Goal: Transaction & Acquisition: Purchase product/service

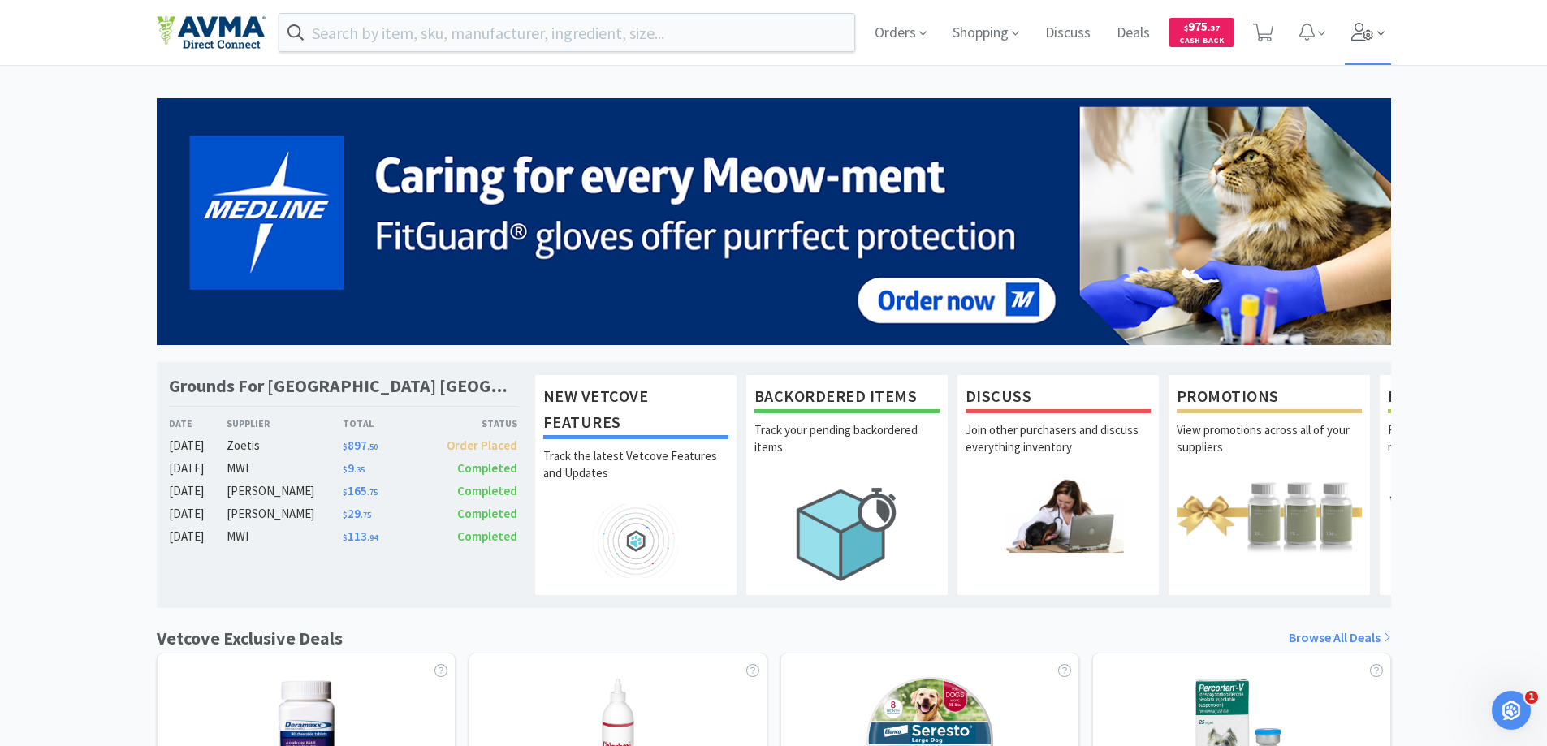
click at [1376, 29] on span at bounding box center [1368, 32] width 46 height 65
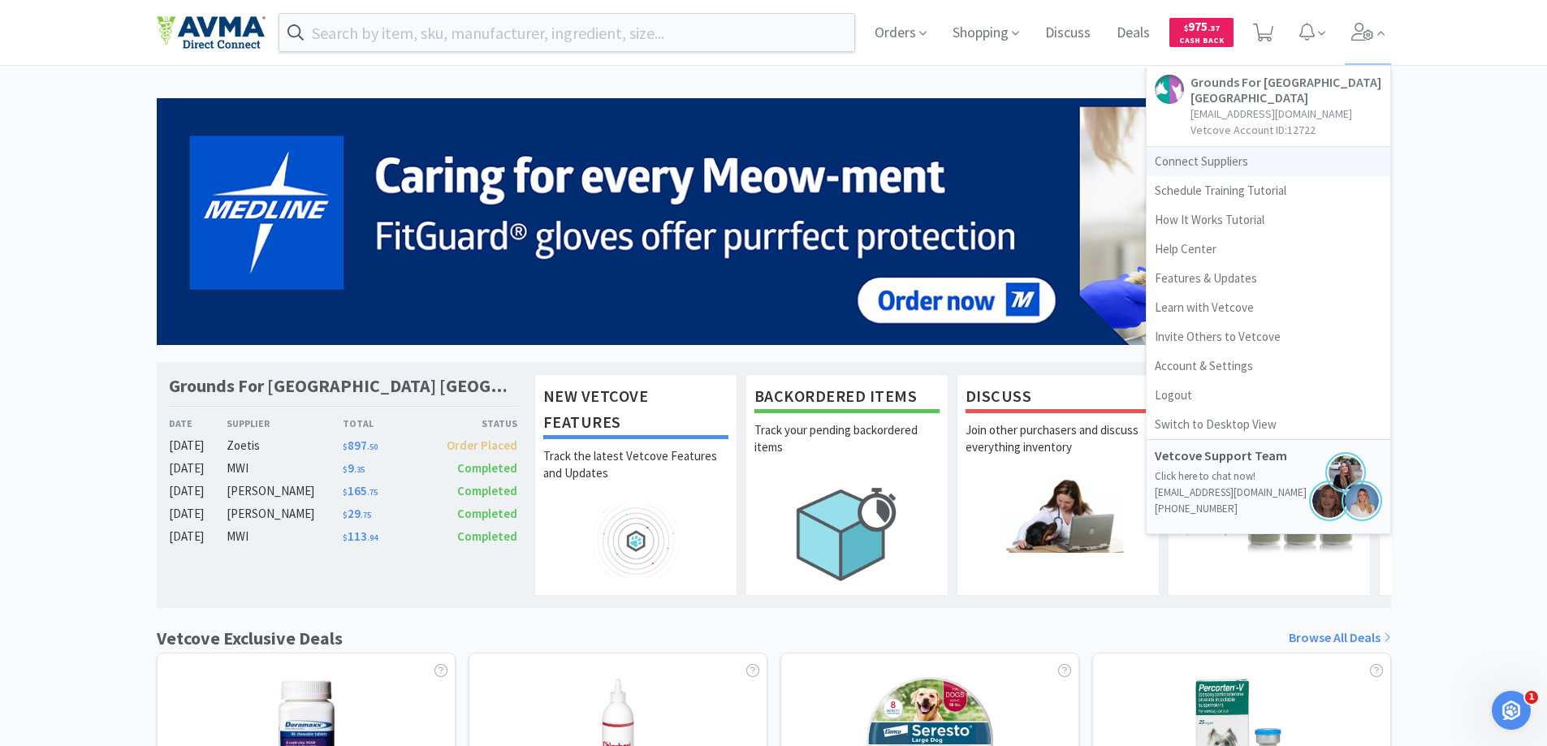
click at [1213, 158] on link "Connect Suppliers" at bounding box center [1269, 161] width 244 height 29
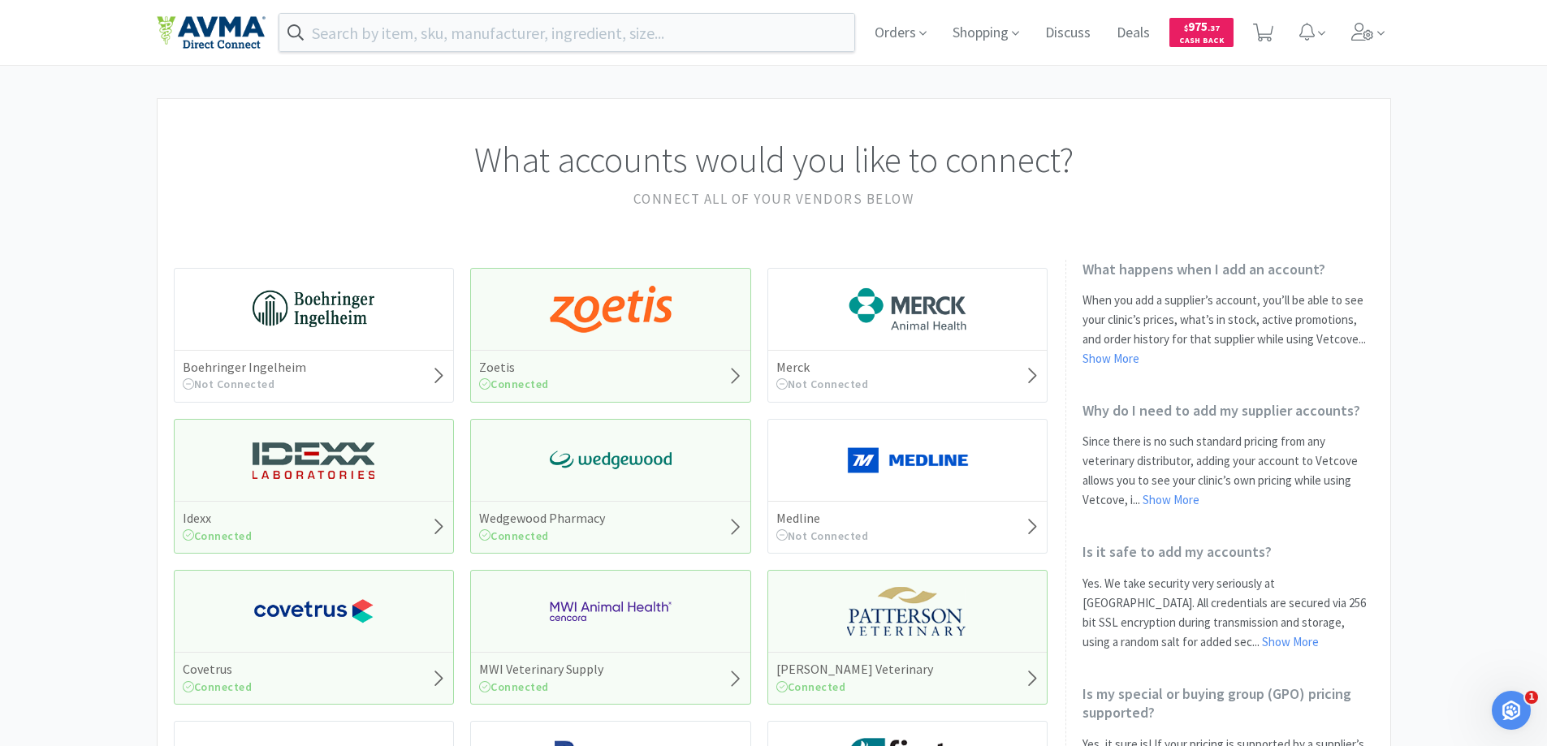
click at [526, 335] on div "Zoetis Connected" at bounding box center [610, 335] width 281 height 135
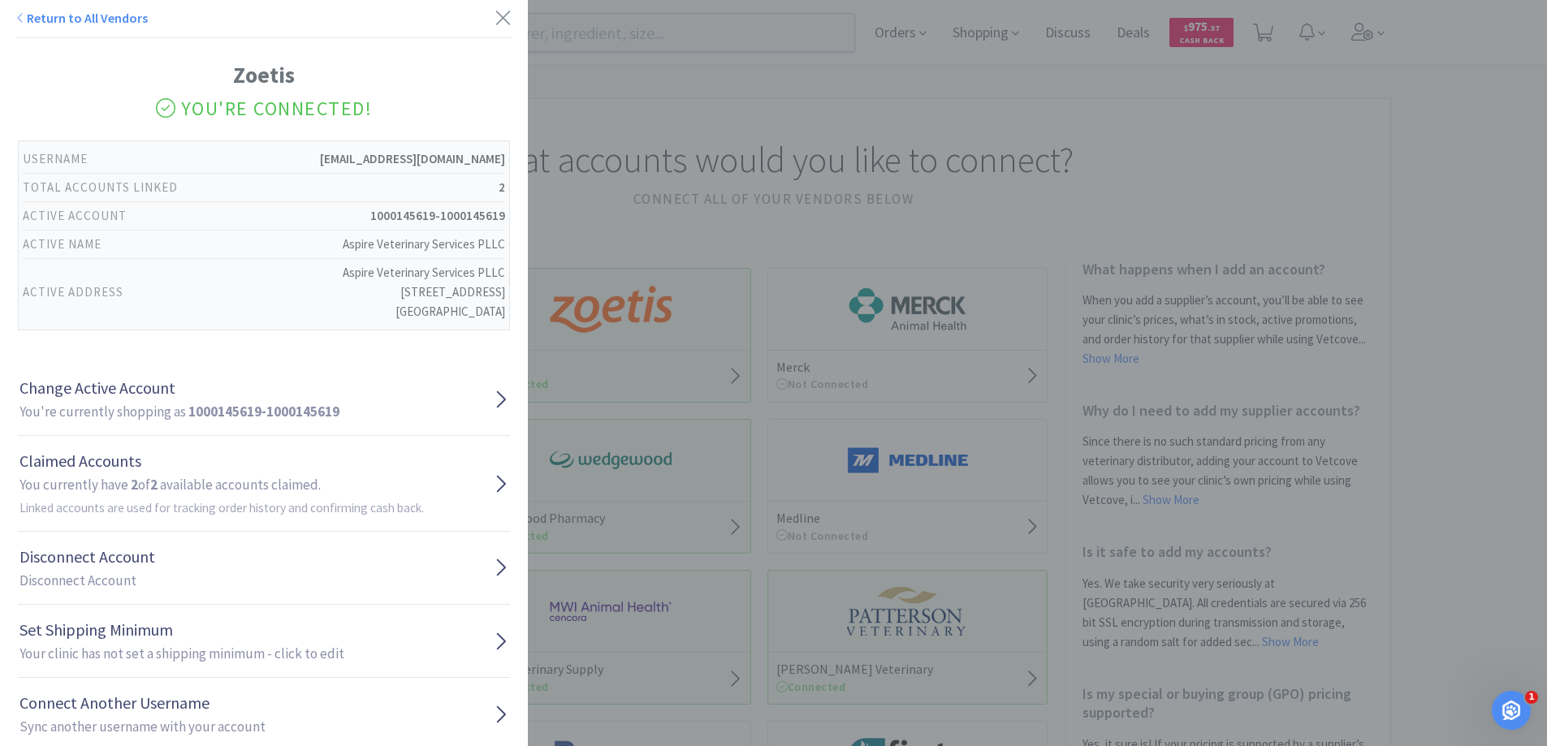
click at [625, 202] on div "Return to All Vendors Zoetis You're Connected! Username [EMAIL_ADDRESS][DOMAIN_…" at bounding box center [773, 373] width 1547 height 746
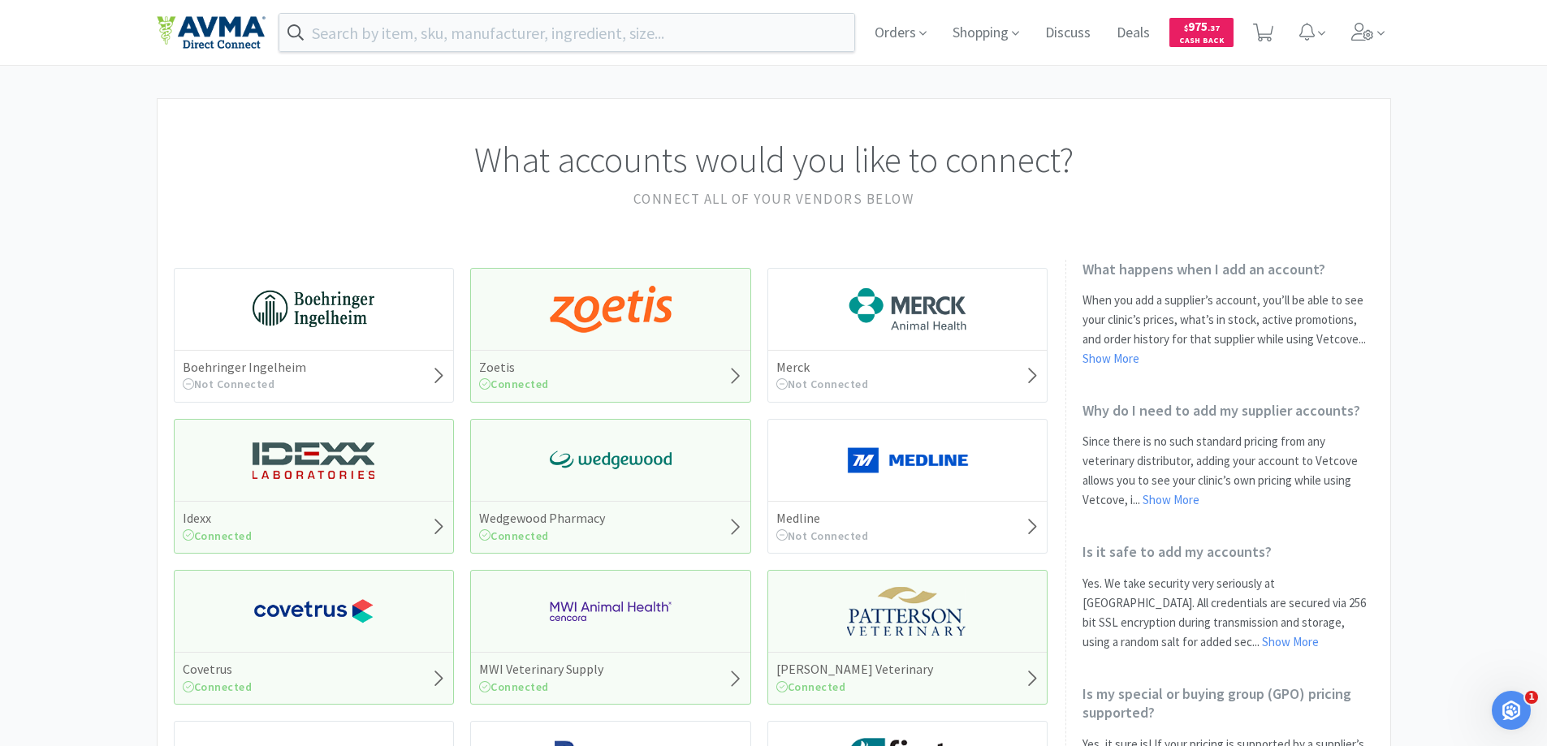
click at [335, 475] on img at bounding box center [314, 460] width 122 height 49
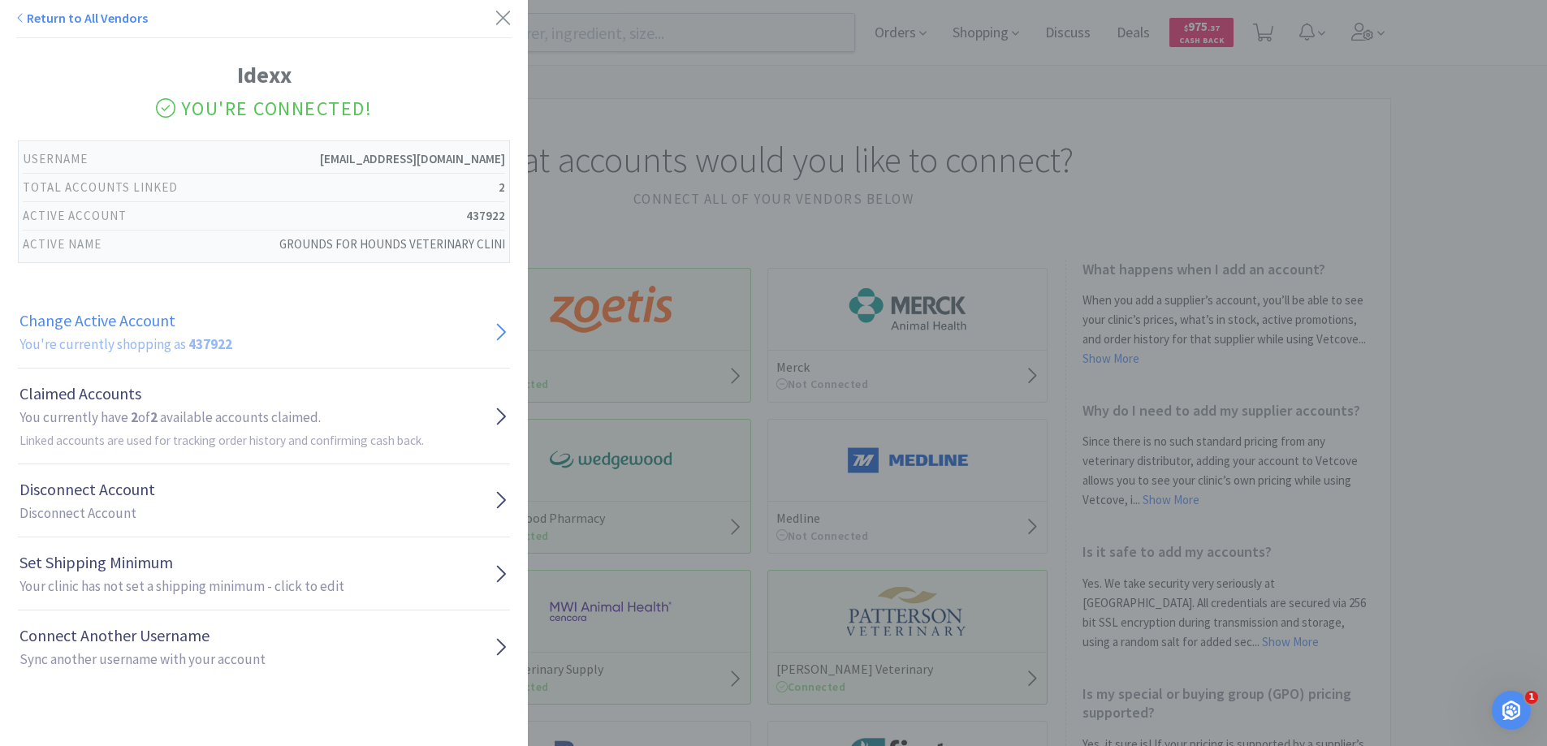
click at [260, 333] on link "Change Active Account You're currently shopping as 437922" at bounding box center [264, 332] width 492 height 73
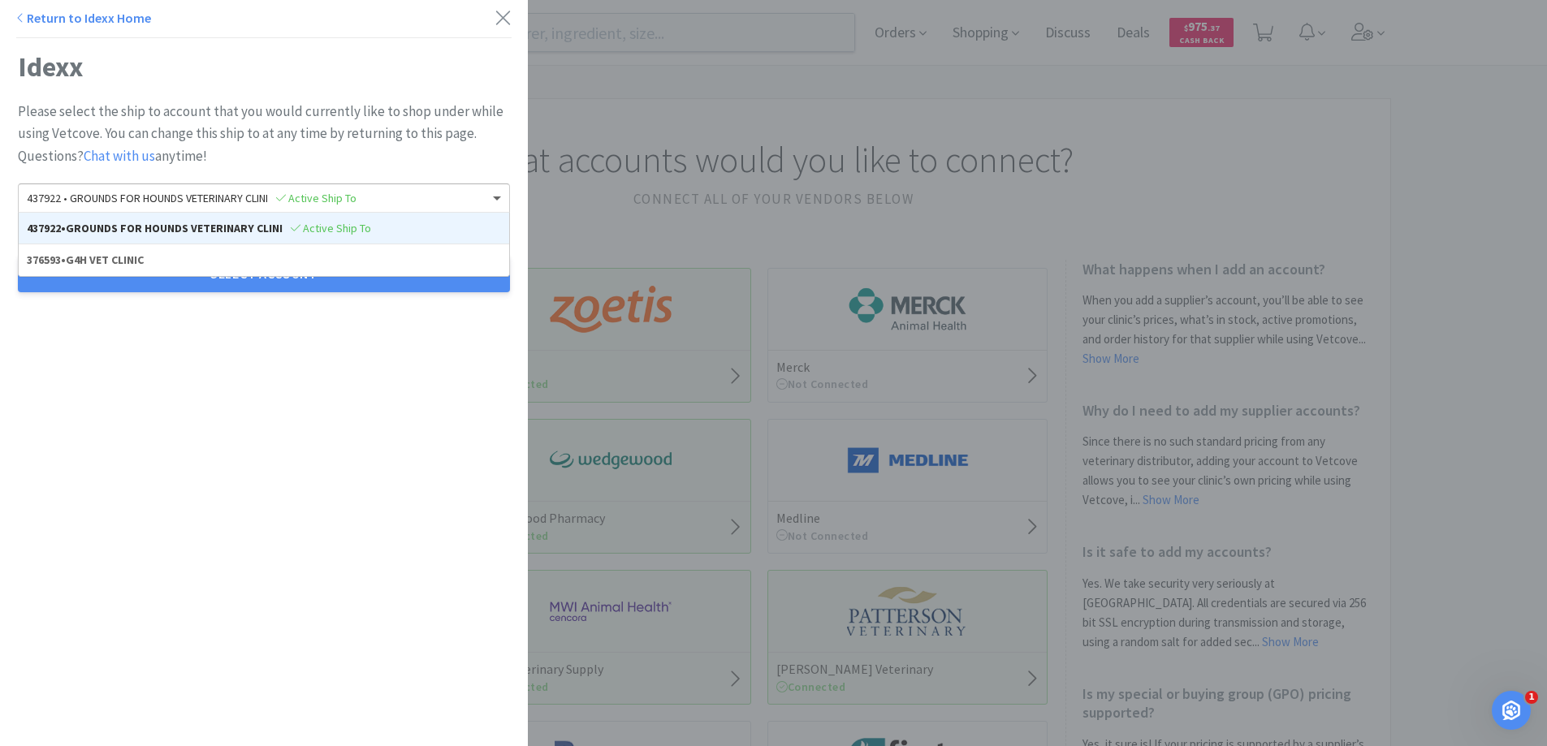
click at [130, 206] on div "437922 • GROUNDS FOR HOUNDS VETERINARY CLINI Active Ship To" at bounding box center [264, 198] width 491 height 28
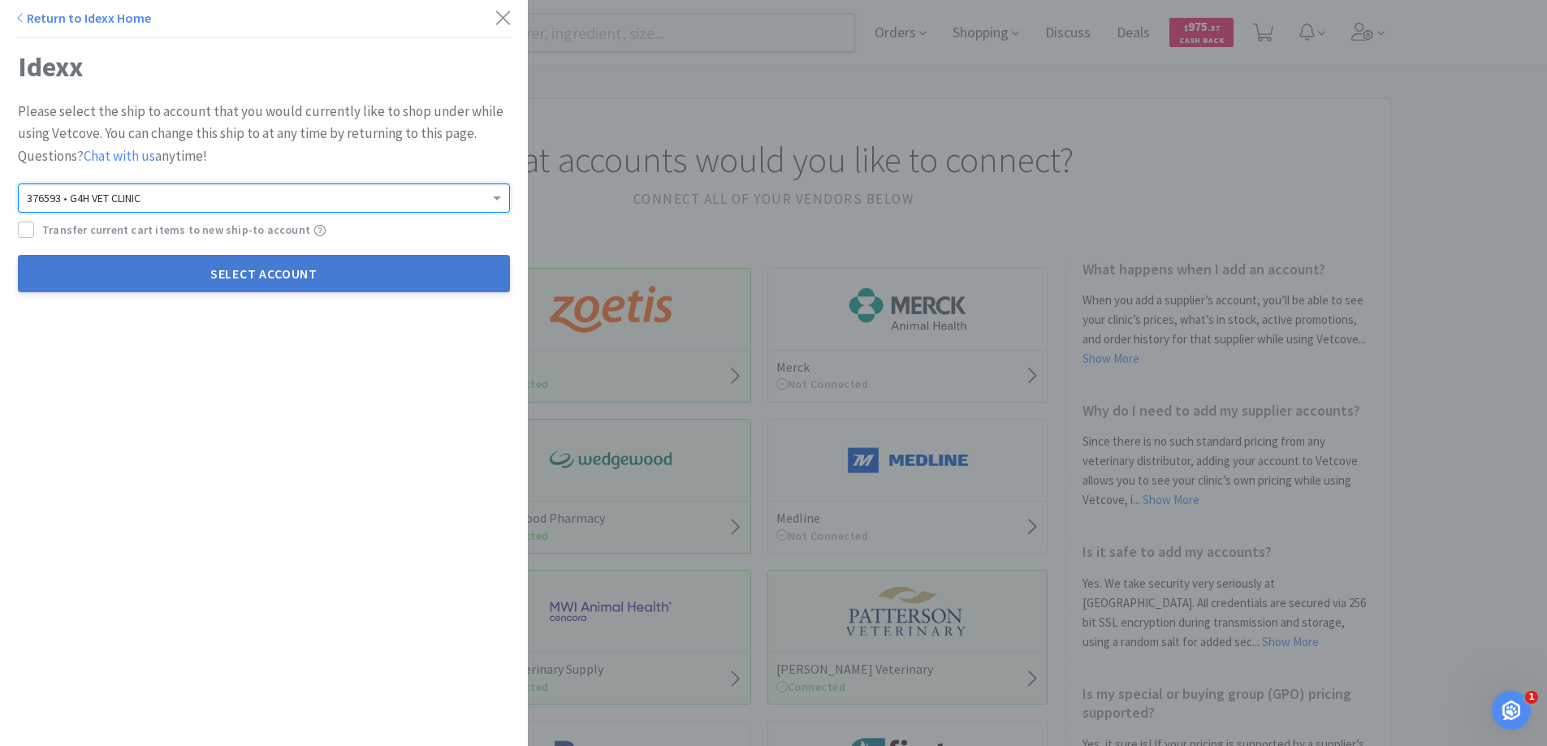
click at [158, 272] on button "Select Account" at bounding box center [264, 273] width 492 height 37
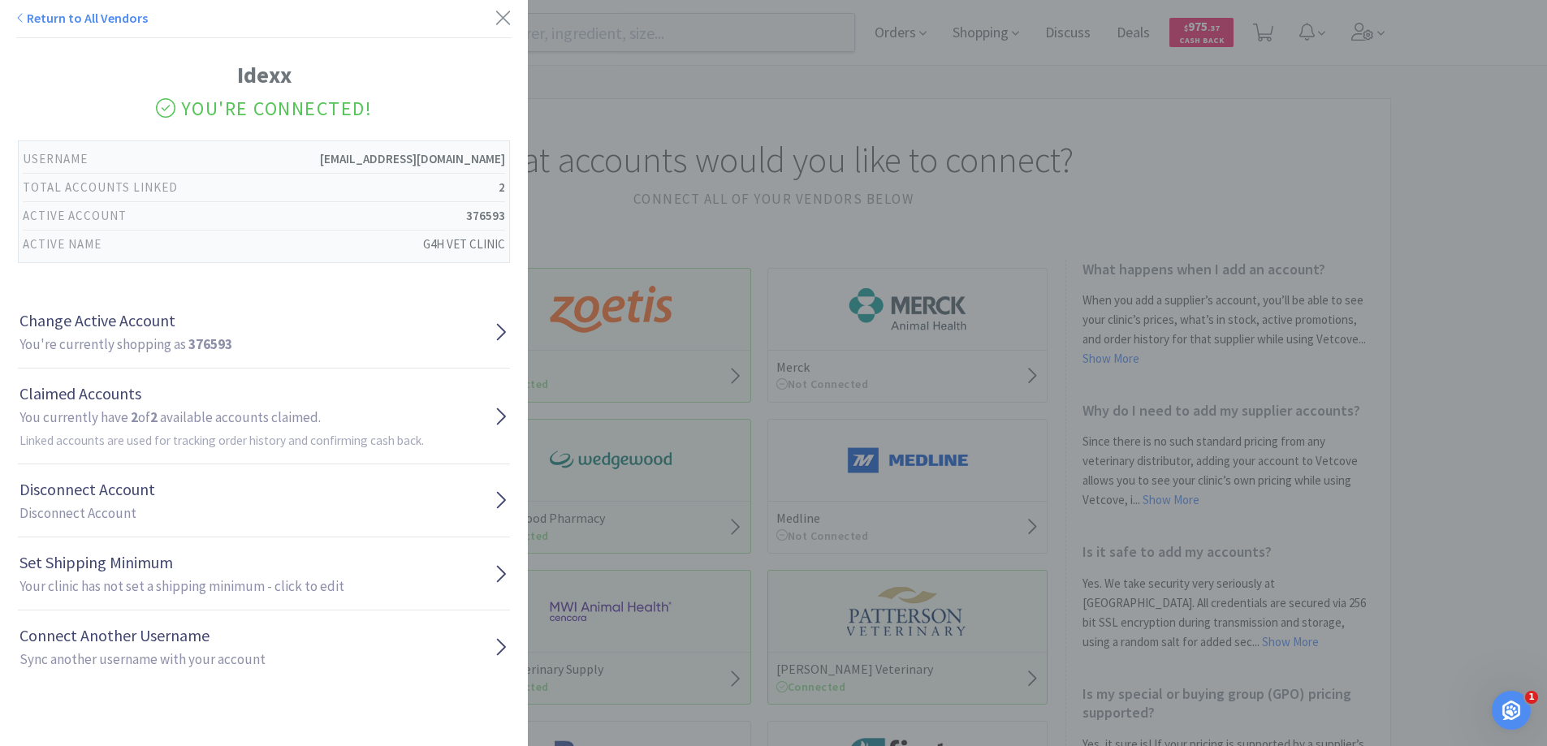
click at [702, 176] on div "Return to All Vendors Idexx You're Connected! Username [EMAIL_ADDRESS][DOMAIN_N…" at bounding box center [773, 373] width 1547 height 746
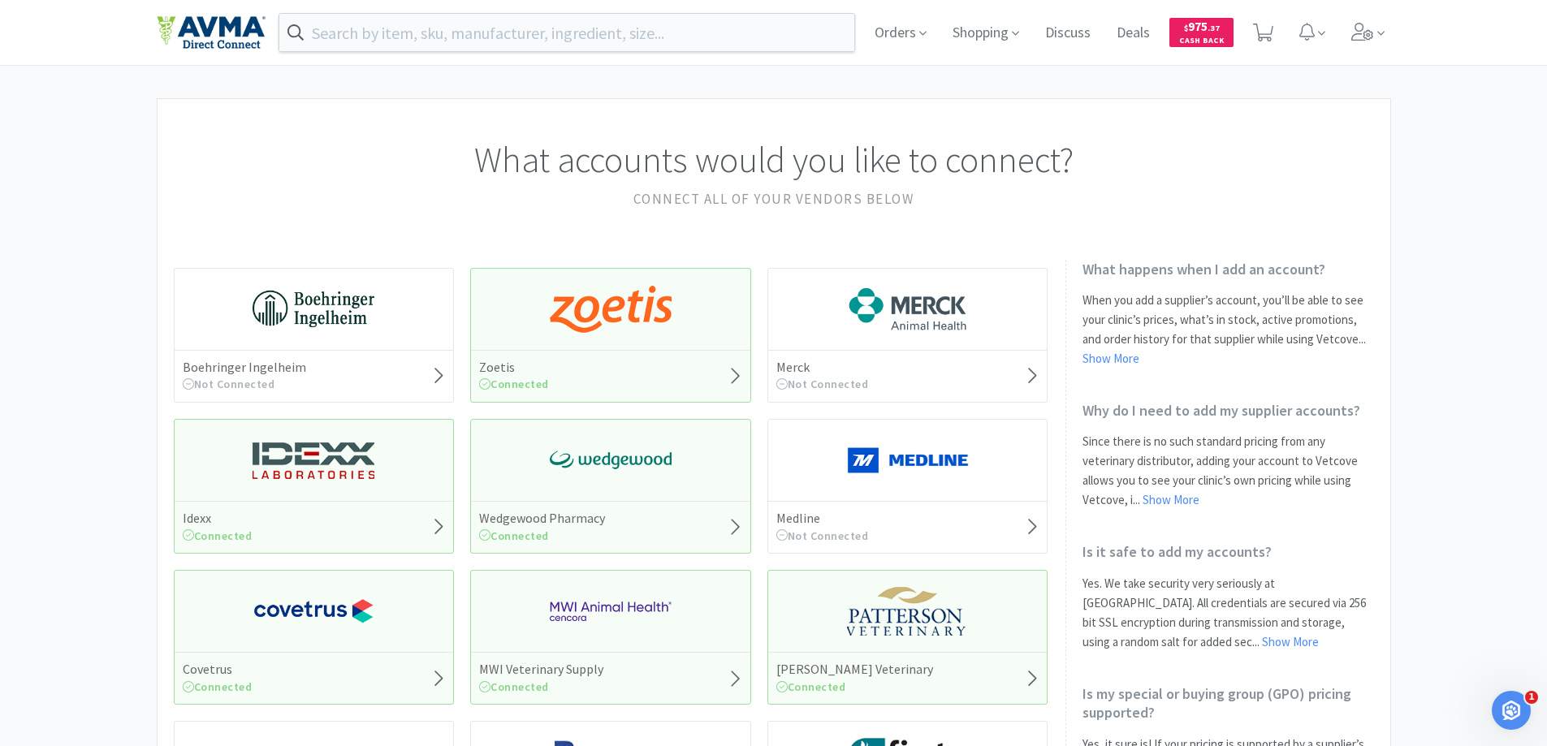
click at [589, 478] on img at bounding box center [611, 460] width 122 height 49
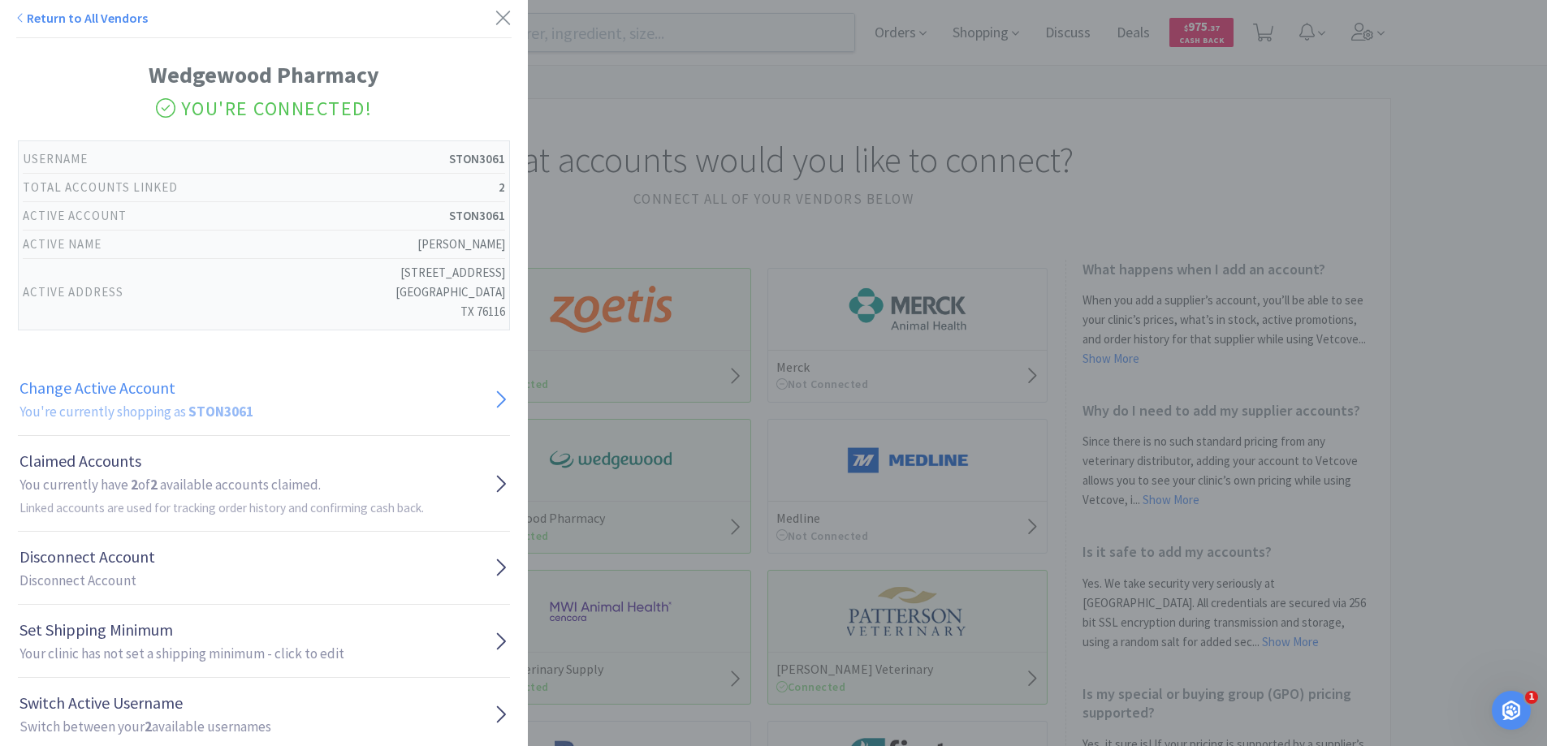
click at [309, 417] on link "Change Active Account You're currently shopping as STON3061" at bounding box center [264, 399] width 492 height 73
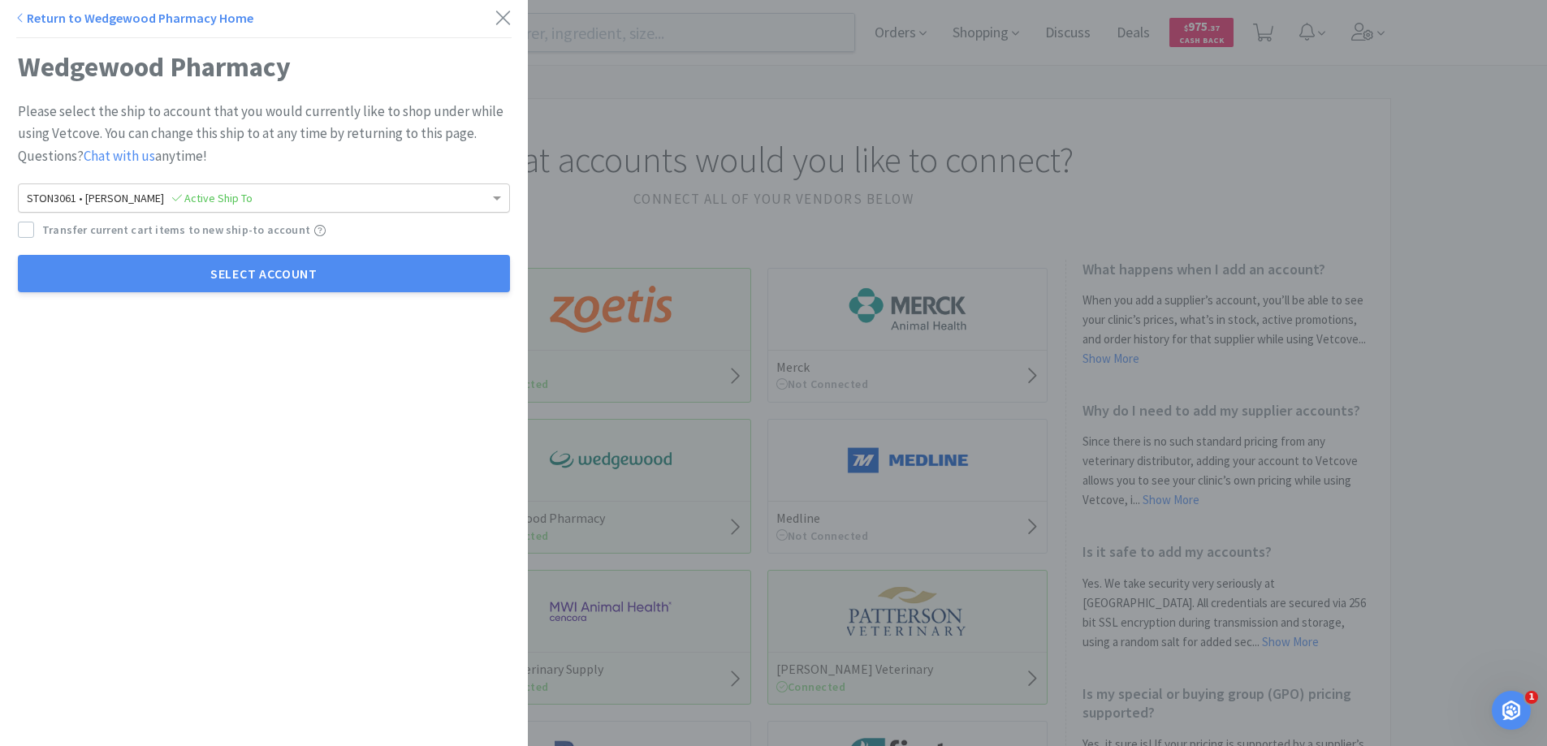
click at [223, 195] on span "Active Ship To" at bounding box center [212, 198] width 80 height 15
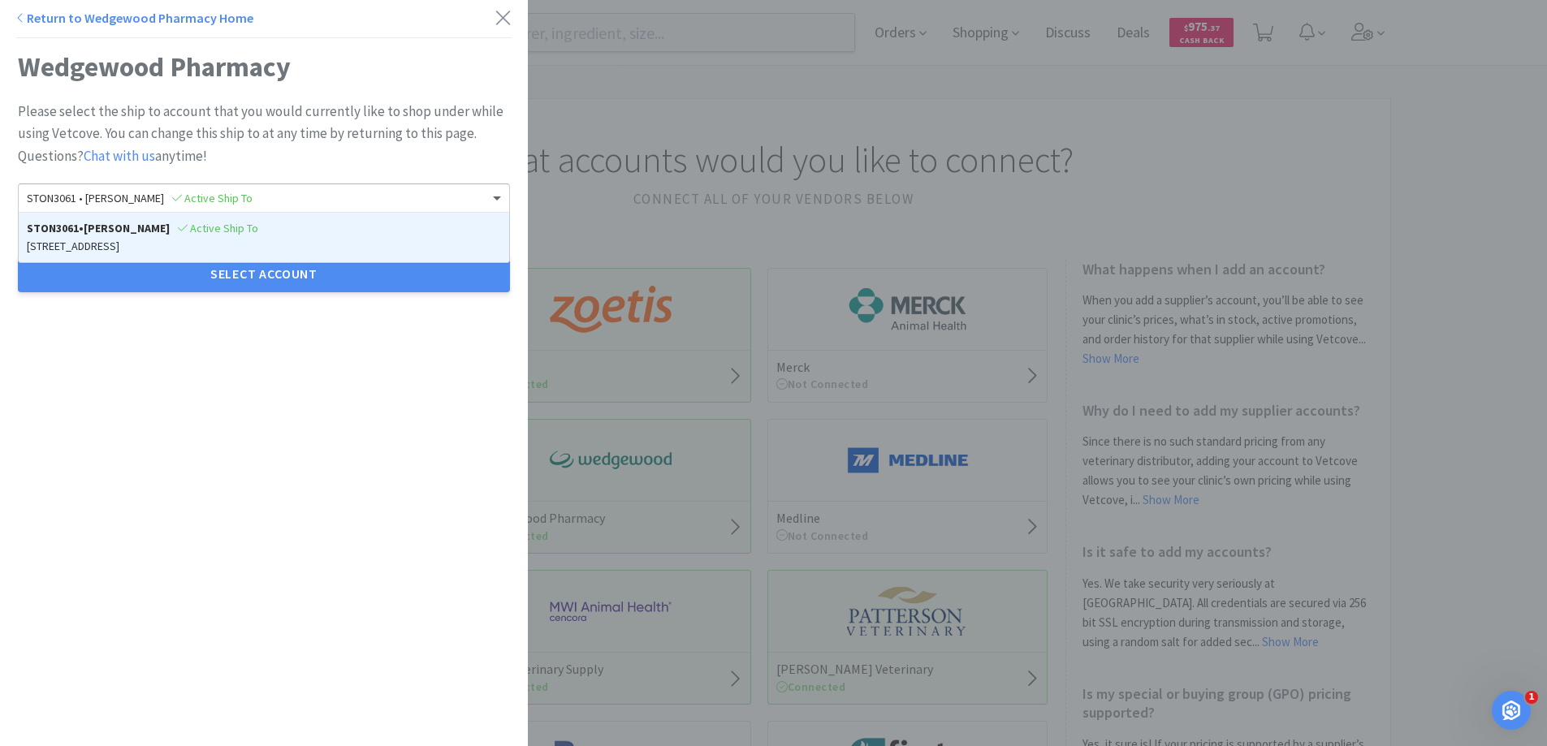
click at [43, 16] on link "Return to Wedgewood Pharmacy Home" at bounding box center [134, 18] width 237 height 16
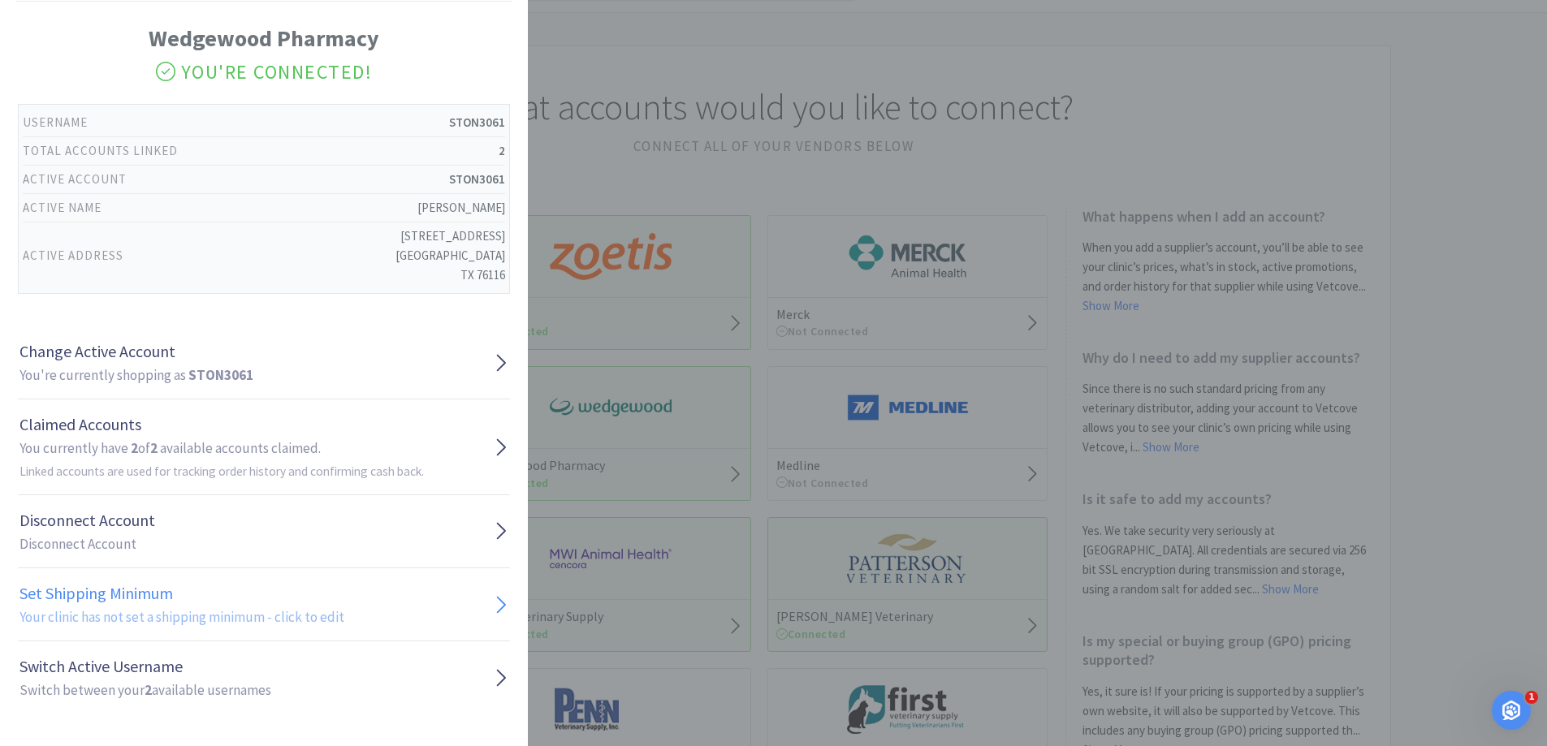
scroll to position [81, 0]
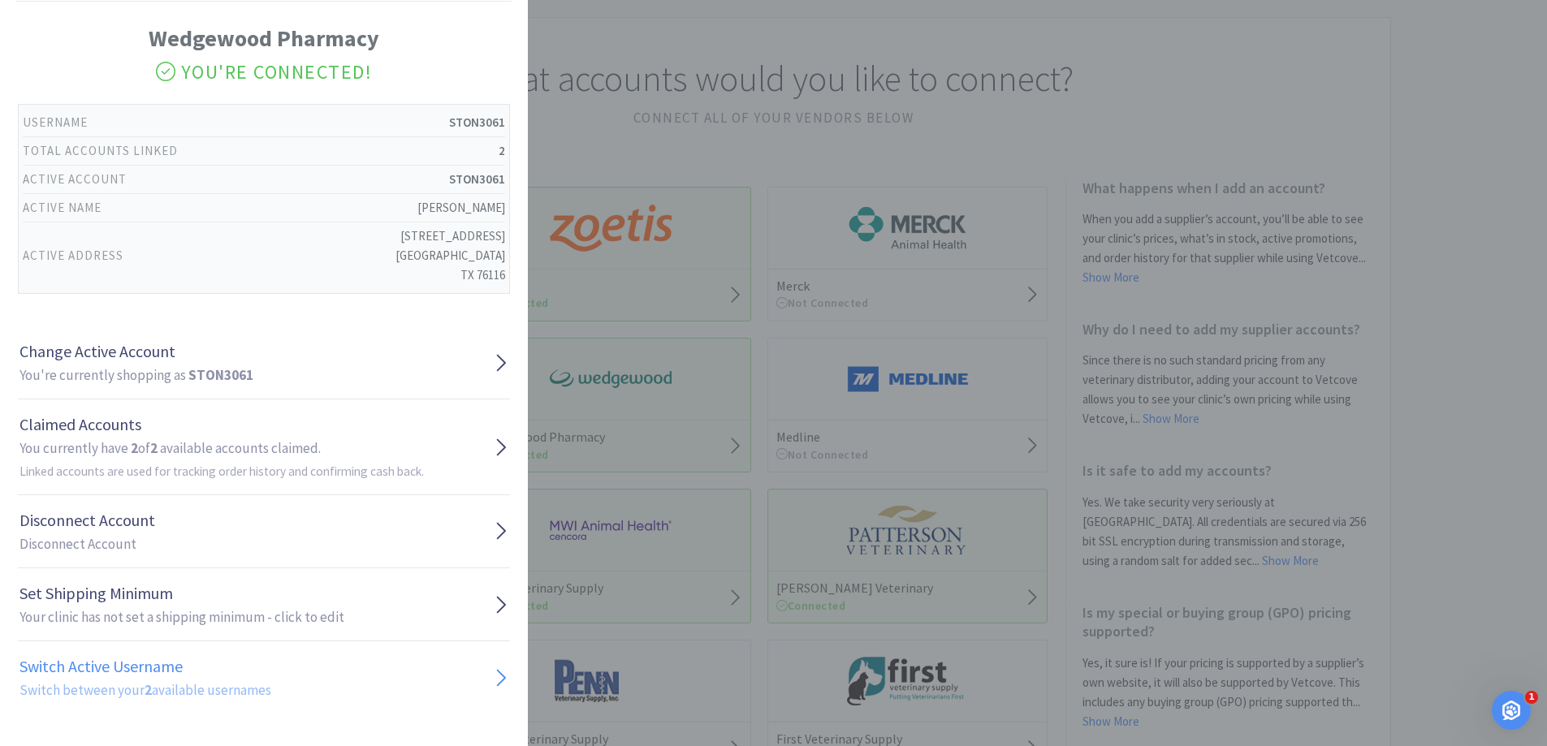
click at [285, 679] on link "Switch Active Username Switch between your 2 available usernames" at bounding box center [264, 678] width 492 height 72
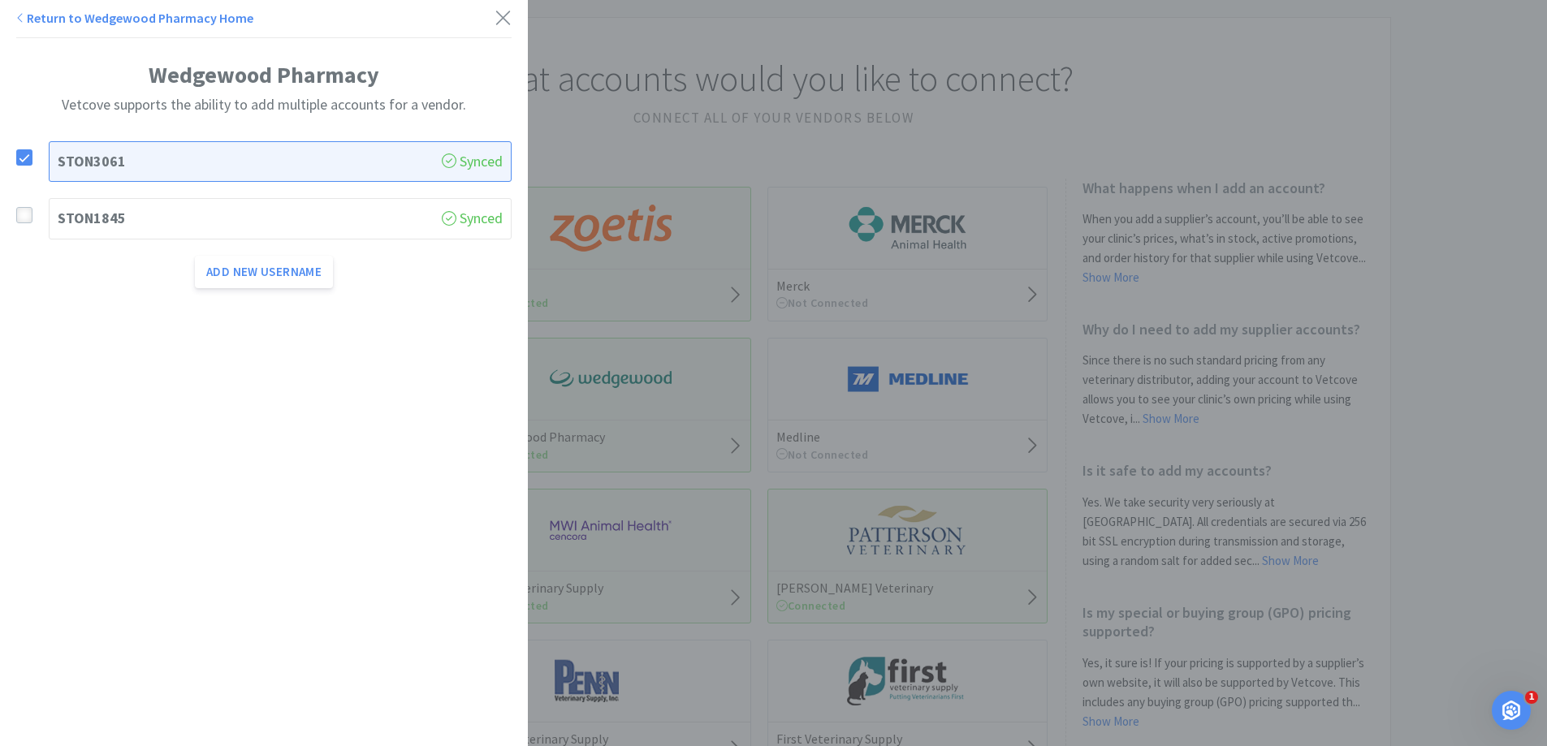
click at [27, 222] on span at bounding box center [24, 216] width 11 height 15
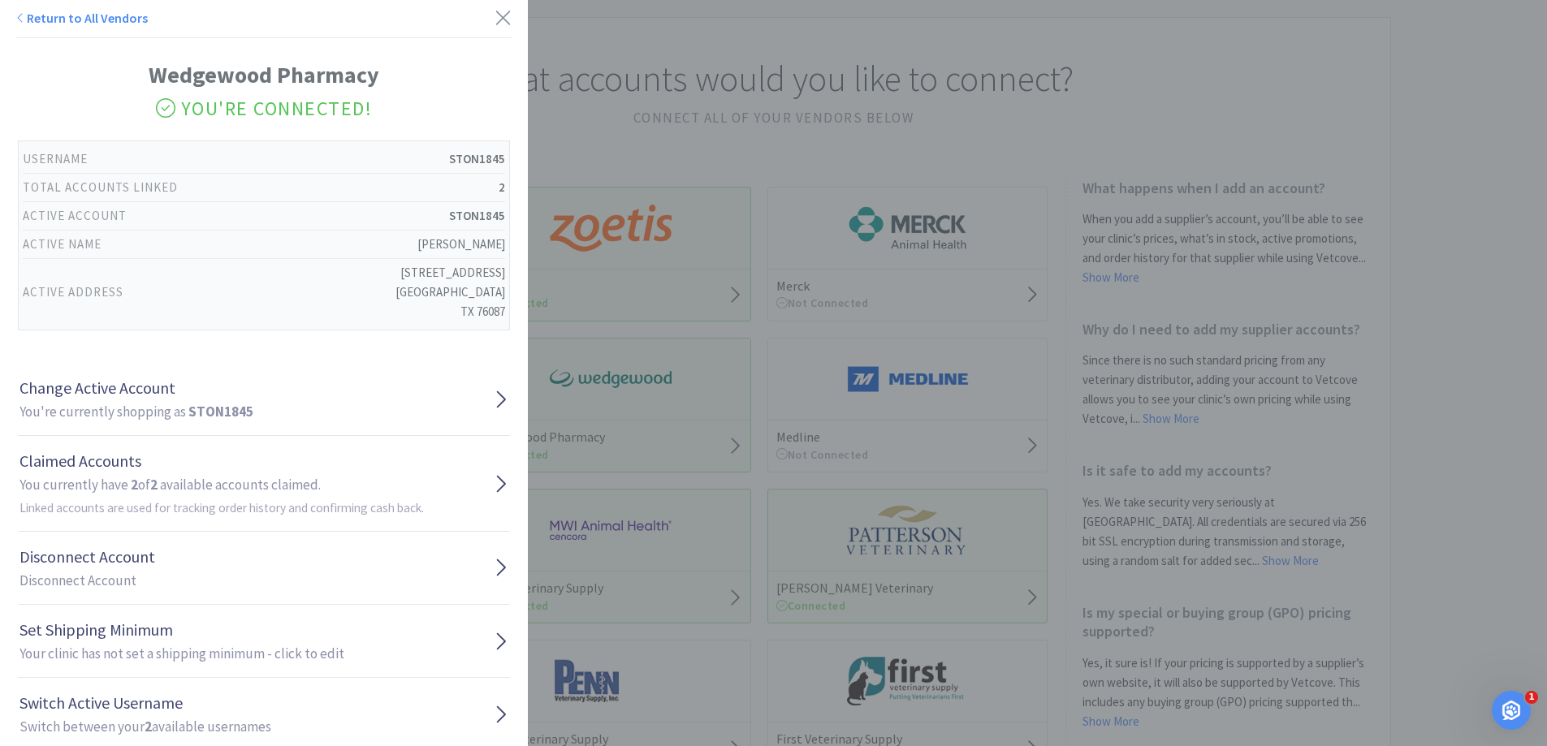
click at [50, 23] on link "Return to All Vendors" at bounding box center [82, 18] width 132 height 16
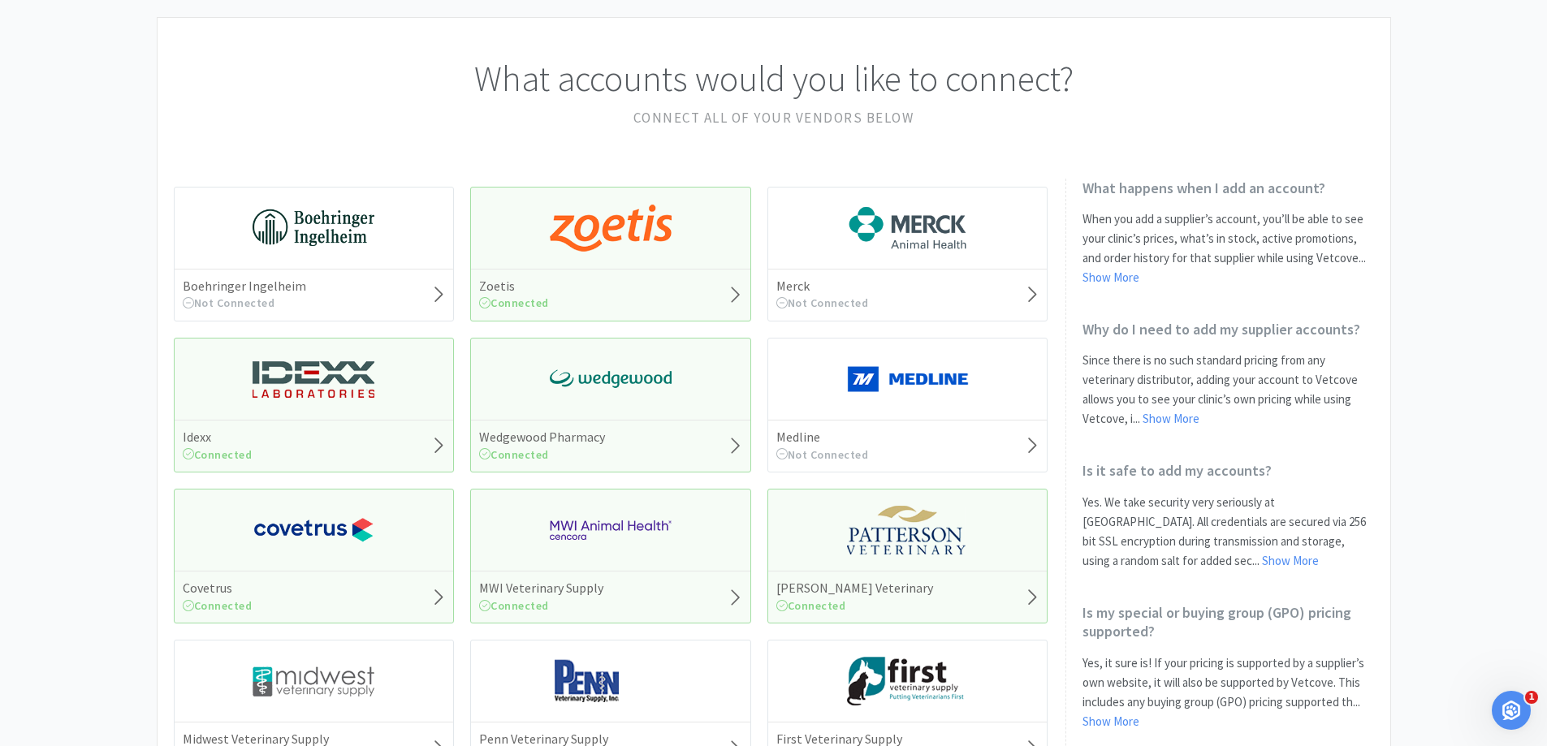
click at [557, 586] on h5 "MWI Veterinary Supply" at bounding box center [541, 588] width 124 height 17
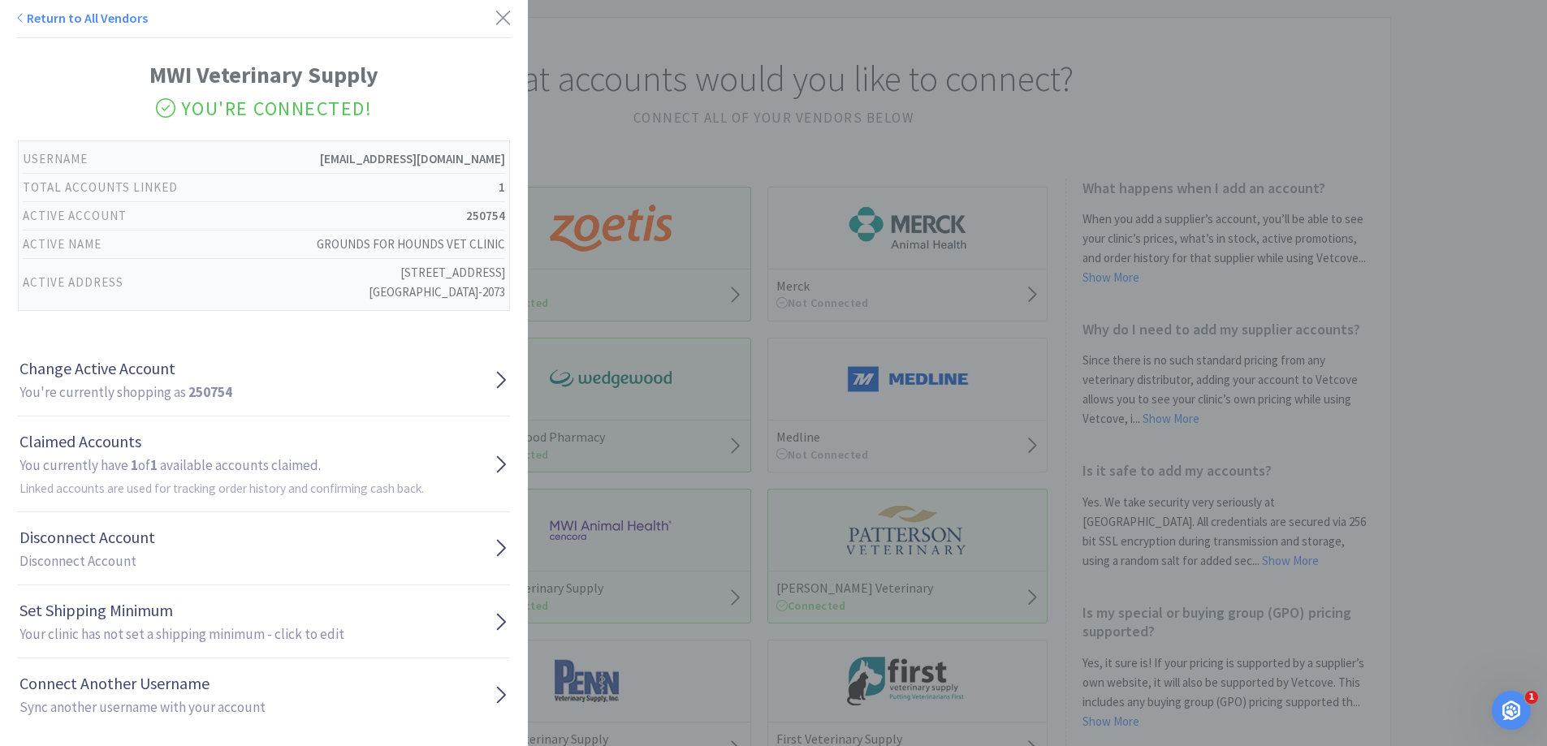
click at [928, 599] on div "Return to All Vendors MWI Veterinary Supply You're Connected! Username [EMAIL_A…" at bounding box center [773, 373] width 1547 height 746
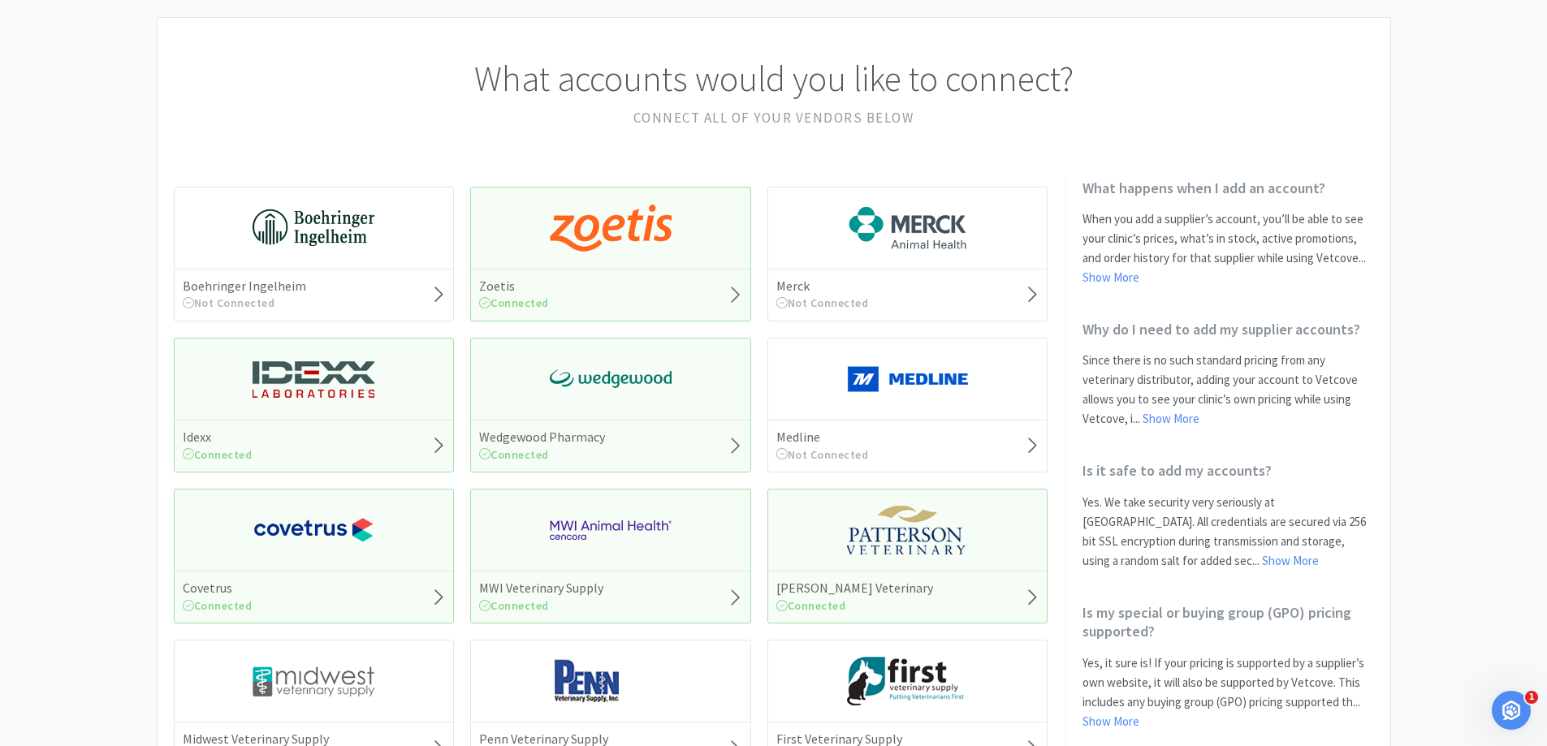
click at [923, 573] on div "[PERSON_NAME] Veterinary Connected" at bounding box center [907, 597] width 279 height 52
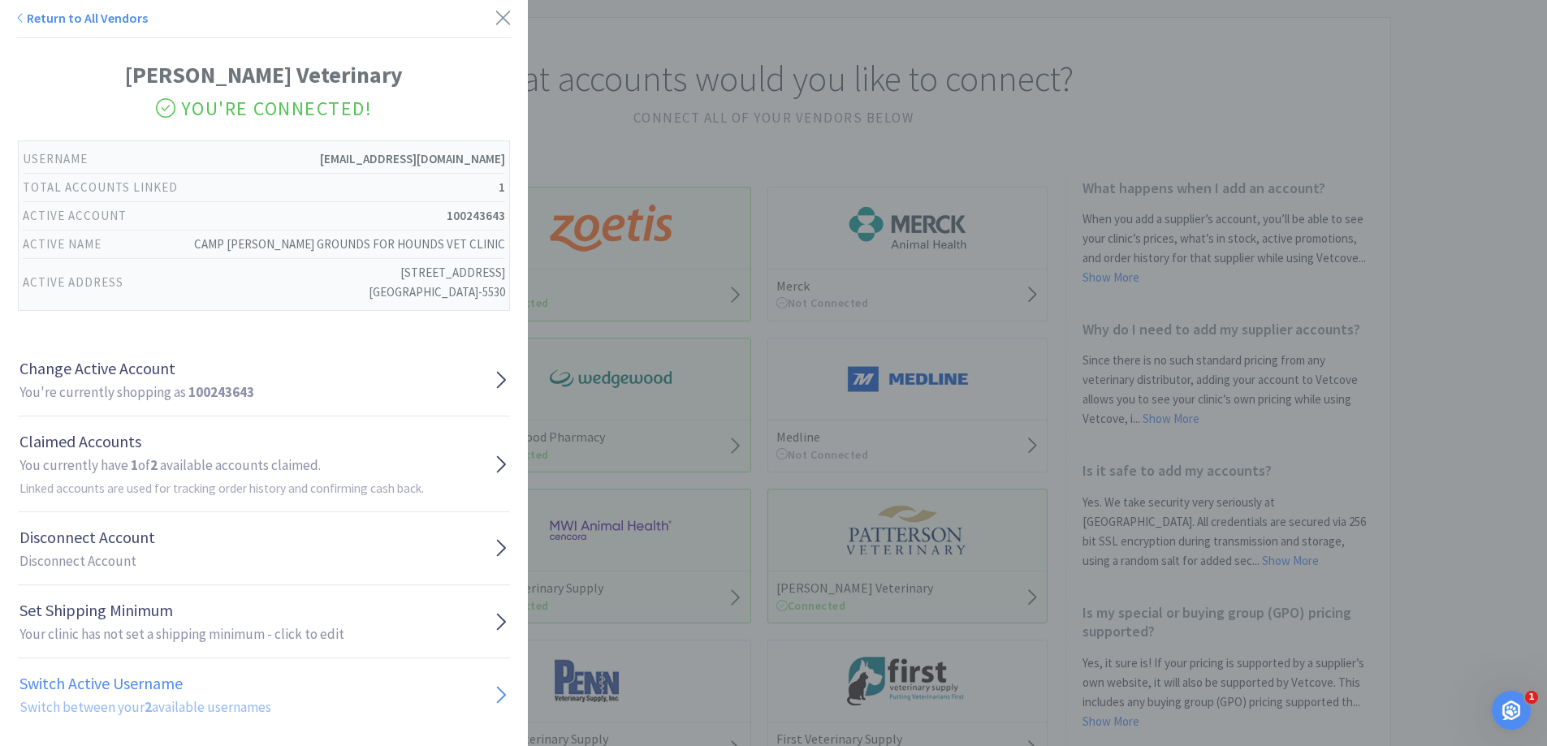
click at [168, 688] on h1 "Switch Active Username" at bounding box center [145, 684] width 252 height 26
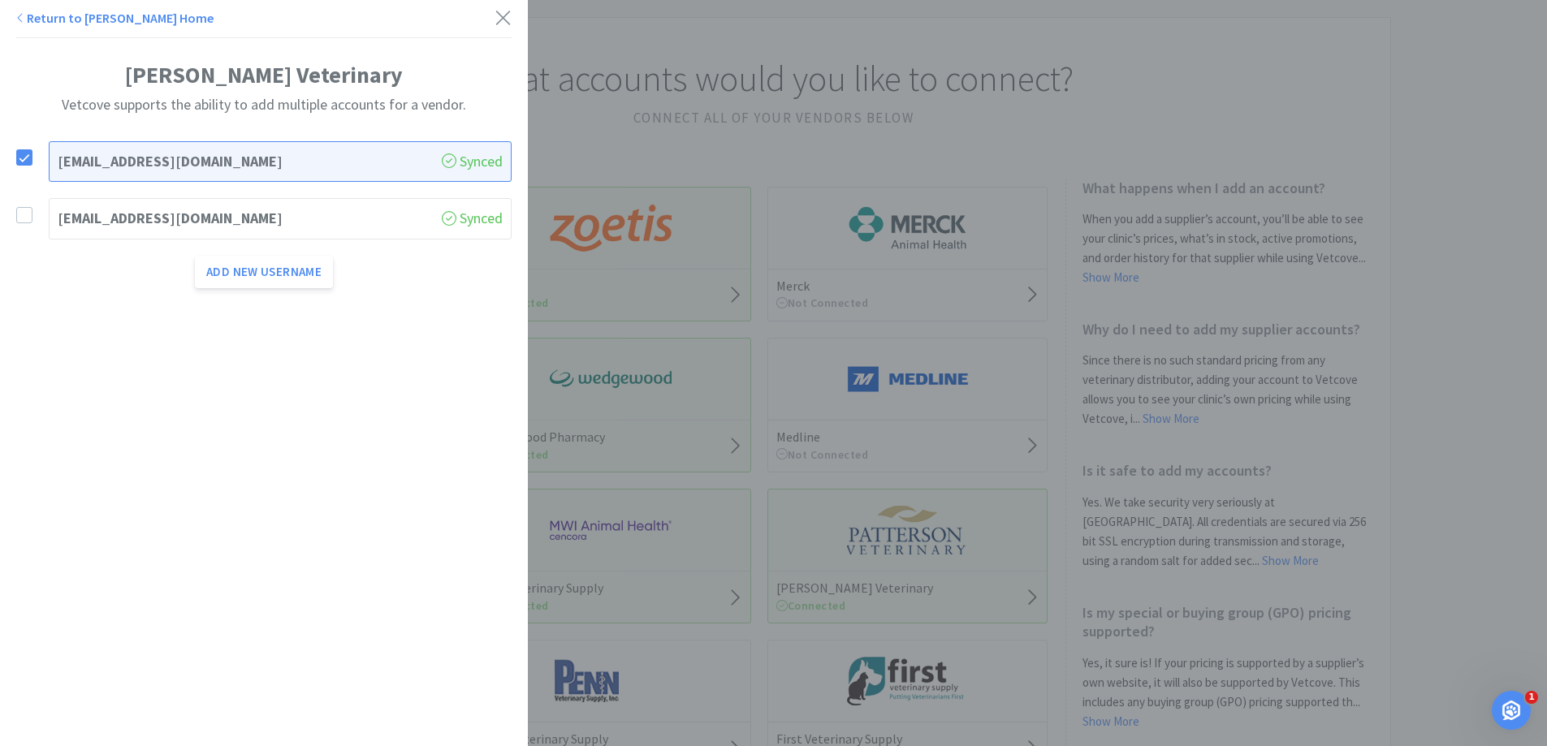
click at [158, 224] on h1 "[EMAIL_ADDRESS][DOMAIN_NAME]" at bounding box center [250, 219] width 384 height 24
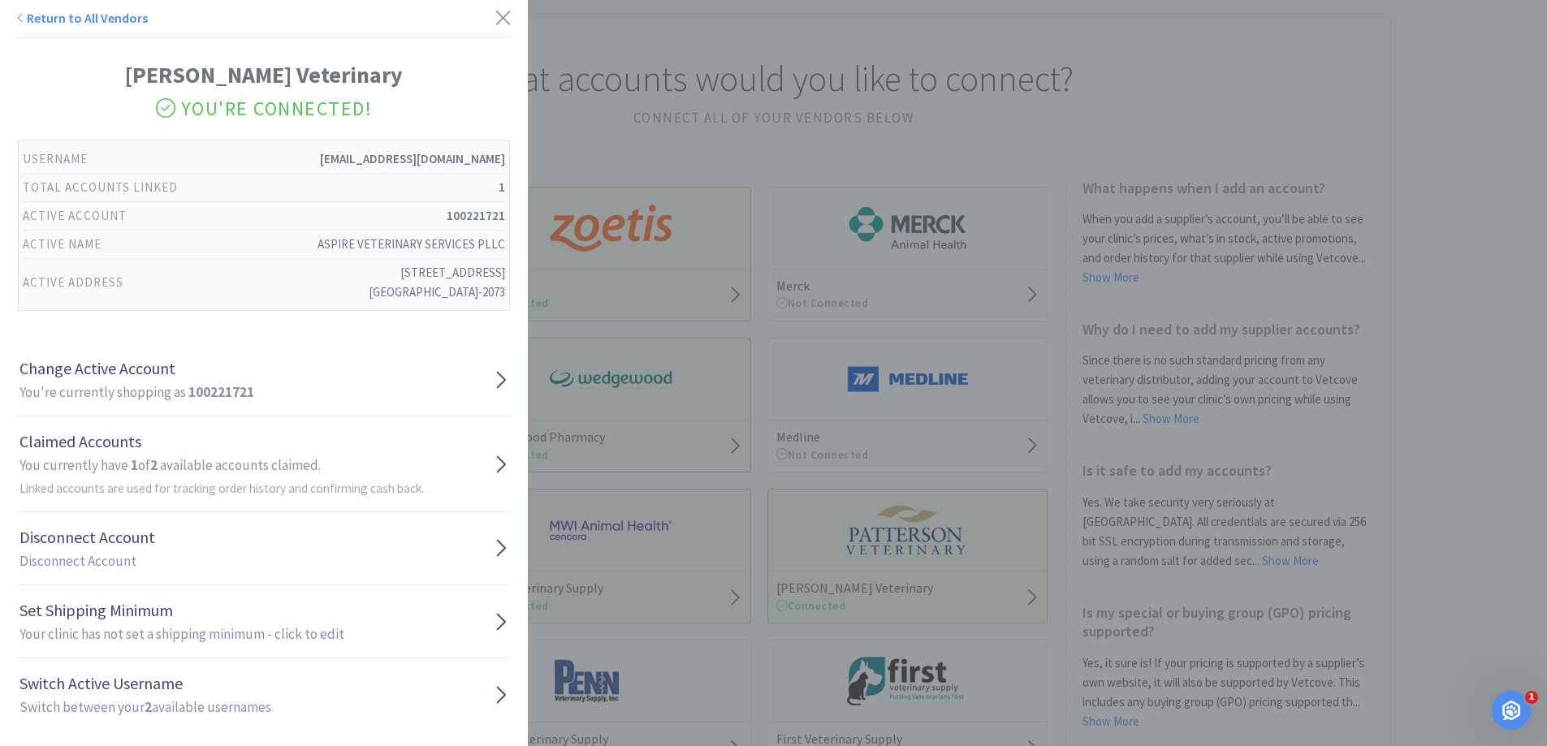
click at [664, 279] on div "Return to All Vendors [PERSON_NAME] Veterinary You're Connected! Username [EMAI…" at bounding box center [773, 373] width 1547 height 746
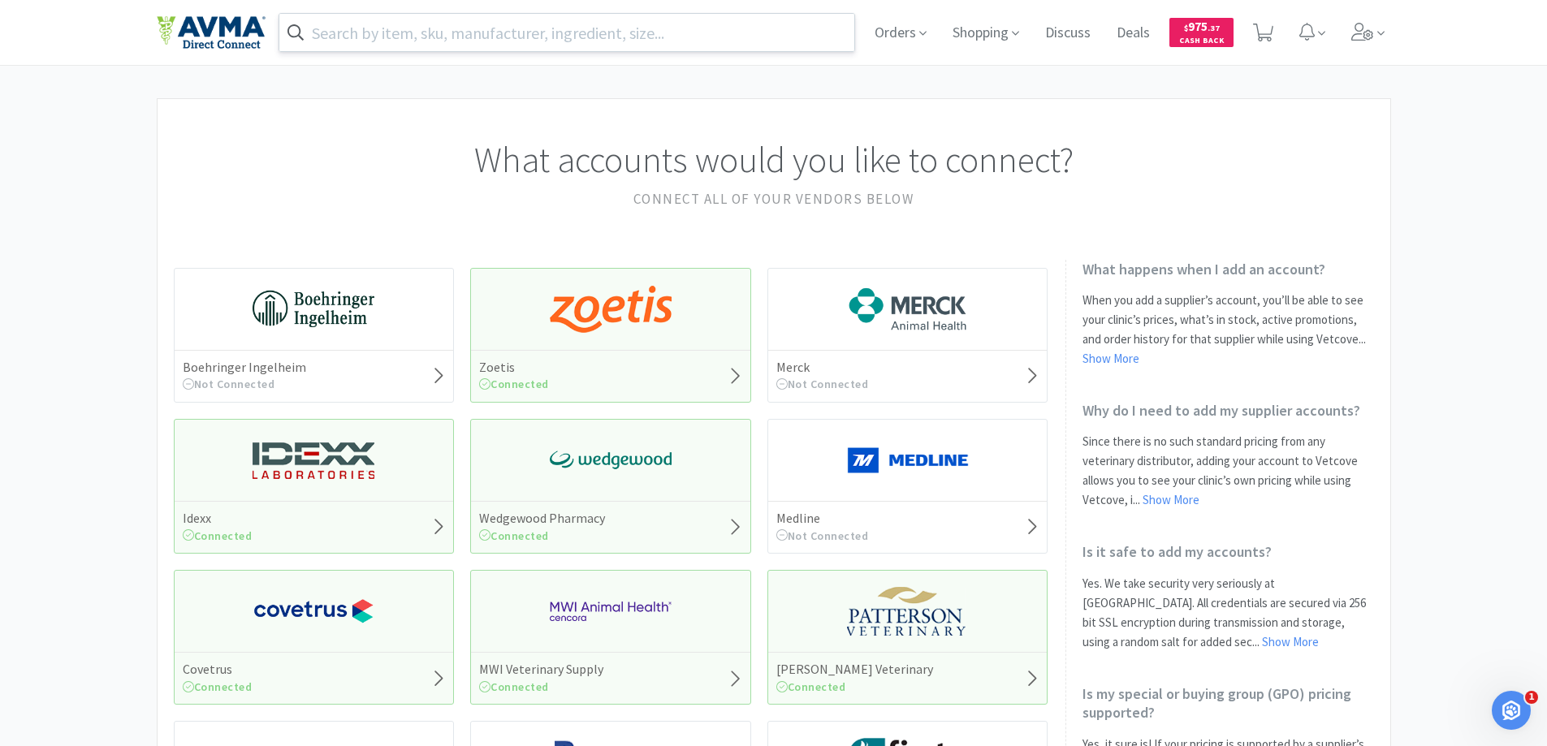
click at [630, 24] on input "text" at bounding box center [567, 32] width 576 height 37
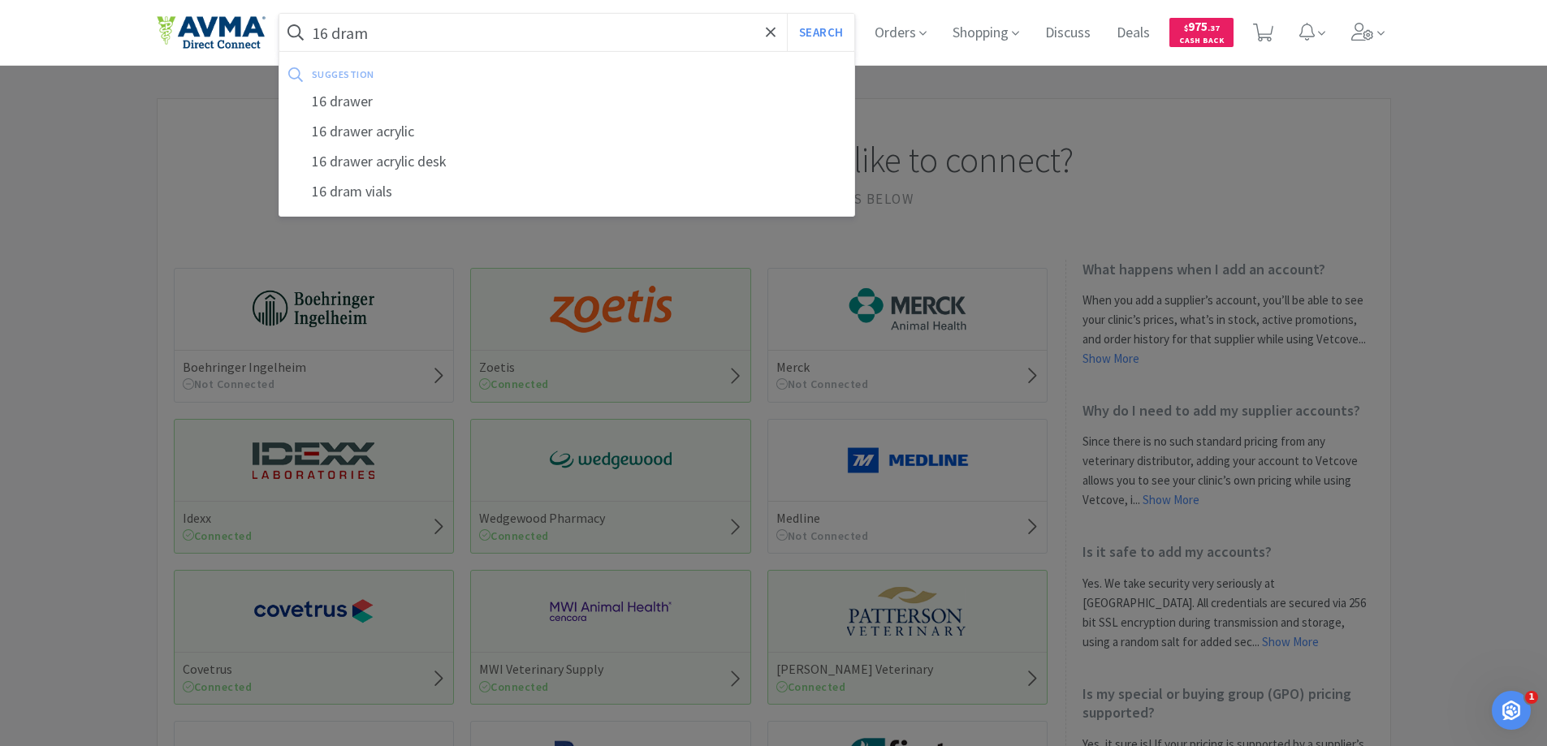
type input "16 dram"
click at [787, 14] on button "Search" at bounding box center [820, 32] width 67 height 37
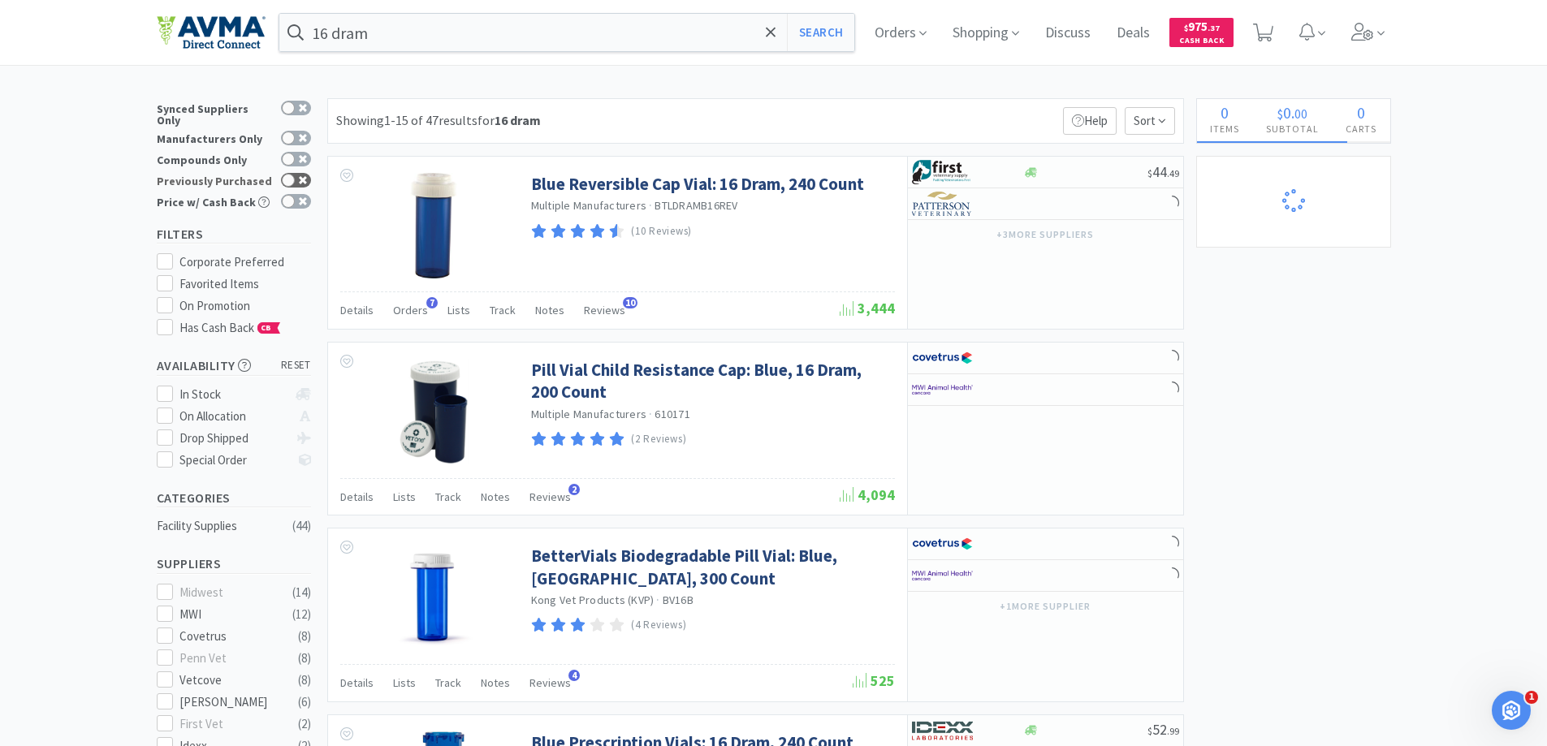
click at [289, 174] on div at bounding box center [288, 180] width 13 height 13
checkbox input "true"
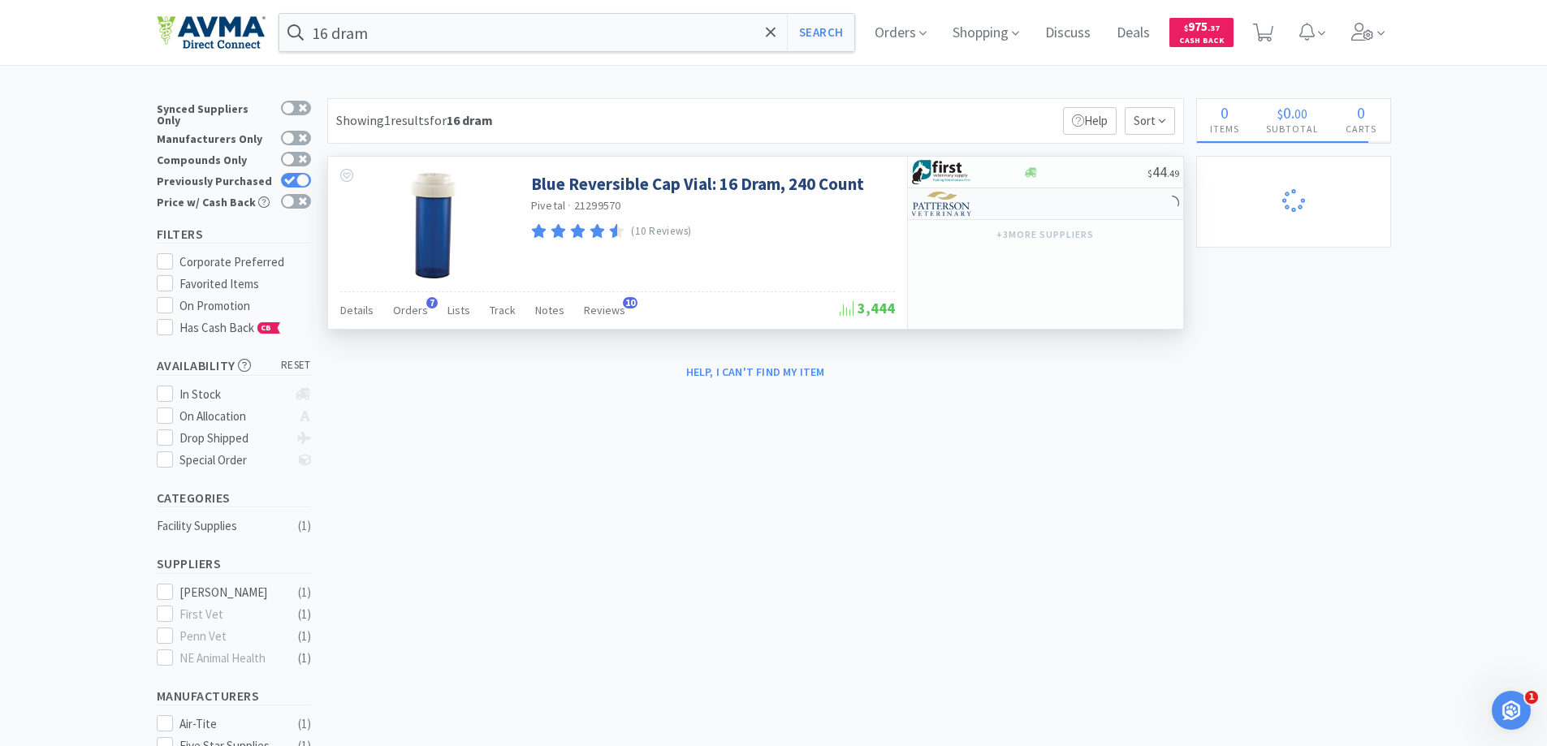
select select "1"
click at [931, 205] on img at bounding box center [942, 204] width 61 height 24
select select "1"
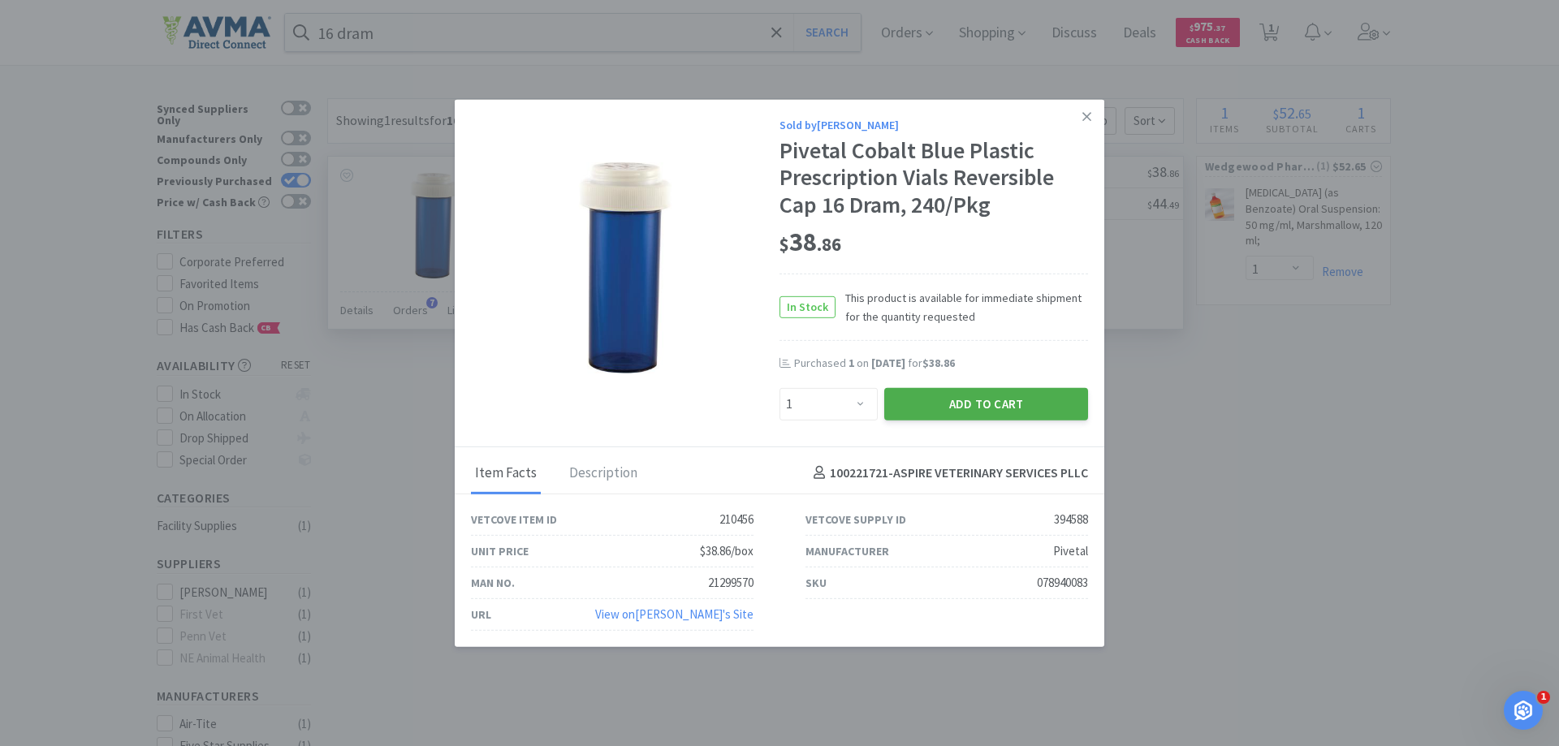
click at [945, 414] on button "Add to Cart" at bounding box center [987, 403] width 204 height 32
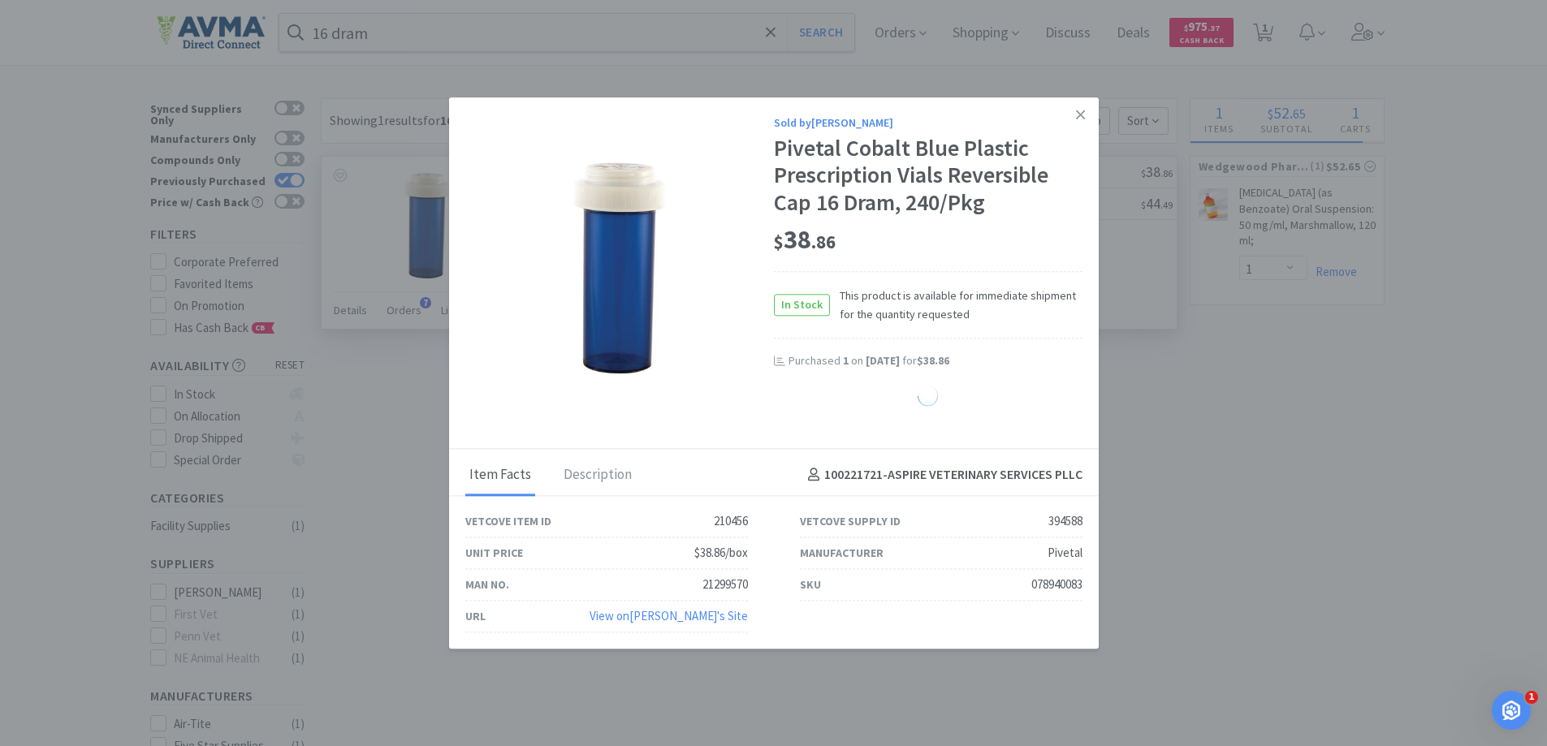
select select "1"
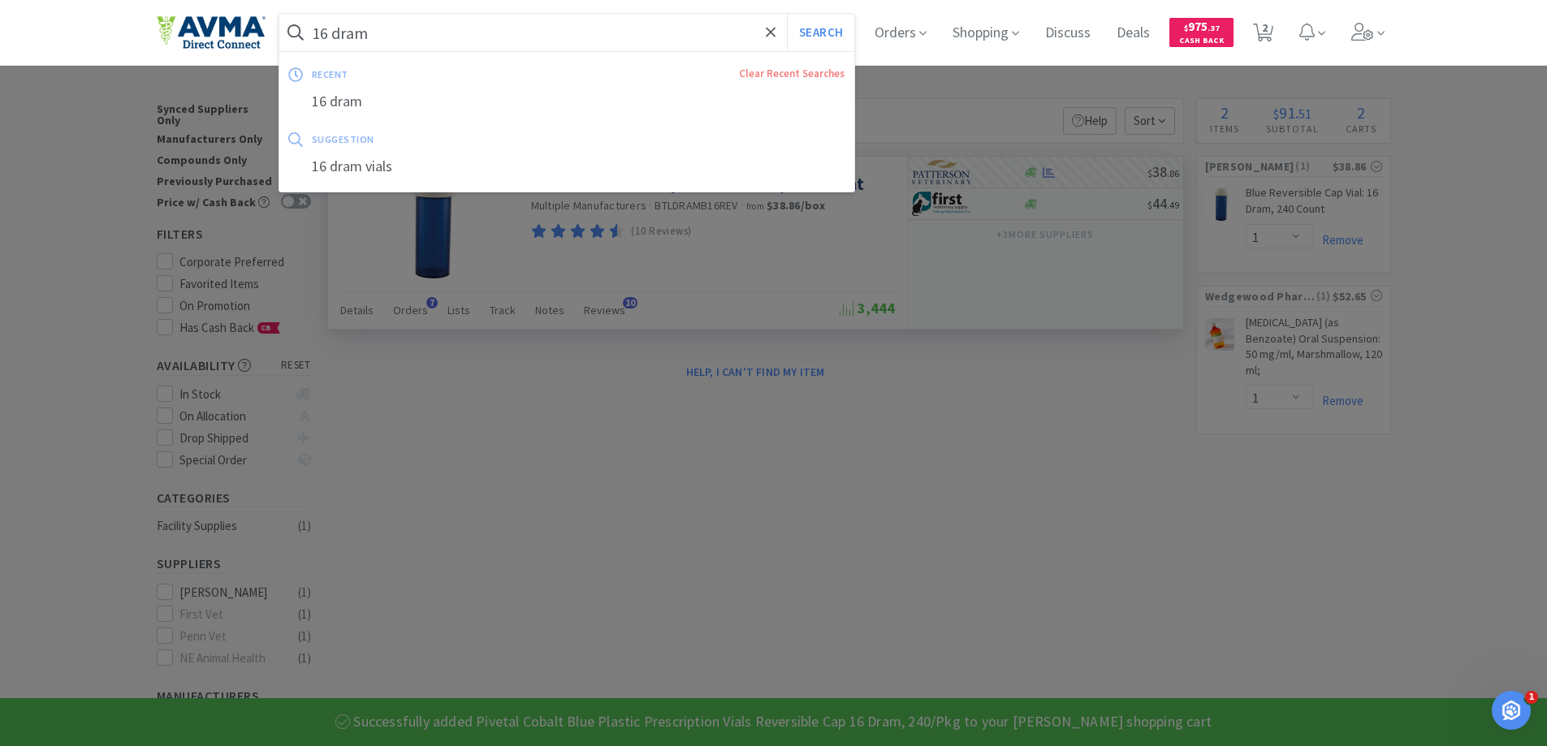
click at [421, 37] on input "16 dram" at bounding box center [567, 32] width 576 height 37
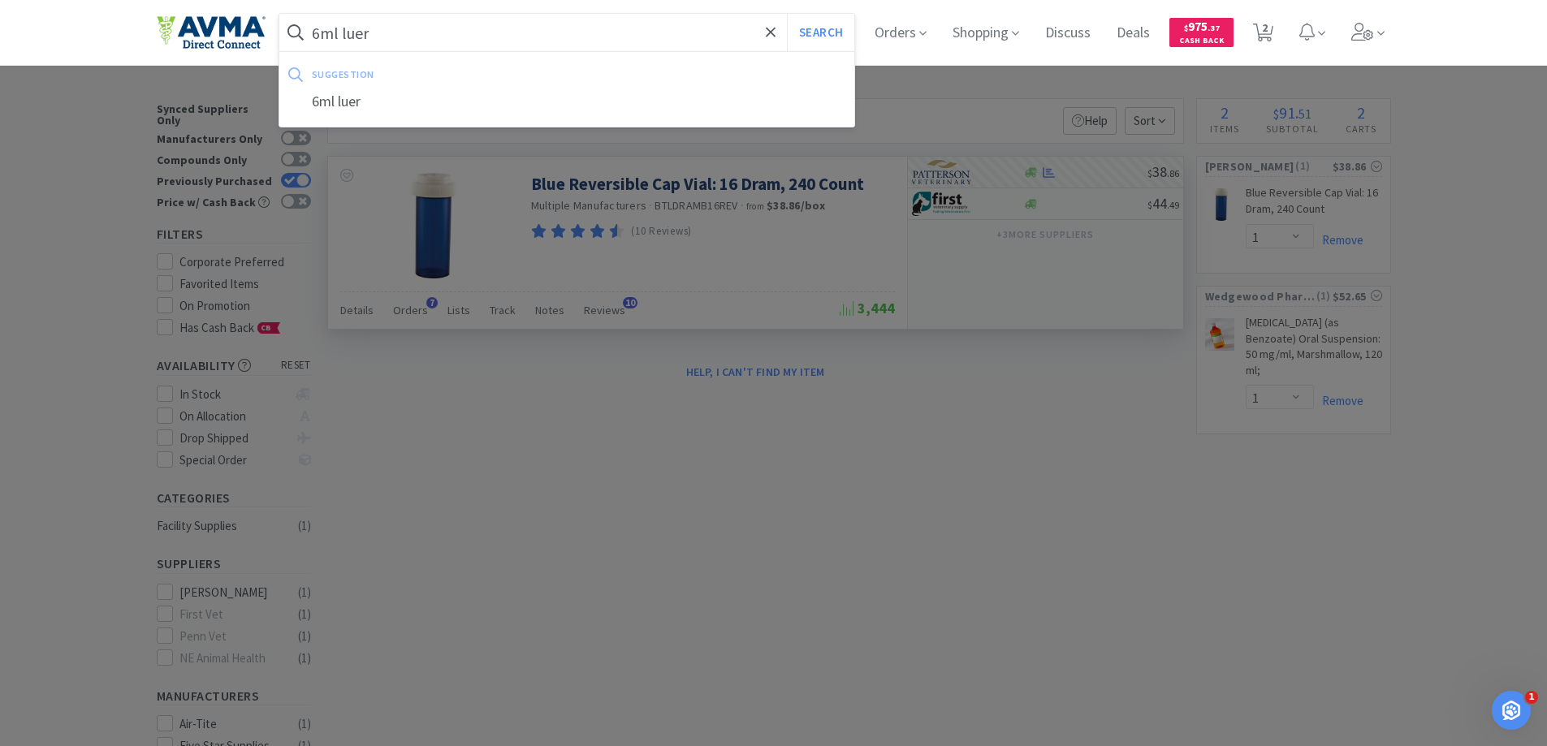
type input "6ml luer"
click at [787, 14] on button "Search" at bounding box center [820, 32] width 67 height 37
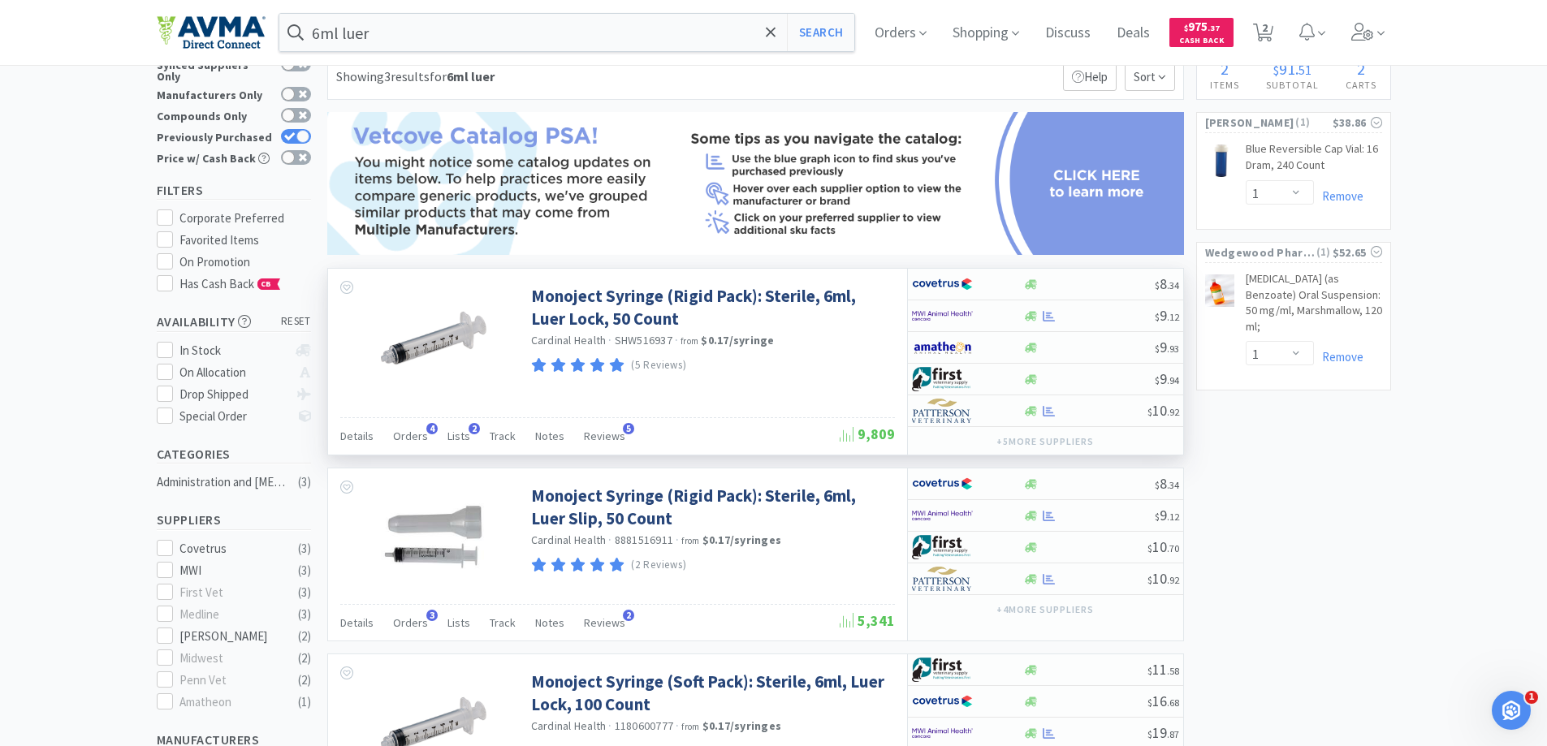
scroll to position [81, 0]
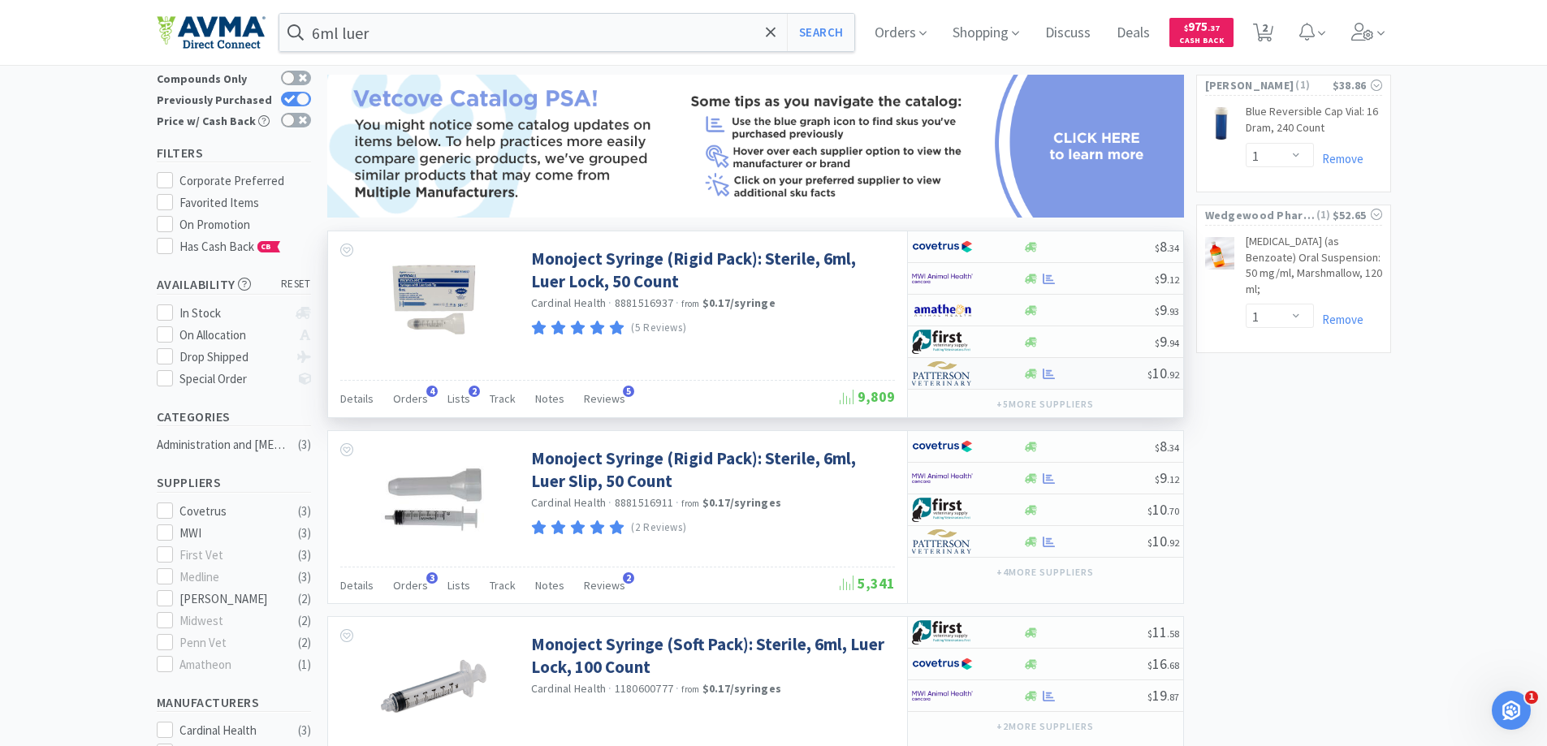
click at [971, 374] on img at bounding box center [942, 373] width 61 height 24
select select "1"
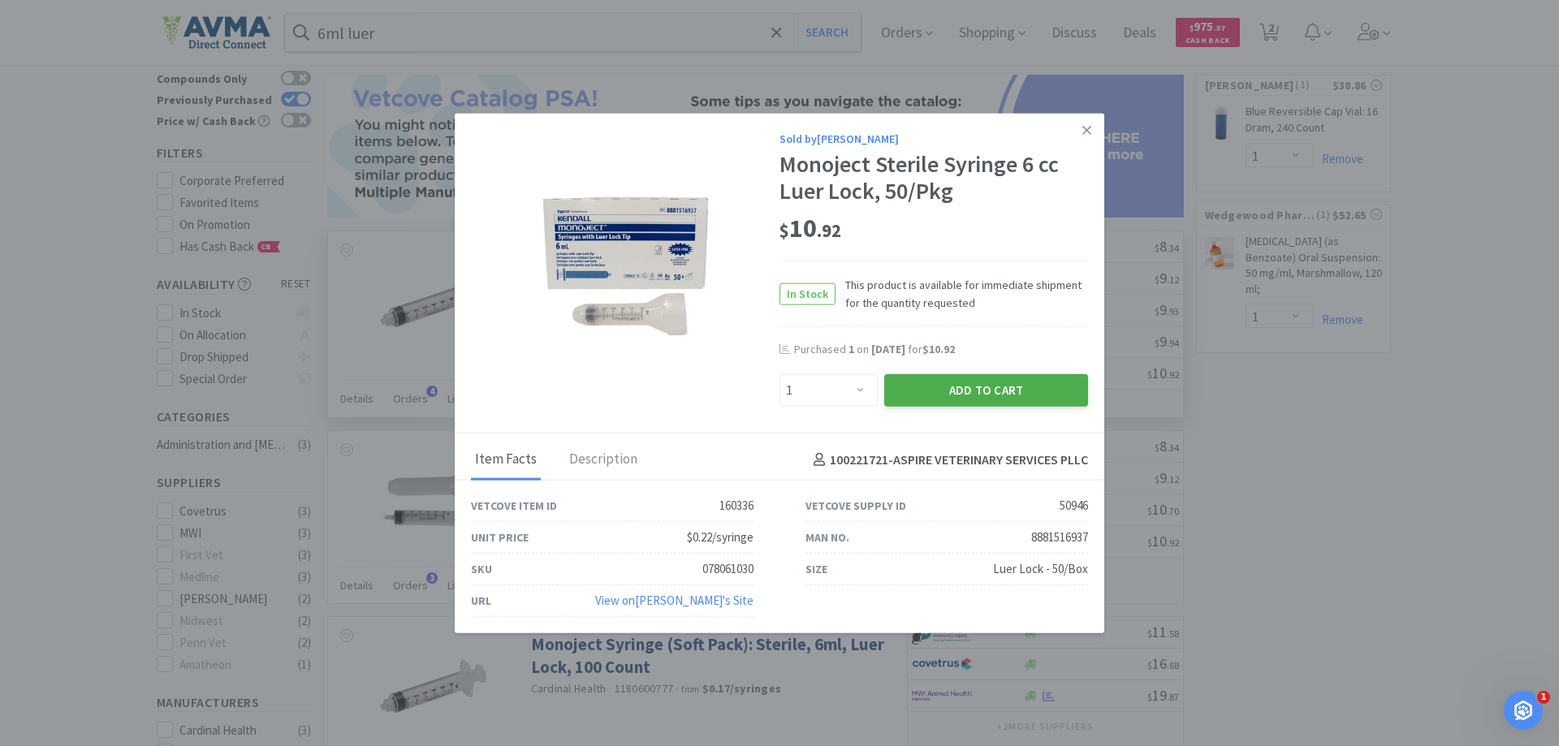
click at [938, 391] on button "Add to Cart" at bounding box center [987, 390] width 204 height 32
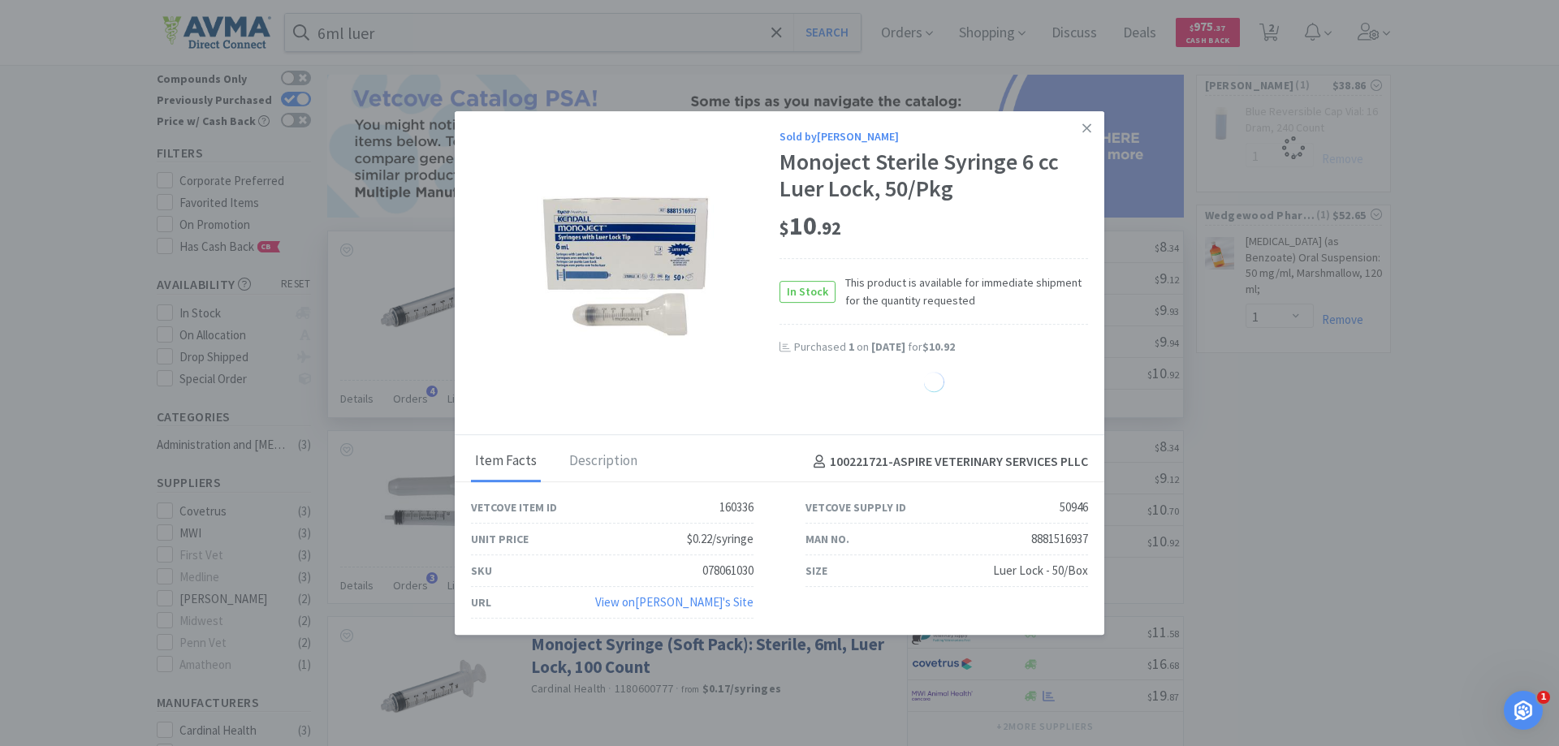
select select "1"
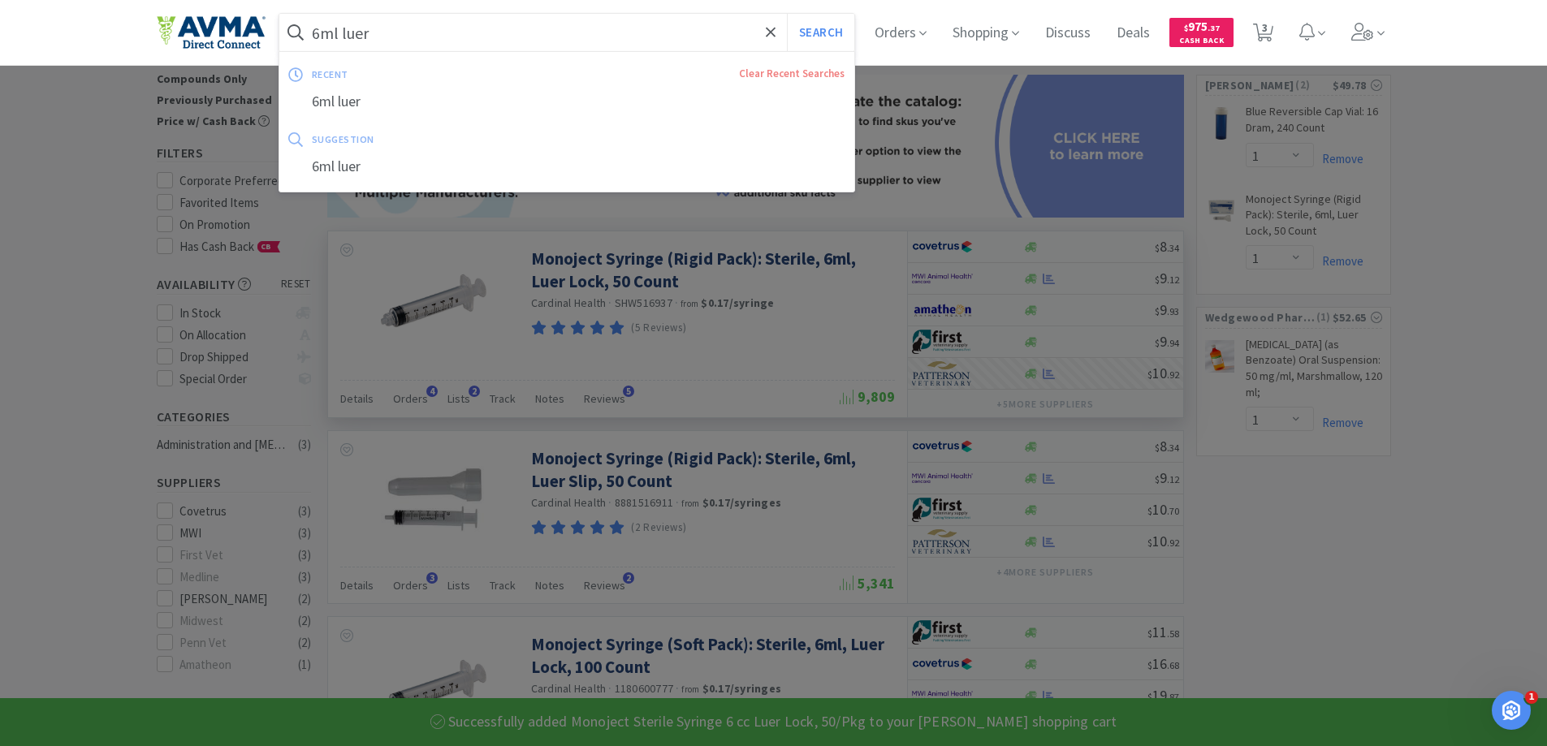
click at [539, 20] on input "6ml luer" at bounding box center [567, 32] width 576 height 37
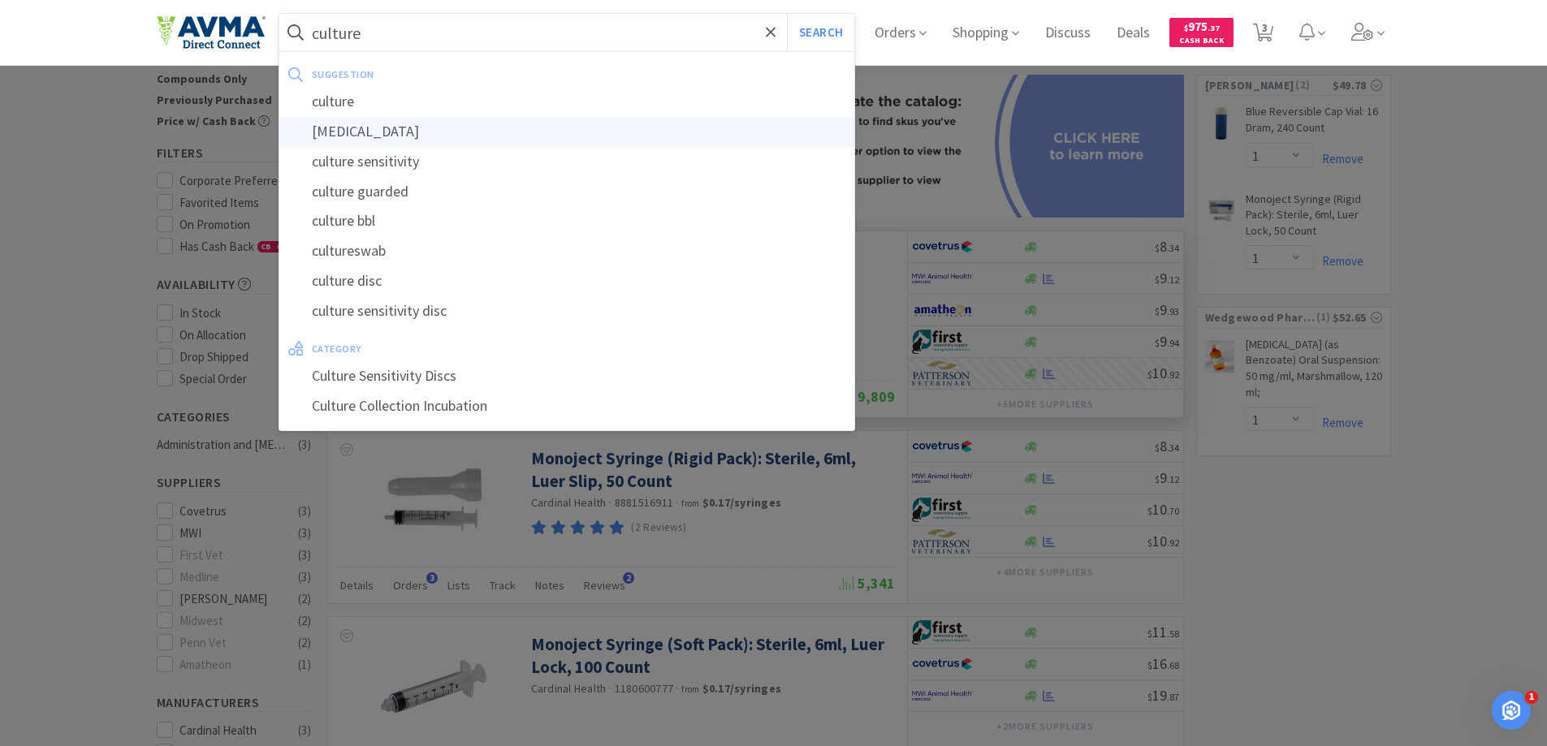
click at [335, 138] on div "[MEDICAL_DATA]" at bounding box center [567, 132] width 576 height 30
type input "[MEDICAL_DATA]"
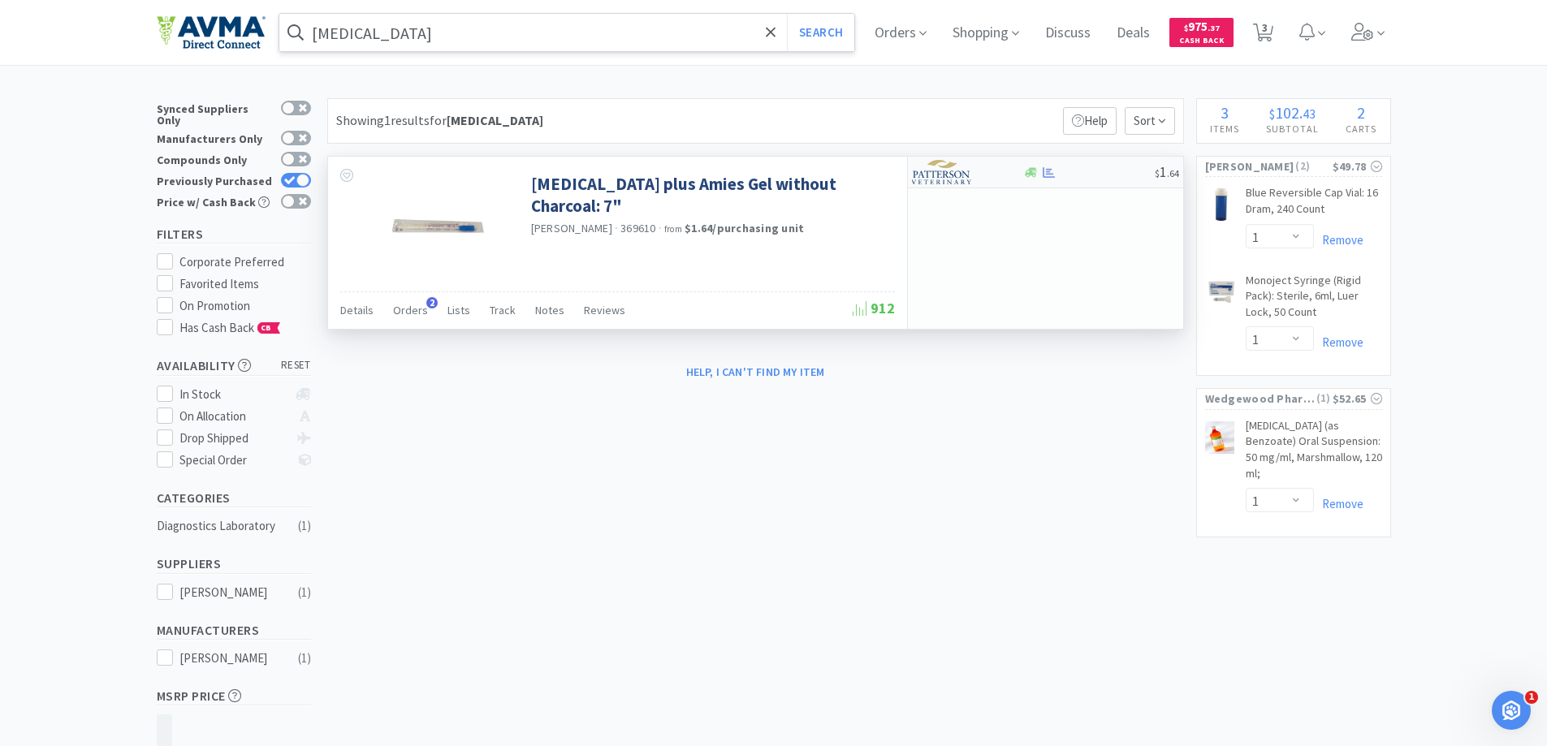
click at [949, 180] on img at bounding box center [942, 172] width 61 height 24
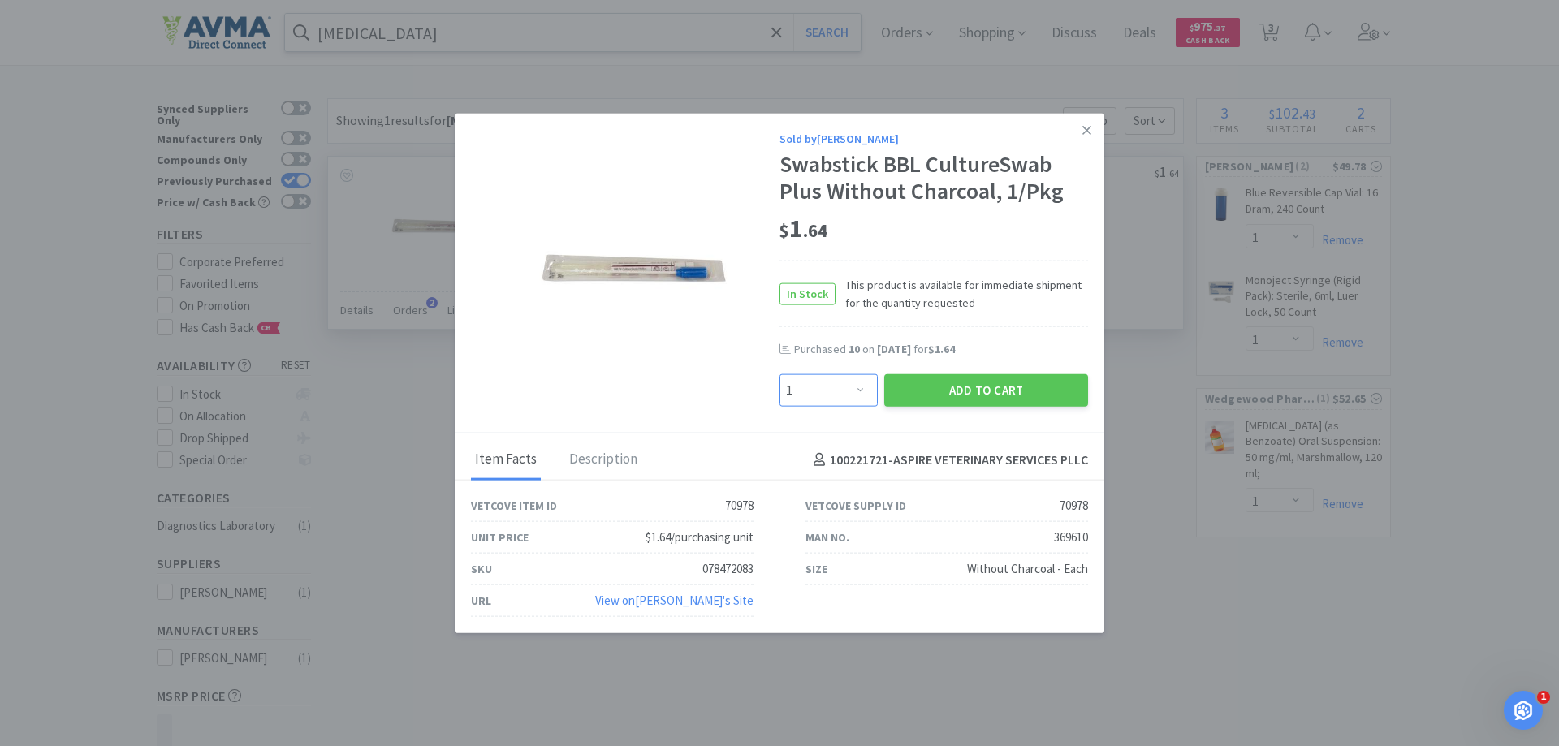
click at [837, 392] on select "Enter Quantity 1 2 3 4 5 6 7 8 9 10 11 12 13 14 15 16 17 18 19 20 Enter Quantity" at bounding box center [829, 390] width 98 height 32
select select "10"
click at [780, 374] on select "Enter Quantity 1 2 3 4 5 6 7 8 9 10 11 12 13 14 15 16 17 18 19 20 Enter Quantity" at bounding box center [829, 390] width 98 height 32
click at [957, 388] on button "Add to Cart" at bounding box center [987, 390] width 204 height 32
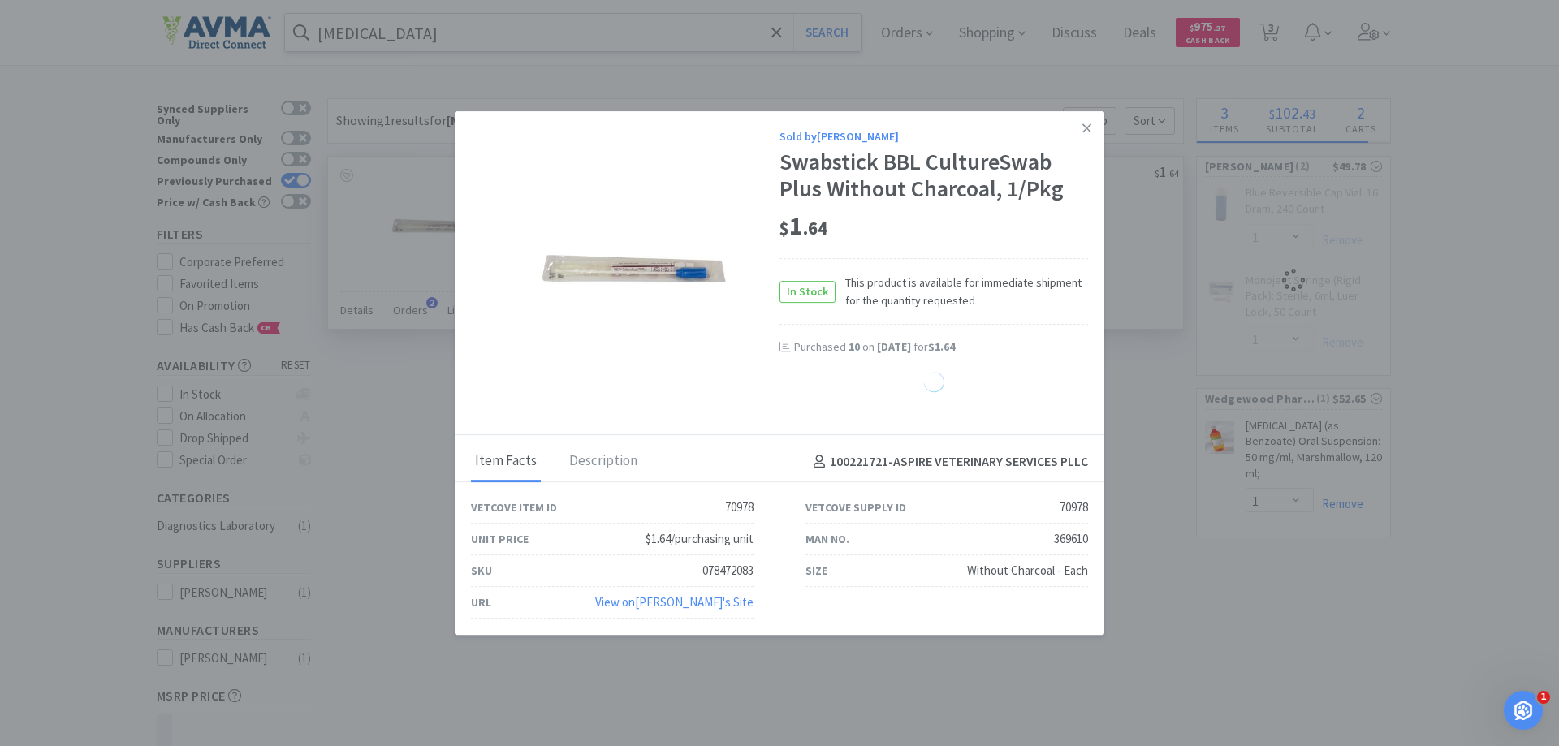
select select "10"
select select "1"
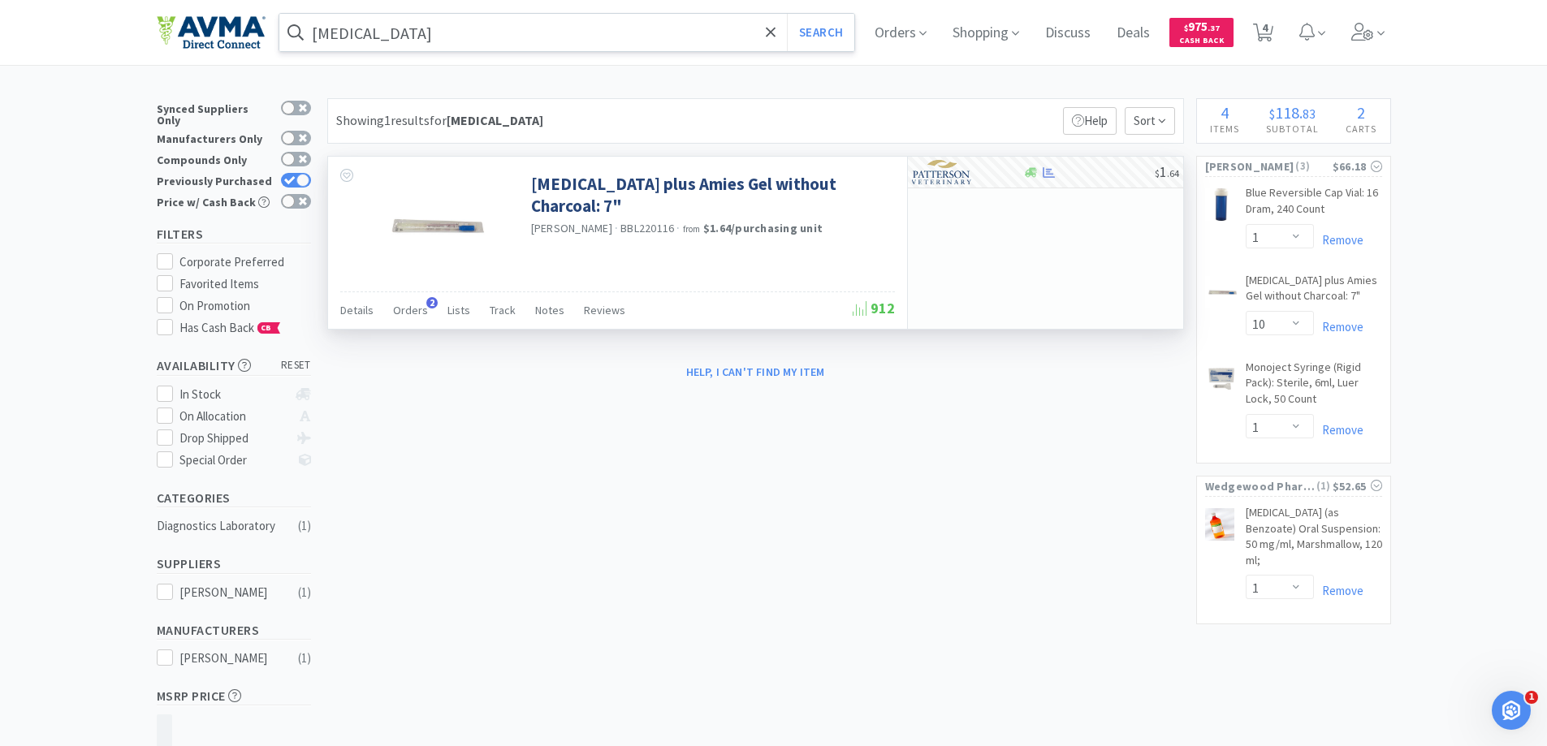
click at [457, 25] on input "[MEDICAL_DATA]" at bounding box center [567, 32] width 576 height 37
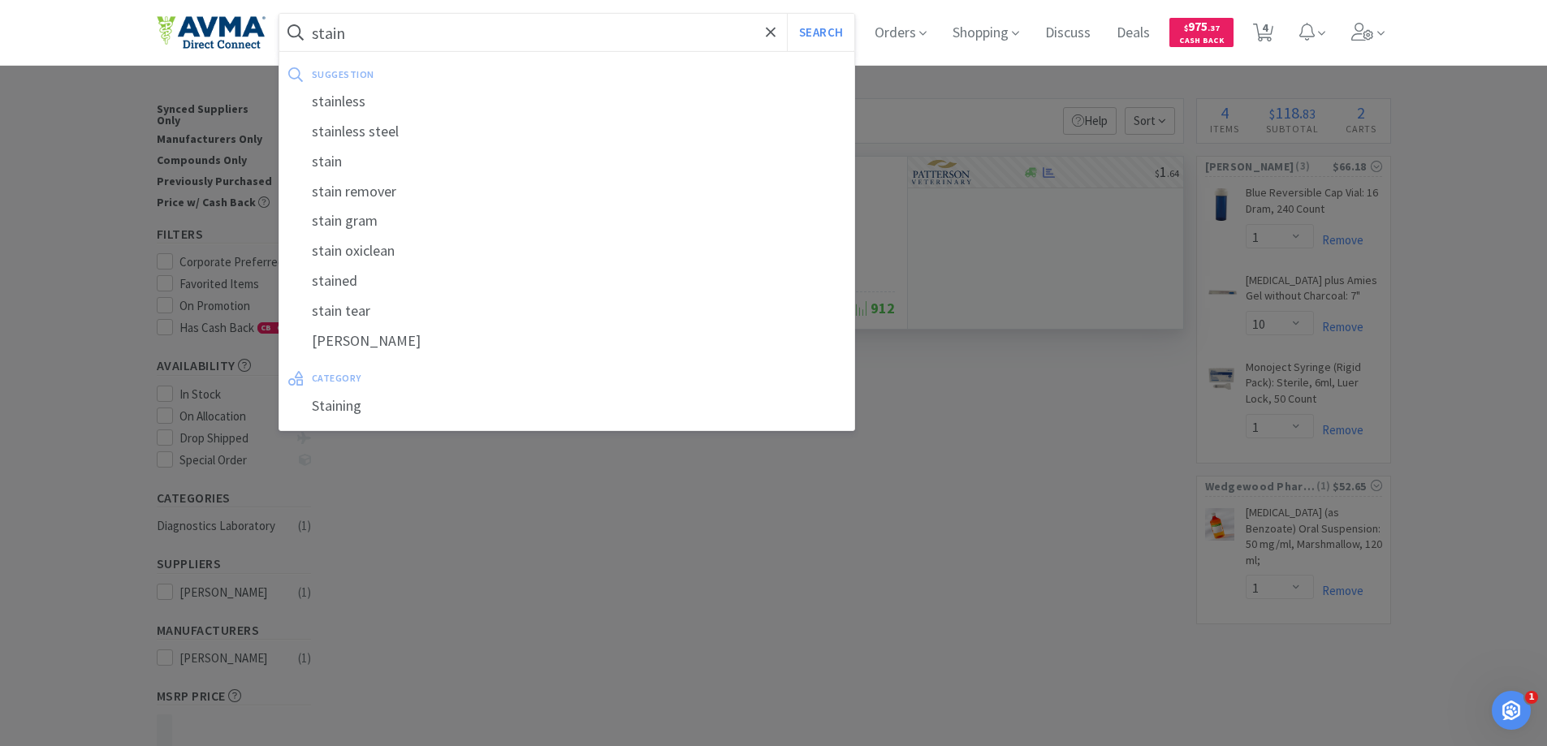
click at [787, 14] on button "Search" at bounding box center [820, 32] width 67 height 37
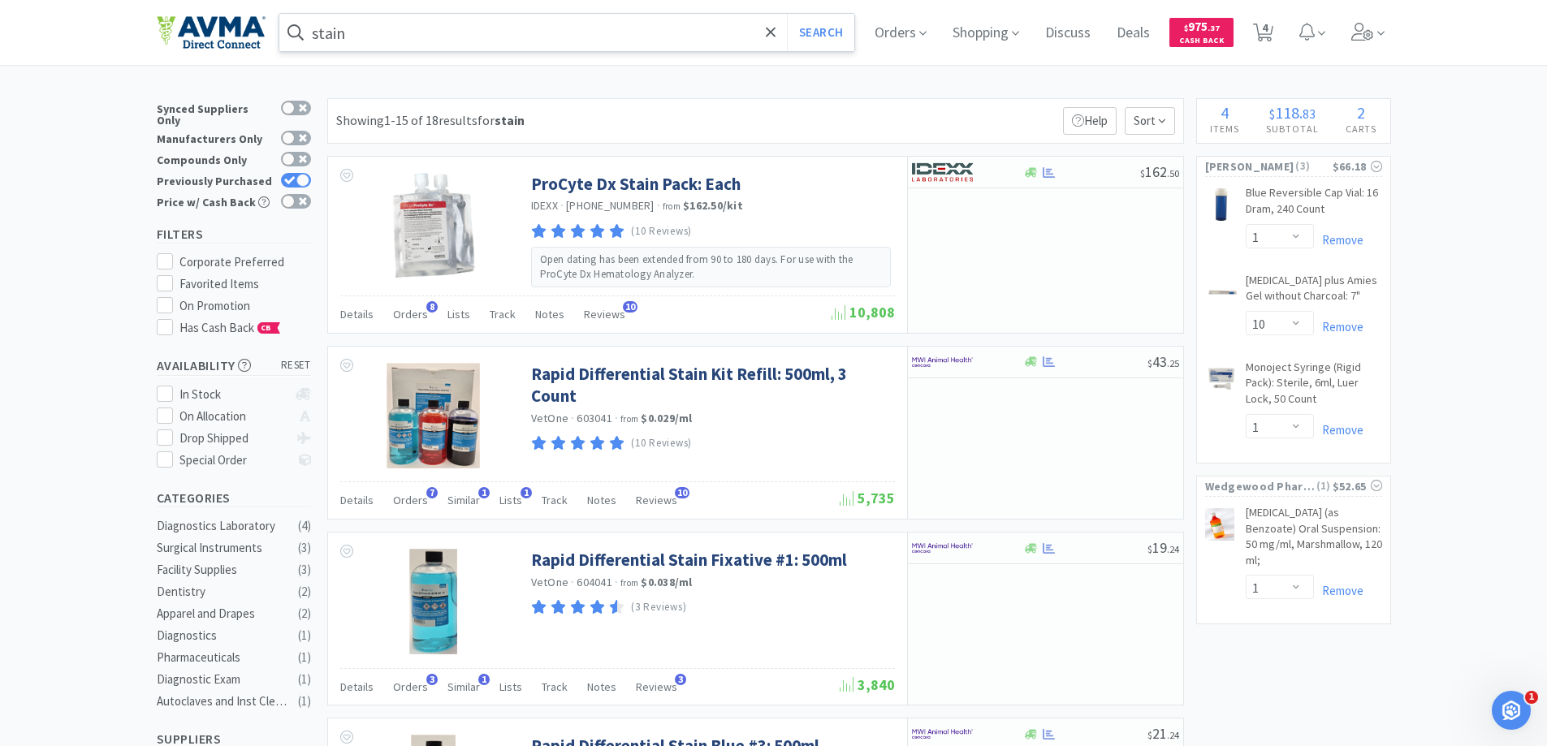
click at [479, 37] on input "stain" at bounding box center [567, 32] width 576 height 37
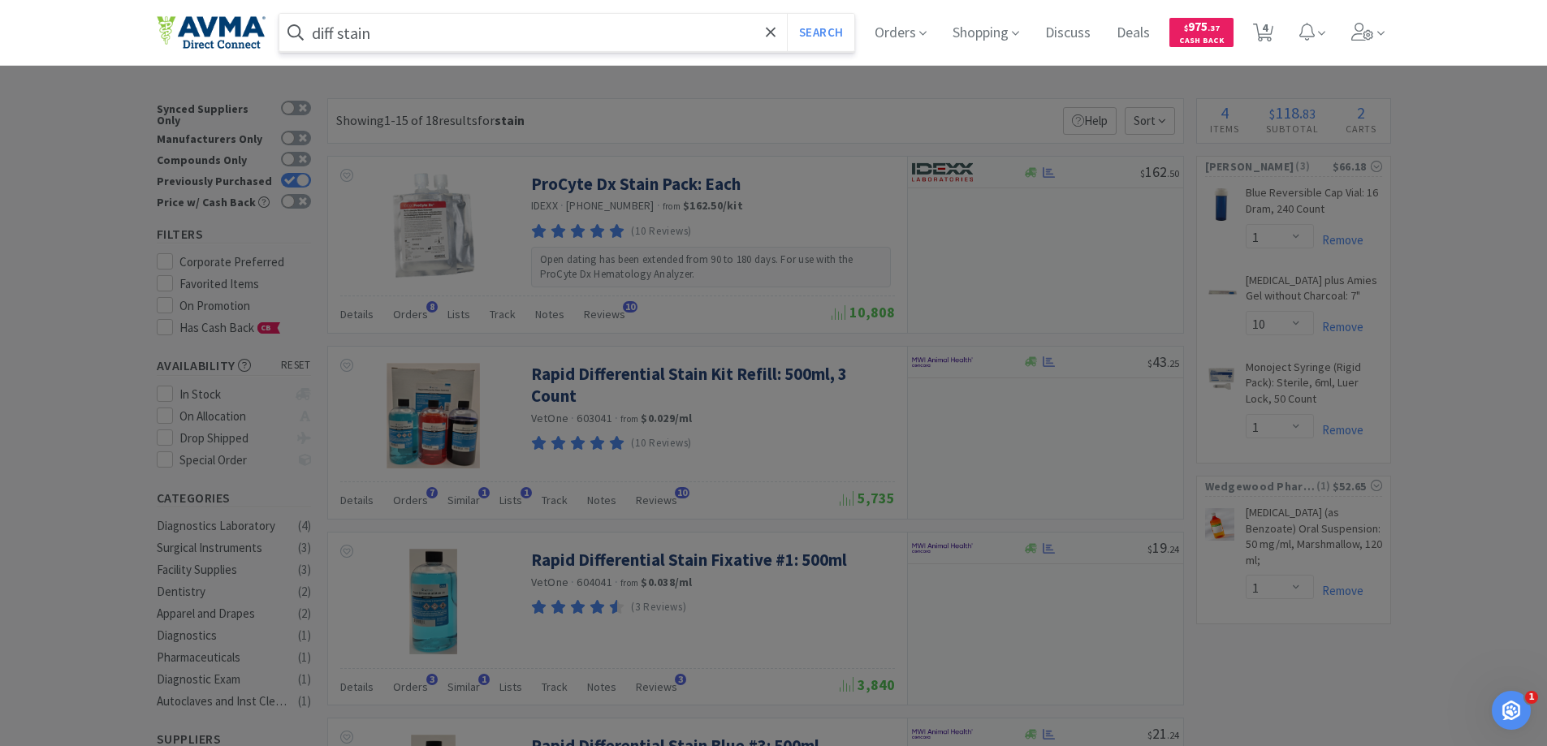
type input "diff stain"
click at [787, 14] on button "Search" at bounding box center [820, 32] width 67 height 37
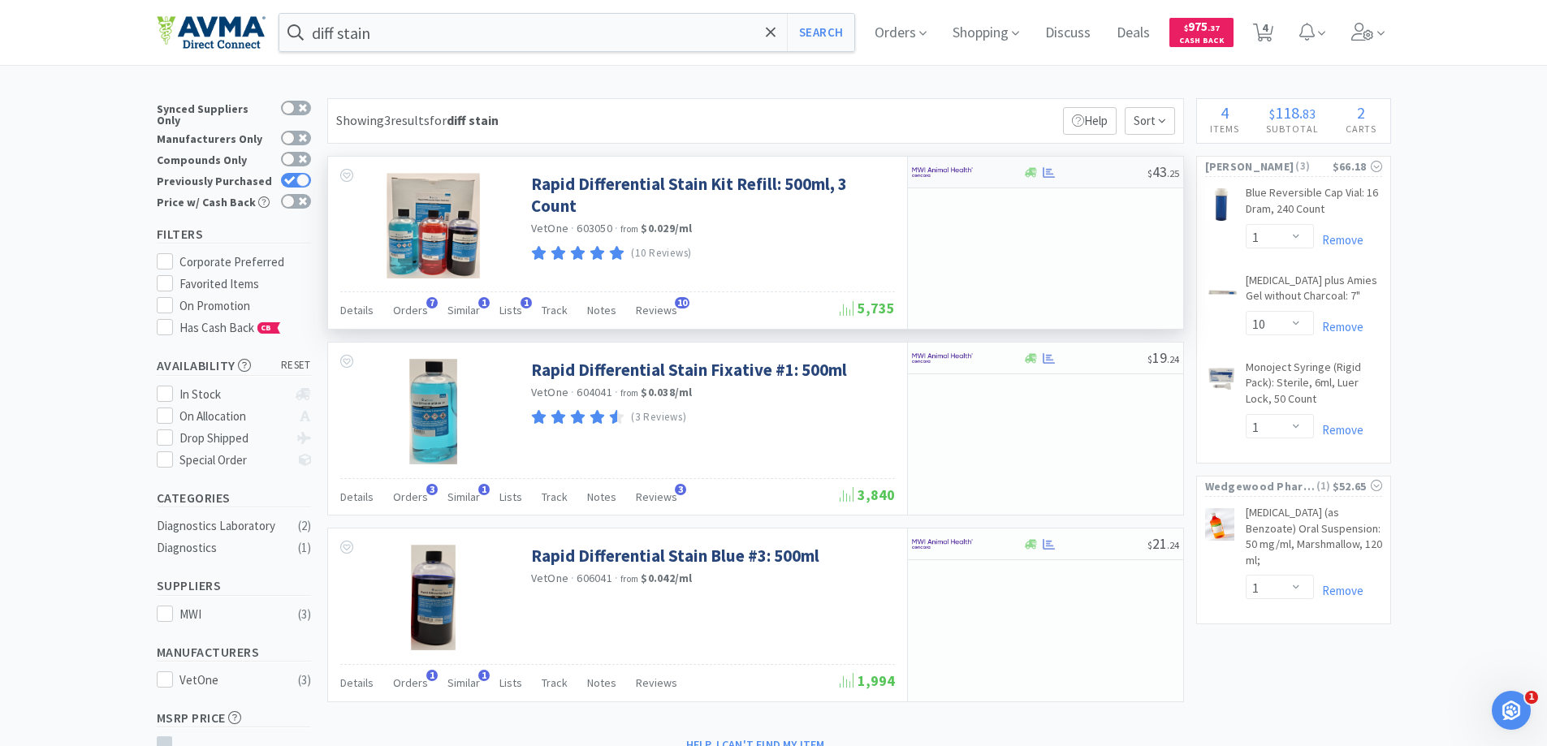
click at [973, 179] on div at bounding box center [956, 172] width 89 height 28
select select "1"
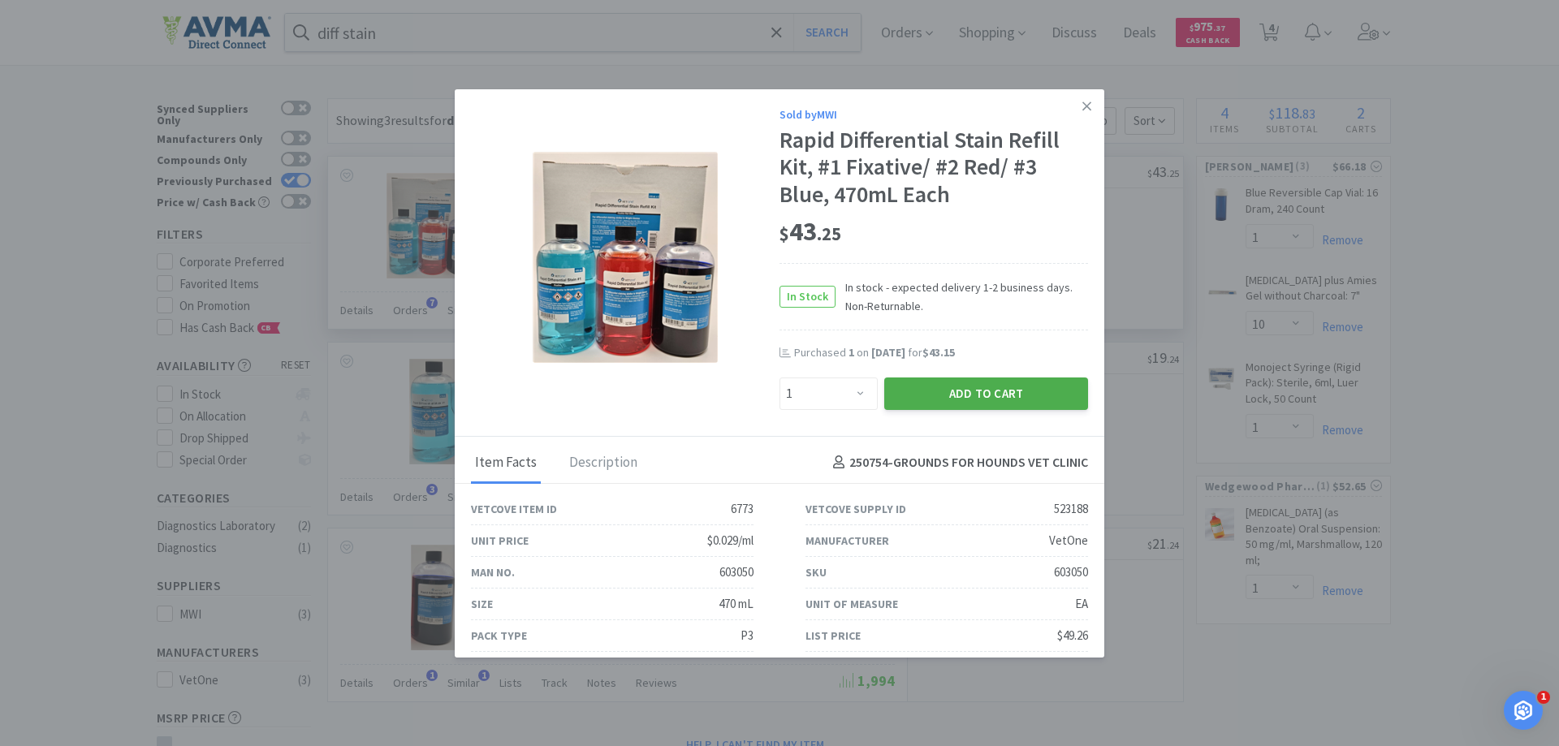
click at [914, 399] on button "Add to Cart" at bounding box center [987, 394] width 204 height 32
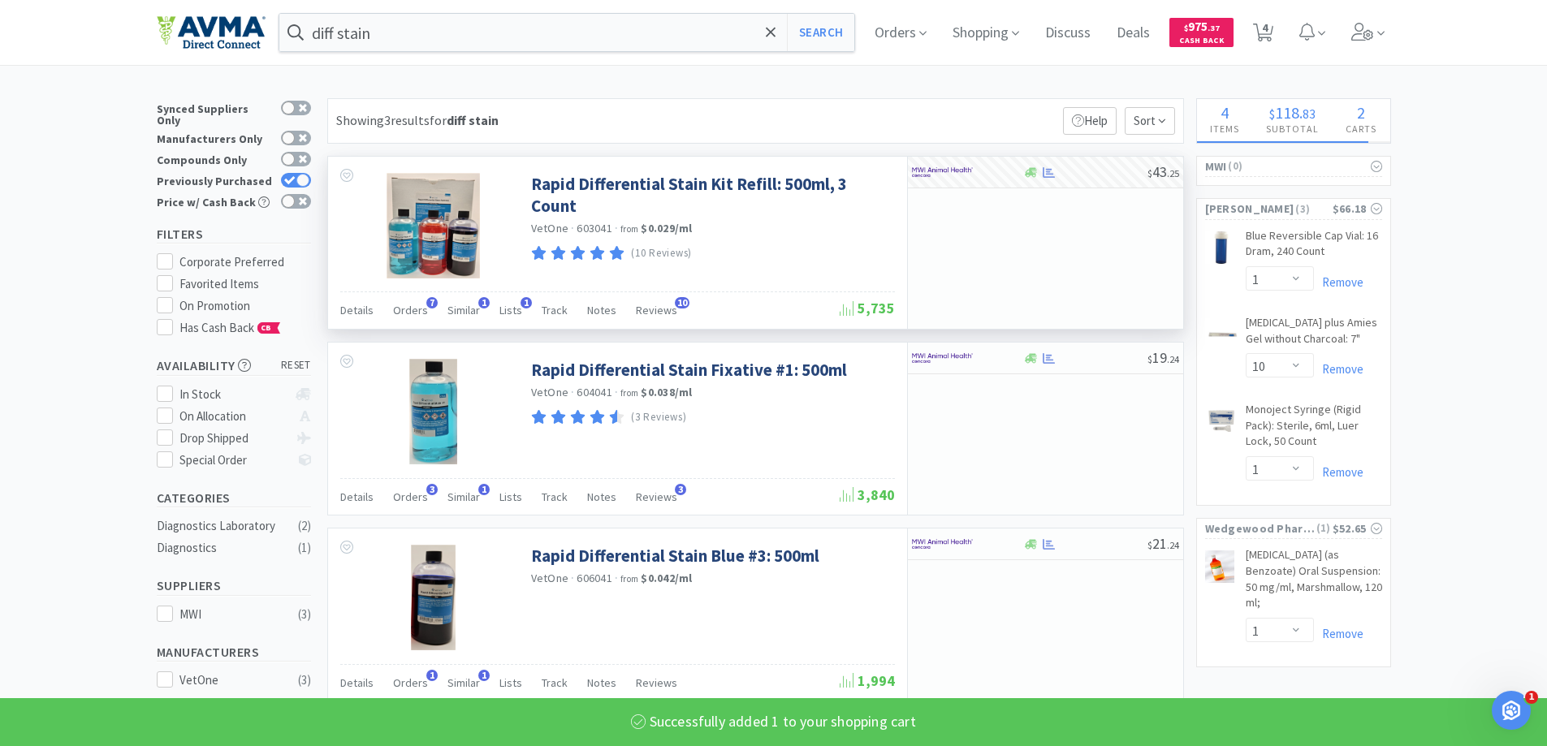
select select "1"
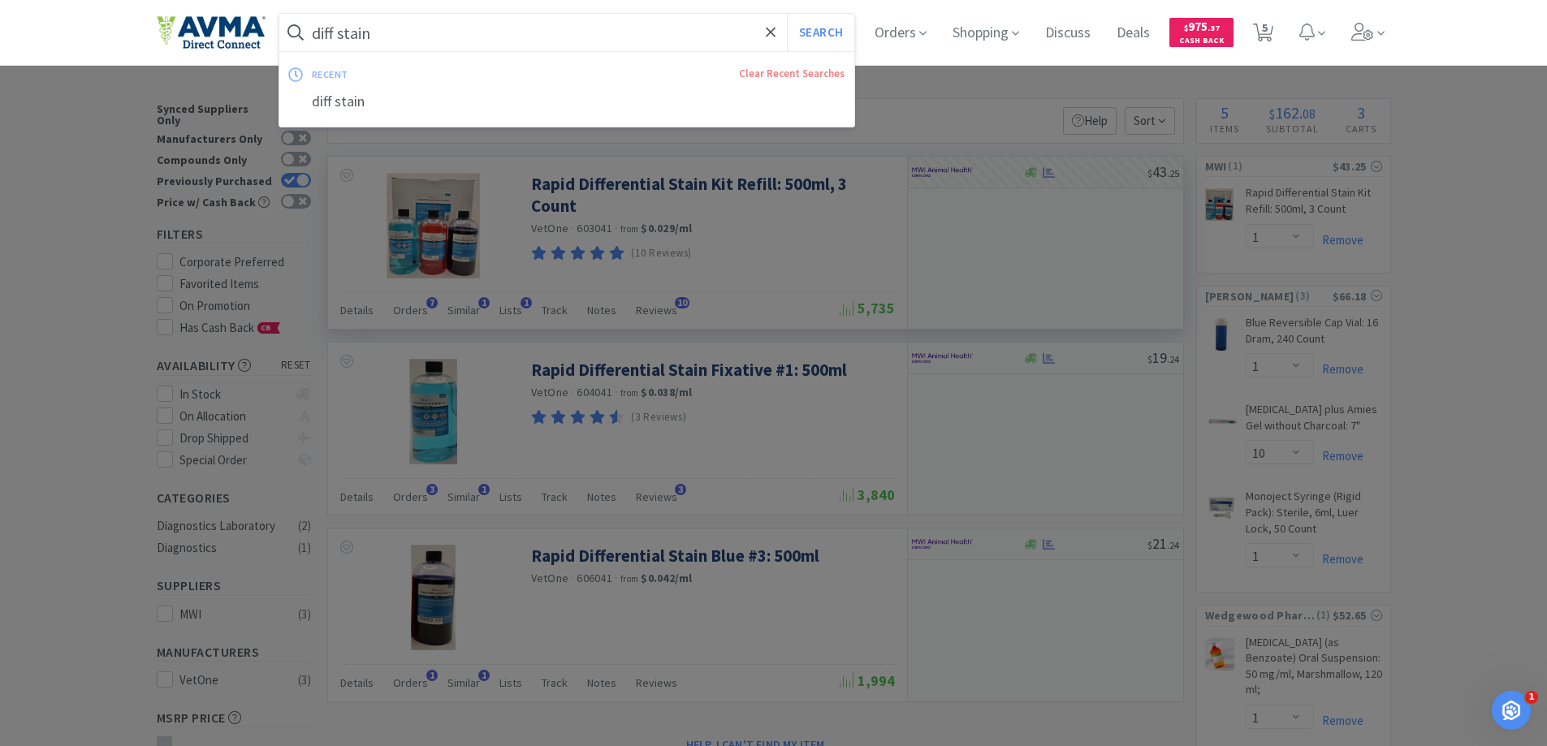
click at [506, 31] on input "diff stain" at bounding box center [567, 32] width 576 height 37
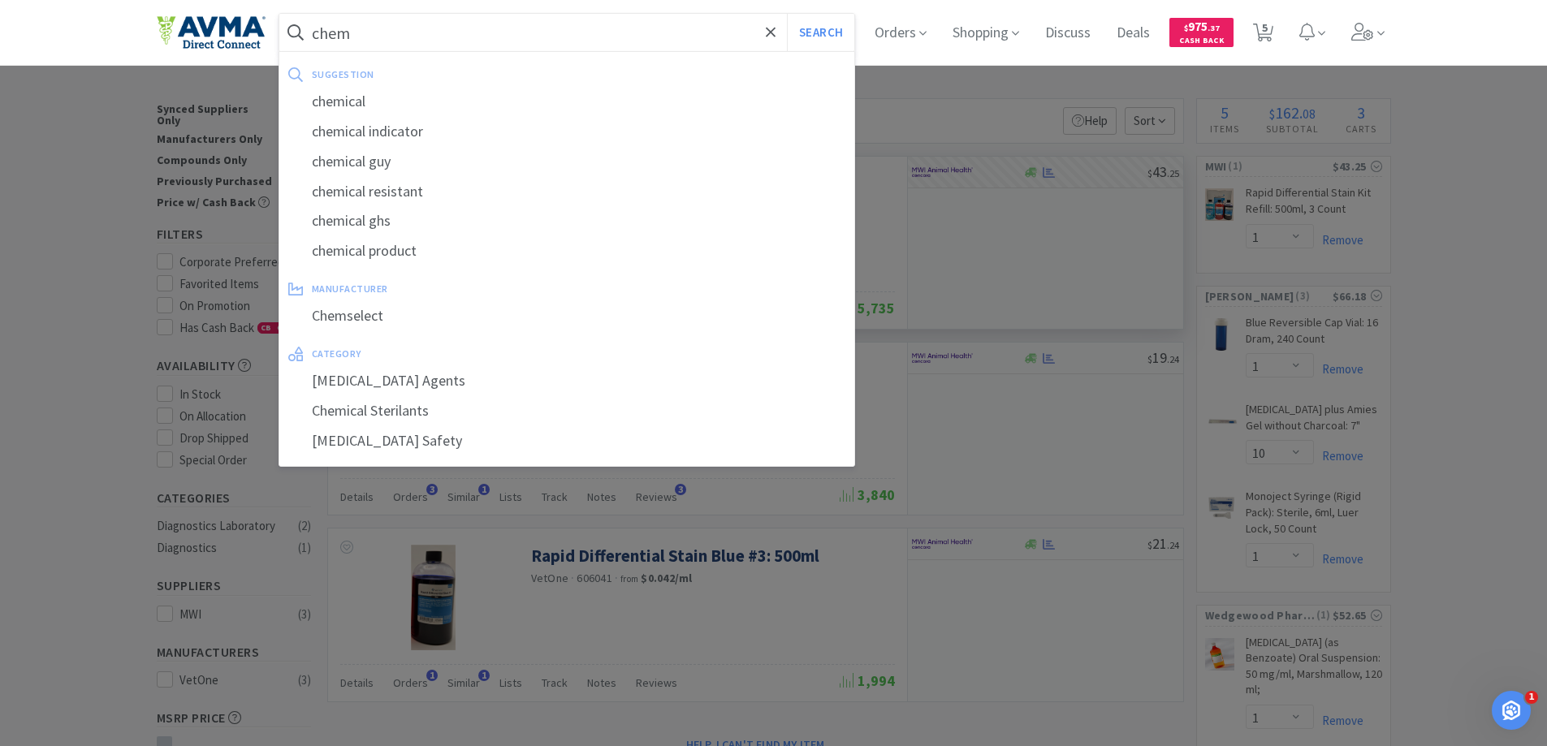
type input "chem"
click at [787, 14] on button "Search" at bounding box center [820, 32] width 67 height 37
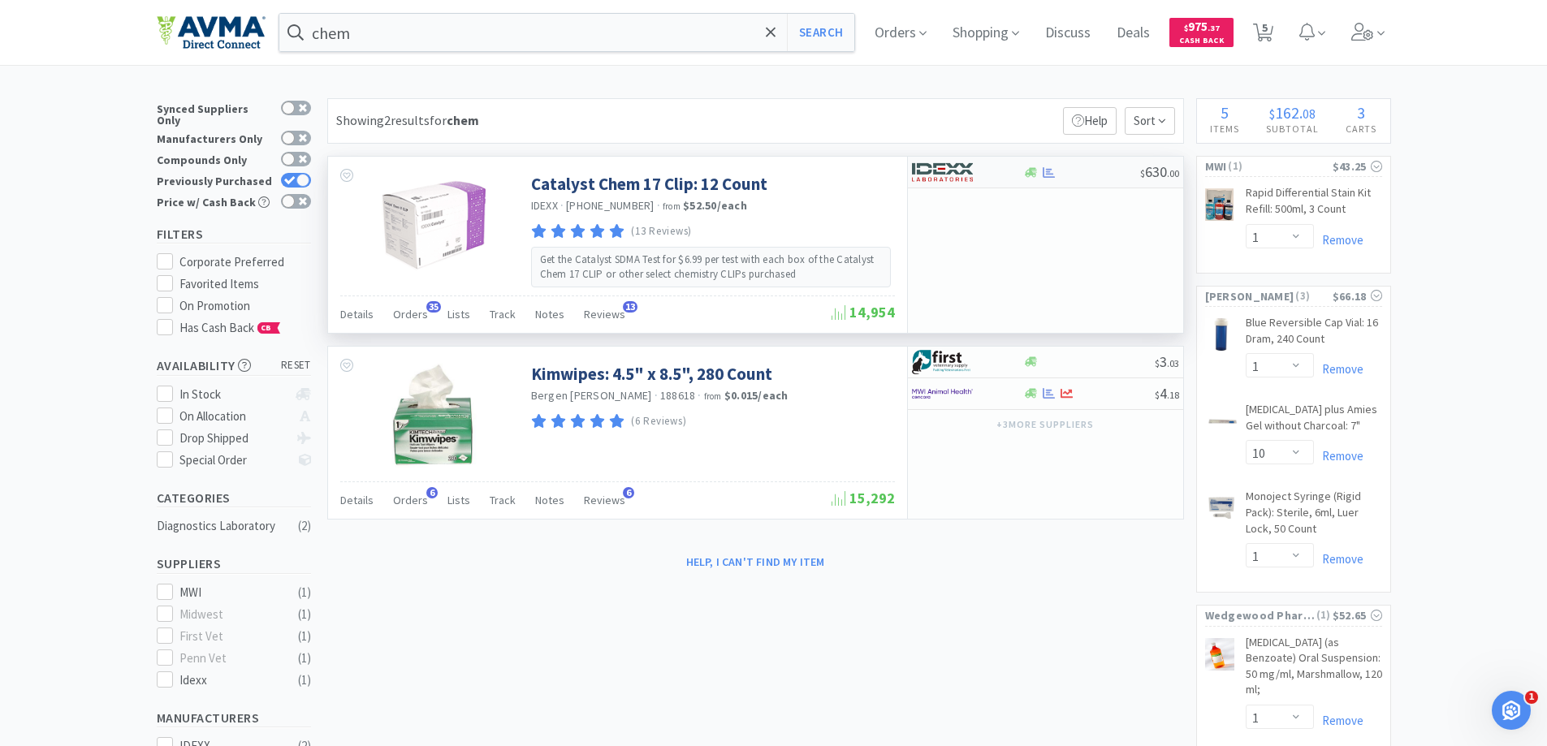
click at [942, 171] on img at bounding box center [942, 172] width 61 height 24
select select "1"
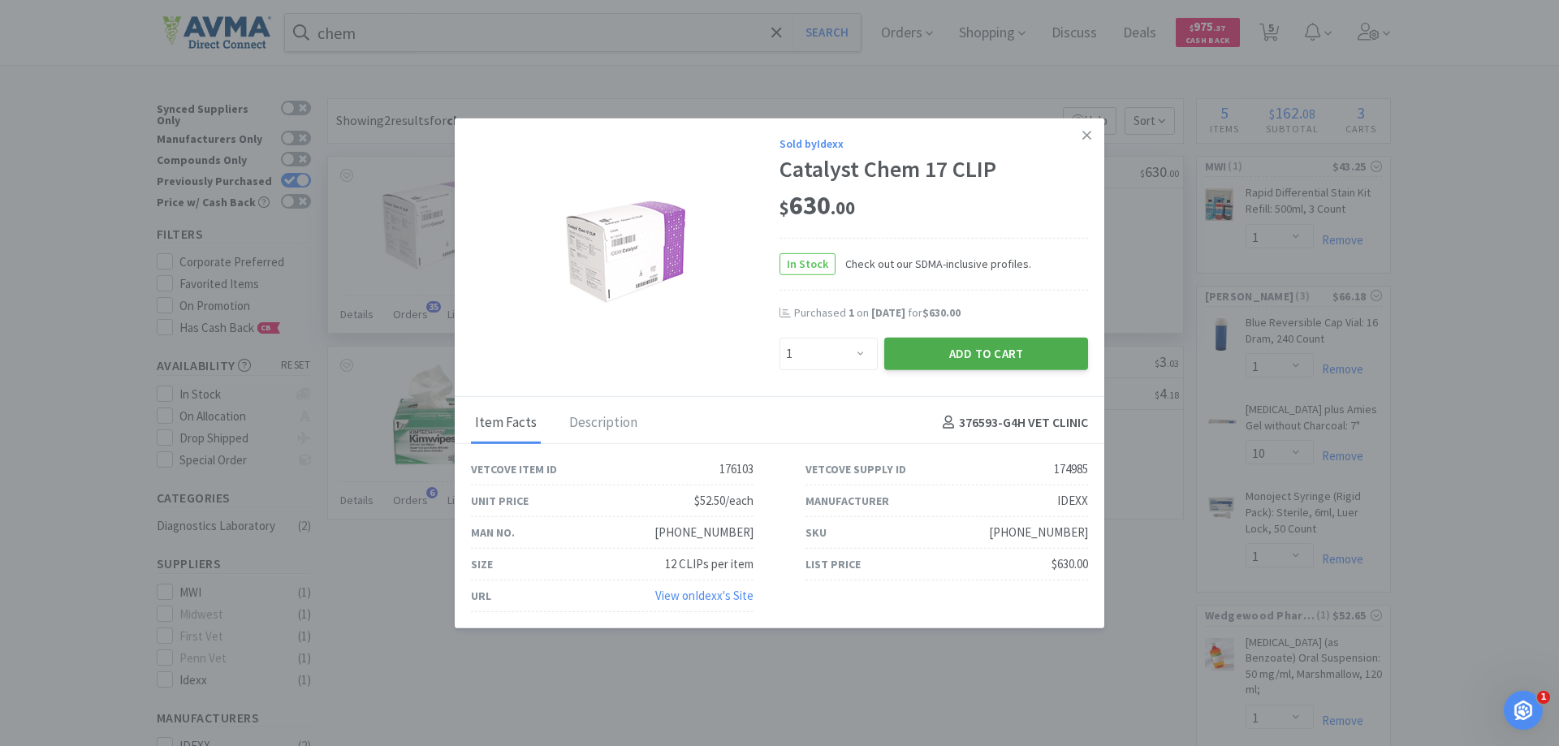
click at [950, 350] on button "Add to Cart" at bounding box center [987, 353] width 204 height 32
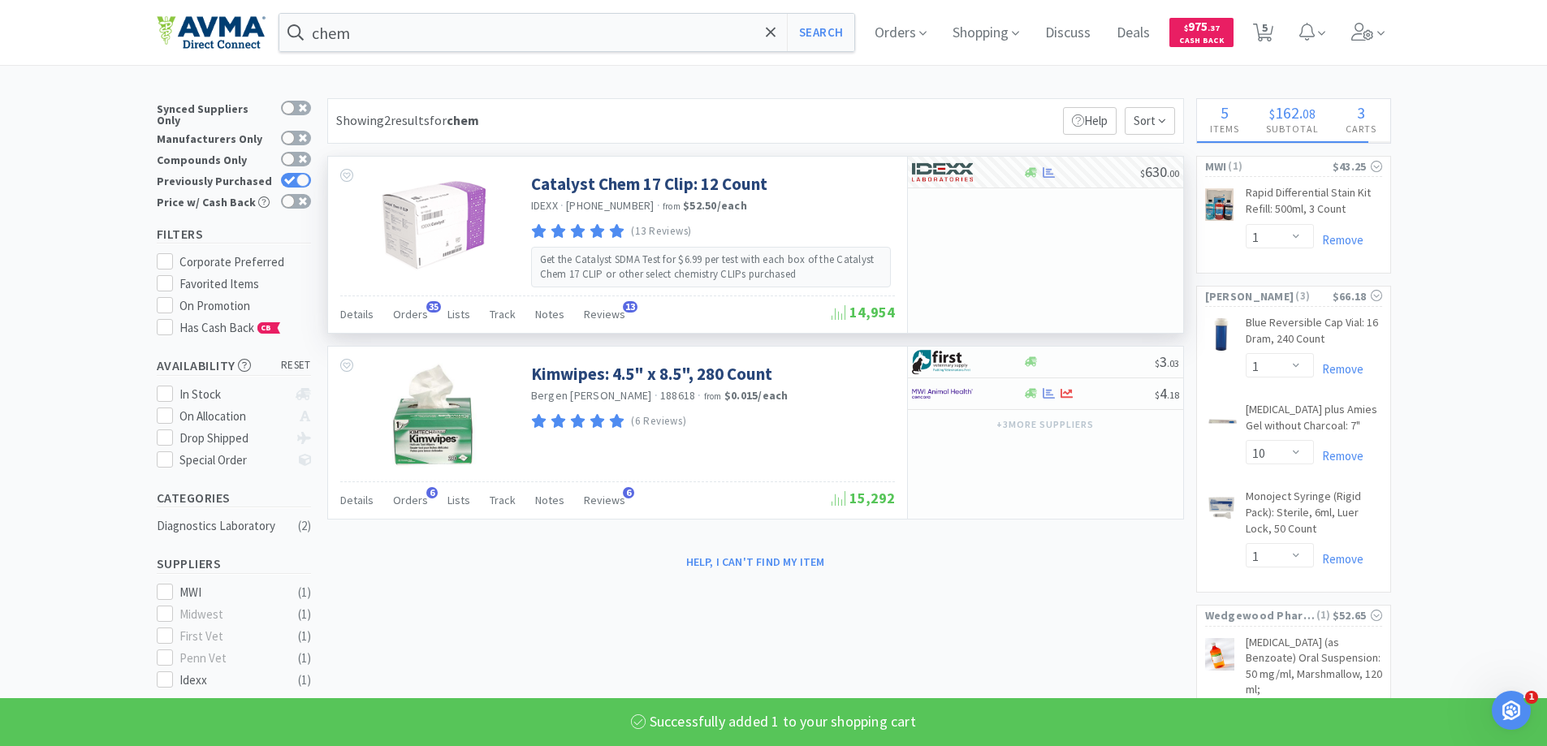
select select "1"
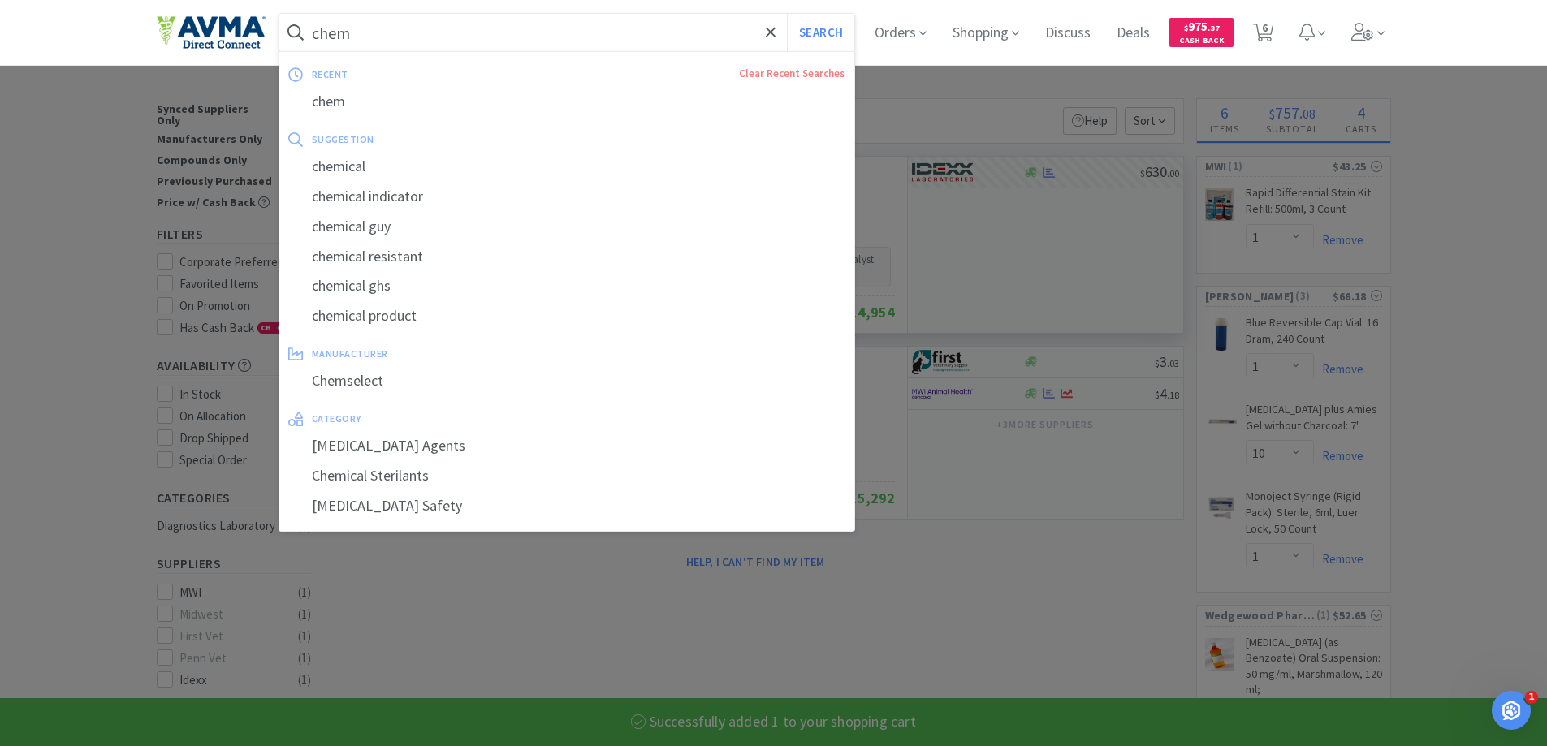
click at [429, 43] on input "chem" at bounding box center [567, 32] width 576 height 37
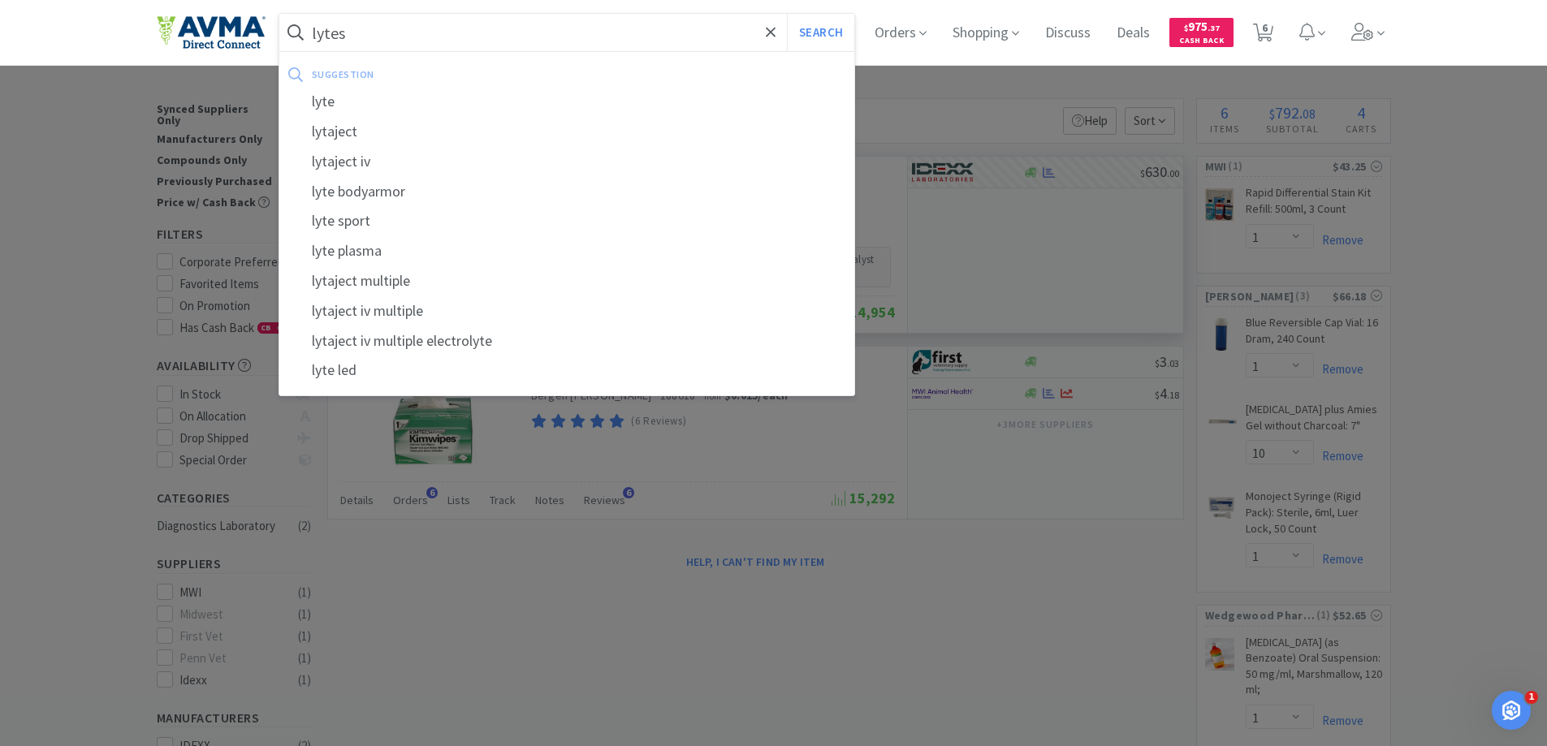
type input "lytes"
click at [787, 14] on button "Search" at bounding box center [820, 32] width 67 height 37
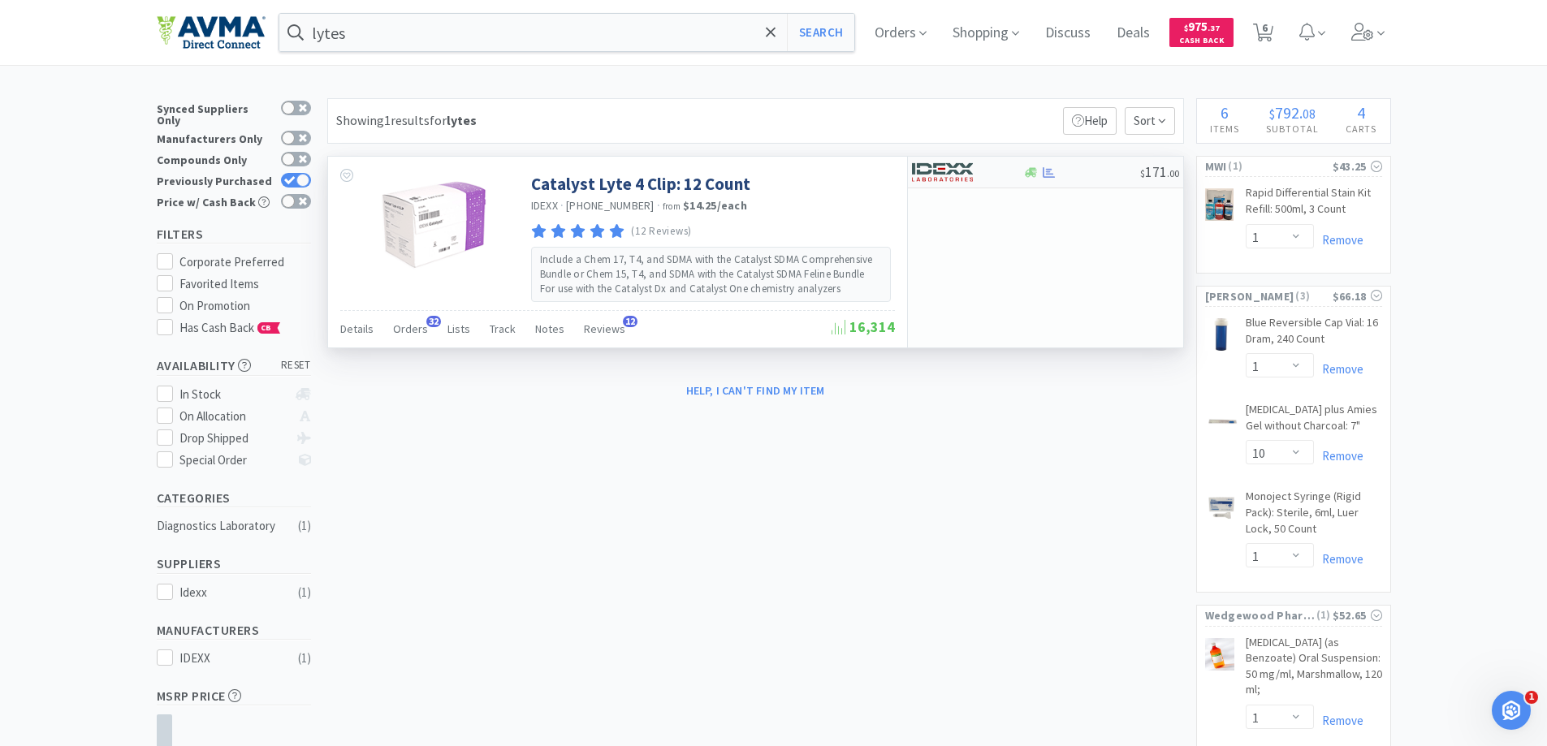
click at [938, 170] on img at bounding box center [942, 172] width 61 height 24
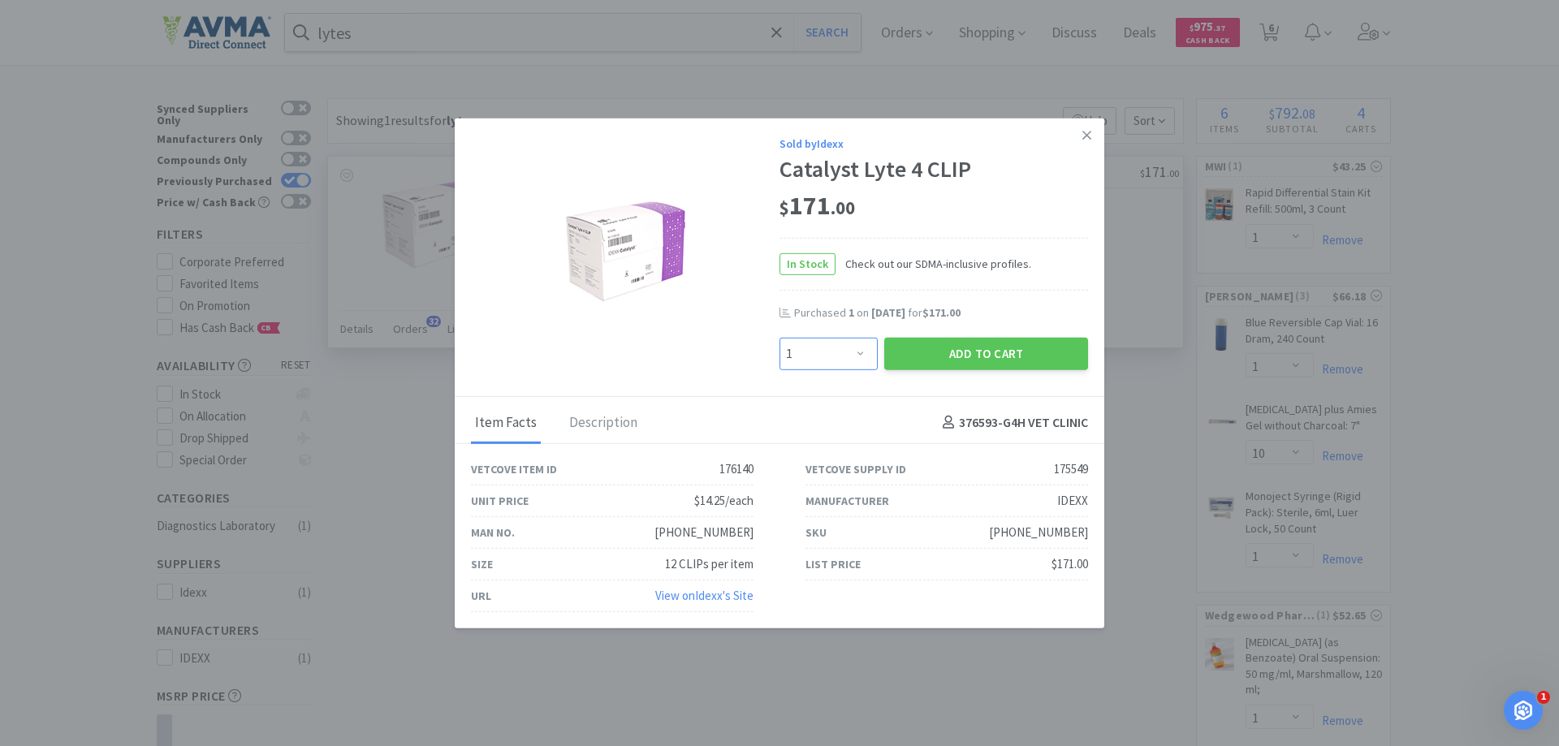
click at [838, 356] on select "Enter Quantity 1 2 3 4 5 6 7 8 9 10 11 12 13 14 15 16 17 18 19 20 Enter Quantity" at bounding box center [829, 353] width 98 height 32
select select "2"
click at [780, 337] on select "Enter Quantity 1 2 3 4 5 6 7 8 9 10 11 12 13 14 15 16 17 18 19 20 Enter Quantity" at bounding box center [829, 353] width 98 height 32
click at [922, 348] on button "Add to Cart" at bounding box center [987, 353] width 204 height 32
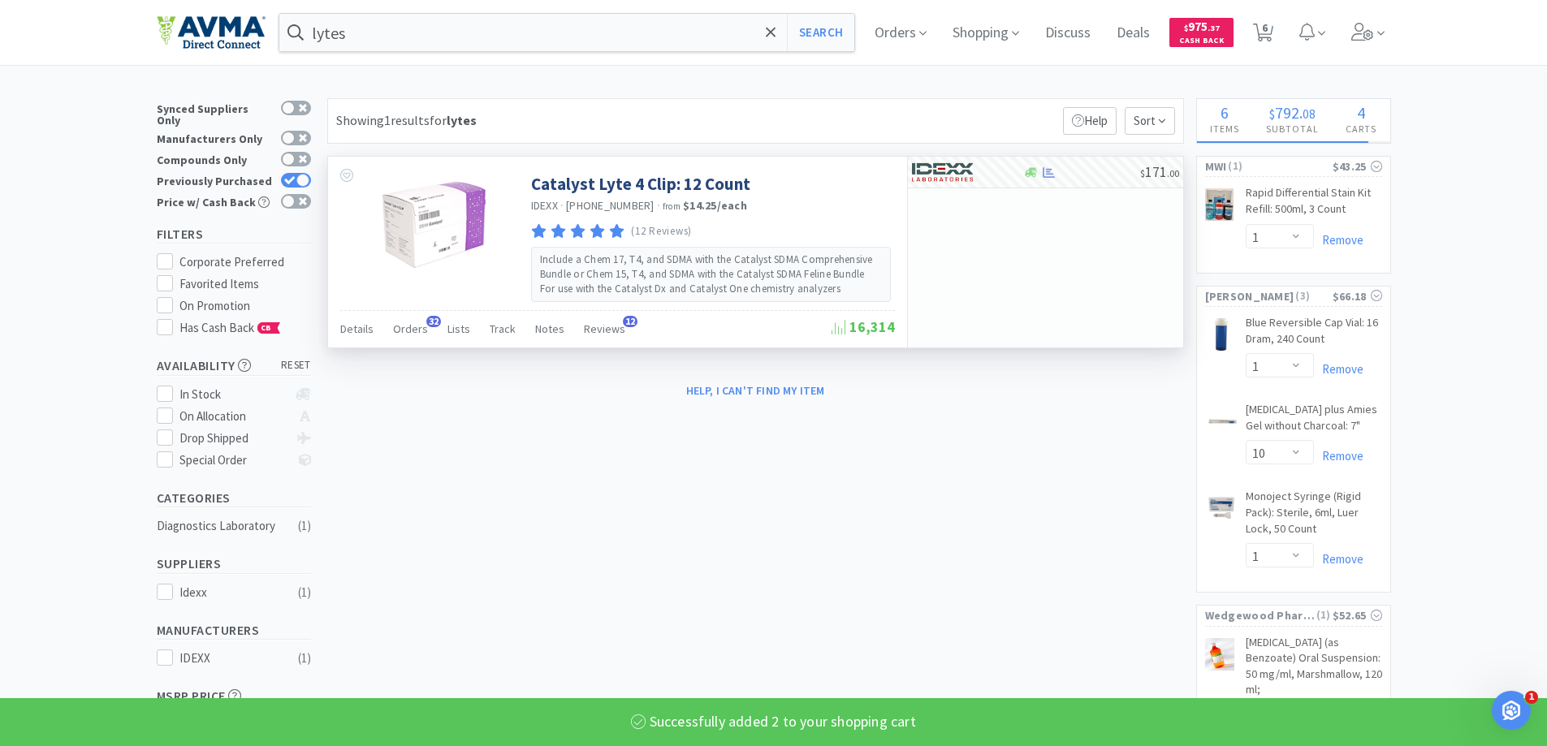
select select "2"
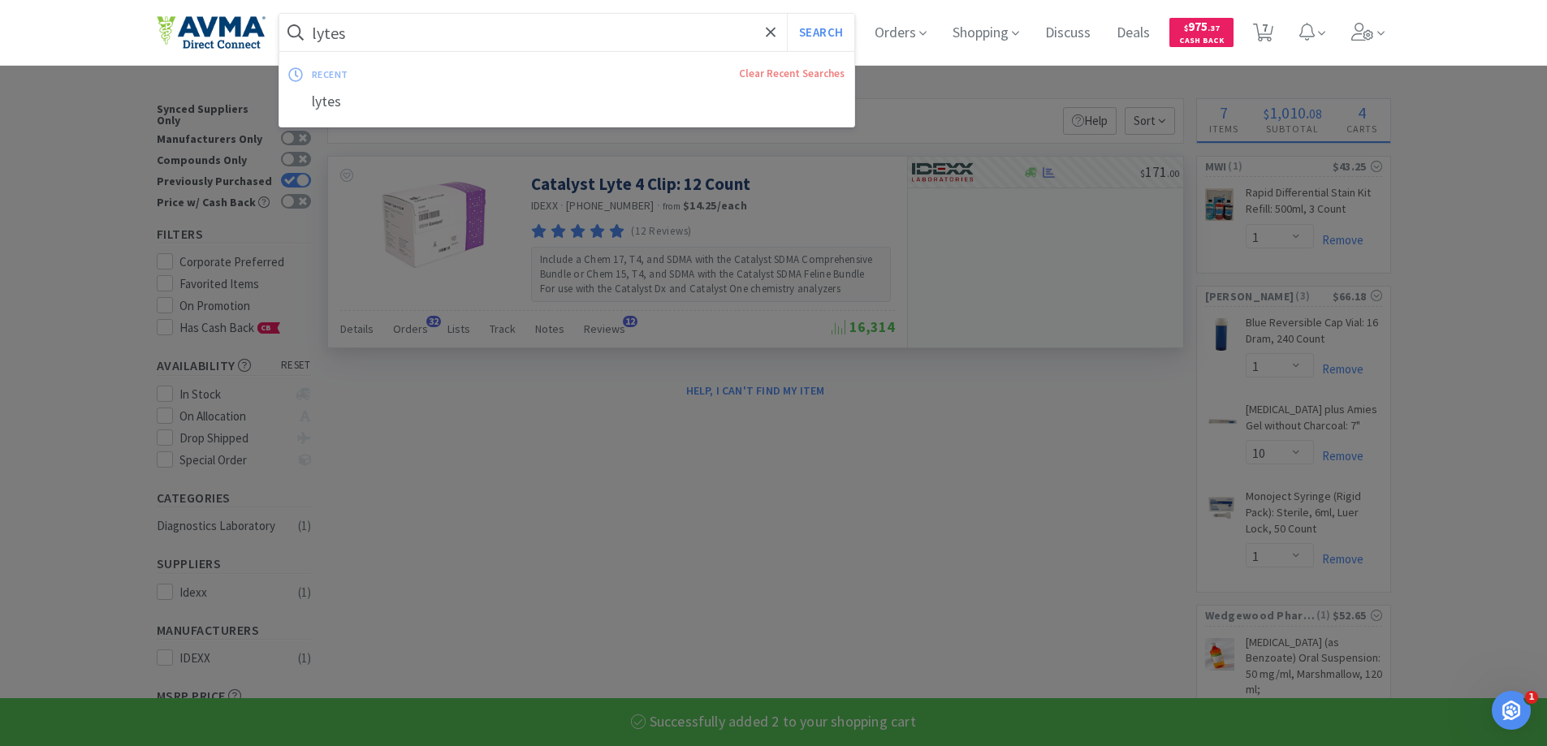
click at [434, 44] on input "lytes" at bounding box center [567, 32] width 576 height 37
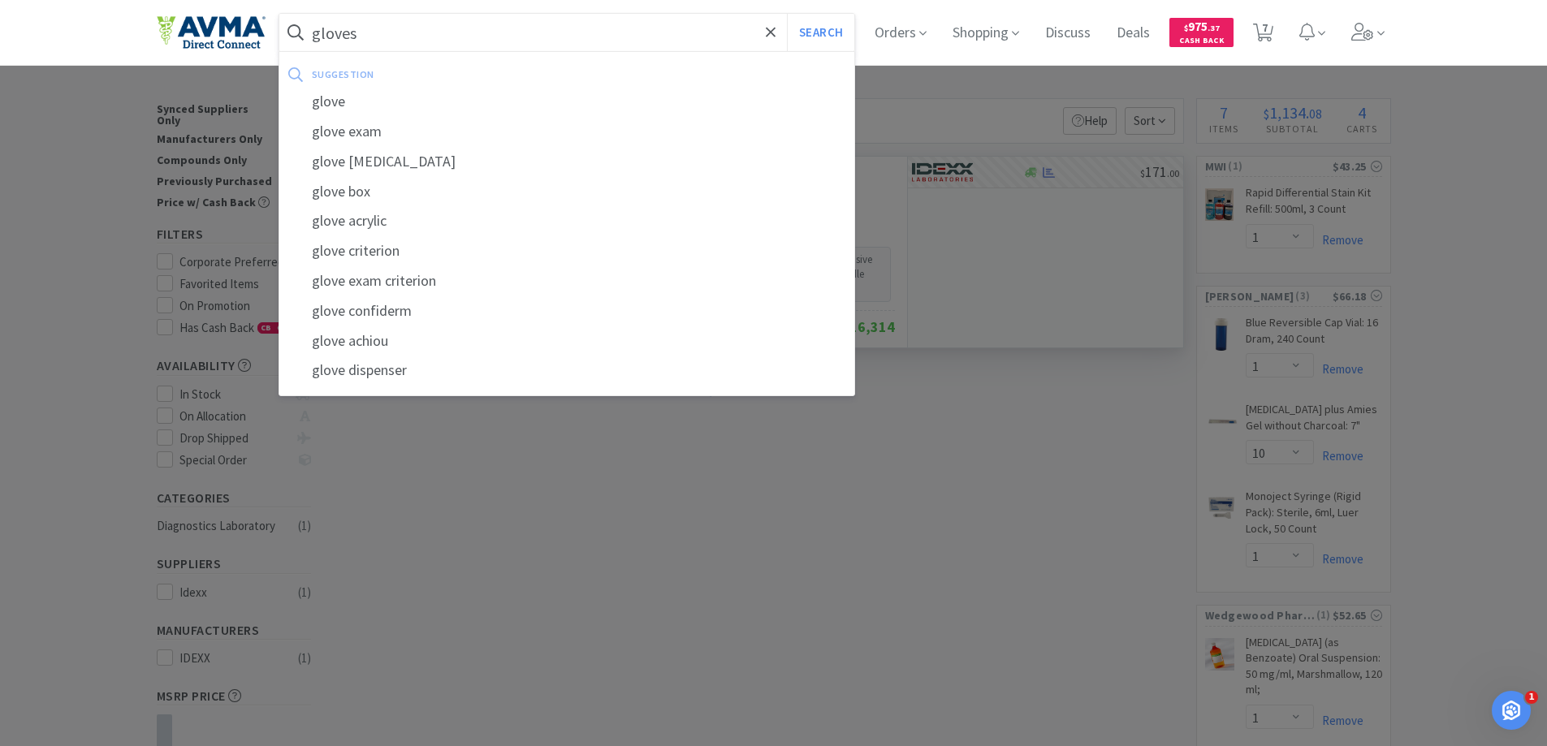
type input "gloves"
click at [787, 14] on button "Search" at bounding box center [820, 32] width 67 height 37
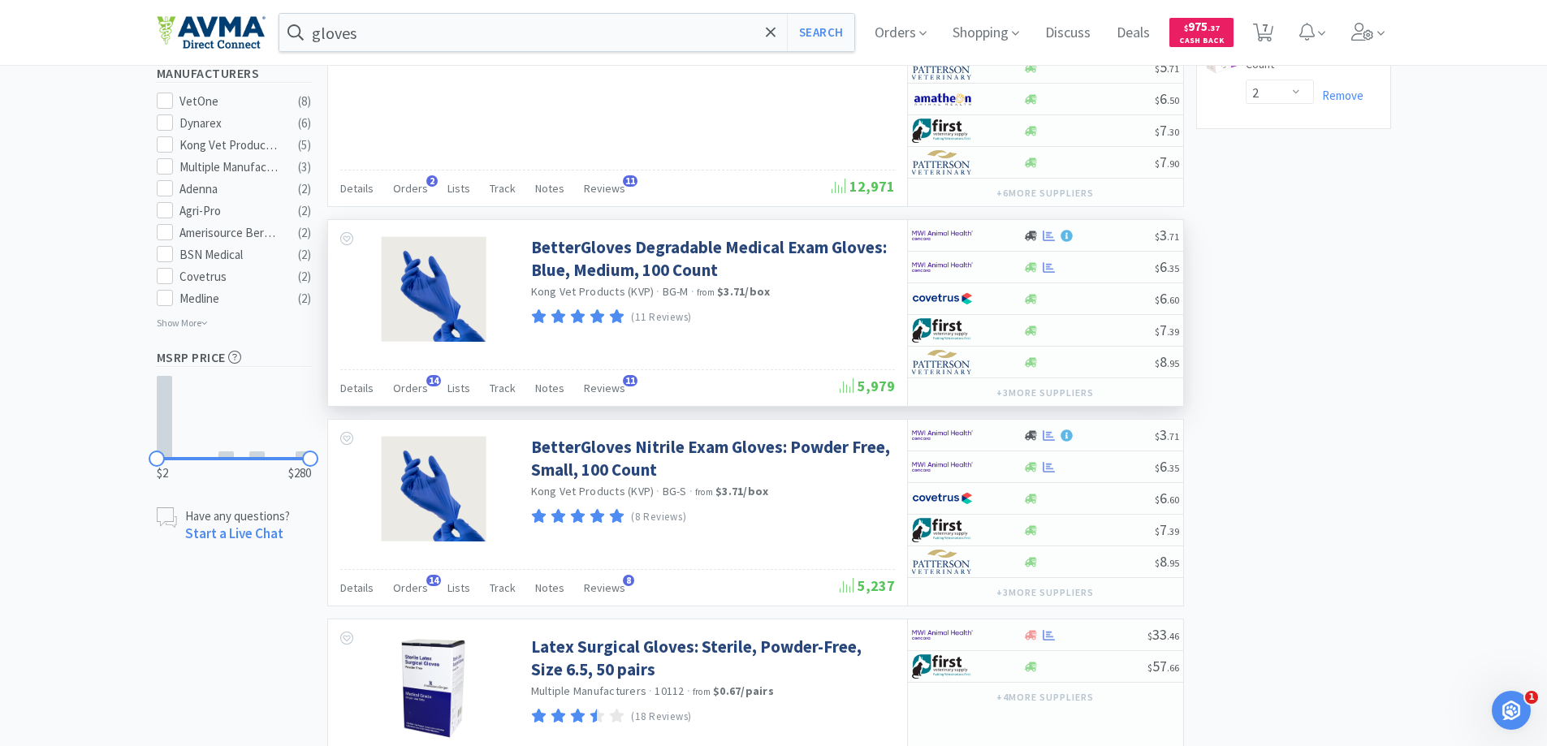
scroll to position [893, 0]
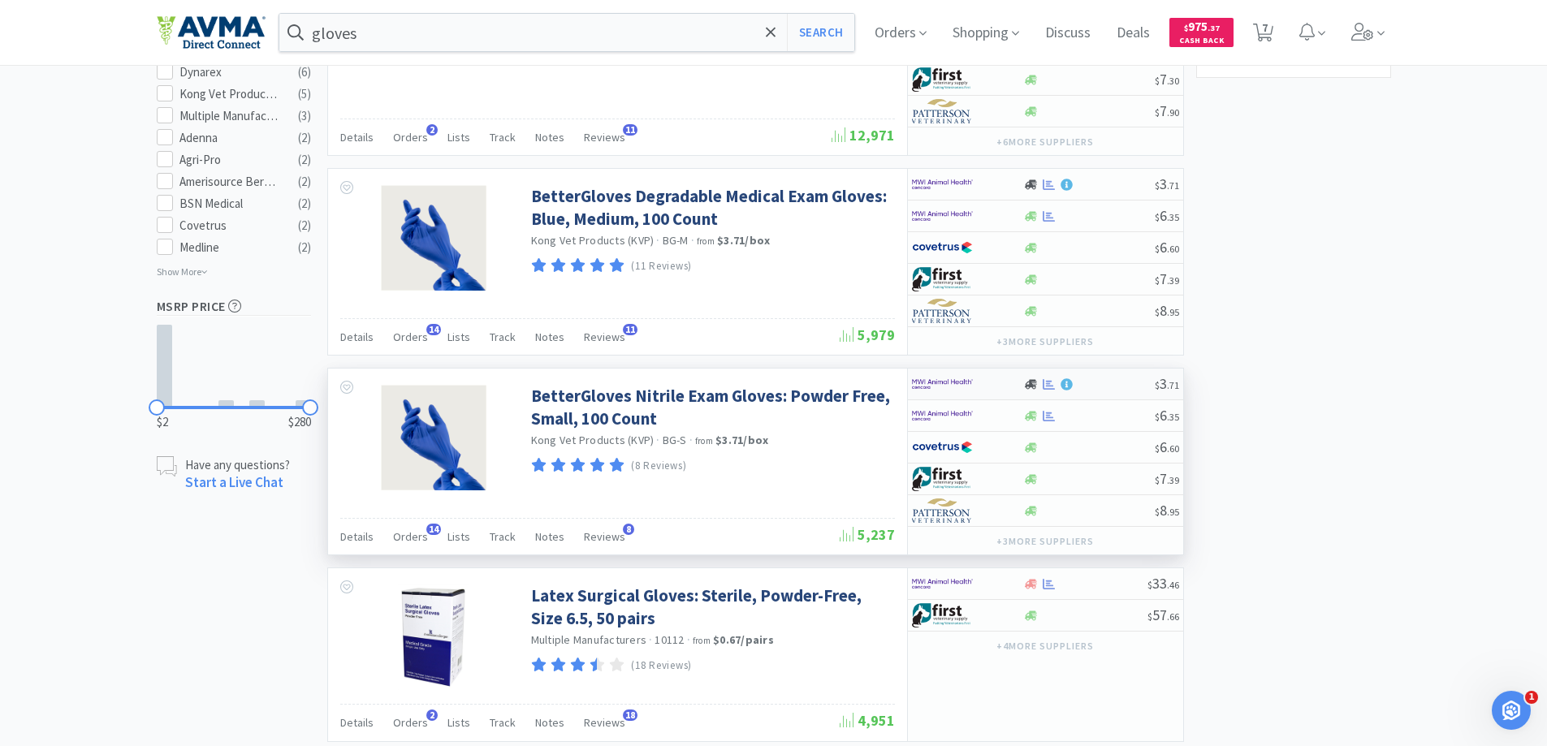
click at [962, 383] on img at bounding box center [942, 384] width 61 height 24
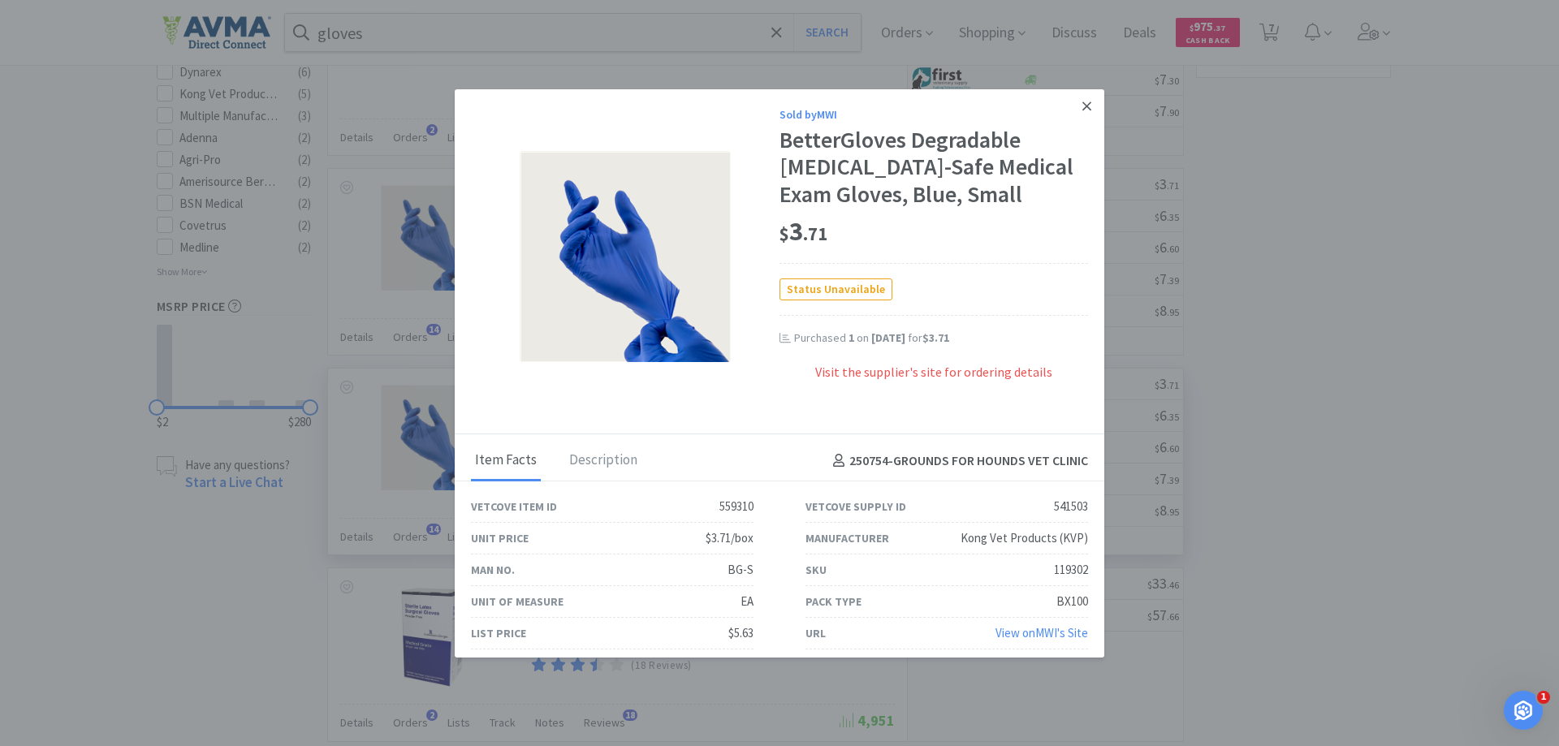
click at [1083, 103] on icon at bounding box center [1087, 106] width 9 height 9
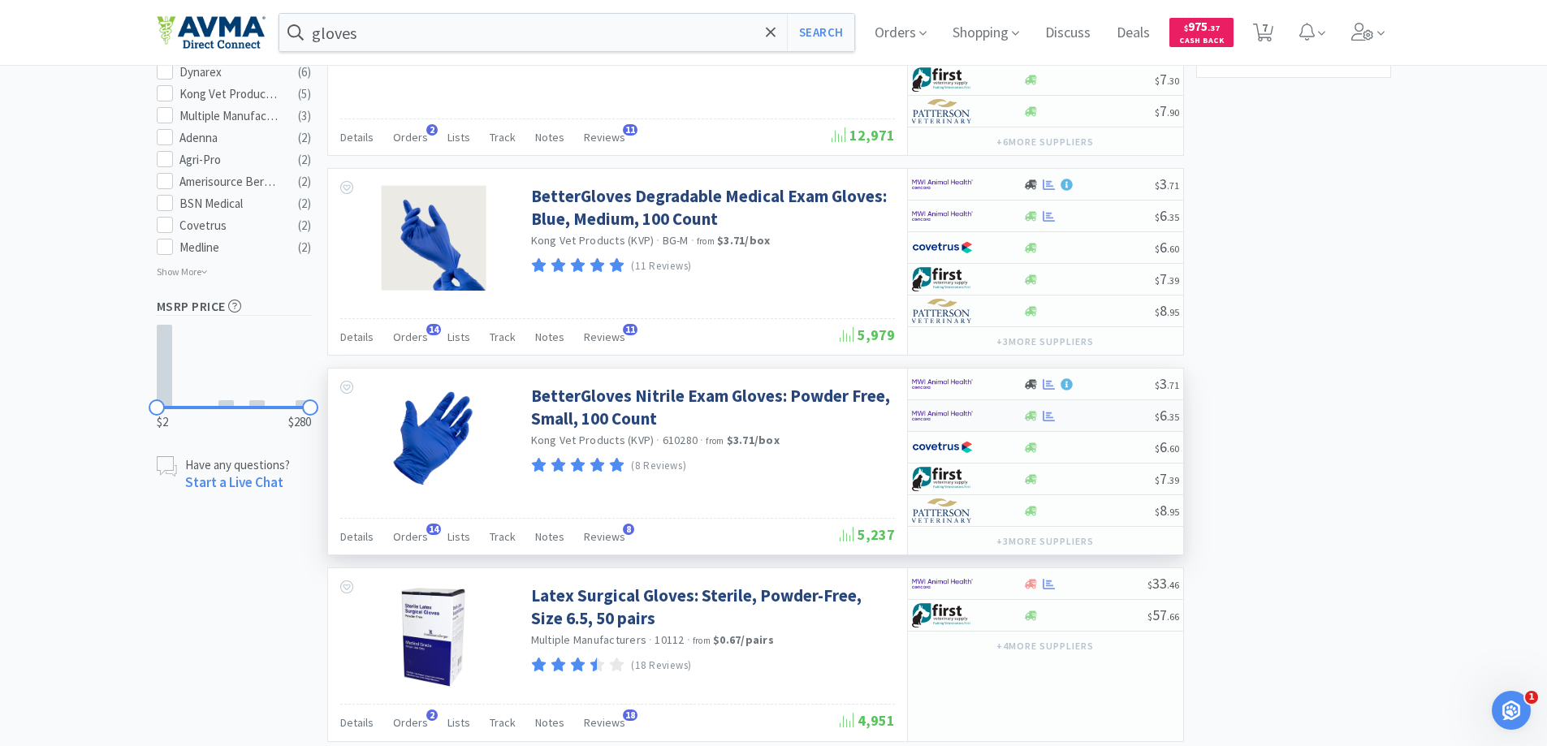
click at [941, 422] on img at bounding box center [942, 416] width 61 height 24
select select "1"
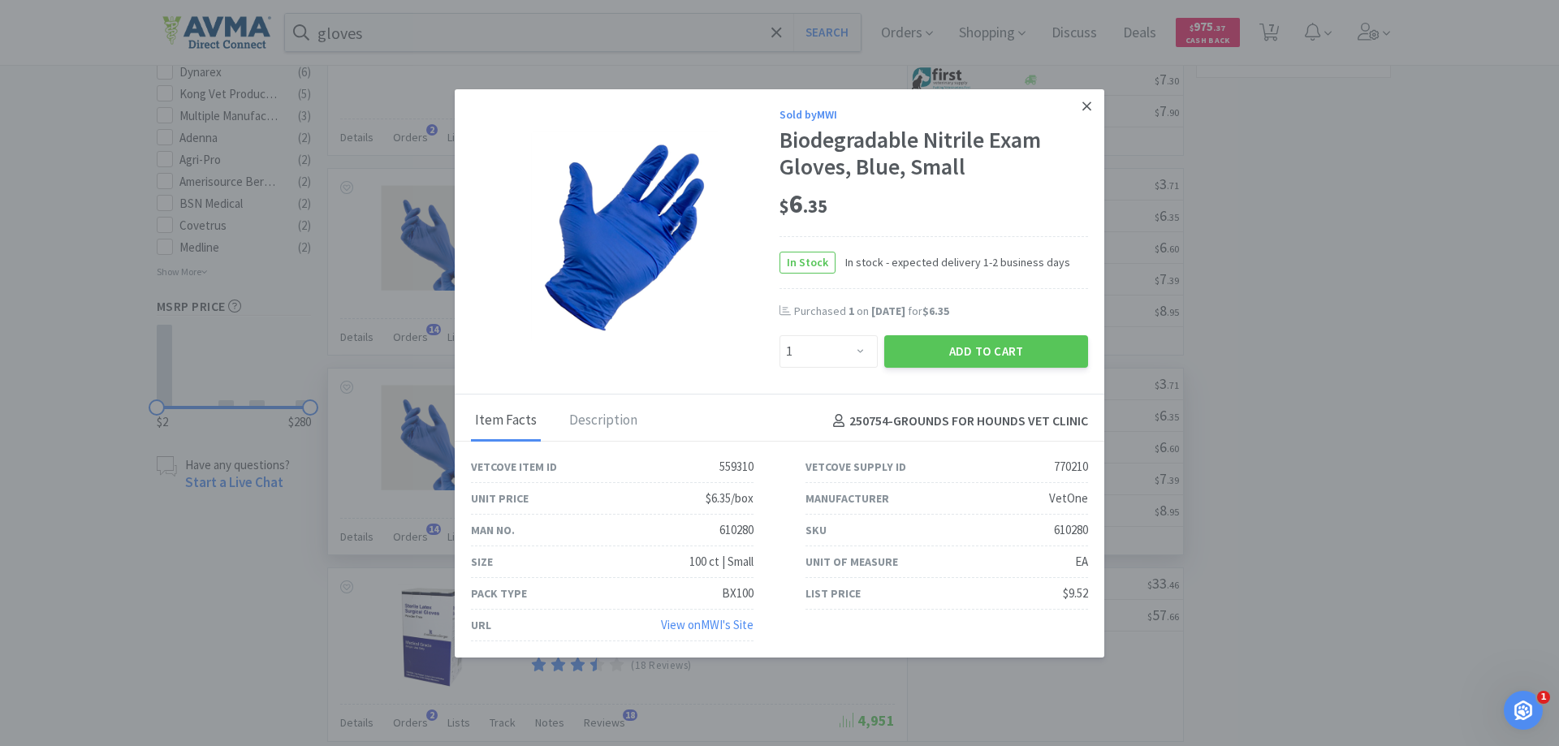
click at [1083, 110] on icon at bounding box center [1087, 106] width 9 height 15
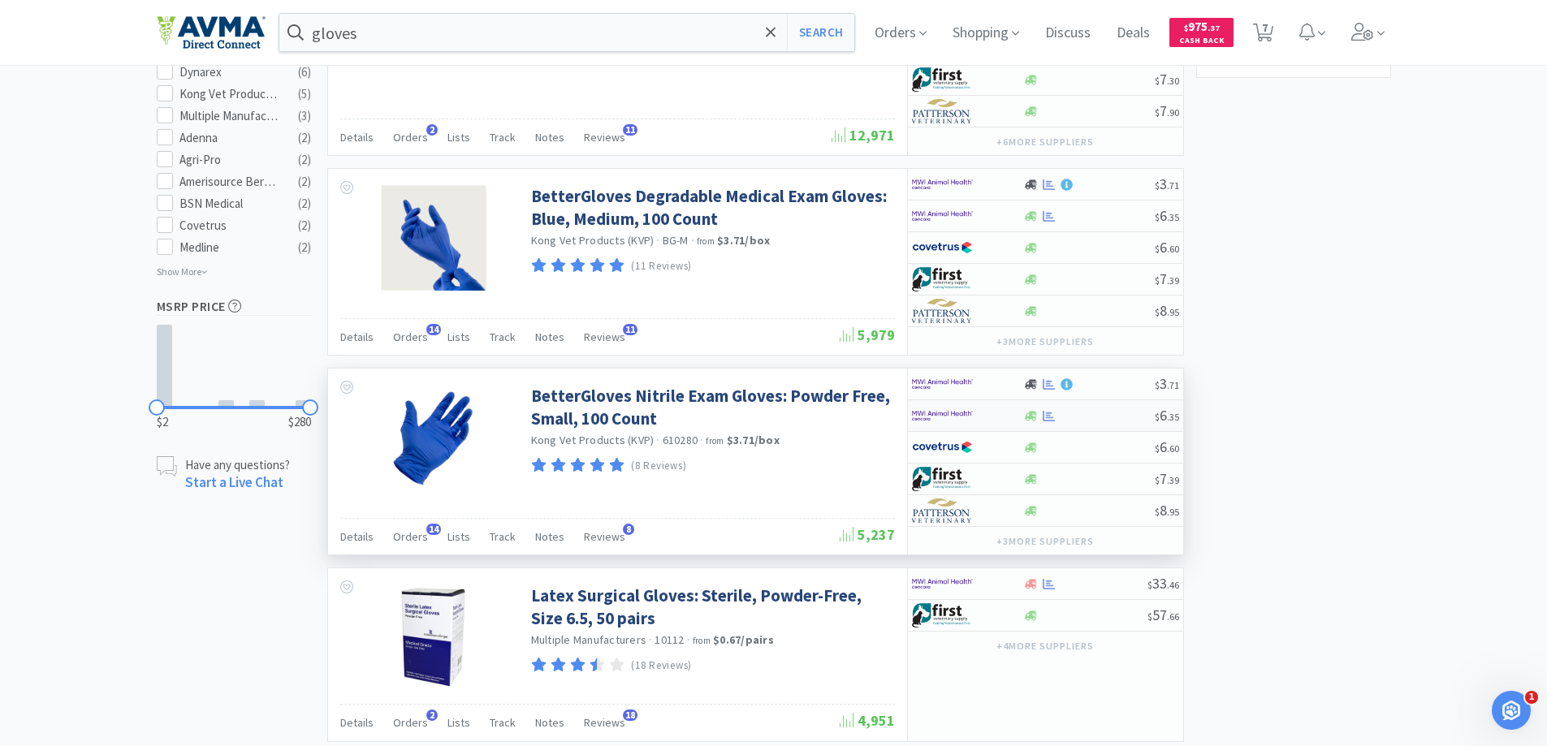
click at [952, 414] on img at bounding box center [942, 416] width 61 height 24
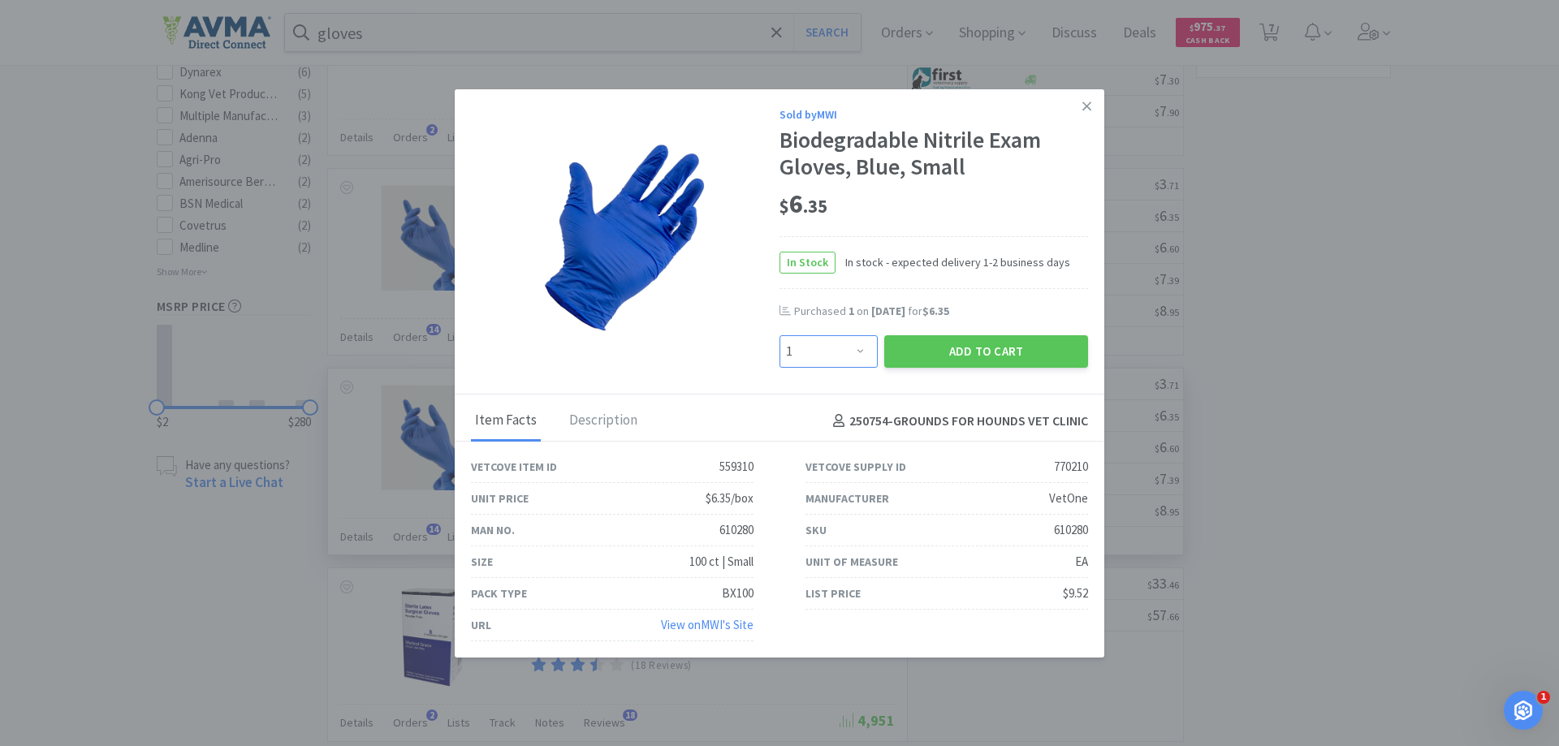
click at [845, 352] on select "Enter Quantity 1 2 3 4 5 6 7 8 9 10 11 12 13 14 15 16 17 18 19 20 Enter Quantity" at bounding box center [829, 351] width 98 height 32
select select "3"
click at [780, 335] on select "Enter Quantity 1 2 3 4 5 6 7 8 9 10 11 12 13 14 15 16 17 18 19 20 Enter Quantity" at bounding box center [829, 351] width 98 height 32
click at [962, 356] on button "Add to Cart" at bounding box center [987, 351] width 204 height 32
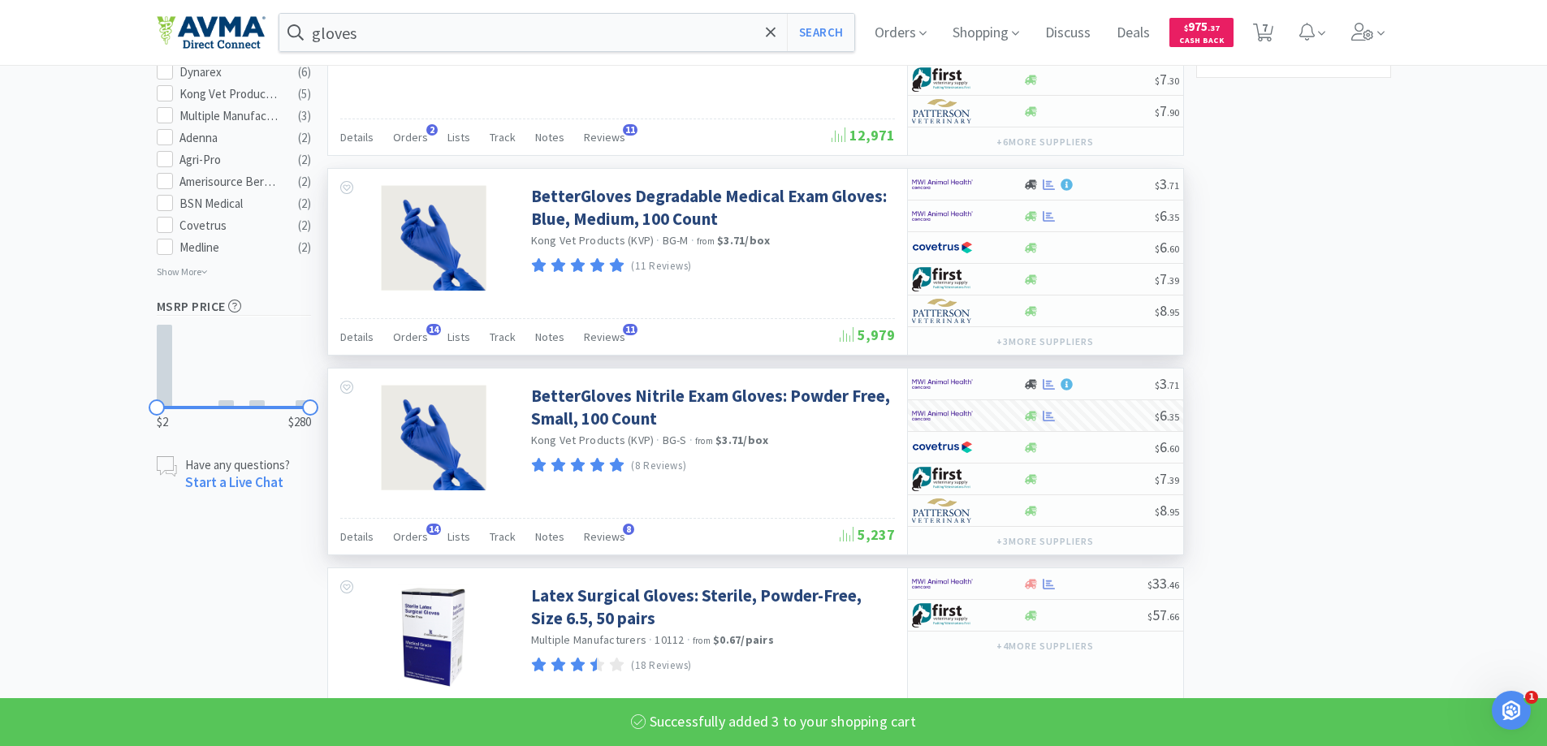
select select "3"
select select "1"
click at [945, 209] on img at bounding box center [942, 216] width 61 height 24
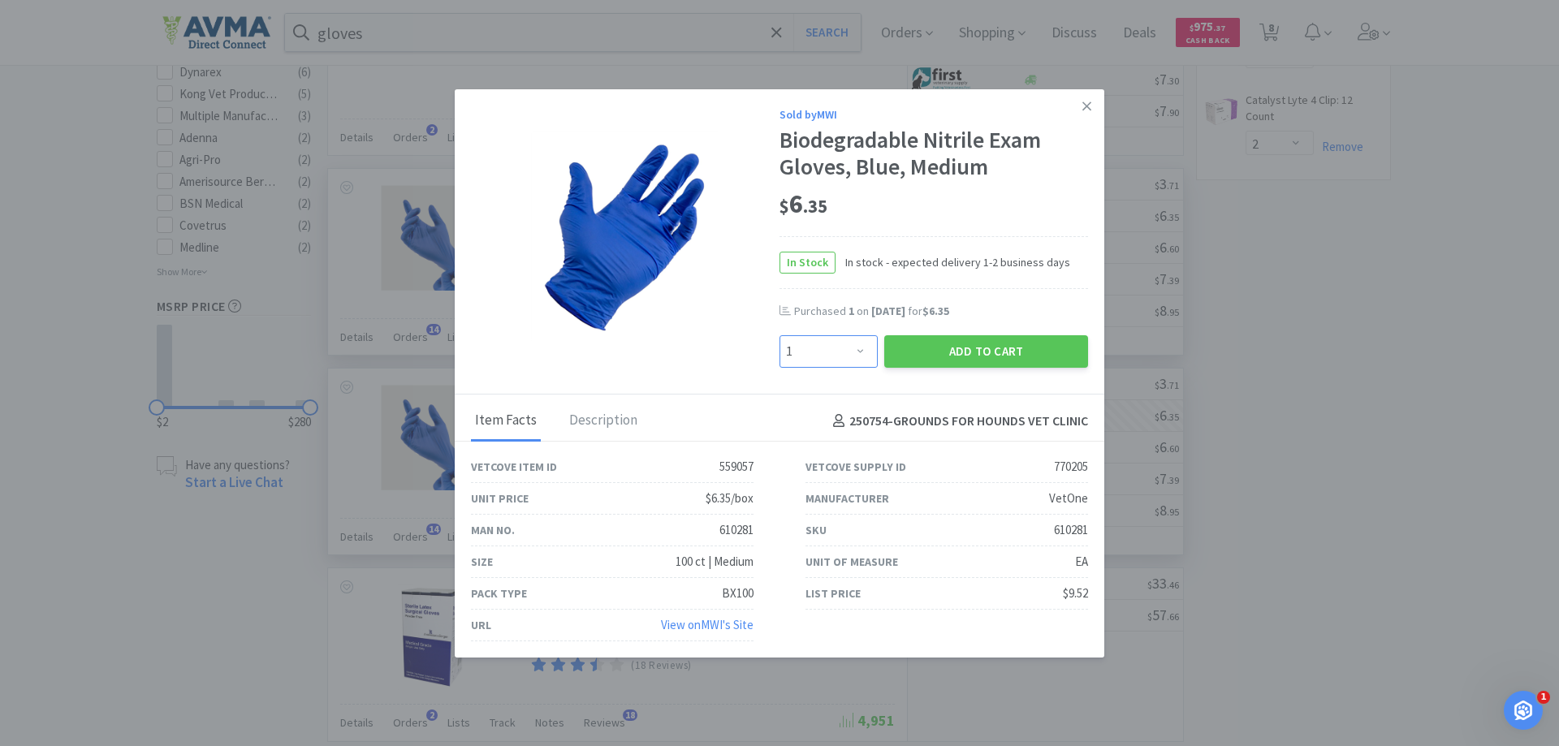
click at [850, 344] on select "Enter Quantity 1 2 3 4 5 6 7 8 9 10 11 12 13 14 15 16 17 18 19 20 Enter Quantity" at bounding box center [829, 351] width 98 height 32
select select "2"
click at [780, 335] on select "Enter Quantity 1 2 3 4 5 6 7 8 9 10 11 12 13 14 15 16 17 18 19 20 Enter Quantity" at bounding box center [829, 351] width 98 height 32
click at [967, 357] on button "Add to Cart" at bounding box center [987, 351] width 204 height 32
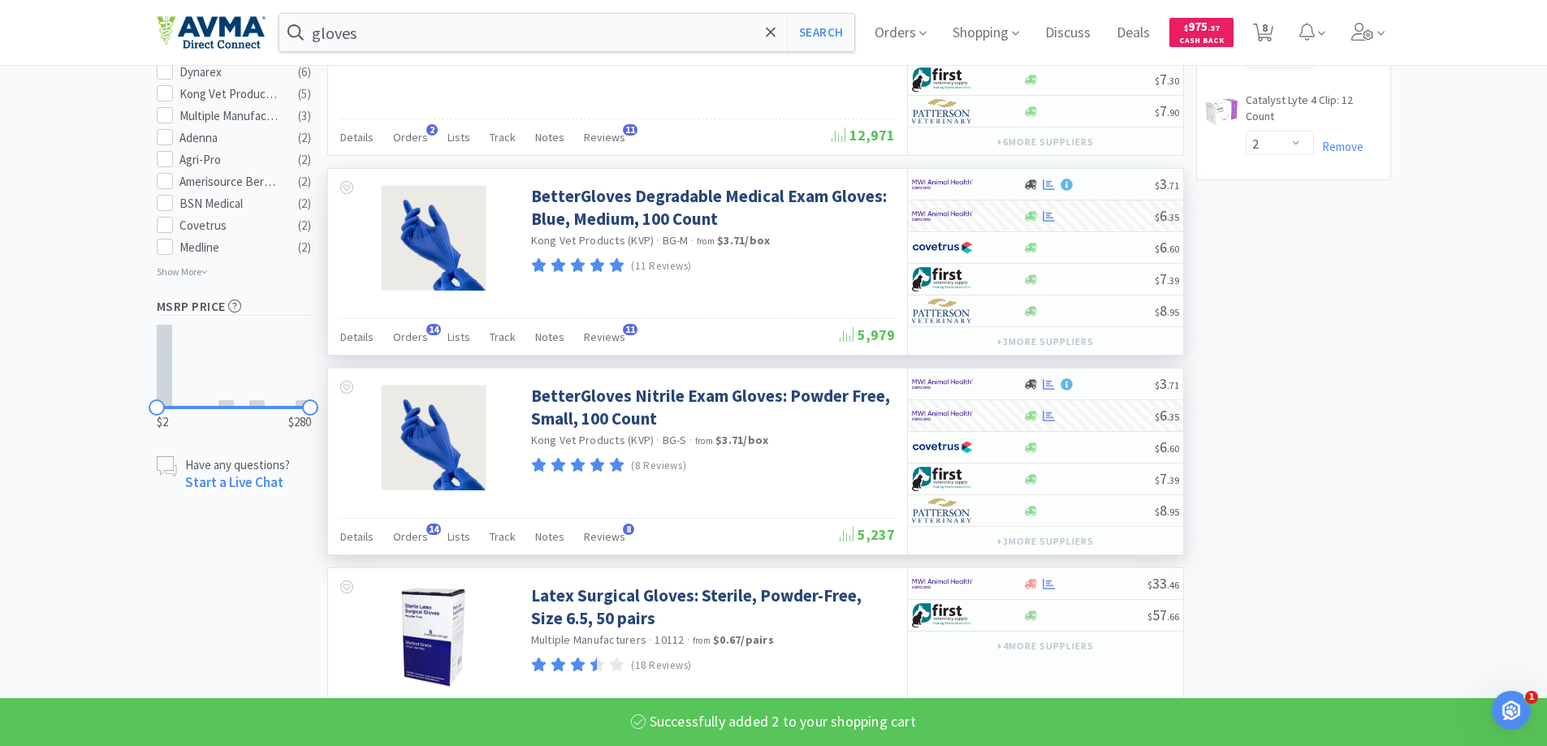
select select "2"
select select "3"
select select "1"
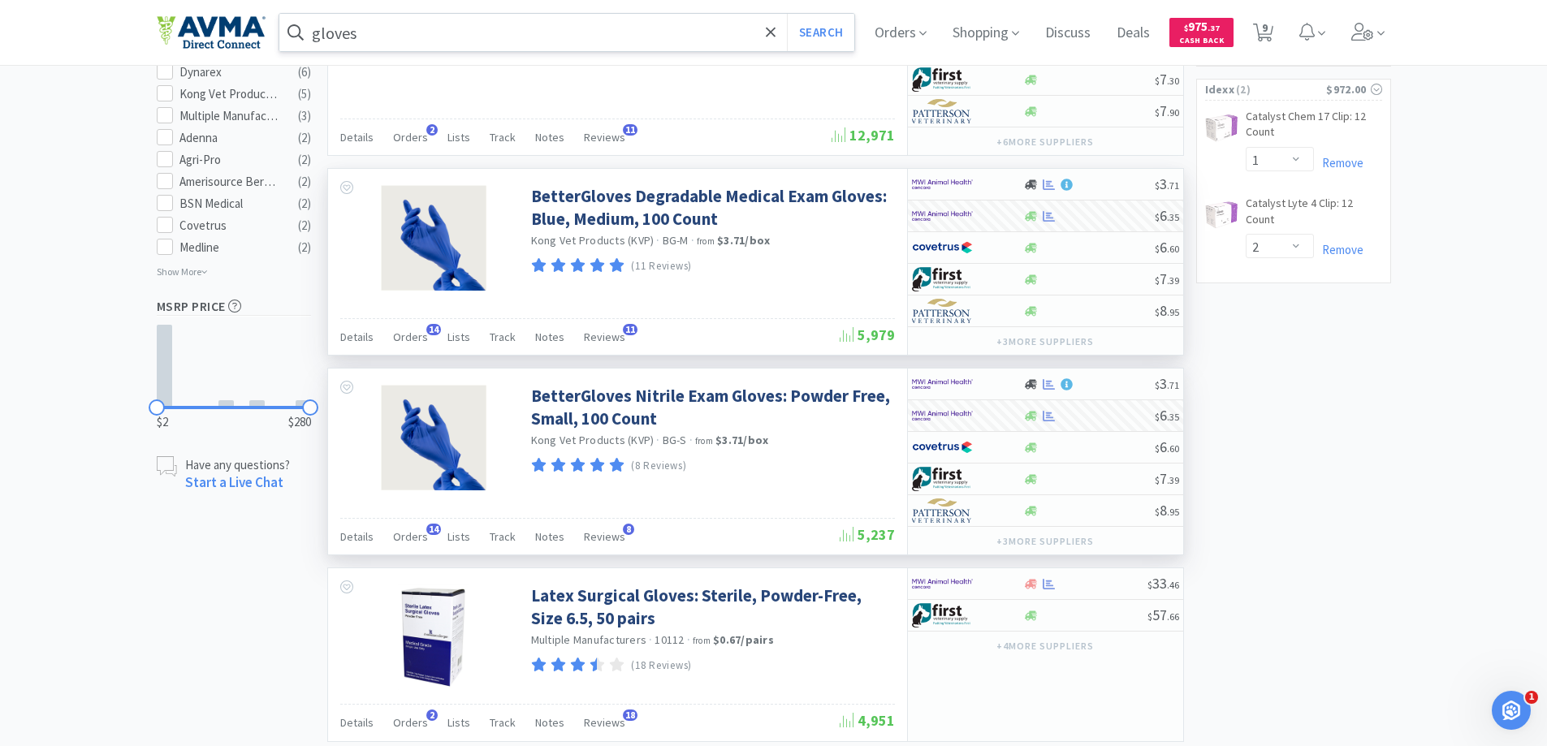
click at [404, 28] on input "gloves" at bounding box center [567, 32] width 576 height 37
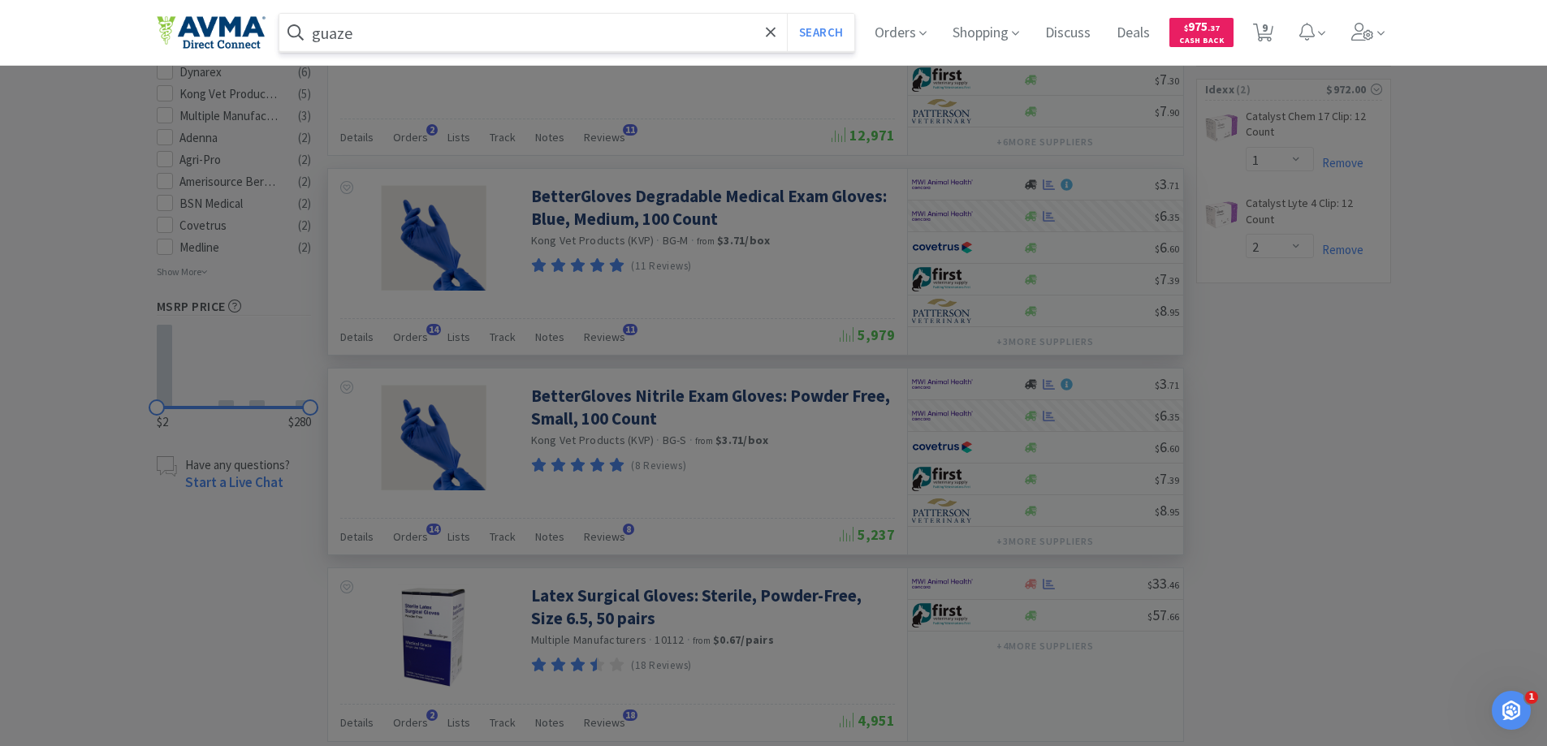
type input "guaze"
click at [787, 14] on button "Search" at bounding box center [820, 32] width 67 height 37
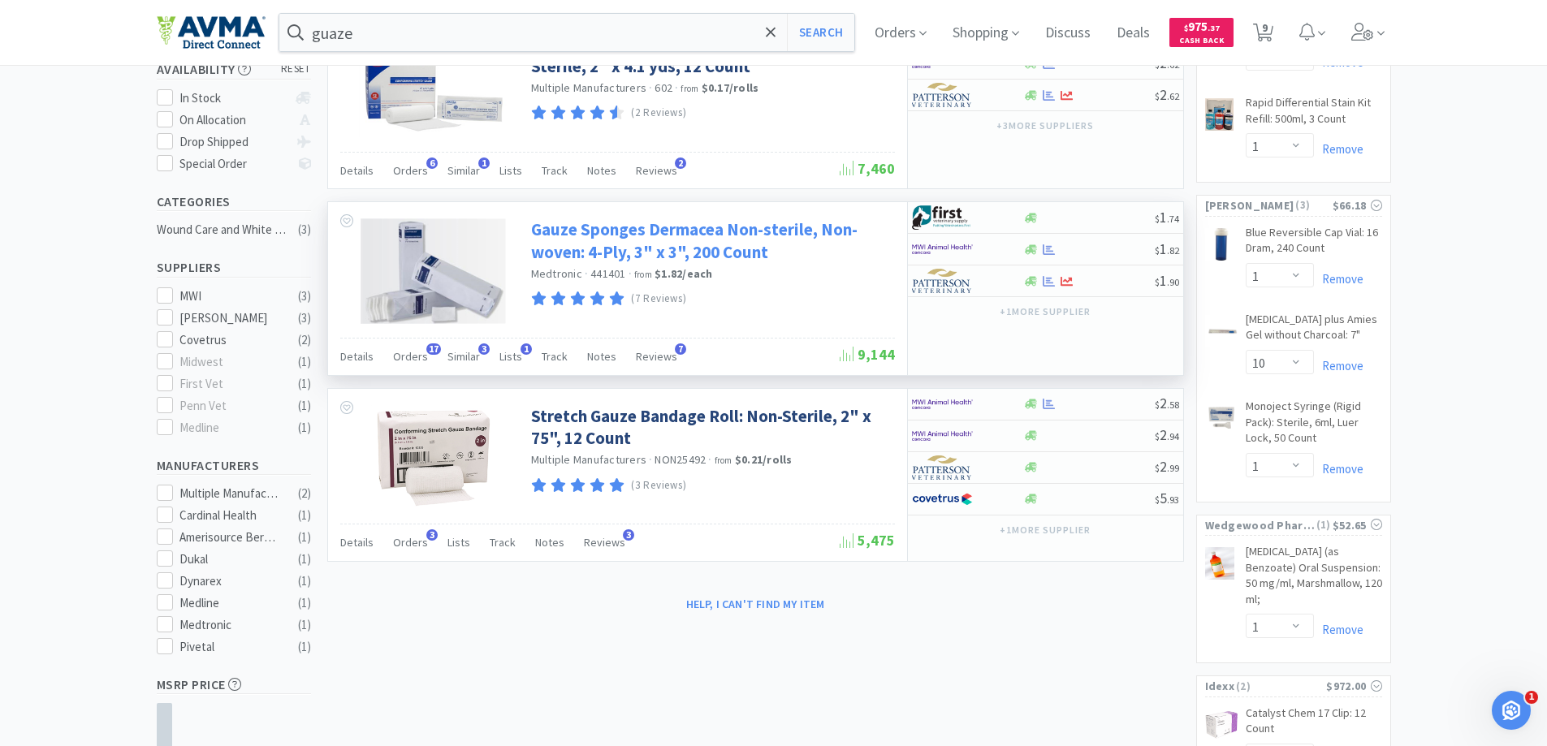
scroll to position [325, 0]
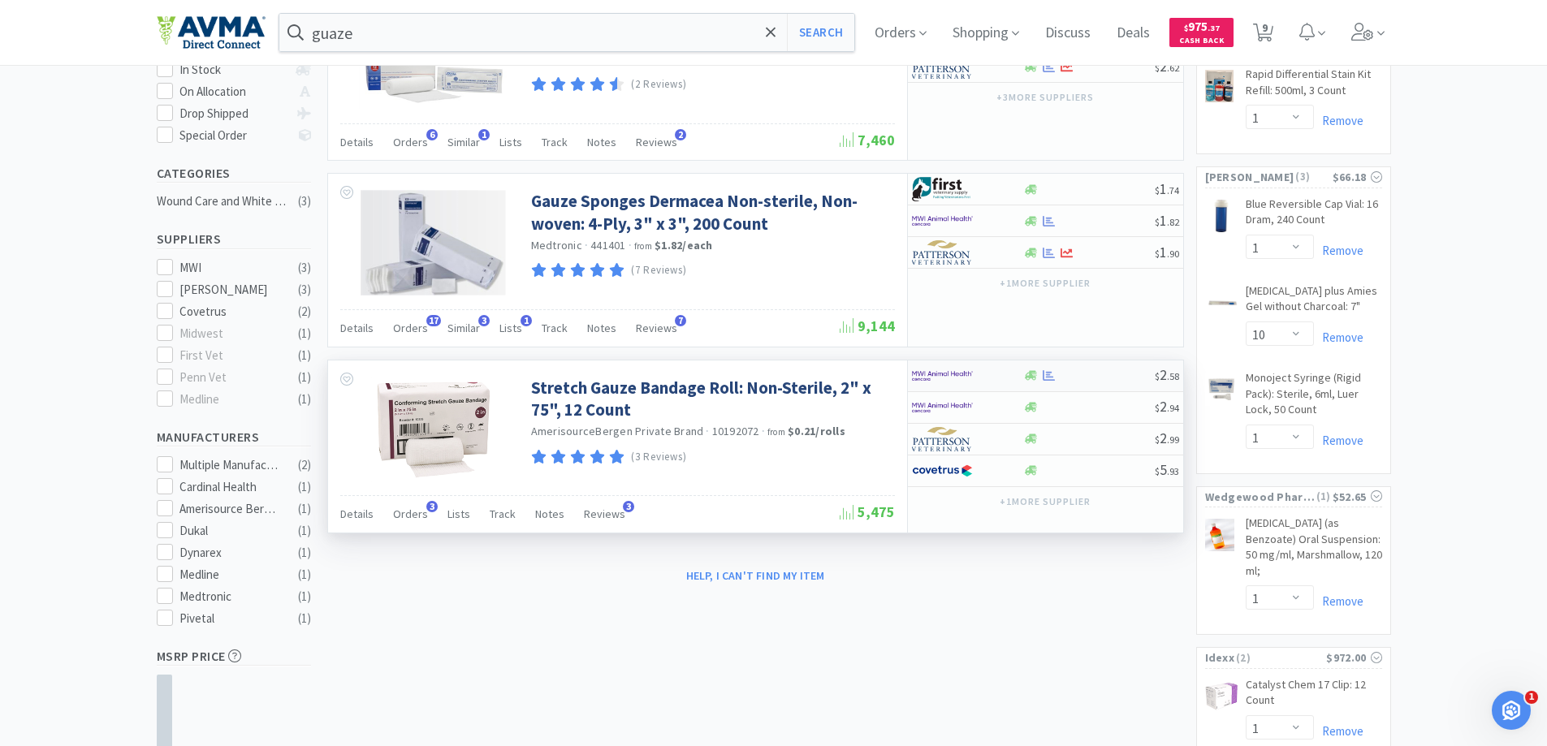
click at [962, 376] on img at bounding box center [942, 376] width 61 height 24
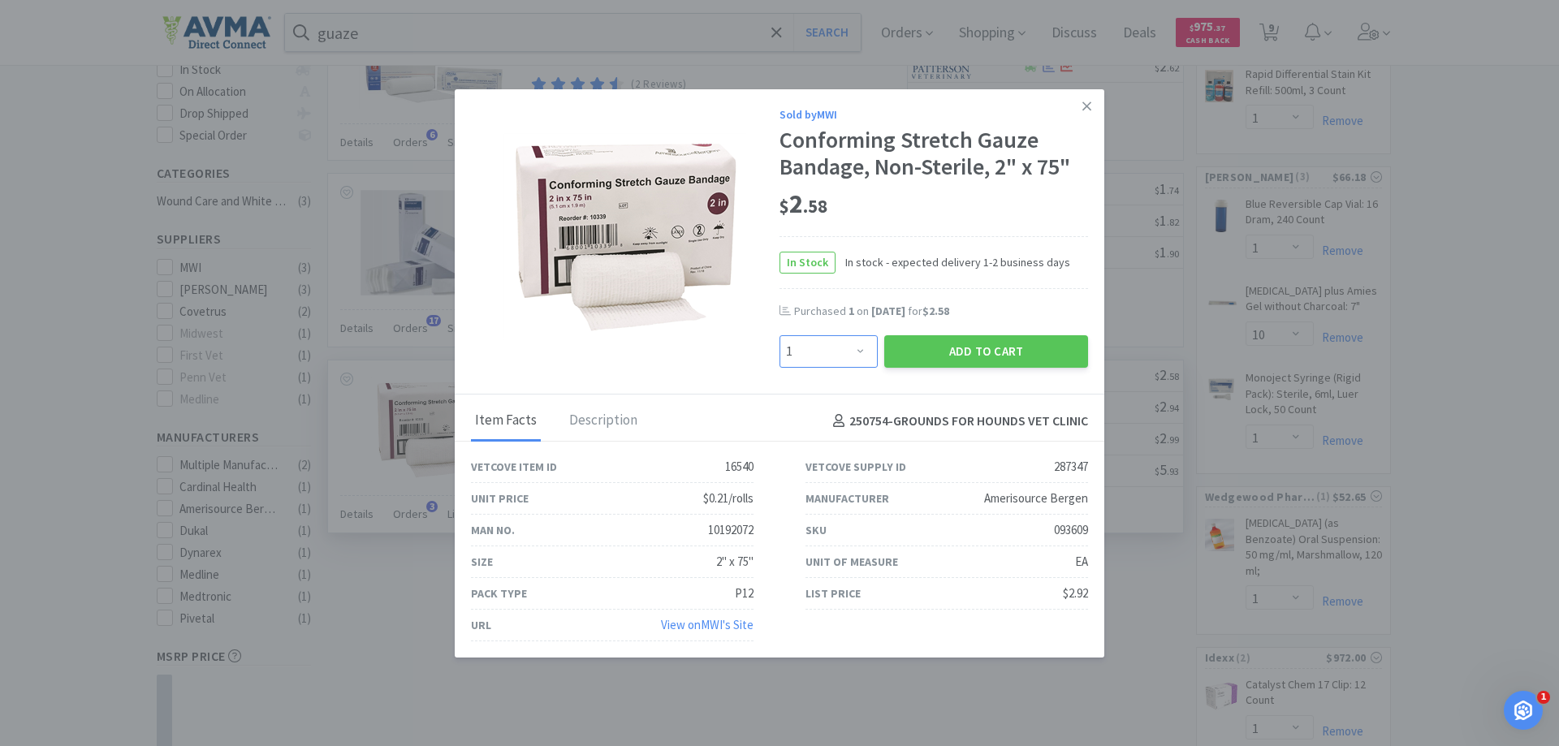
drag, startPoint x: 844, startPoint y: 357, endPoint x: 842, endPoint y: 348, distance: 8.3
click at [844, 357] on select "Enter Quantity 1 2 3 4 5 6 7 8 9 10 11 12 13 14 15 16 17 18 19 20 Enter Quantity" at bounding box center [829, 351] width 98 height 32
select select "2"
click at [780, 335] on select "Enter Quantity 1 2 3 4 5 6 7 8 9 10 11 12 13 14 15 16 17 18 19 20 Enter Quantity" at bounding box center [829, 351] width 98 height 32
click at [967, 362] on button "Add to Cart" at bounding box center [987, 351] width 204 height 32
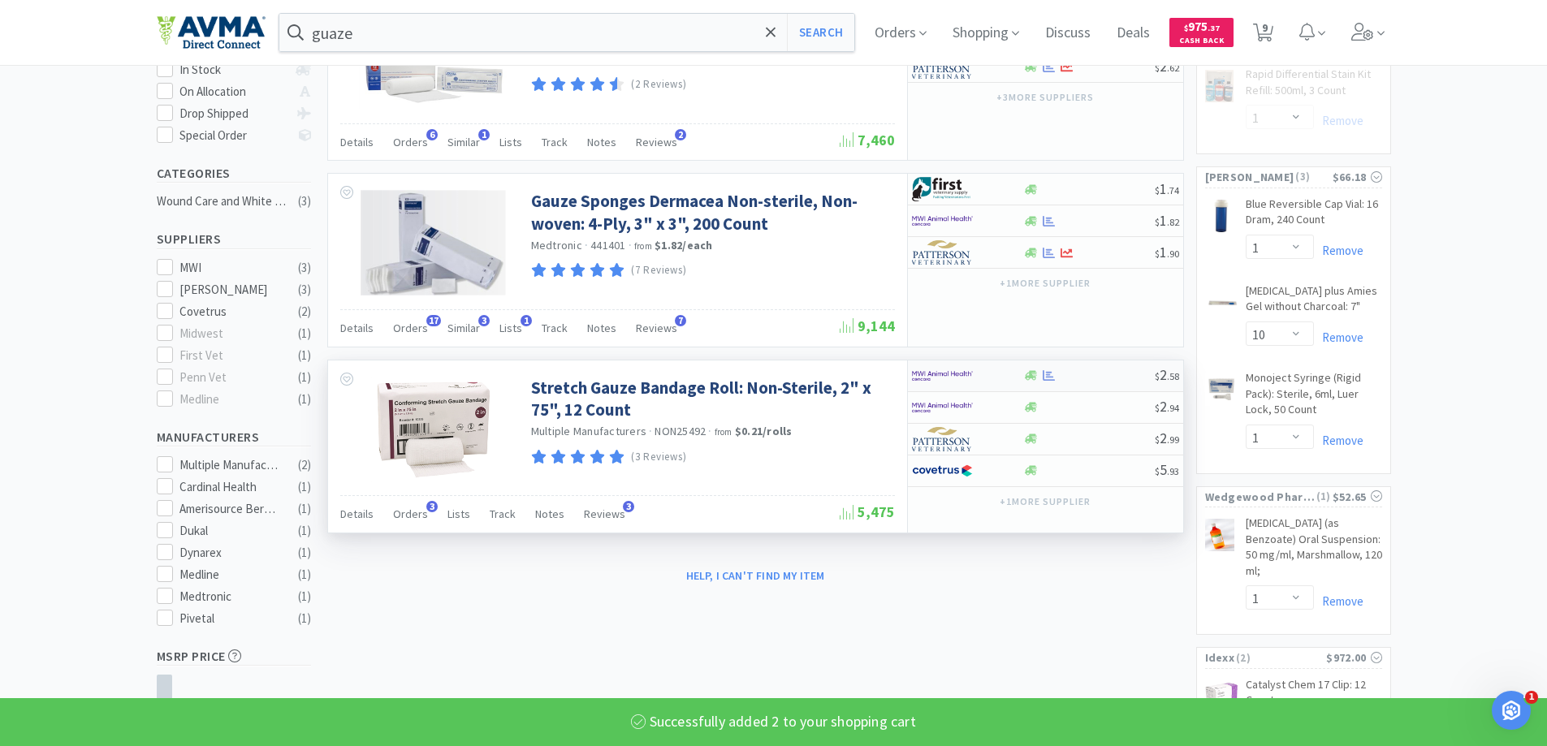
select select "2"
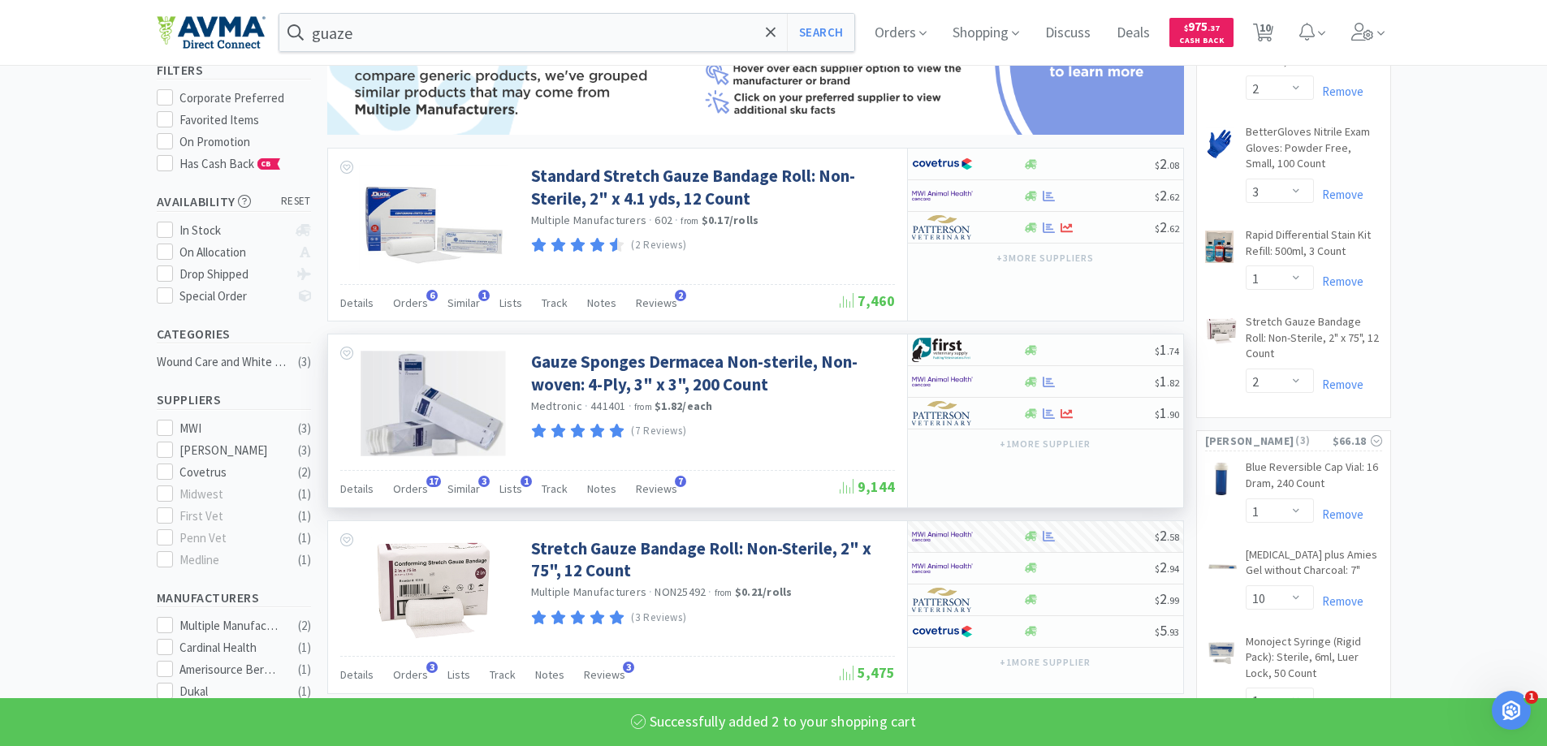
scroll to position [81, 0]
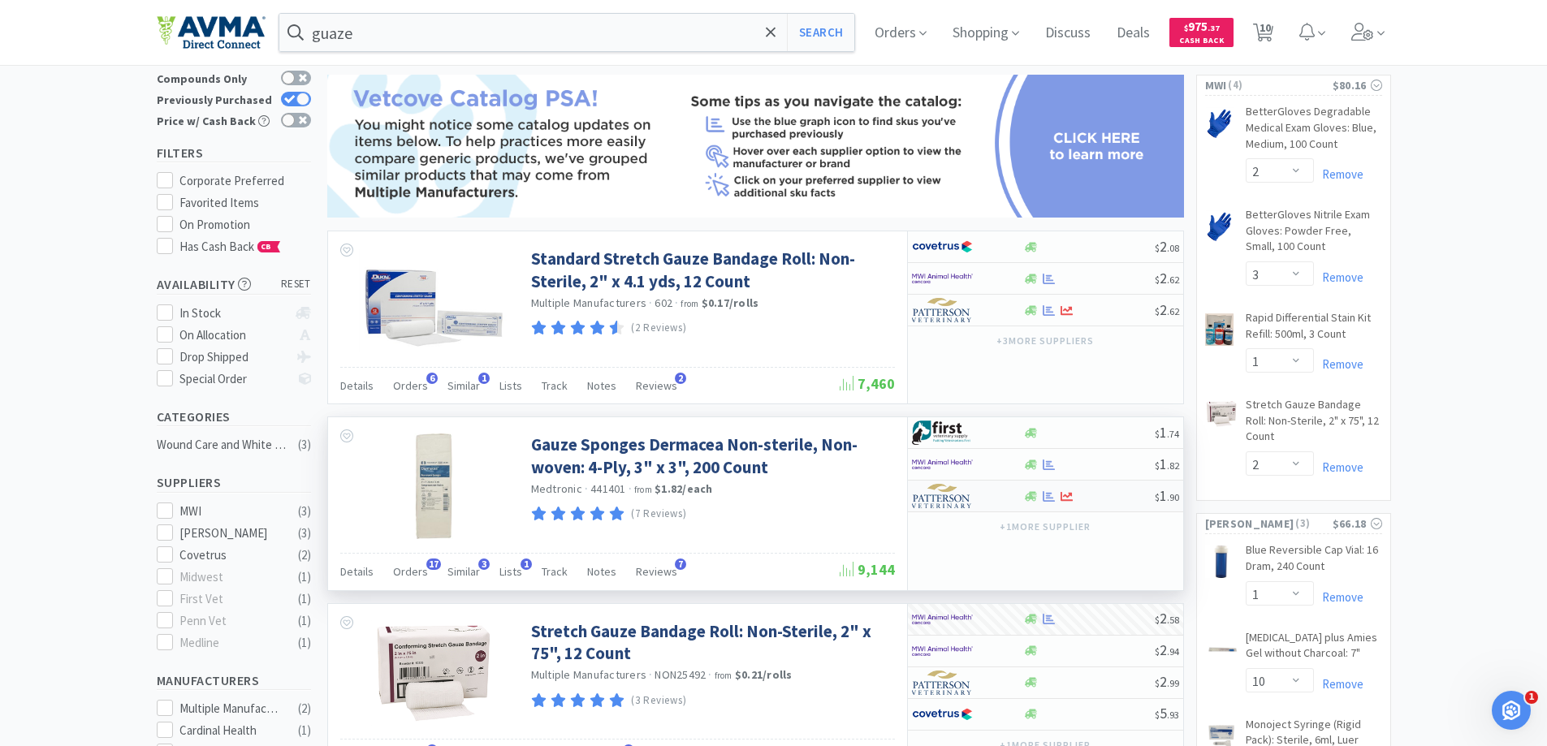
click at [945, 487] on img at bounding box center [942, 496] width 61 height 24
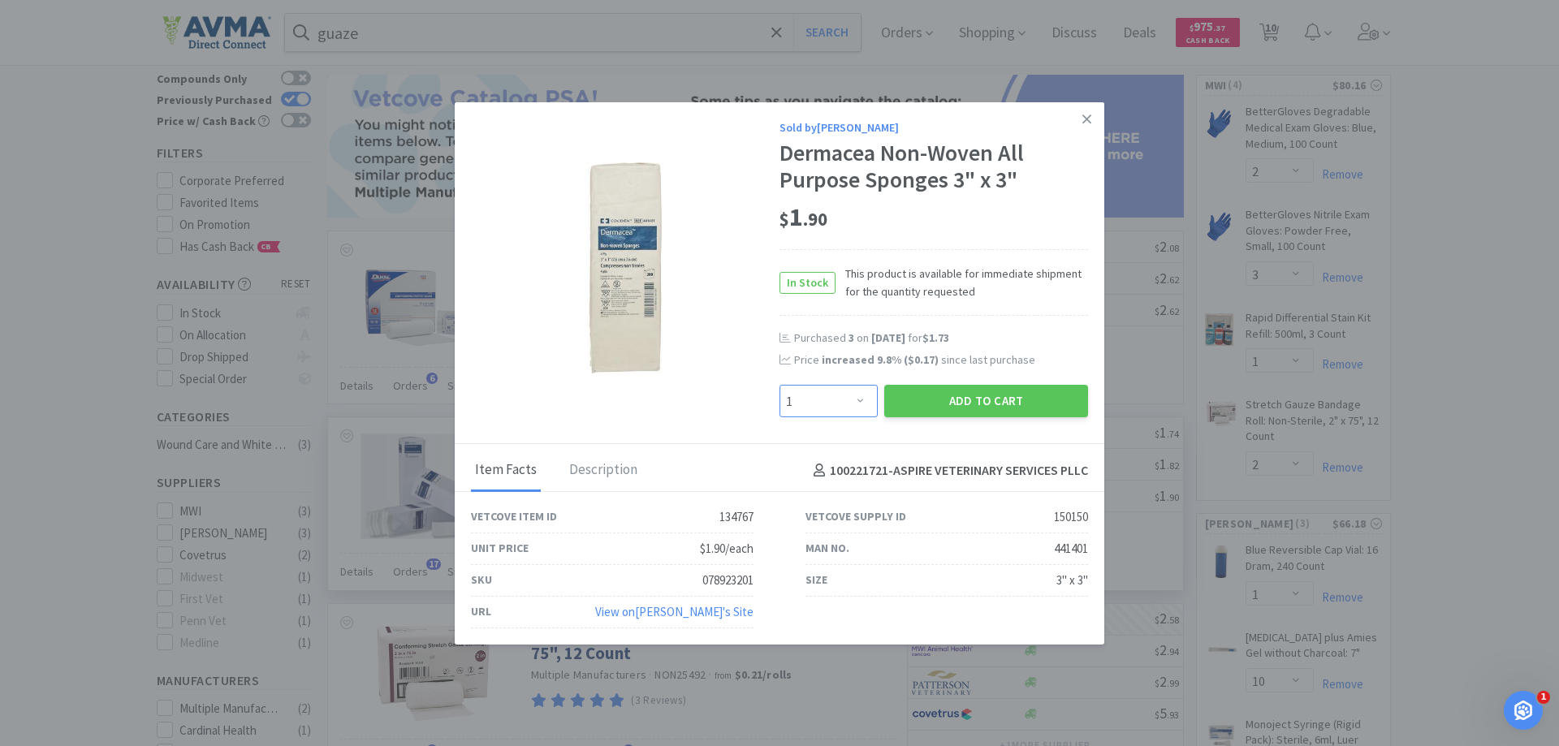
click at [864, 400] on select "Enter Quantity 1 2 3 4 5 6 7 8 9 10 11 12 13 14 15 16 17 18 19 20 Enter Quantity" at bounding box center [829, 401] width 98 height 32
select select "6"
click at [780, 385] on select "Enter Quantity 1 2 3 4 5 6 7 8 9 10 11 12 13 14 15 16 17 18 19 20 Enter Quantity" at bounding box center [829, 401] width 98 height 32
click at [941, 395] on button "Add to Cart" at bounding box center [987, 401] width 204 height 32
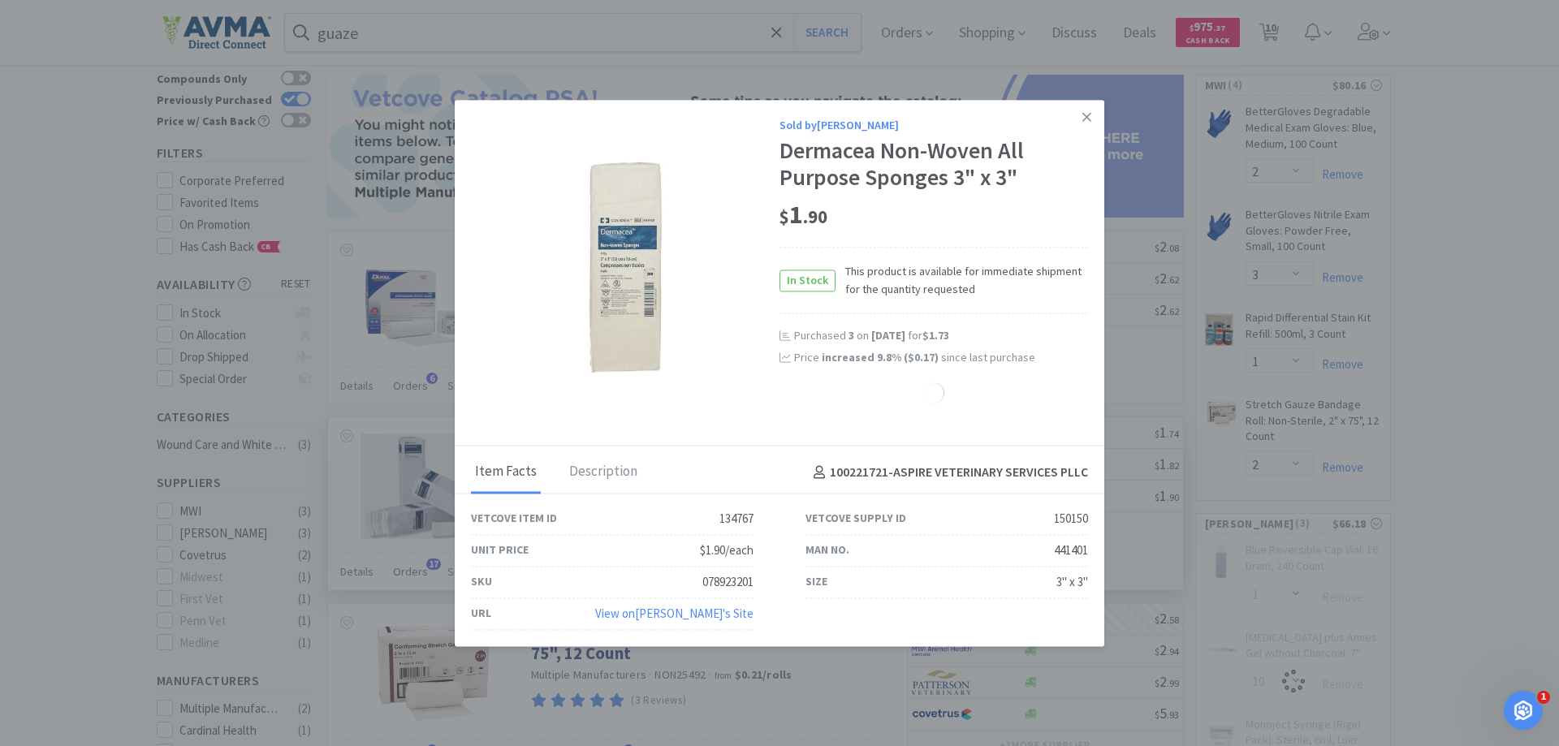
select select "6"
select select "1"
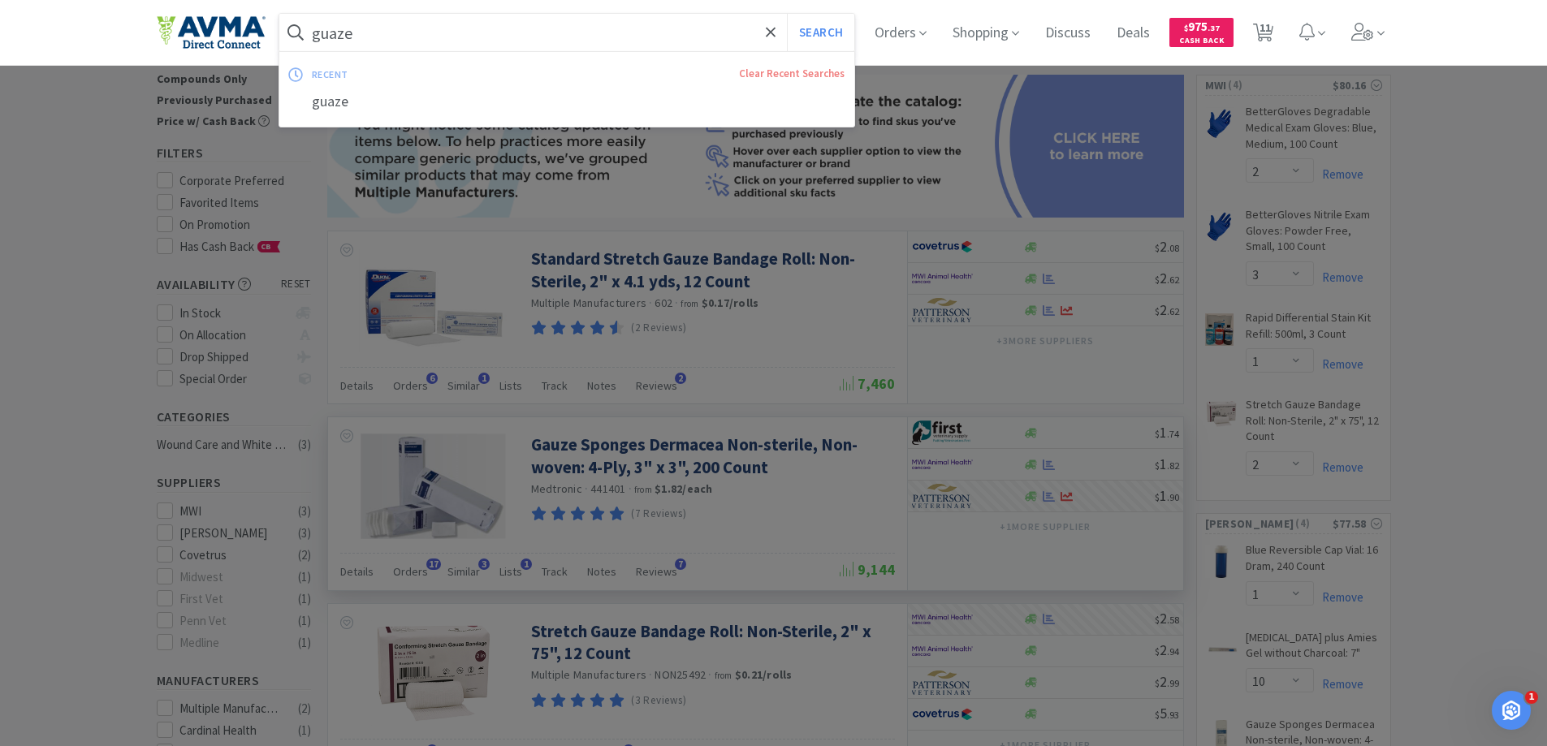
click at [394, 26] on input "guaze" at bounding box center [567, 32] width 576 height 37
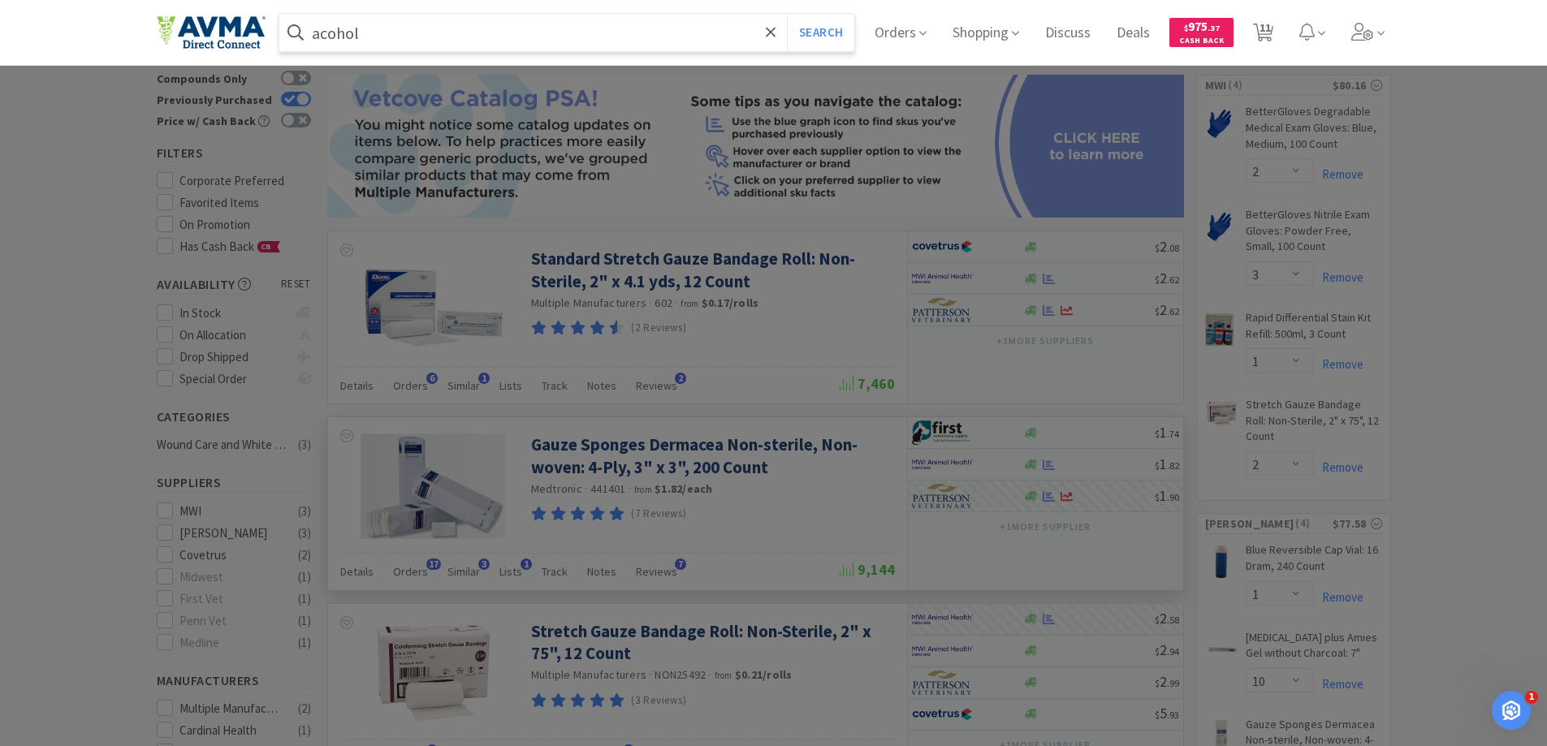
click at [787, 14] on button "Search" at bounding box center [820, 32] width 67 height 37
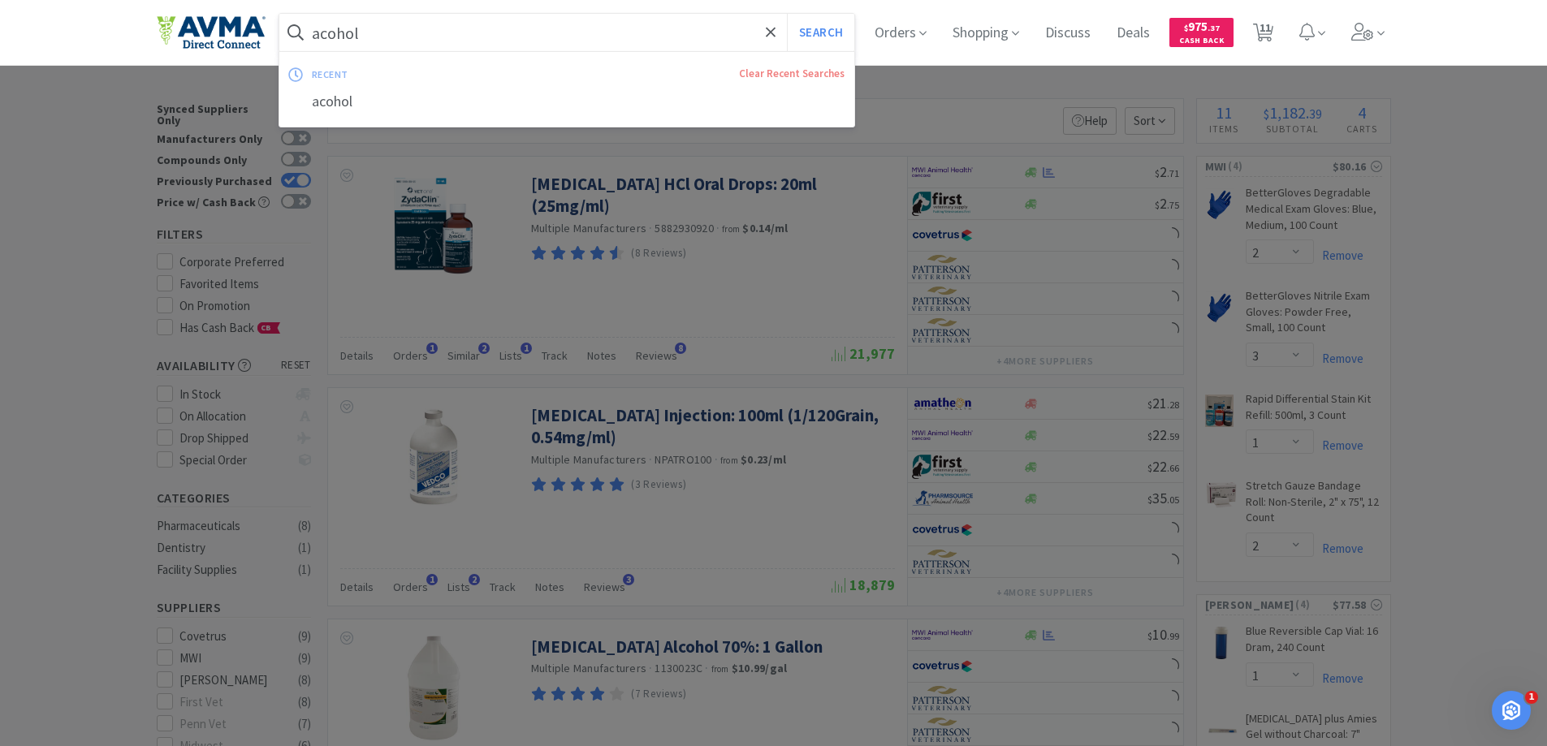
click at [355, 41] on input "acohol" at bounding box center [567, 32] width 576 height 37
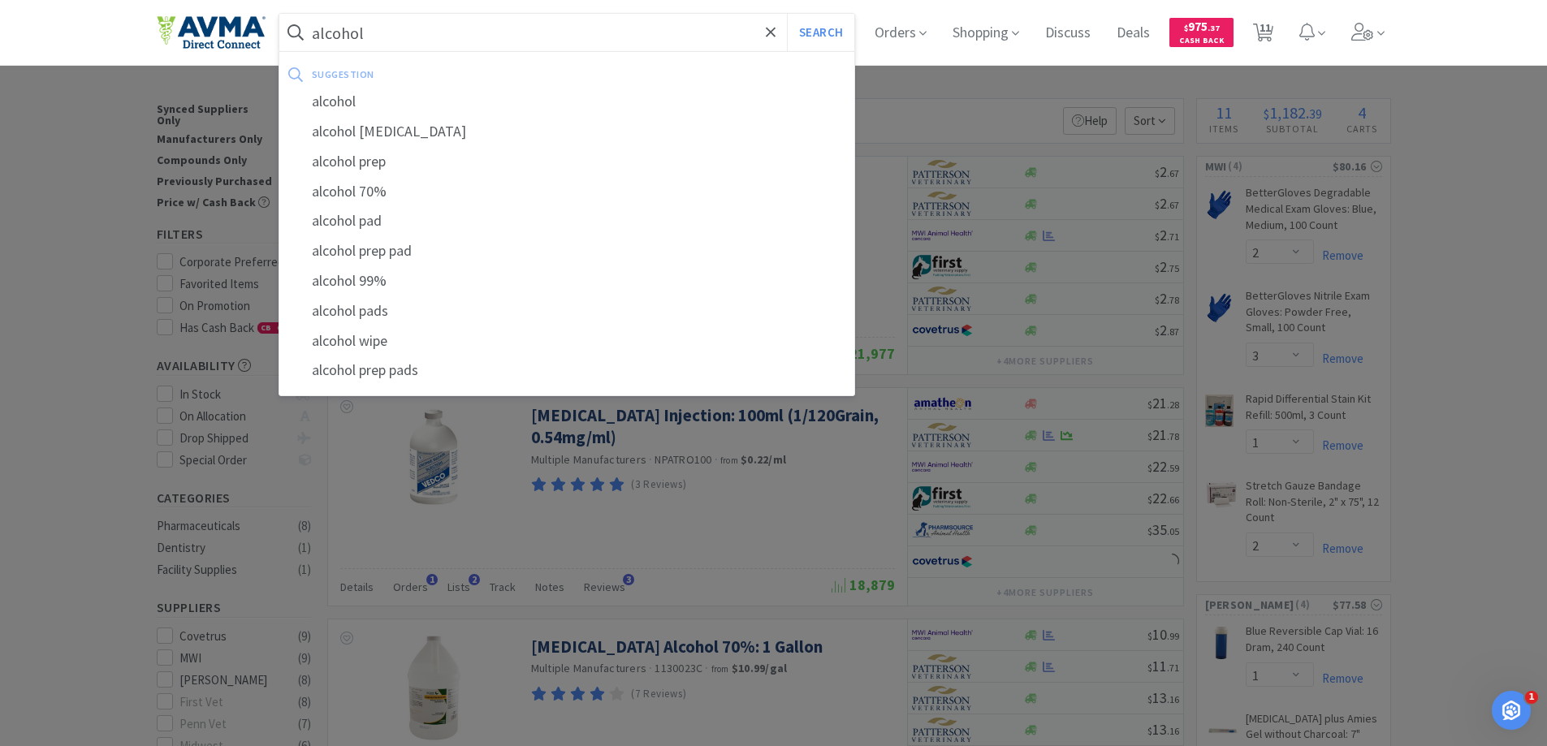
type input "alcohol"
click at [787, 14] on button "Search" at bounding box center [820, 32] width 67 height 37
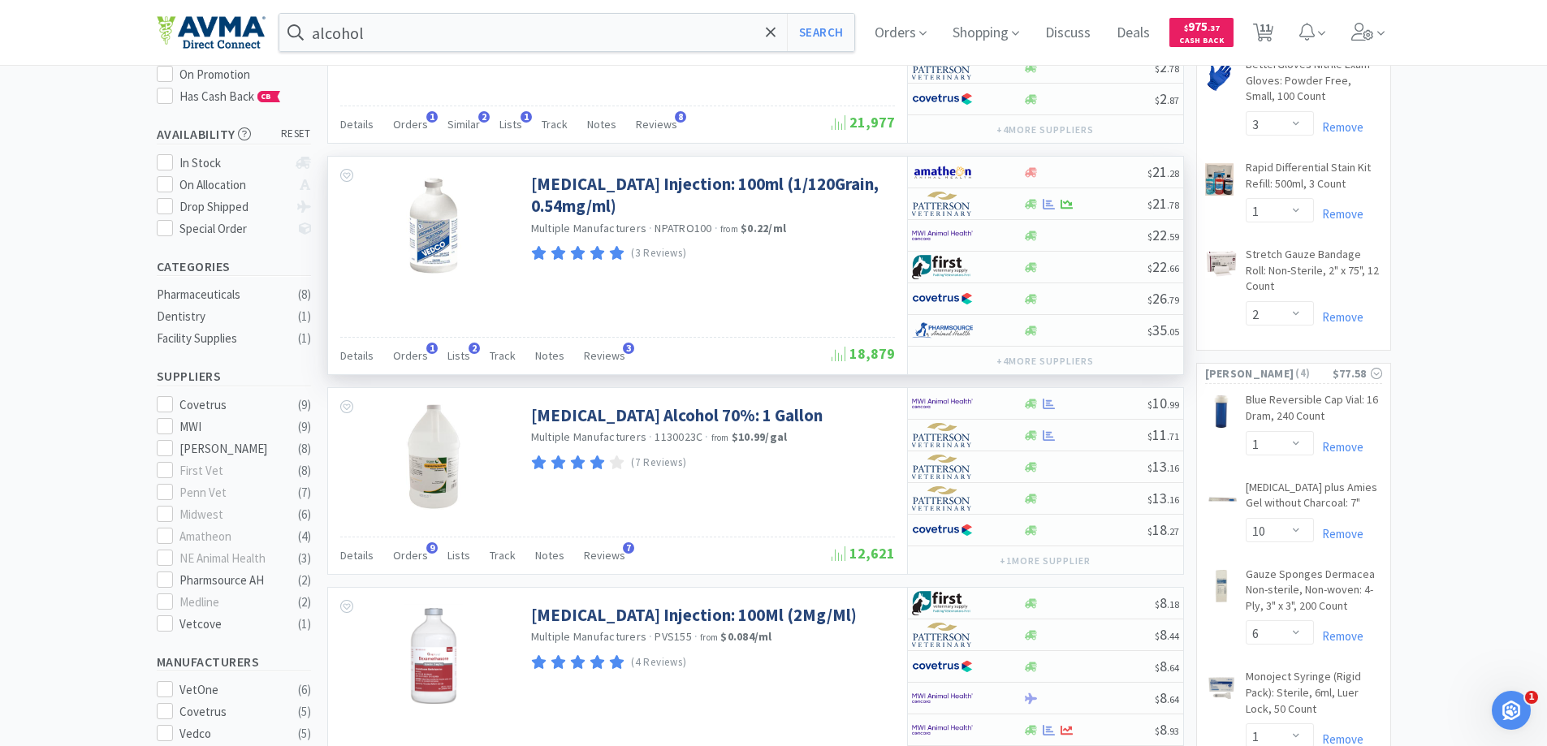
scroll to position [244, 0]
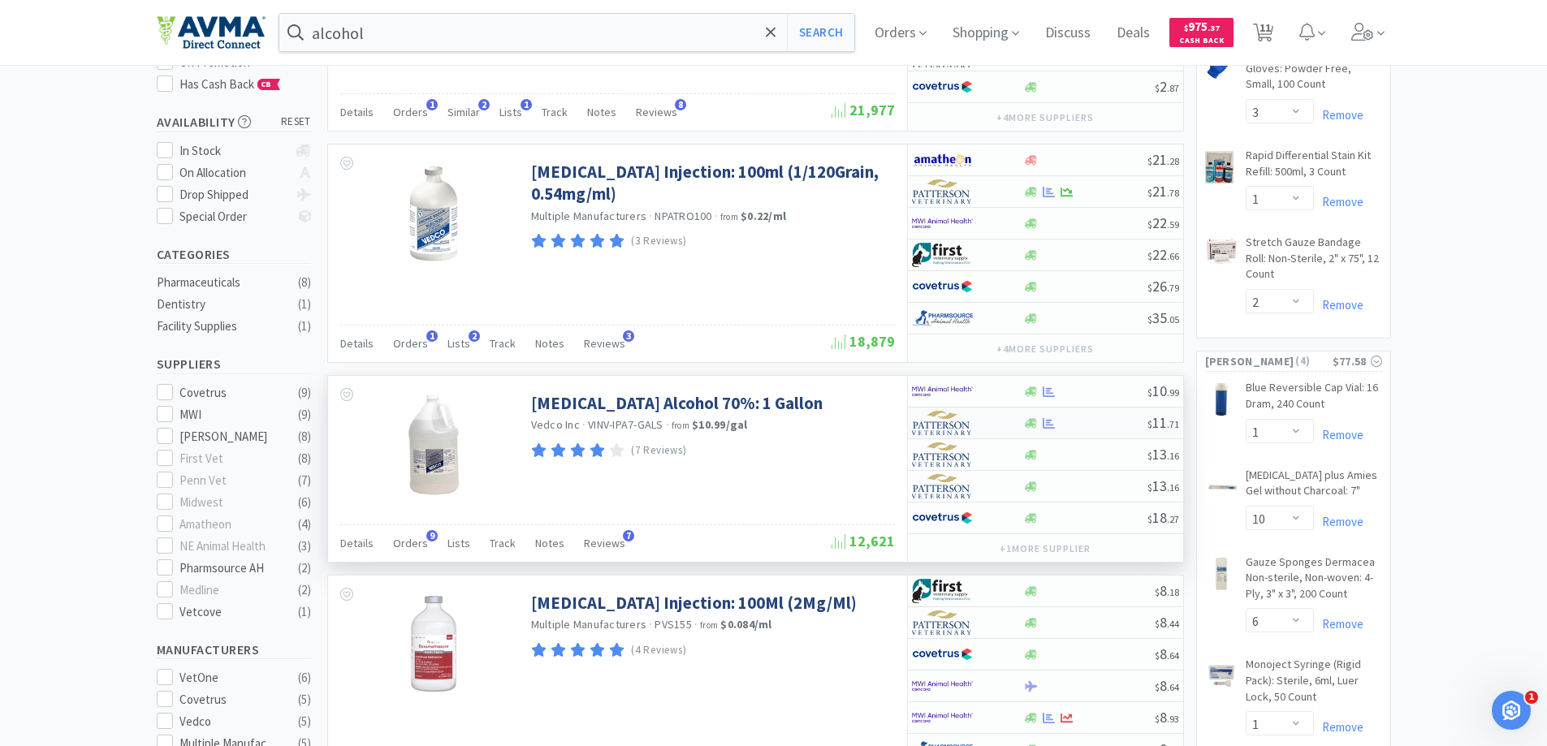
click at [955, 424] on img at bounding box center [942, 423] width 61 height 24
select select "1"
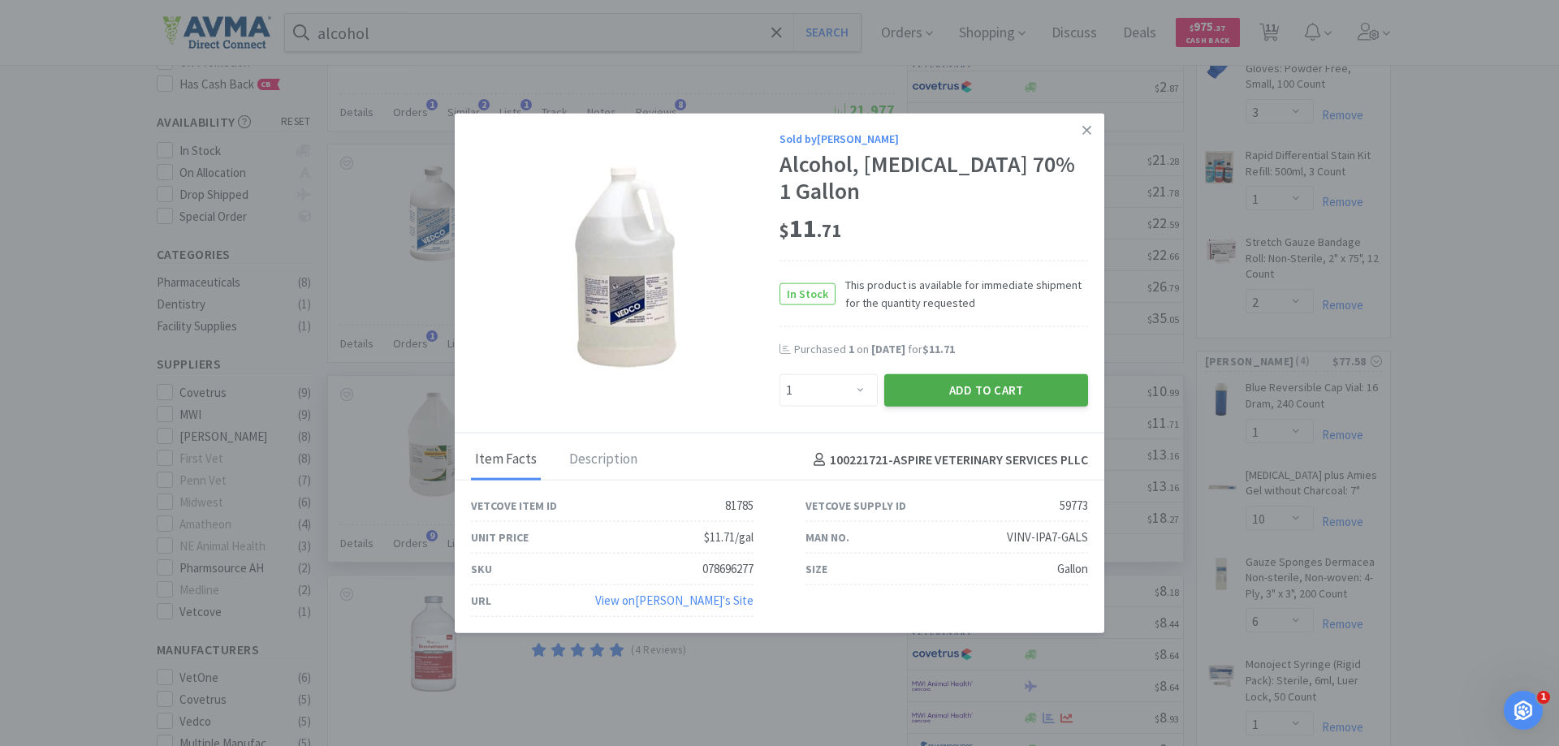
click at [940, 374] on button "Add to Cart" at bounding box center [987, 390] width 204 height 32
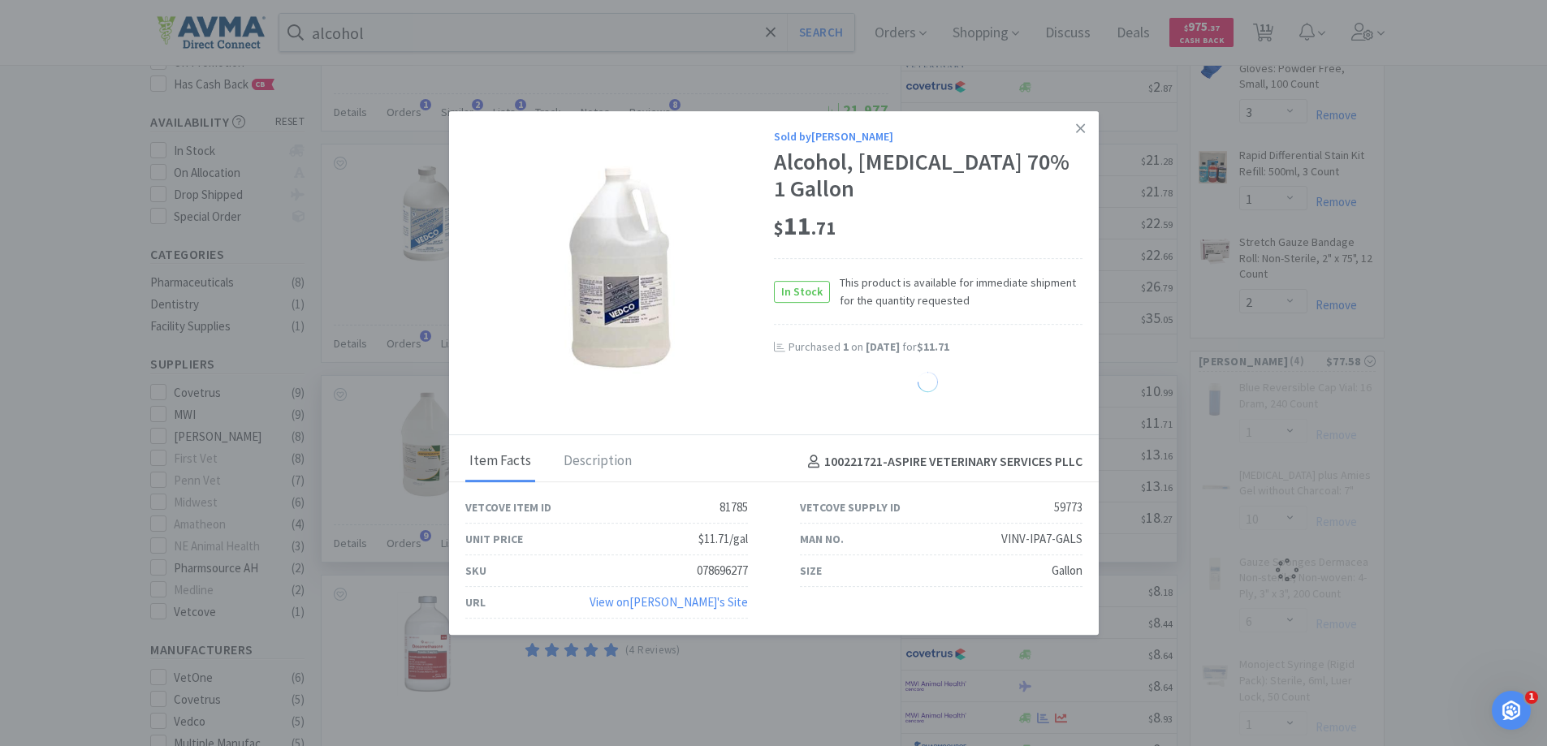
select select "1"
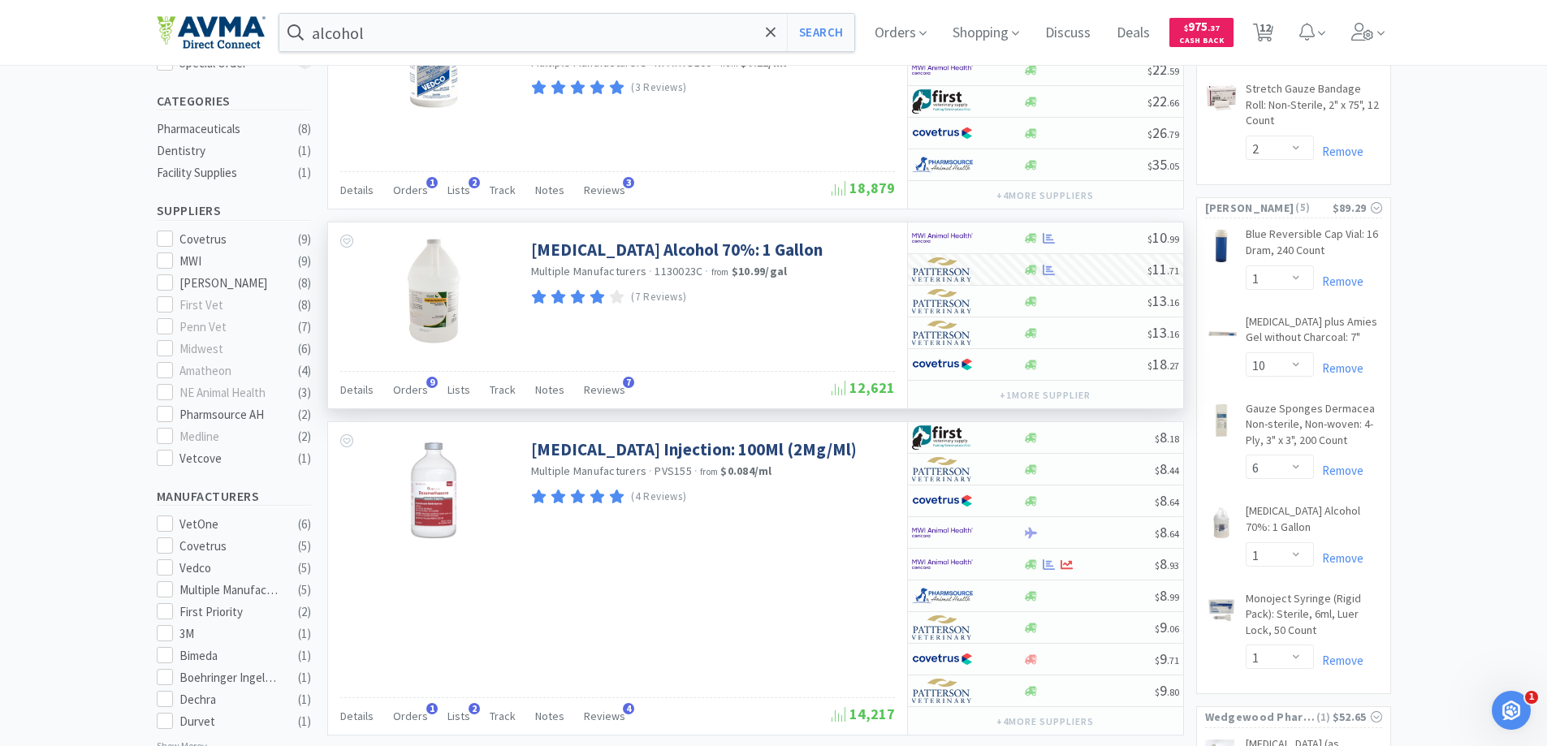
scroll to position [325, 0]
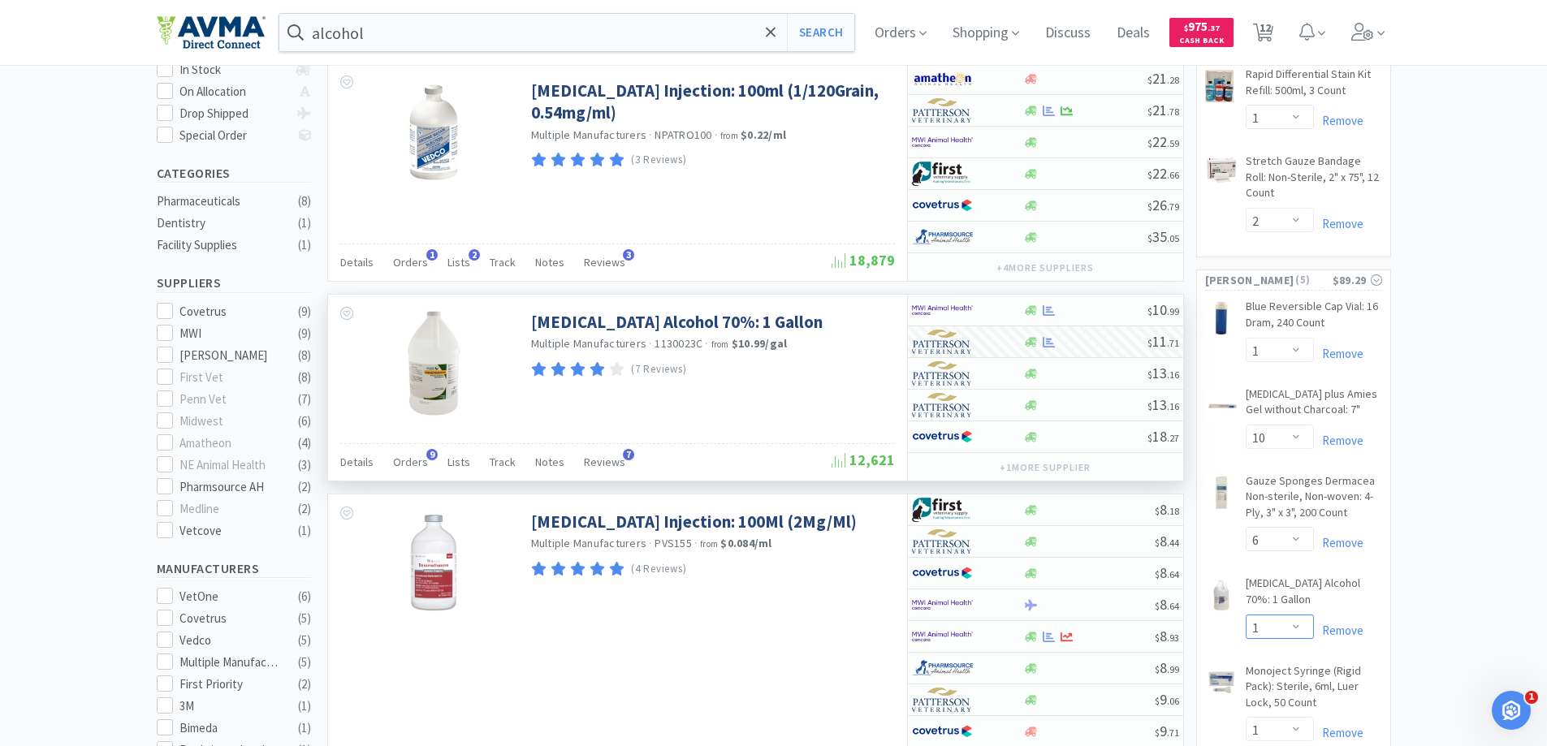
click at [1287, 624] on select "Enter Quantity 1 2 3 4 5 6 7 8 9 10 11 12 13 14 15 16 17 18 19 20 Enter Quantity" at bounding box center [1280, 627] width 68 height 24
click at [1246, 615] on select "Enter Quantity 1 2 3 4 5 6 7 8 9 10 11 12 13 14 15 16 17 18 19 20 Enter Quantity" at bounding box center [1280, 627] width 68 height 24
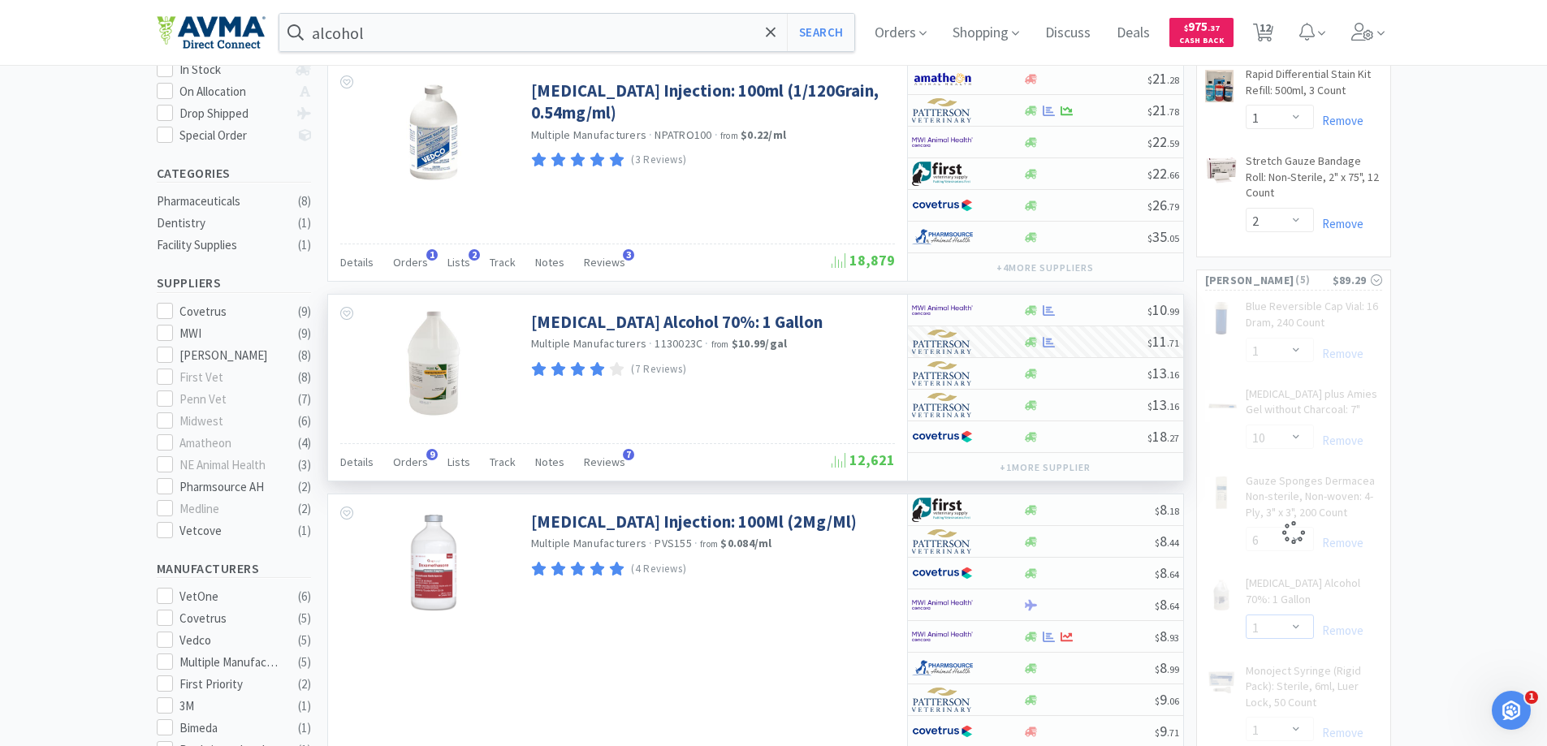
select select "2"
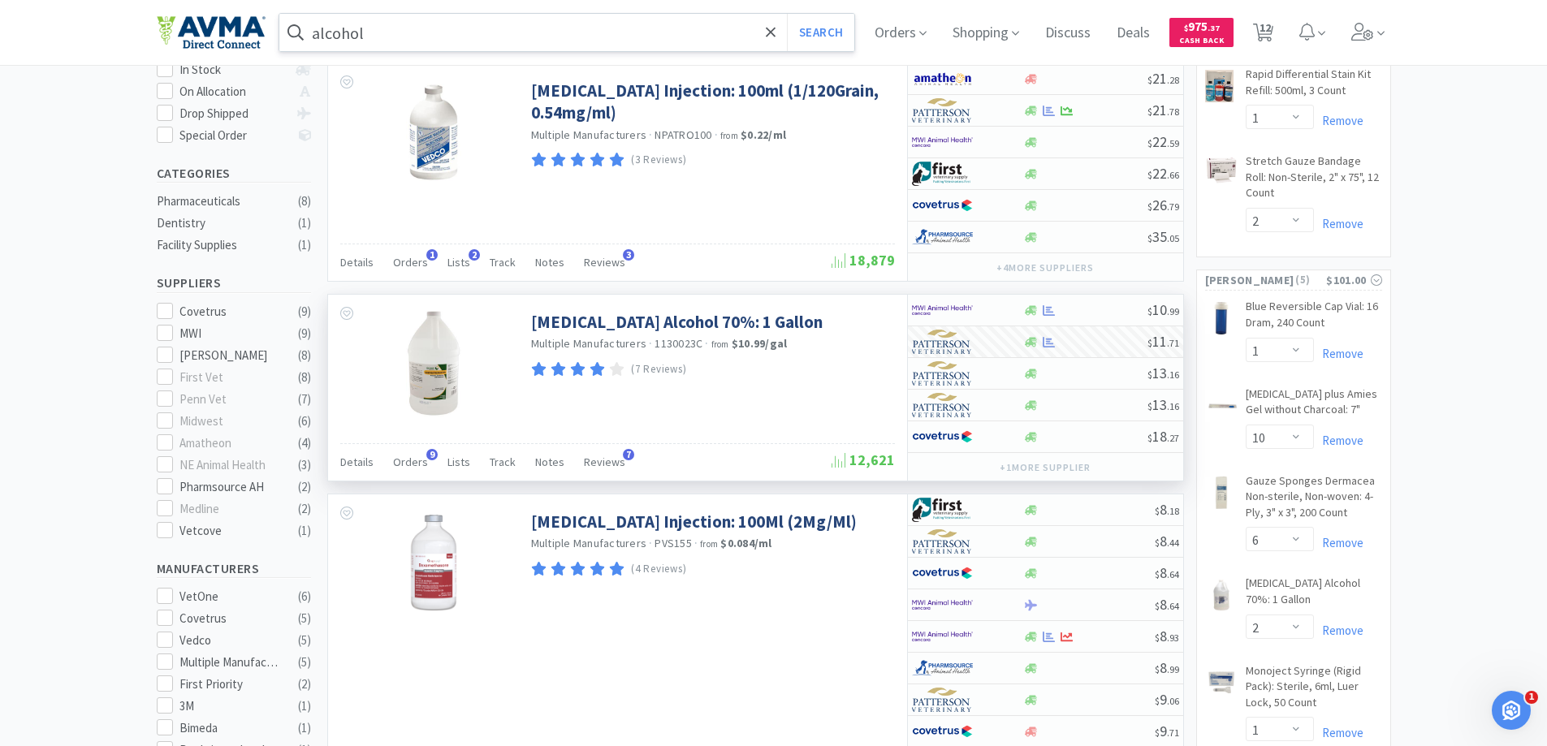
click at [610, 44] on input "alcohol" at bounding box center [567, 32] width 576 height 37
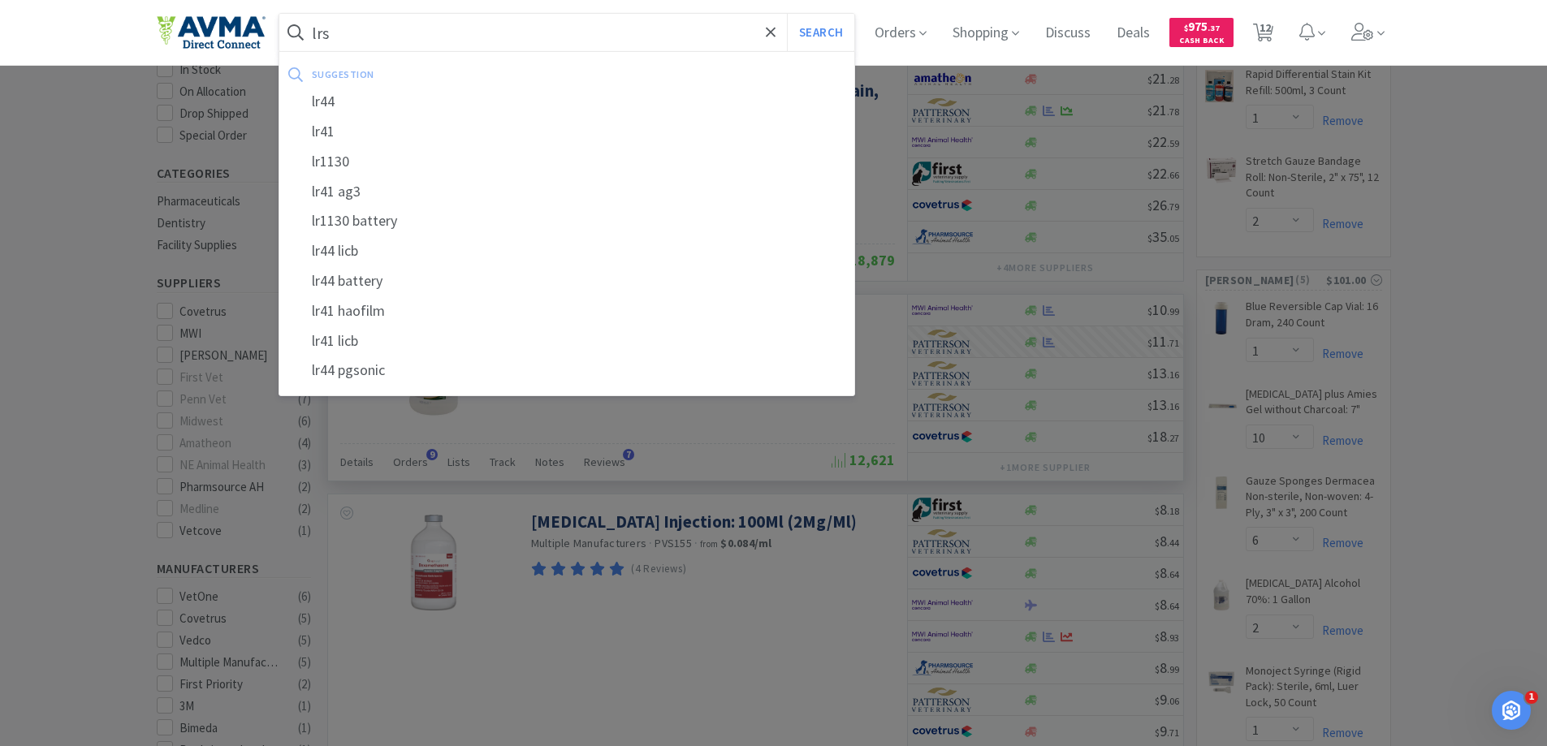
type input "lrs"
click at [787, 14] on button "Search" at bounding box center [820, 32] width 67 height 37
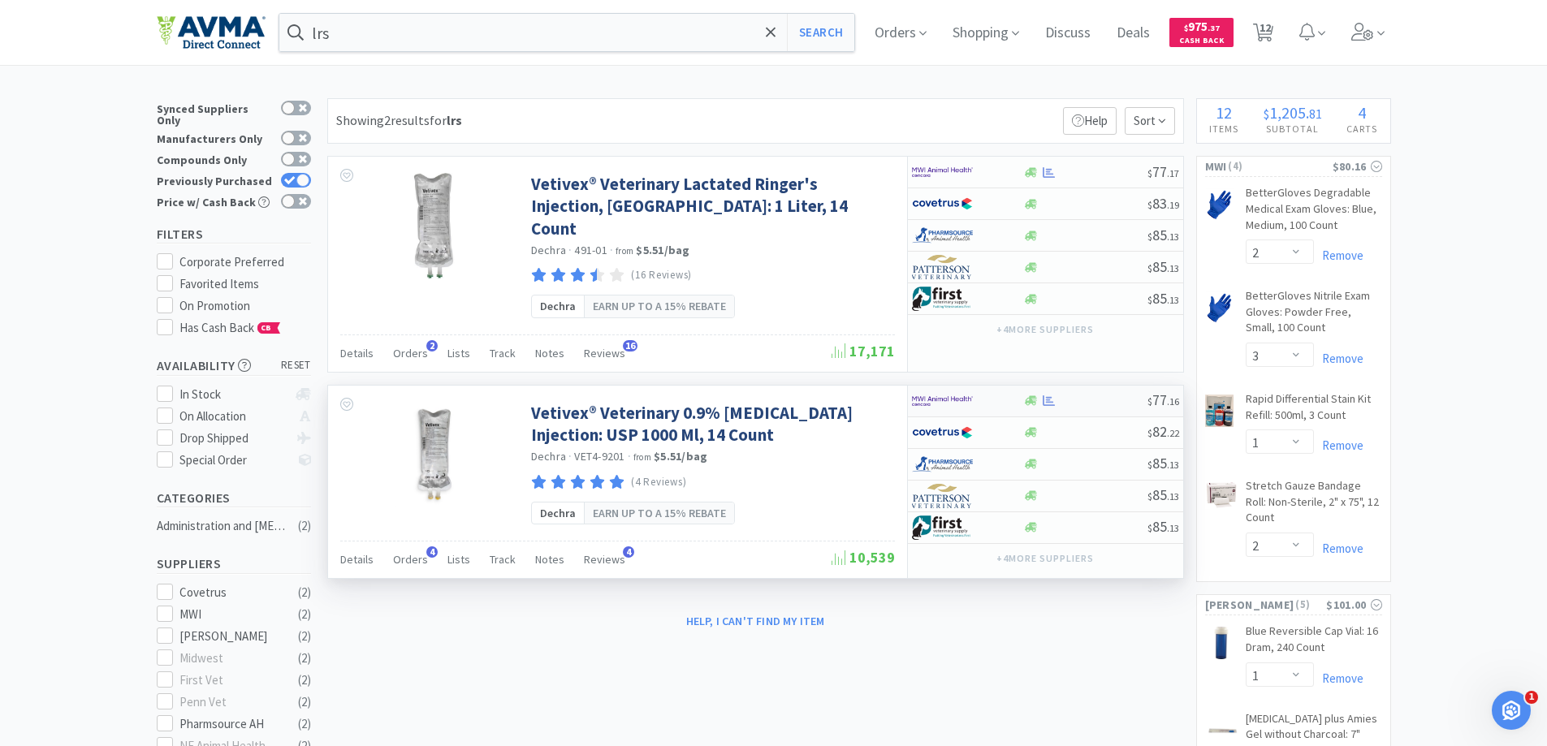
click at [946, 389] on img at bounding box center [942, 401] width 61 height 24
select select "1"
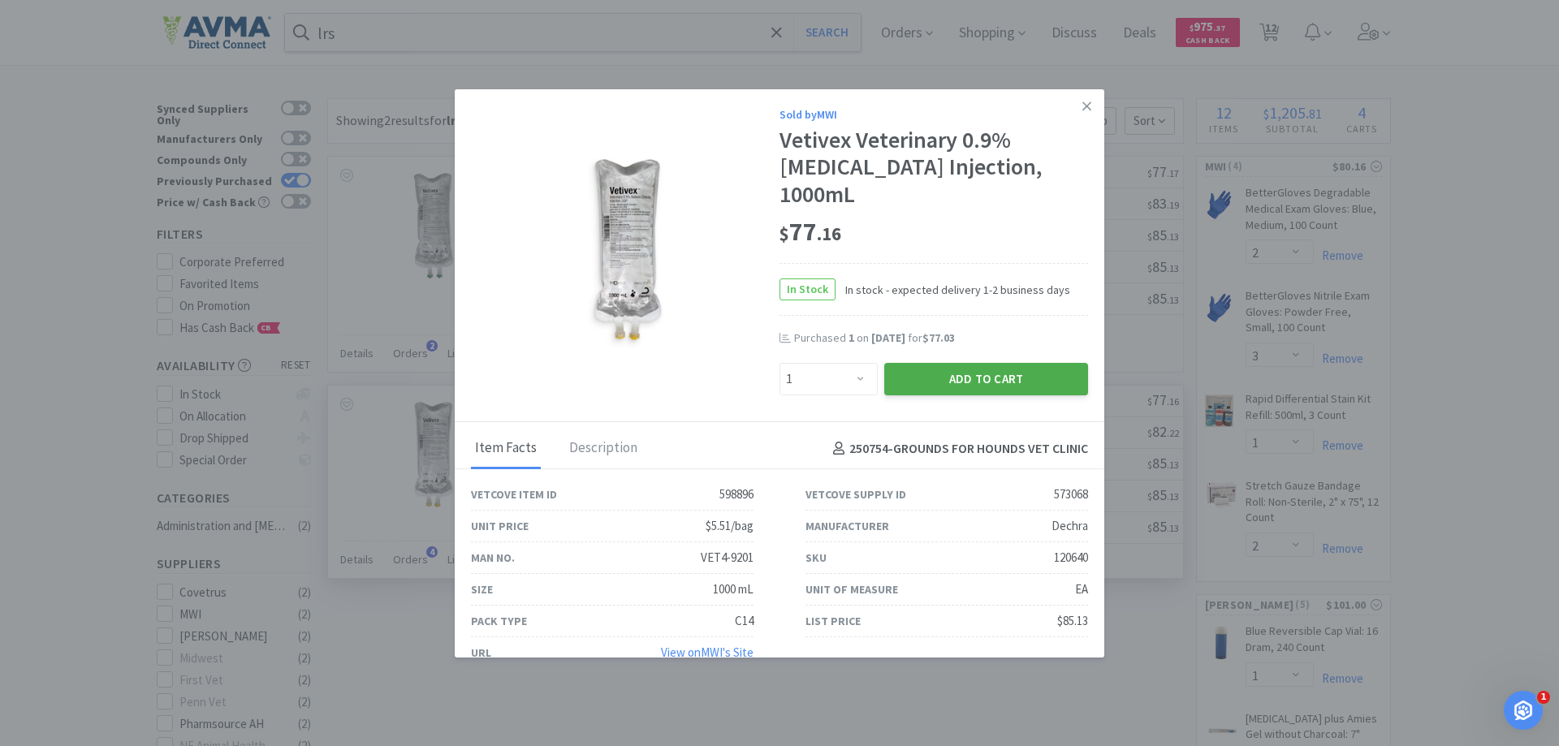
click at [959, 387] on button "Add to Cart" at bounding box center [987, 379] width 204 height 32
select select "1"
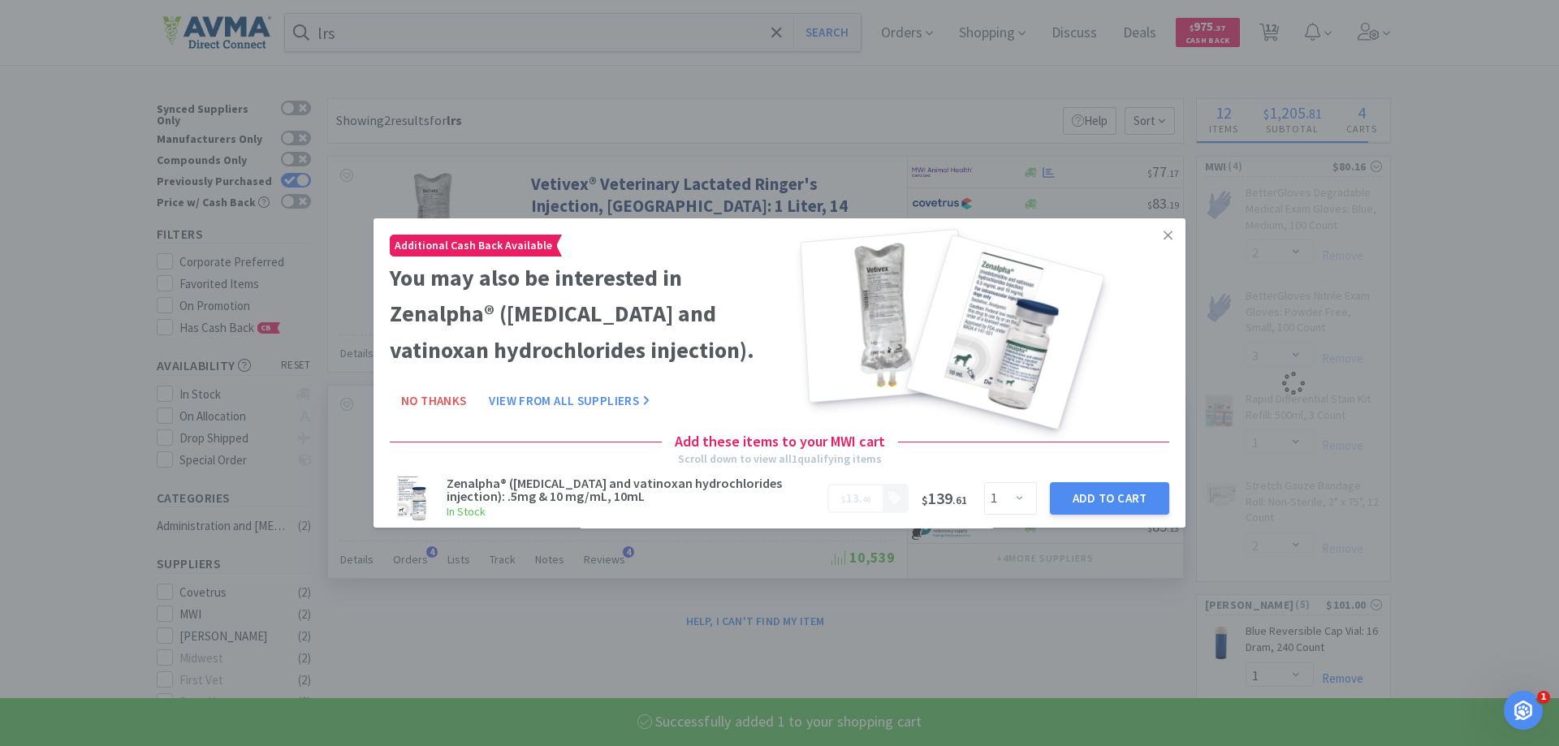
select select "1"
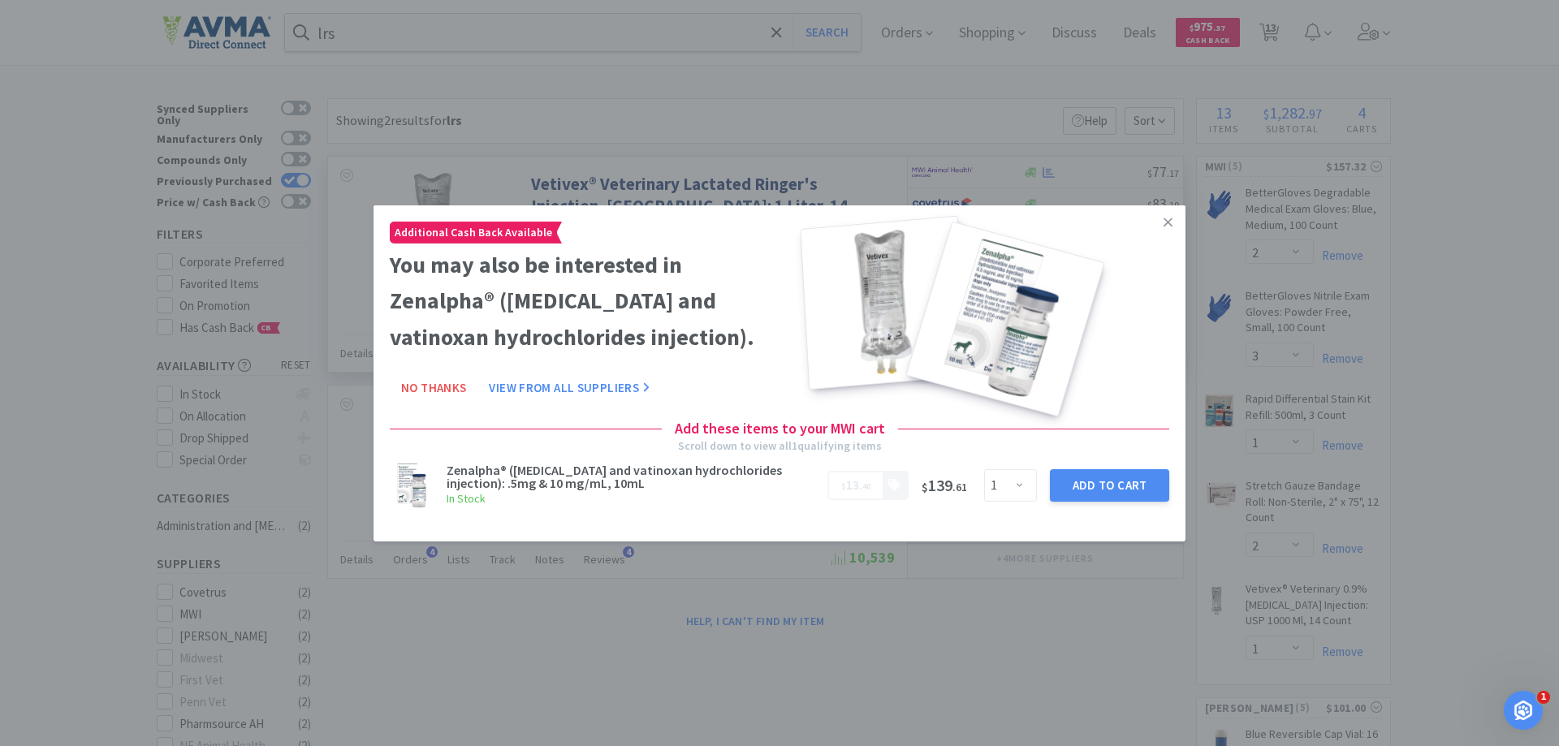
click at [1162, 223] on link at bounding box center [1168, 222] width 28 height 35
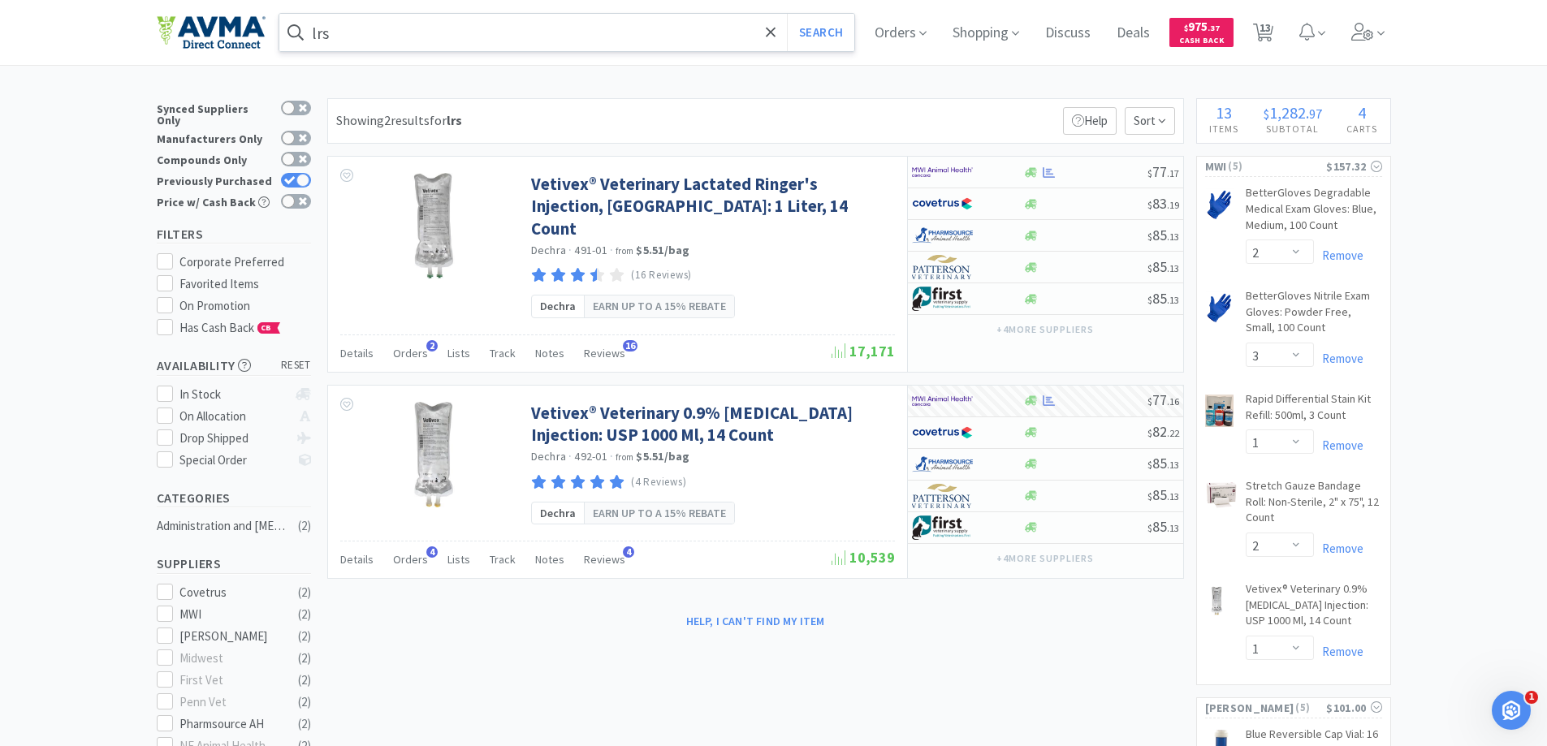
click at [389, 24] on input "lrs" at bounding box center [567, 32] width 576 height 37
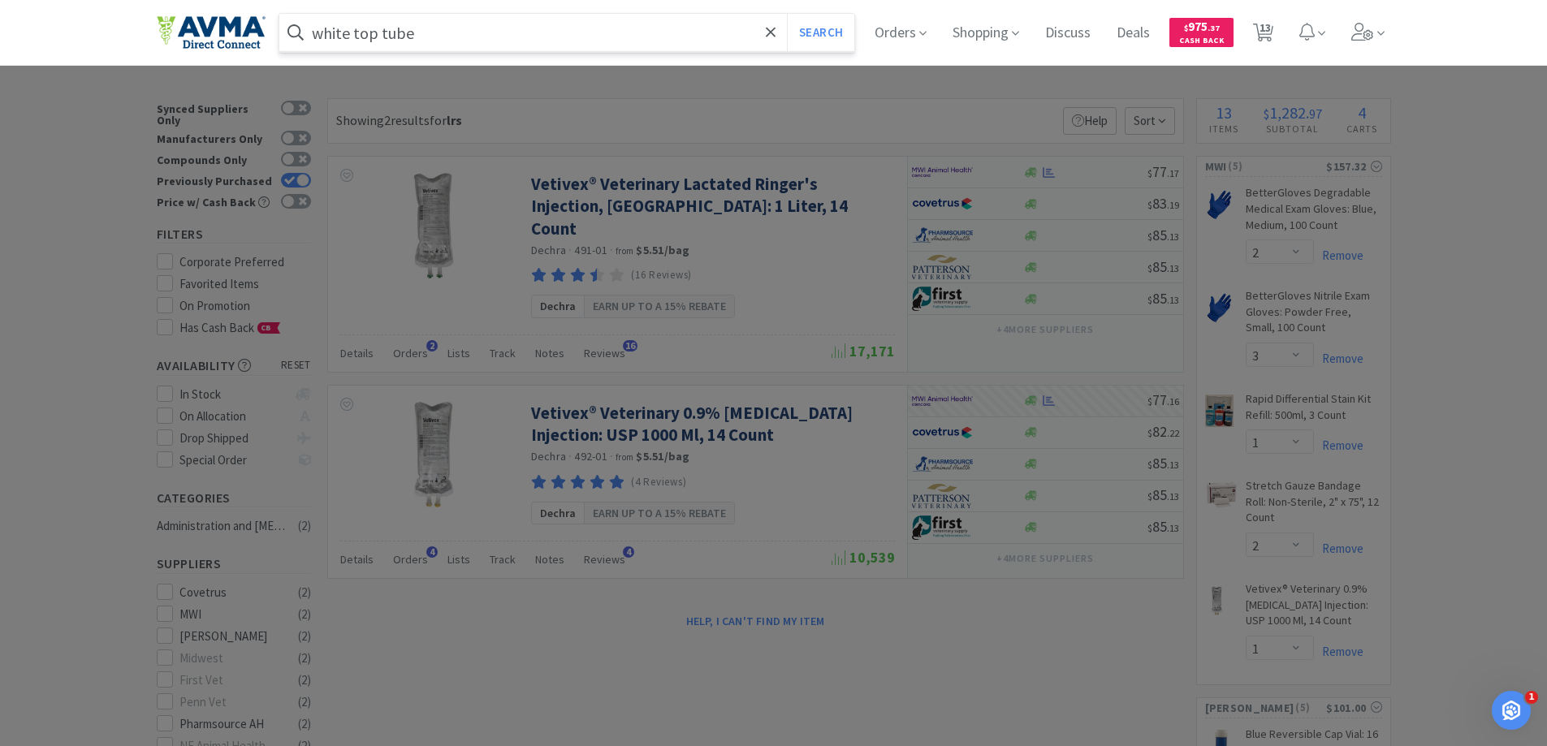
type input "white top tube"
click at [787, 14] on button "Search" at bounding box center [820, 32] width 67 height 37
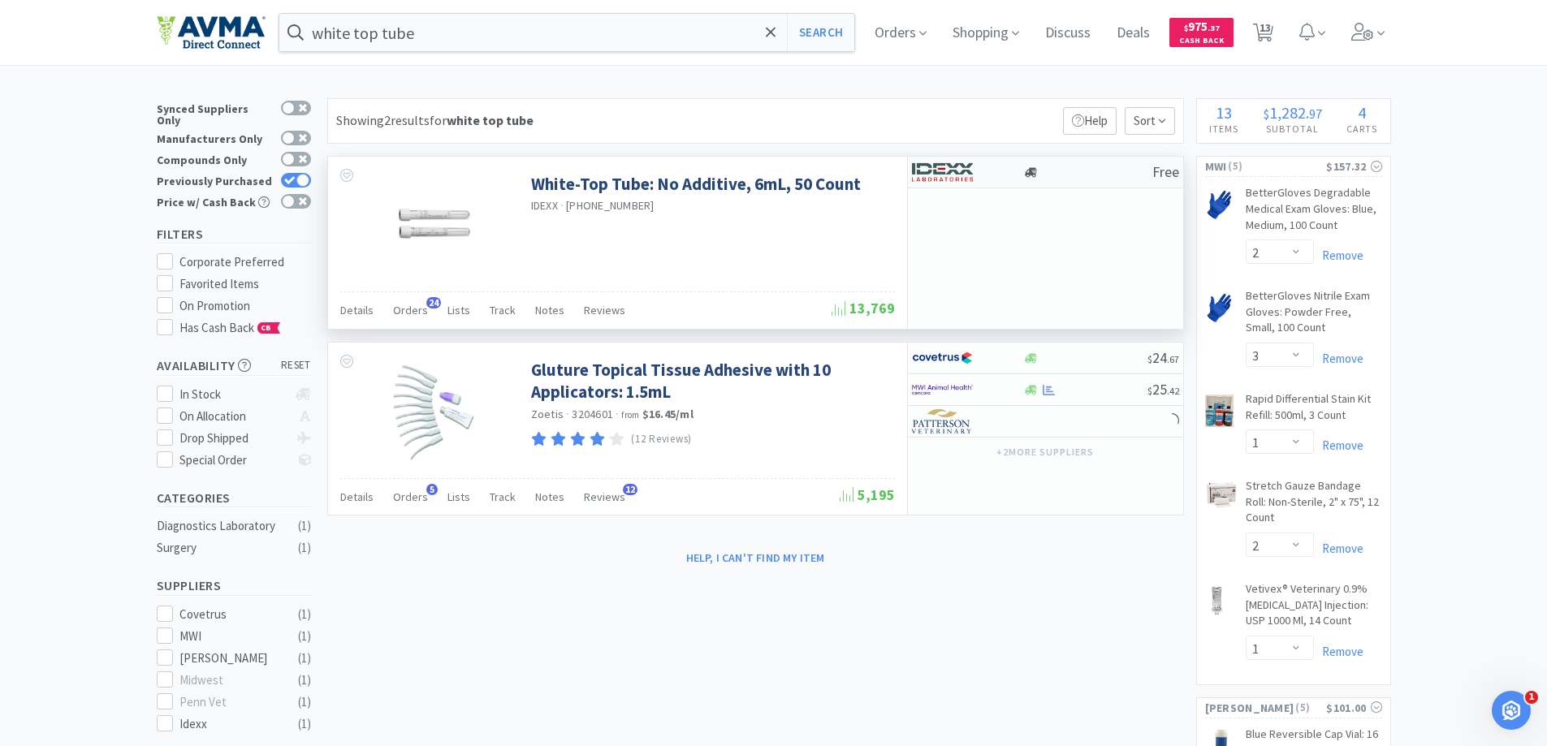
click at [934, 177] on img at bounding box center [942, 172] width 61 height 24
select select "1"
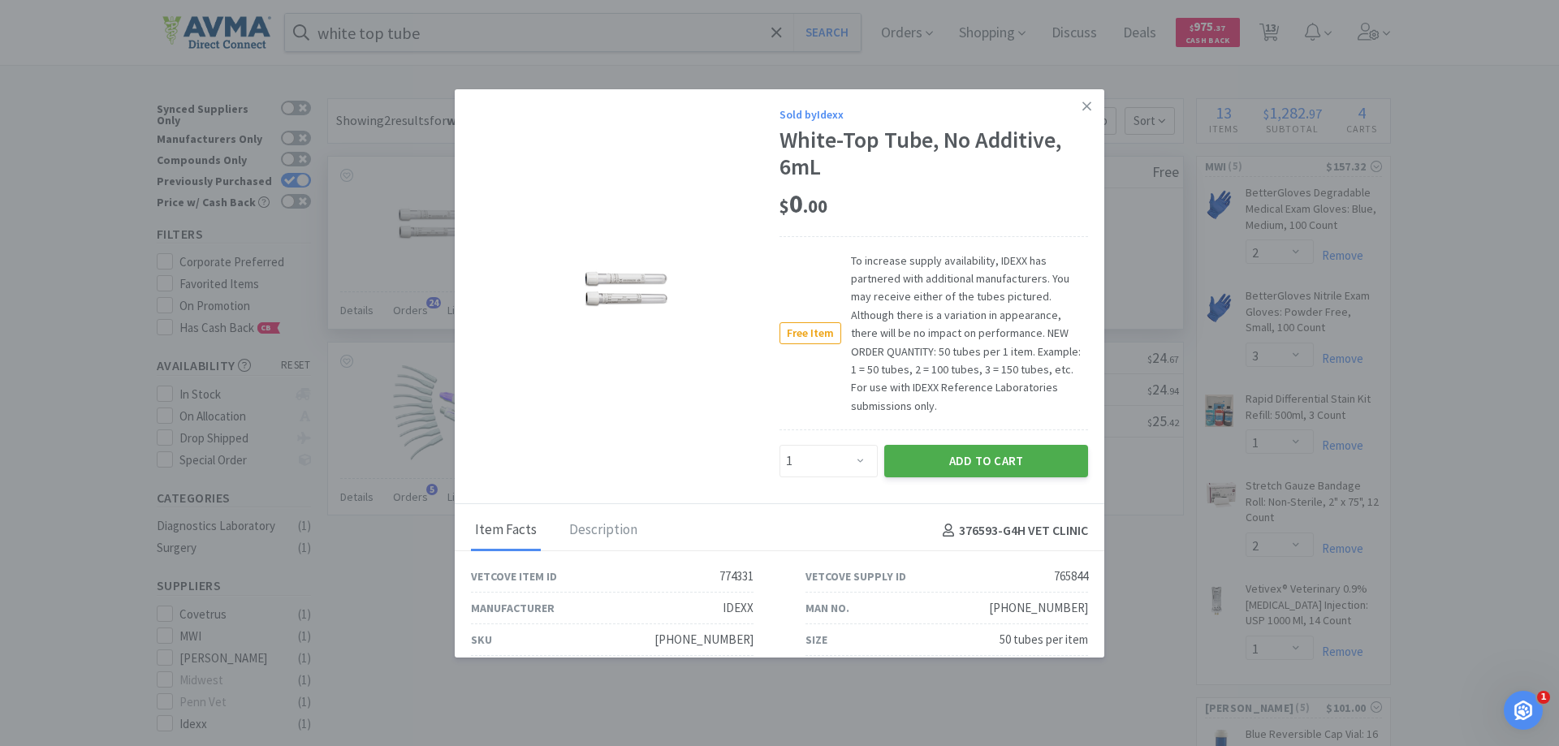
click at [941, 461] on button "Add to Cart" at bounding box center [987, 461] width 204 height 32
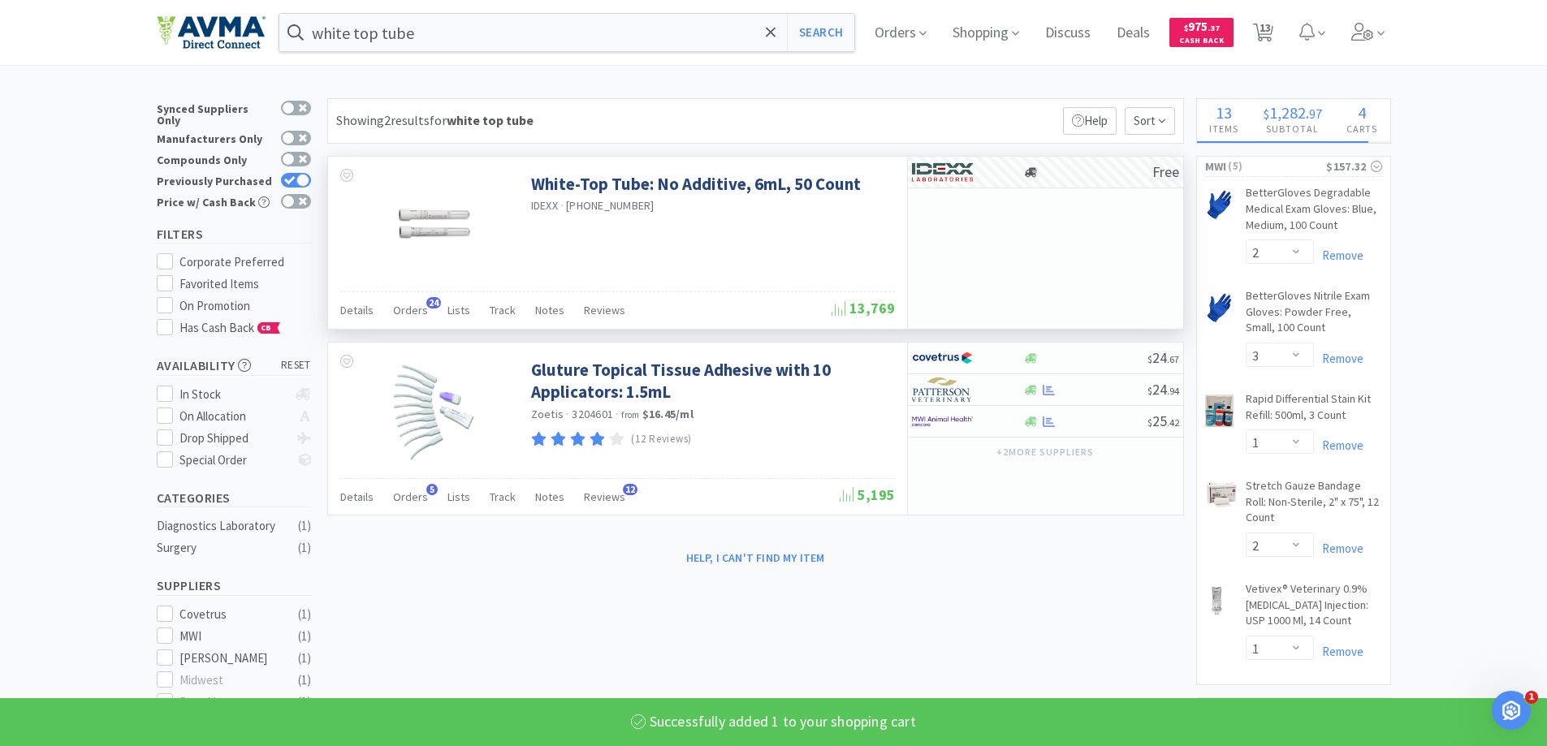
select select "1"
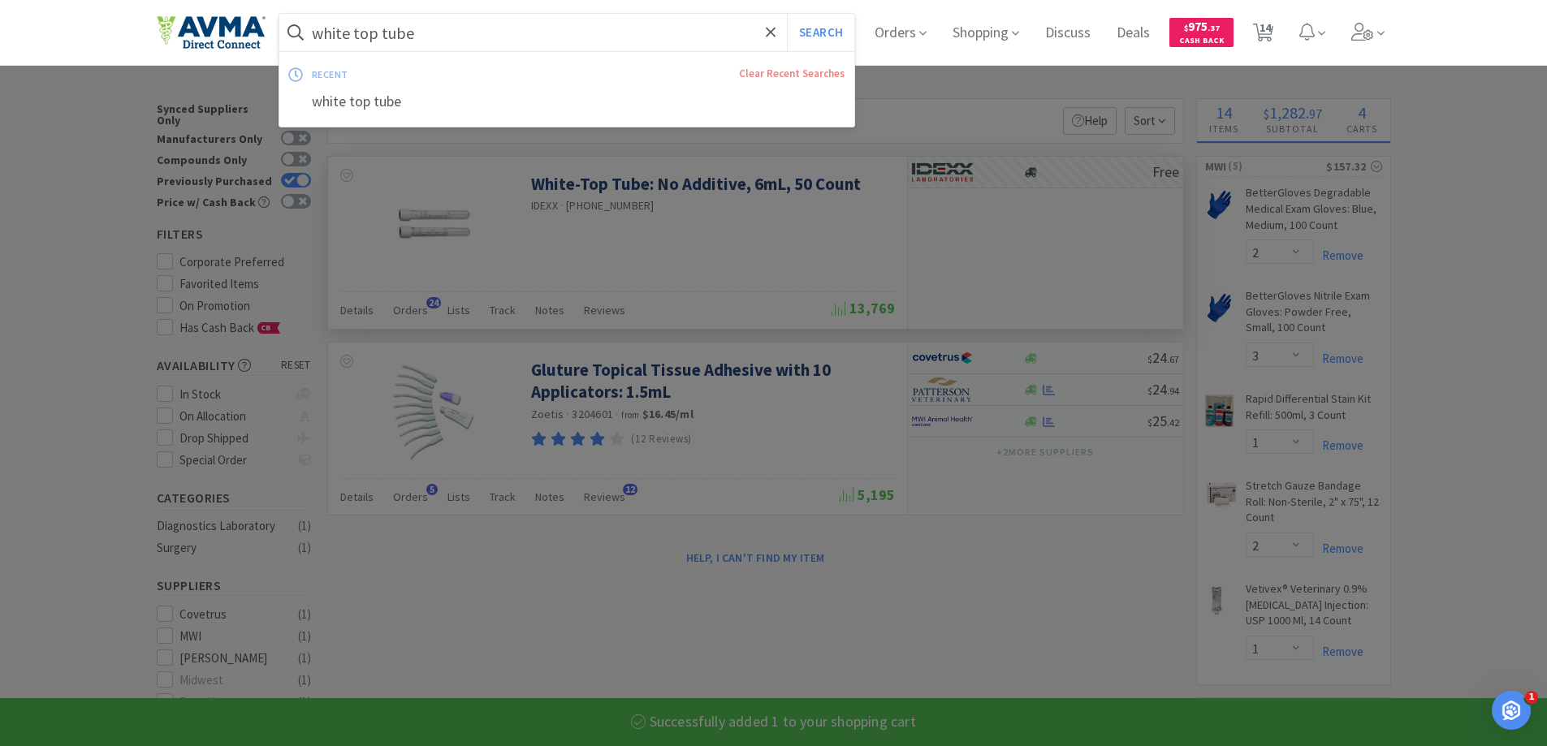
click at [456, 39] on input "white top tube" at bounding box center [567, 32] width 576 height 37
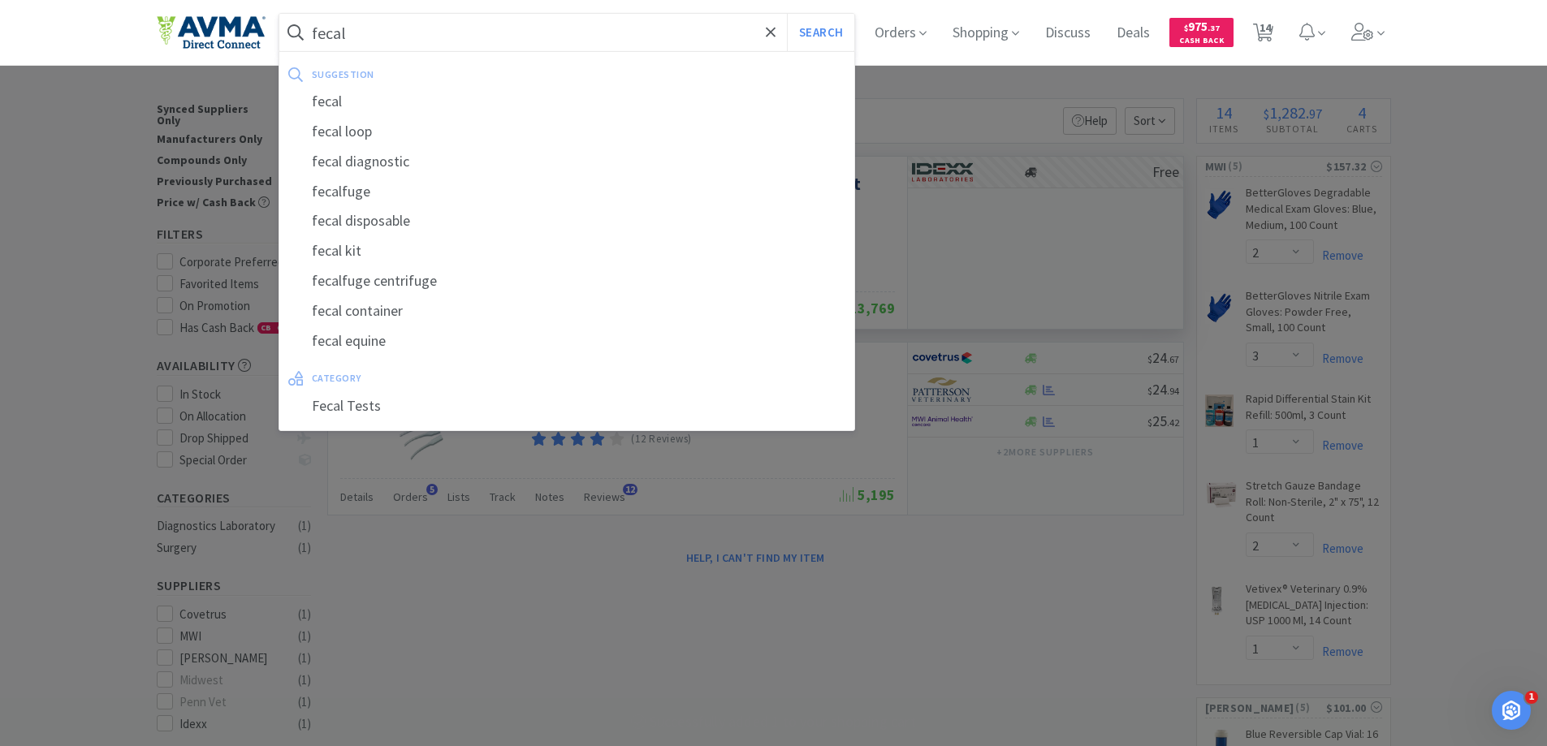
type input "fecal"
click at [787, 14] on button "Search" at bounding box center [820, 32] width 67 height 37
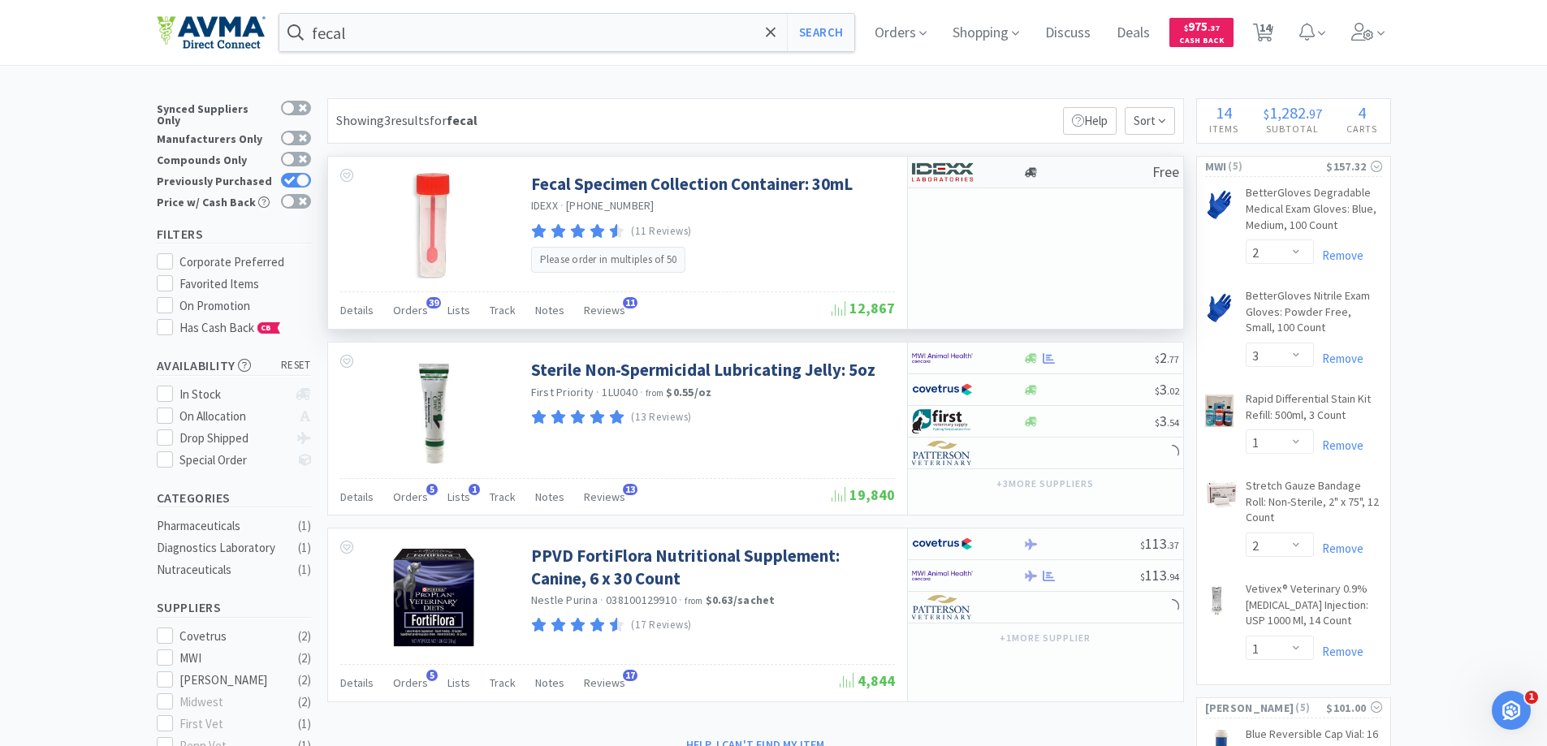
click at [945, 179] on img at bounding box center [942, 172] width 61 height 24
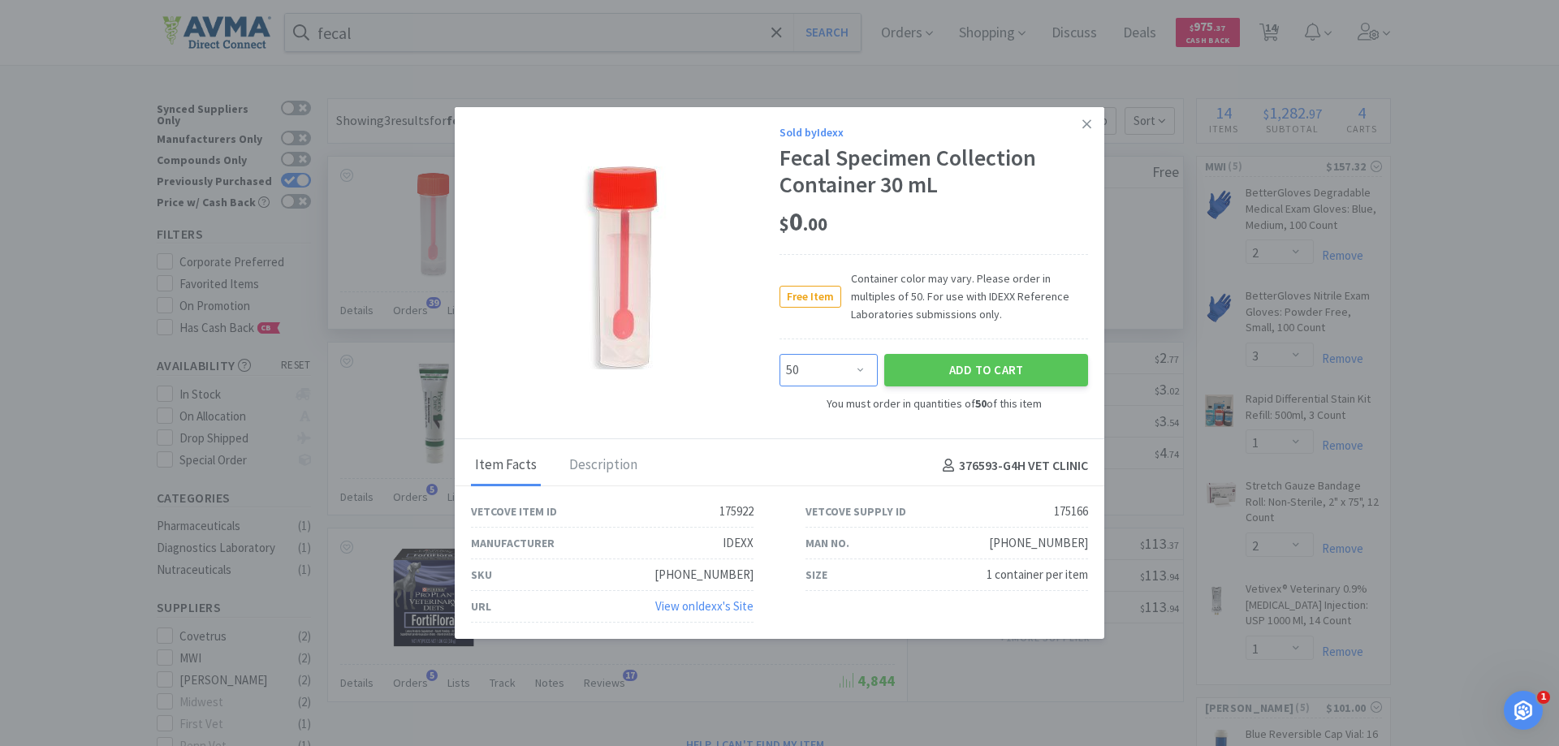
click at [845, 377] on select "Enter Quantity 50 100 150 200 250 300 350 400 450 500 550 600 650 700 750 800 8…" at bounding box center [829, 370] width 98 height 32
select select "200"
click at [780, 354] on select "Enter Quantity 50 100 150 200 250 300 350 400 450 500 550 600 650 700 750 800 8…" at bounding box center [829, 370] width 98 height 32
click at [945, 374] on button "Add to Cart" at bounding box center [987, 370] width 204 height 32
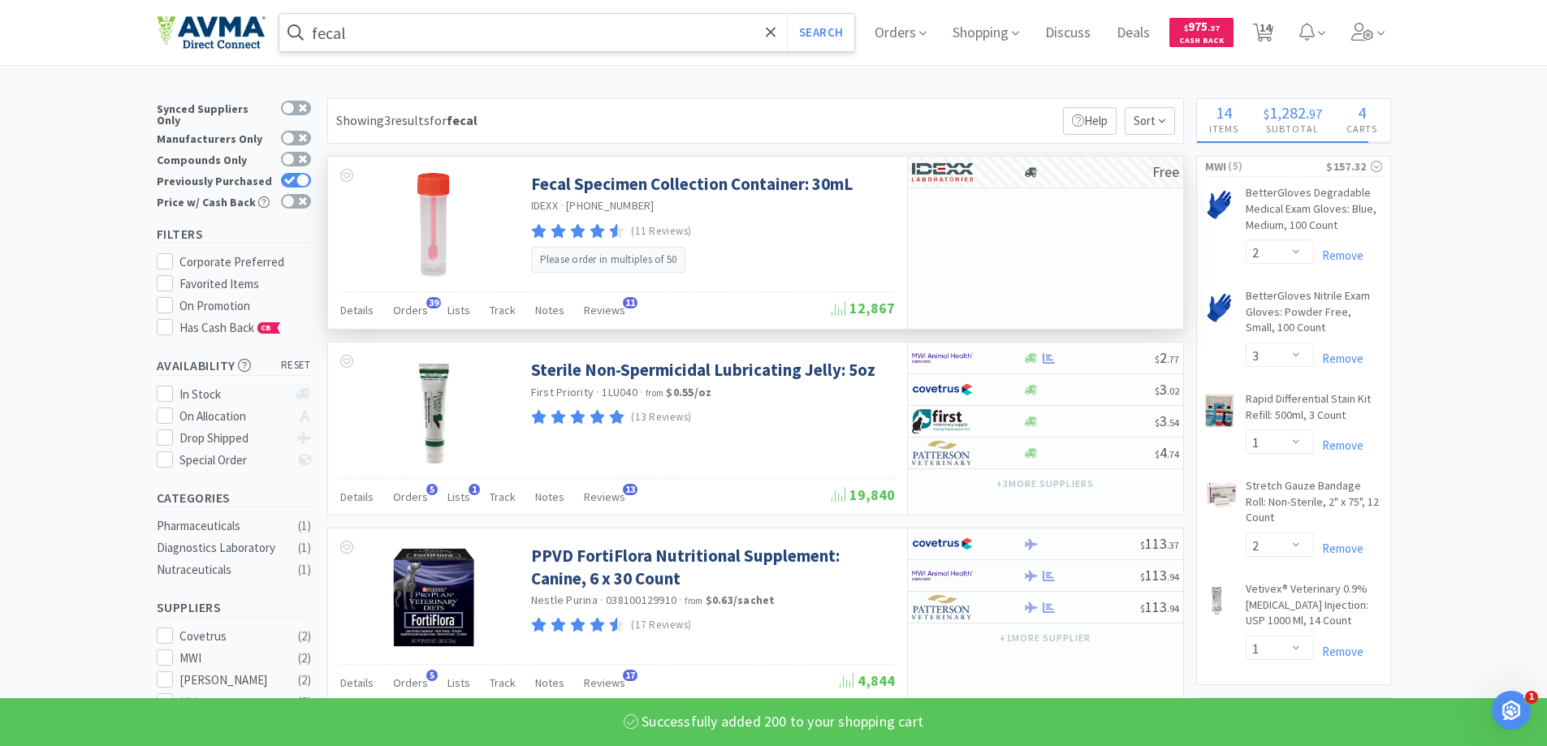
select select "200"
select select "1"
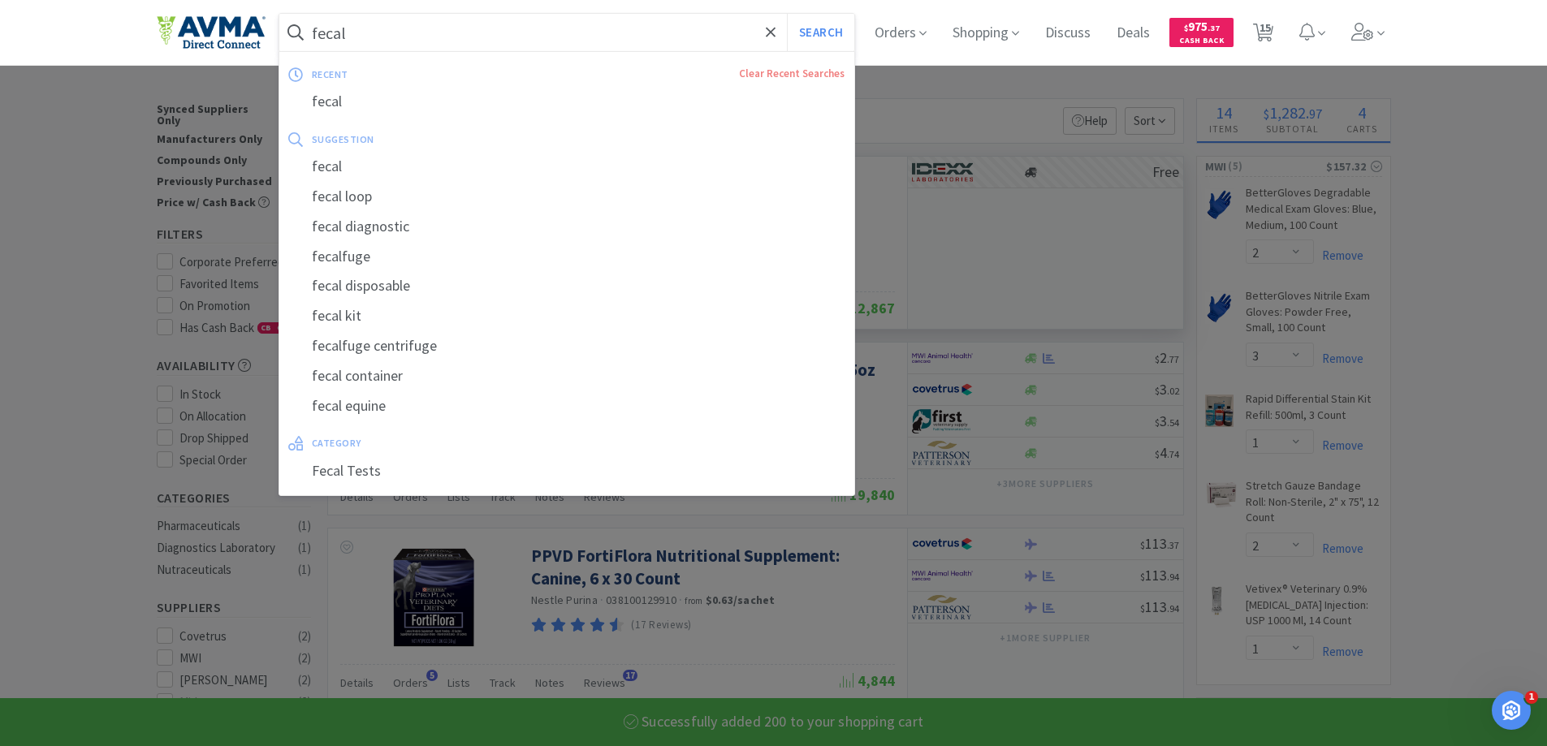
click at [391, 22] on input "fecal" at bounding box center [567, 32] width 576 height 37
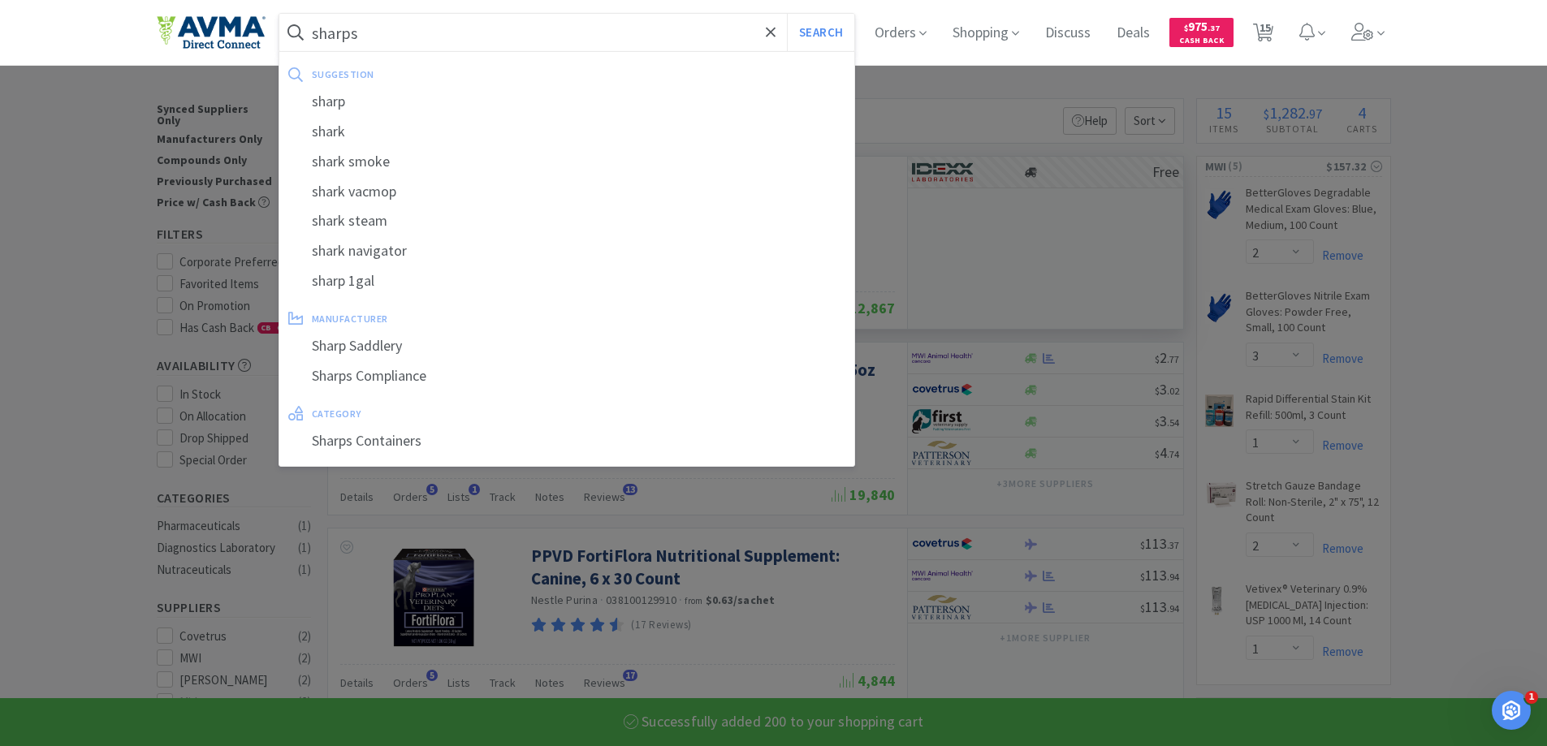
type input "sharps"
click at [787, 14] on button "Search" at bounding box center [820, 32] width 67 height 37
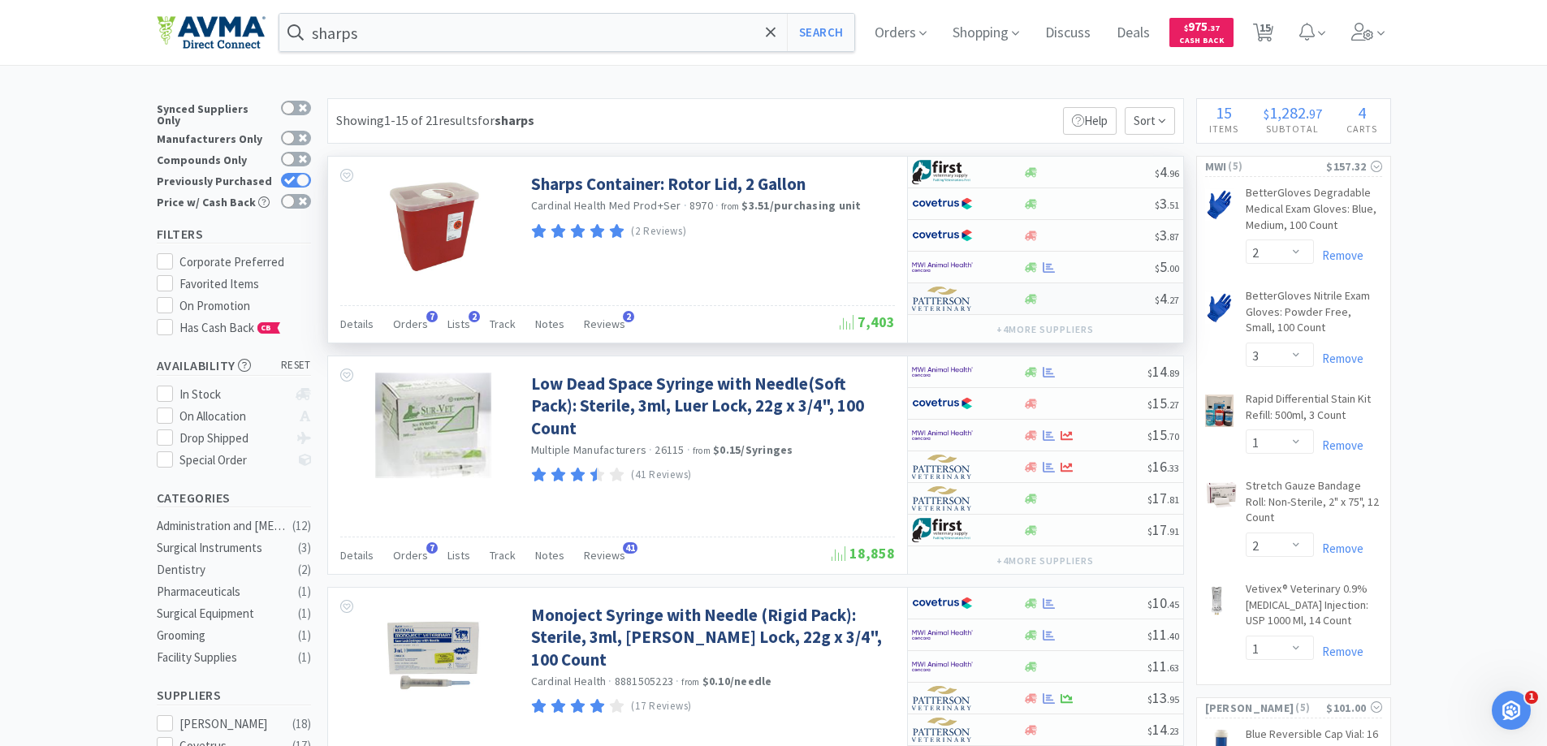
click at [943, 304] on img at bounding box center [942, 299] width 61 height 24
select select "1"
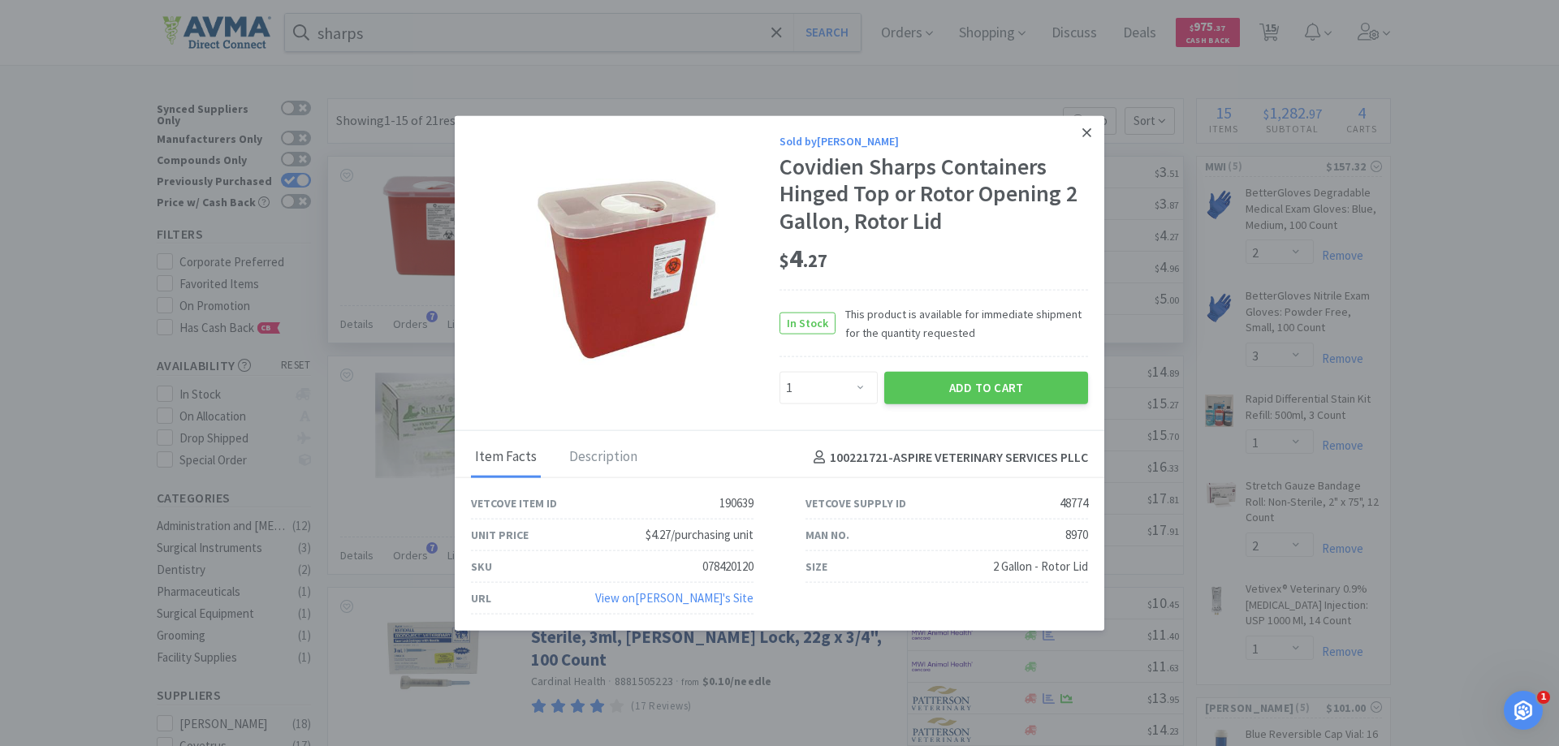
click at [1087, 134] on icon at bounding box center [1087, 132] width 9 height 15
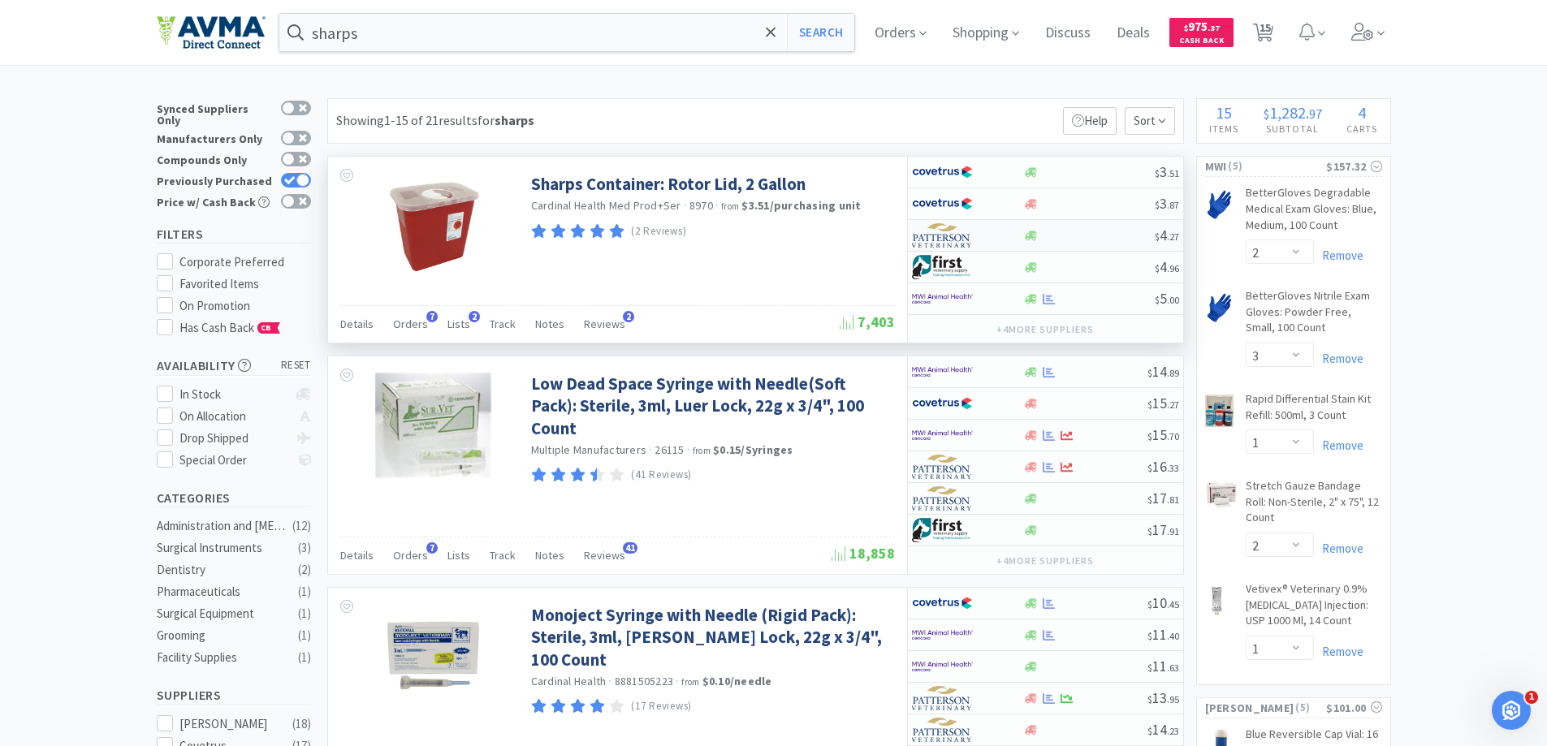
click at [949, 237] on img at bounding box center [942, 235] width 61 height 24
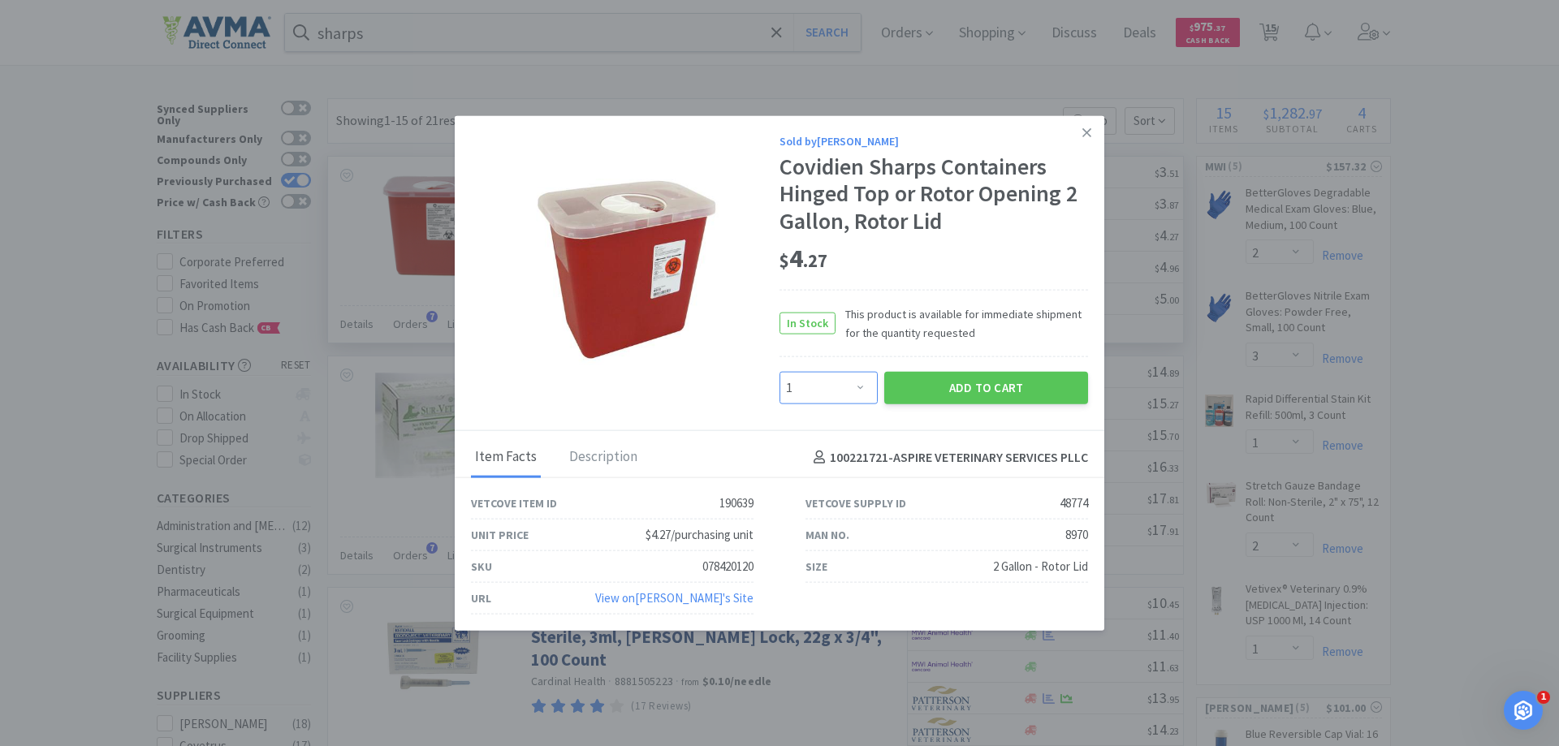
drag, startPoint x: 859, startPoint y: 392, endPoint x: 862, endPoint y: 377, distance: 15.8
click at [859, 392] on select "Enter Quantity 1 2 3 4 5 6 7 8 9 10 11 12 13 14 15 16 17 18 19 20 Enter Quantity" at bounding box center [829, 388] width 98 height 32
select select "3"
click at [780, 372] on select "Enter Quantity 1 2 3 4 5 6 7 8 9 10 11 12 13 14 15 16 17 18 19 20 Enter Quantity" at bounding box center [829, 388] width 98 height 32
click at [951, 397] on button "Add to Cart" at bounding box center [987, 388] width 204 height 32
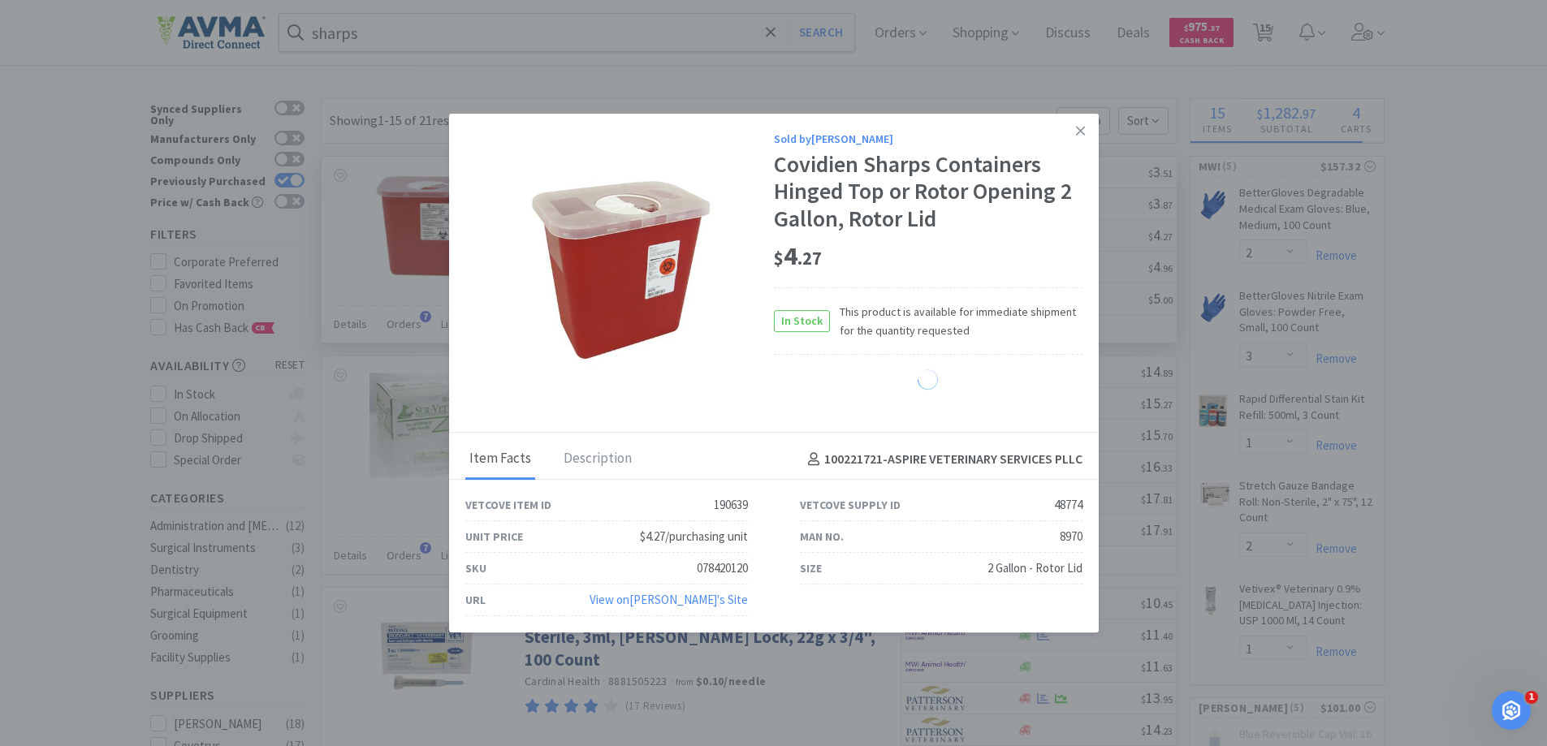
select select "3"
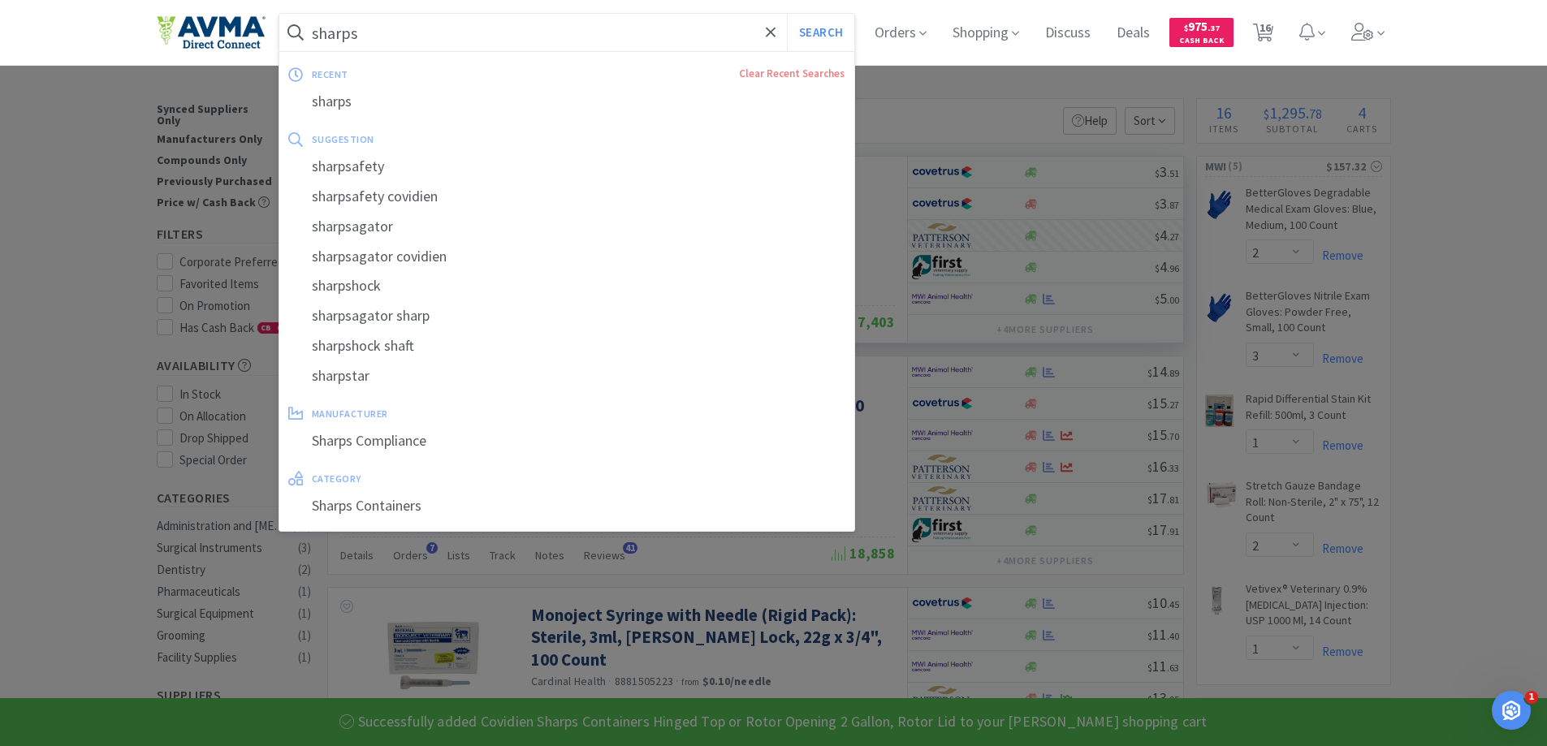
click at [488, 28] on input "sharps" at bounding box center [567, 32] width 576 height 37
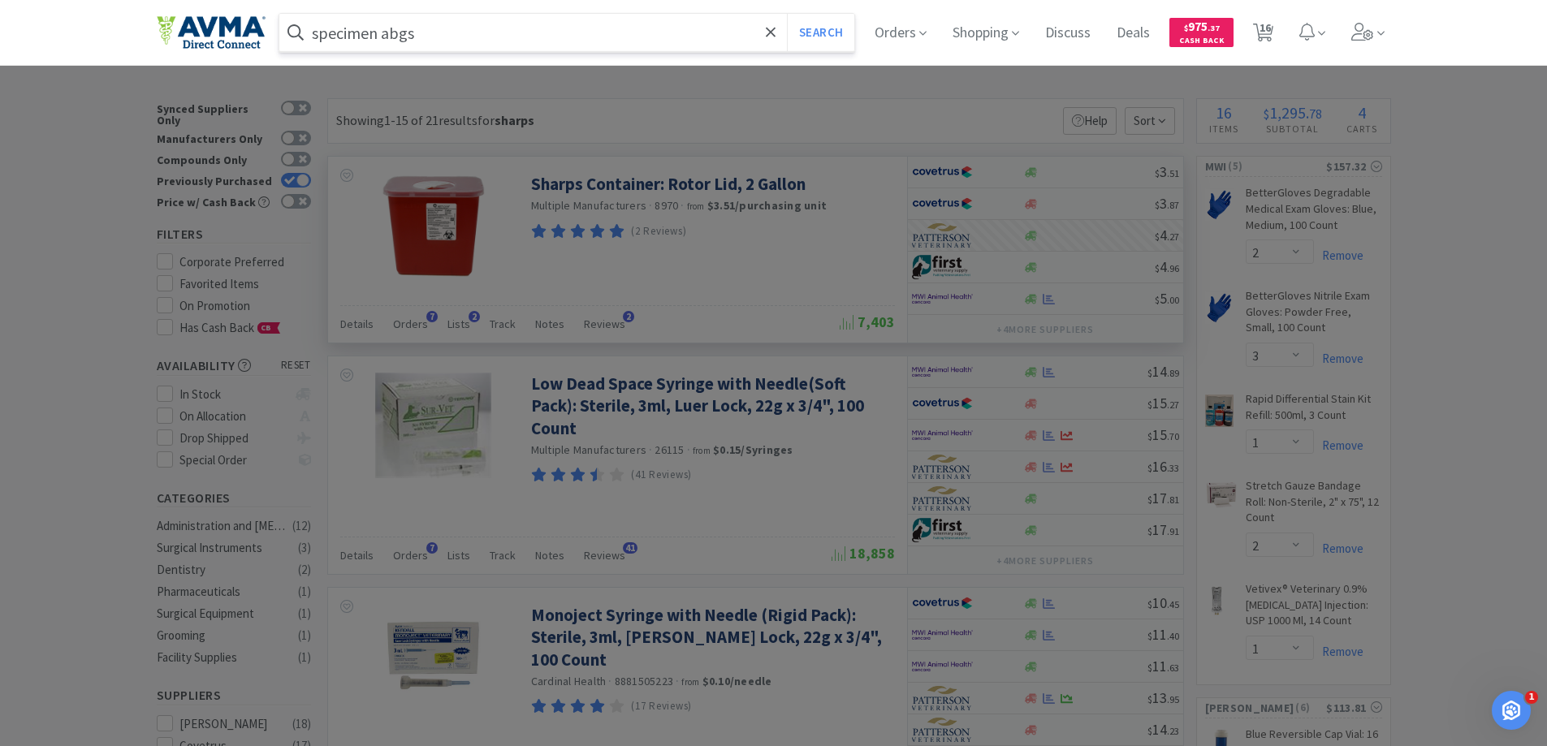
type input "specimen abgs"
click at [787, 14] on button "Search" at bounding box center [820, 32] width 67 height 37
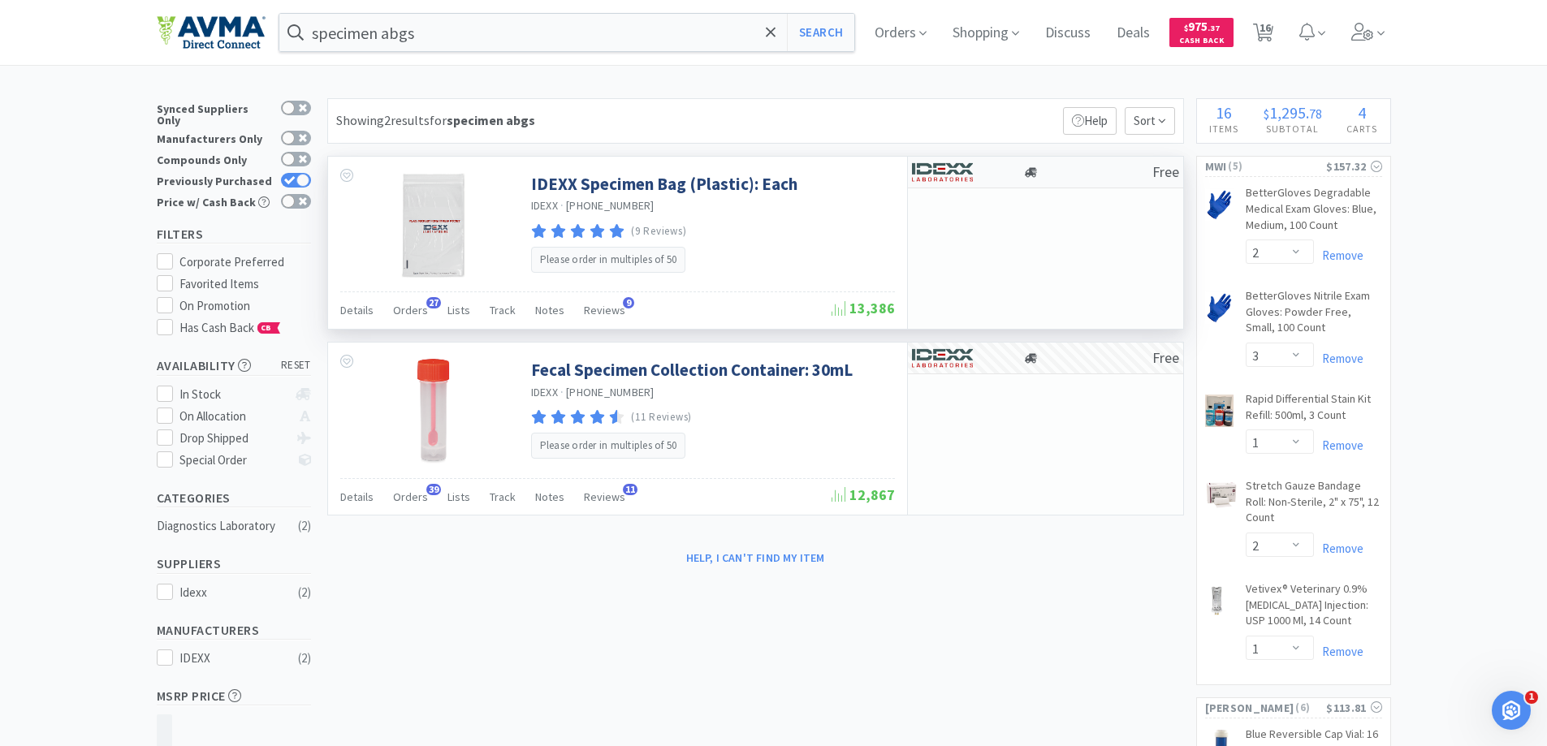
click at [915, 175] on img at bounding box center [942, 172] width 61 height 24
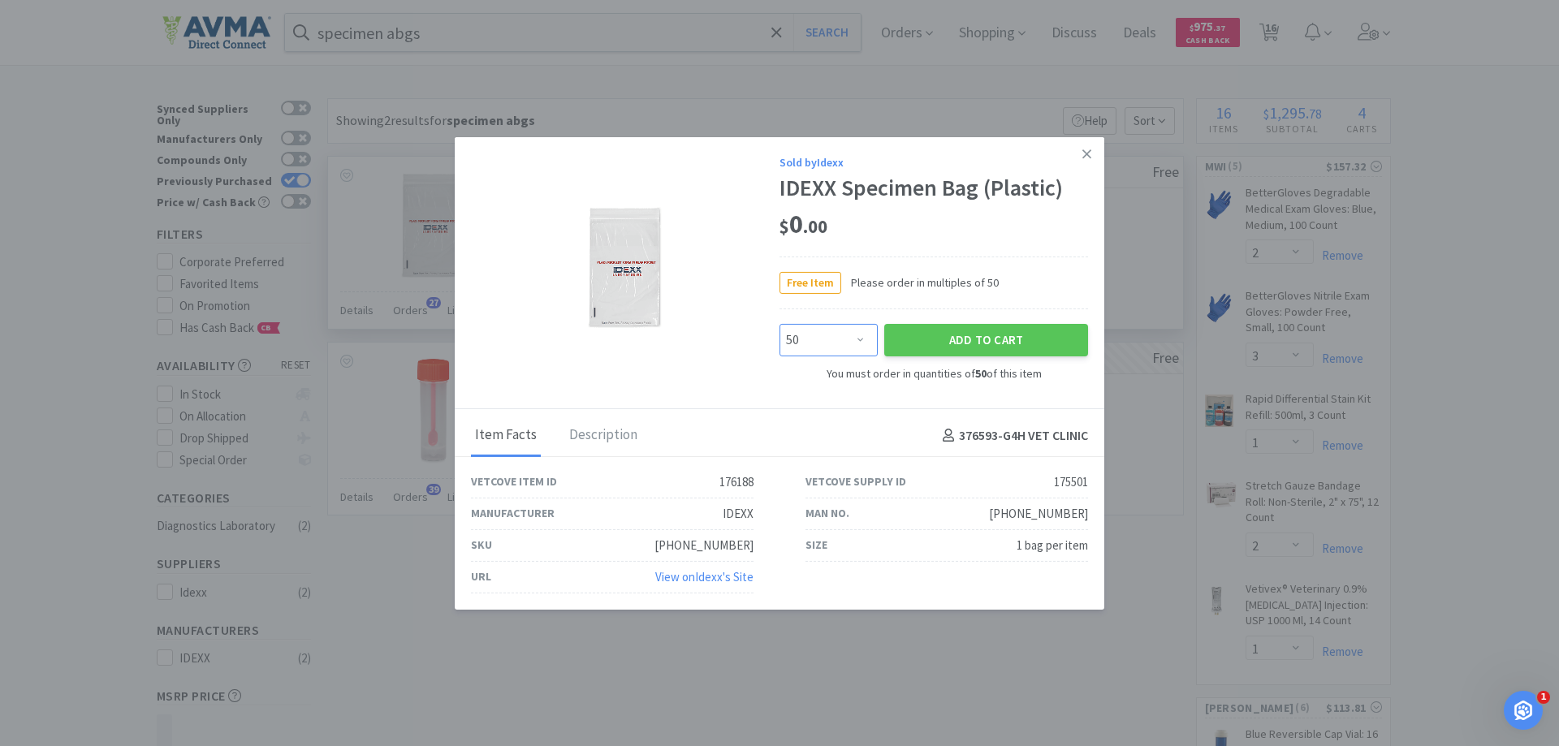
click at [812, 348] on select "Enter Quantity 50 100 150 200 250 300 350 400 450 500 550 600 650 700 750 800 8…" at bounding box center [829, 340] width 98 height 32
select select "200"
click at [780, 324] on select "Enter Quantity 50 100 150 200 250 300 350 400 450 500 550 600 650 700 750 800 8…" at bounding box center [829, 340] width 98 height 32
click at [945, 336] on button "Add to Cart" at bounding box center [987, 340] width 204 height 32
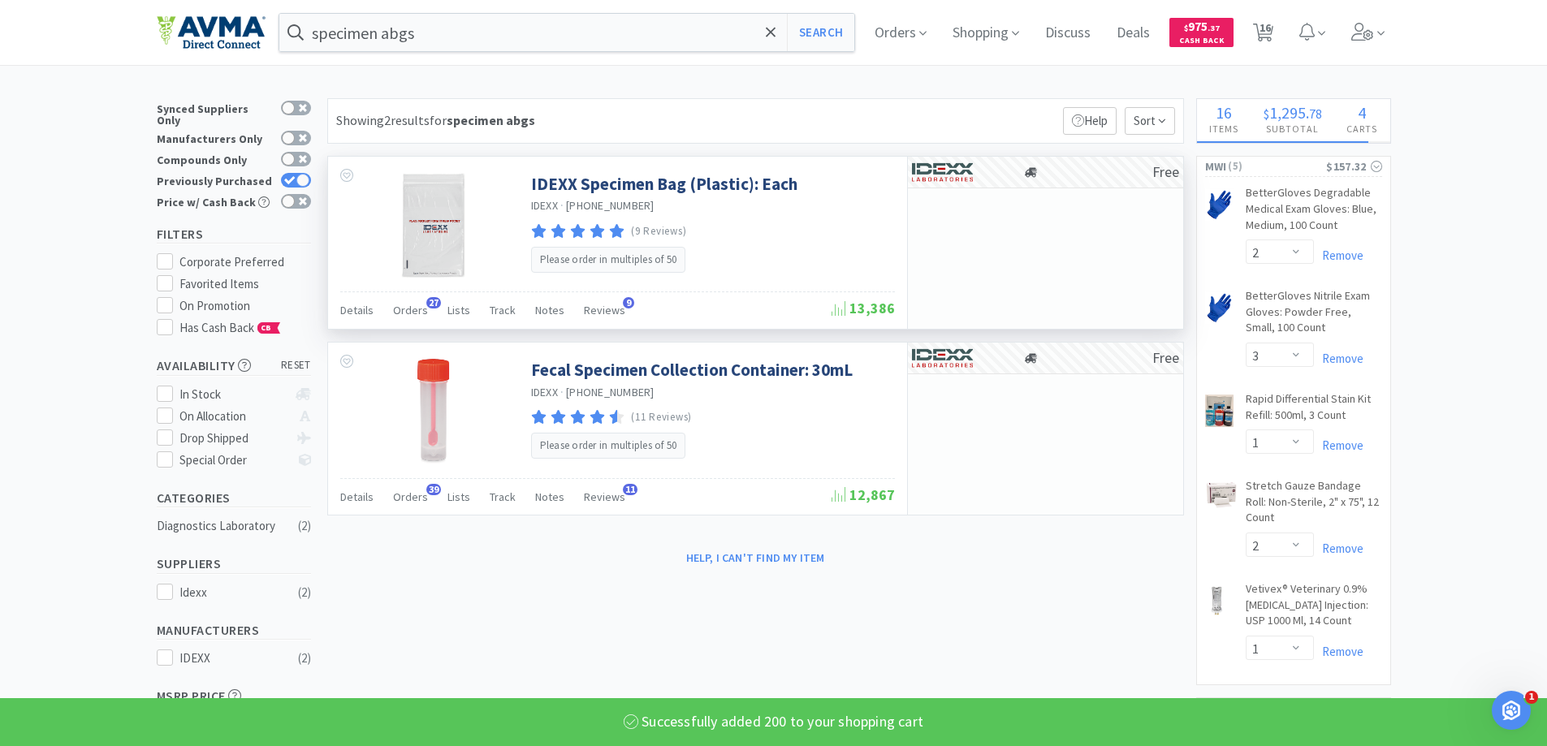
select select "200"
select select "1"
click at [527, 19] on input "specimen abgs" at bounding box center [567, 32] width 576 height 37
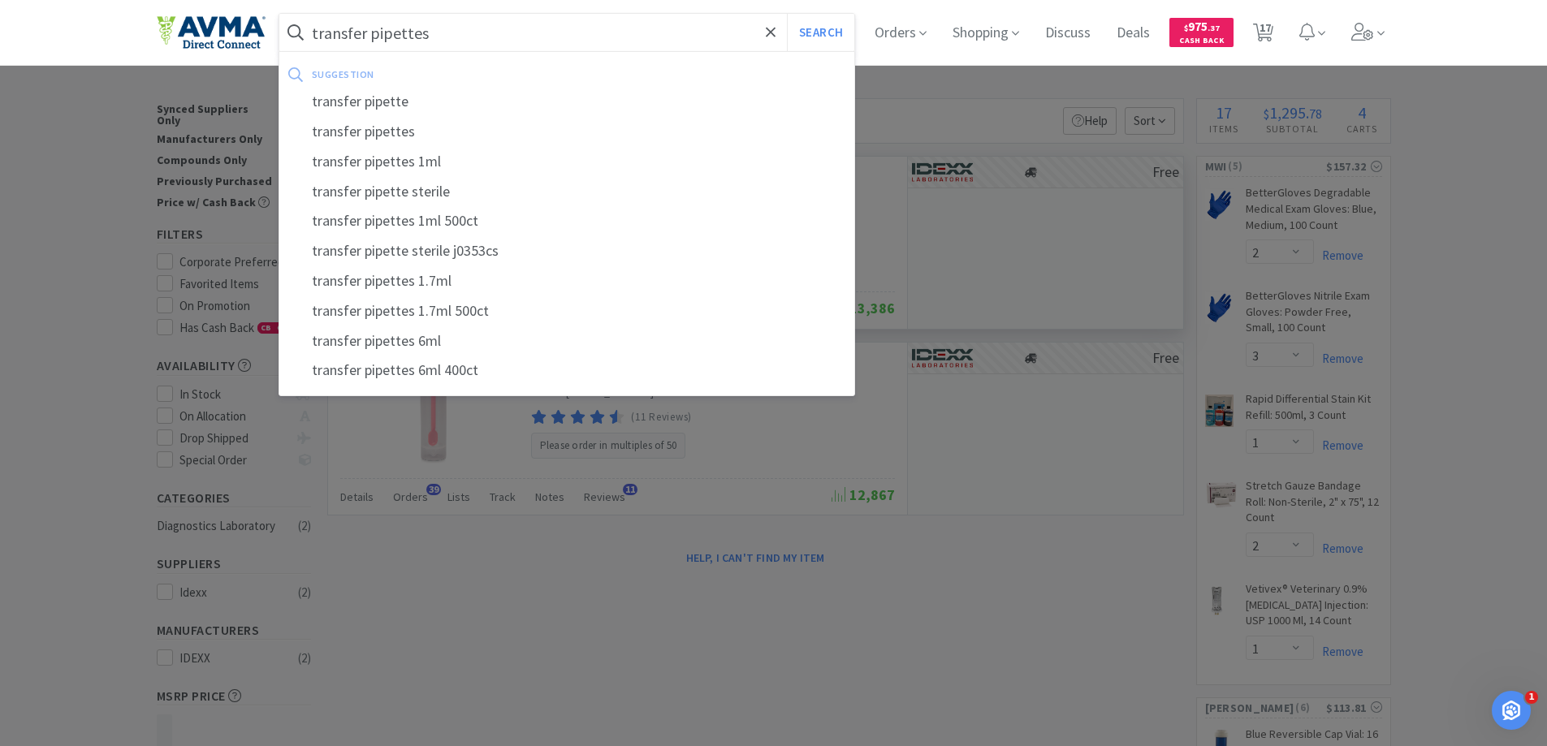
type input "transfer pipettes"
click at [787, 14] on button "Search" at bounding box center [820, 32] width 67 height 37
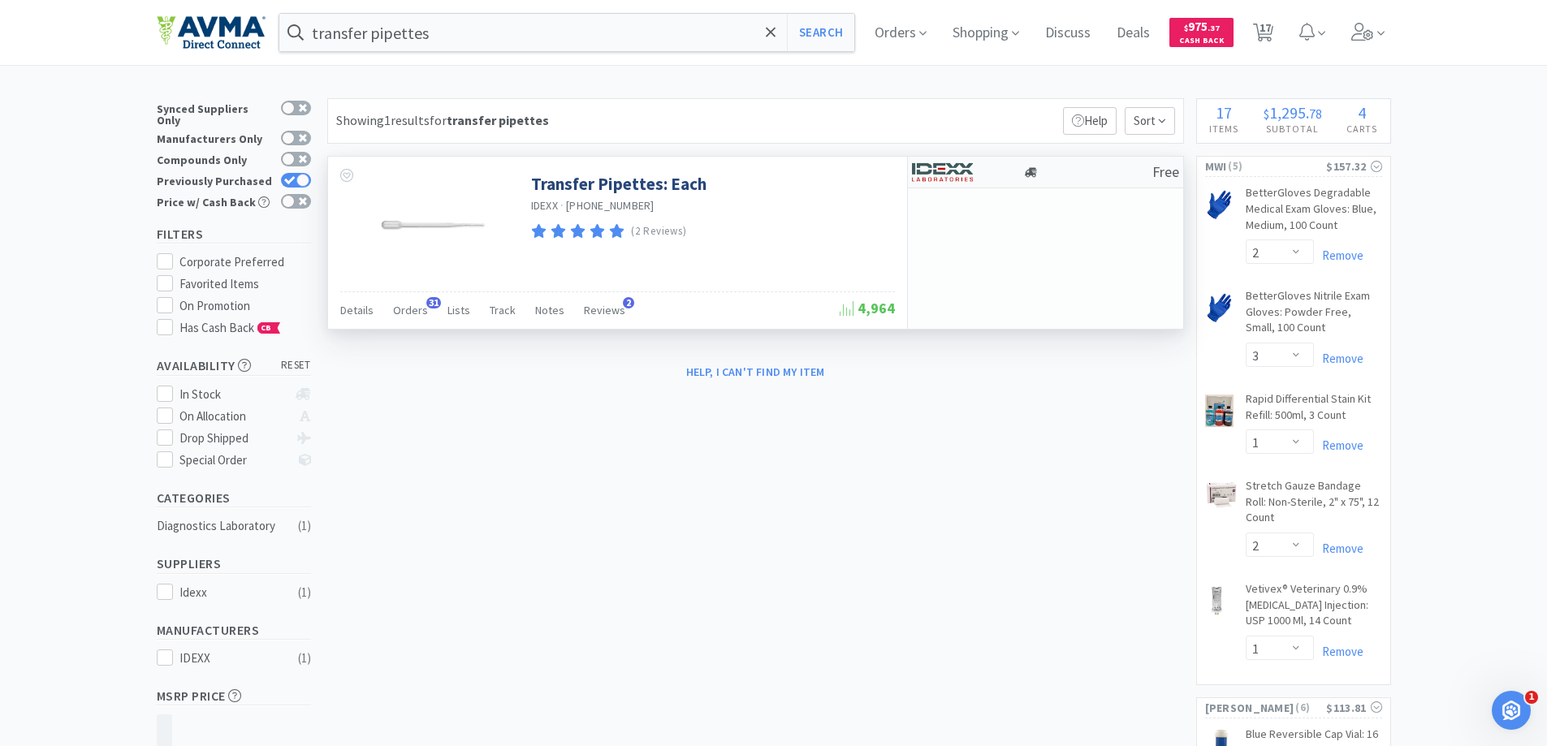
click at [966, 171] on img at bounding box center [942, 172] width 61 height 24
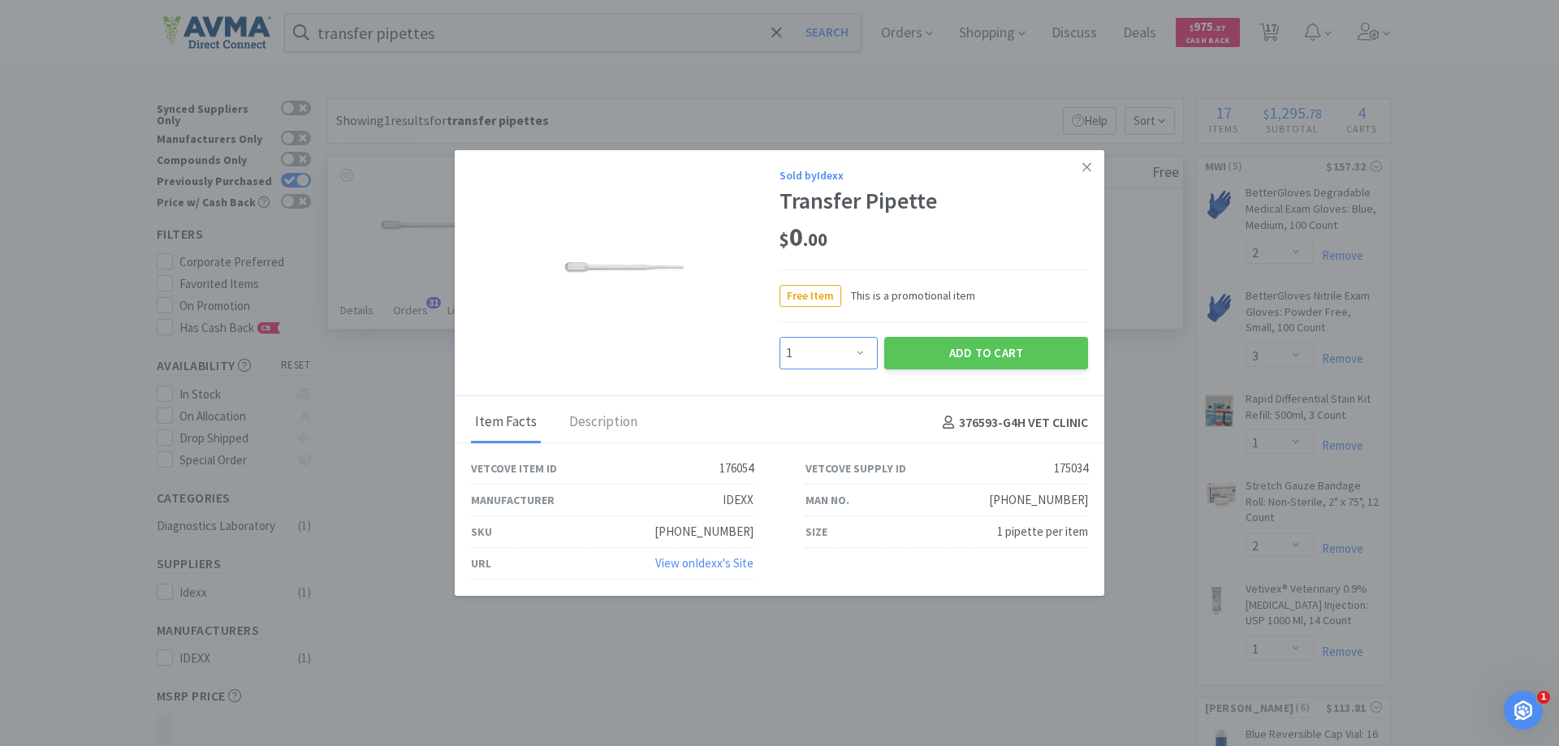
click at [844, 348] on select "Enter Quantity 1 2 3 4 5 6 7 8 9 10 11 12 13 14 15 16 17 18 19 20 Enter Quantity" at bounding box center [829, 353] width 98 height 32
select select "20"
click at [780, 337] on select "Enter Quantity 1 2 3 4 5 6 7 8 9 10 11 12 13 14 15 16 17 18 19 20 Enter Quantity" at bounding box center [829, 353] width 98 height 32
click at [916, 356] on button "Add to Cart" at bounding box center [987, 353] width 204 height 32
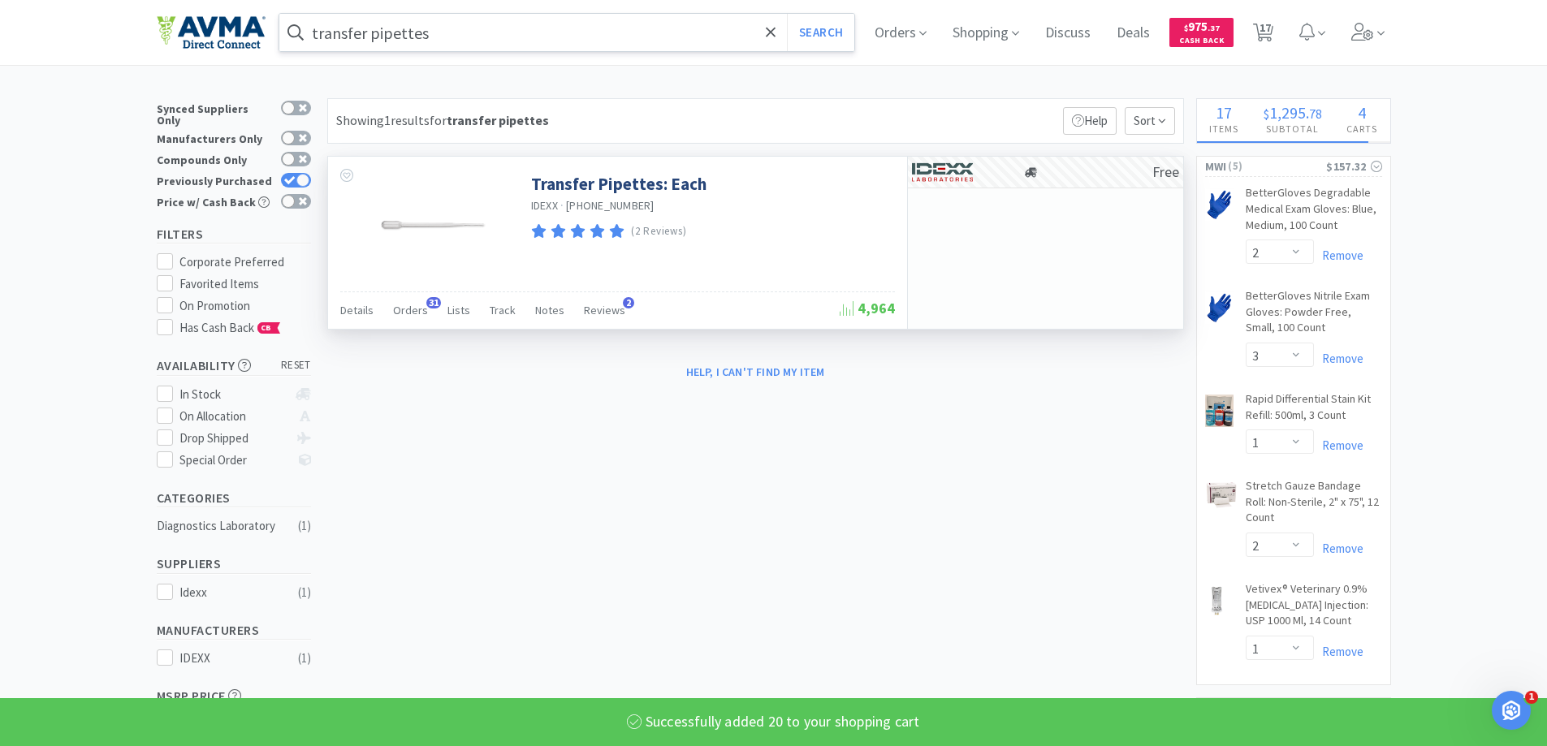
select select "20"
select select "1"
click at [476, 27] on input "transfer pipettes" at bounding box center [567, 32] width 576 height 37
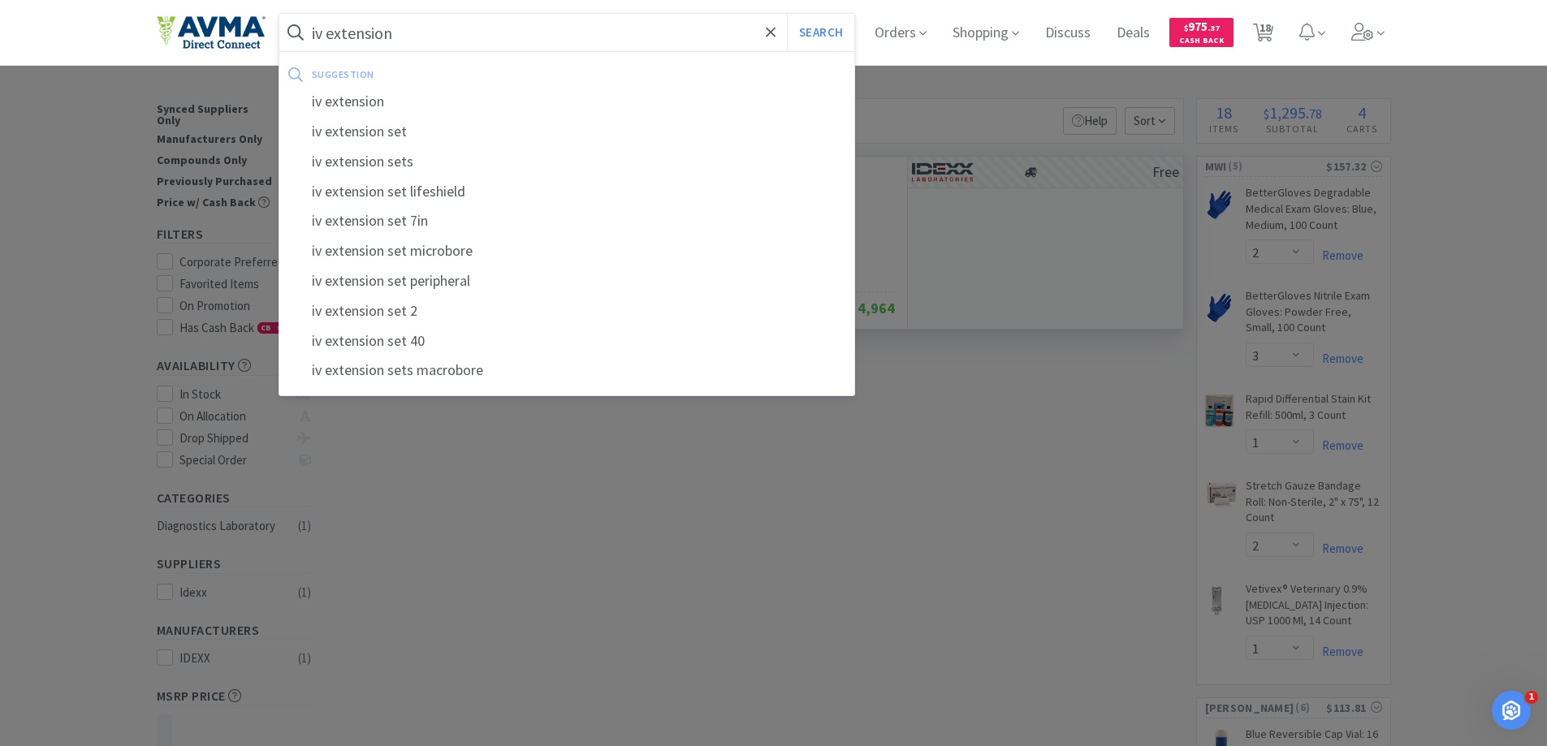
type input "iv extension"
click at [787, 14] on button "Search" at bounding box center [820, 32] width 67 height 37
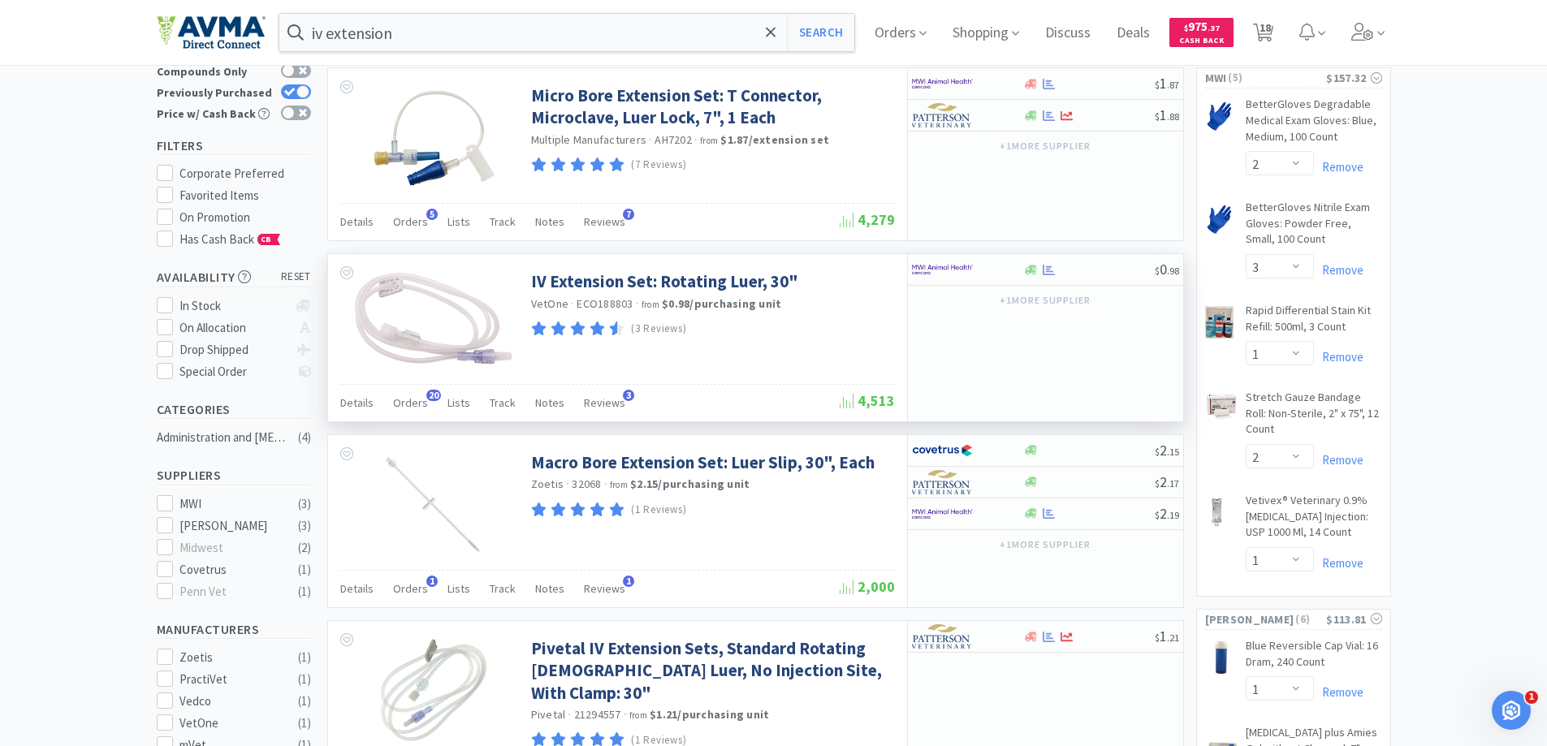
scroll to position [81, 0]
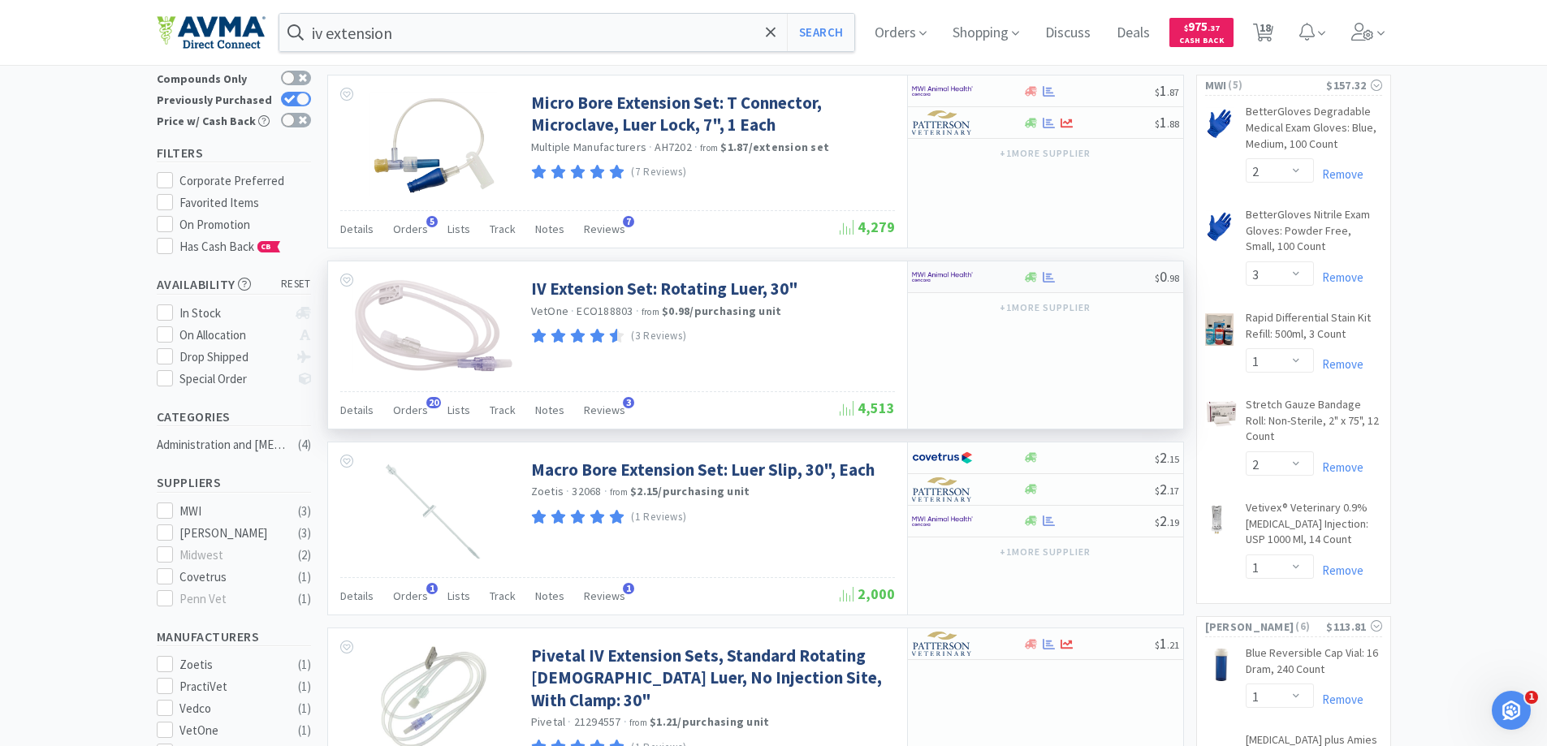
click at [928, 272] on img at bounding box center [942, 277] width 61 height 24
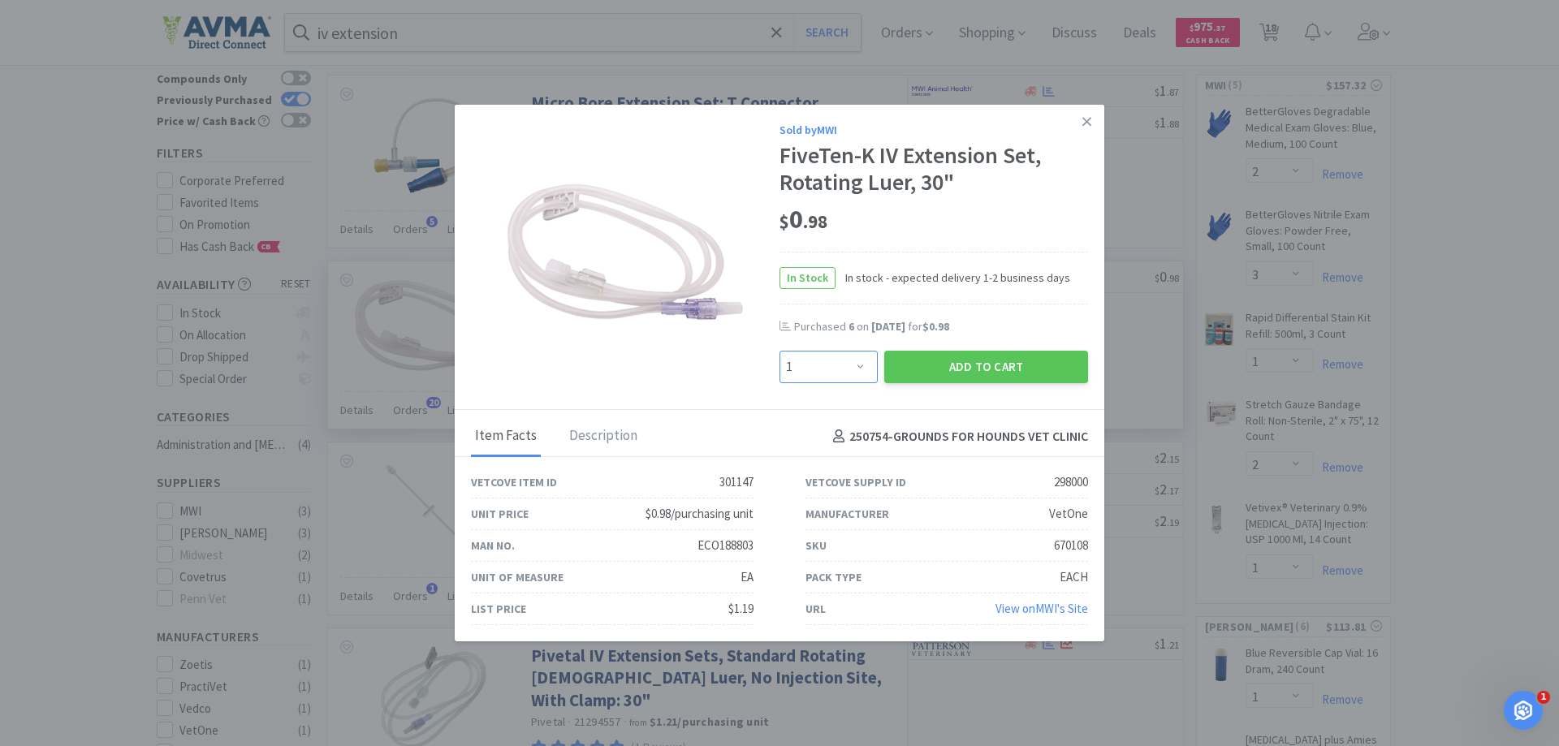
click at [828, 361] on select "Enter Quantity 1 2 3 4 5 6 7 8 9 10 11 12 13 14 15 16 17 18 19 20 Enter Quantity" at bounding box center [829, 367] width 98 height 32
click at [780, 351] on select "Enter Quantity 1 2 3 4 5 6 7 8 9 10 11 12 13 14 15 16 17 18 19 20 Enter Quantity" at bounding box center [829, 367] width 98 height 32
drag, startPoint x: 845, startPoint y: 361, endPoint x: 846, endPoint y: 352, distance: 9.8
click at [845, 361] on select "Enter Quantity 1 2 3 4 5 6 7 8 9 10 11 12 13 14 15 16 17 18 19 20 Enter Quantity" at bounding box center [829, 367] width 98 height 32
select select "15"
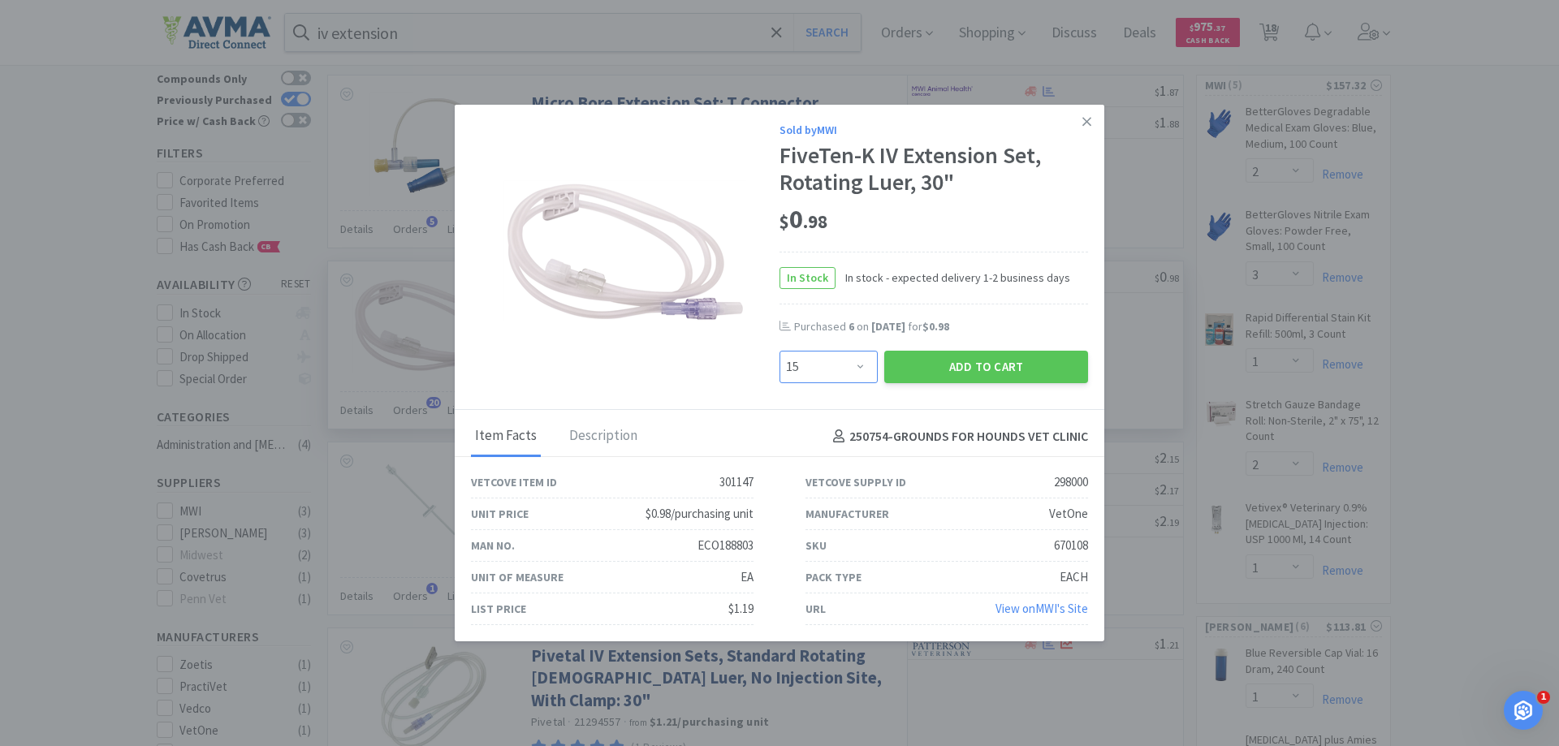
click at [780, 351] on select "Enter Quantity 1 2 3 4 5 6 7 8 9 10 11 12 13 14 15 16 17 18 19 20 Enter Quantity" at bounding box center [829, 367] width 98 height 32
click at [968, 364] on button "Add to Cart" at bounding box center [987, 367] width 204 height 32
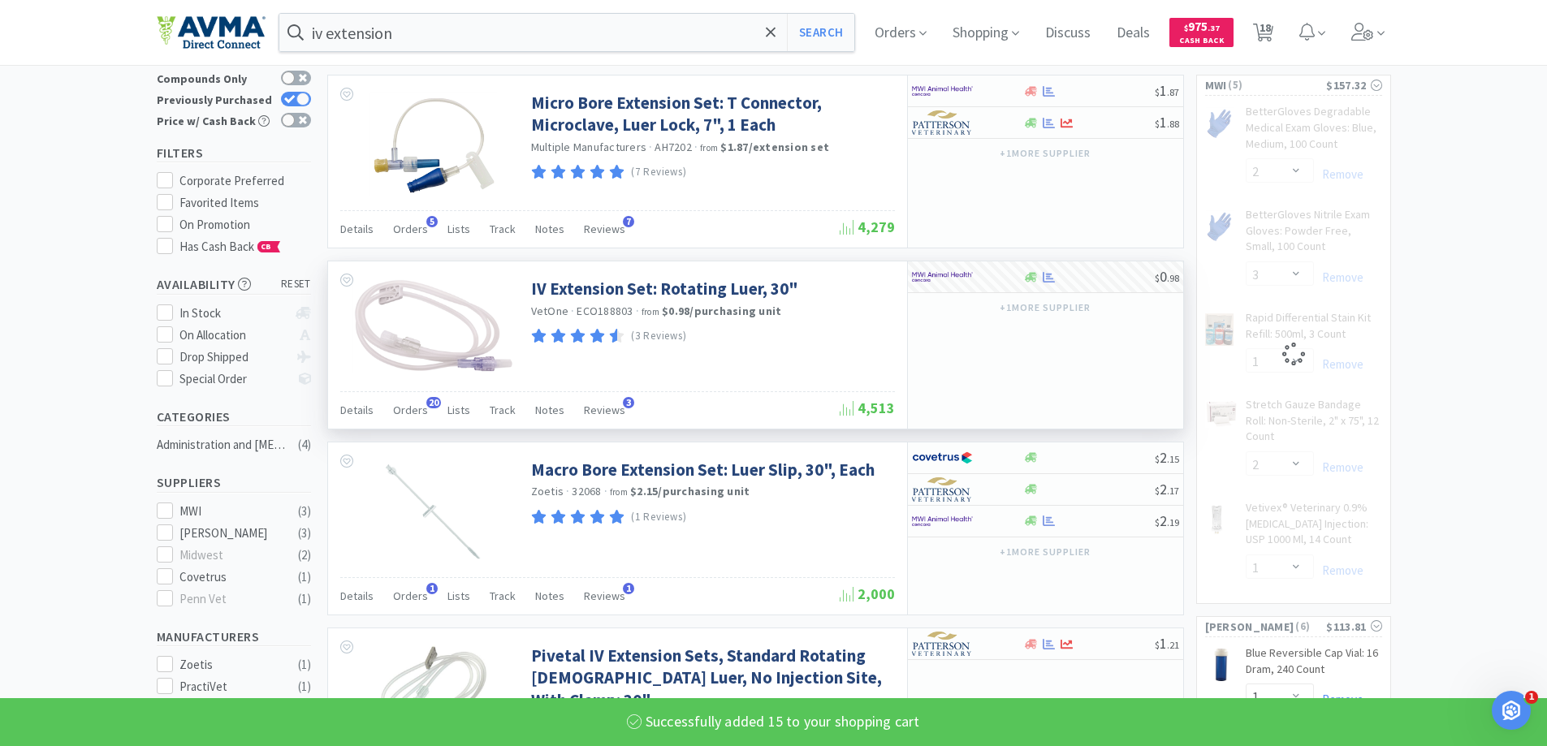
select select "15"
select select "1"
select select "2"
select select "1"
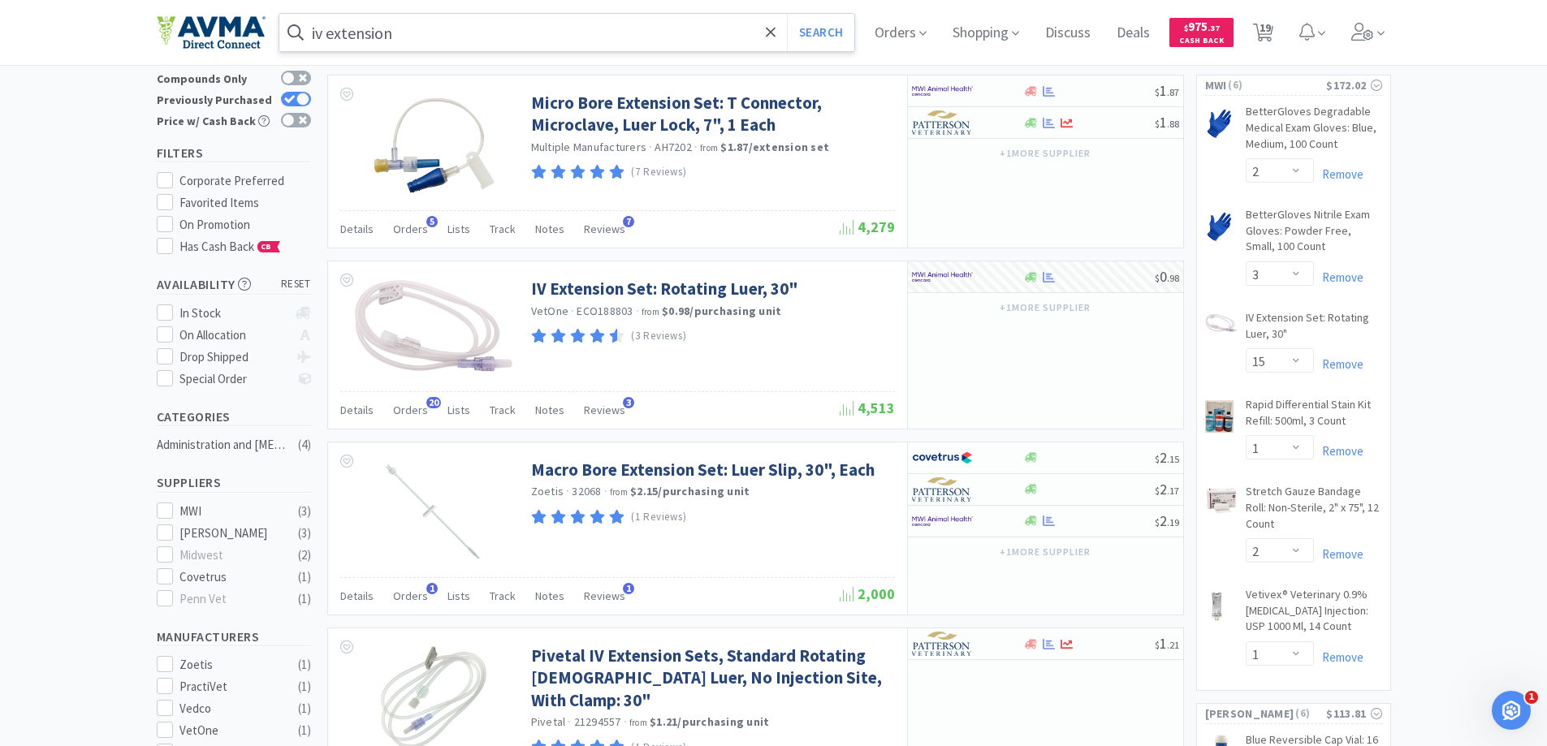
click at [638, 28] on input "iv extension" at bounding box center [567, 32] width 576 height 37
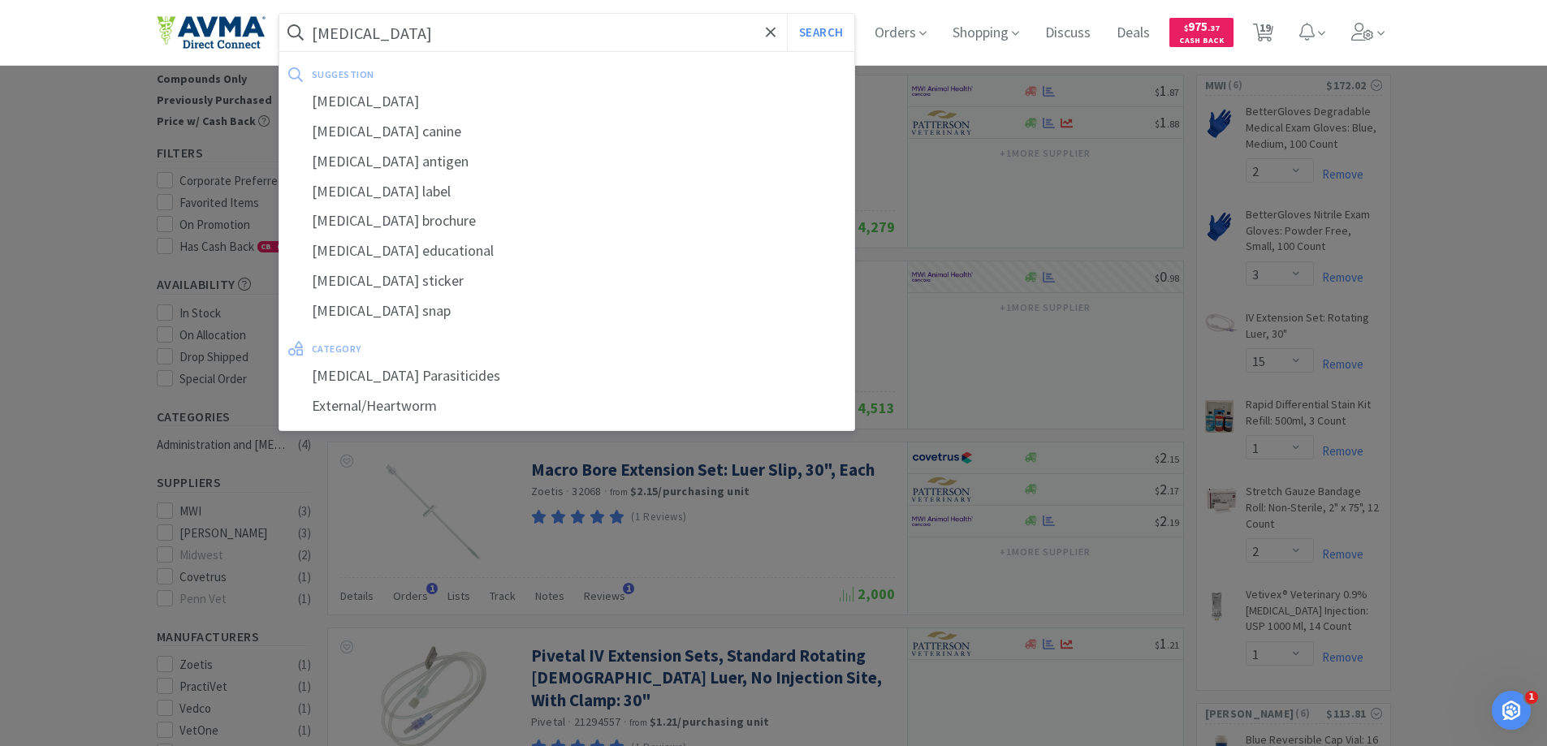
type input "[MEDICAL_DATA]"
click at [787, 14] on button "Search" at bounding box center [820, 32] width 67 height 37
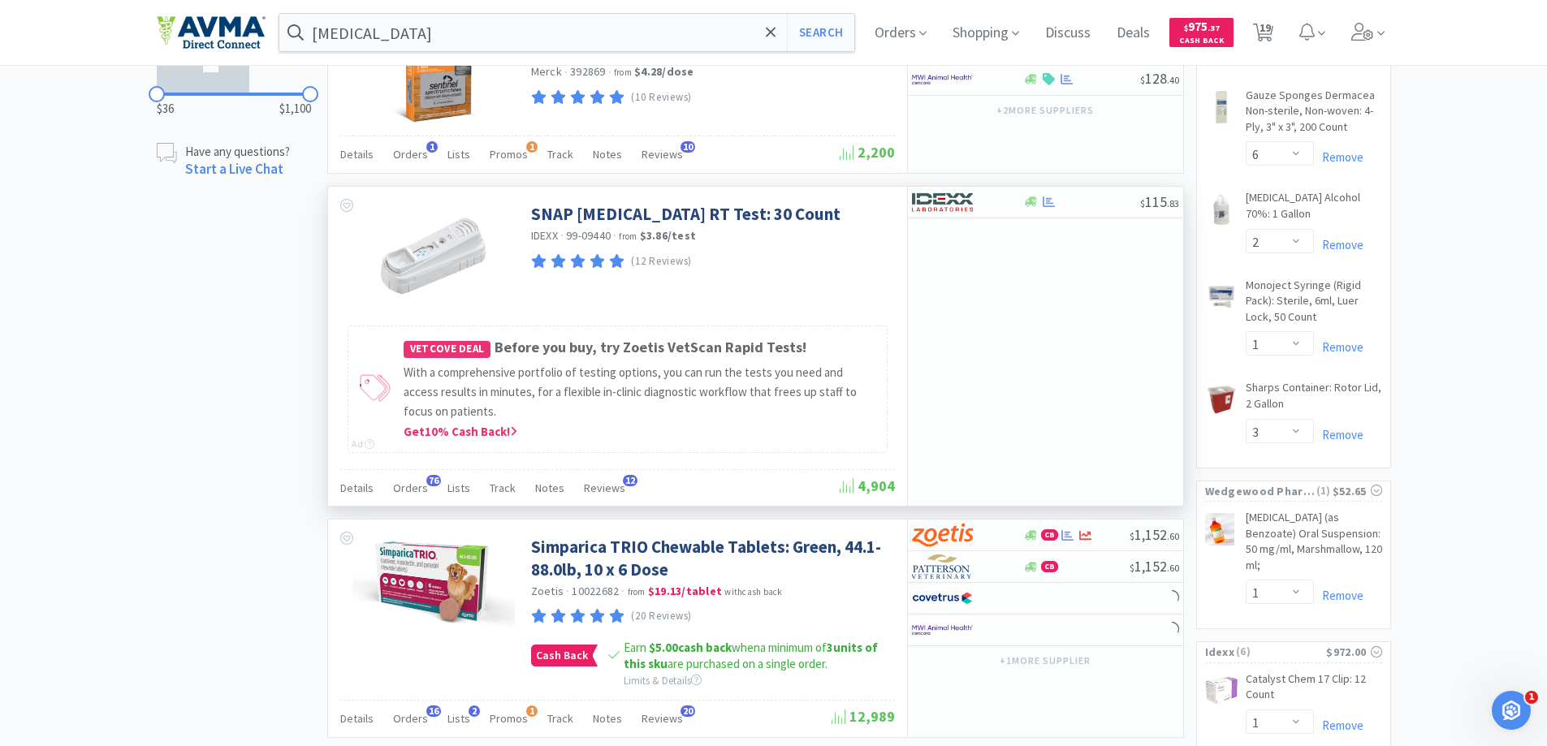
scroll to position [893, 0]
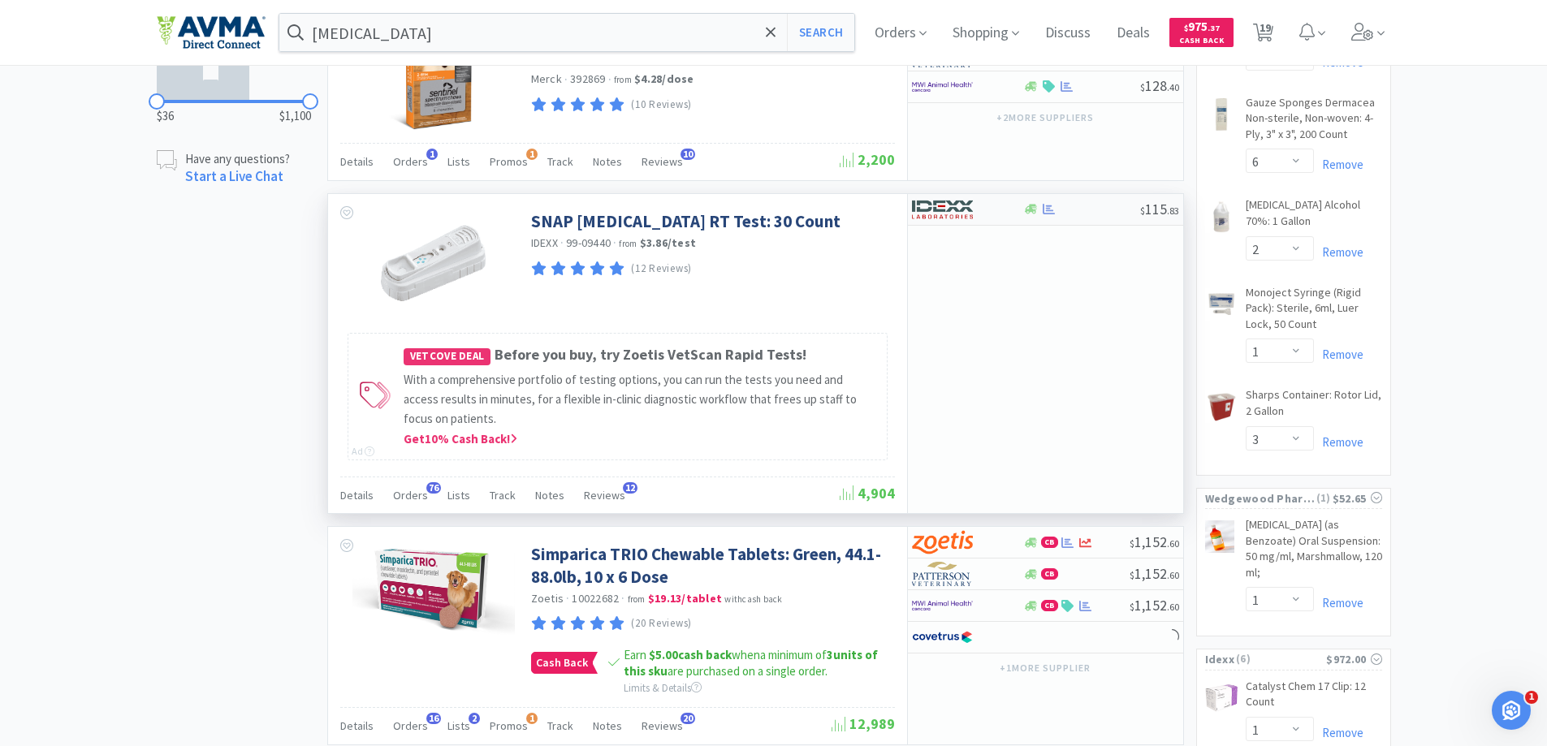
click at [960, 216] on img at bounding box center [942, 209] width 61 height 24
select select "1"
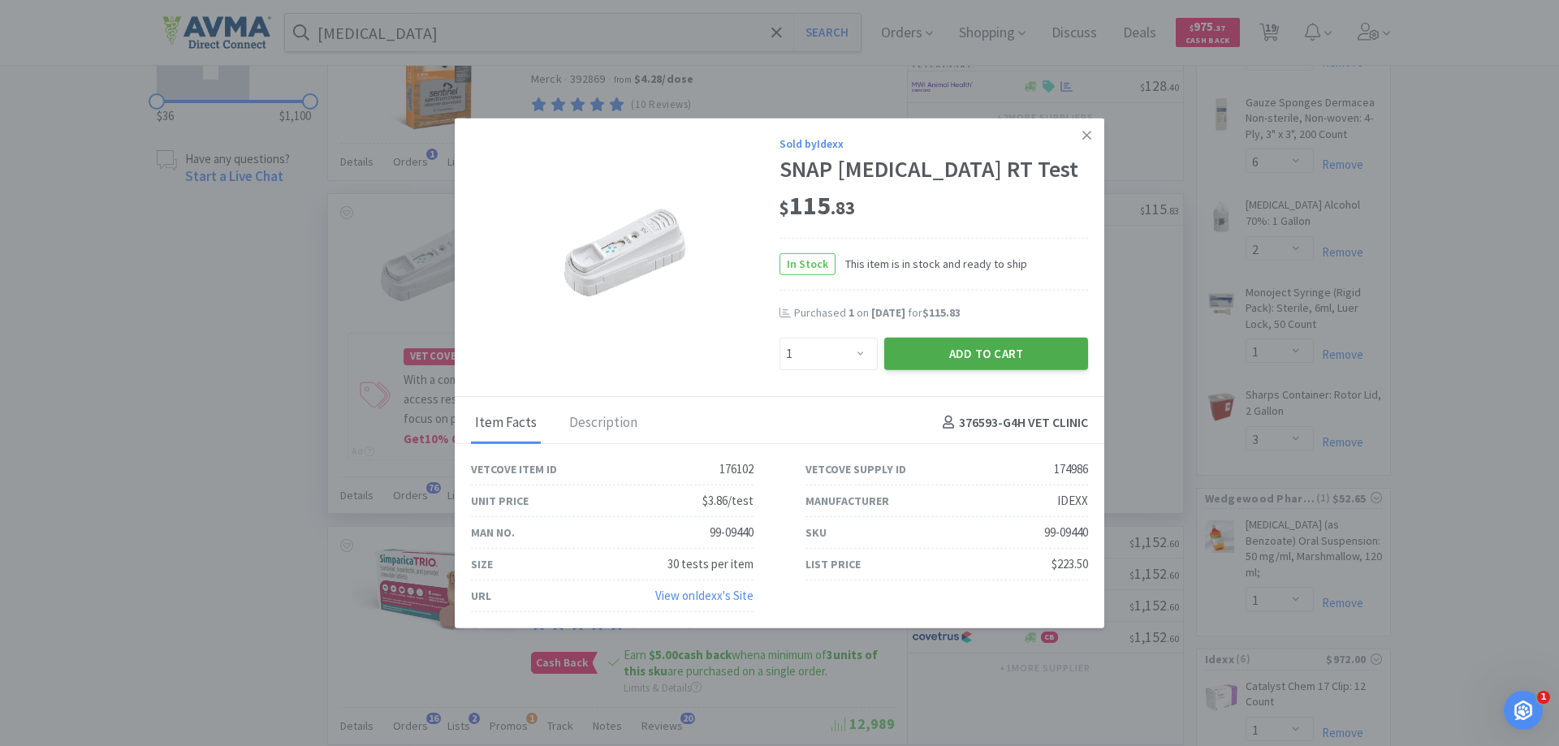
click at [980, 355] on button "Add to Cart" at bounding box center [987, 353] width 204 height 32
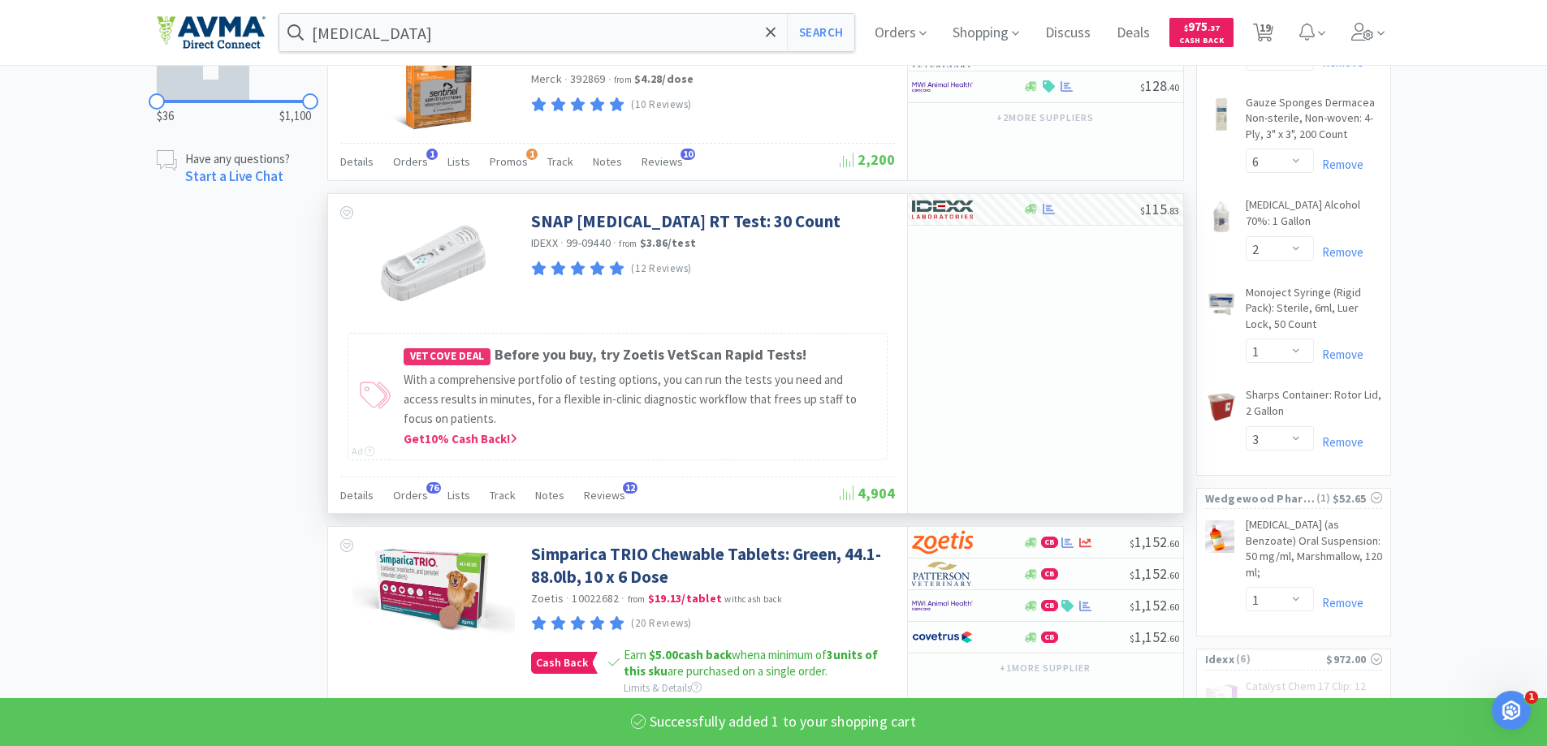
select select "1"
select select "20"
select select "1"
click at [504, 34] on input "[MEDICAL_DATA]" at bounding box center [567, 32] width 576 height 37
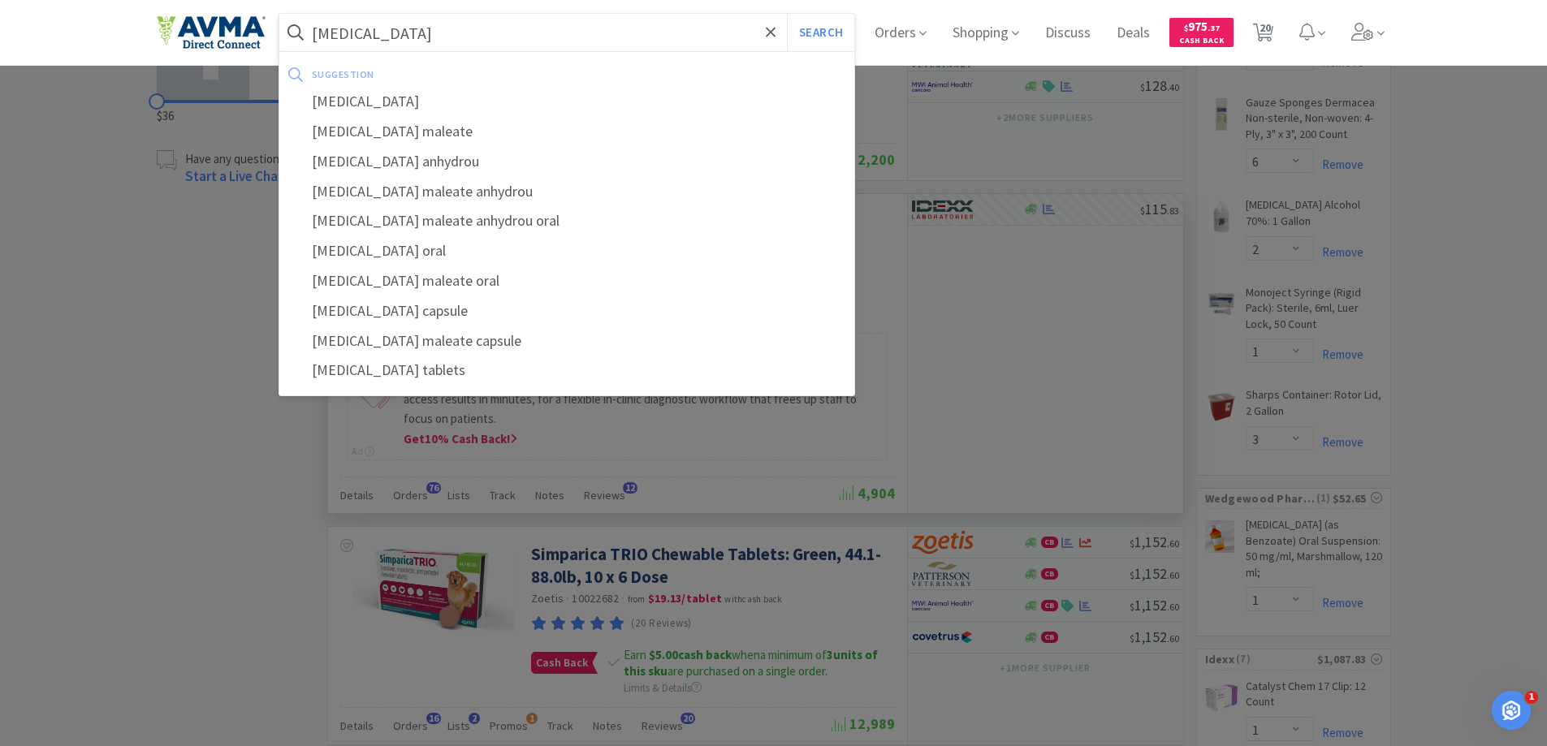
type input "[MEDICAL_DATA]"
click at [787, 14] on button "Search" at bounding box center [820, 32] width 67 height 37
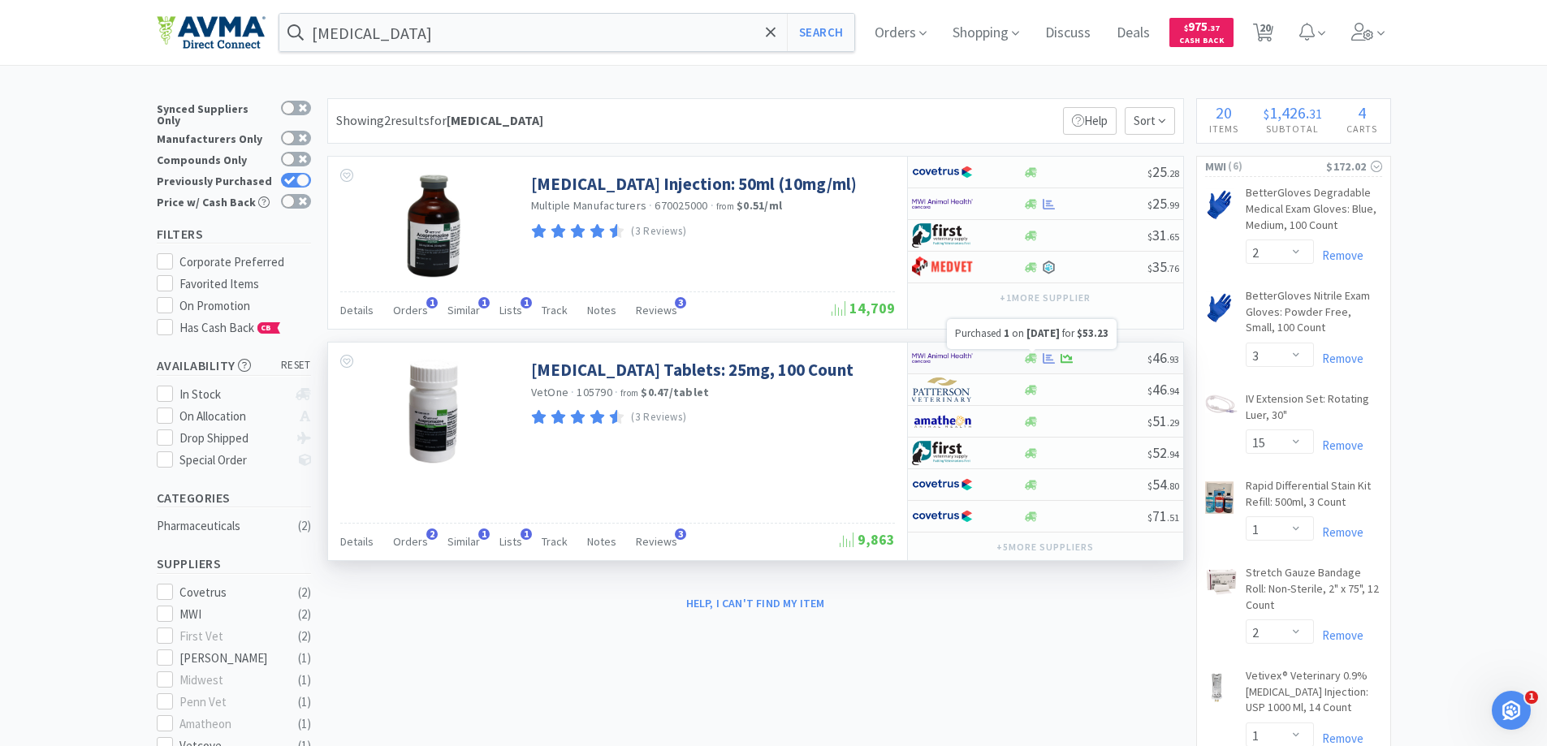
click at [1049, 361] on icon at bounding box center [1049, 358] width 12 height 11
select select "1"
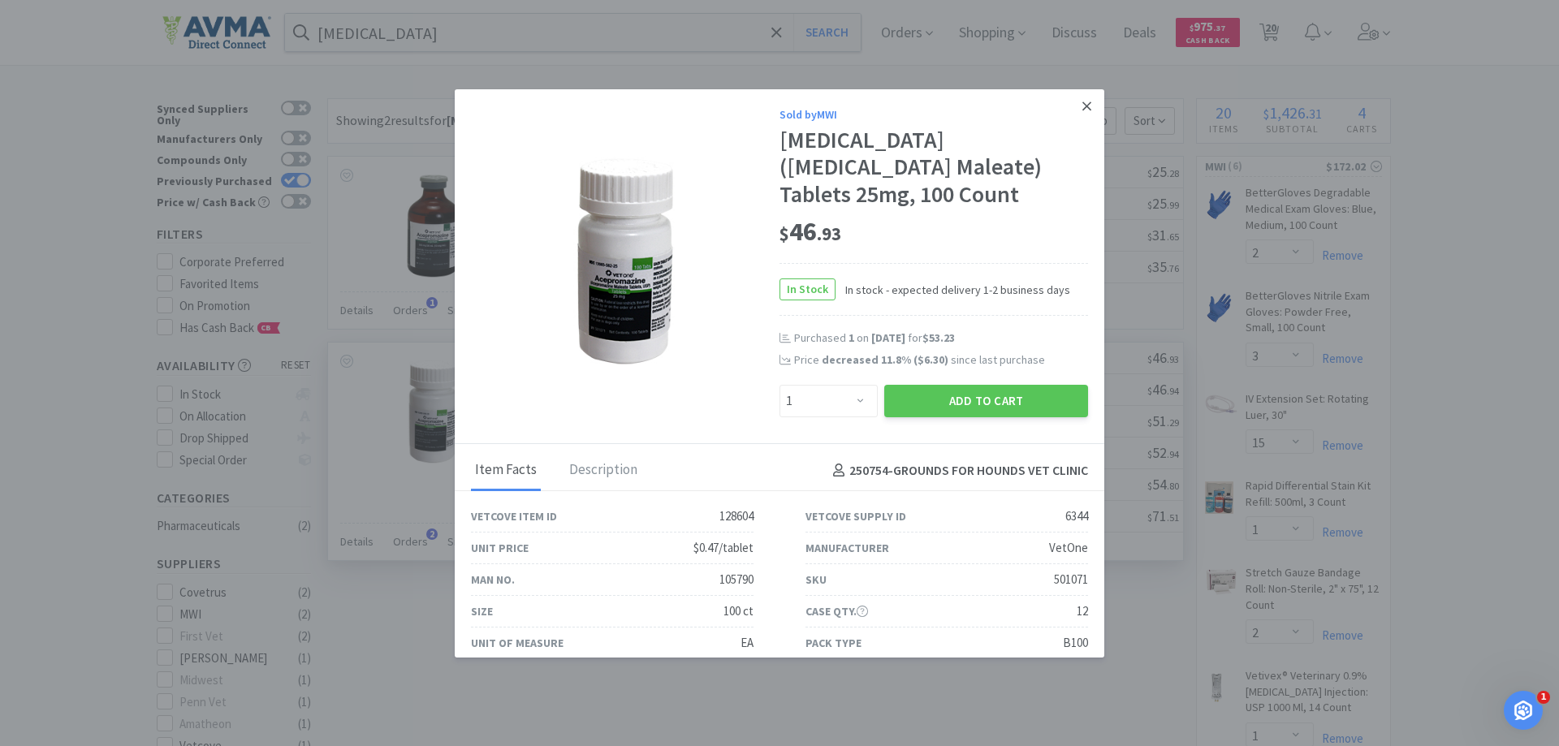
click at [1083, 105] on icon at bounding box center [1087, 106] width 9 height 15
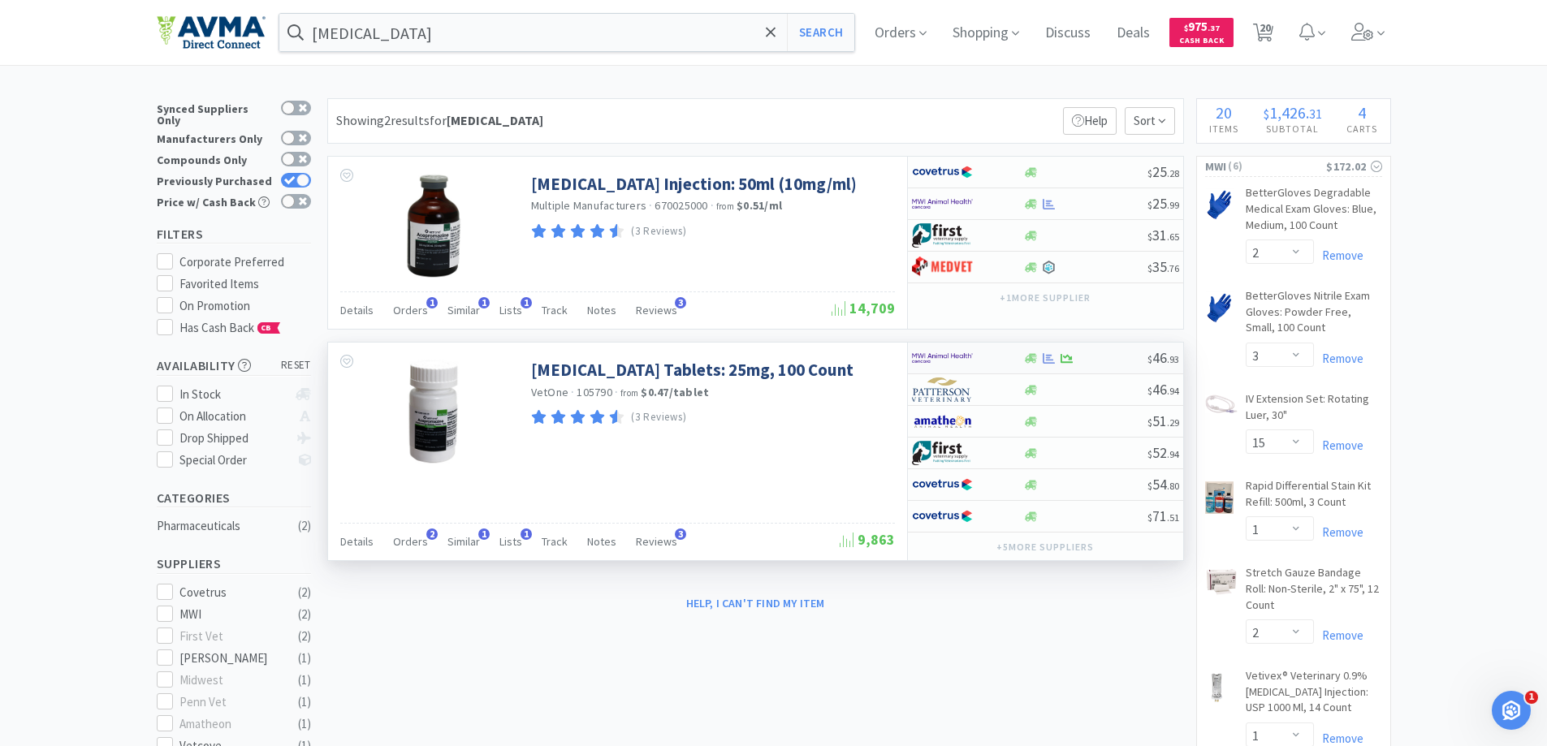
click at [949, 355] on img at bounding box center [942, 358] width 61 height 24
select select "1"
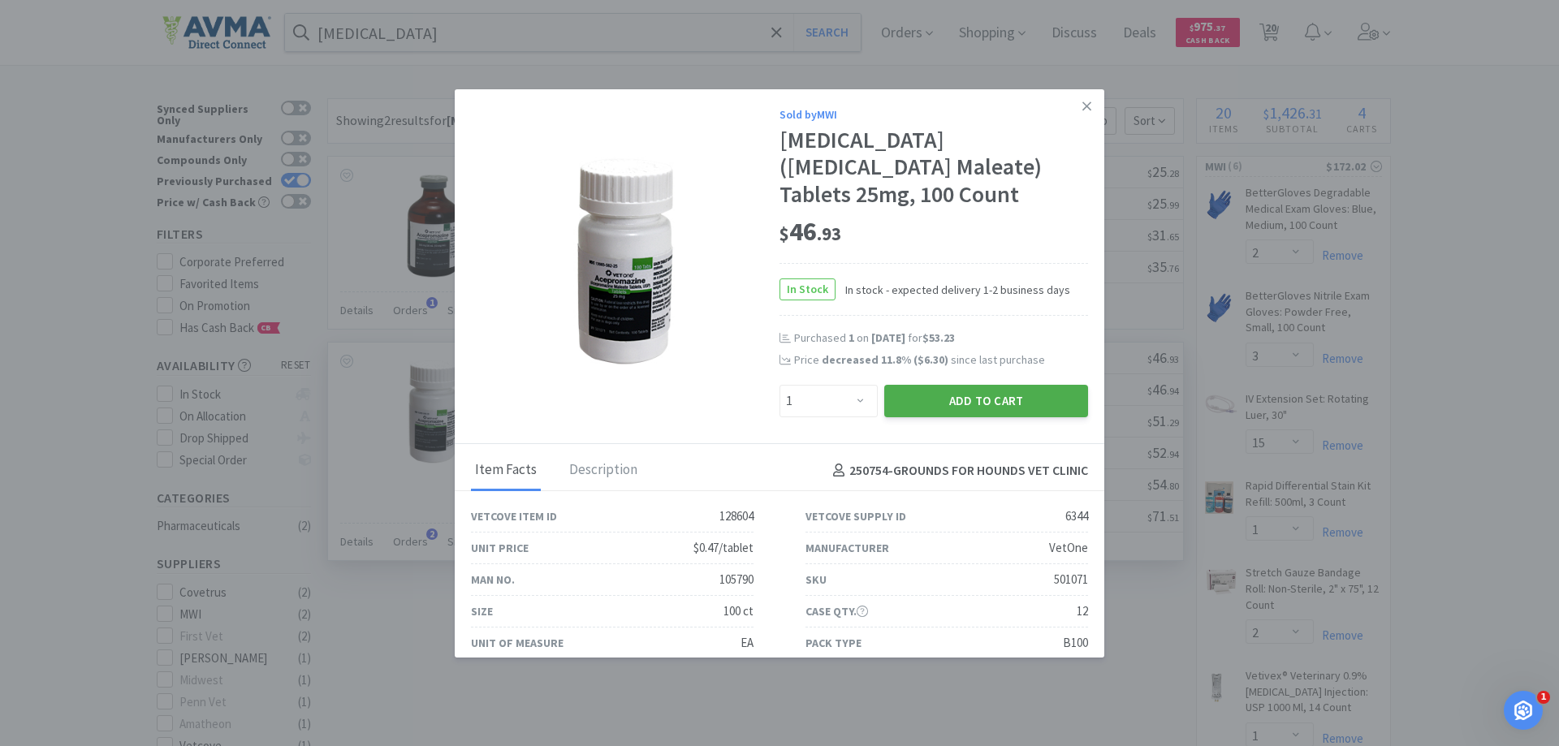
click at [893, 406] on button "Add to Cart" at bounding box center [987, 401] width 204 height 32
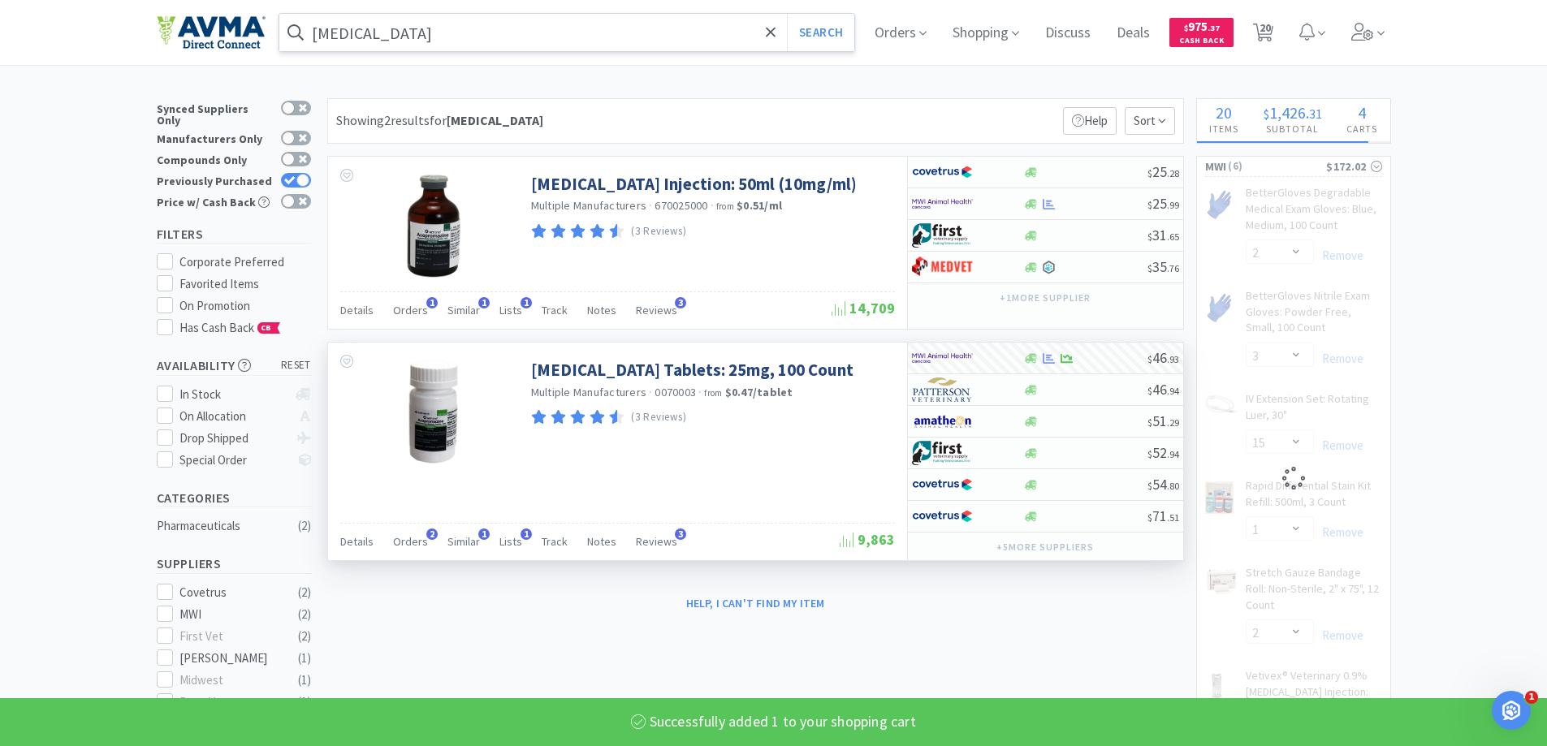
click at [512, 37] on input "[MEDICAL_DATA]" at bounding box center [567, 32] width 576 height 37
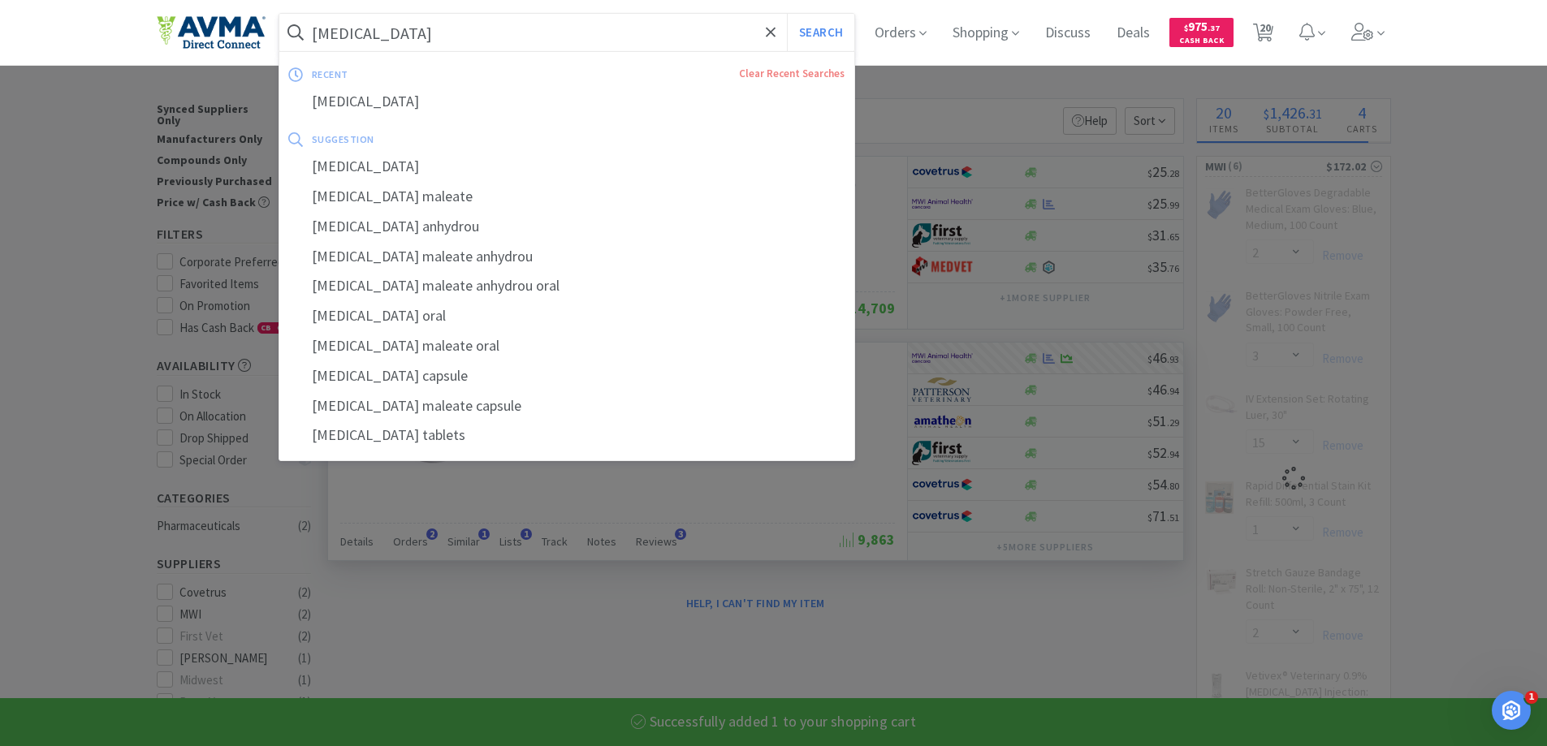
select select "1"
select select "2"
select select "3"
select select "15"
select select "1"
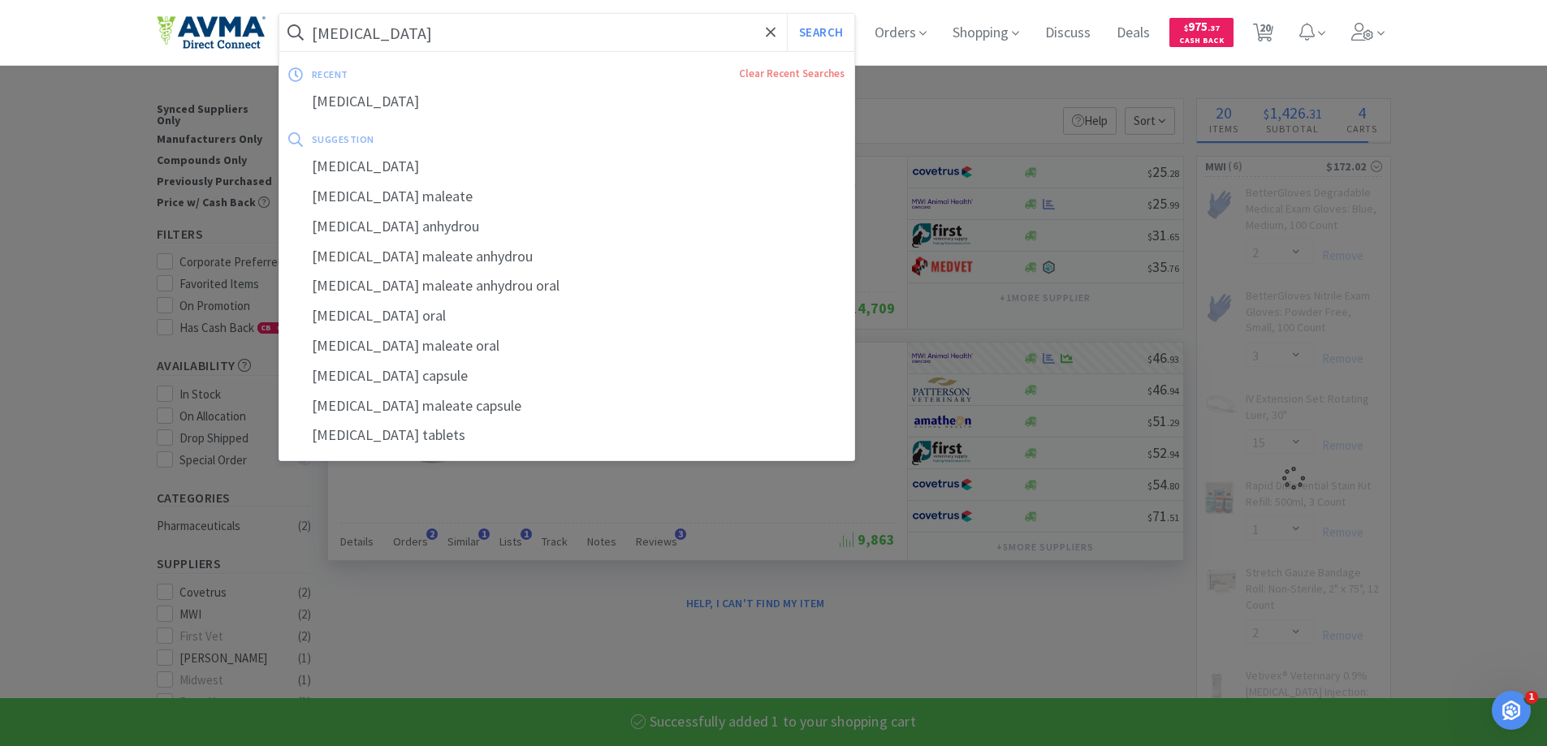
select select "2"
select select "1"
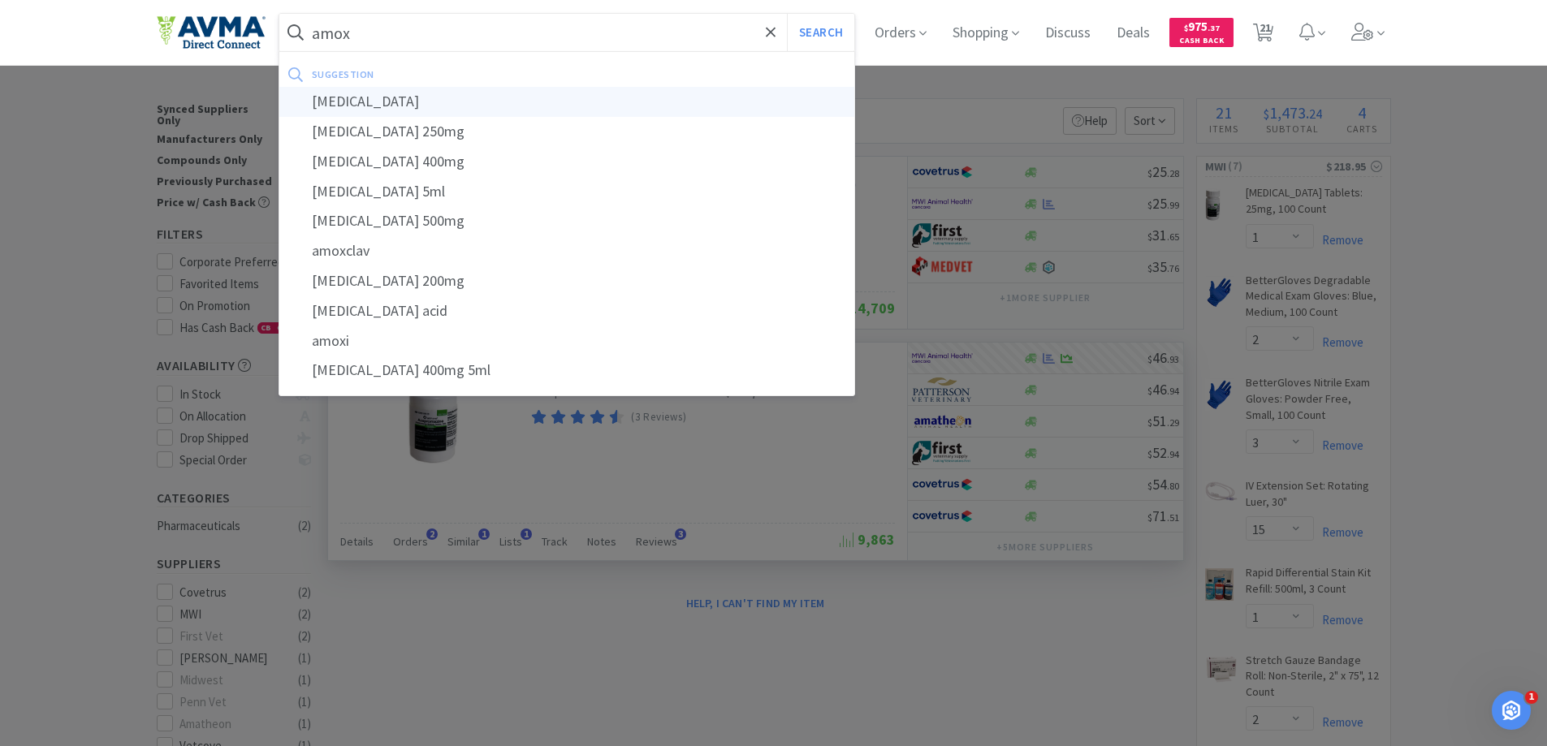
type input "[MEDICAL_DATA]"
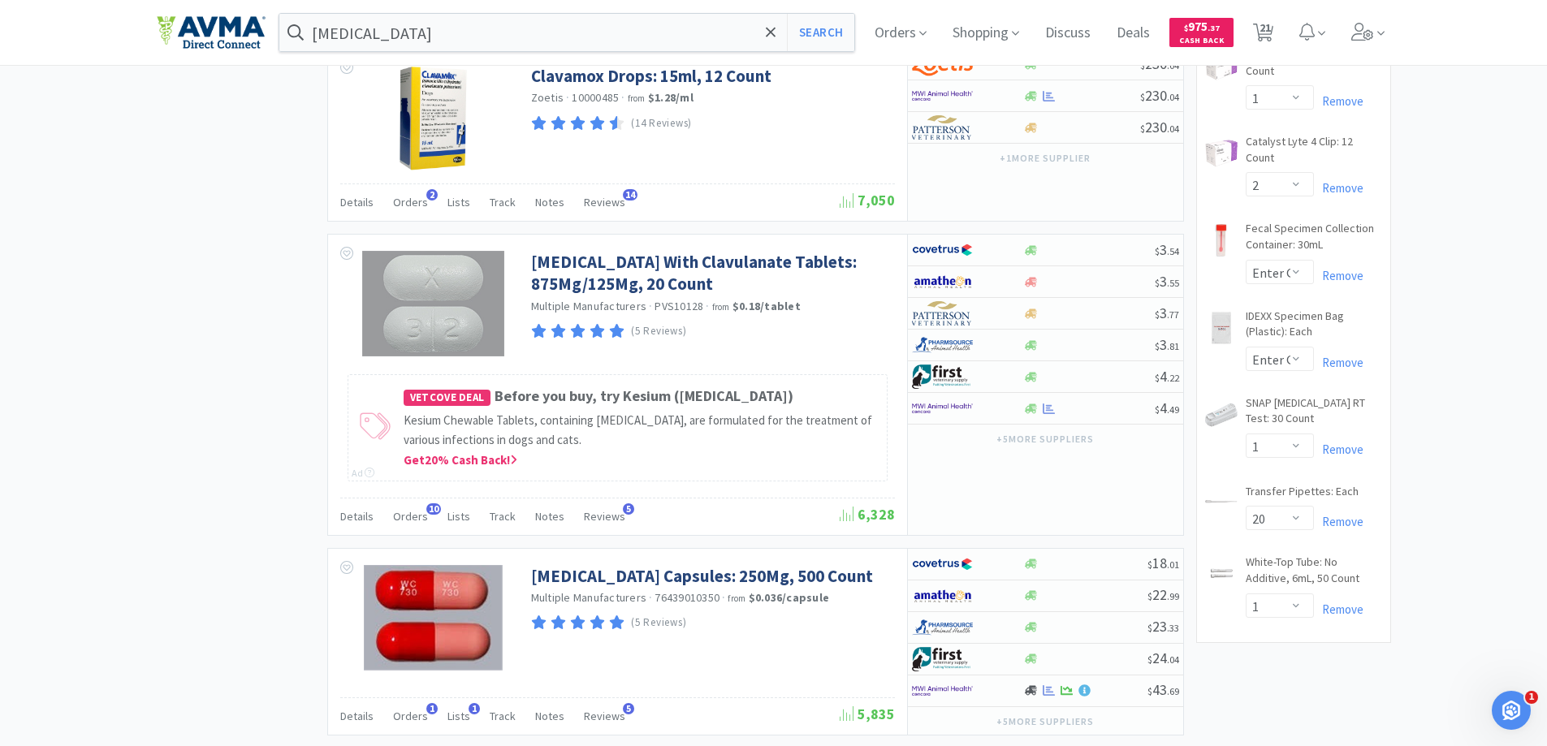
scroll to position [1624, 0]
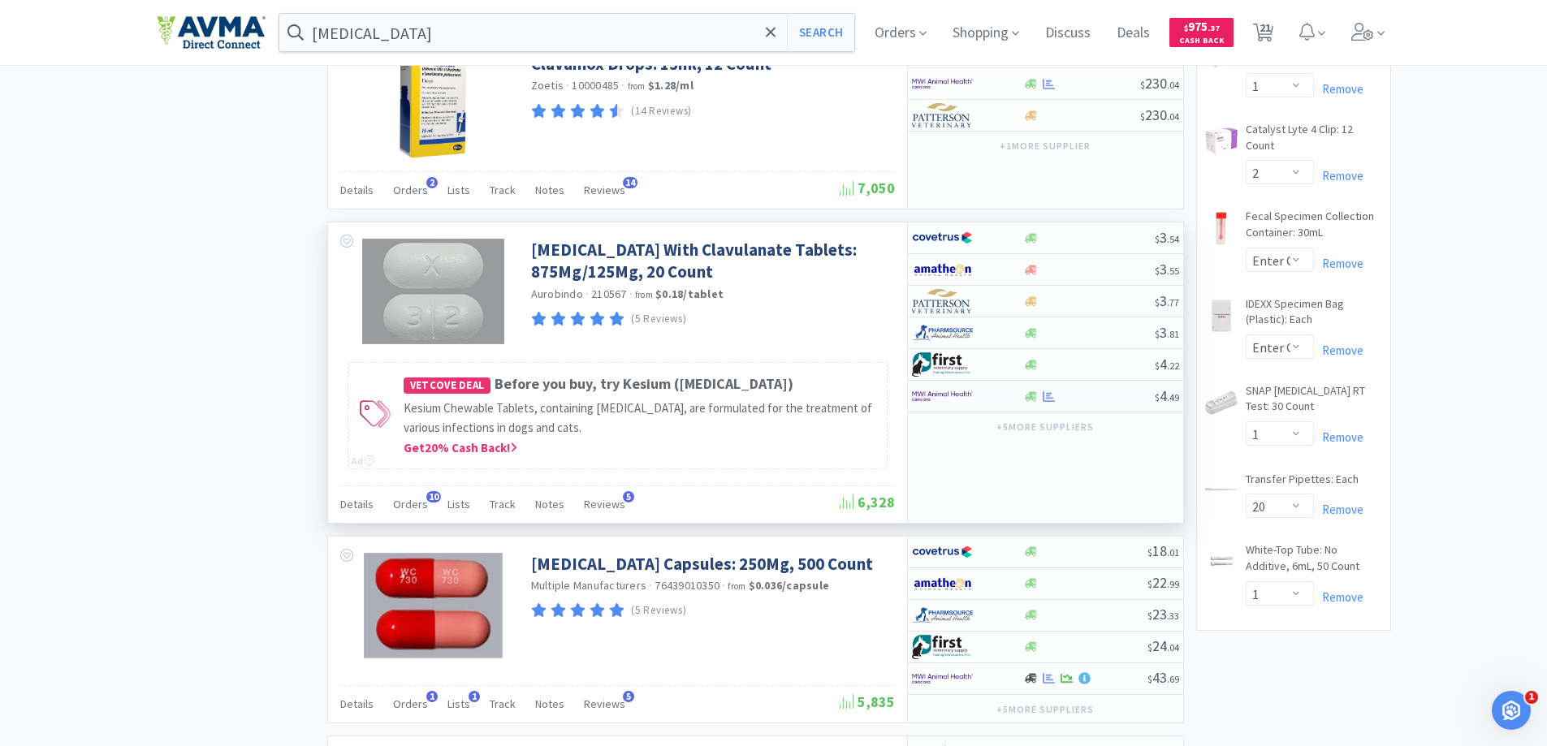
click at [960, 409] on img at bounding box center [942, 396] width 61 height 24
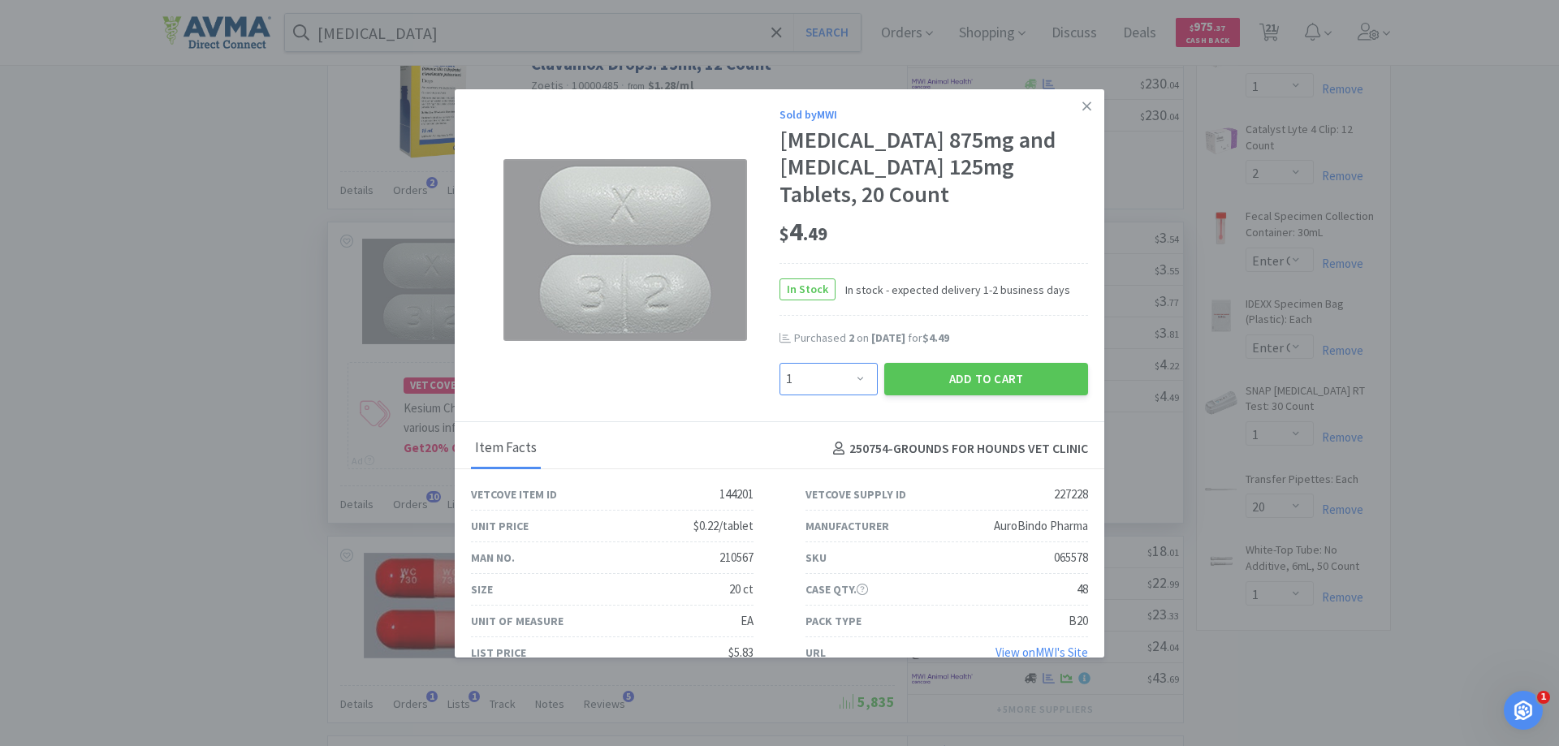
click at [837, 386] on select "Enter Quantity 1 2 3 4 5 6 7 8 9 10 11 12 13 14 15 16 17 18 19 20 Enter Quantity" at bounding box center [829, 379] width 98 height 32
select select "3"
click at [780, 363] on select "Enter Quantity 1 2 3 4 5 6 7 8 9 10 11 12 13 14 15 16 17 18 19 20 Enter Quantity" at bounding box center [829, 379] width 98 height 32
click at [969, 391] on button "Add to Cart" at bounding box center [987, 379] width 204 height 32
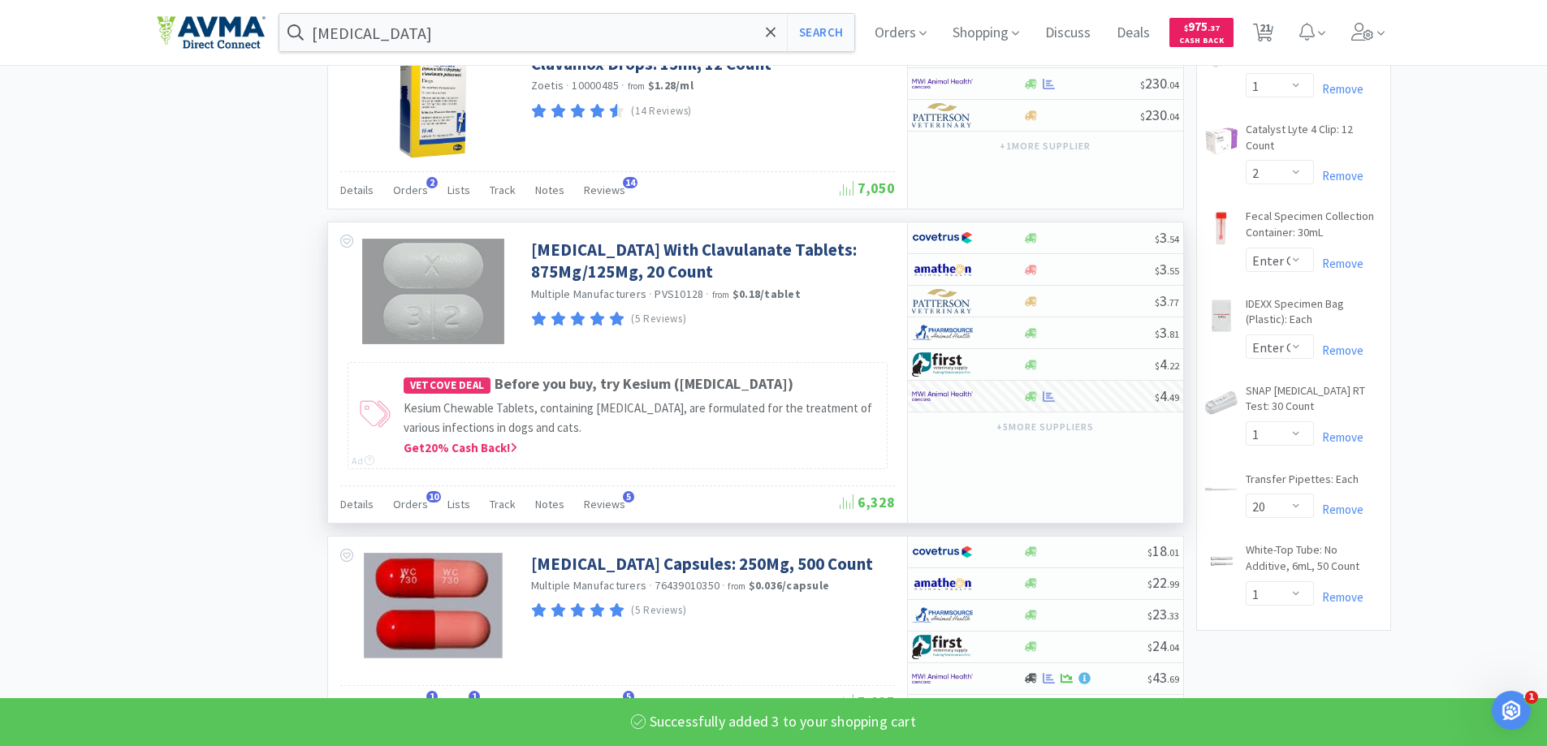
select select "3"
select select "2"
select select "3"
select select "15"
select select "1"
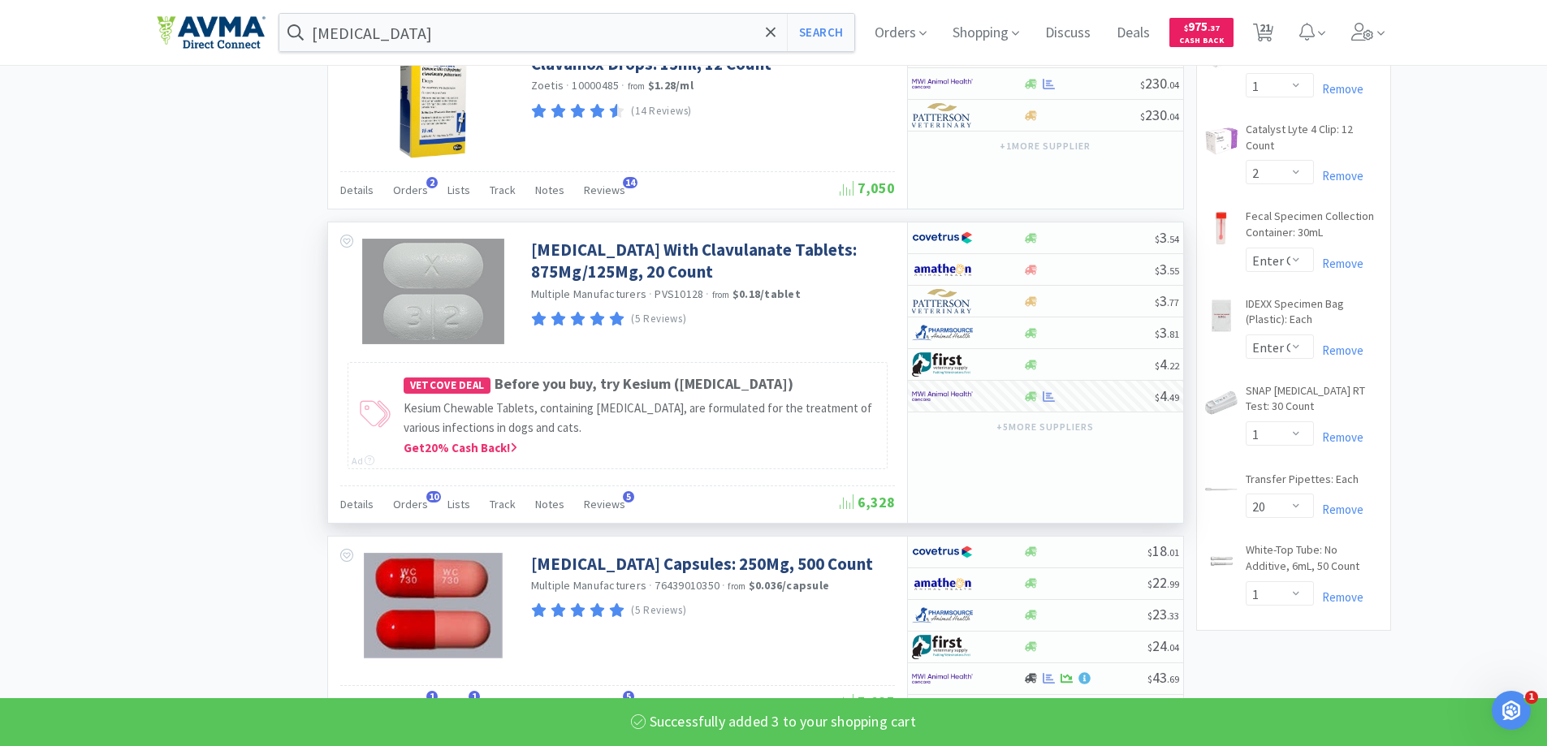
select select "2"
select select "1"
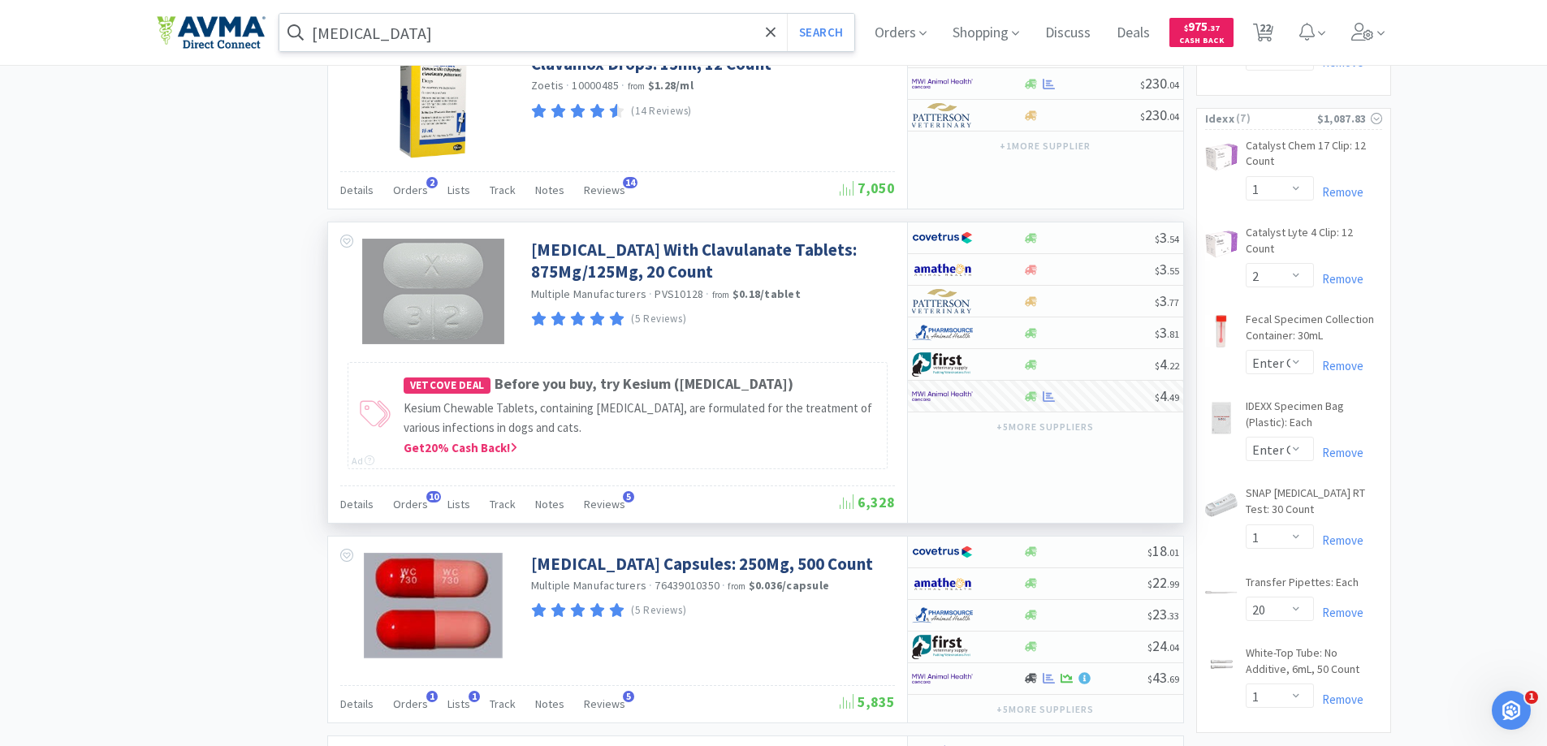
click at [430, 32] on input "[MEDICAL_DATA]" at bounding box center [567, 32] width 576 height 37
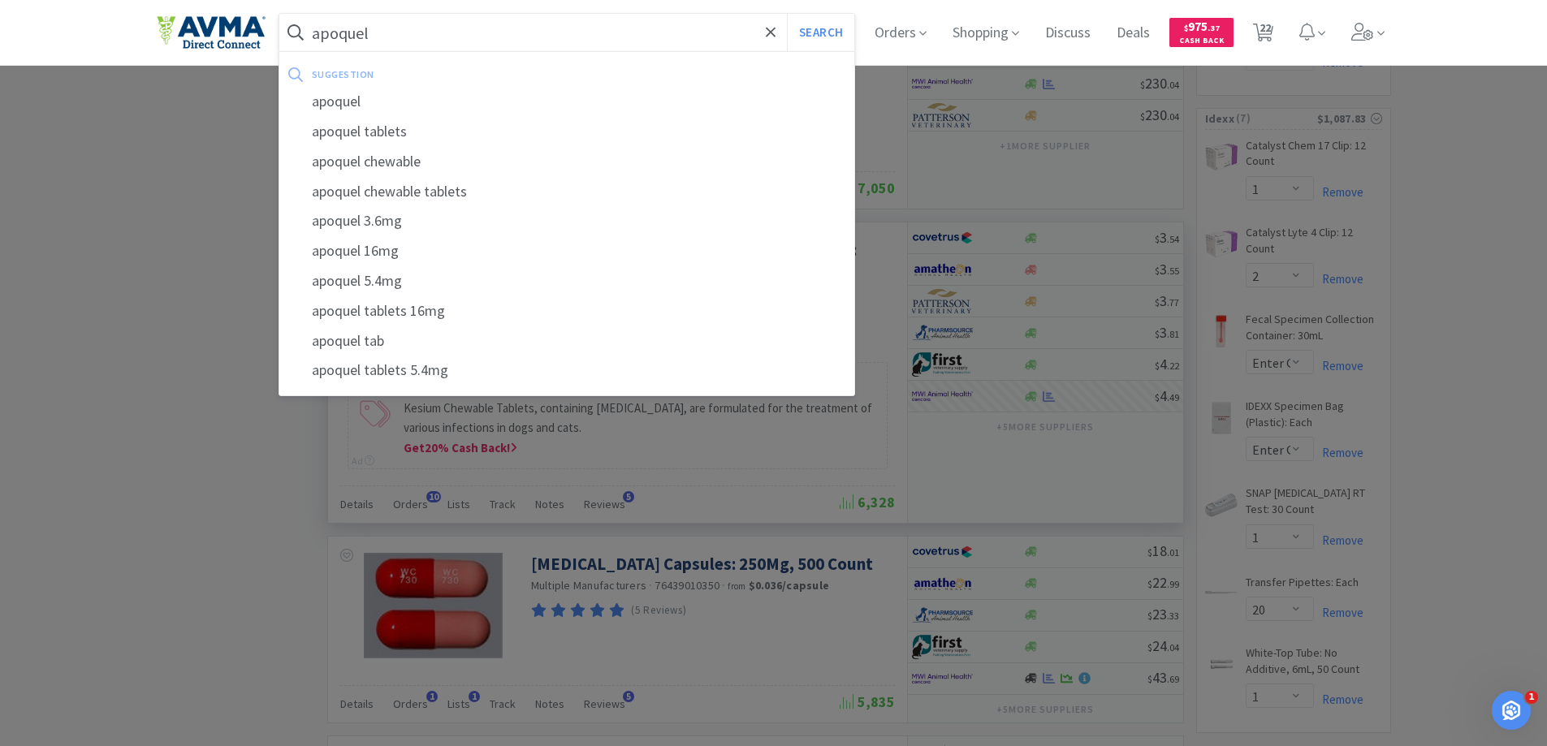
type input "apoquel"
click at [787, 14] on button "Search" at bounding box center [820, 32] width 67 height 37
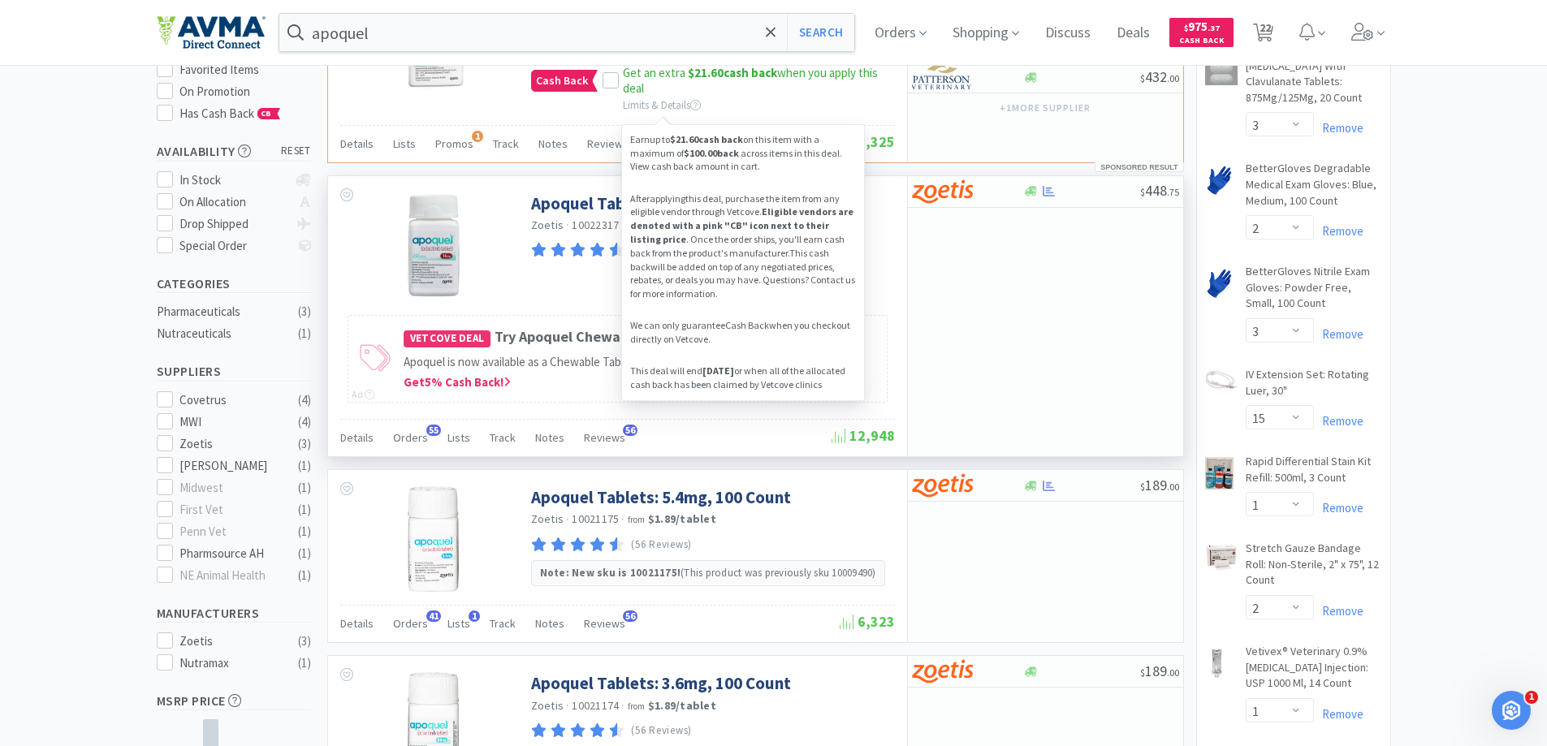
scroll to position [244, 0]
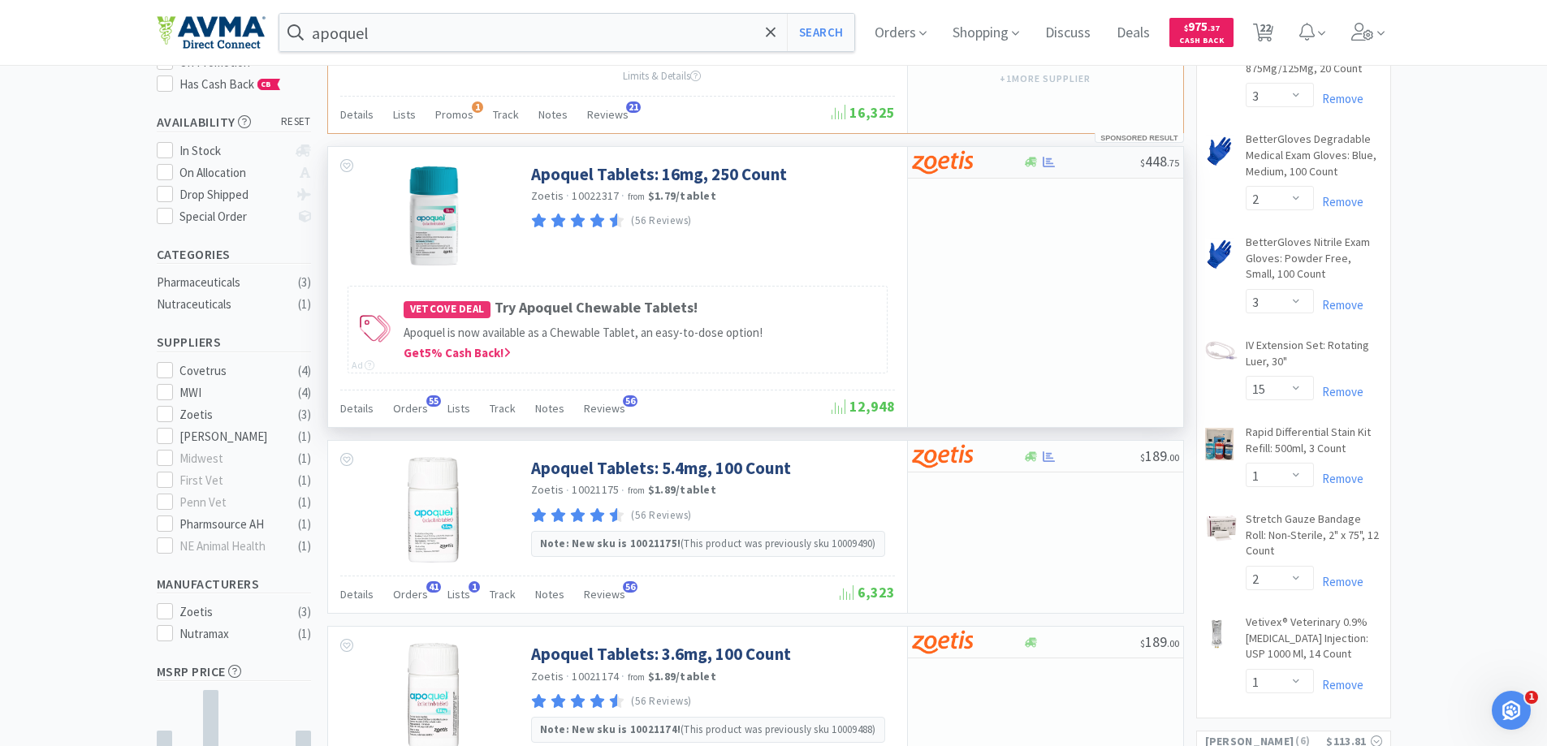
click at [962, 165] on img at bounding box center [942, 162] width 61 height 24
select select "1"
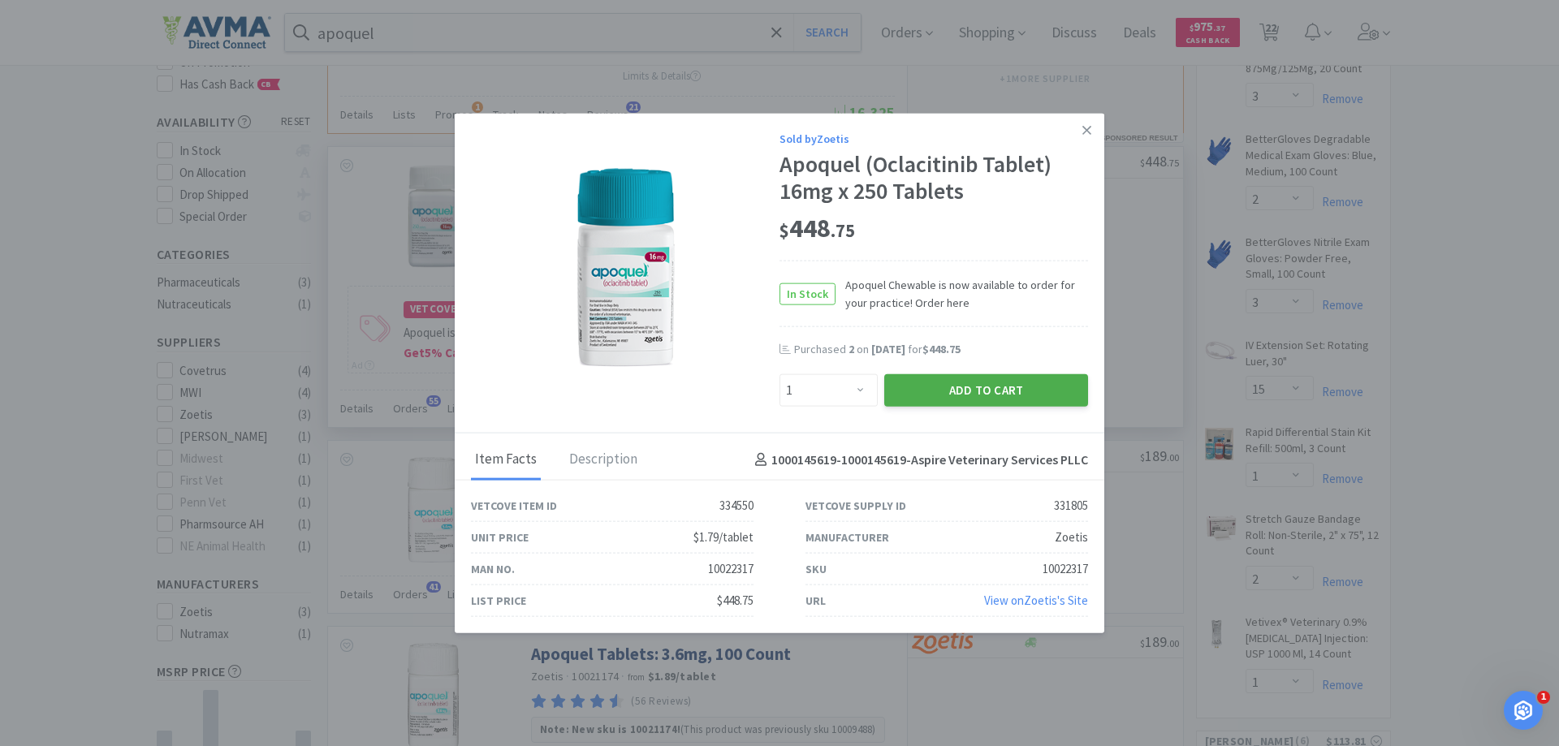
click at [944, 385] on button "Add to Cart" at bounding box center [987, 390] width 204 height 32
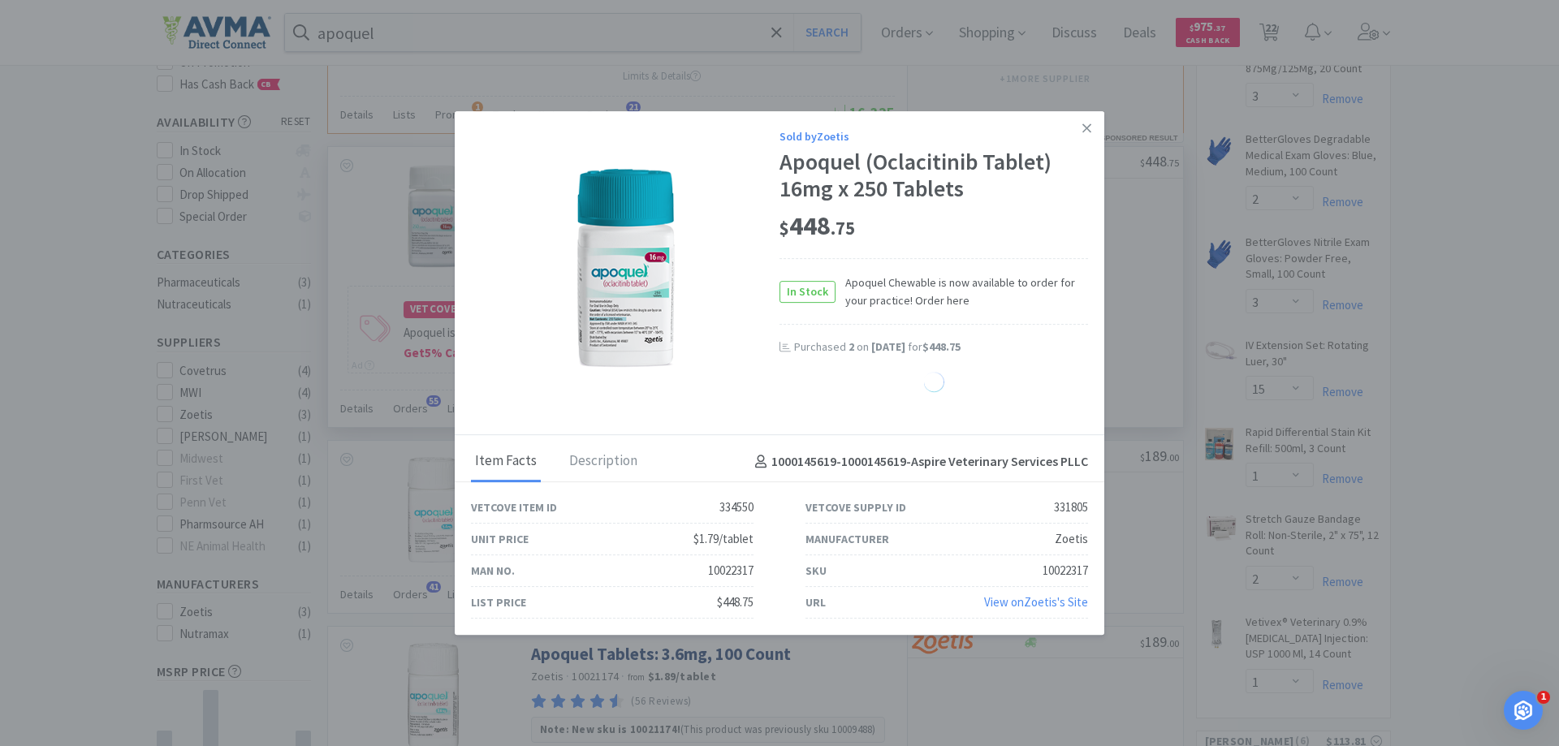
select select "1"
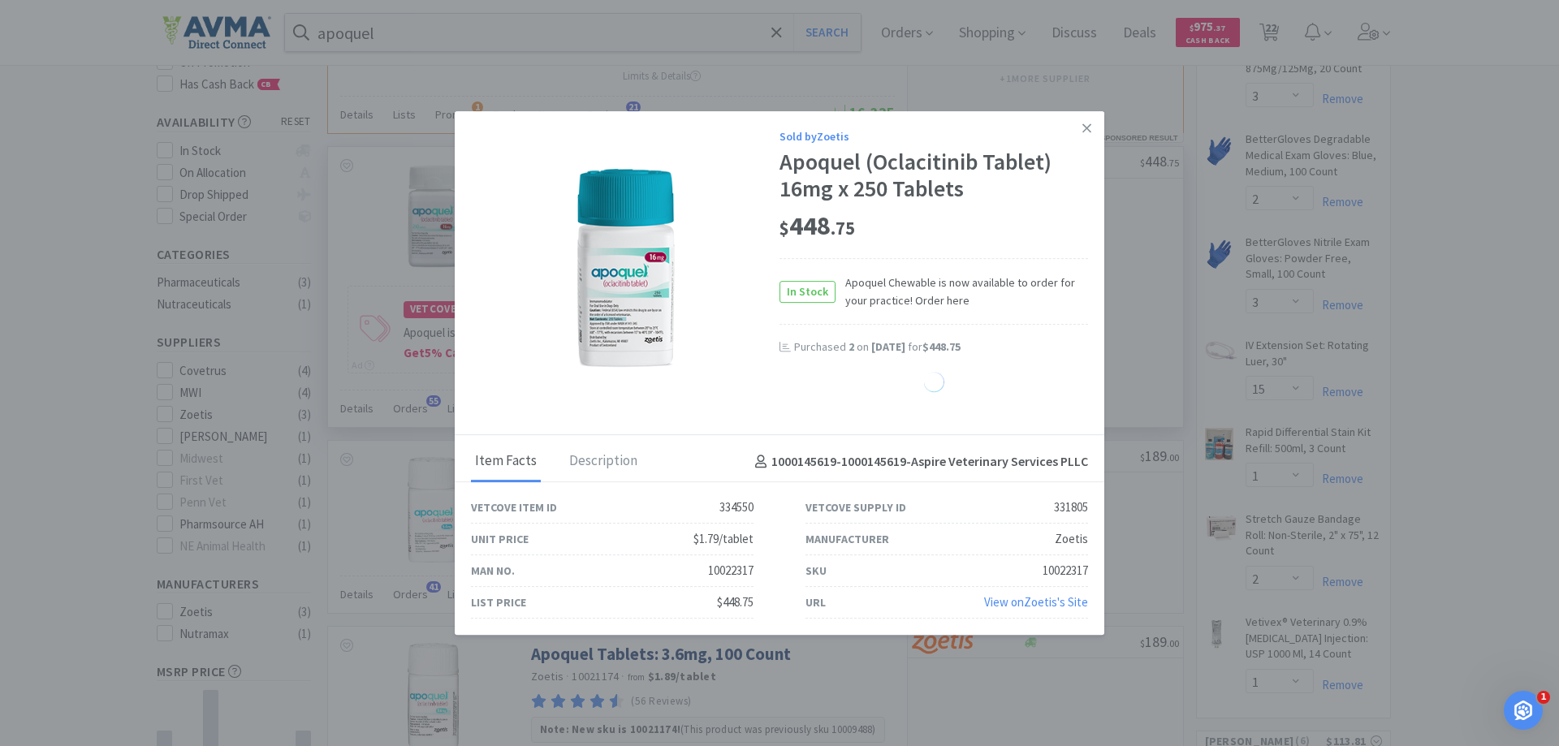
select select "1"
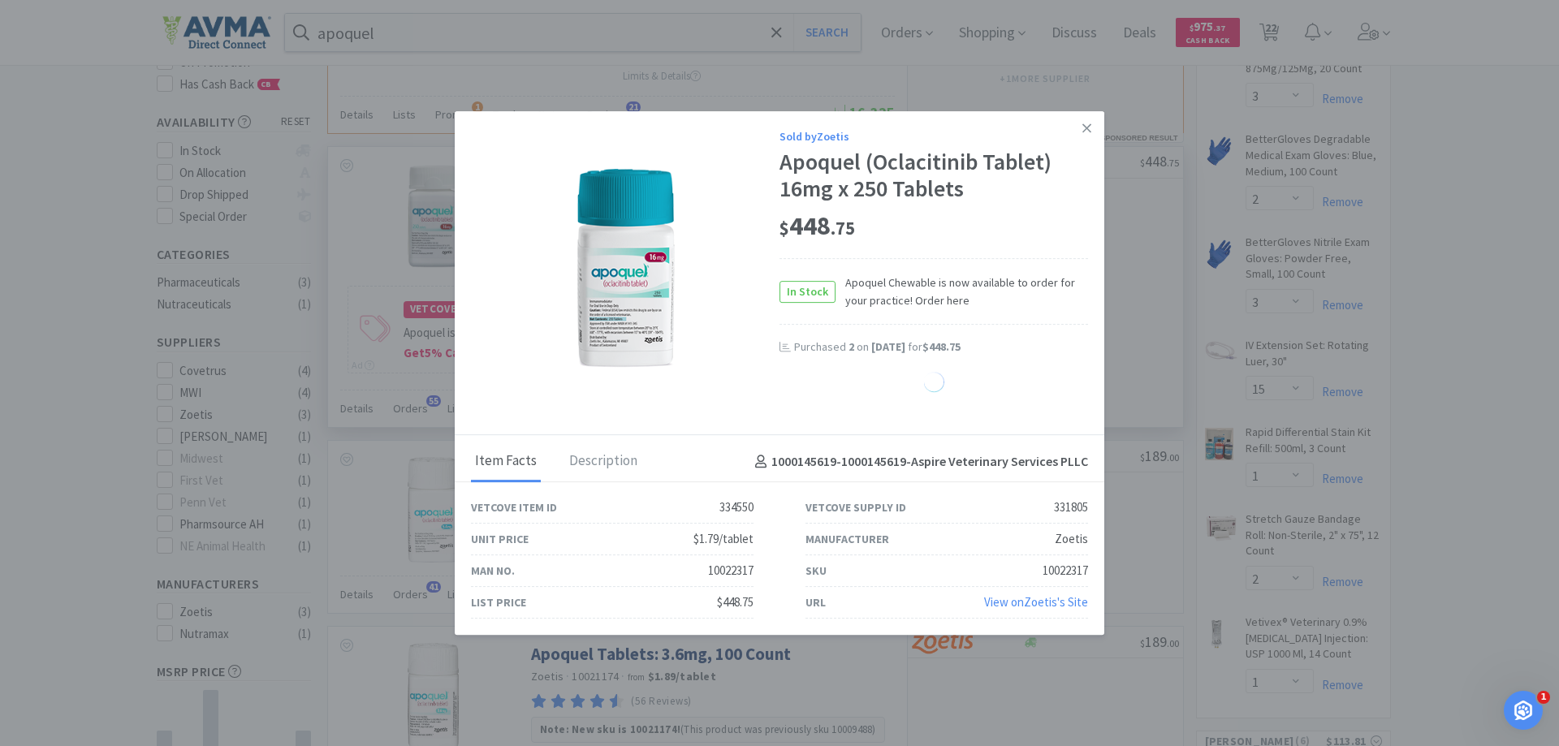
select select "1"
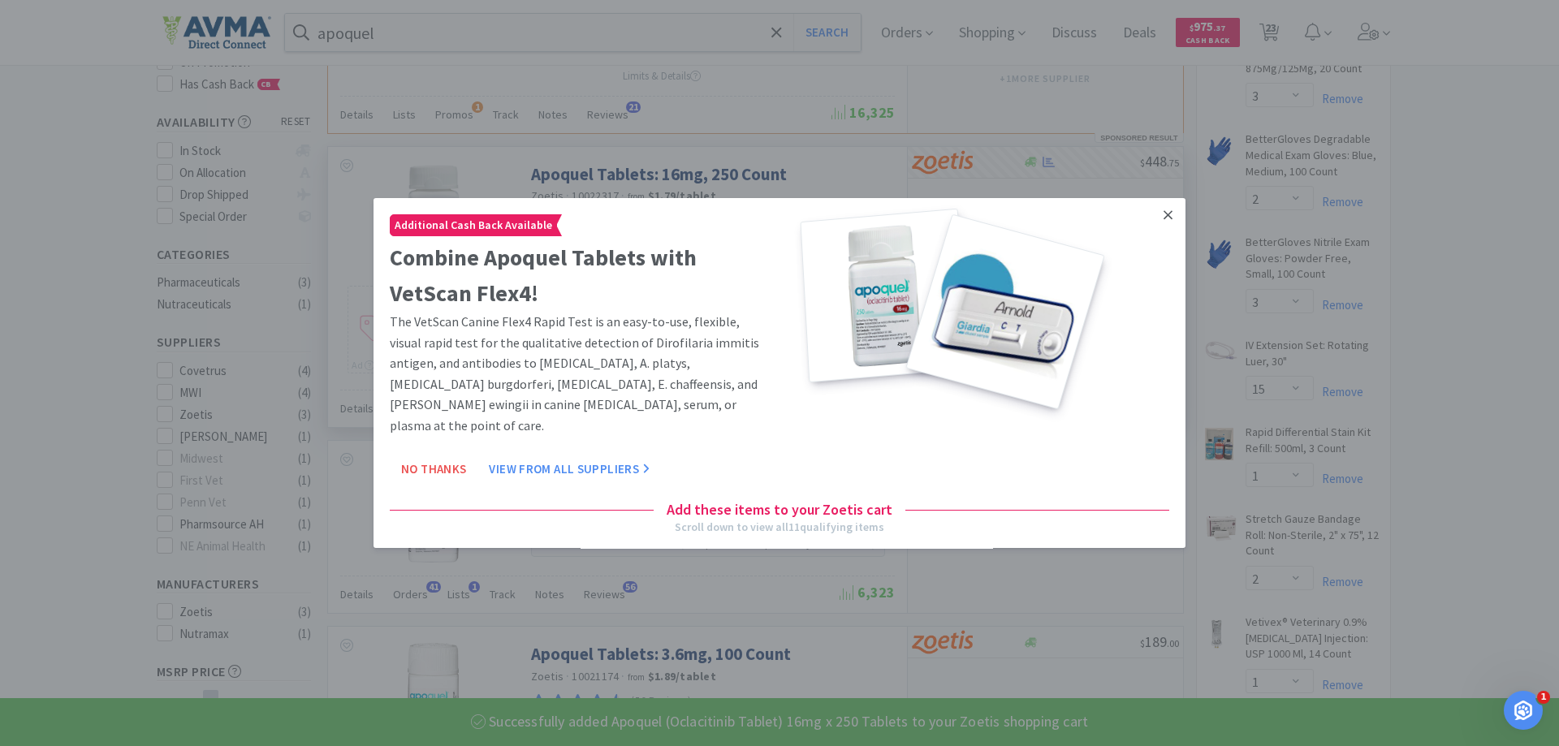
click at [1164, 221] on icon at bounding box center [1168, 215] width 9 height 15
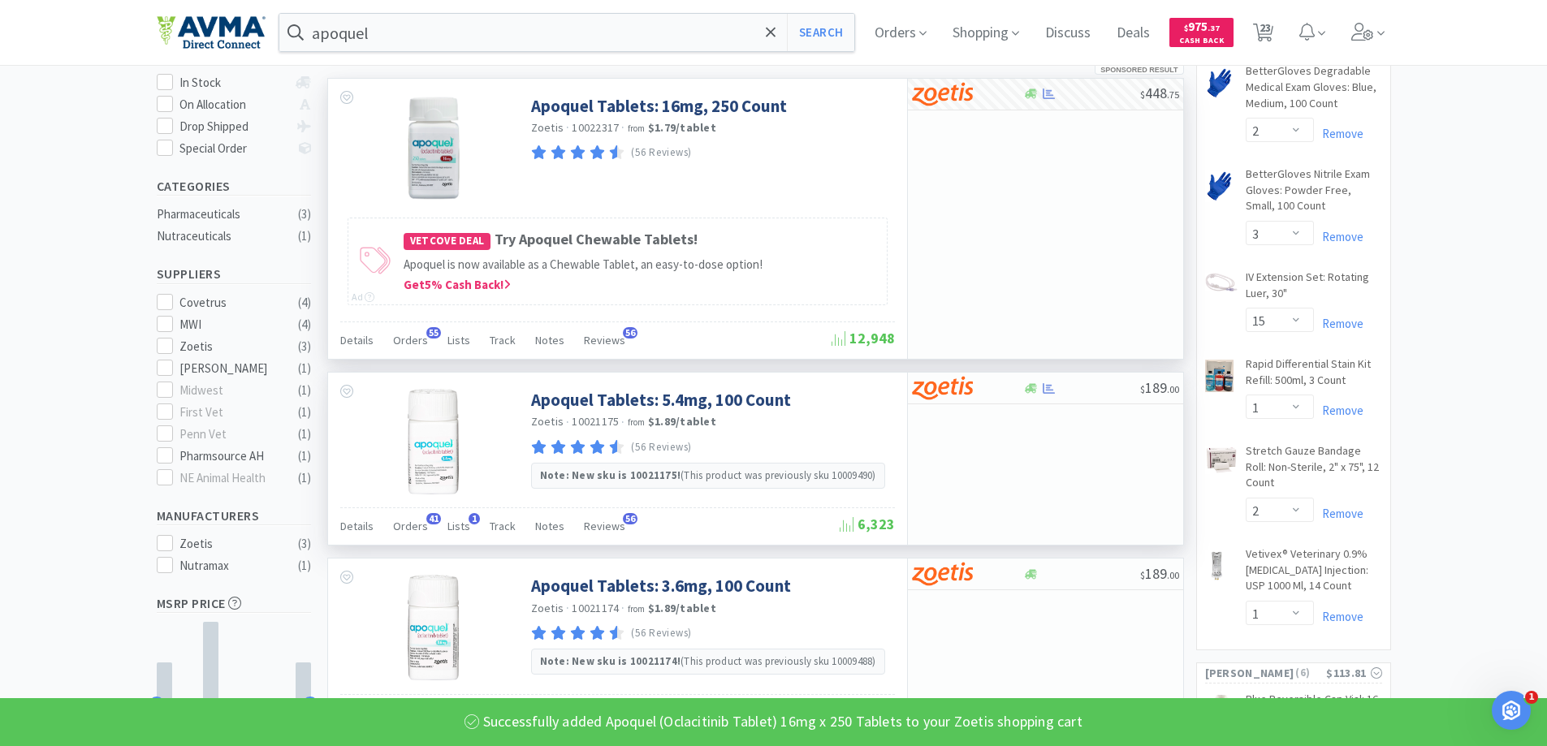
scroll to position [406, 0]
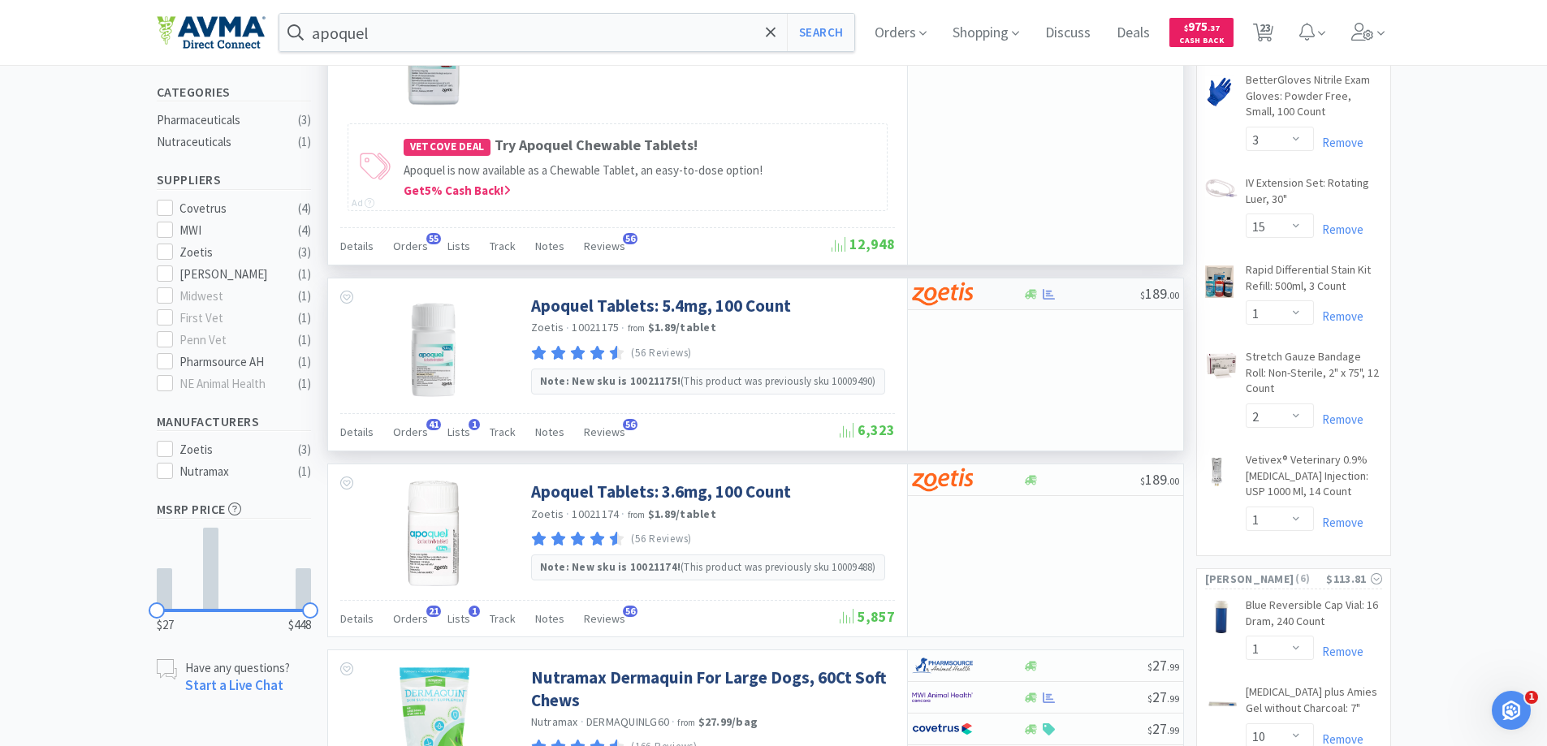
click at [924, 300] on img at bounding box center [942, 294] width 61 height 24
select select "1"
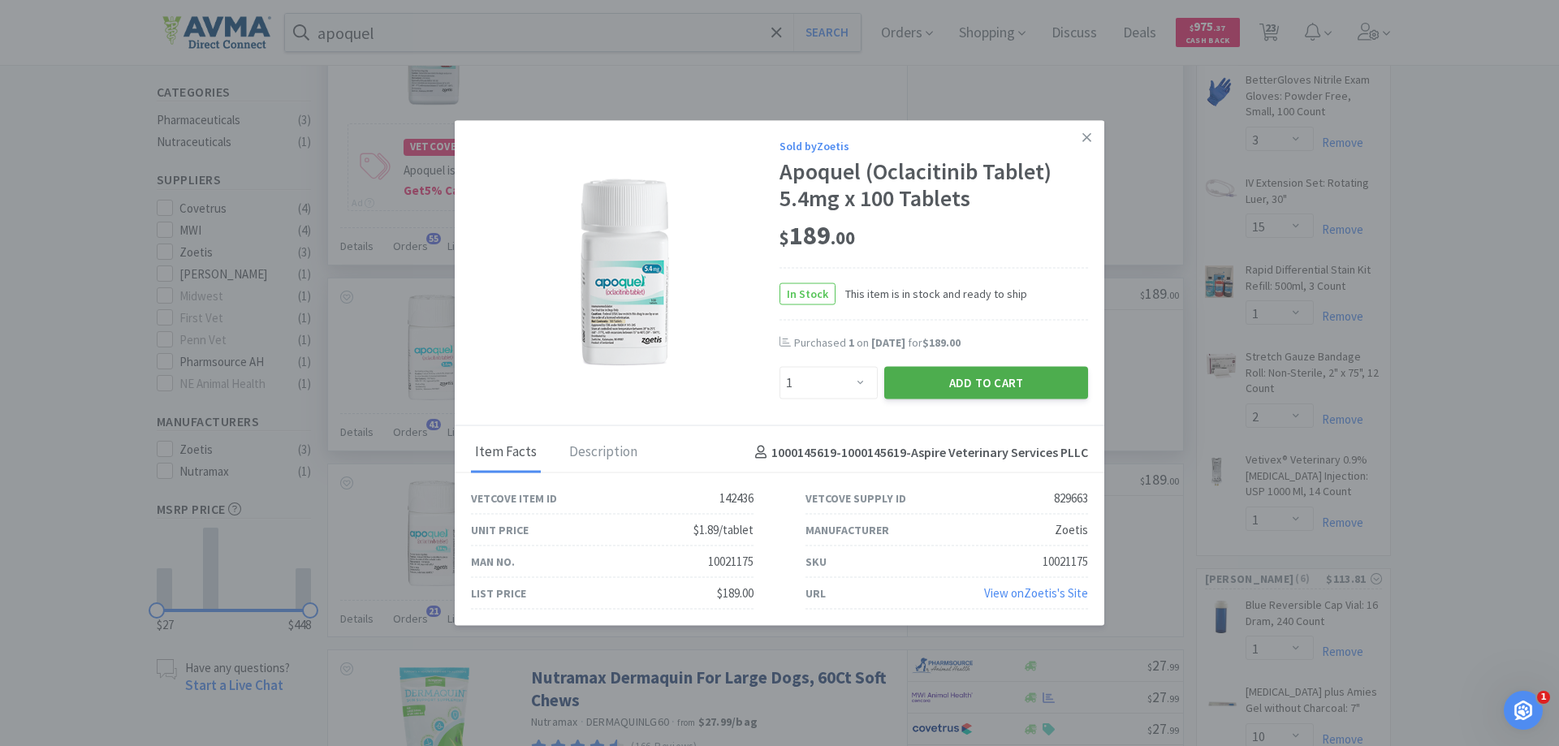
click at [928, 386] on button "Add to Cart" at bounding box center [987, 383] width 204 height 32
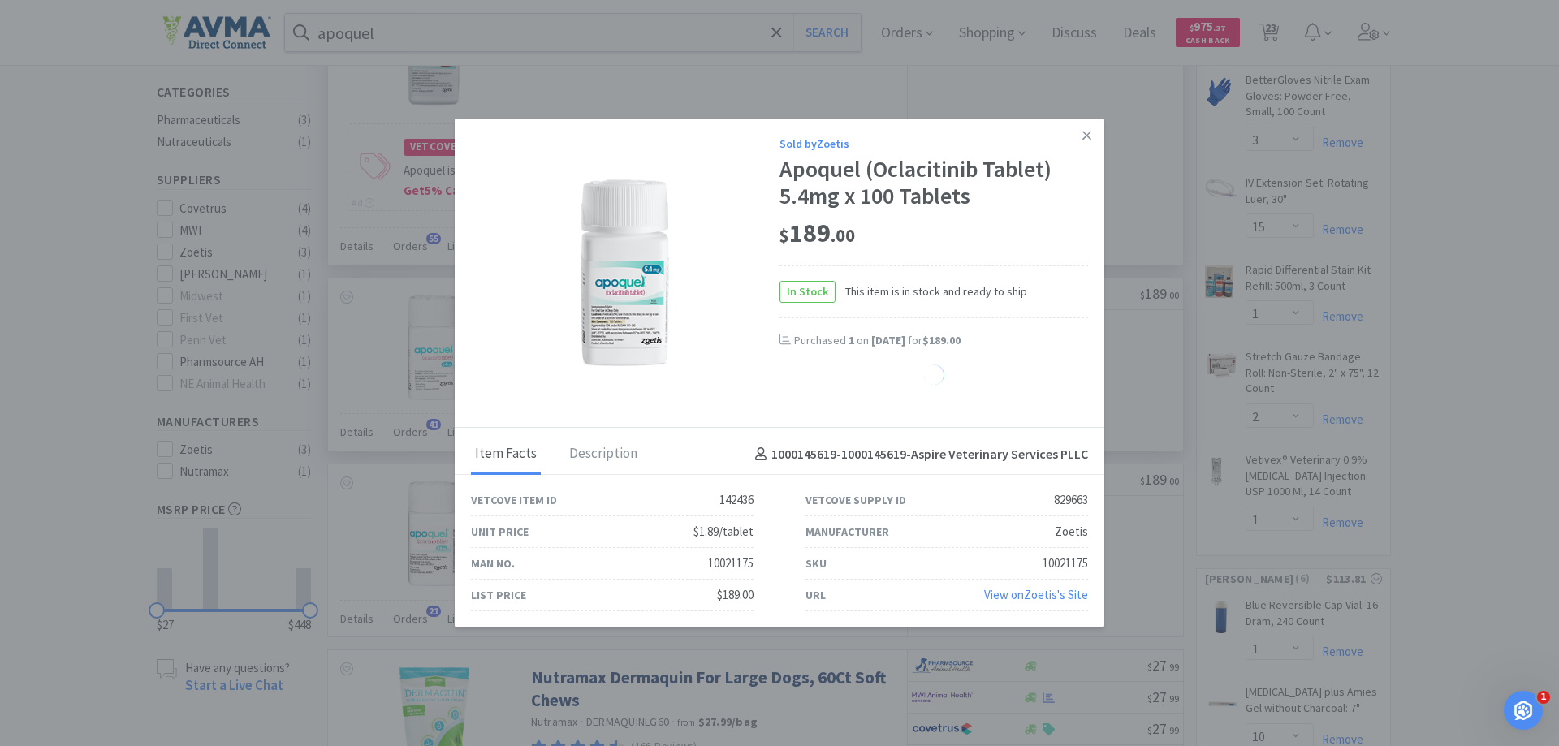
select select "1"
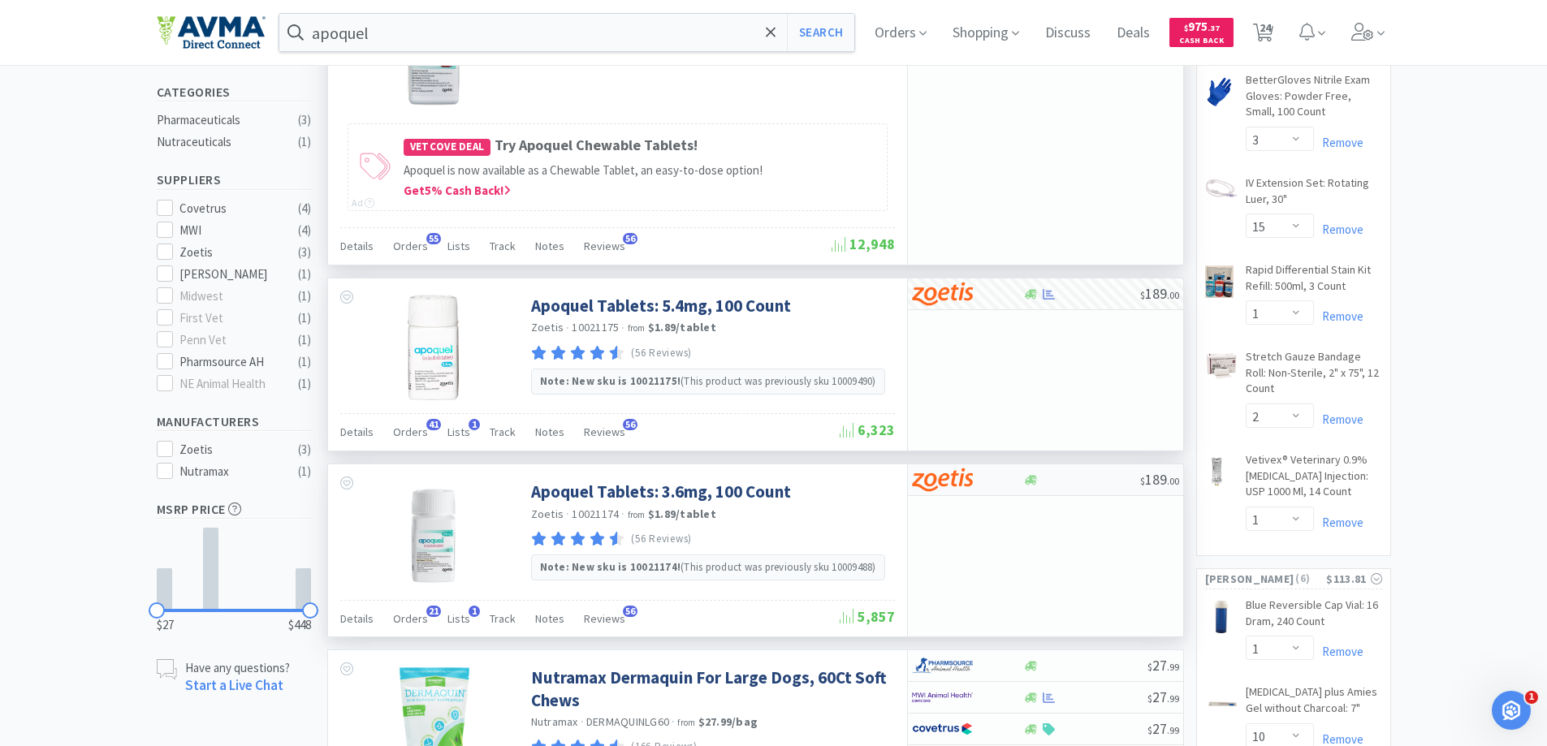
click at [936, 486] on img at bounding box center [942, 480] width 61 height 24
select select "1"
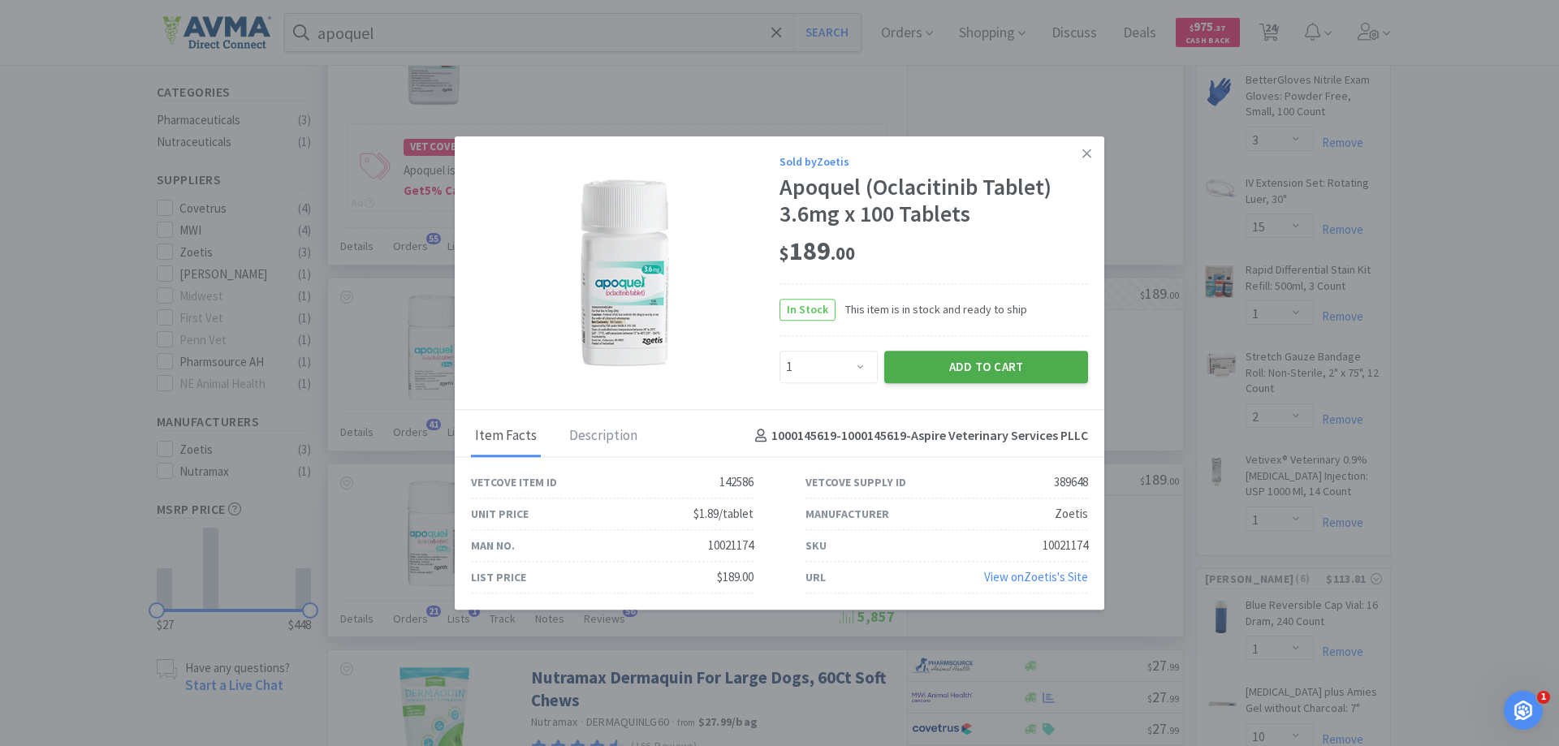
click at [959, 364] on button "Add to Cart" at bounding box center [987, 367] width 204 height 32
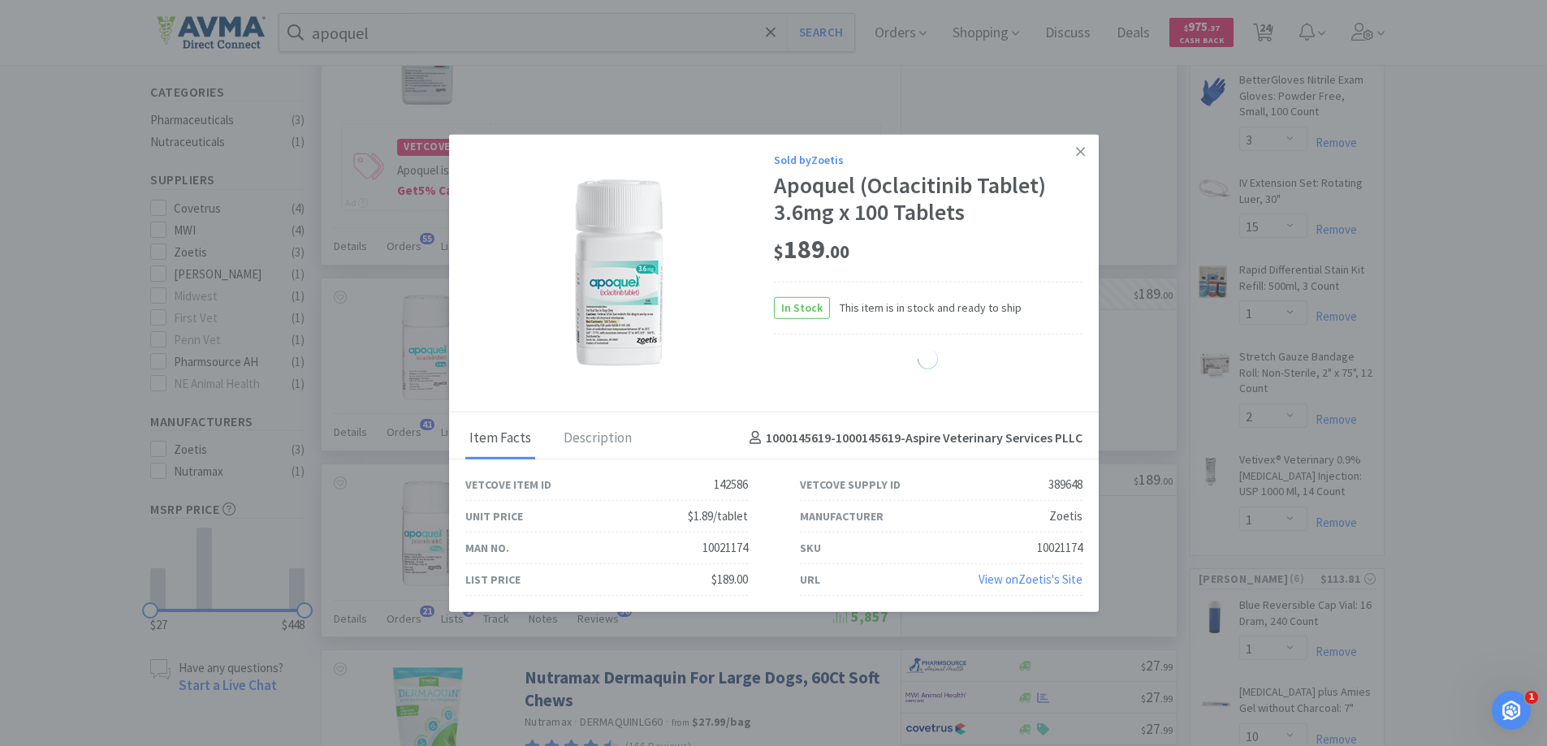
select select "1"
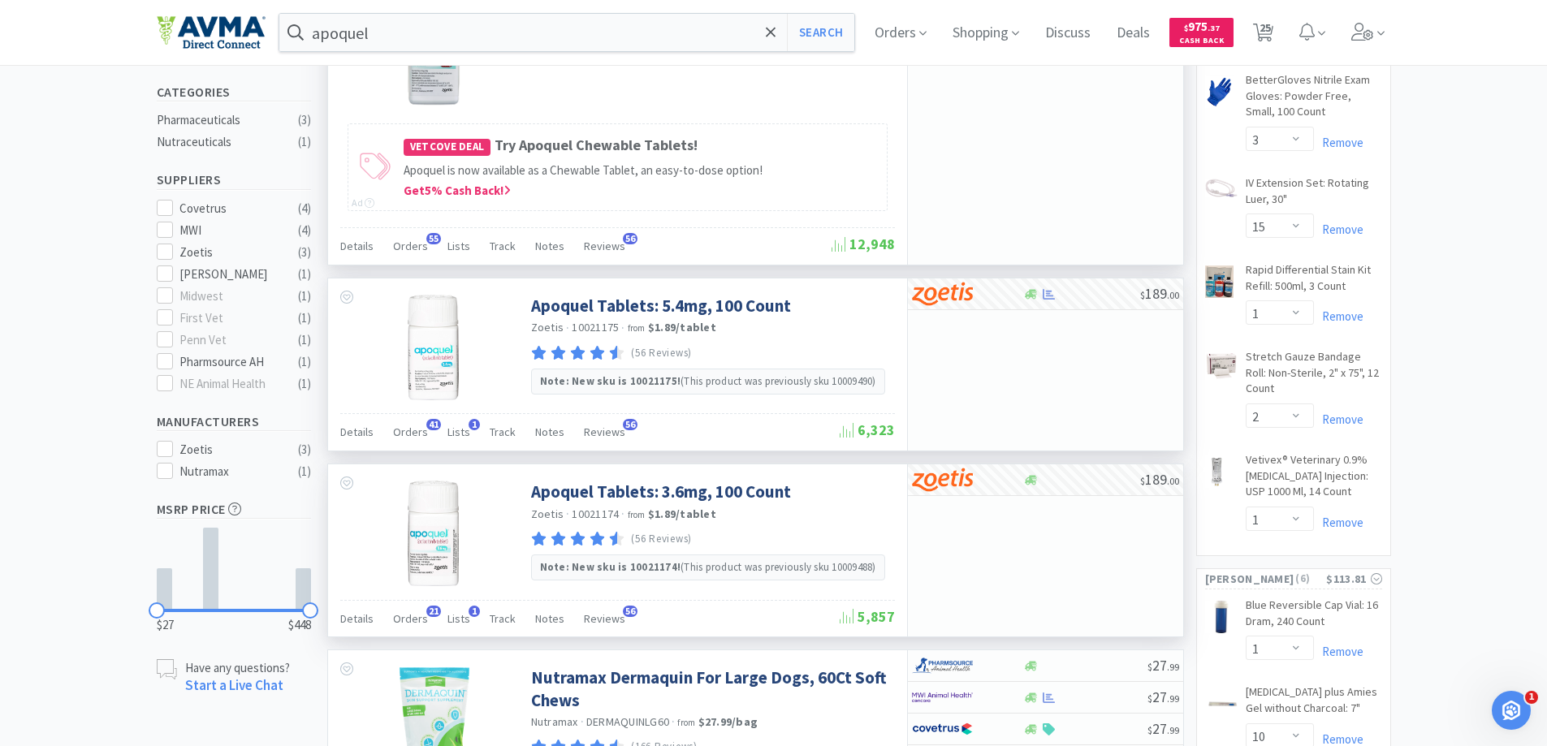
scroll to position [325, 0]
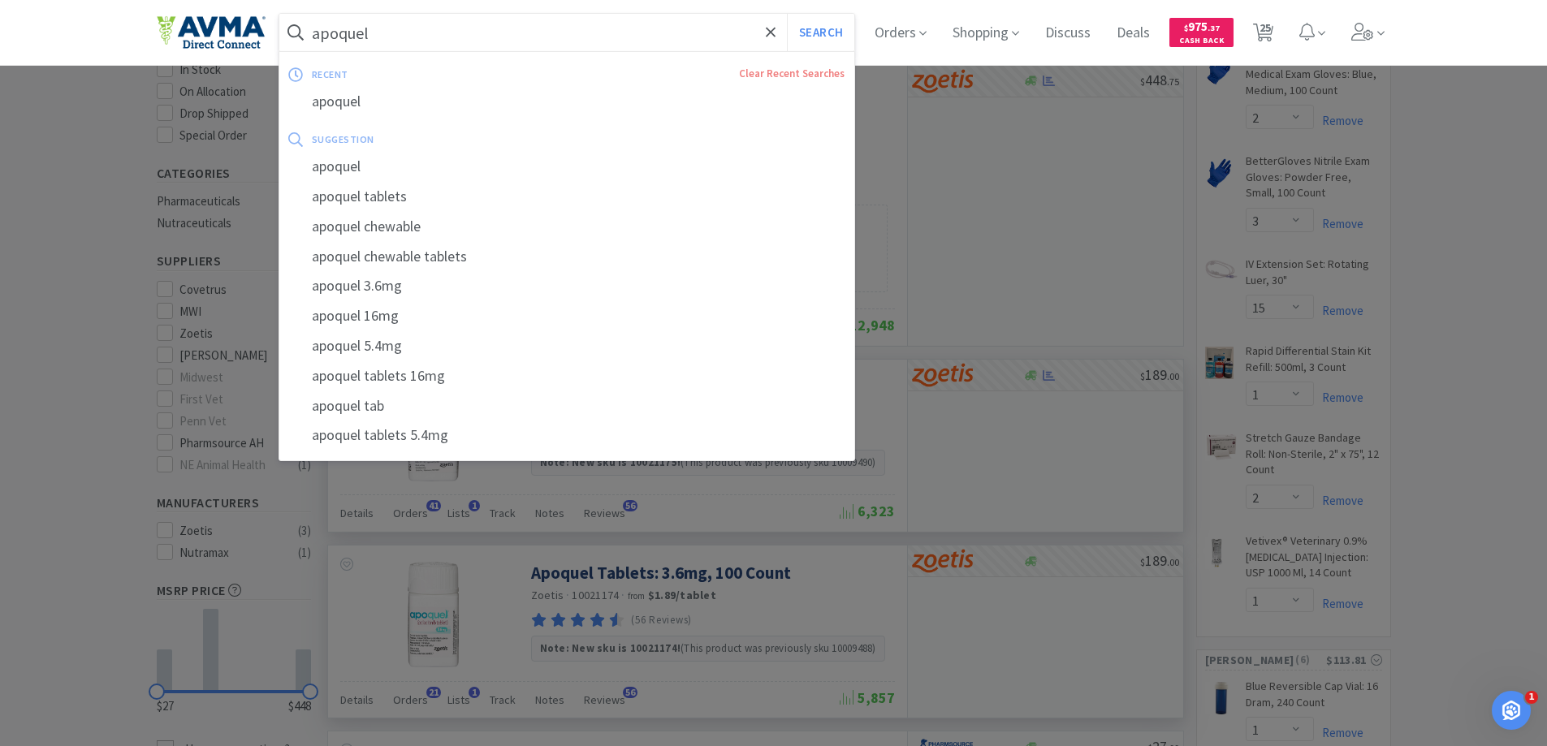
click at [395, 42] on input "apoquel" at bounding box center [567, 32] width 576 height 37
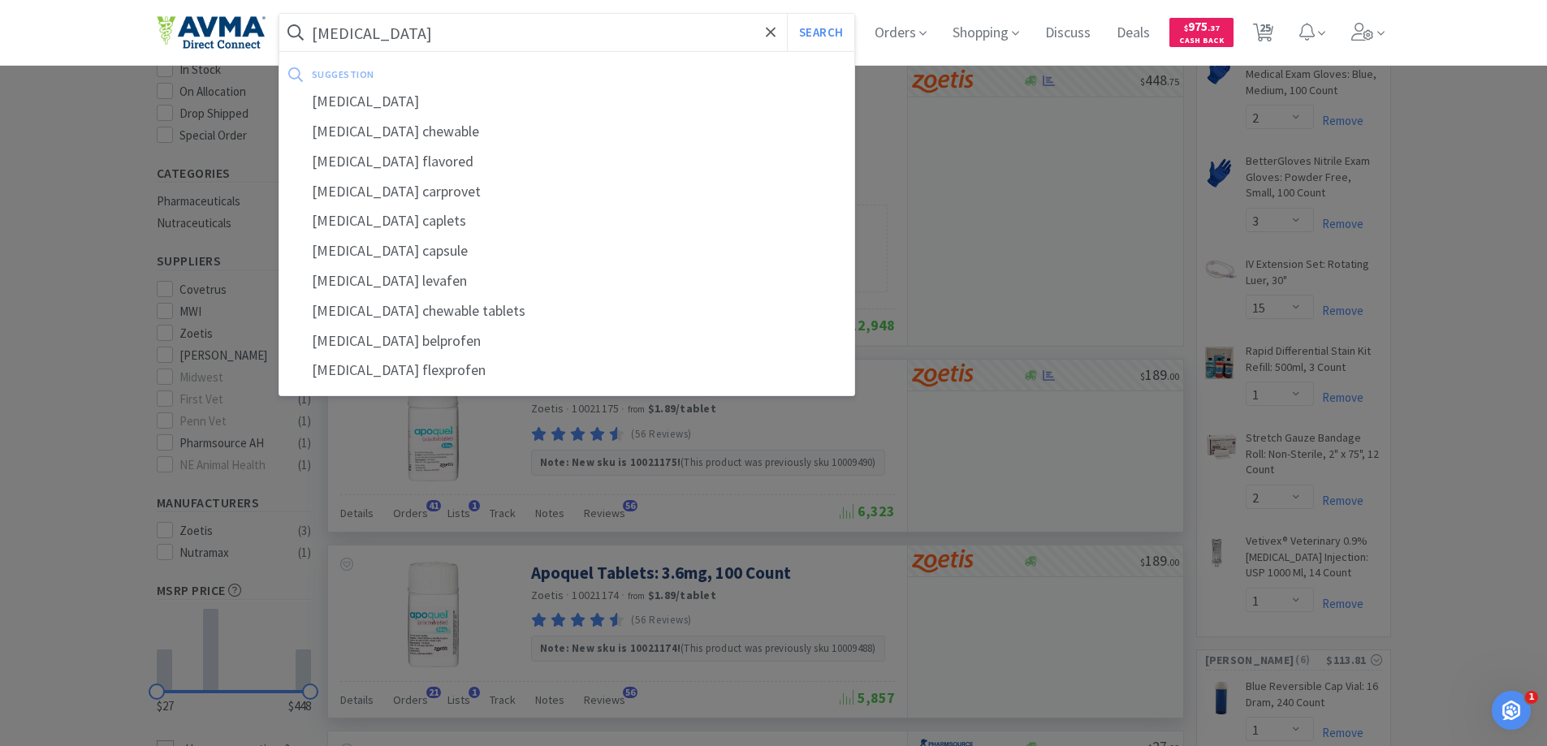
type input "[MEDICAL_DATA]"
click at [787, 14] on button "Search" at bounding box center [820, 32] width 67 height 37
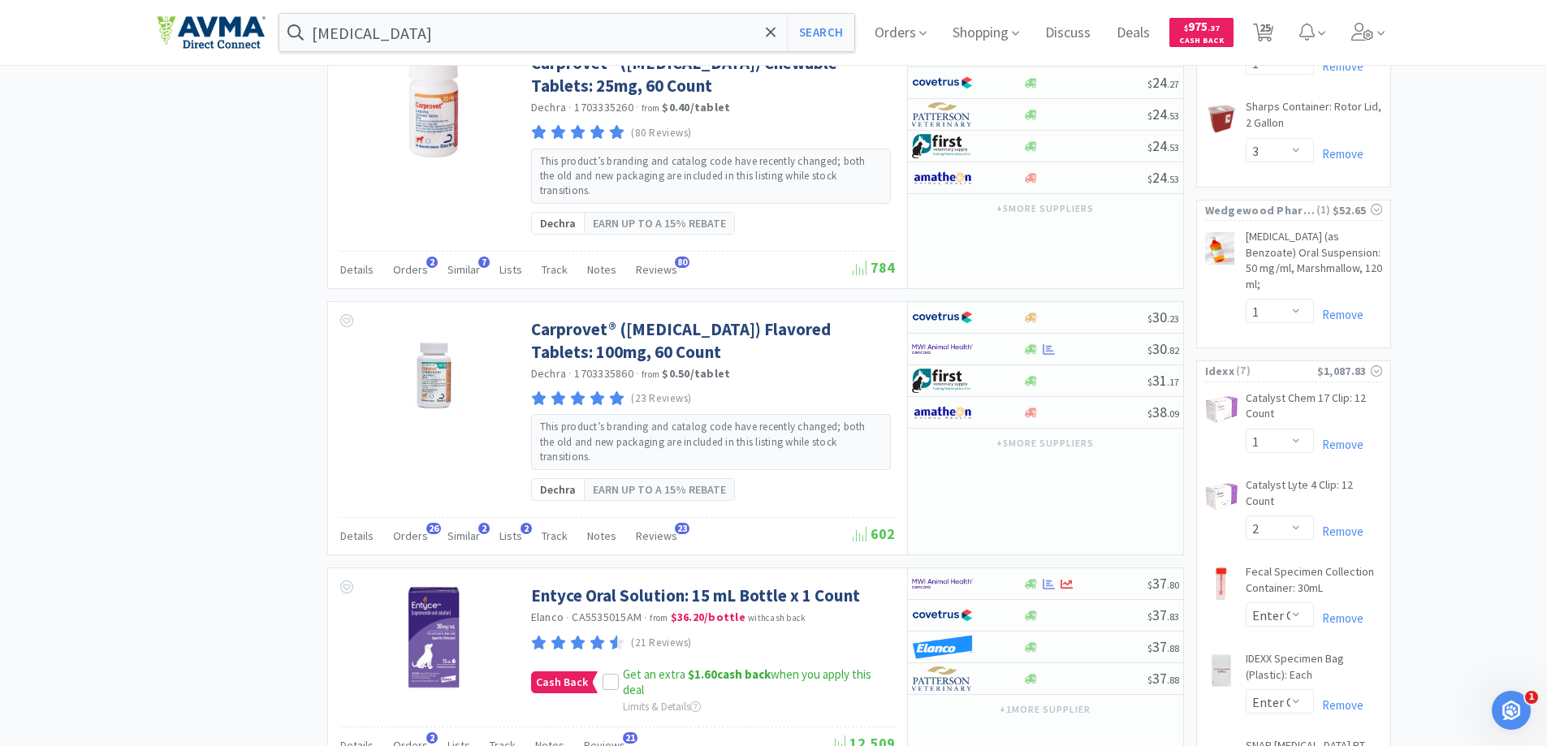
scroll to position [1381, 0]
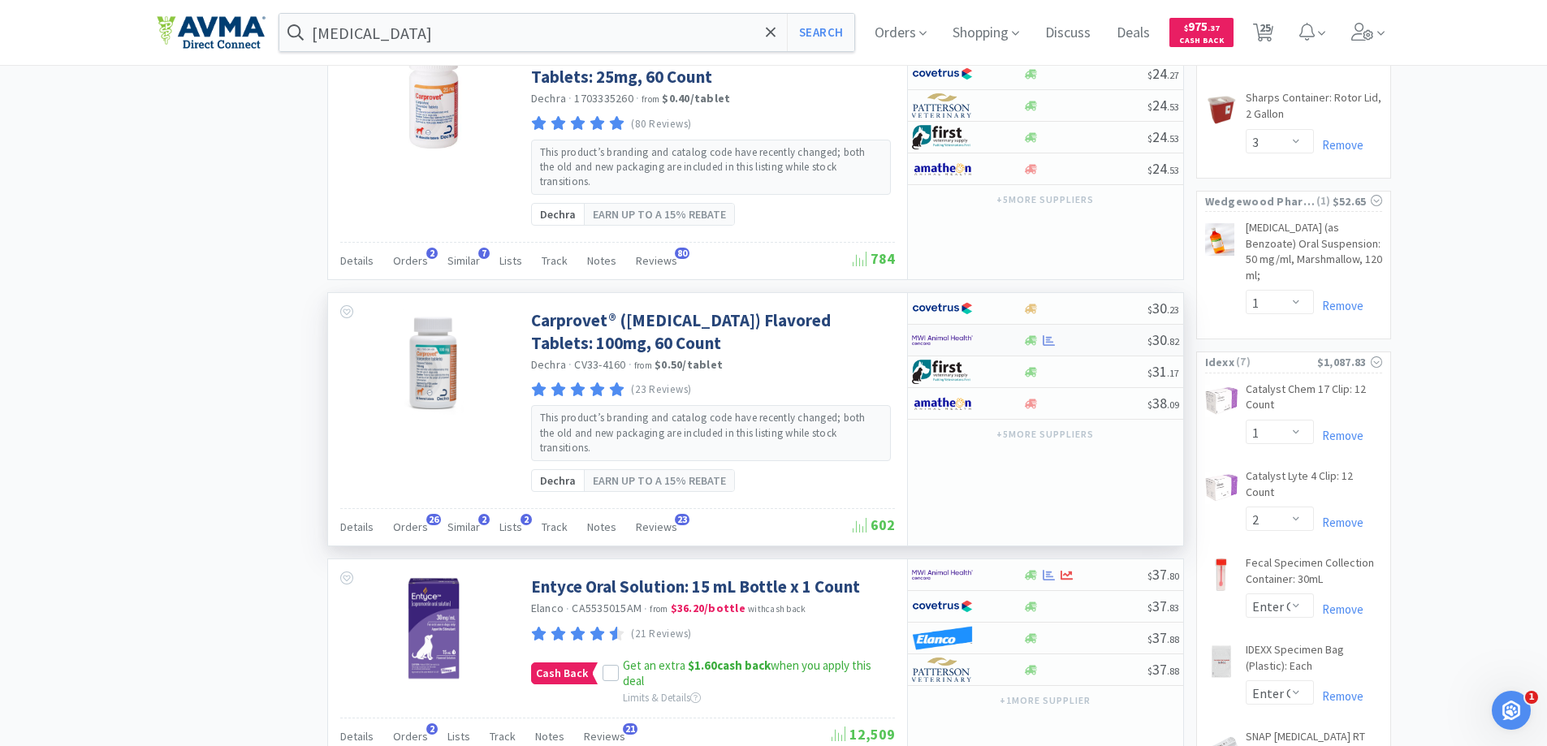
click at [930, 328] on img at bounding box center [942, 340] width 61 height 24
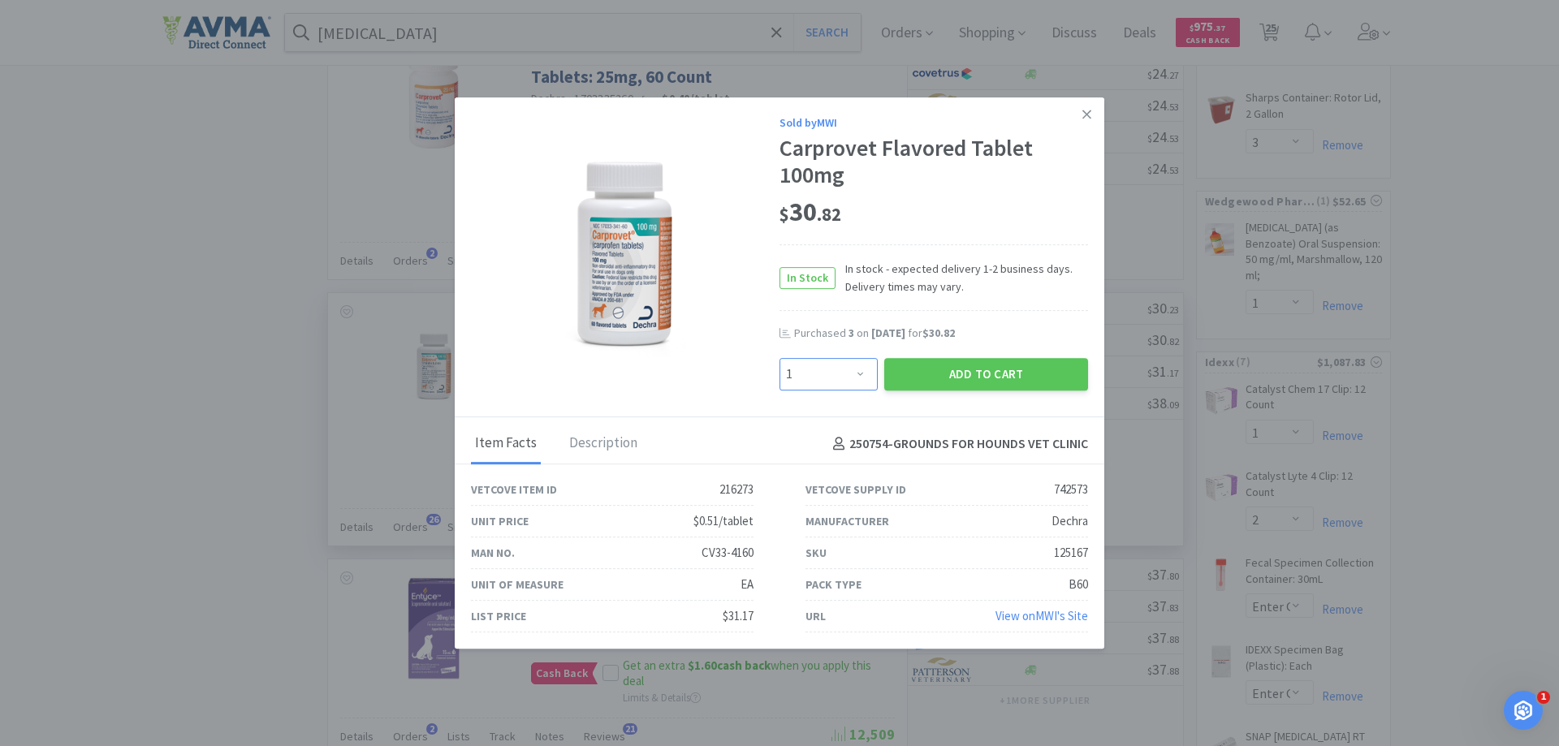
click at [833, 378] on select "Enter Quantity 1 2 3 4 5 6 7 8 9 10 11 12 13 14 15 16 17 18 19 20 Enter Quantity" at bounding box center [829, 374] width 98 height 32
select select "6"
click at [780, 358] on select "Enter Quantity 1 2 3 4 5 6 7 8 9 10 11 12 13 14 15 16 17 18 19 20 Enter Quantity" at bounding box center [829, 374] width 98 height 32
click at [957, 377] on button "Add to Cart" at bounding box center [987, 374] width 204 height 32
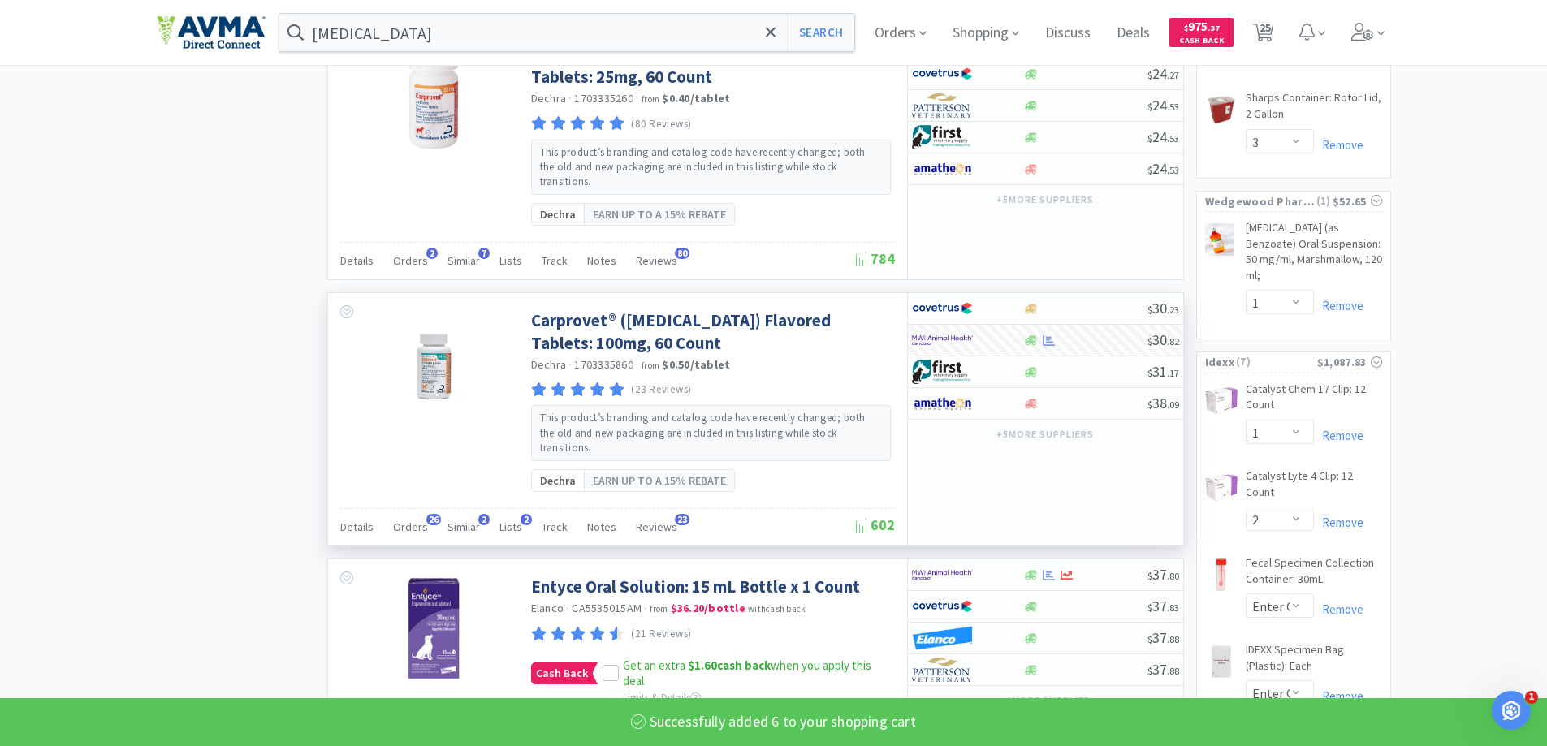
select select "6"
select select "15"
select select "1"
select select "2"
select select "1"
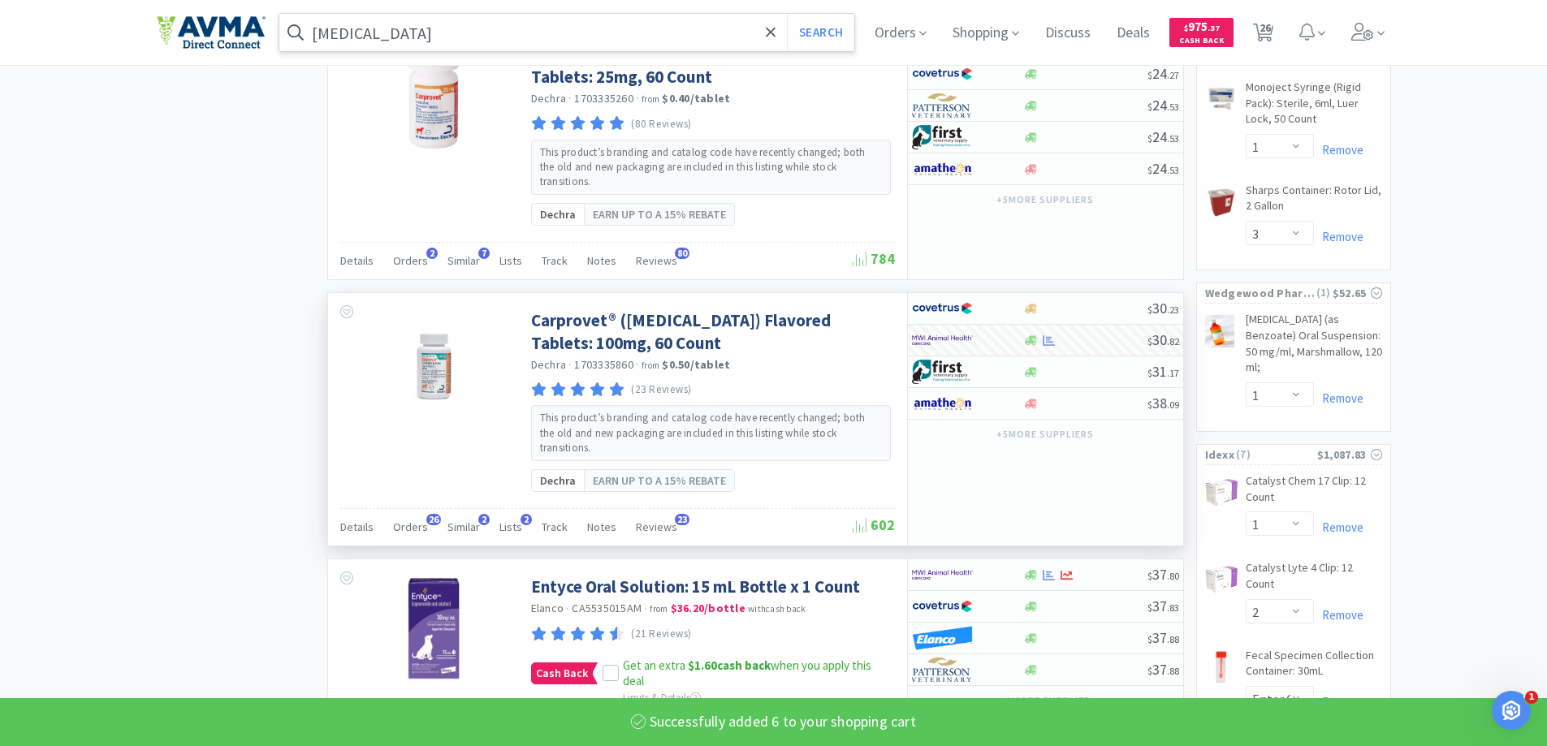
click at [526, 37] on input "[MEDICAL_DATA]" at bounding box center [567, 32] width 576 height 37
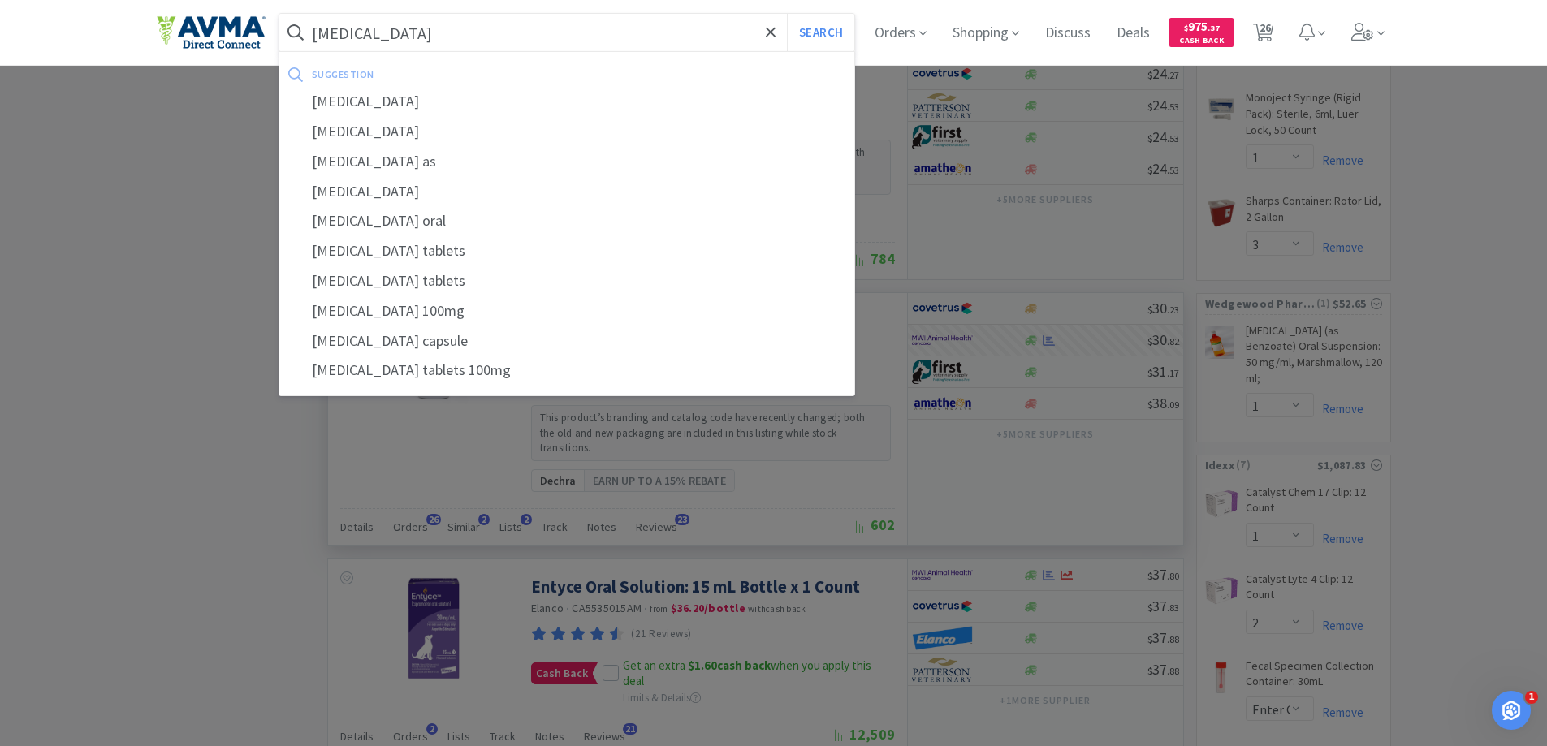
type input "[MEDICAL_DATA]"
click at [787, 14] on button "Search" at bounding box center [820, 32] width 67 height 37
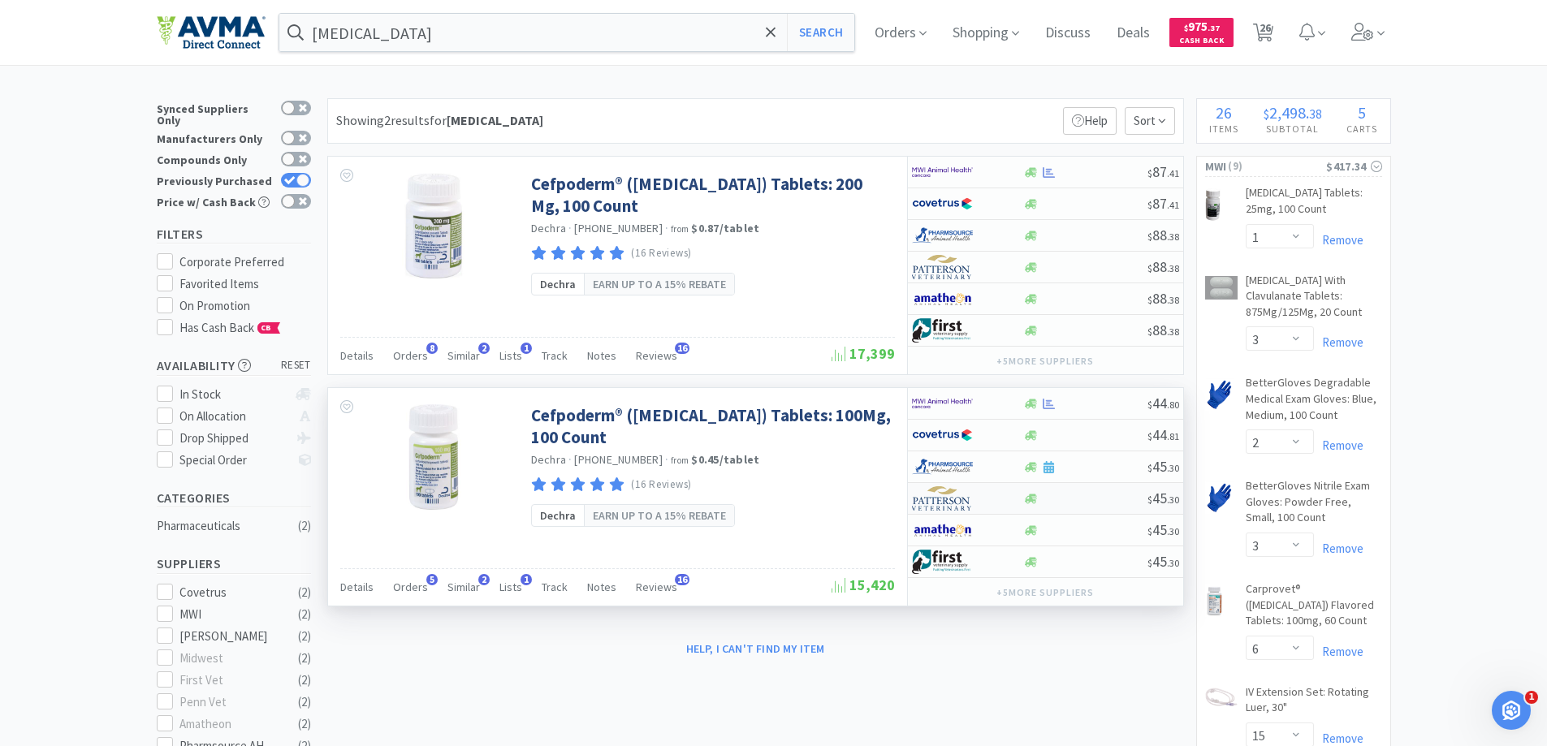
click at [940, 503] on img at bounding box center [942, 499] width 61 height 24
select select "1"
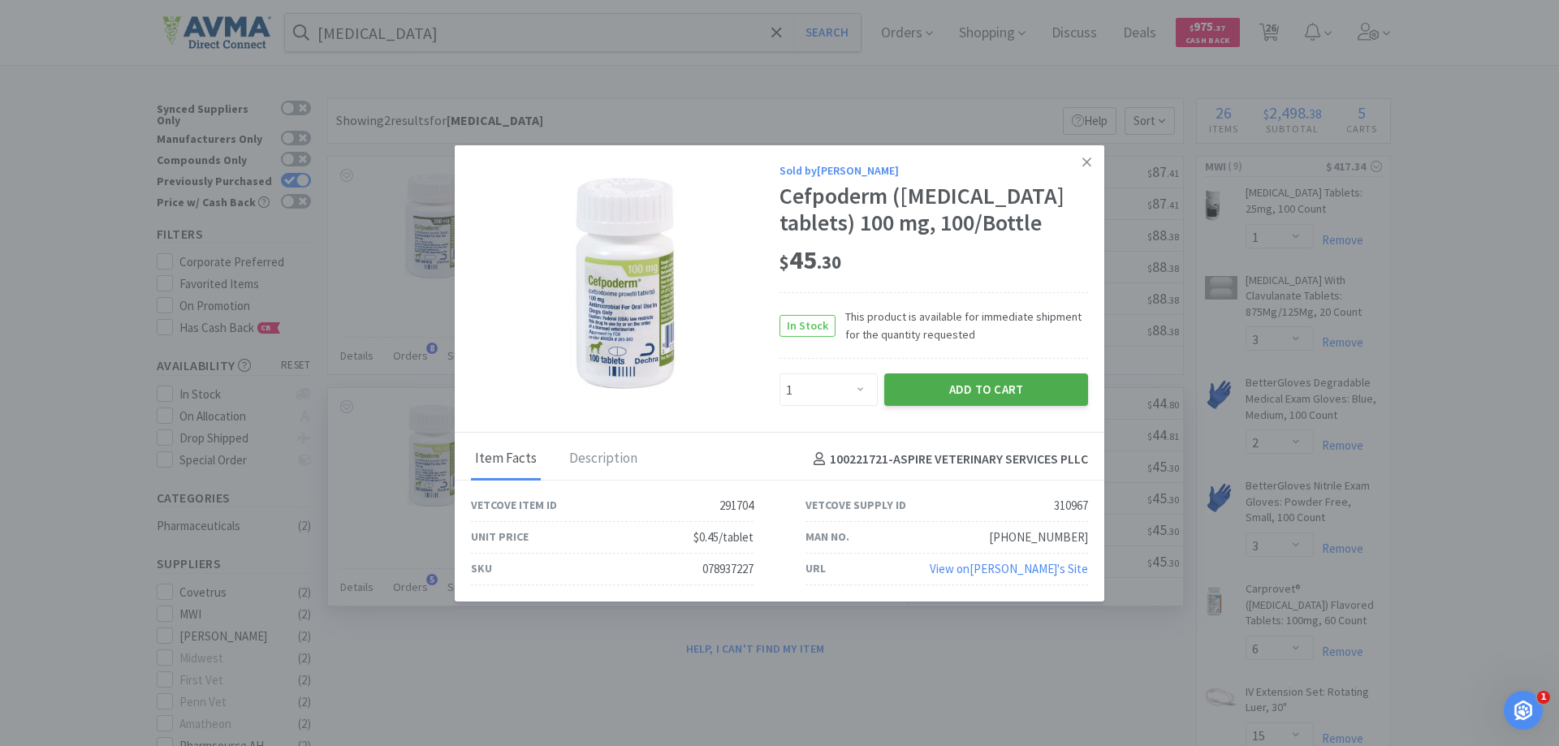
click at [947, 400] on button "Add to Cart" at bounding box center [987, 390] width 204 height 32
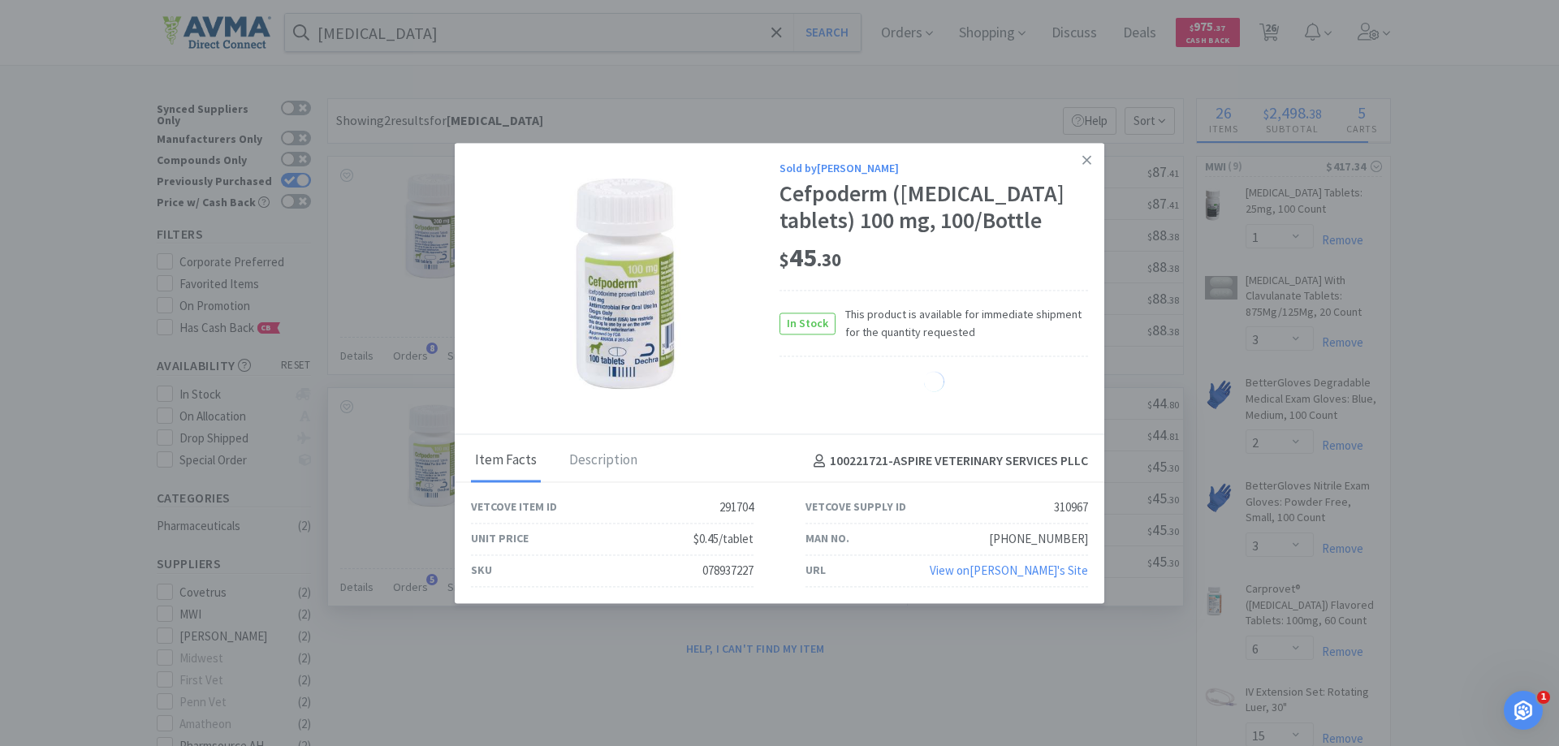
select select "1"
select select "10"
select select "6"
select select "2"
select select "1"
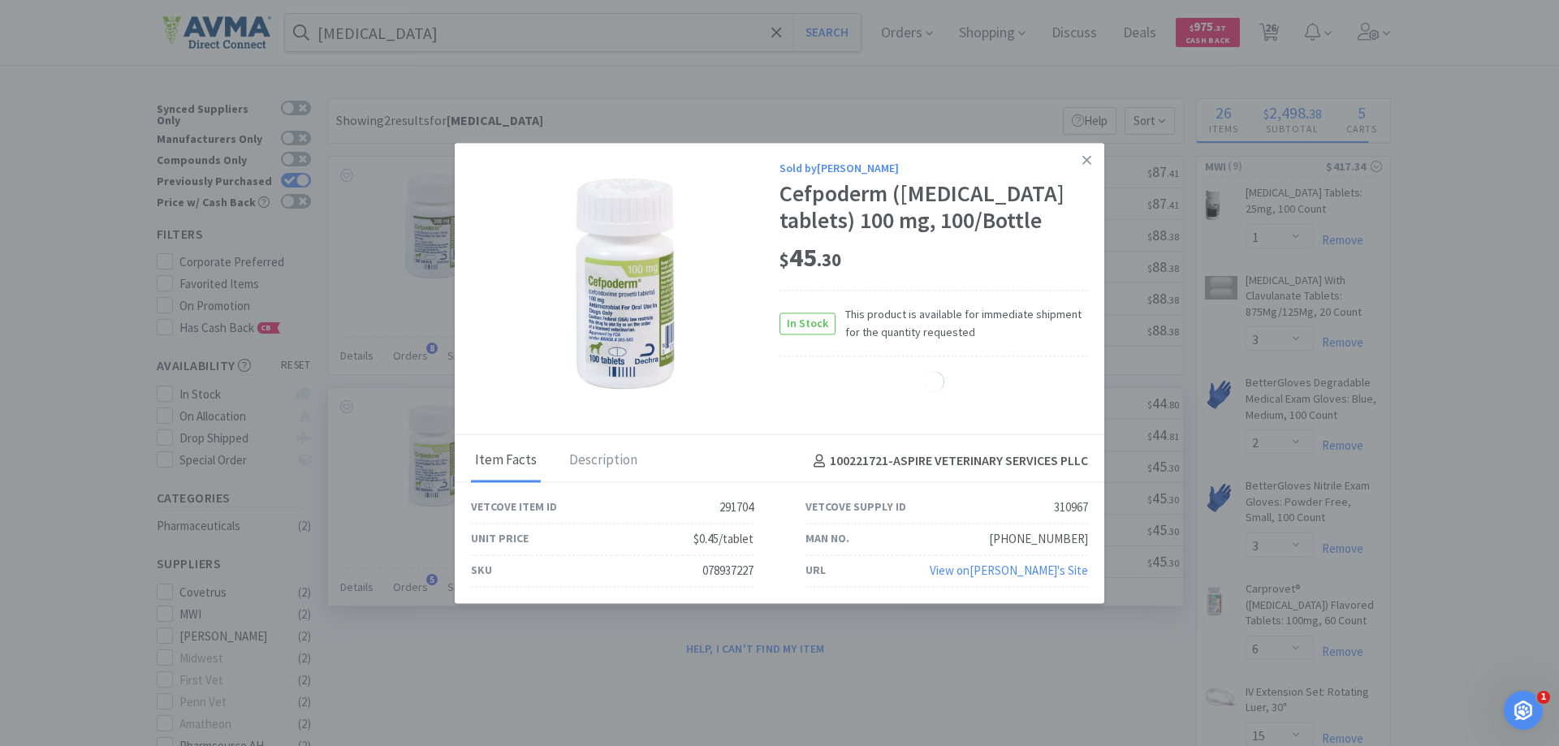
select select "3"
select select "1"
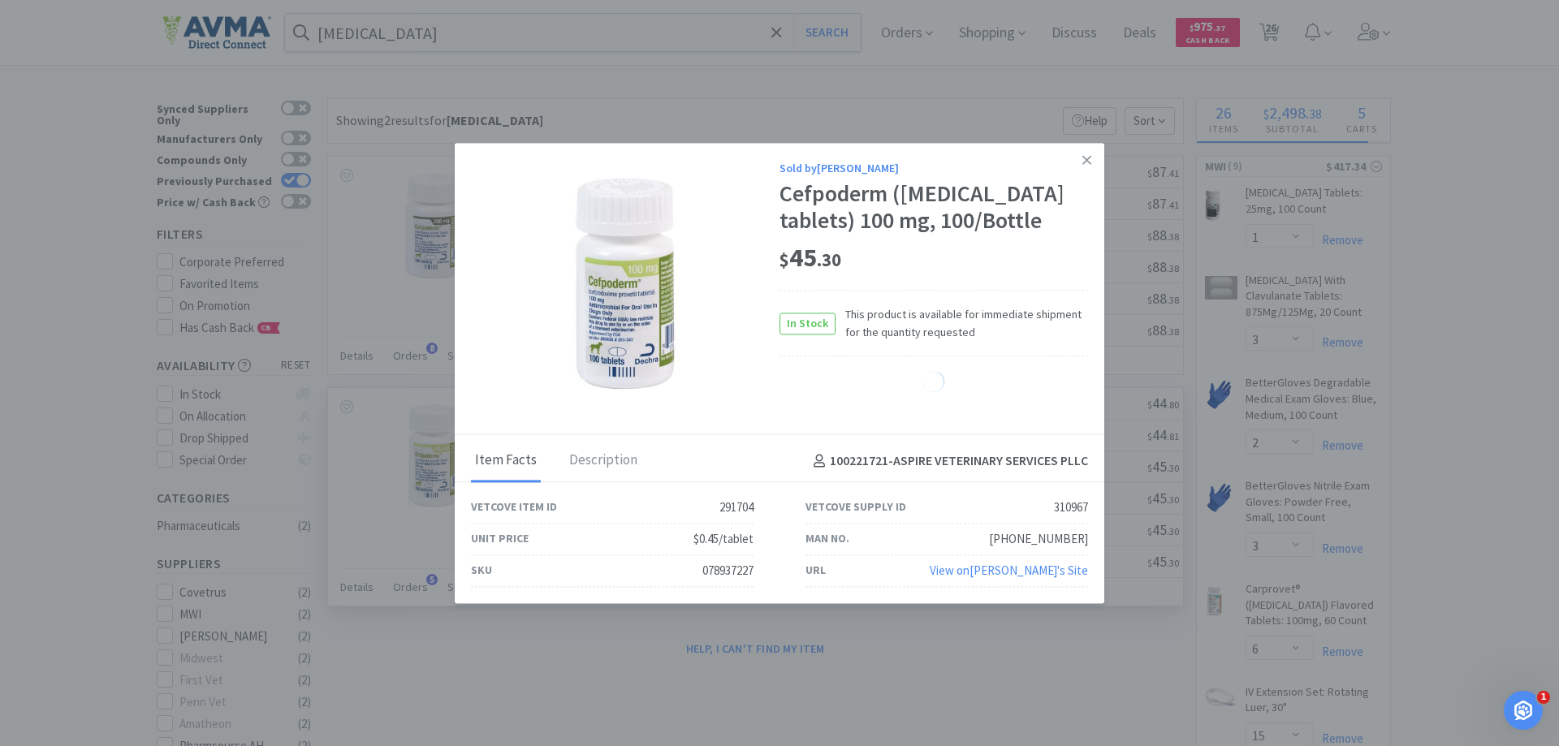
select select "1"
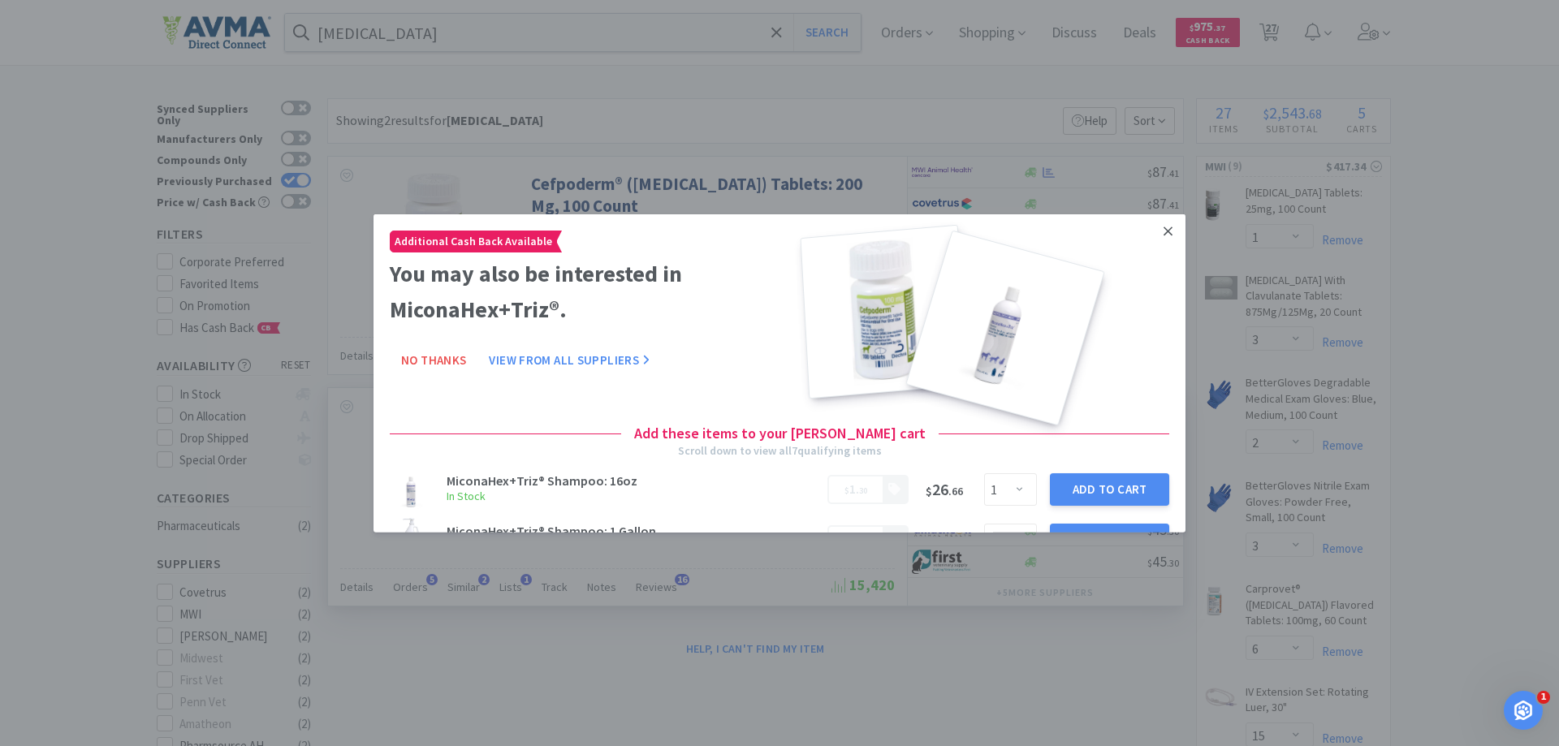
click at [1164, 230] on icon at bounding box center [1168, 230] width 9 height 15
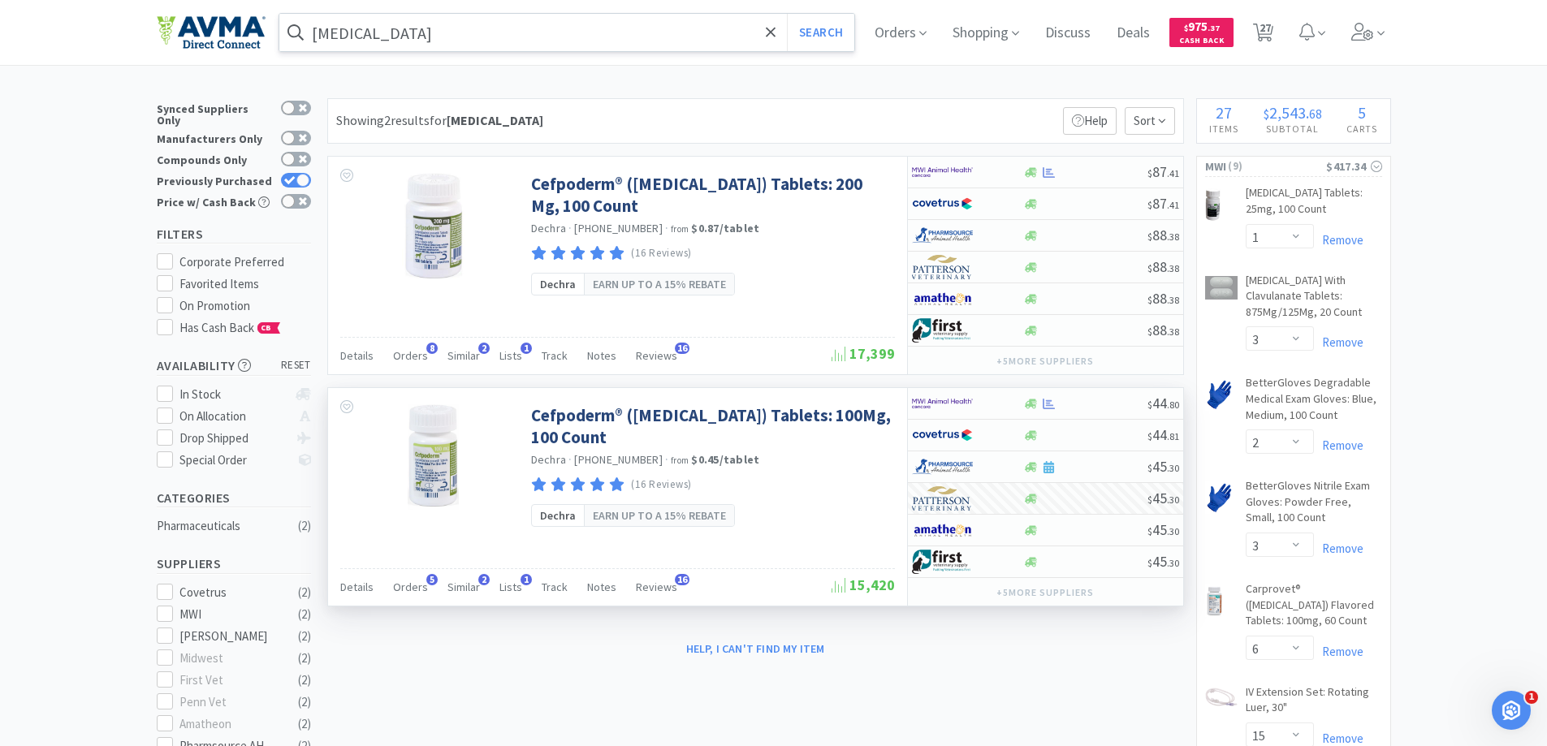
click at [424, 22] on input "[MEDICAL_DATA]" at bounding box center [567, 32] width 576 height 37
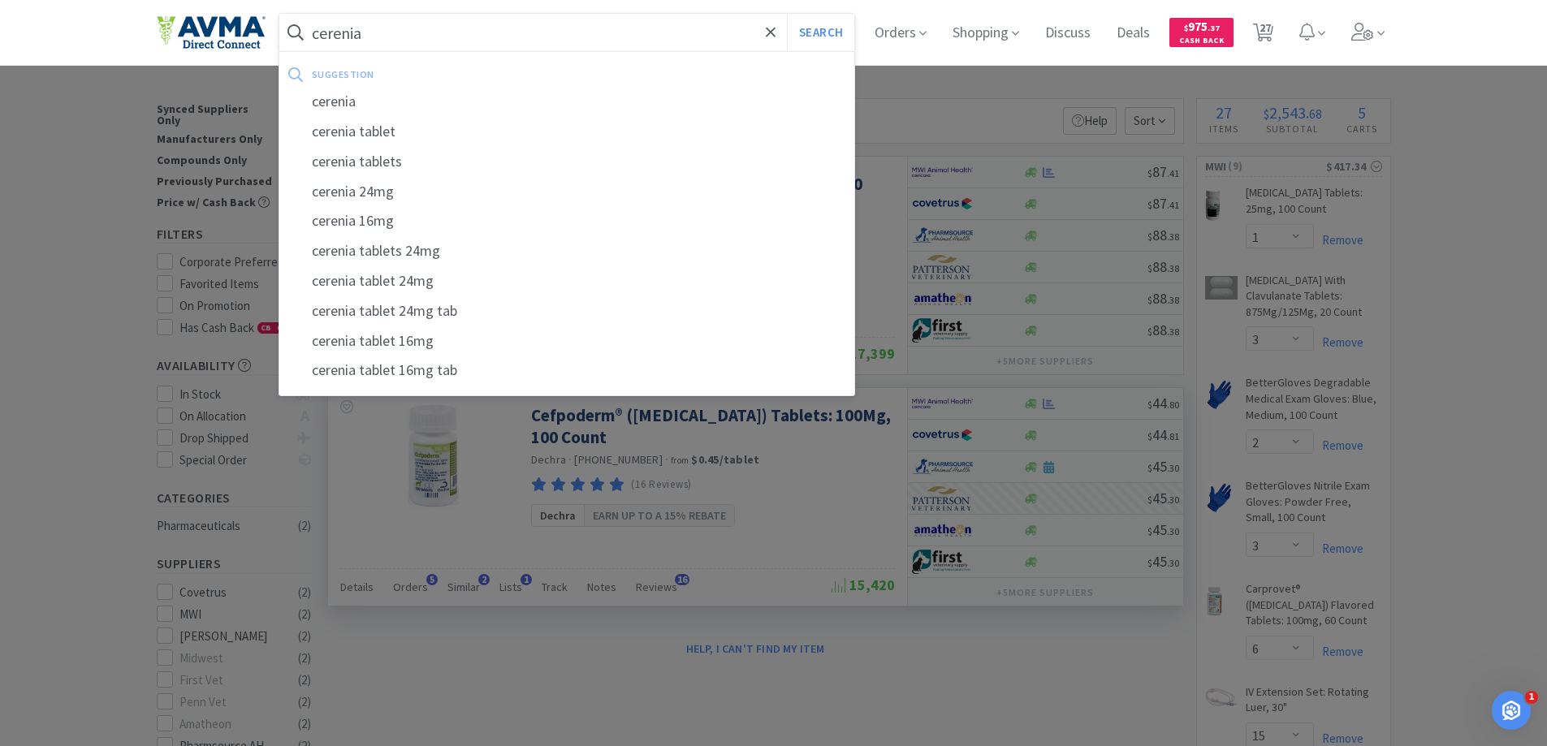
type input "cerenia"
click at [787, 14] on button "Search" at bounding box center [820, 32] width 67 height 37
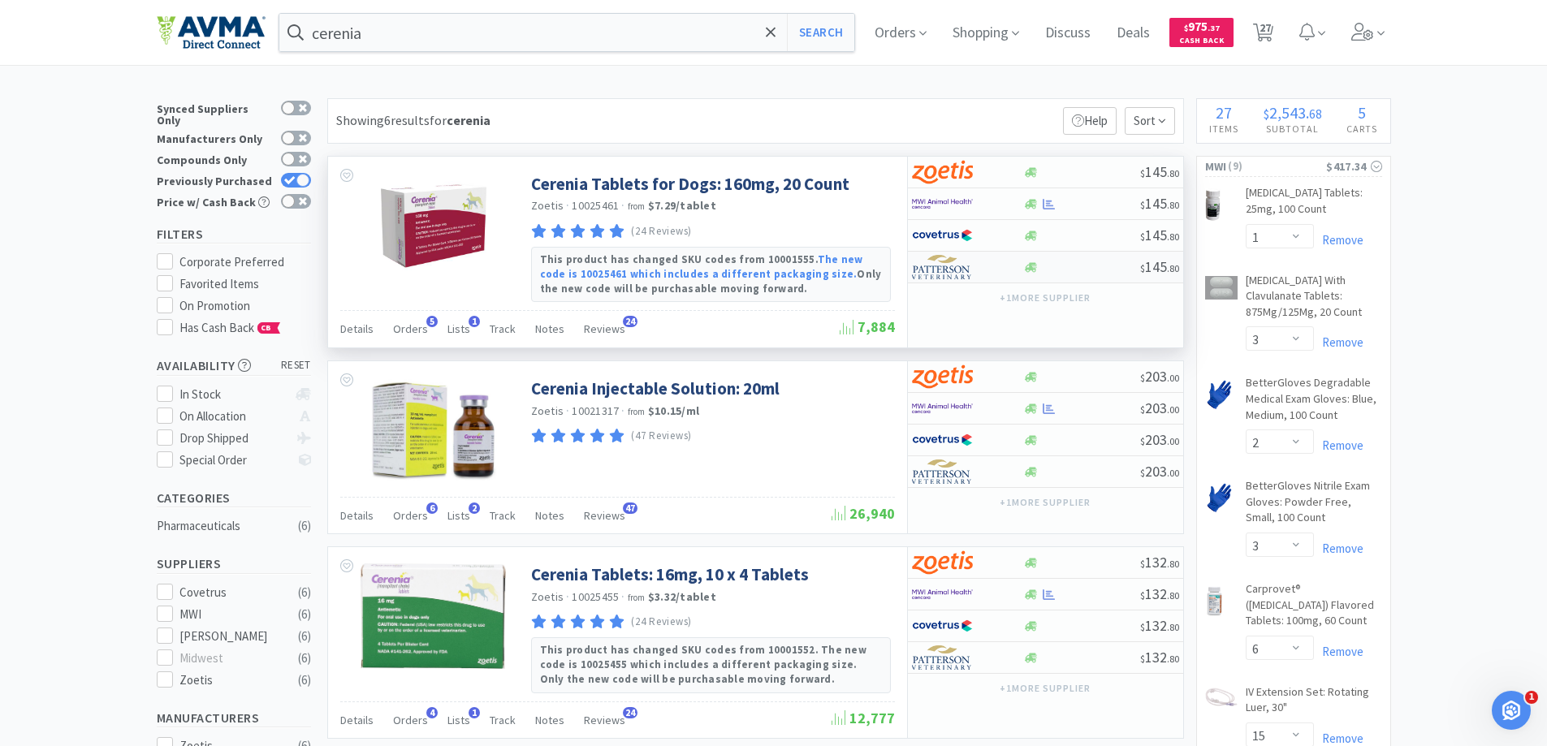
click at [931, 266] on img at bounding box center [942, 267] width 61 height 24
select select "1"
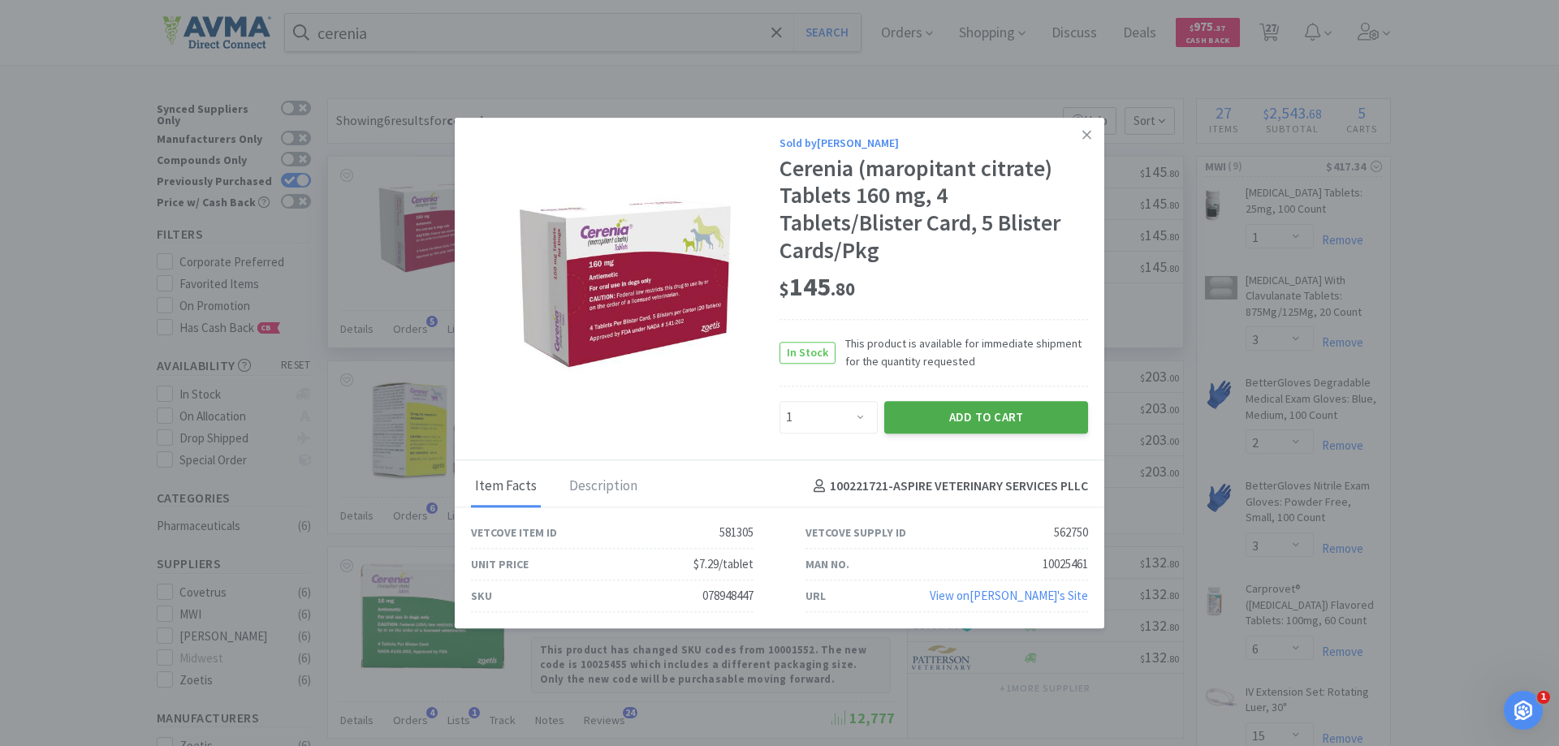
click at [977, 416] on button "Add to Cart" at bounding box center [987, 417] width 204 height 32
select select "1"
select select "10"
select select "6"
select select "2"
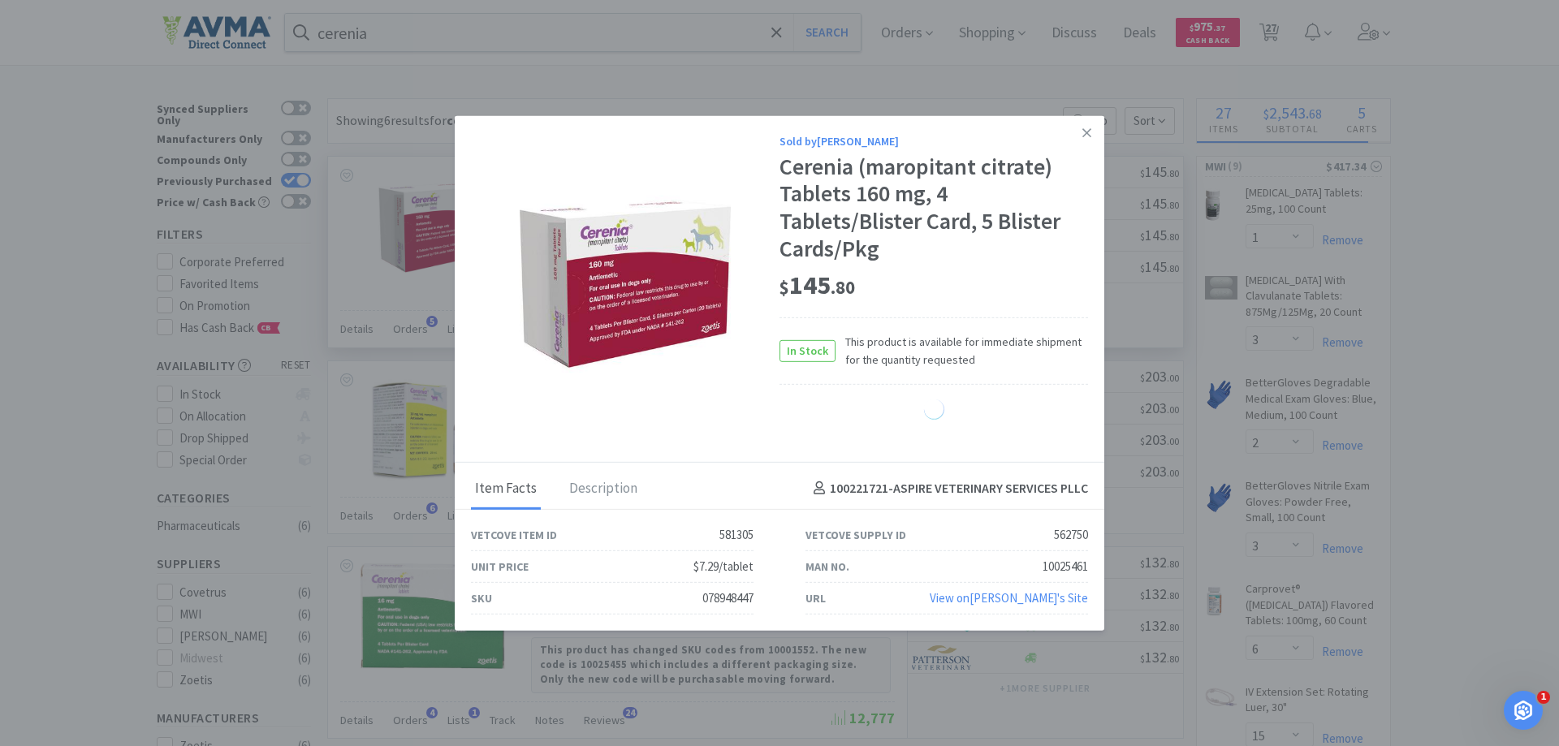
select select "1"
select select "3"
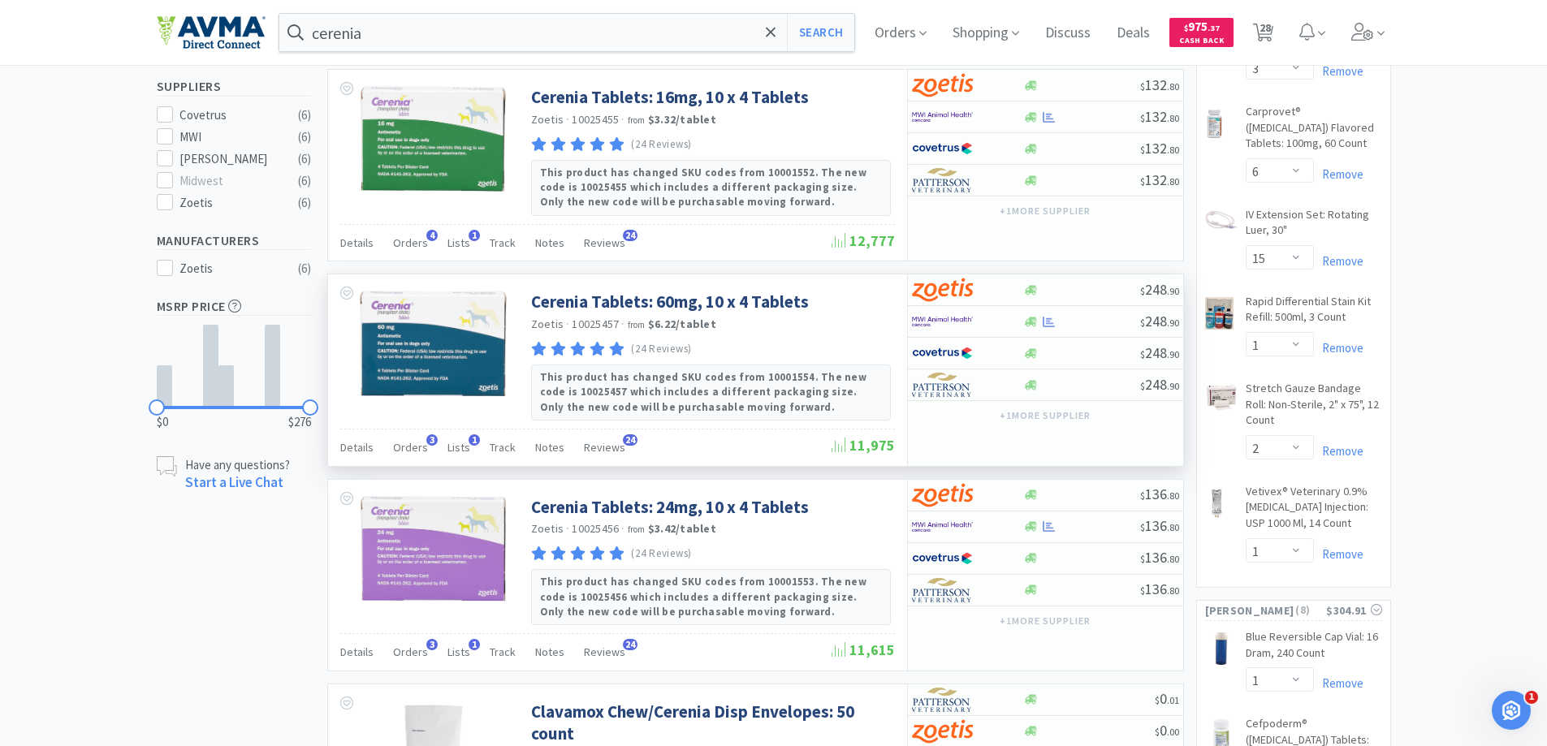
scroll to position [487, 0]
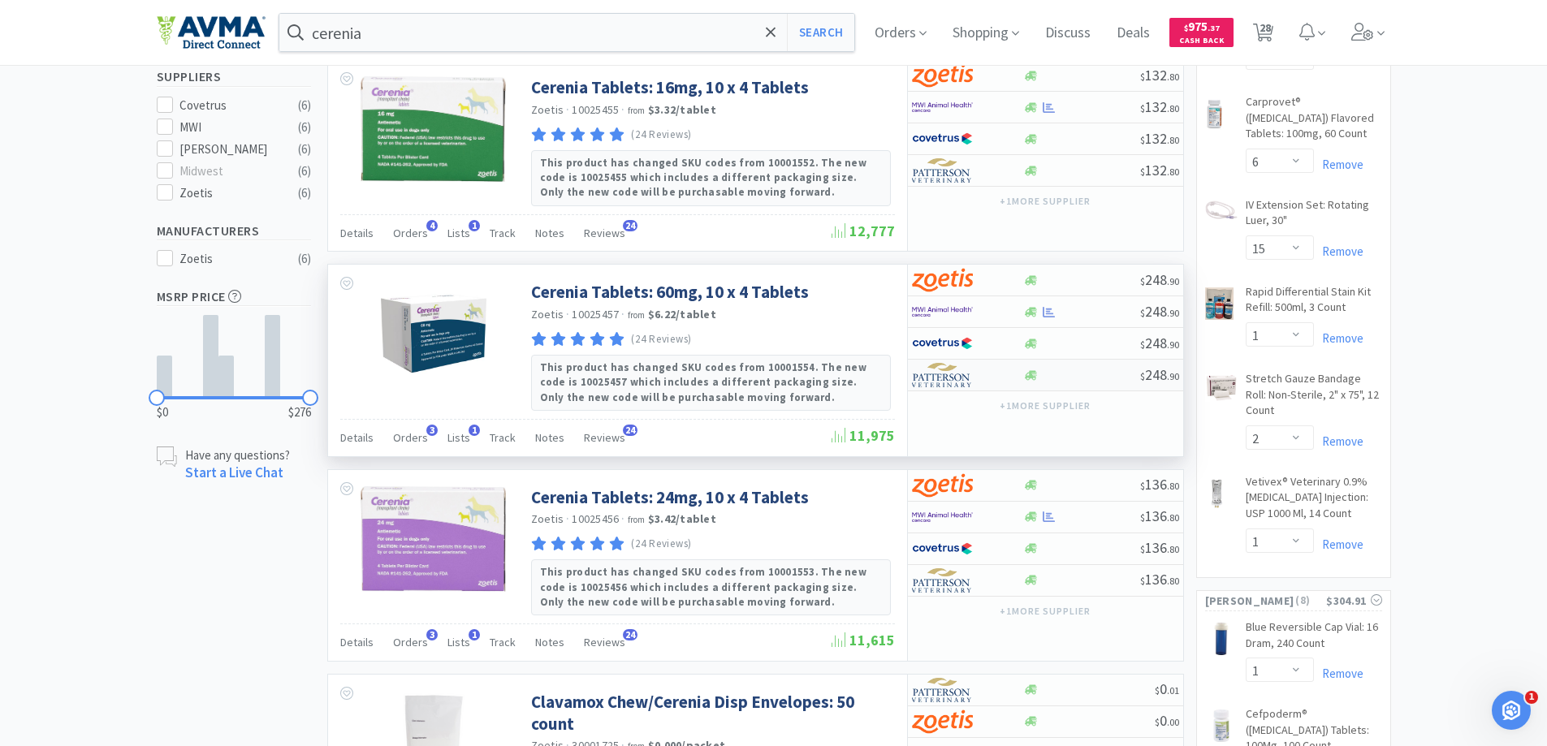
click at [939, 381] on img at bounding box center [942, 375] width 61 height 24
select select "1"
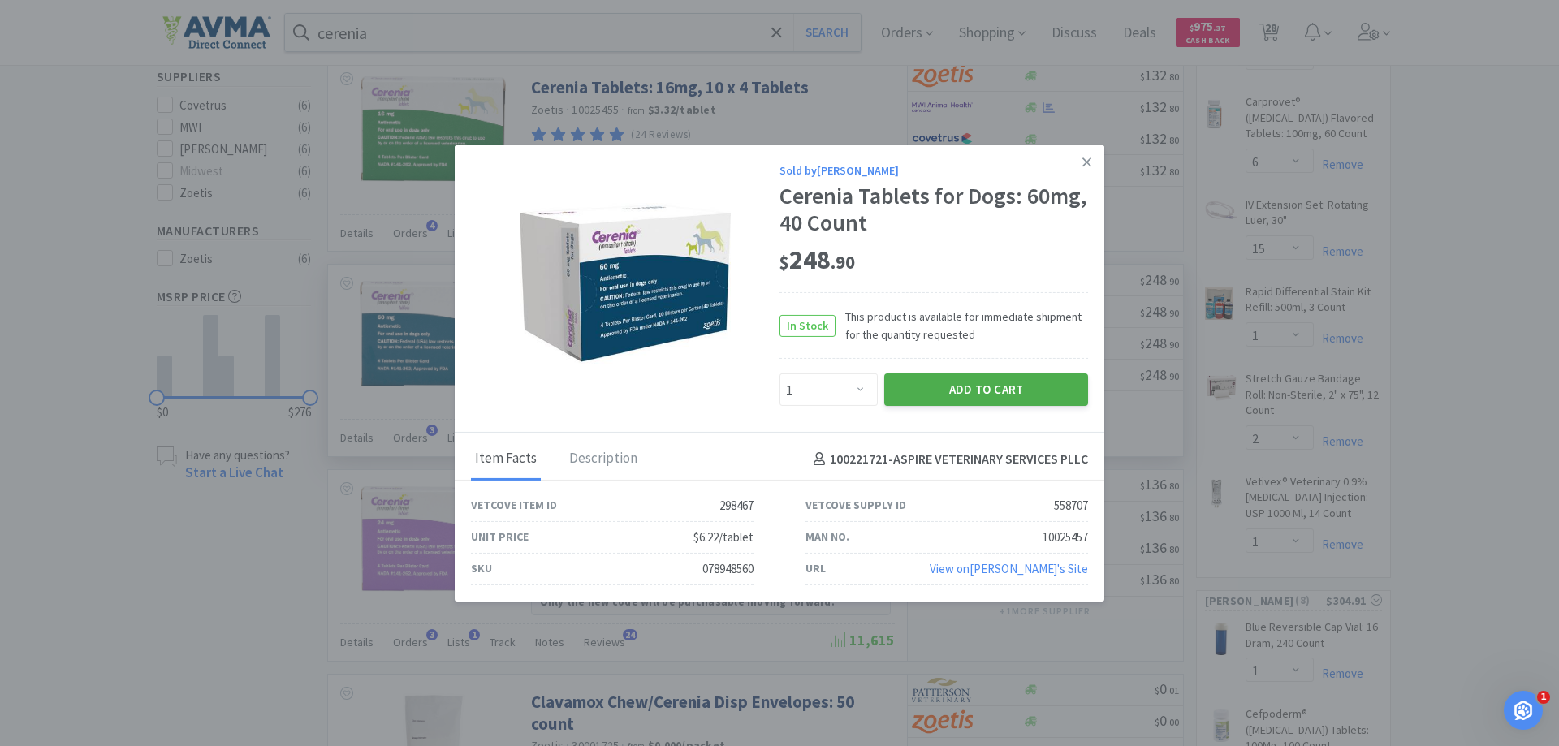
click at [943, 393] on button "Add to Cart" at bounding box center [987, 390] width 204 height 32
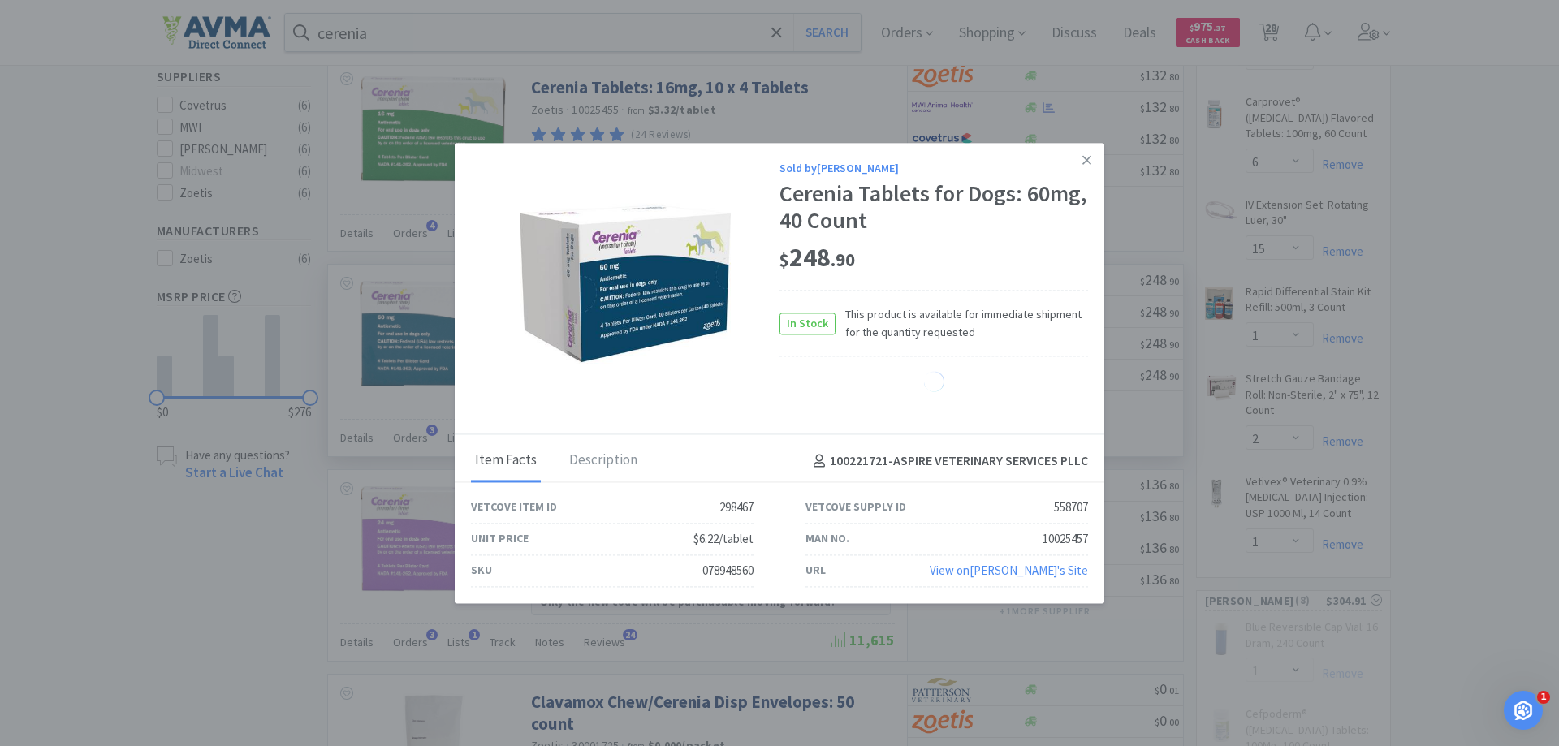
select select "1"
select select "10"
select select "6"
select select "2"
select select "1"
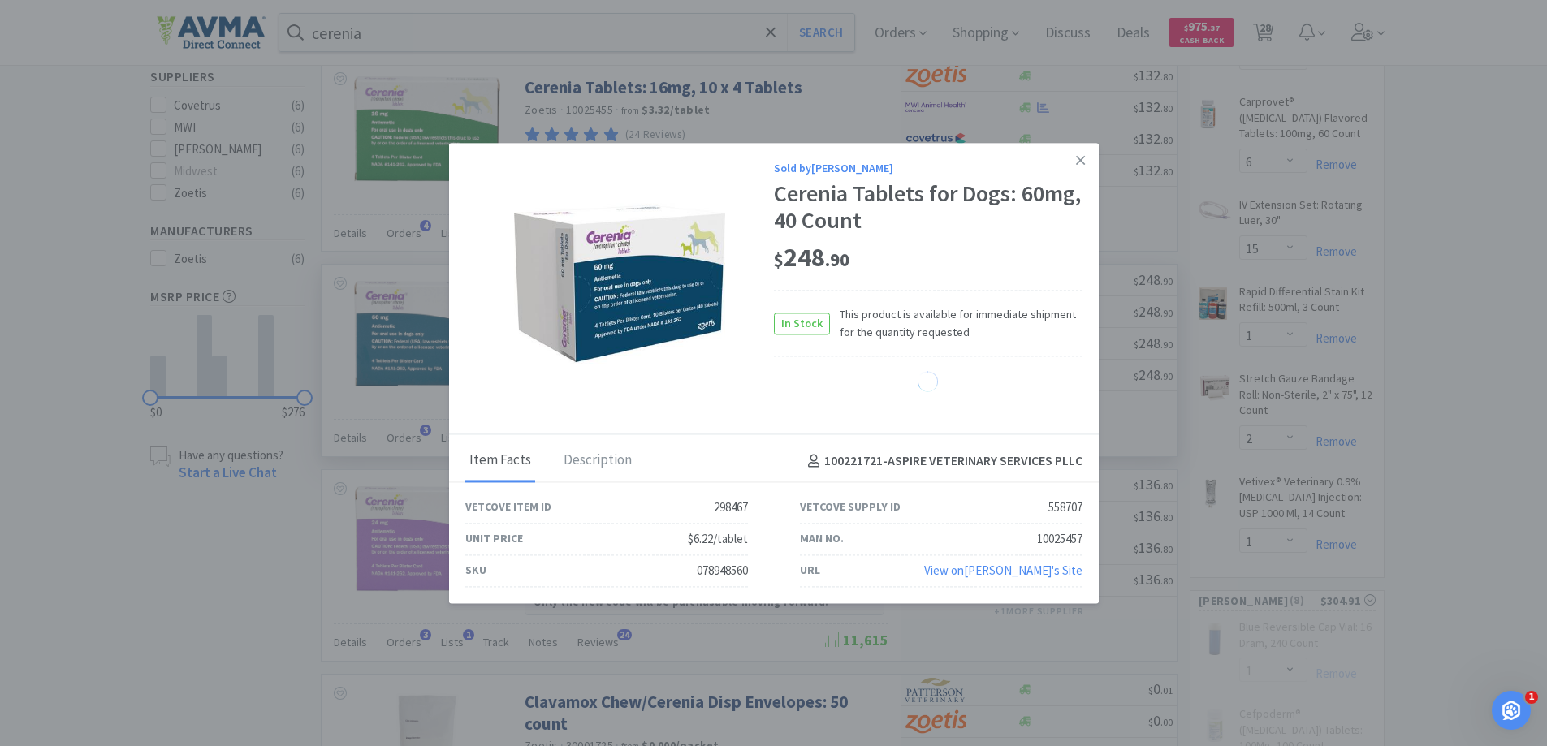
select select "3"
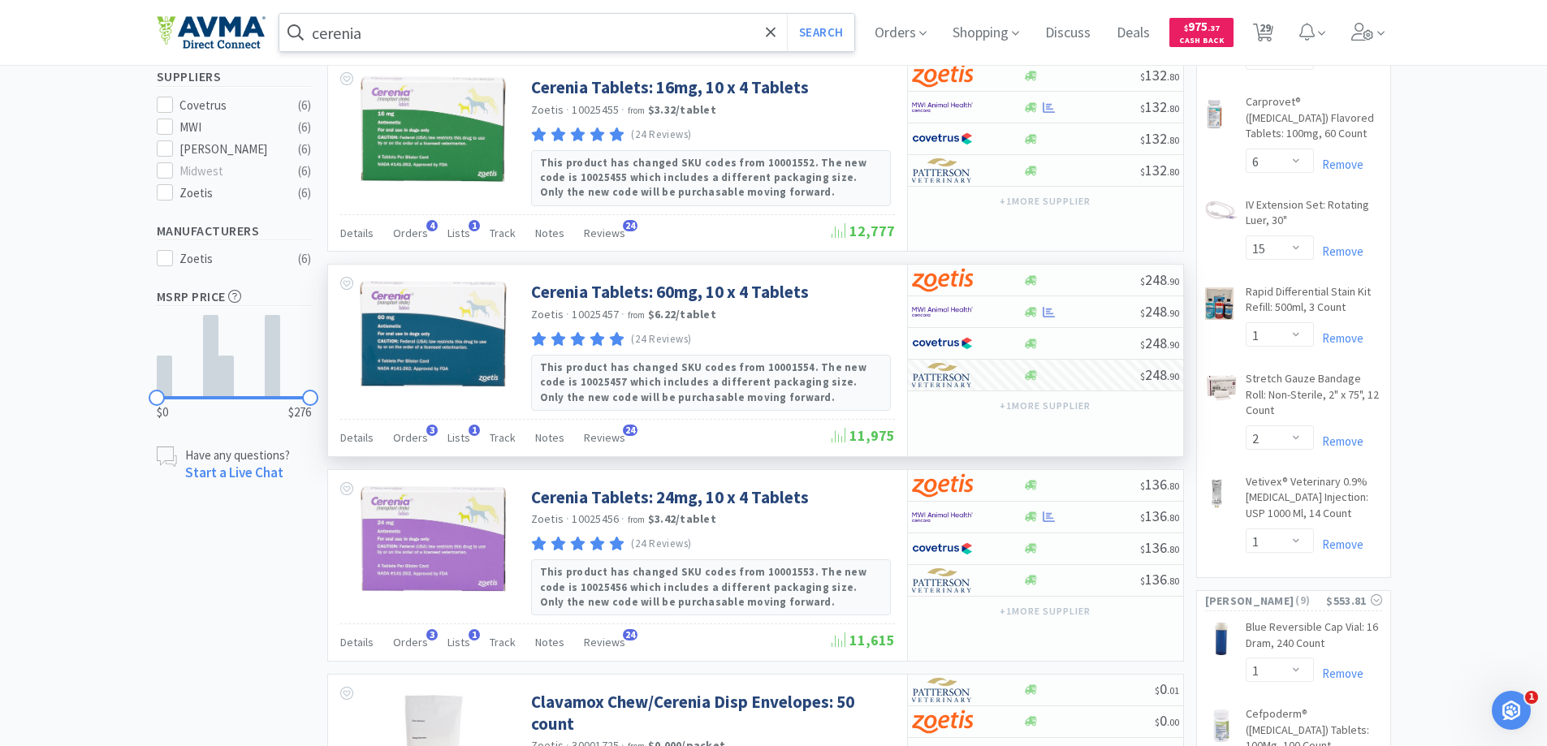
click at [508, 32] on input "cerenia" at bounding box center [567, 32] width 576 height 37
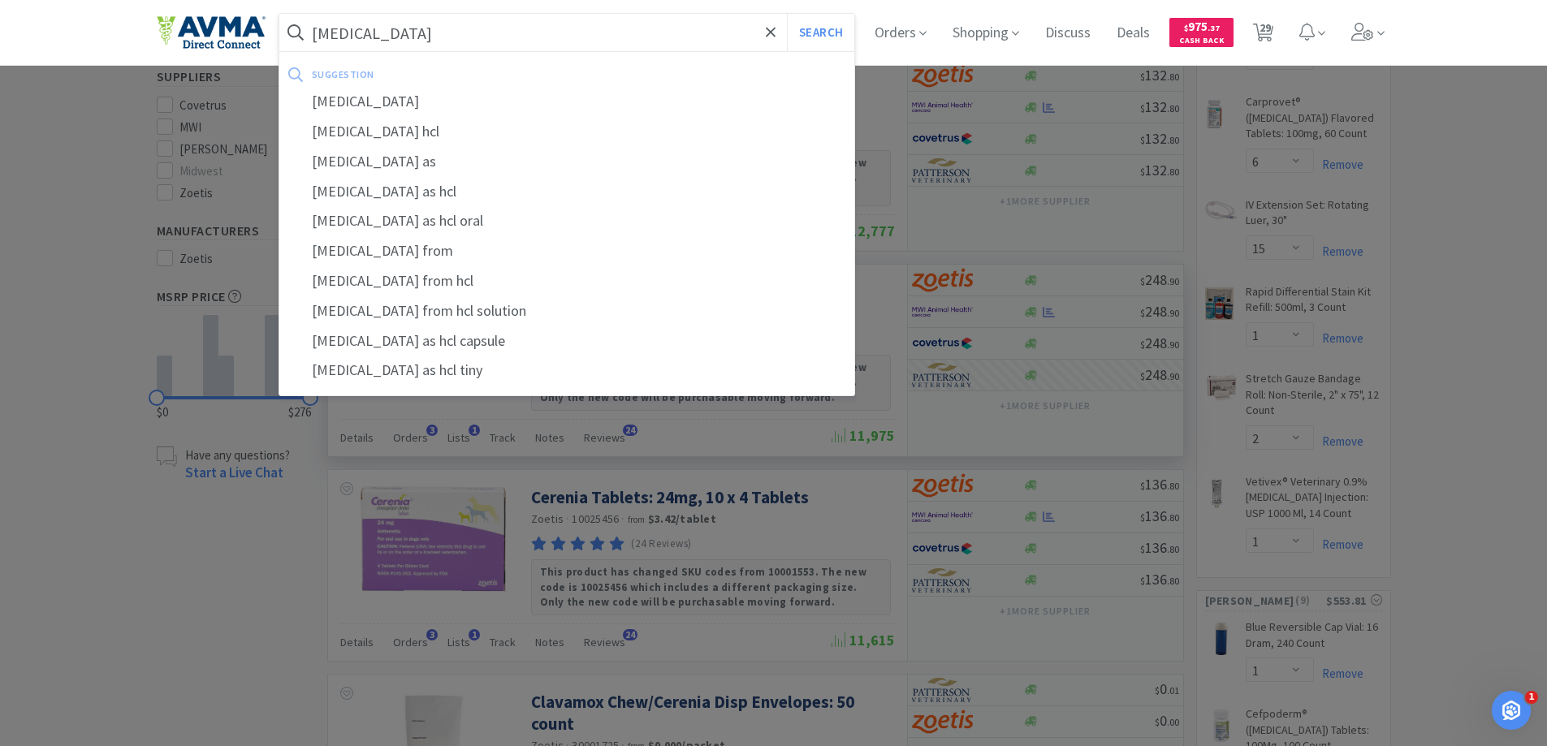
click at [787, 14] on button "Search" at bounding box center [820, 32] width 67 height 37
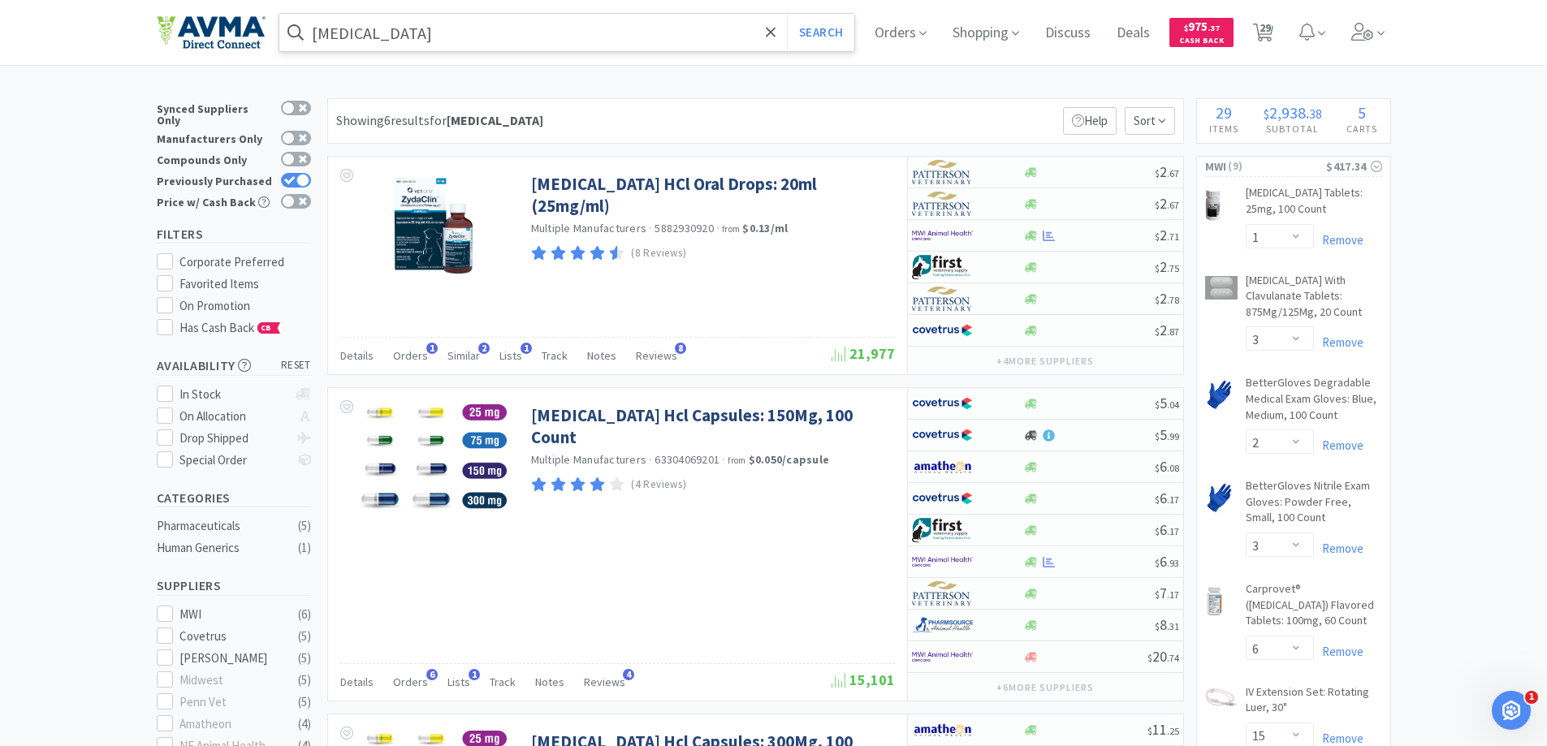
click at [504, 29] on input "[MEDICAL_DATA]" at bounding box center [567, 32] width 576 height 37
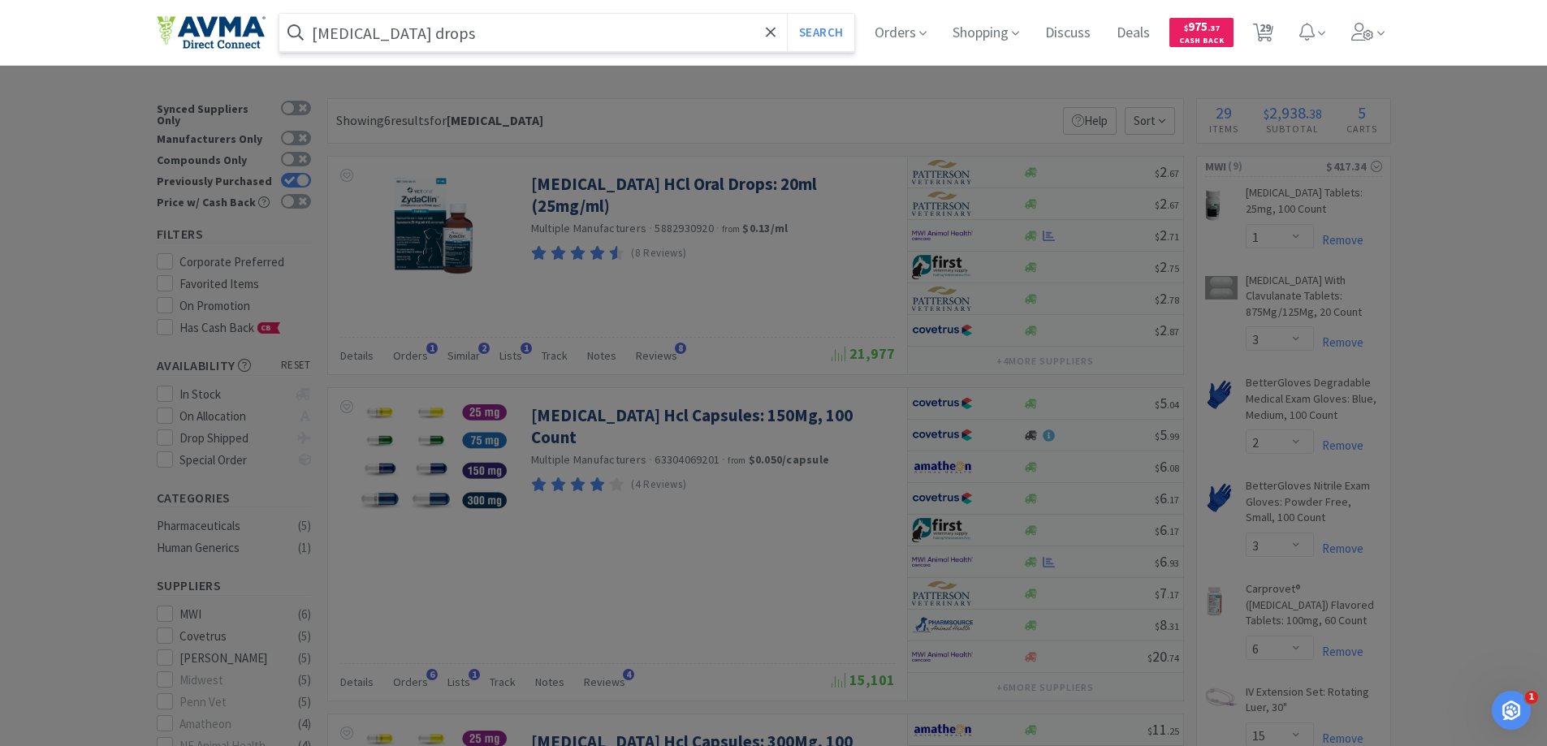
type input "[MEDICAL_DATA] drops"
click at [787, 14] on button "Search" at bounding box center [820, 32] width 67 height 37
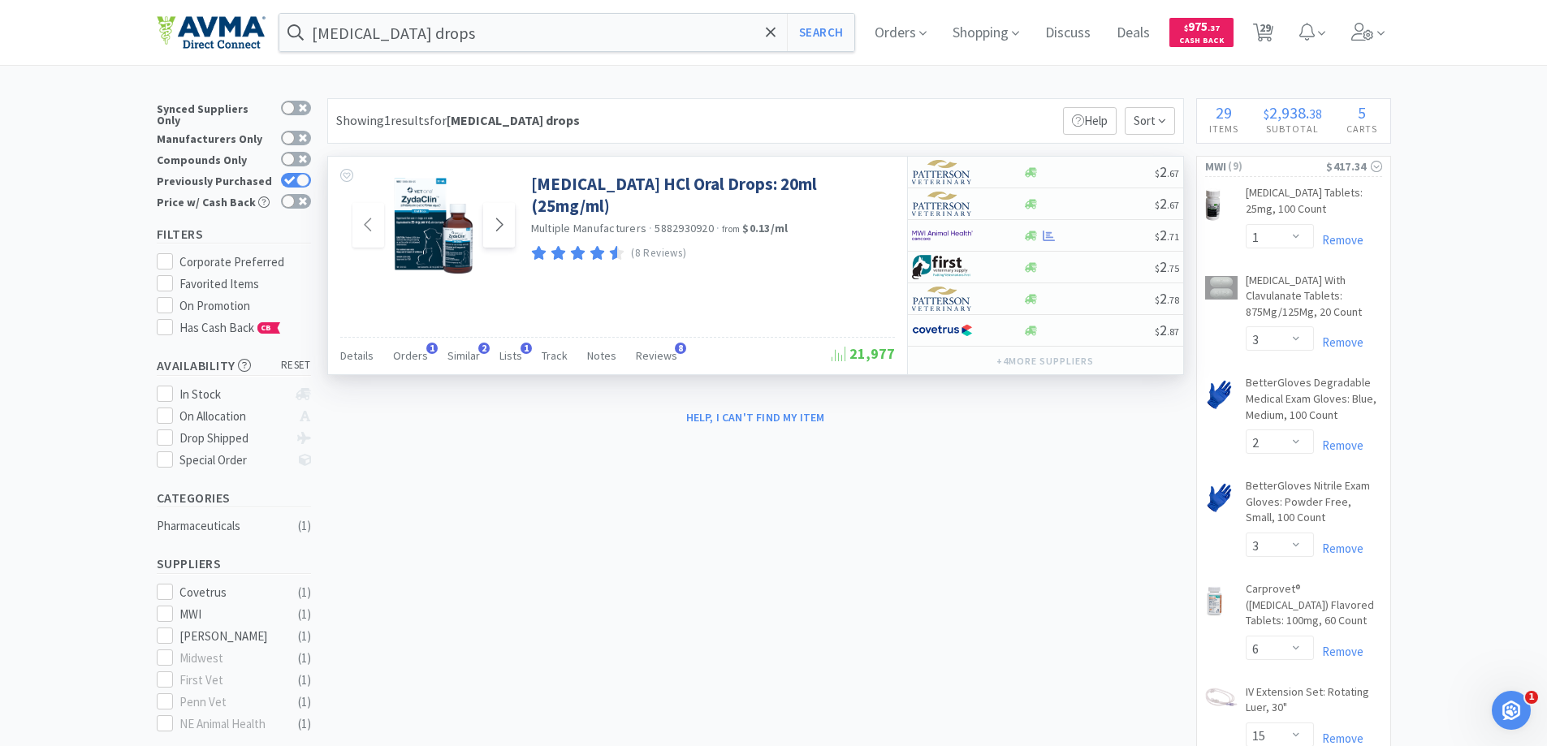
click at [506, 229] on span at bounding box center [499, 225] width 32 height 45
click at [945, 179] on img at bounding box center [942, 172] width 61 height 24
select select "1"
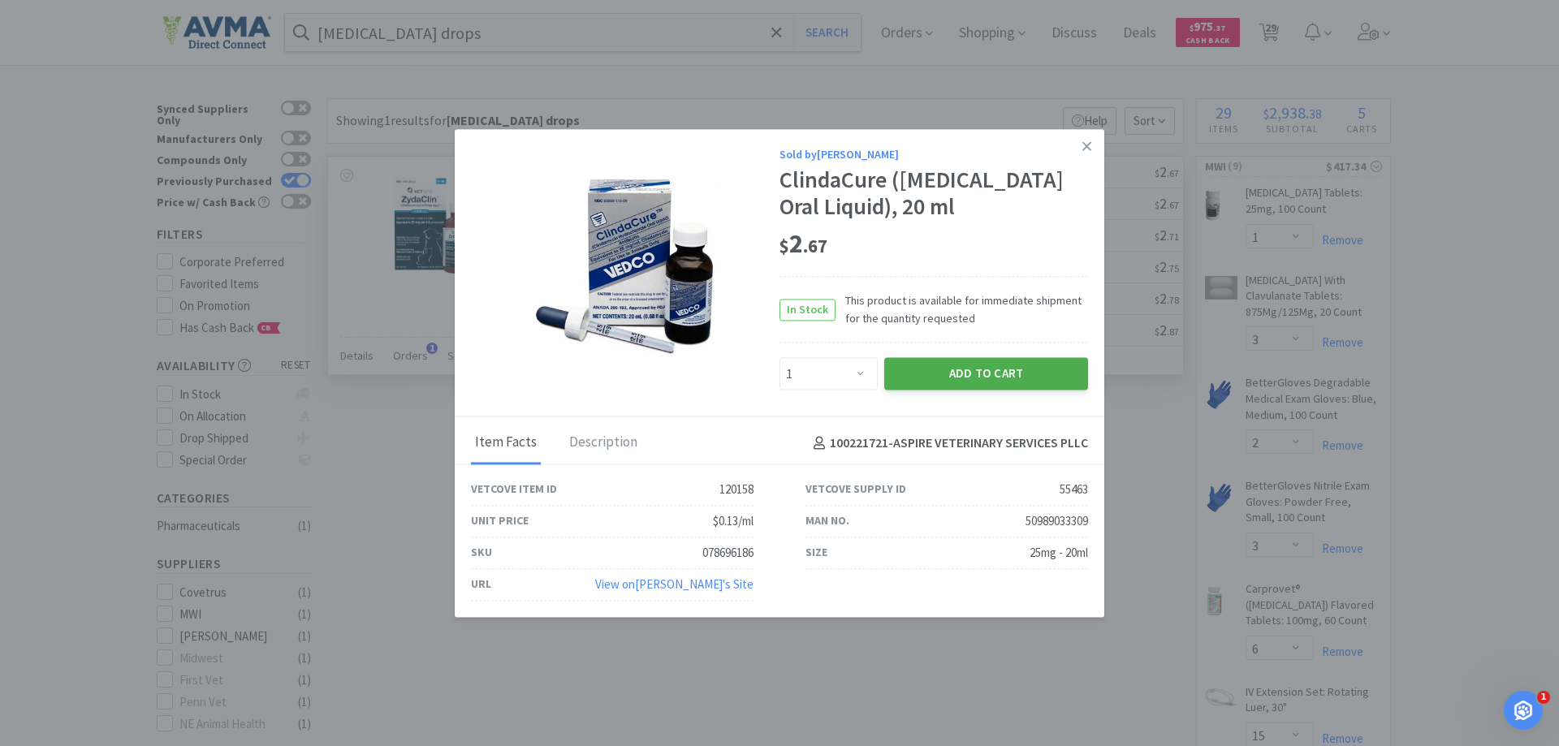
click at [938, 386] on button "Add to Cart" at bounding box center [987, 374] width 204 height 32
select select "1"
select select "10"
select select "6"
select select "2"
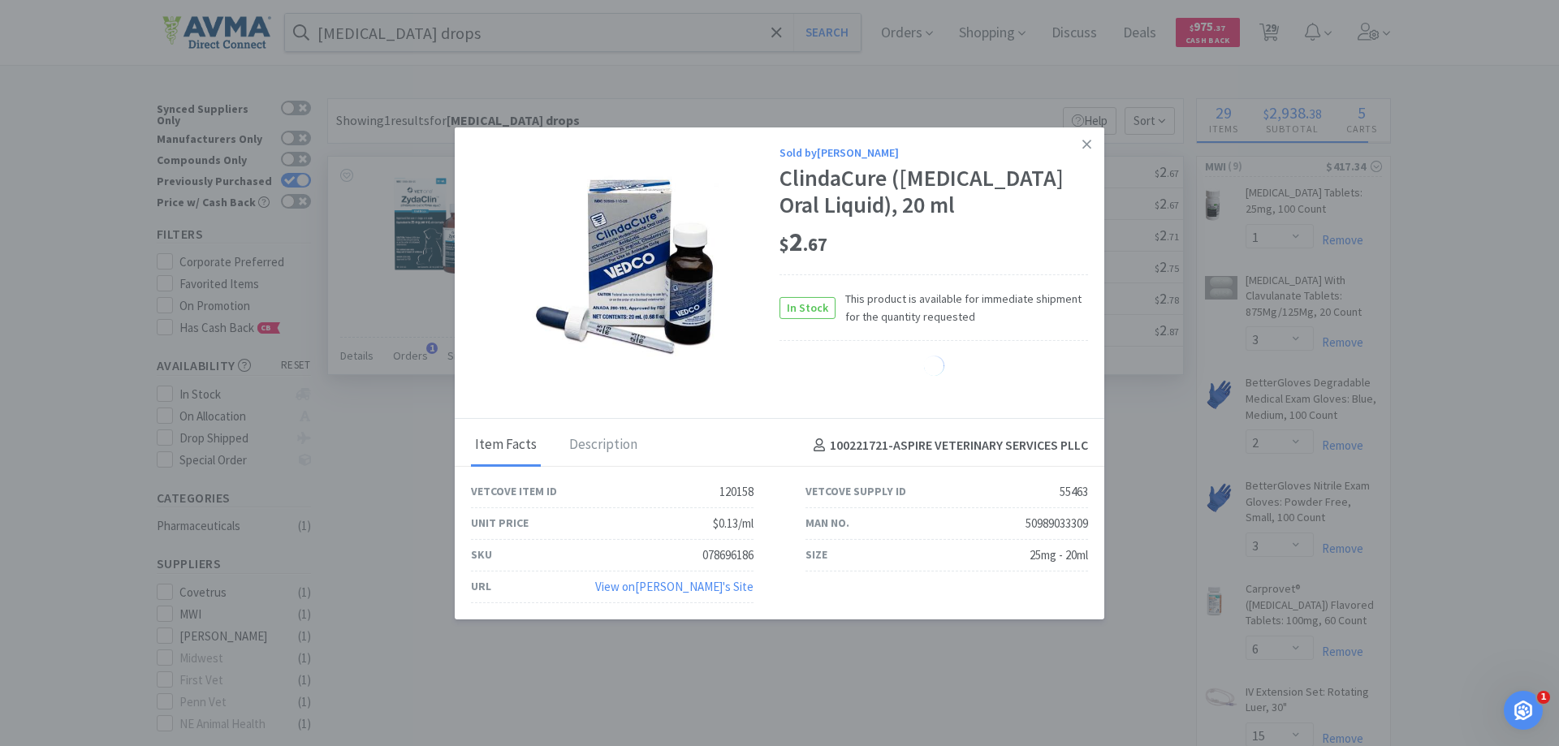
select select "1"
select select "3"
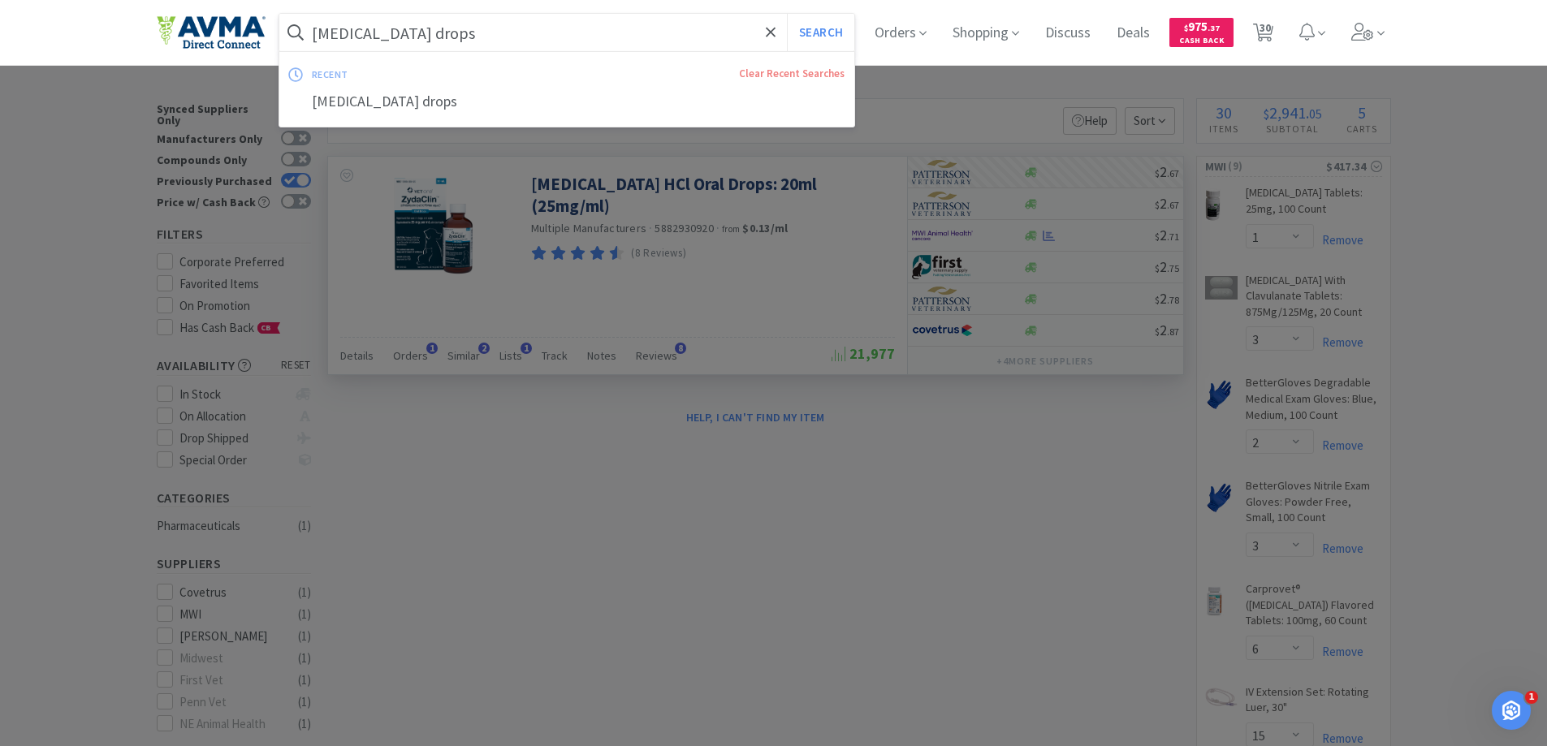
click at [491, 31] on input "[MEDICAL_DATA] drops" at bounding box center [567, 32] width 576 height 37
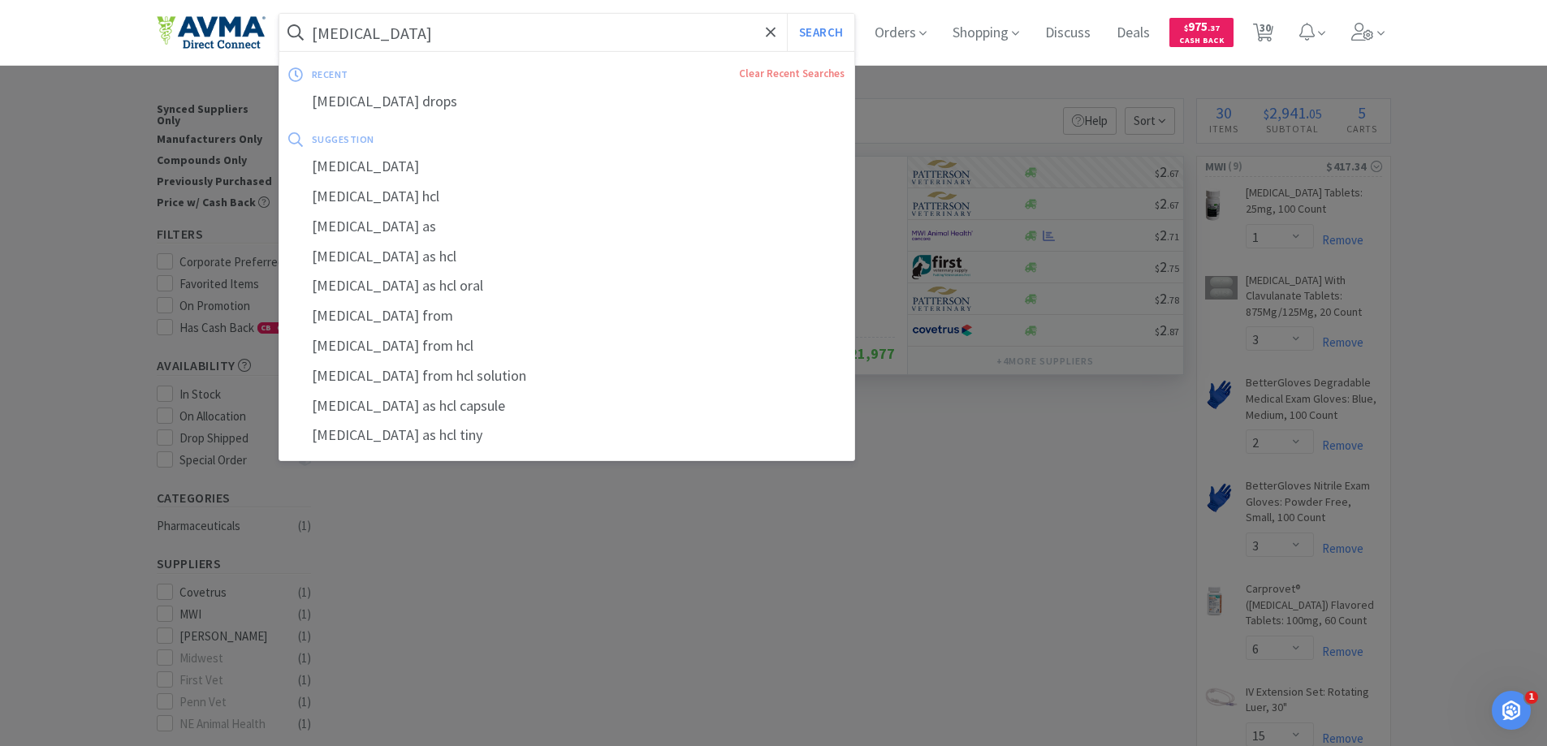
type input "[MEDICAL_DATA]"
click at [787, 14] on button "Search" at bounding box center [820, 32] width 67 height 37
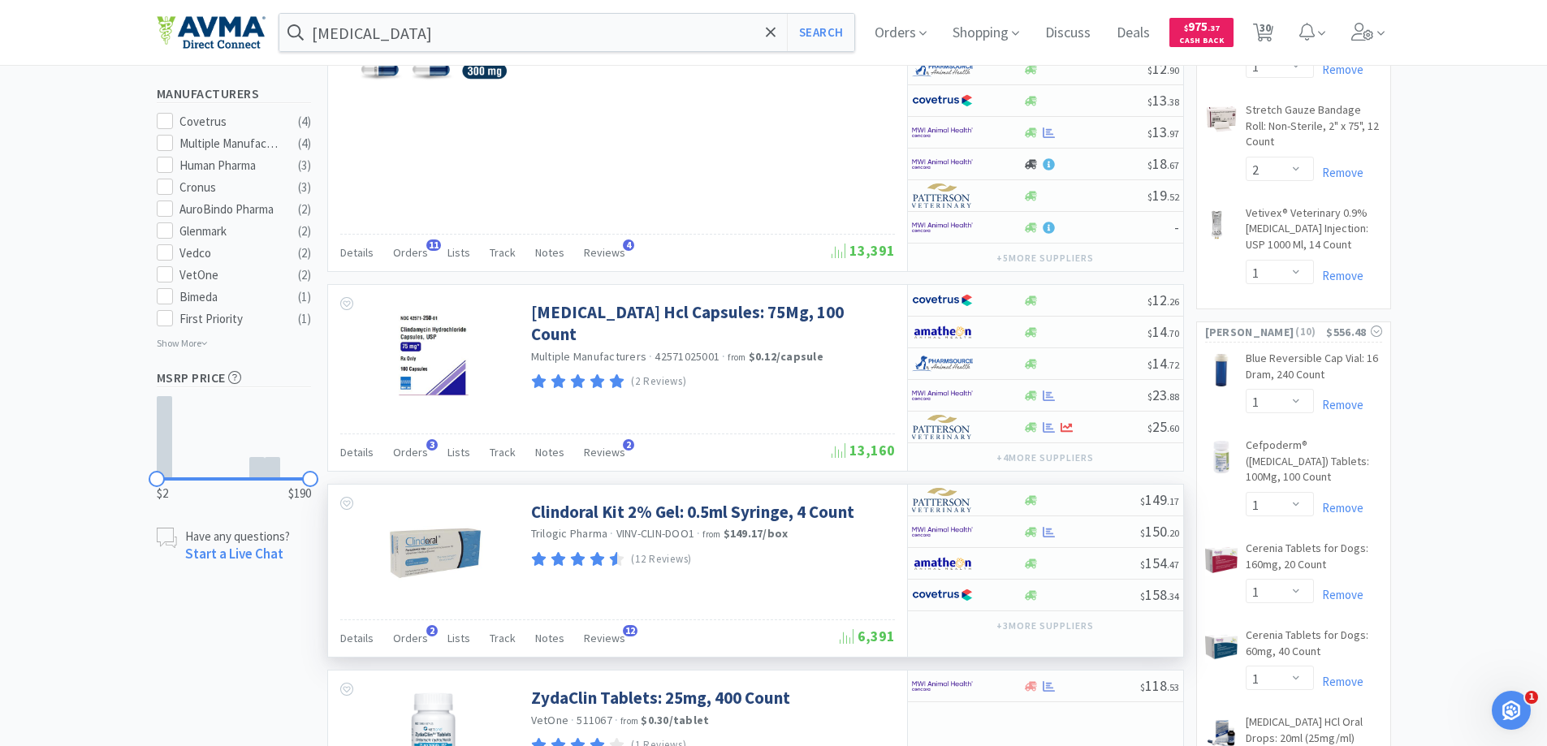
scroll to position [812, 0]
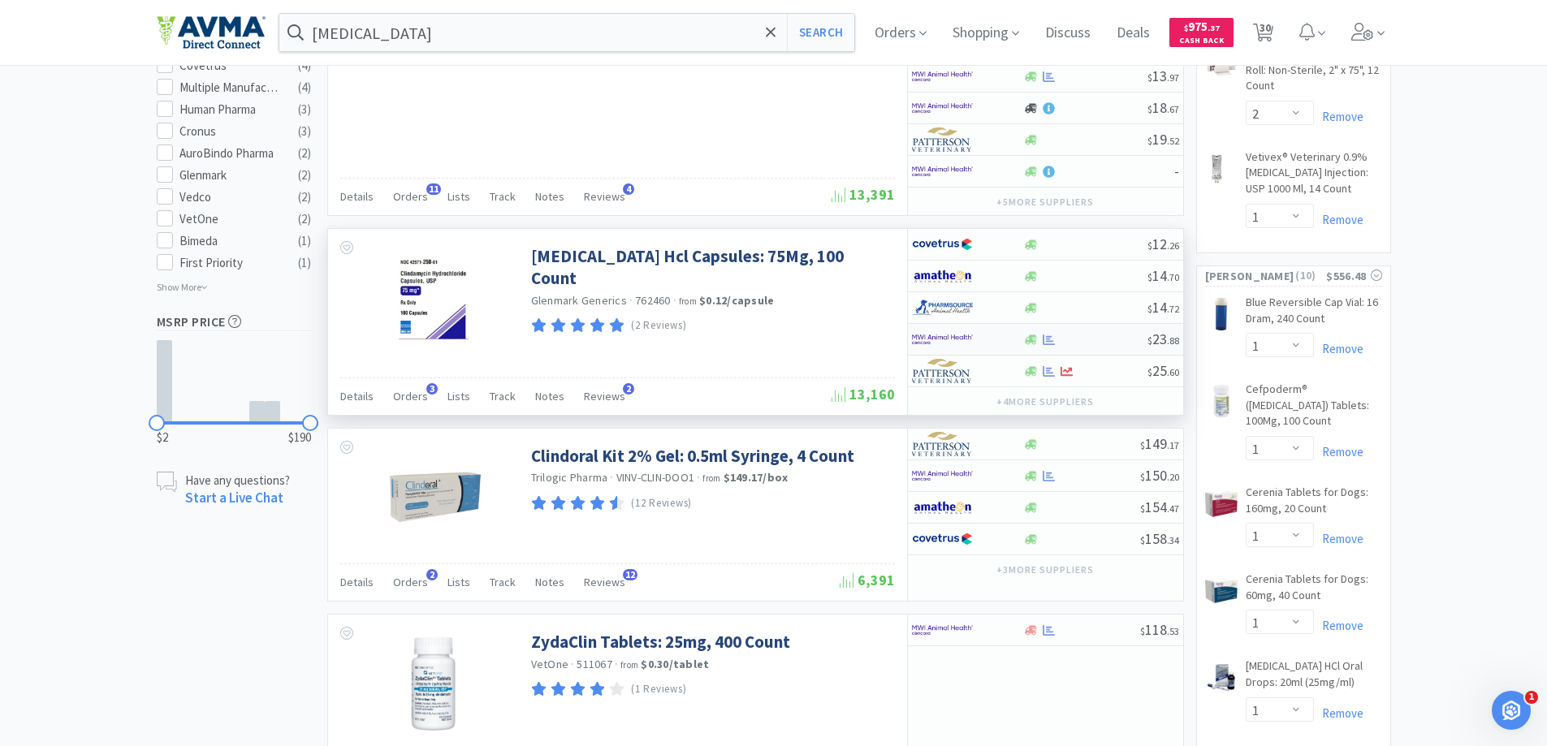
click at [943, 343] on img at bounding box center [942, 339] width 61 height 24
select select "1"
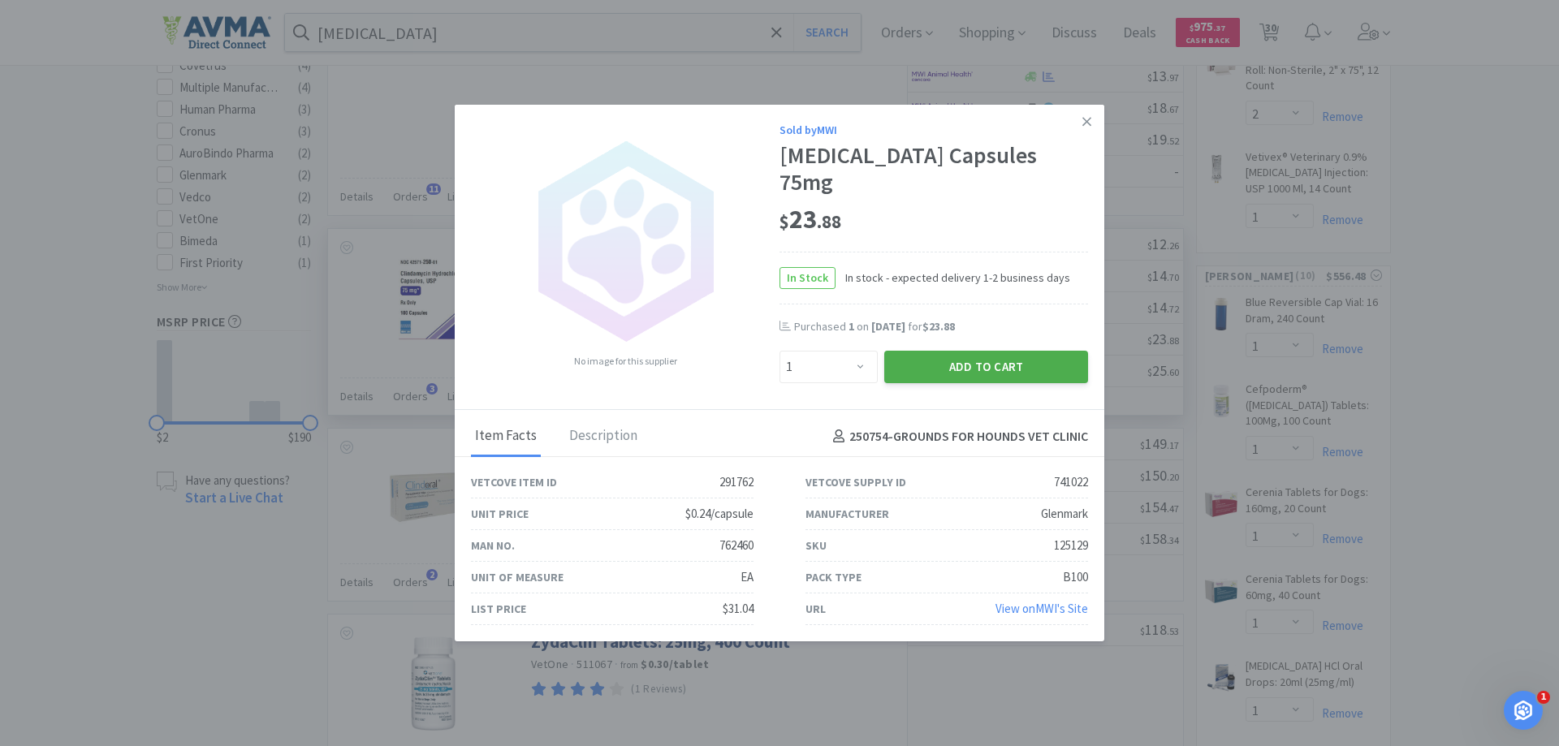
click at [924, 351] on button "Add to Cart" at bounding box center [987, 367] width 204 height 32
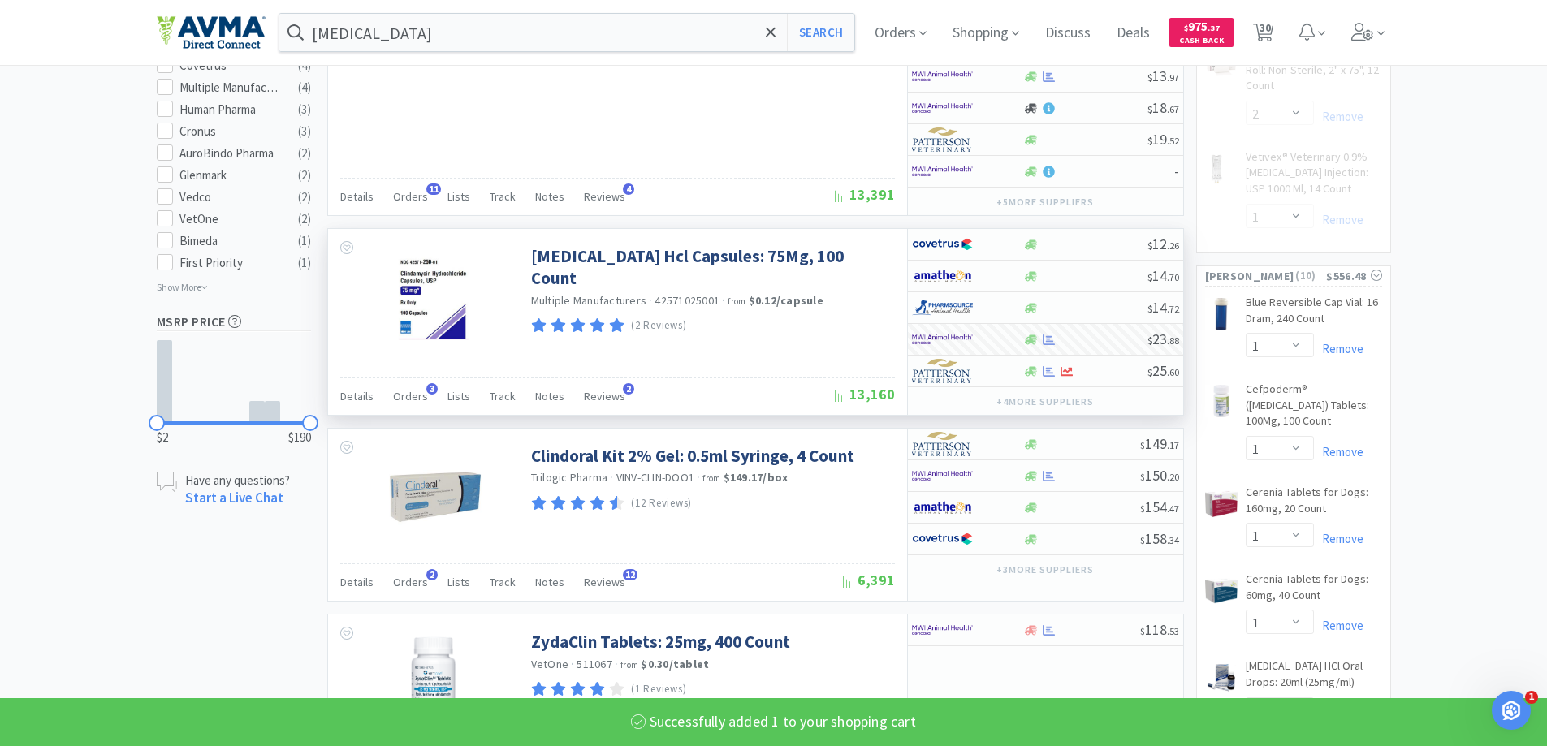
select select "1"
select select "15"
select select "1"
select select "2"
select select "1"
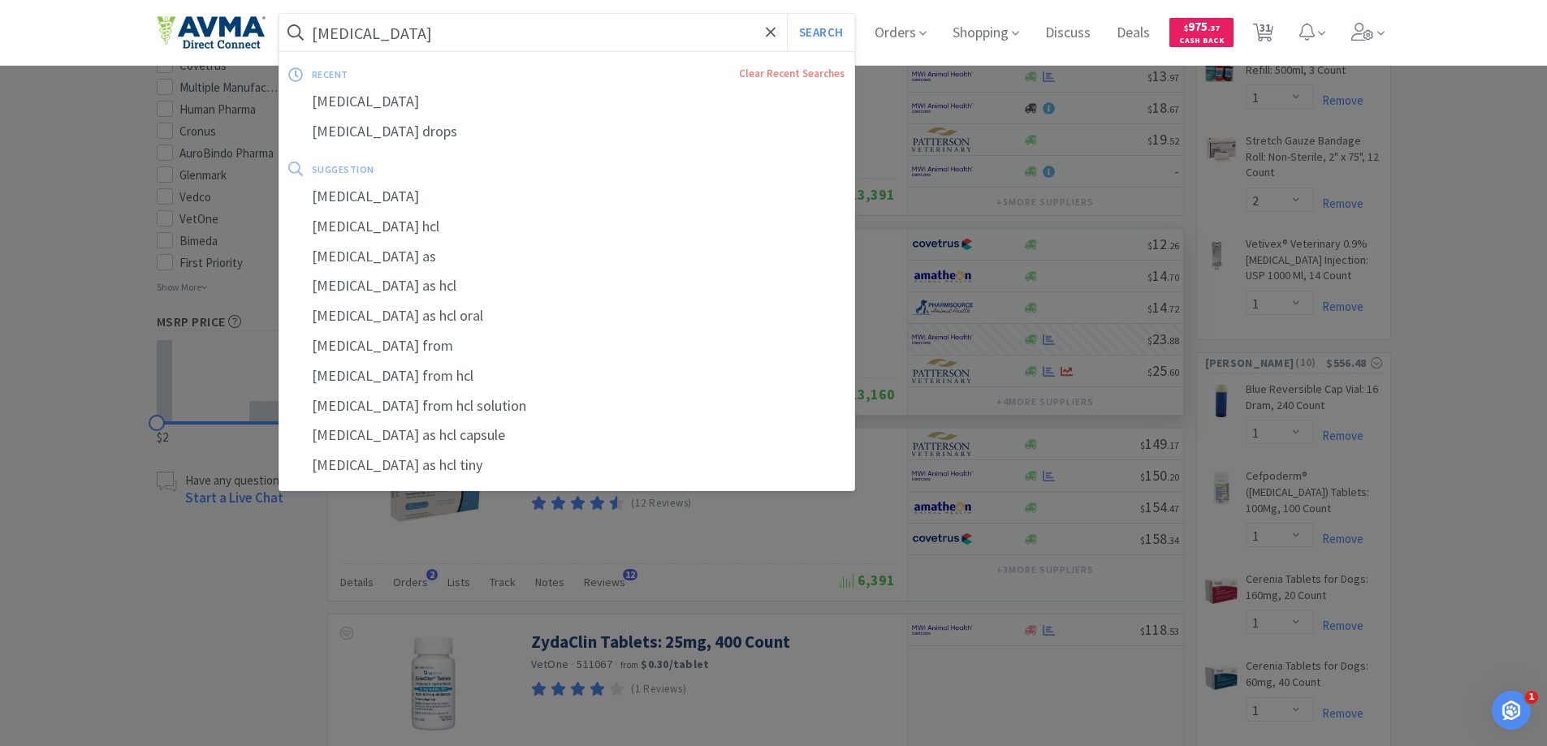
click at [582, 40] on input "[MEDICAL_DATA]" at bounding box center [567, 32] width 576 height 37
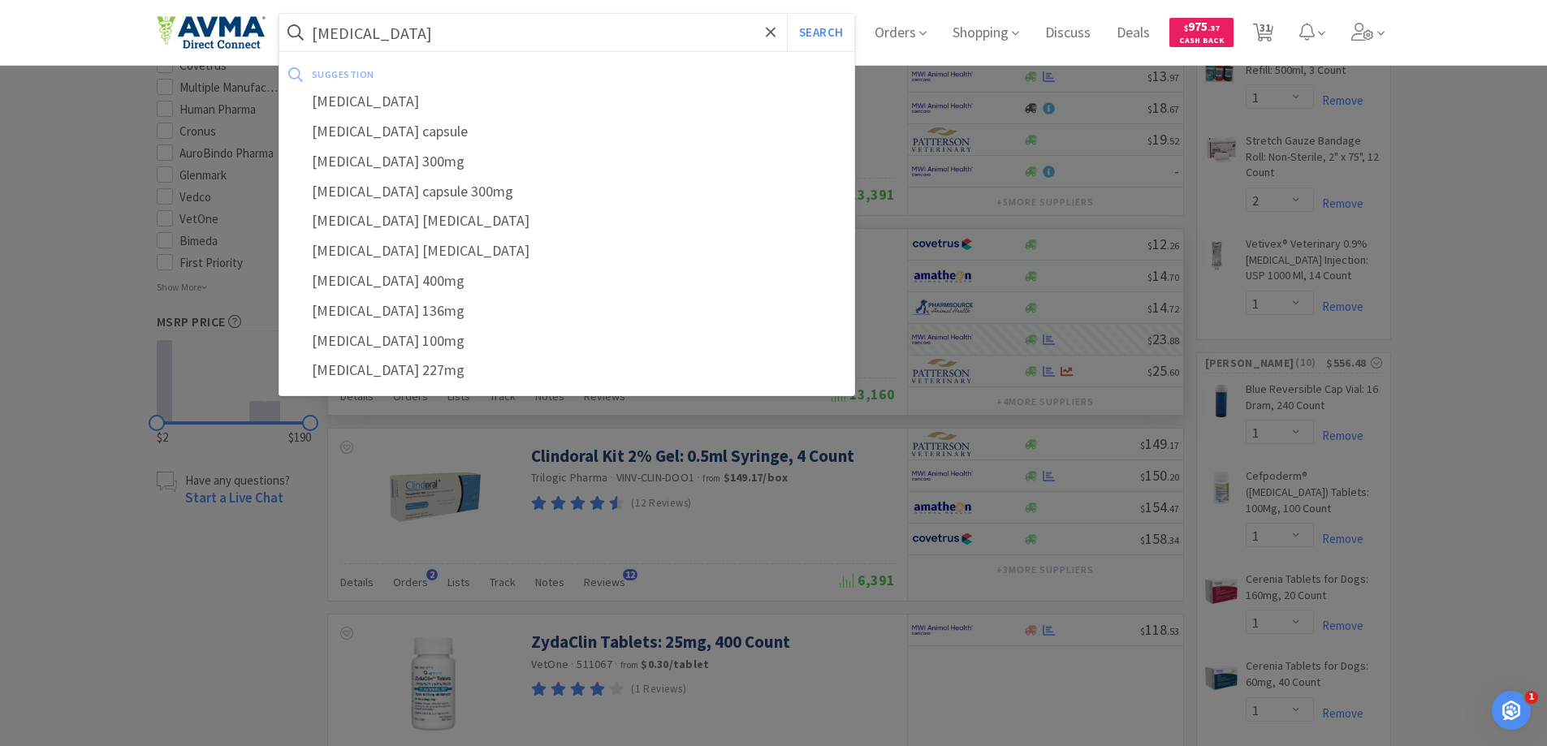
type input "[MEDICAL_DATA]"
click at [787, 14] on button "Search" at bounding box center [820, 32] width 67 height 37
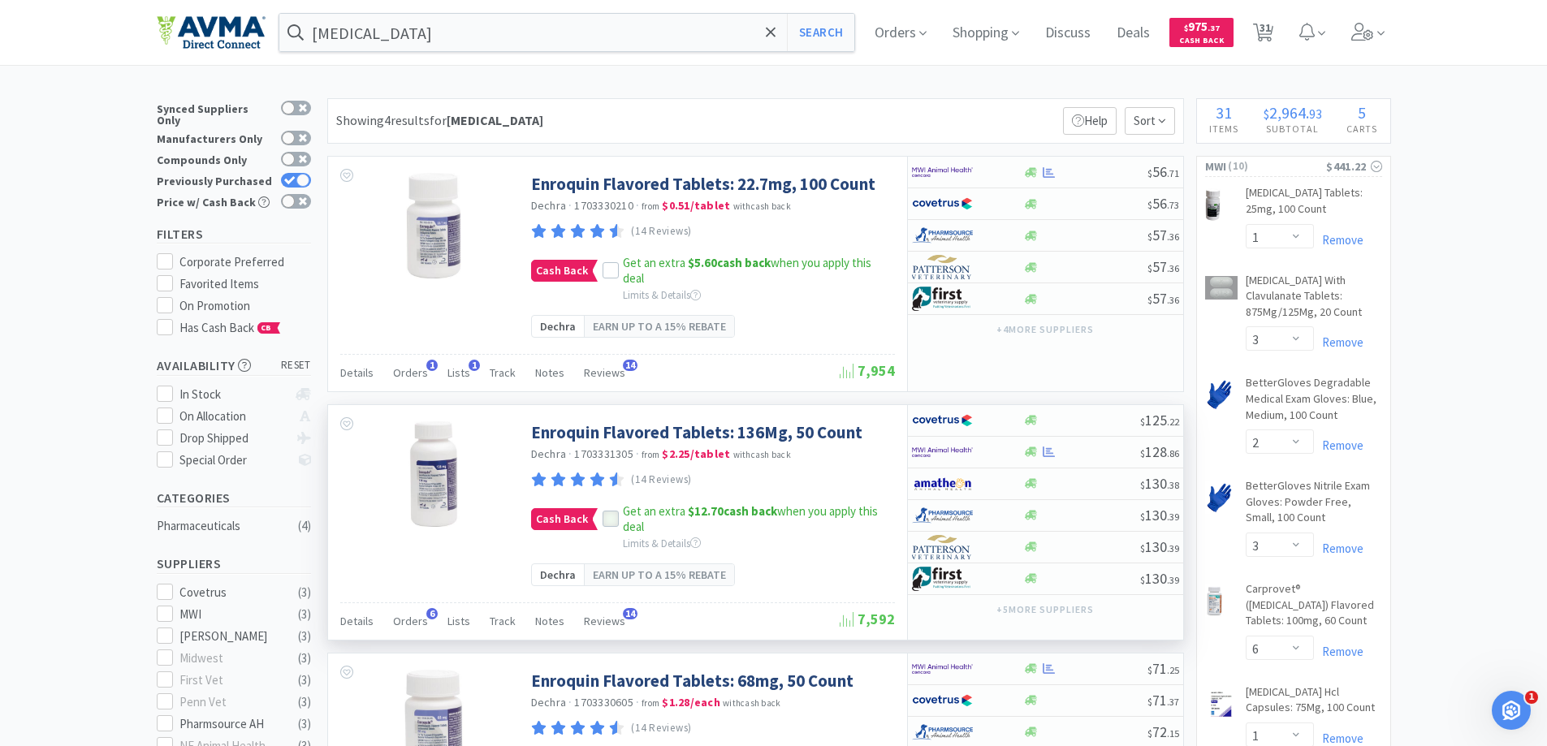
click at [610, 523] on icon at bounding box center [610, 519] width 11 height 11
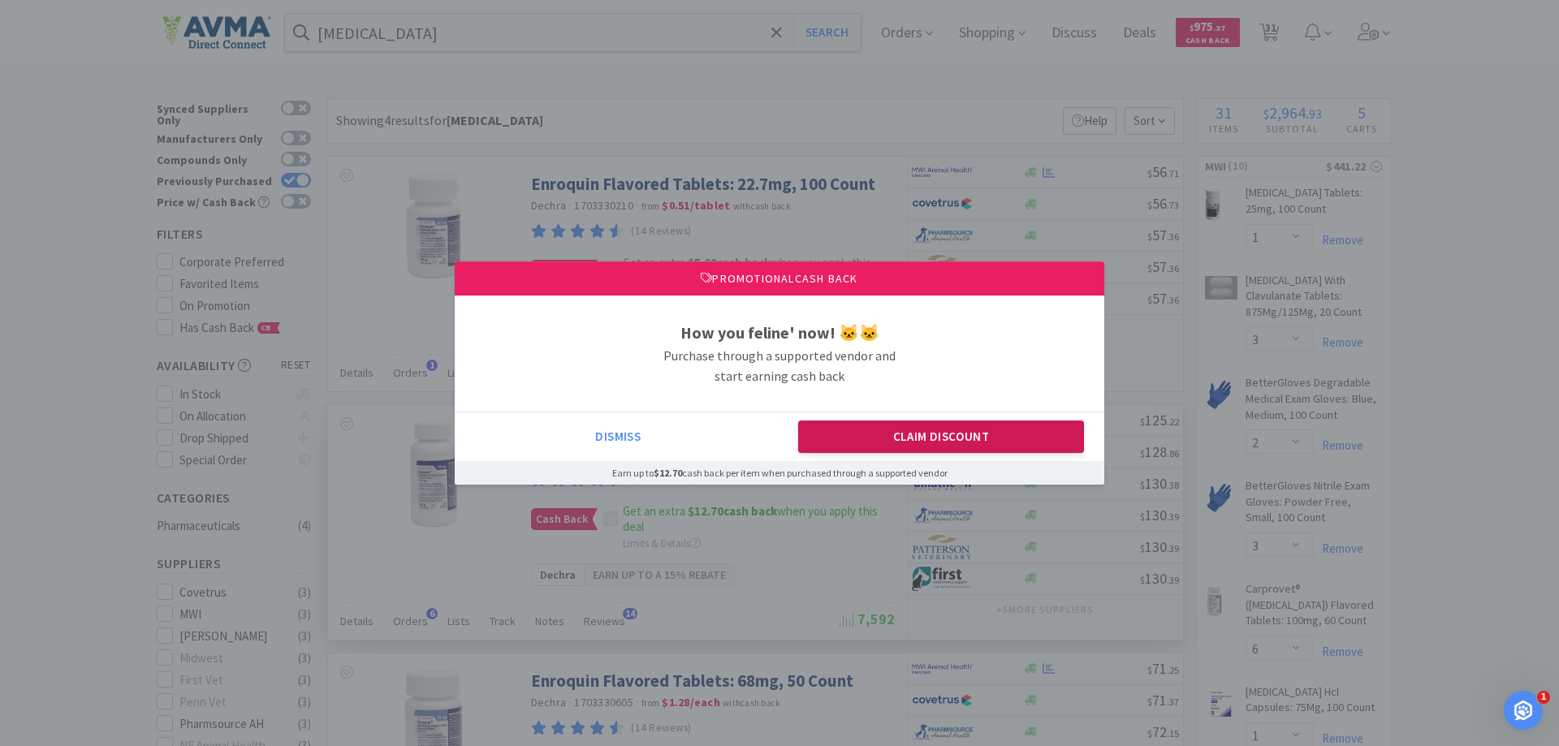
click at [919, 433] on button "Claim Discount" at bounding box center [941, 437] width 287 height 32
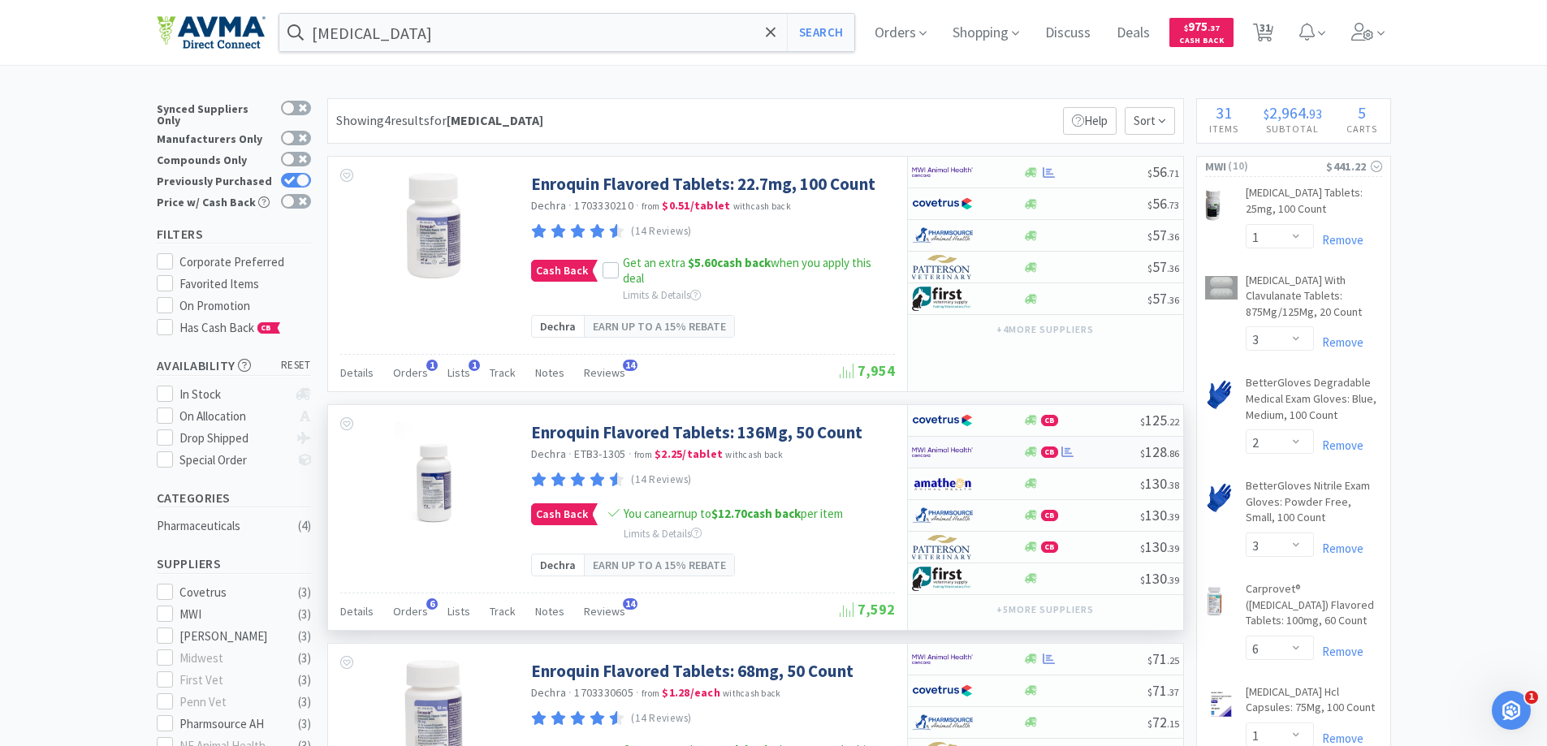
click at [935, 456] on img at bounding box center [942, 452] width 61 height 24
select select "1"
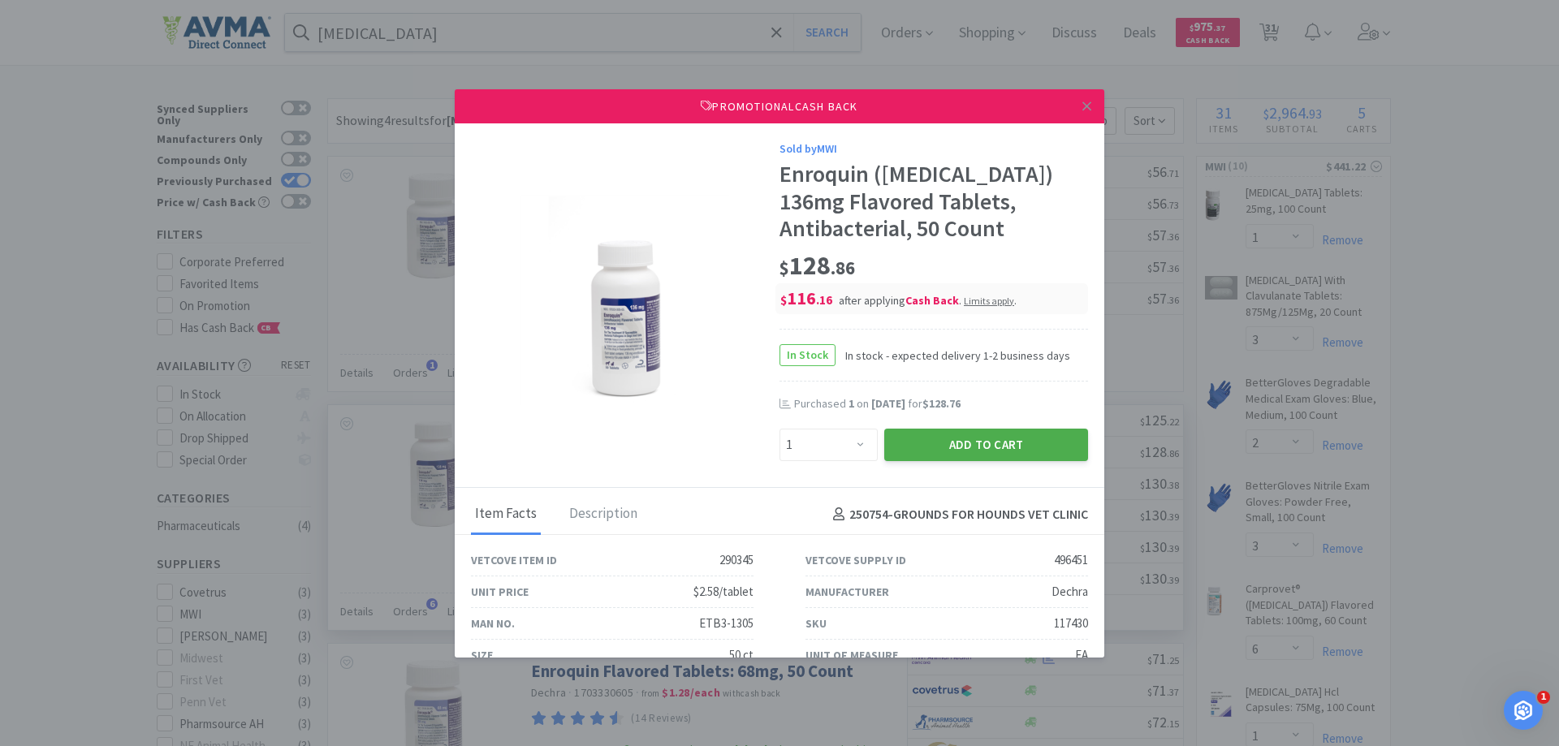
click at [933, 444] on button "Add to Cart" at bounding box center [987, 445] width 204 height 32
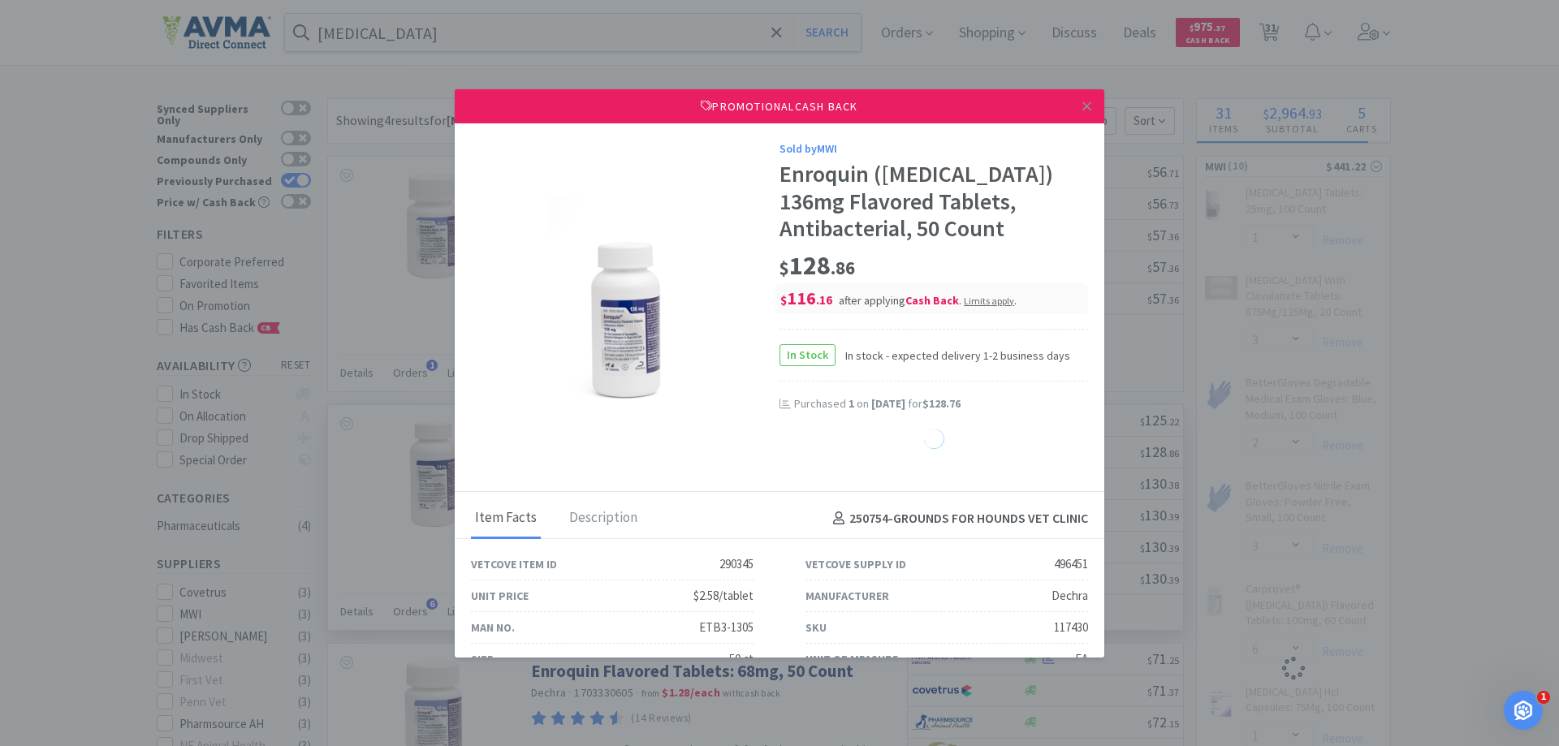
select select "1"
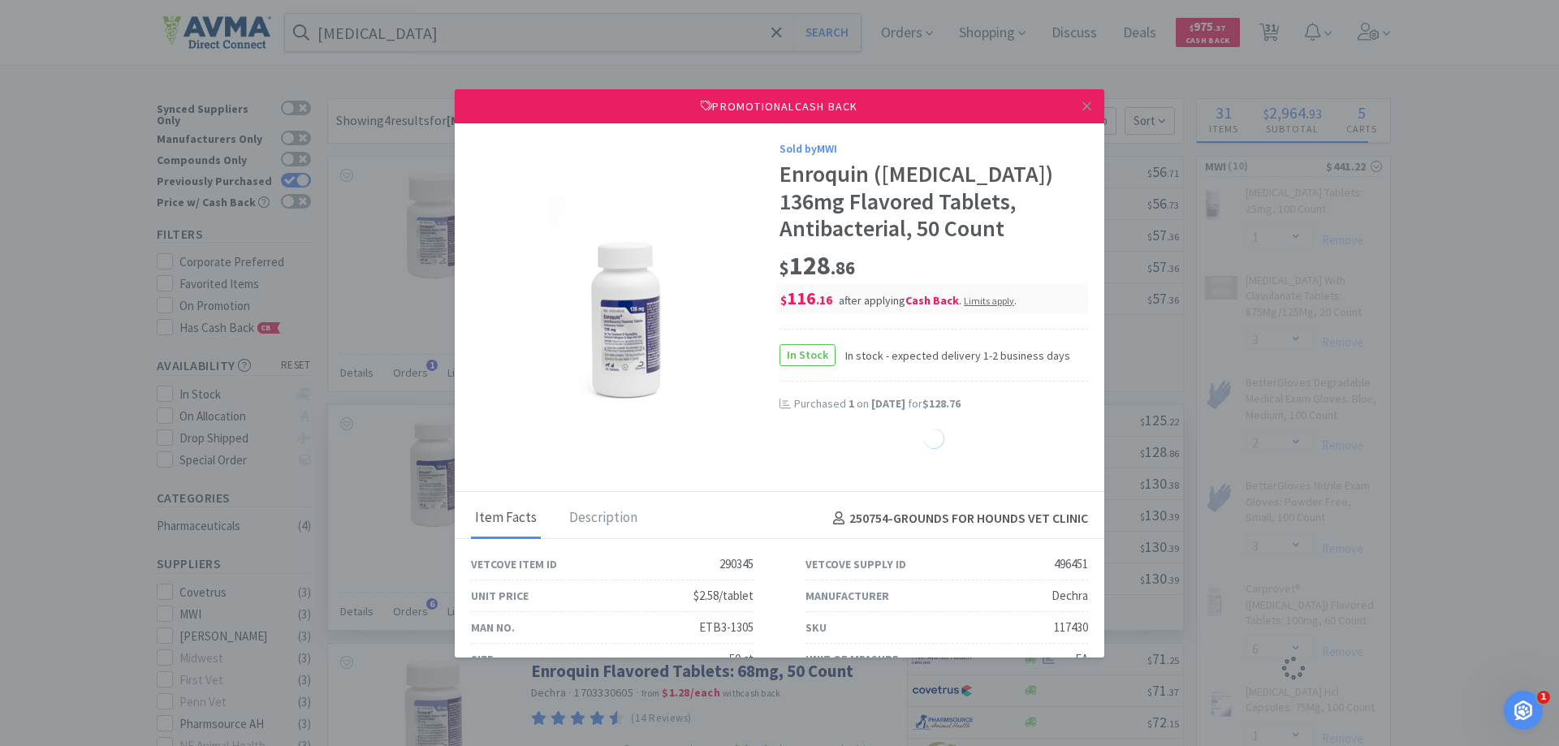
select select "1"
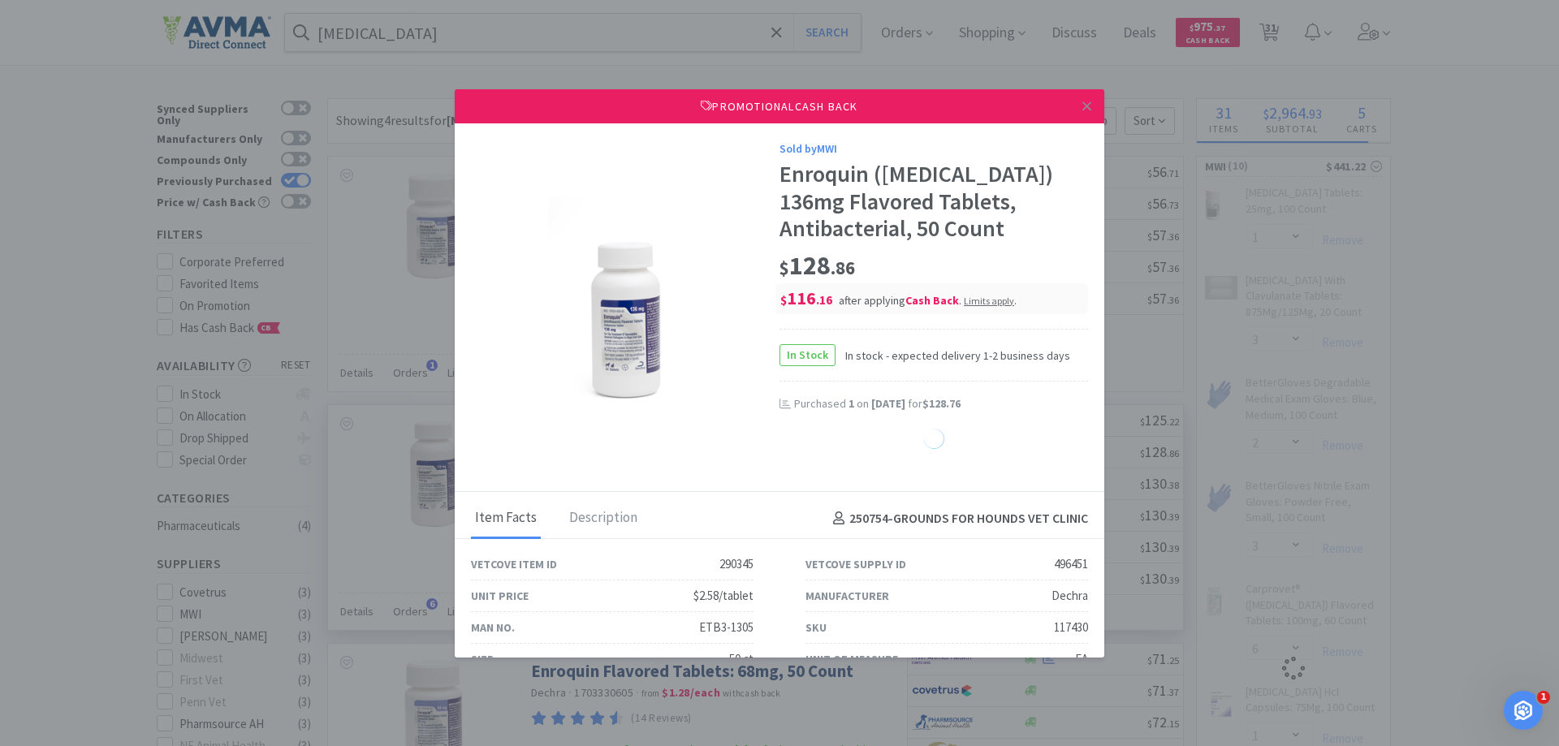
select select "1"
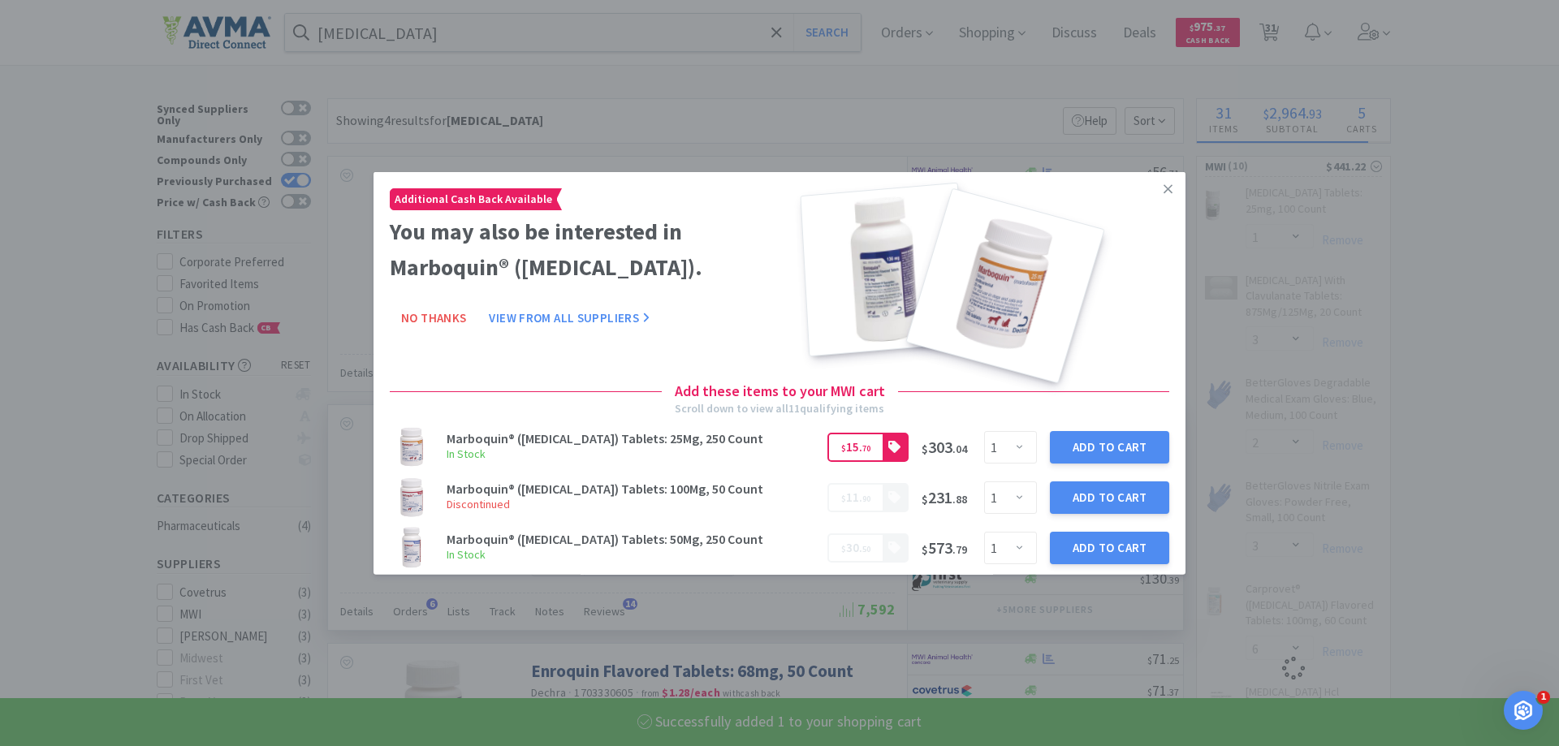
select select "1"
select select "15"
select select "1"
select select "2"
select select "1"
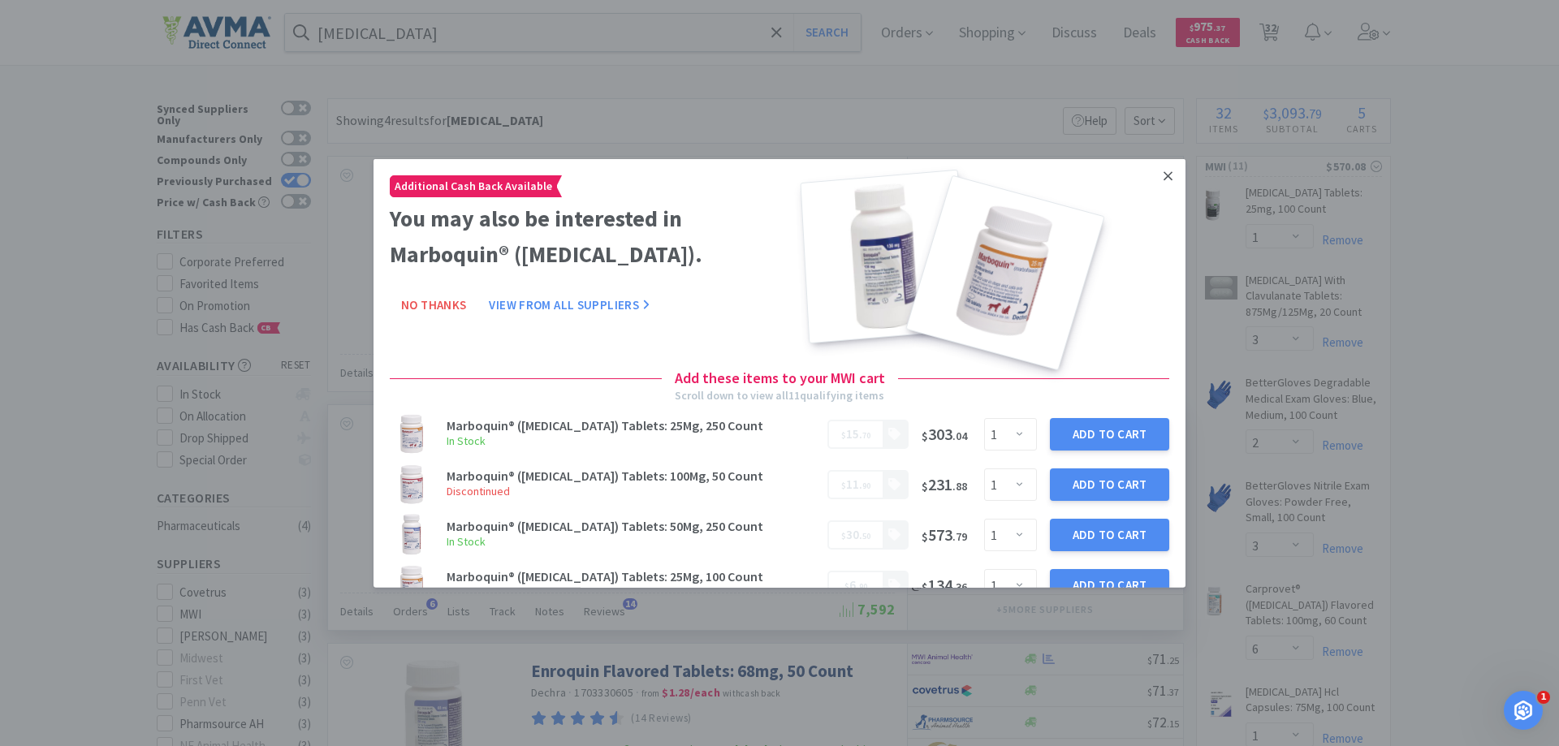
click at [1164, 174] on icon at bounding box center [1168, 175] width 9 height 15
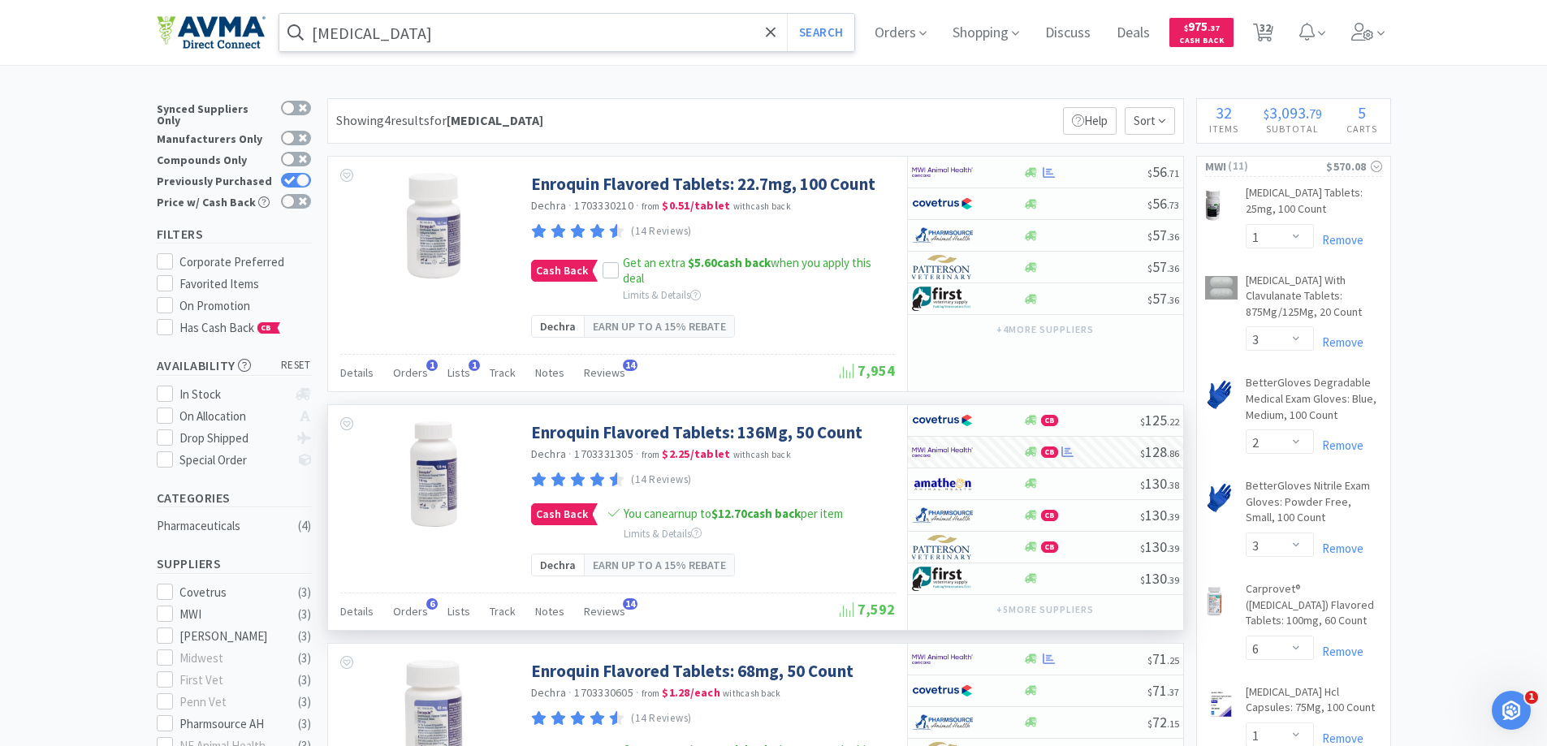
click at [633, 32] on input "[MEDICAL_DATA]" at bounding box center [567, 32] width 576 height 37
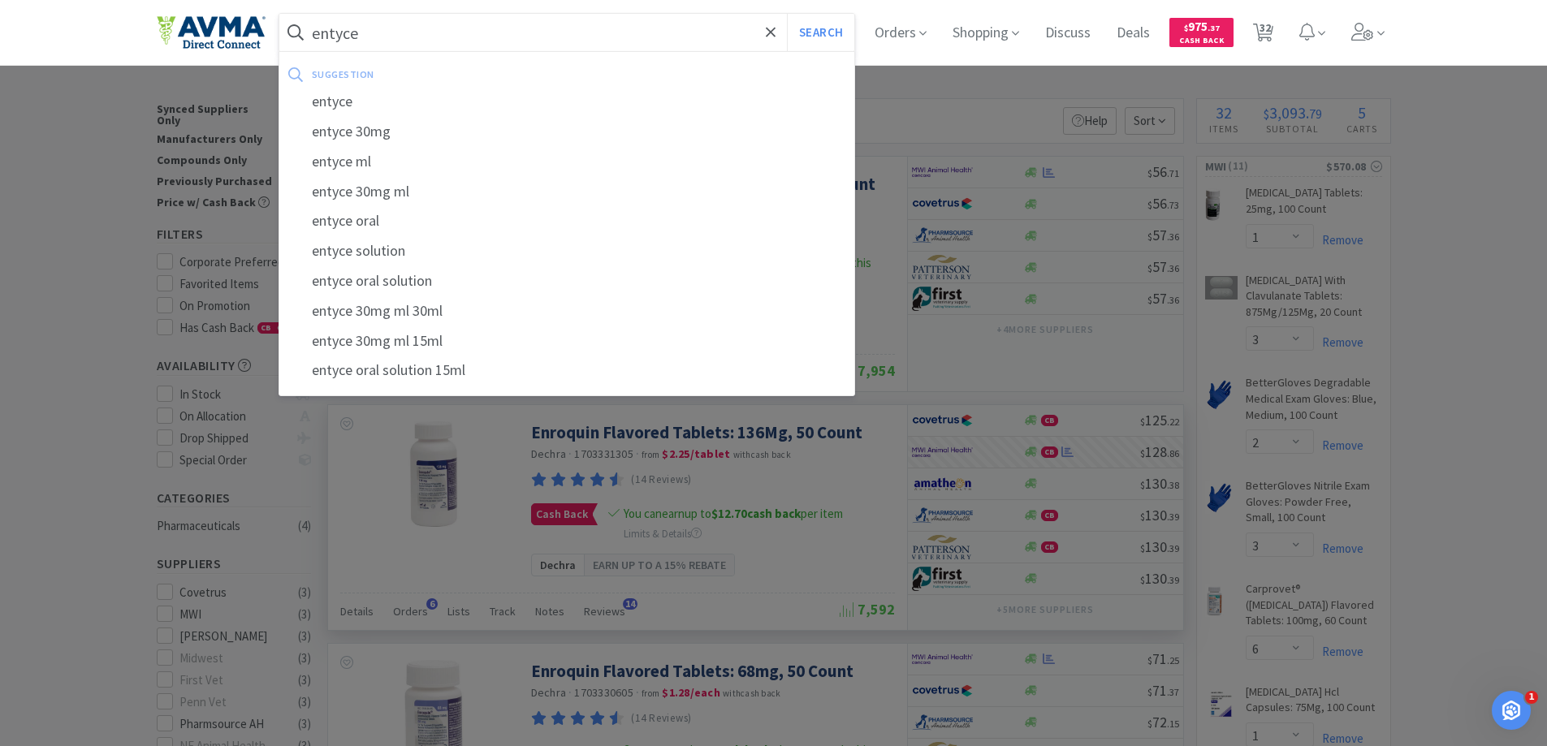
type input "entyce"
click at [787, 14] on button "Search" at bounding box center [820, 32] width 67 height 37
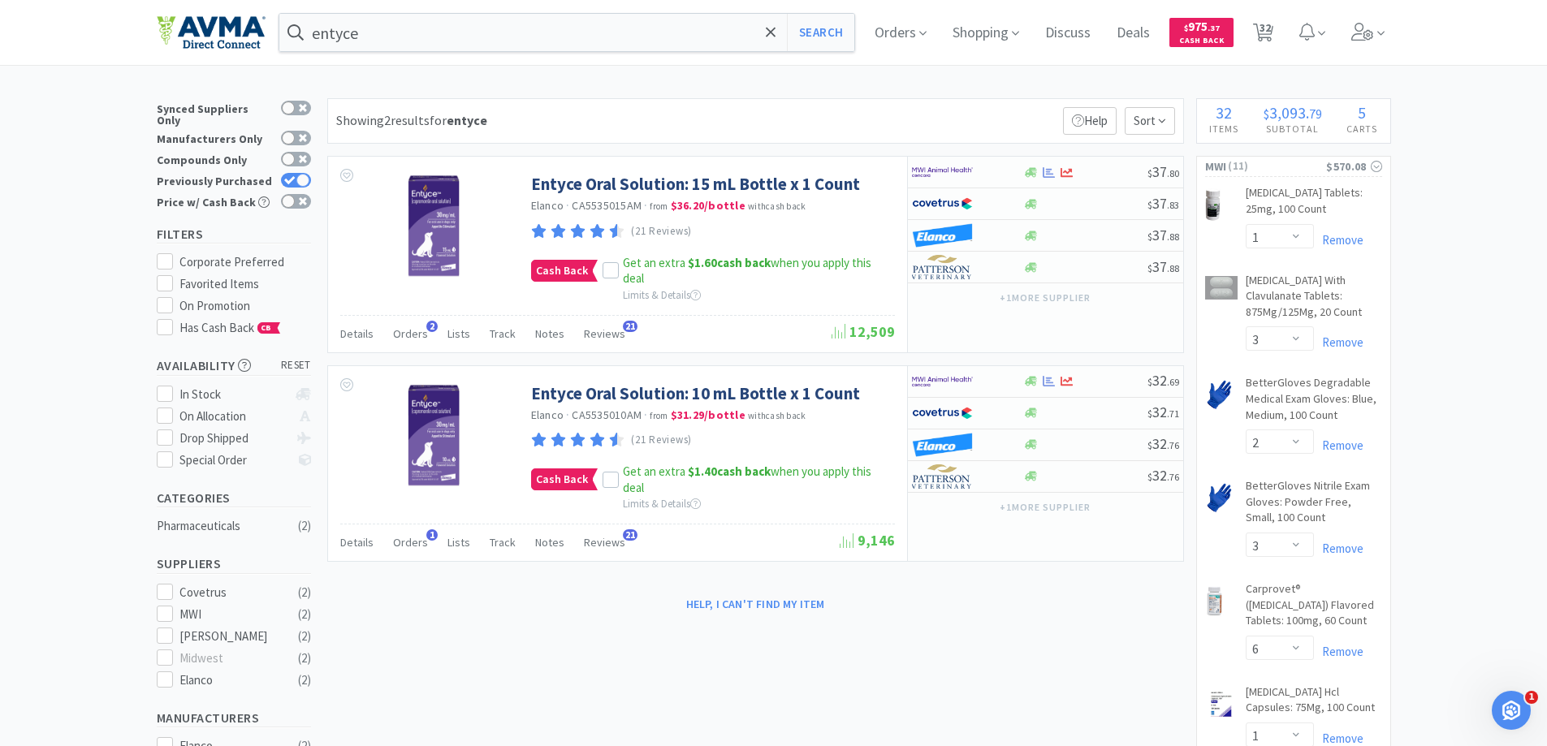
click at [610, 479] on icon at bounding box center [610, 481] width 11 height 8
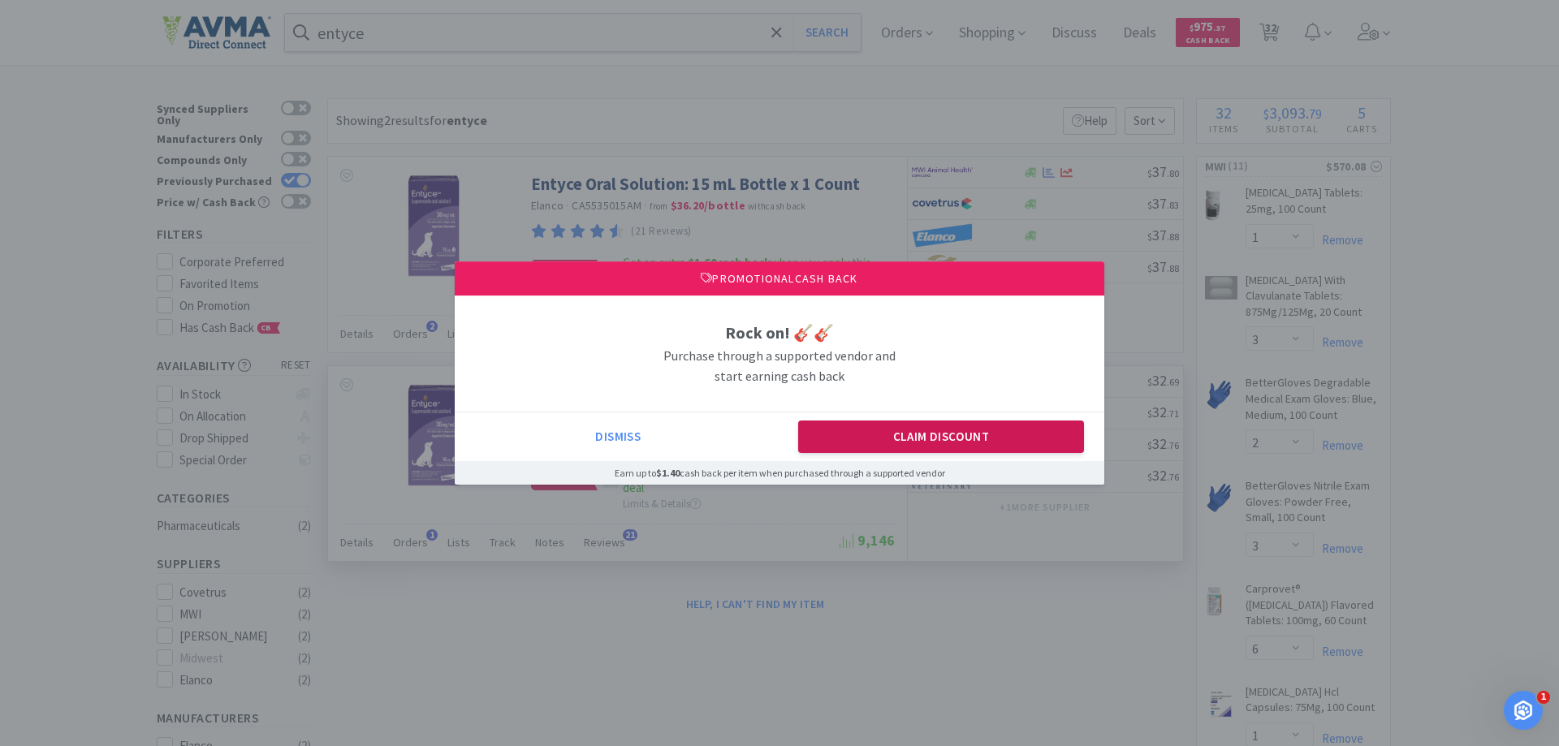
click at [973, 435] on button "Claim Discount" at bounding box center [941, 437] width 287 height 32
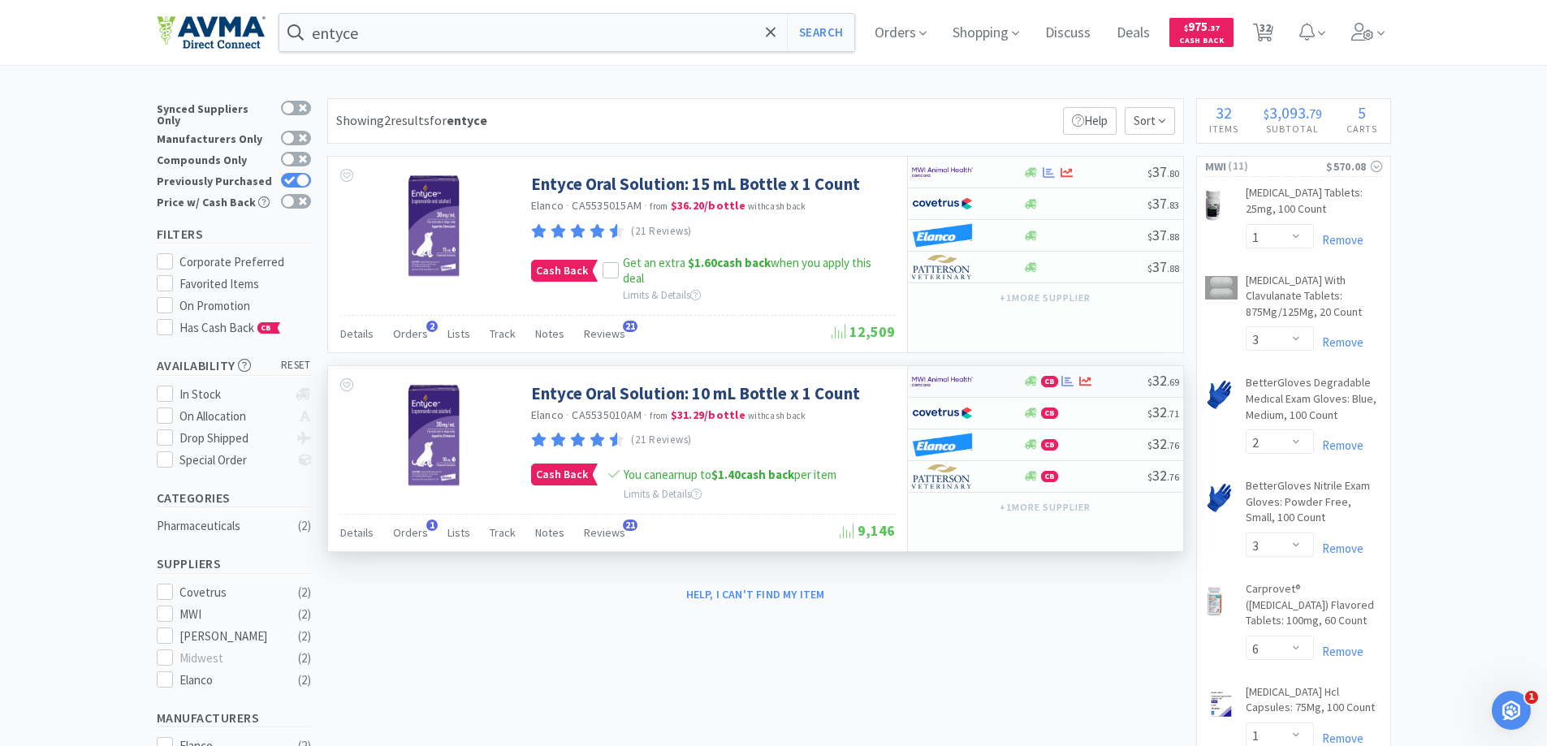
click at [944, 383] on img at bounding box center [942, 382] width 61 height 24
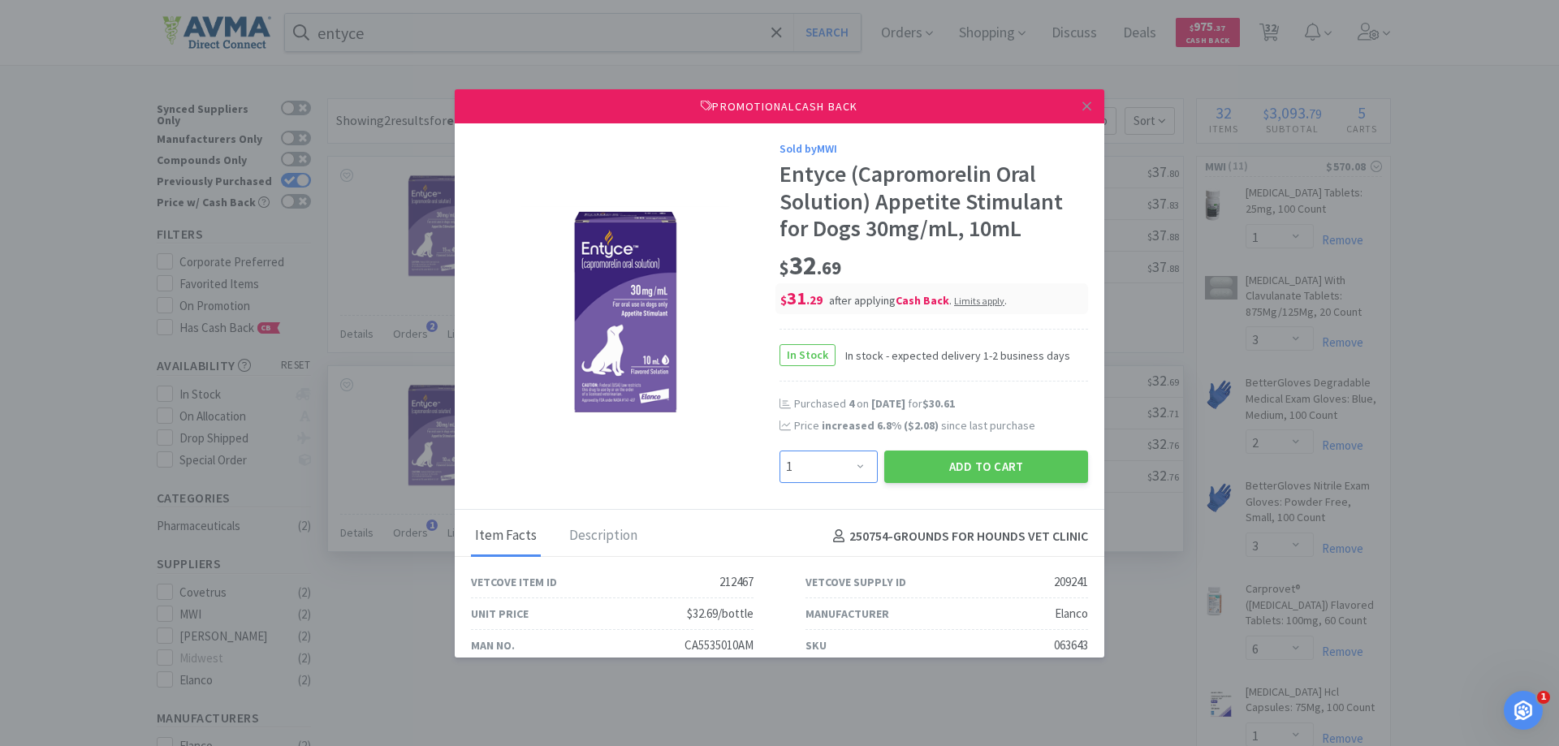
click at [837, 472] on select "Enter Quantity 1 2 3 4 5 6 7 8 9 10 11 12 13 14 15 16 17 18 19 20 Enter Quantity" at bounding box center [829, 467] width 98 height 32
select select "2"
click at [780, 451] on select "Enter Quantity 1 2 3 4 5 6 7 8 9 10 11 12 13 14 15 16 17 18 19 20 Enter Quantity" at bounding box center [829, 467] width 98 height 32
click at [949, 465] on button "Add to Cart" at bounding box center [987, 467] width 204 height 32
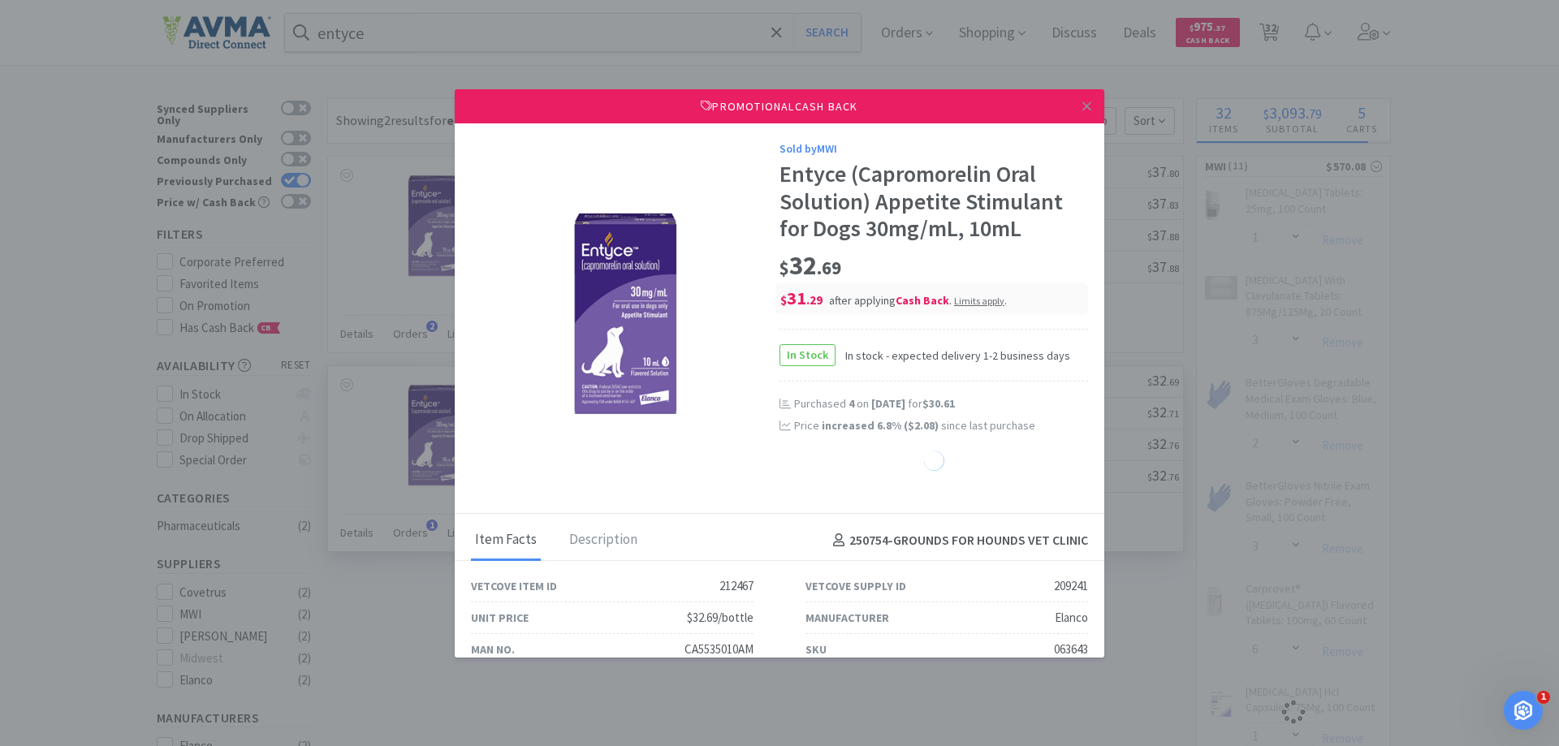
select select "1"
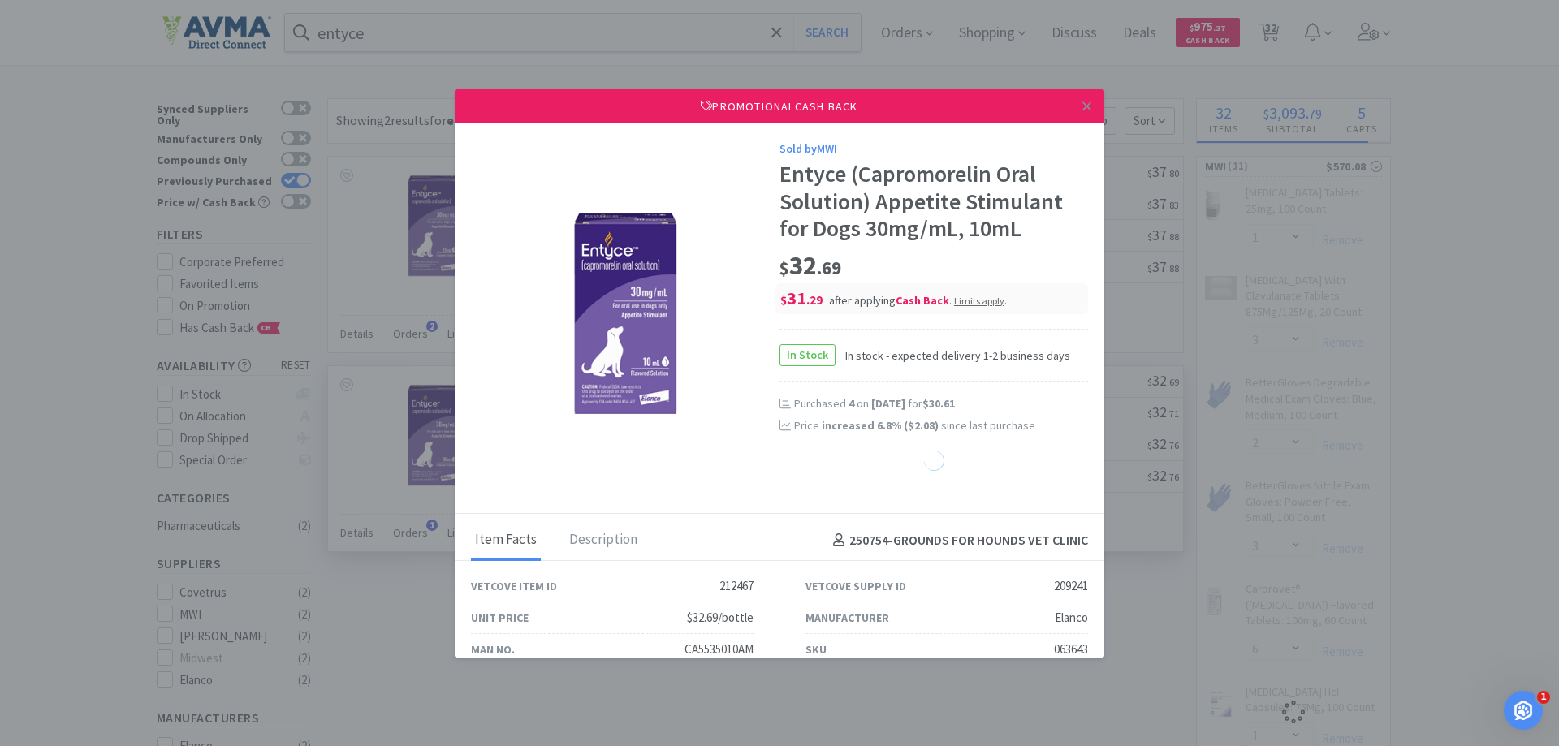
select select "1"
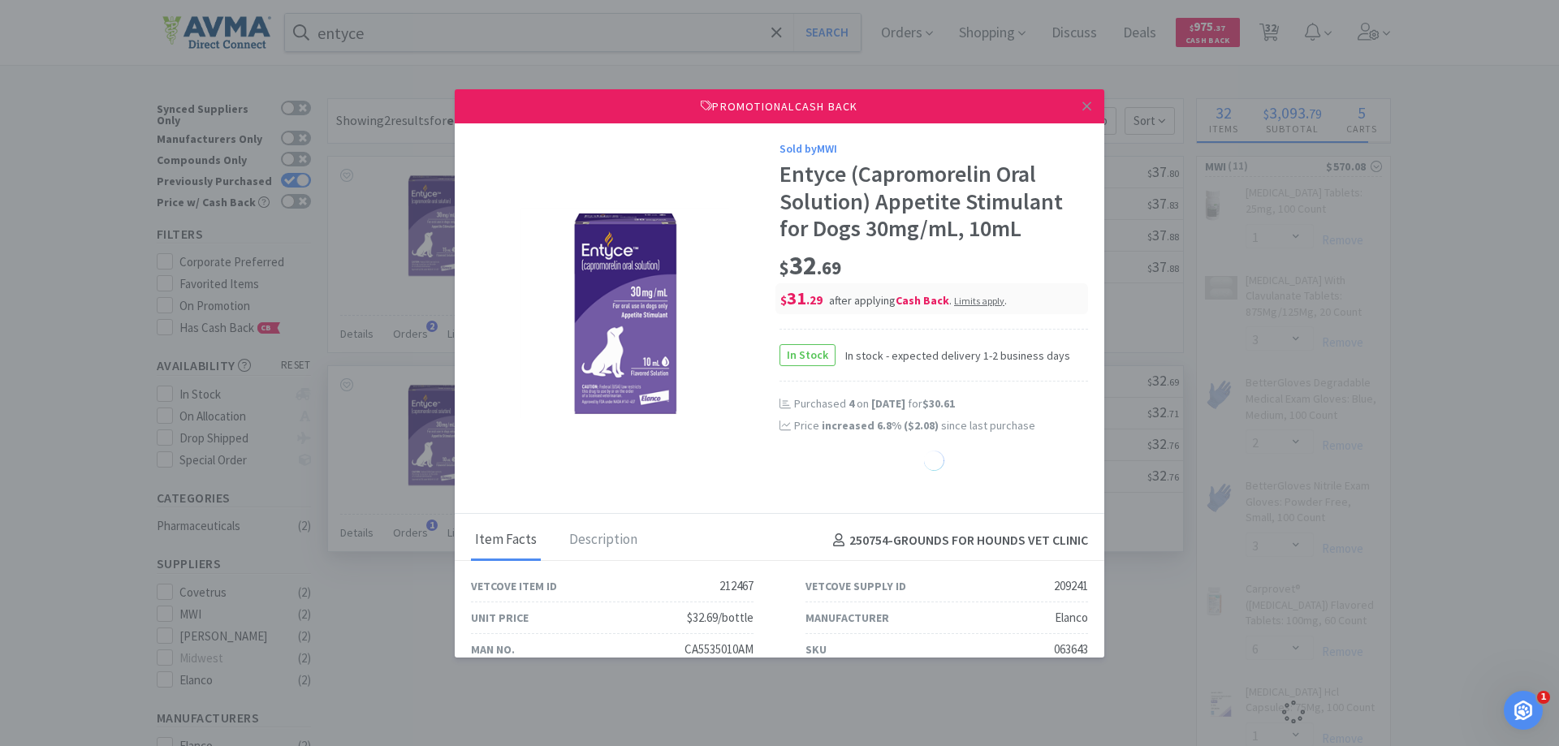
select select "1"
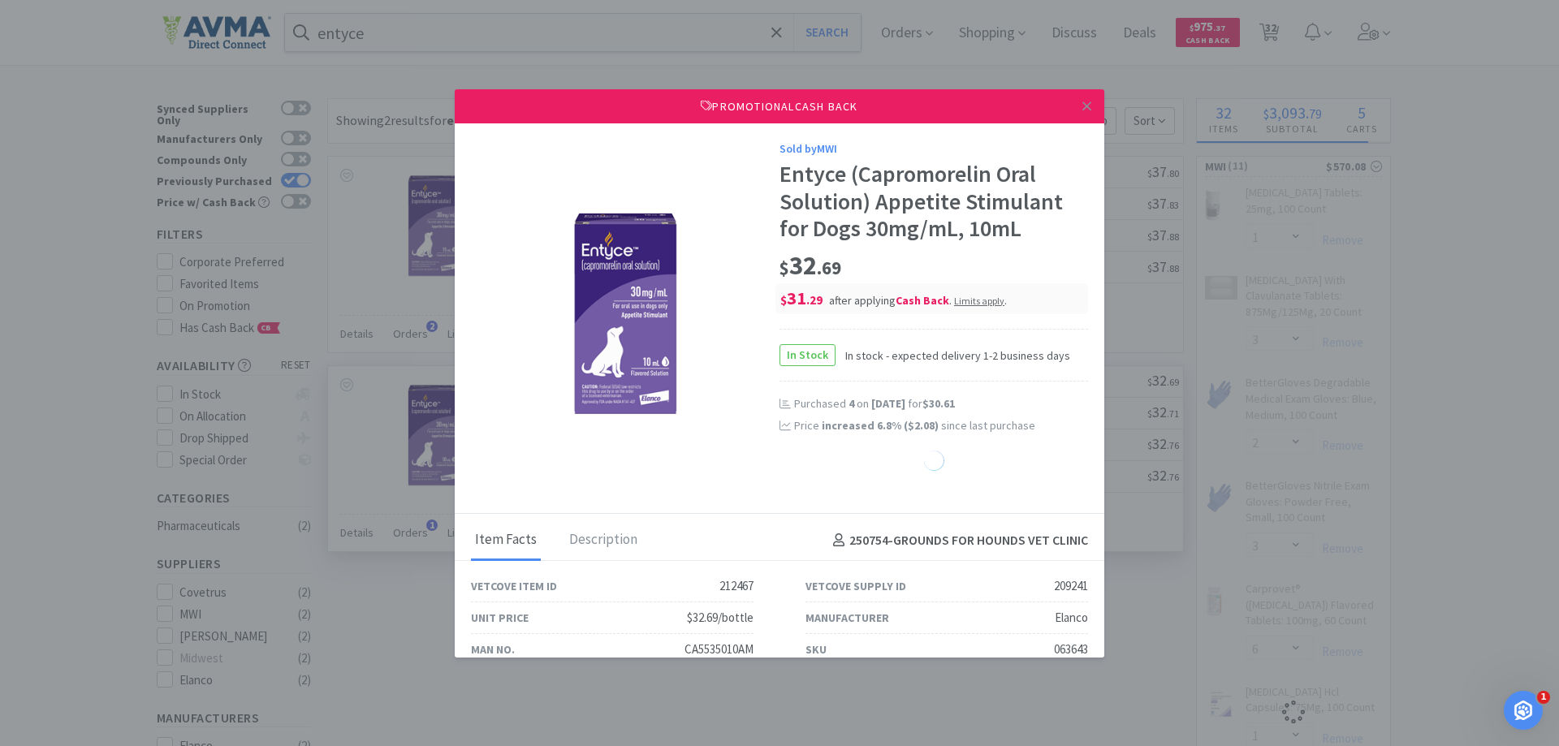
select select "1"
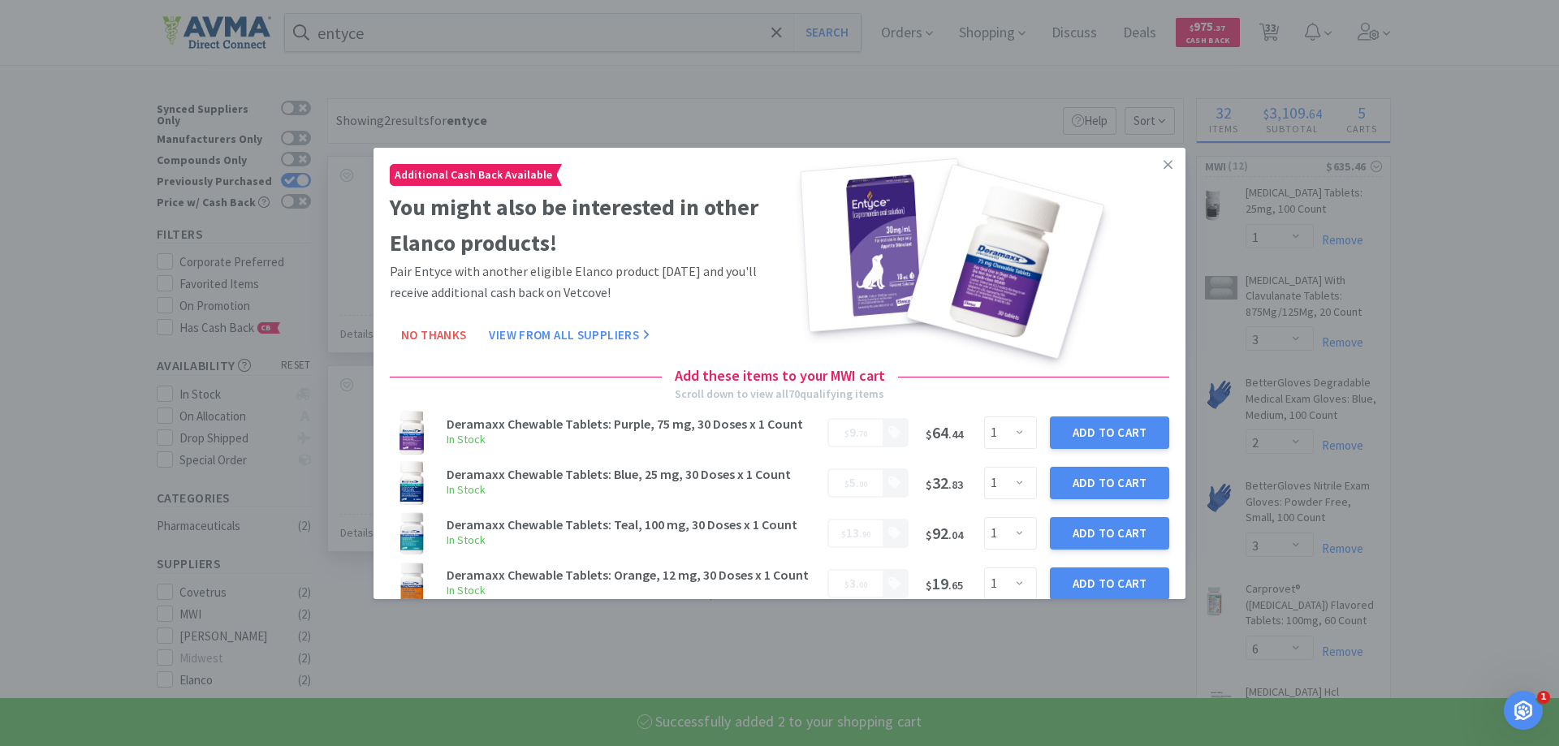
click at [1154, 178] on link at bounding box center [1168, 164] width 28 height 35
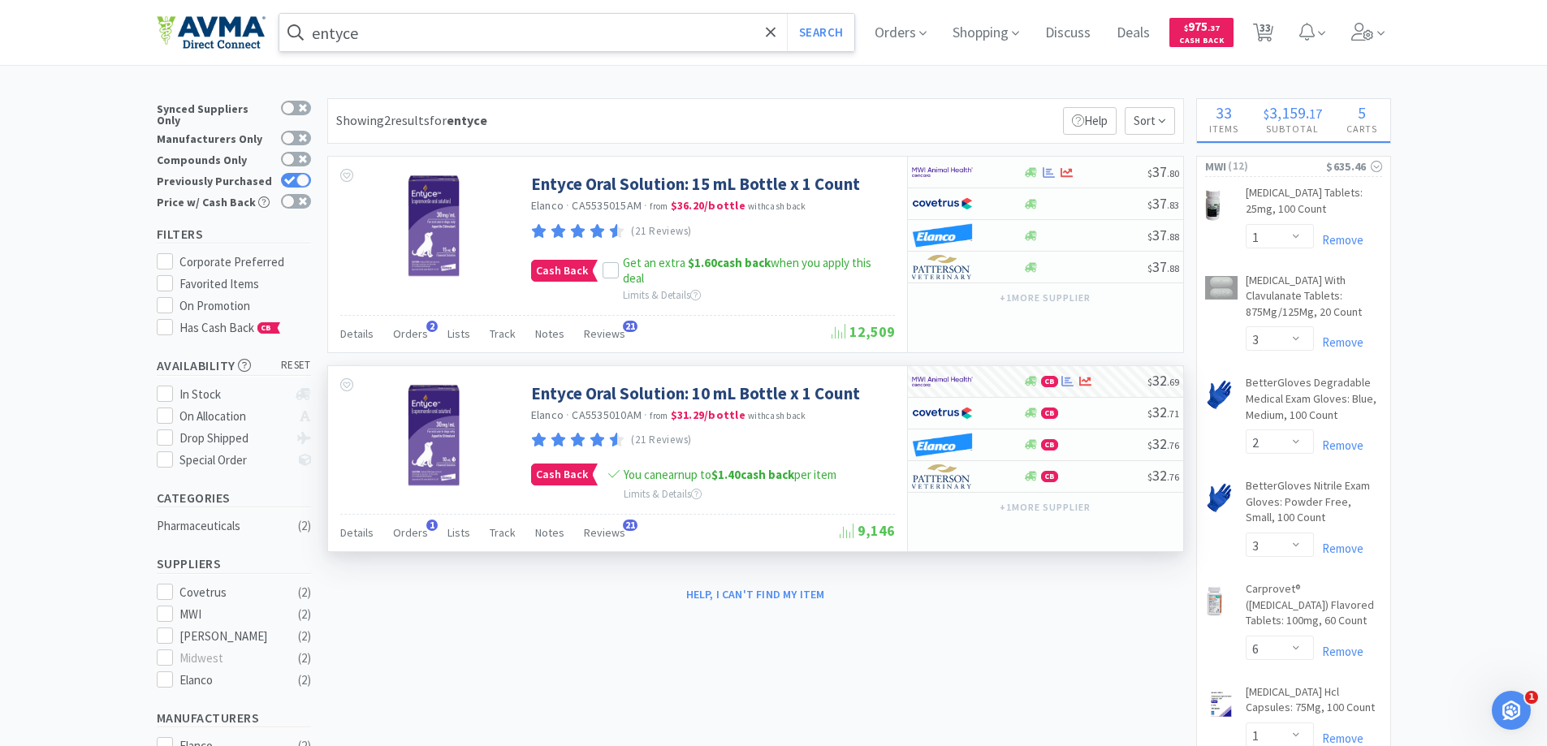
click at [482, 26] on input "entyce" at bounding box center [567, 32] width 576 height 37
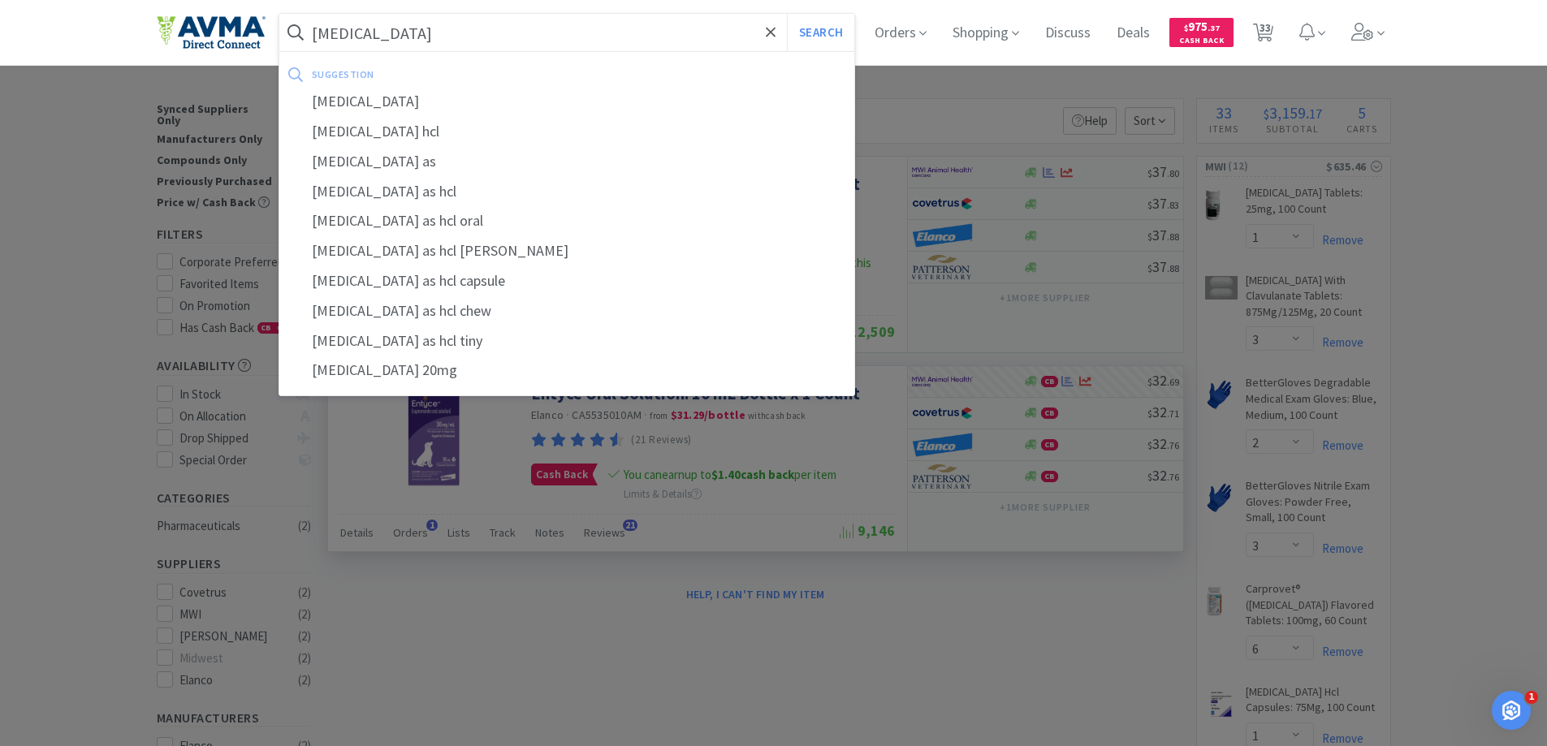
click at [787, 14] on button "Search" at bounding box center [820, 32] width 67 height 37
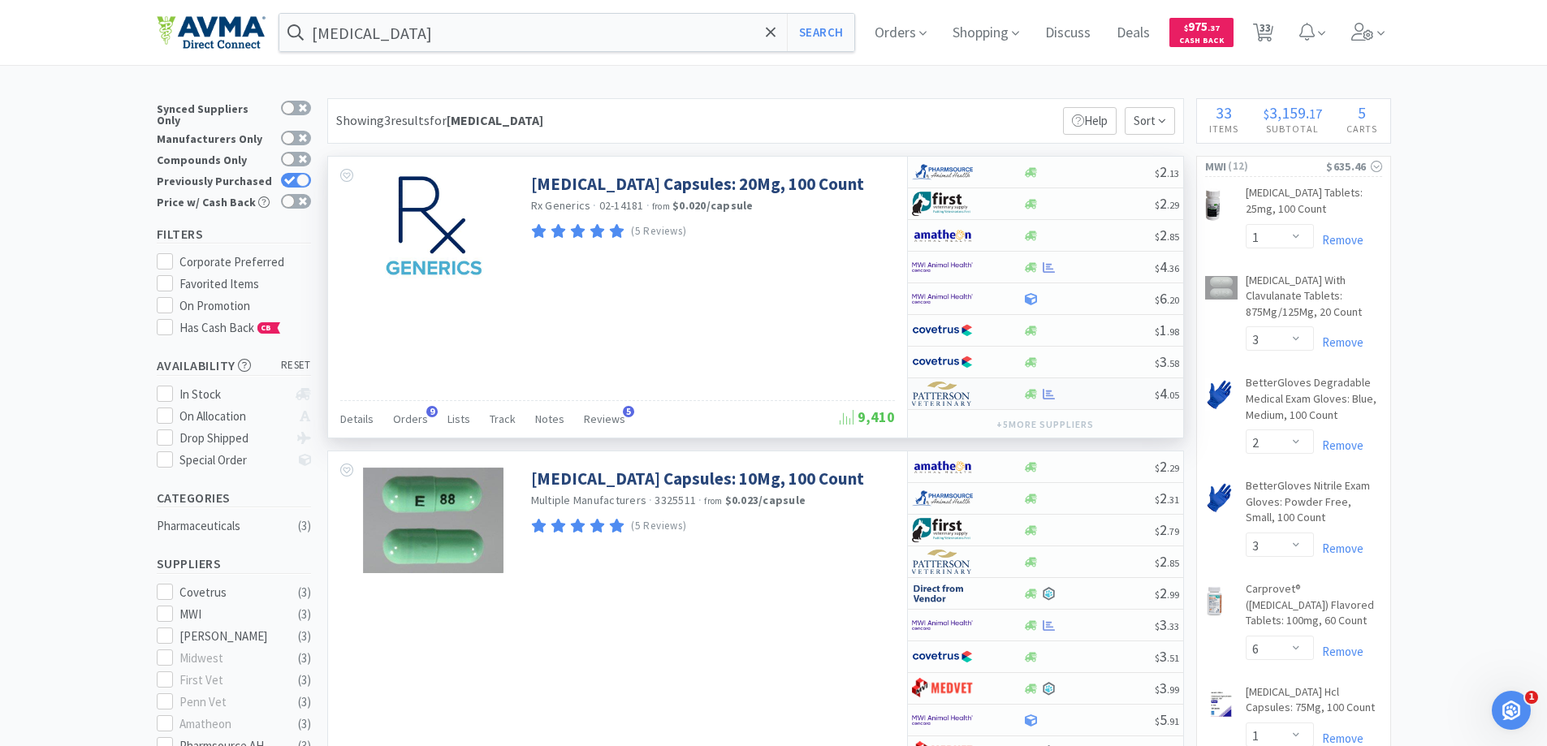
click at [967, 388] on img at bounding box center [942, 394] width 61 height 24
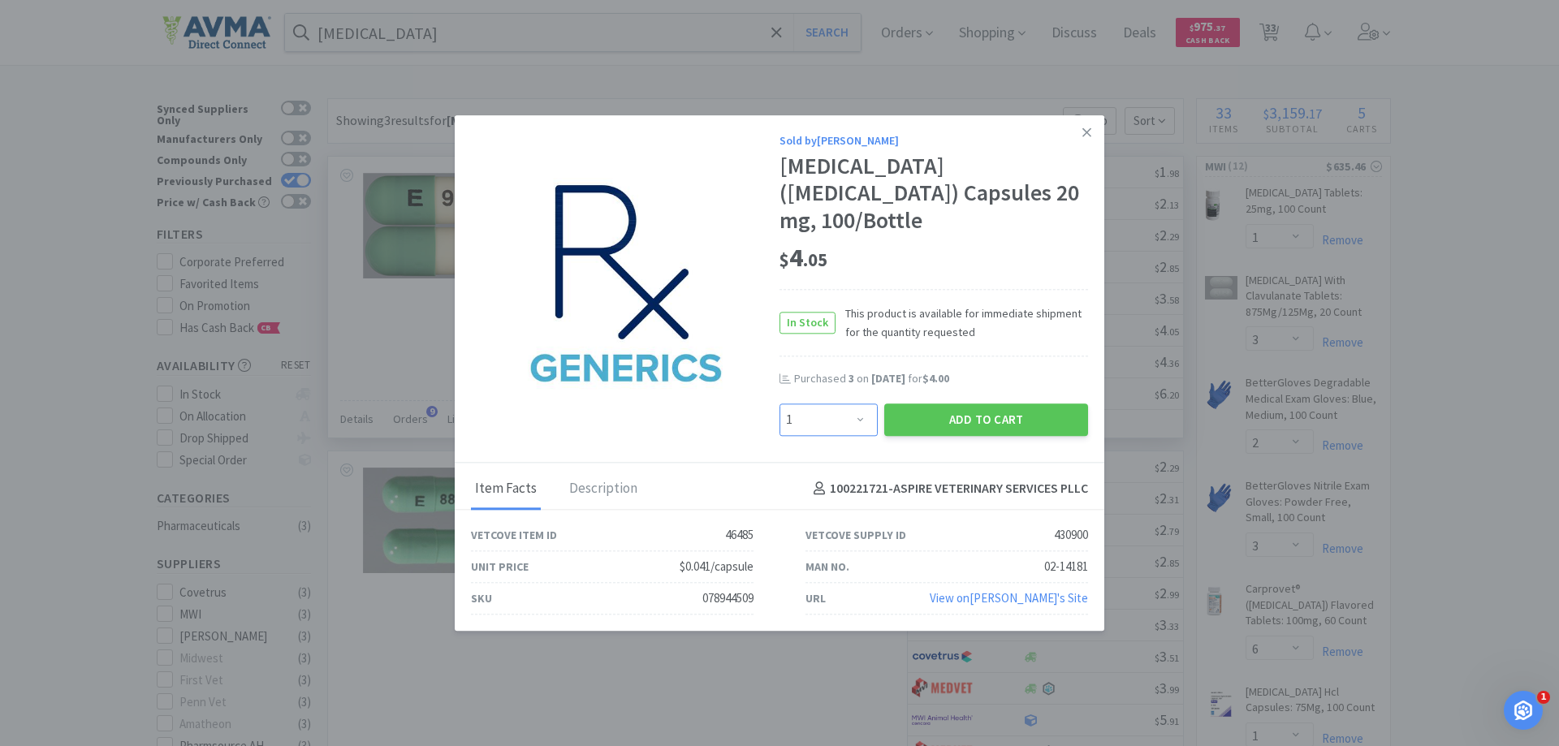
click at [859, 410] on select "Enter Quantity 1 2 3 4 5 6 7 8 9 10 11 12 13 14 15 16 17 18 19 20 Enter Quantity" at bounding box center [829, 420] width 98 height 32
click at [780, 404] on select "Enter Quantity 1 2 3 4 5 6 7 8 9 10 11 12 13 14 15 16 17 18 19 20 Enter Quantity" at bounding box center [829, 420] width 98 height 32
click at [962, 404] on button "Add to Cart" at bounding box center [987, 420] width 204 height 32
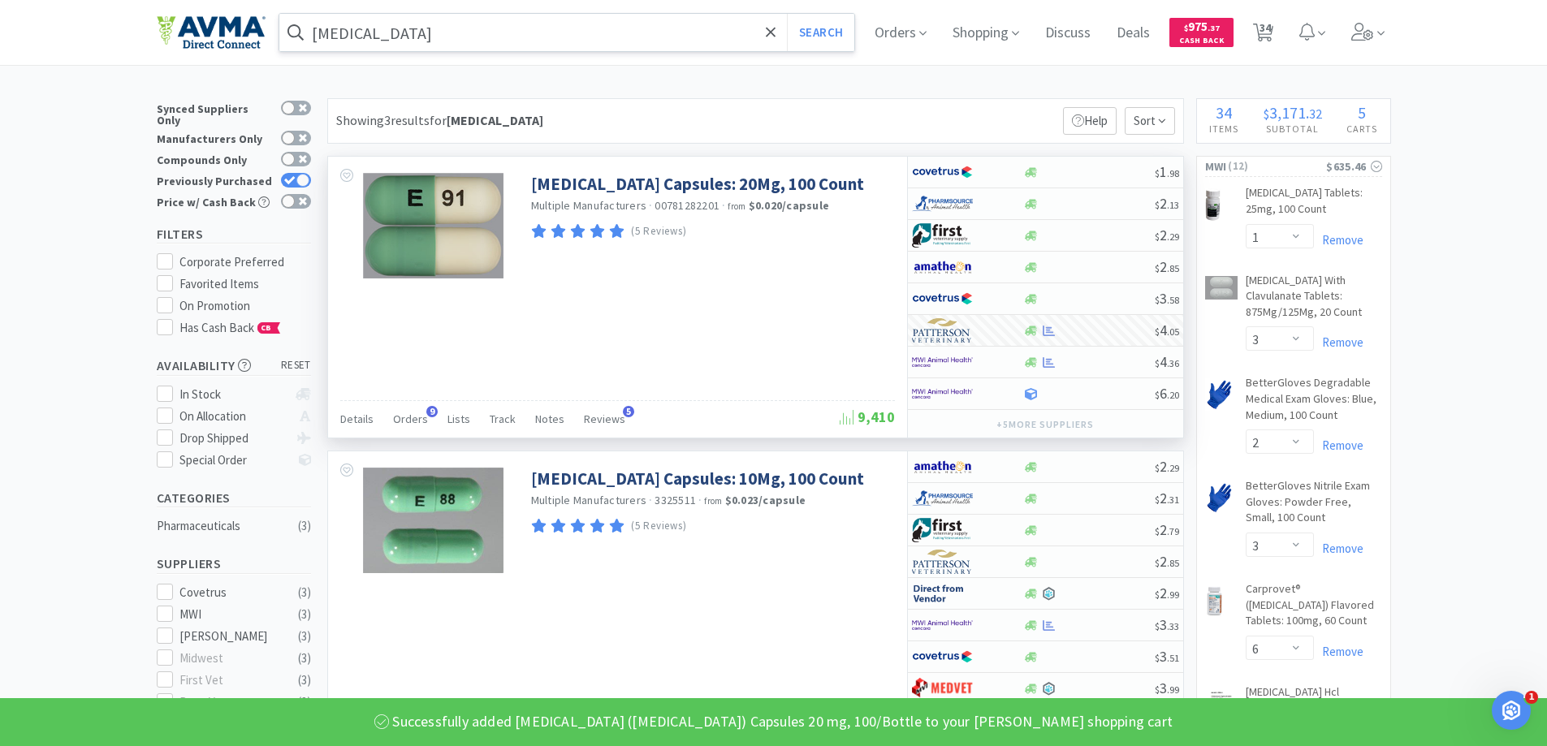
click at [554, 30] on input "[MEDICAL_DATA]" at bounding box center [567, 32] width 576 height 37
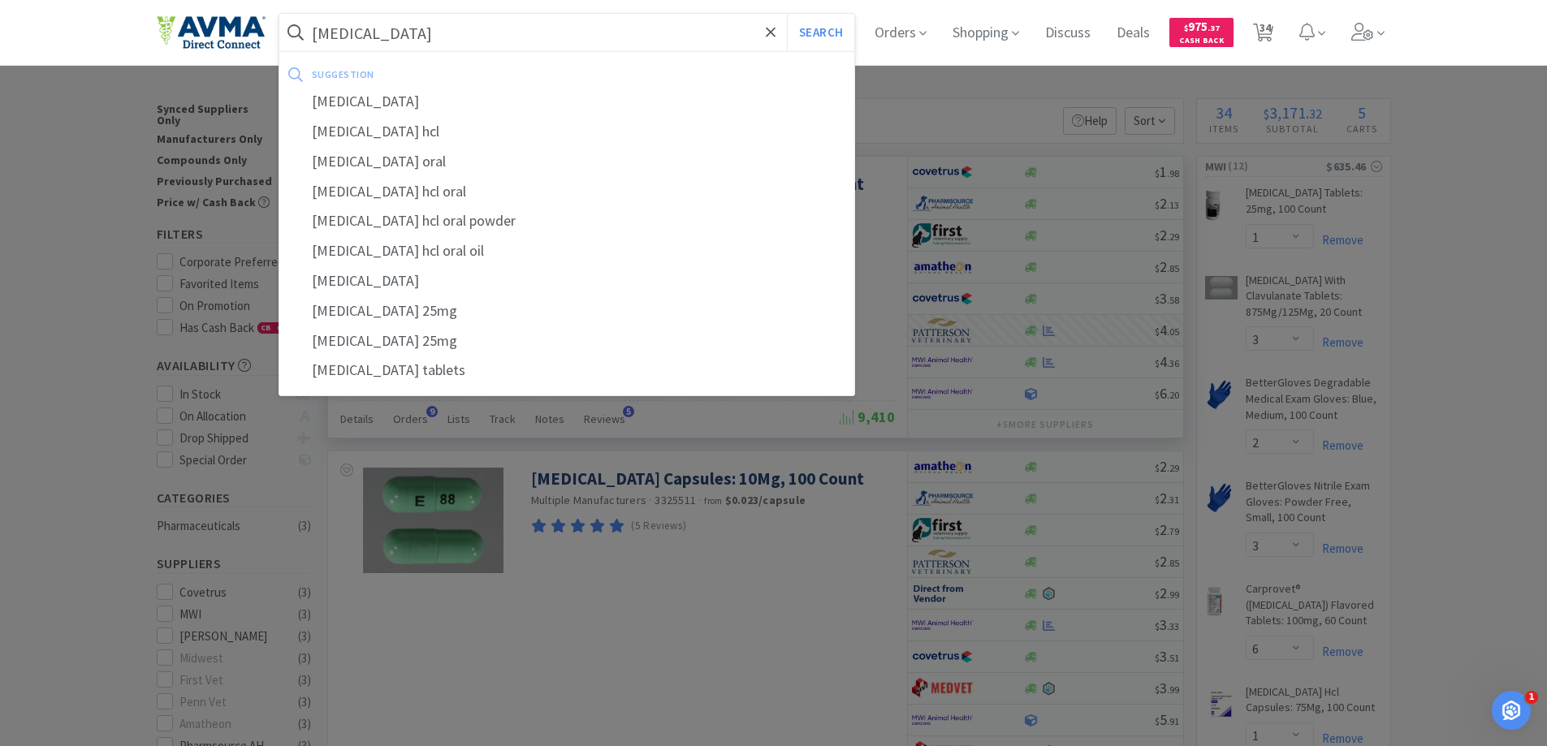
click at [787, 14] on button "Search" at bounding box center [820, 32] width 67 height 37
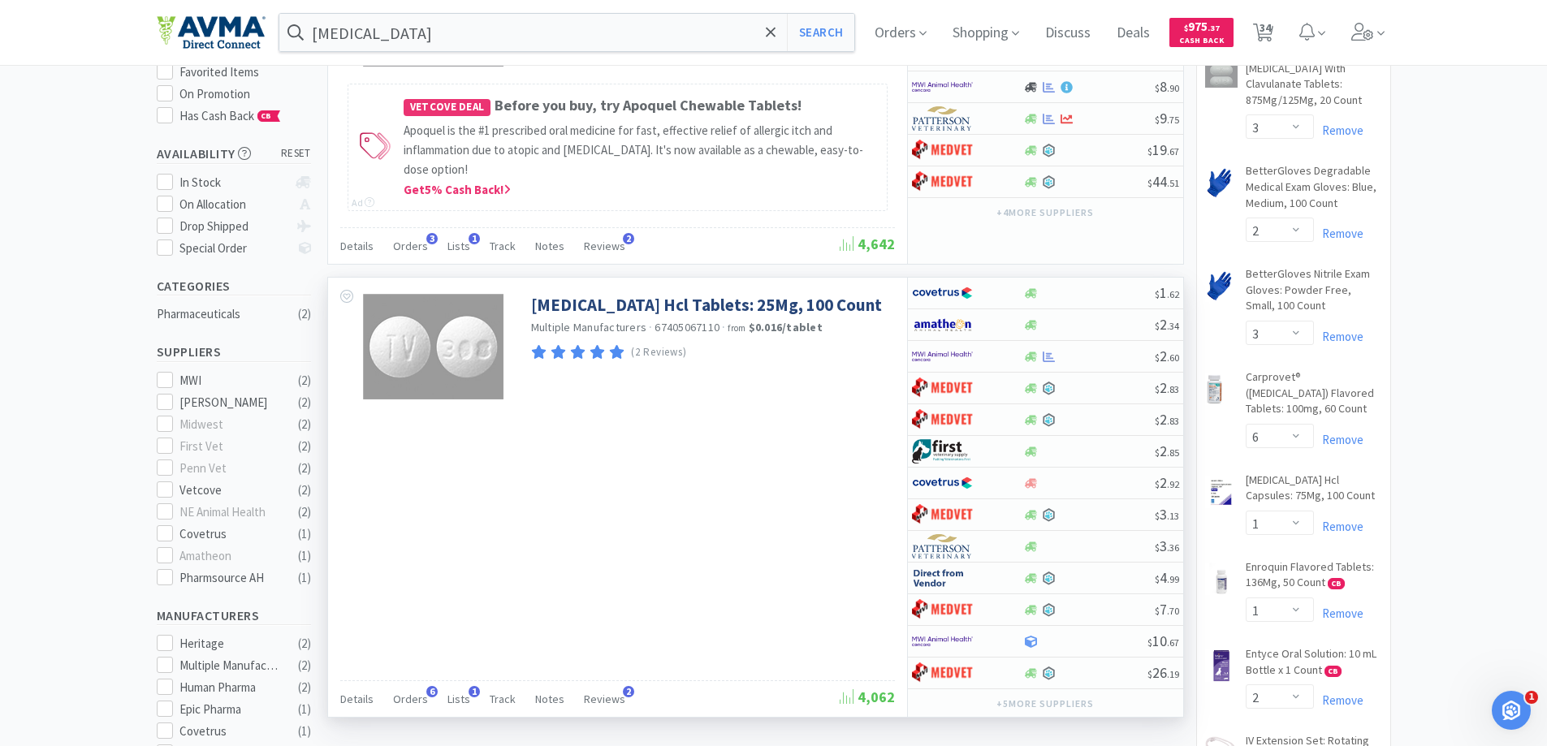
scroll to position [244, 0]
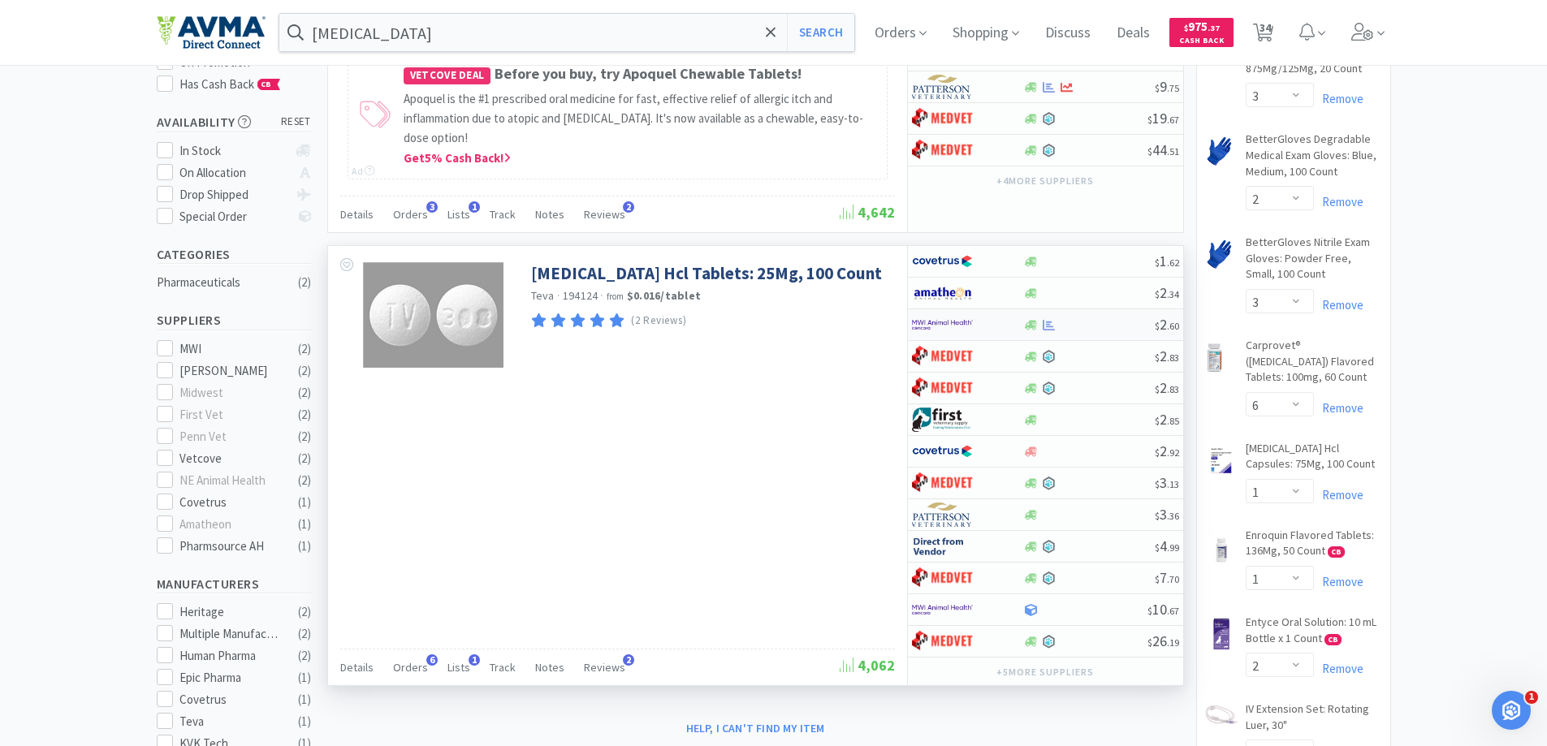
click at [958, 323] on img at bounding box center [942, 325] width 61 height 24
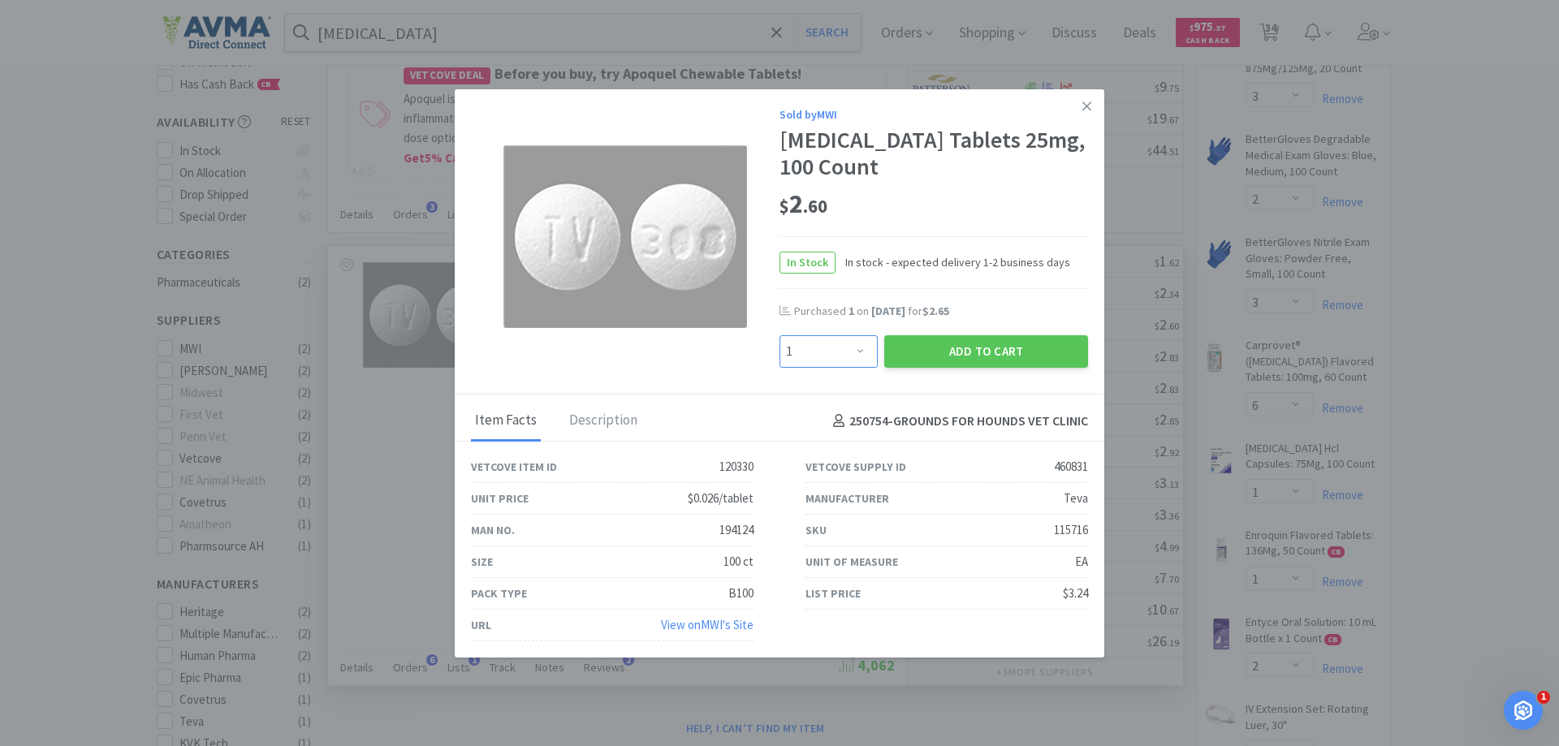
click at [849, 348] on select "Enter Quantity 1 2 3 4 5 6 7 8 9 10 11 12 13 14 15 16 17 18 19 20 Enter Quantity" at bounding box center [829, 351] width 98 height 32
click at [780, 335] on select "Enter Quantity 1 2 3 4 5 6 7 8 9 10 11 12 13 14 15 16 17 18 19 20 Enter Quantity" at bounding box center [829, 351] width 98 height 32
click at [964, 354] on button "Add to Cart" at bounding box center [987, 351] width 204 height 32
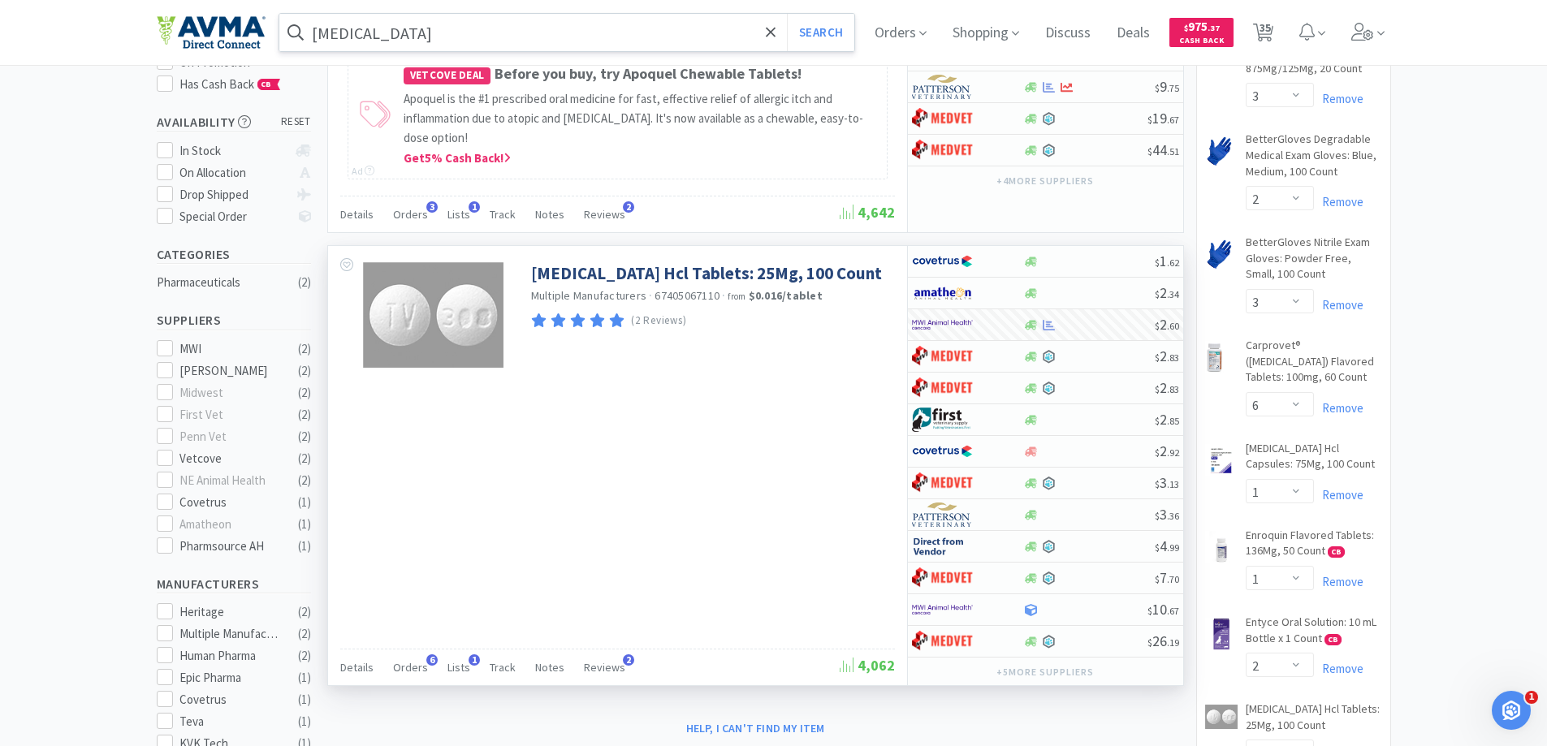
click at [572, 27] on input "[MEDICAL_DATA]" at bounding box center [567, 32] width 576 height 37
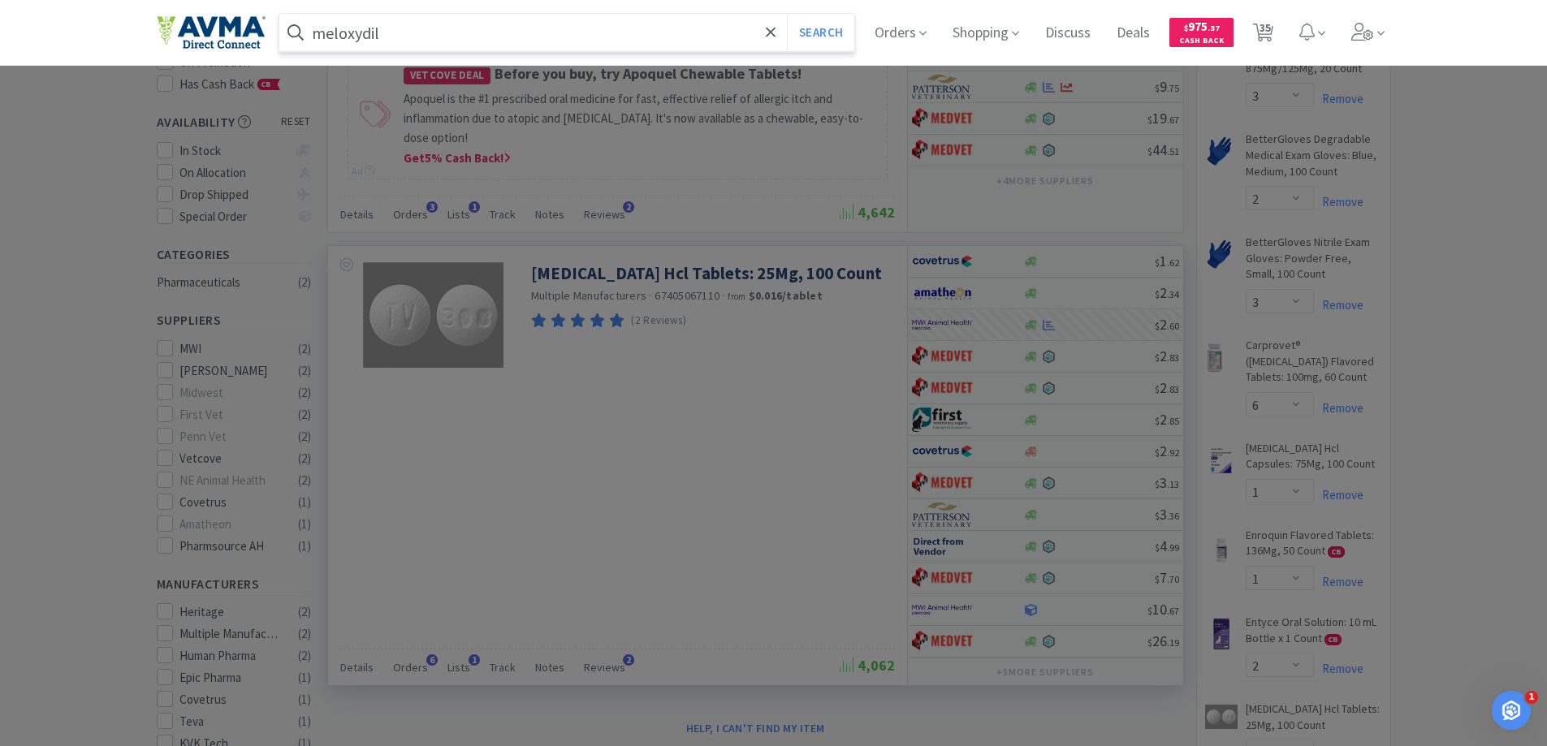
click at [787, 14] on button "Search" at bounding box center [820, 32] width 67 height 37
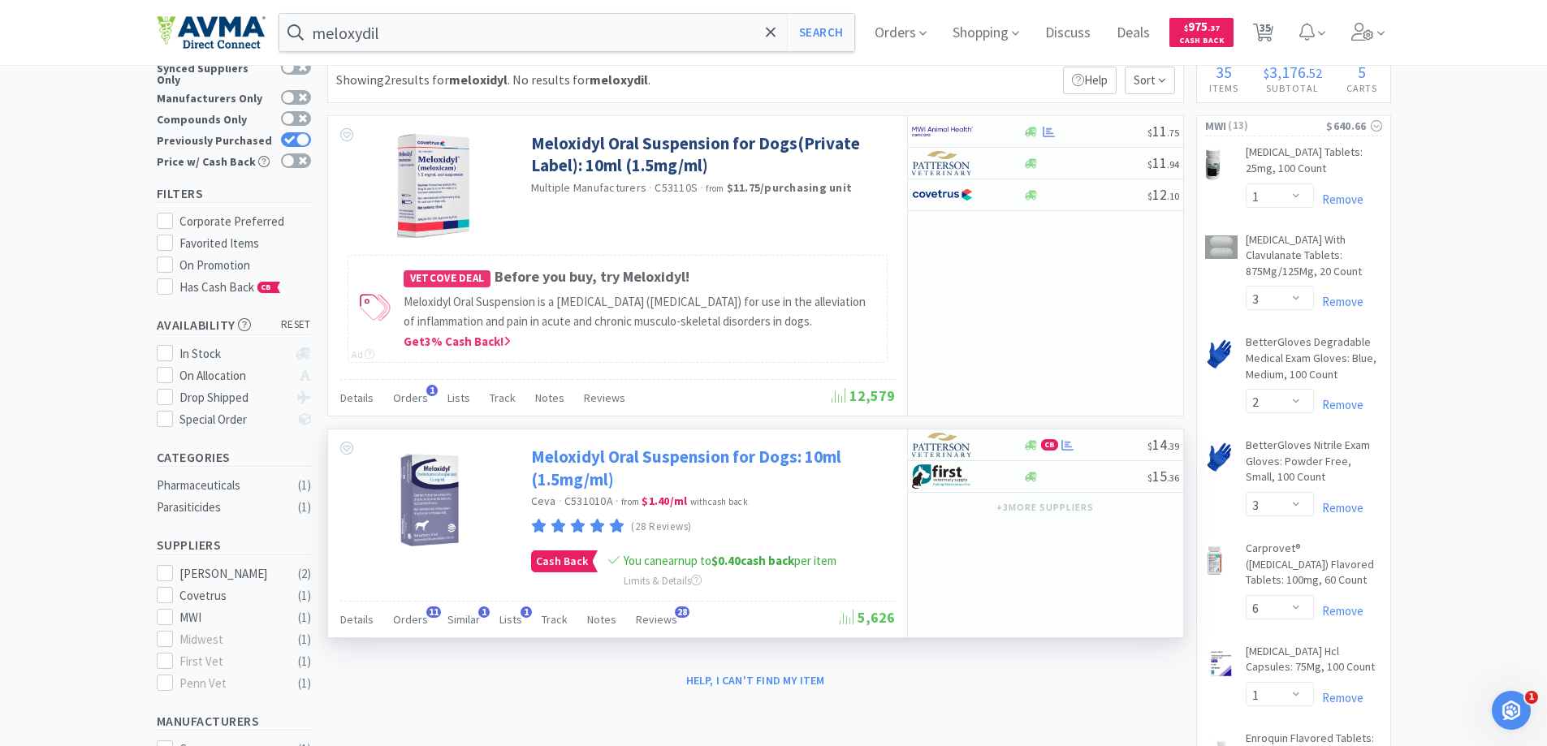
scroll to position [81, 0]
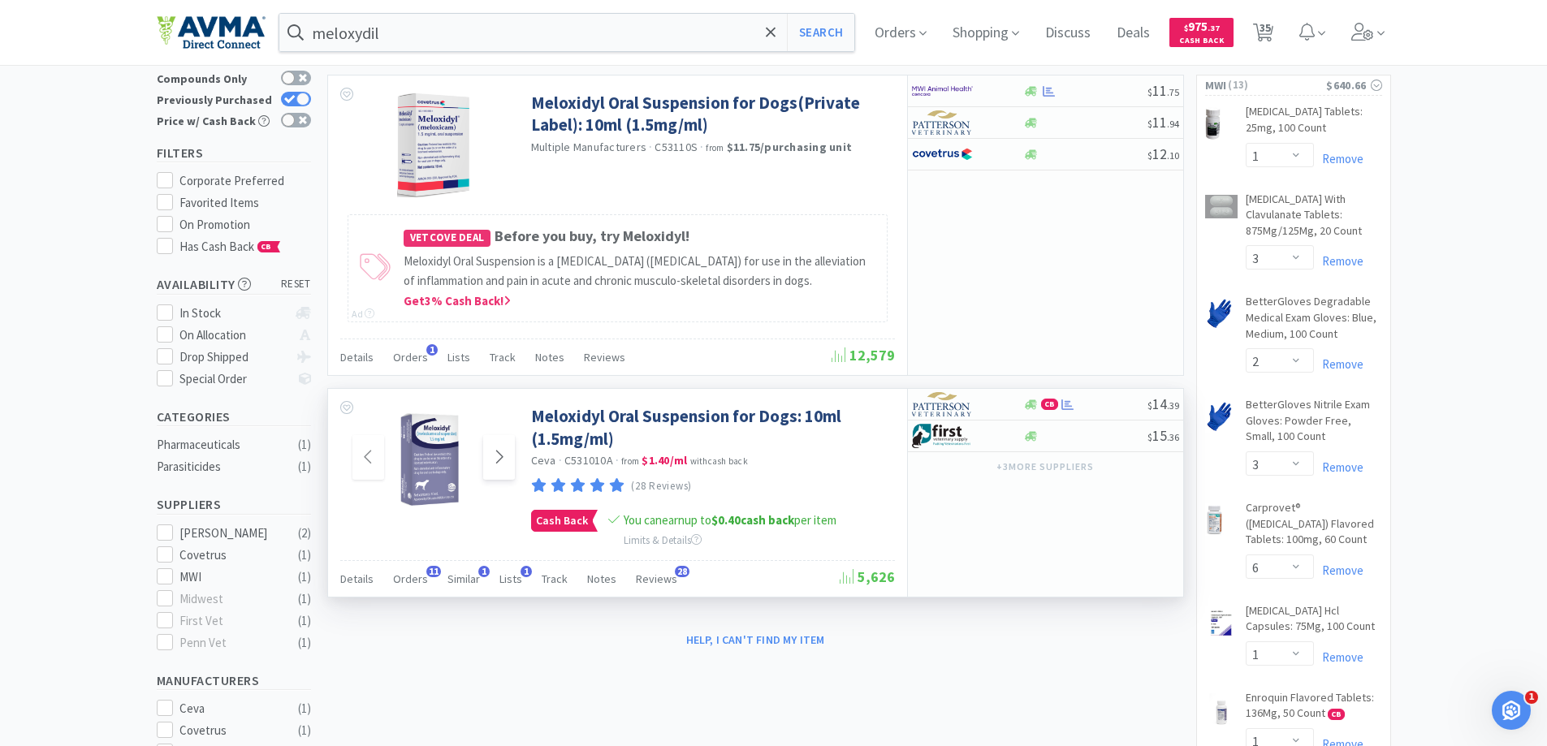
click at [491, 465] on span at bounding box center [499, 457] width 32 height 45
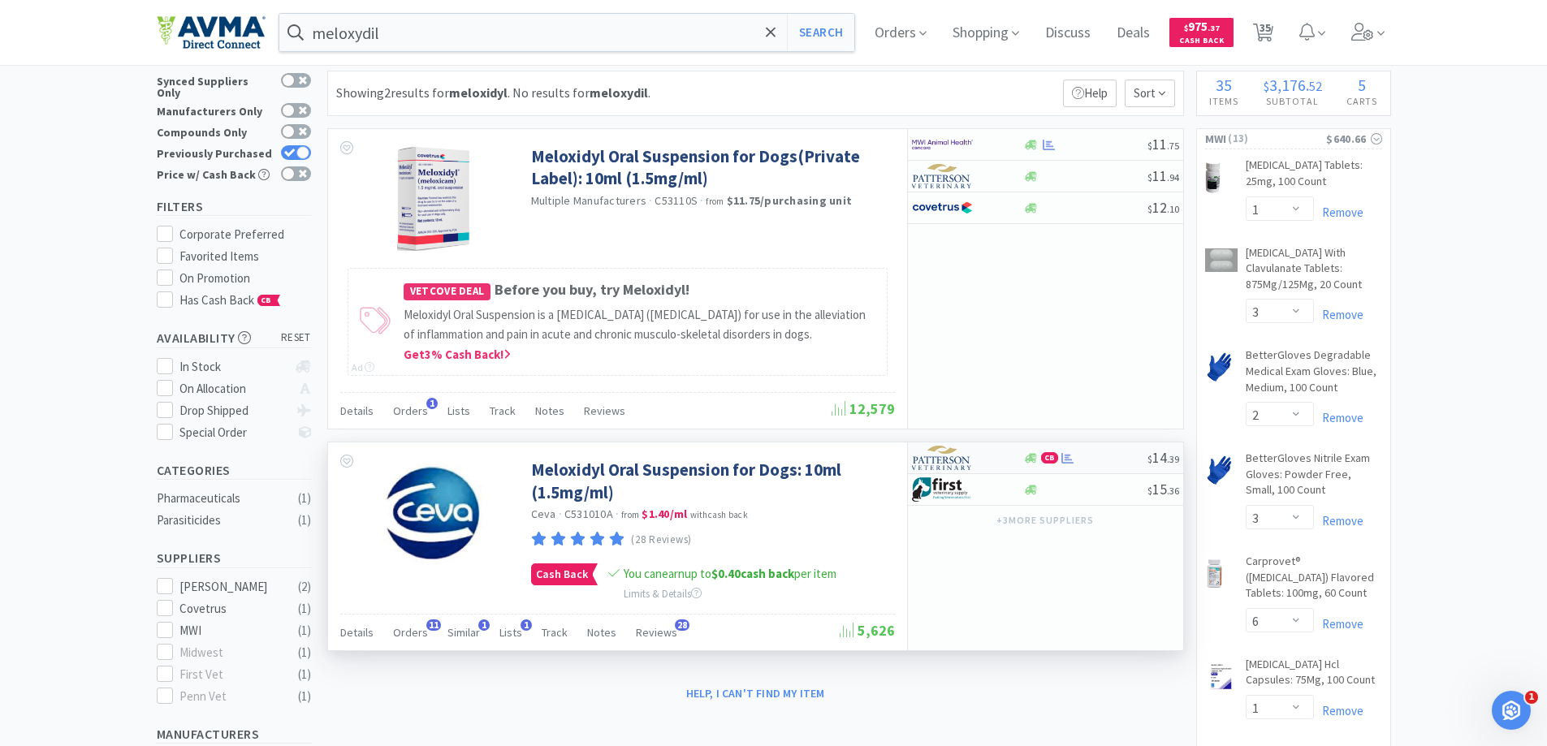
scroll to position [0, 0]
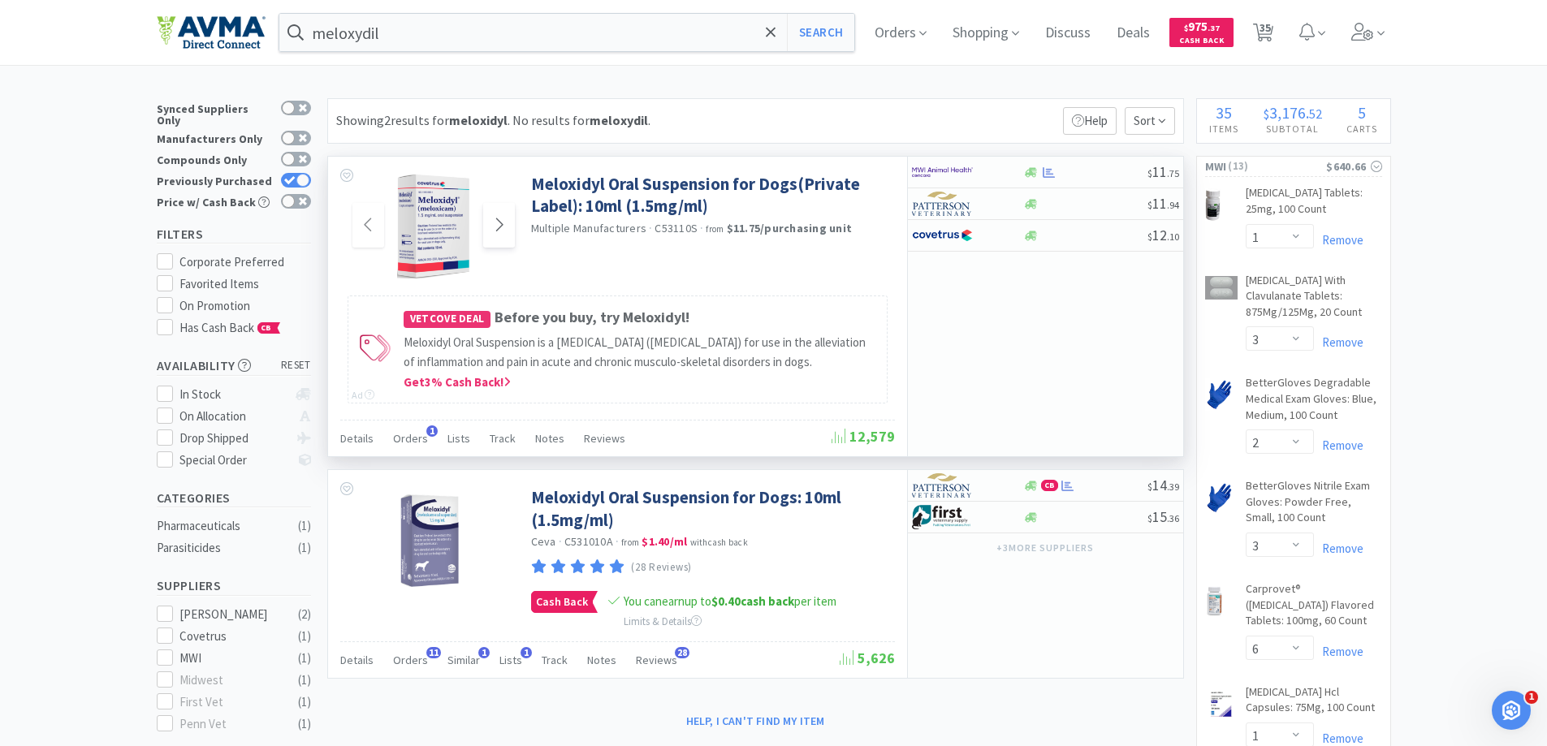
click at [506, 233] on span at bounding box center [499, 225] width 32 height 45
click at [958, 171] on img at bounding box center [942, 172] width 61 height 24
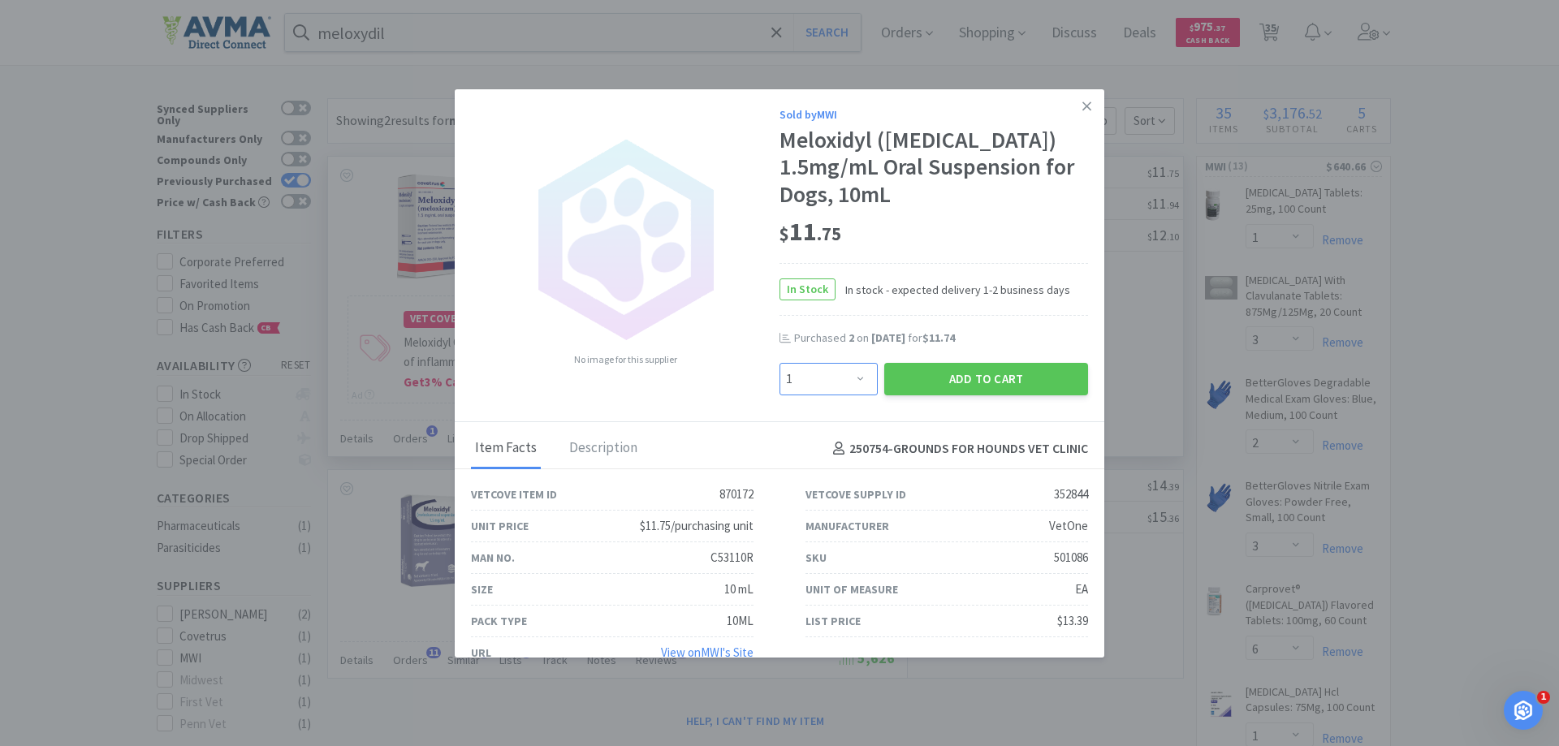
click at [850, 376] on select "Enter Quantity 1 2 3 4 5 6 7 8 9 10 11 12 13 14 15 16 17 18 19 20 Enter Quantity" at bounding box center [829, 379] width 98 height 32
click at [780, 363] on select "Enter Quantity 1 2 3 4 5 6 7 8 9 10 11 12 13 14 15 16 17 18 19 20 Enter Quantity" at bounding box center [829, 379] width 98 height 32
click at [965, 381] on button "Add to Cart" at bounding box center [987, 379] width 204 height 32
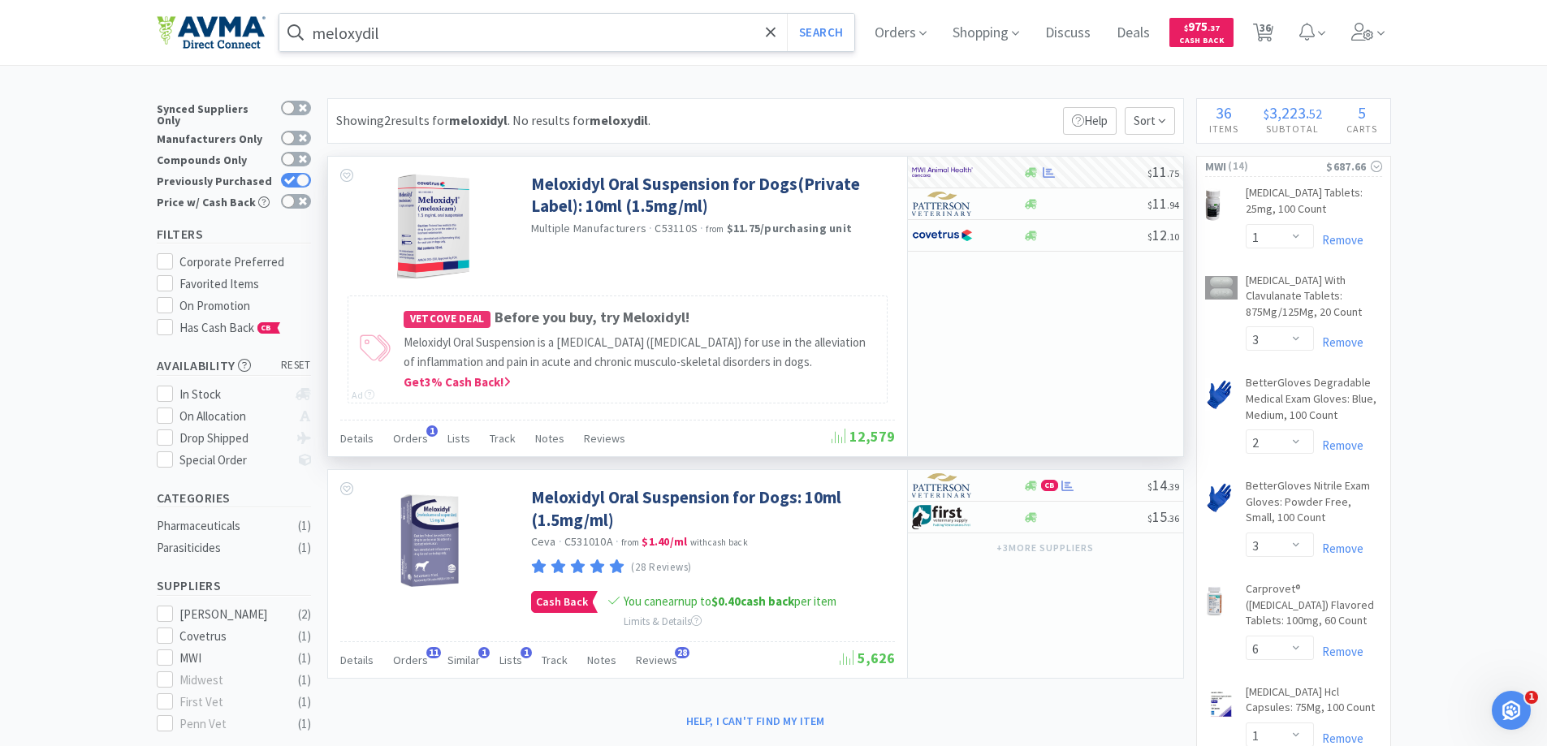
click at [536, 27] on input "meloxydil" at bounding box center [567, 32] width 576 height 37
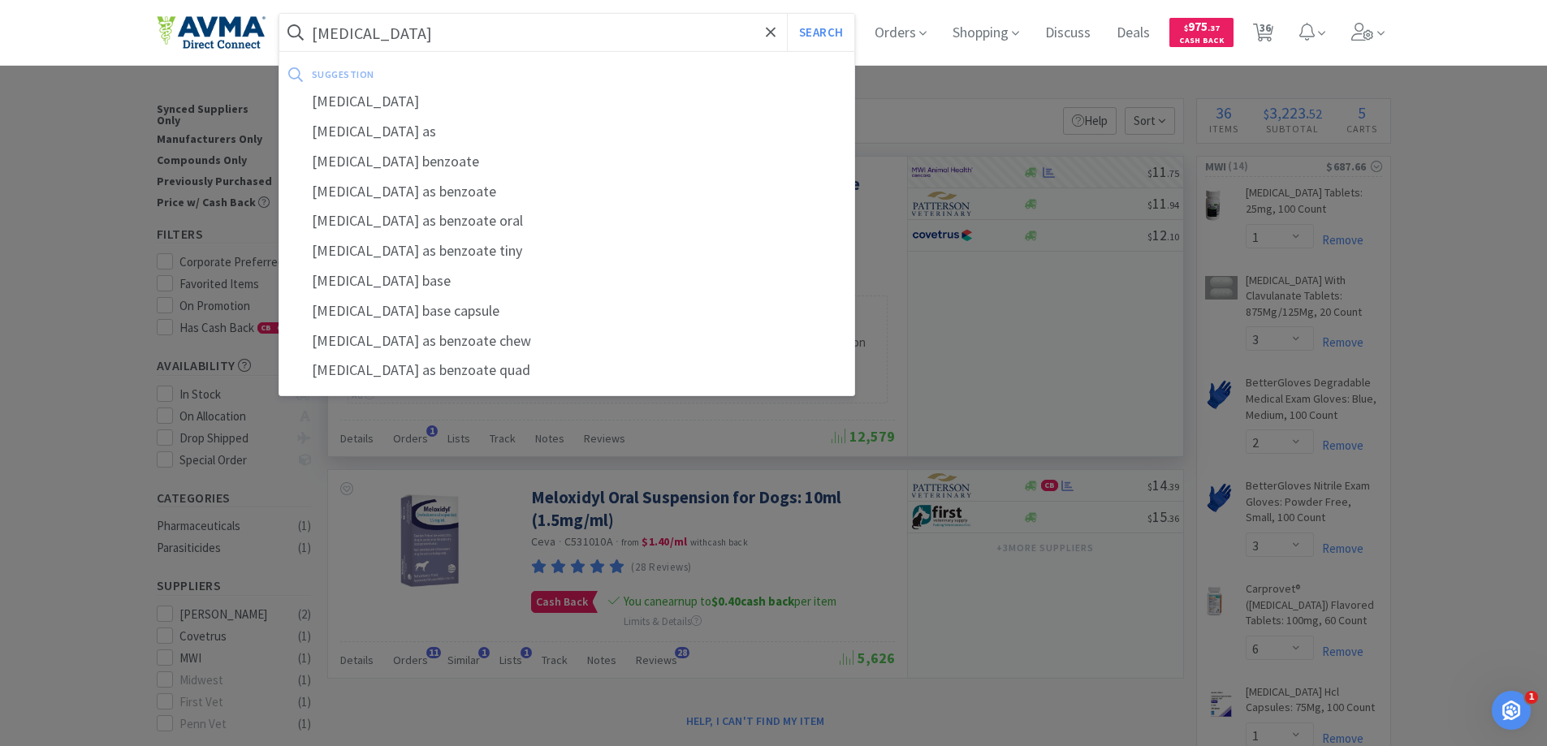
click at [787, 14] on button "Search" at bounding box center [820, 32] width 67 height 37
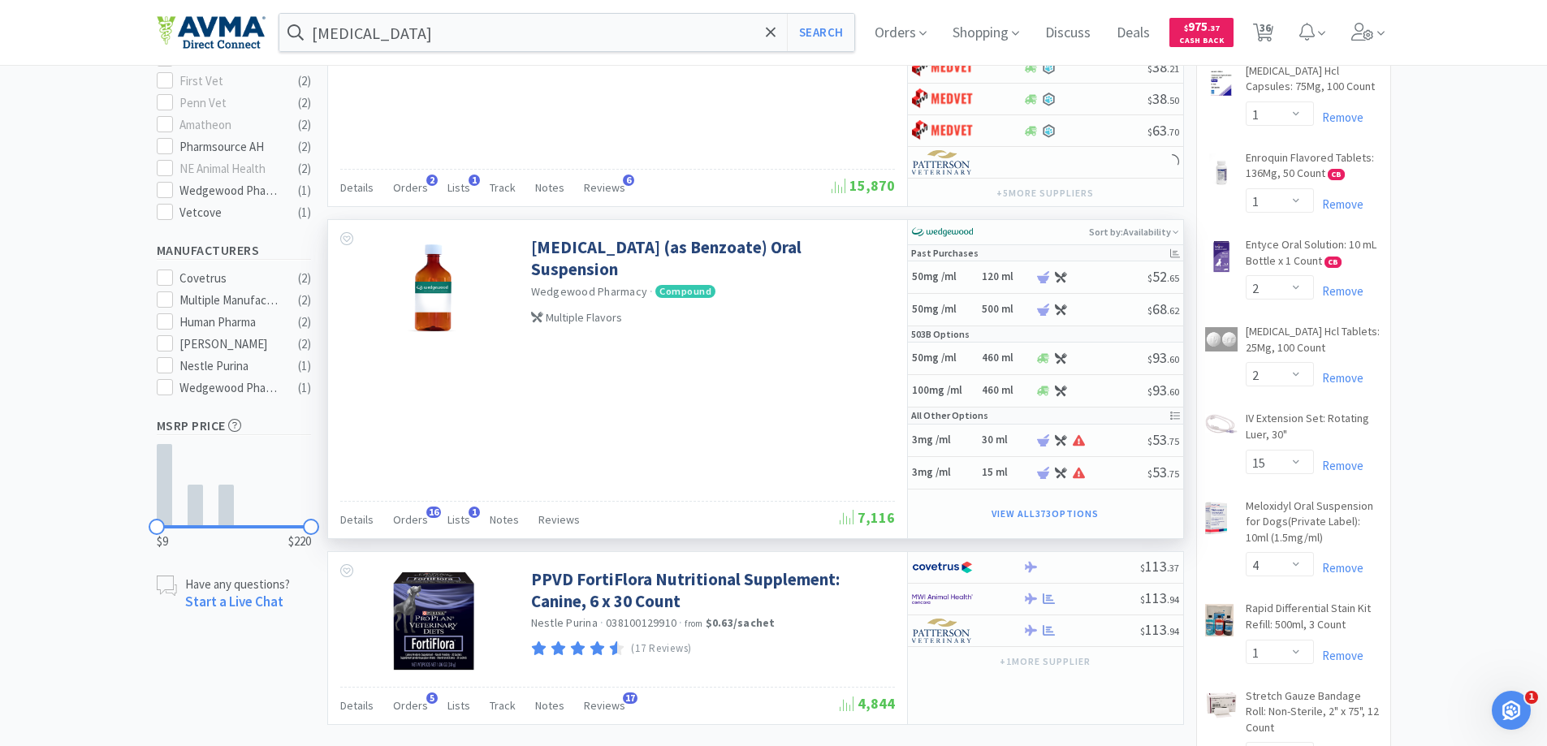
scroll to position [650, 0]
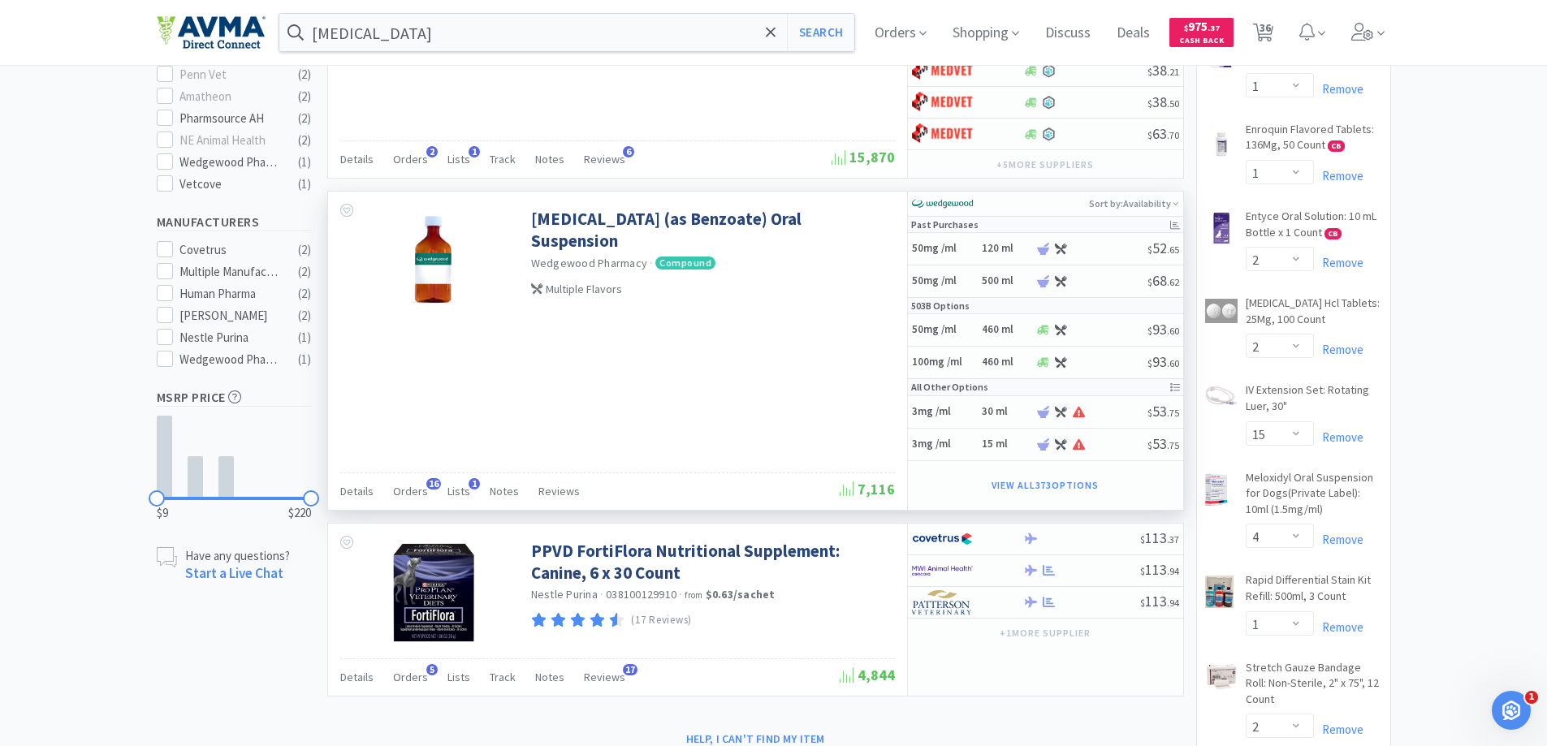
click at [1178, 227] on icon at bounding box center [1175, 225] width 10 height 10
click at [626, 211] on link "[MEDICAL_DATA] (as Benzoate) Oral Suspension" at bounding box center [711, 230] width 360 height 45
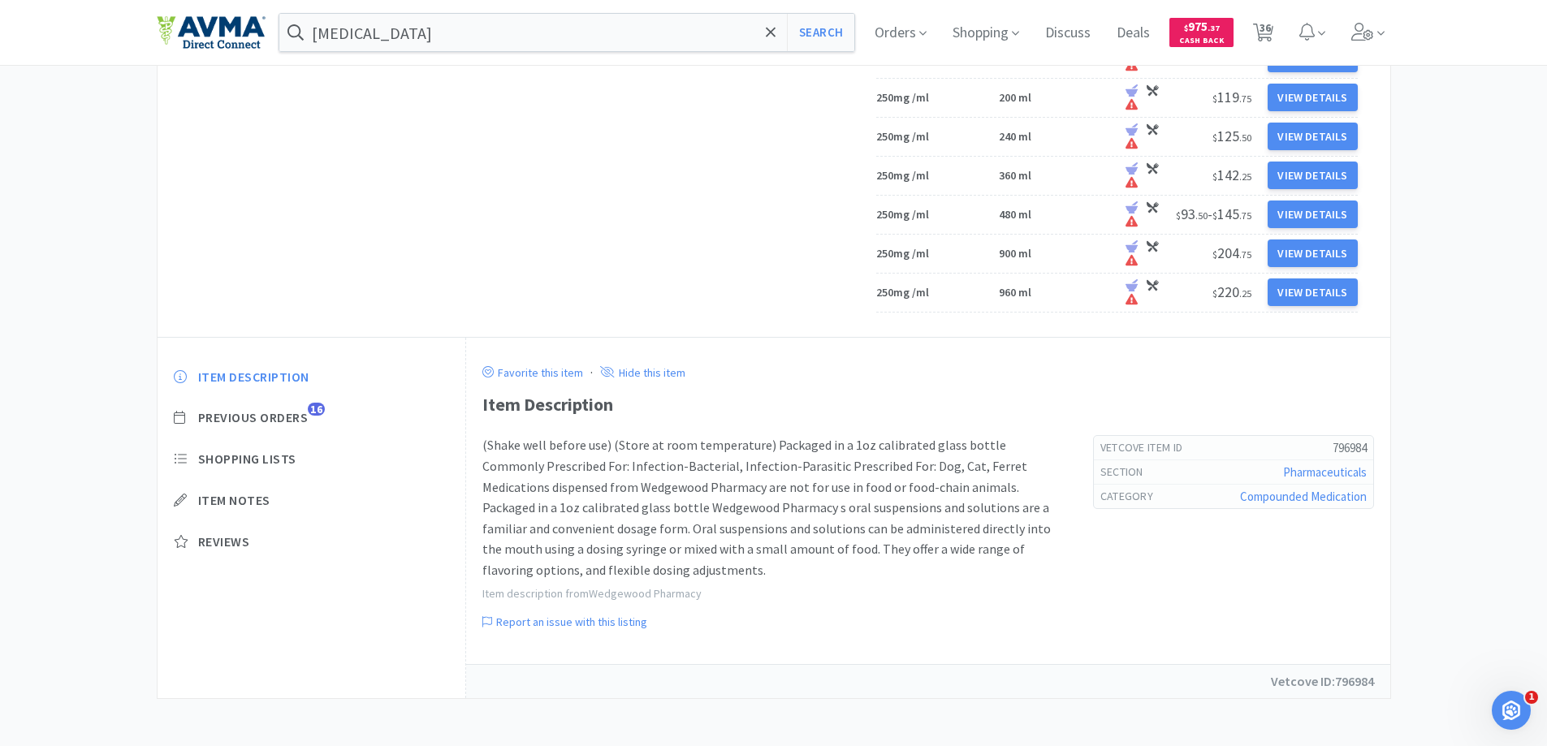
scroll to position [14542, 0]
click at [257, 420] on span "Previous Orders" at bounding box center [253, 416] width 110 height 17
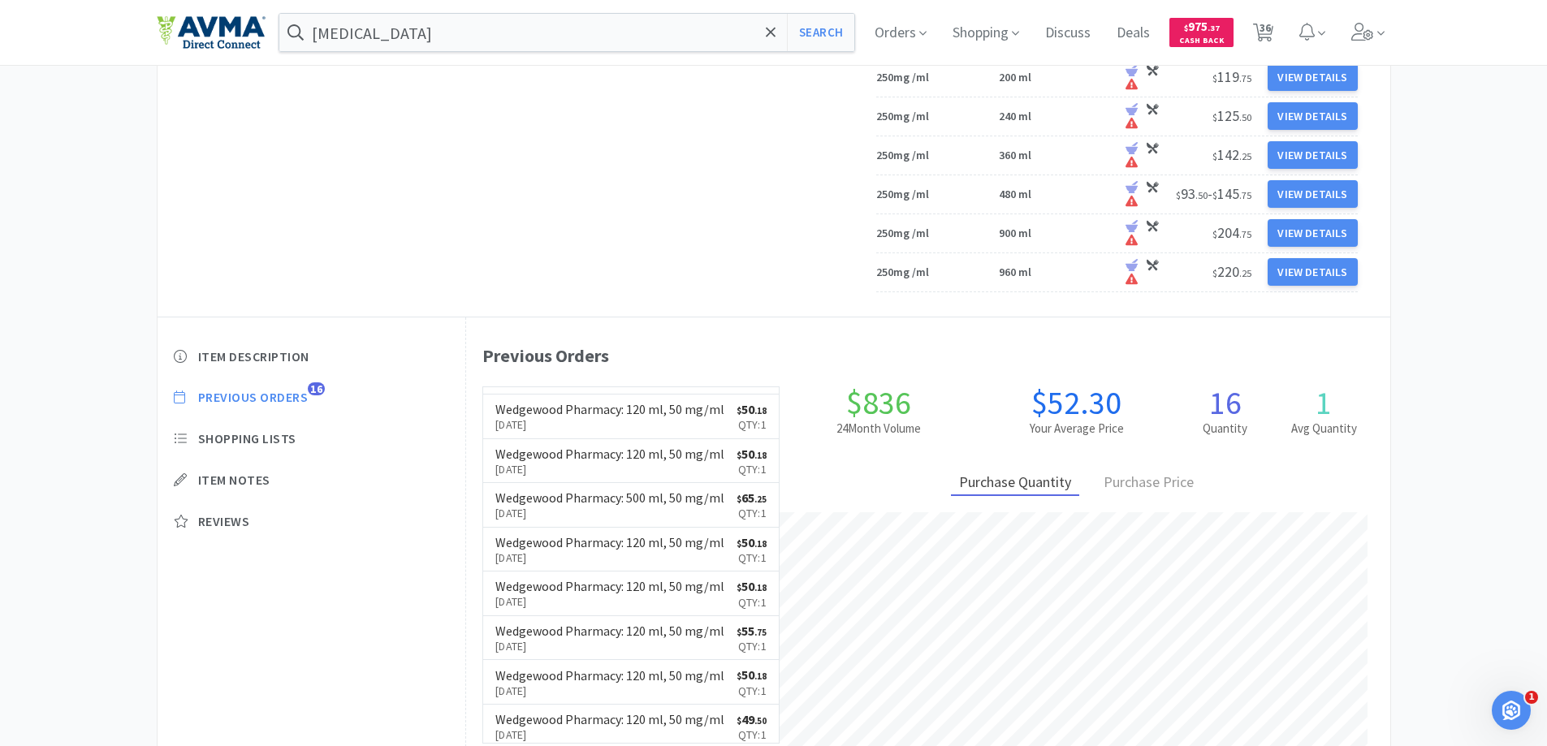
scroll to position [0, 0]
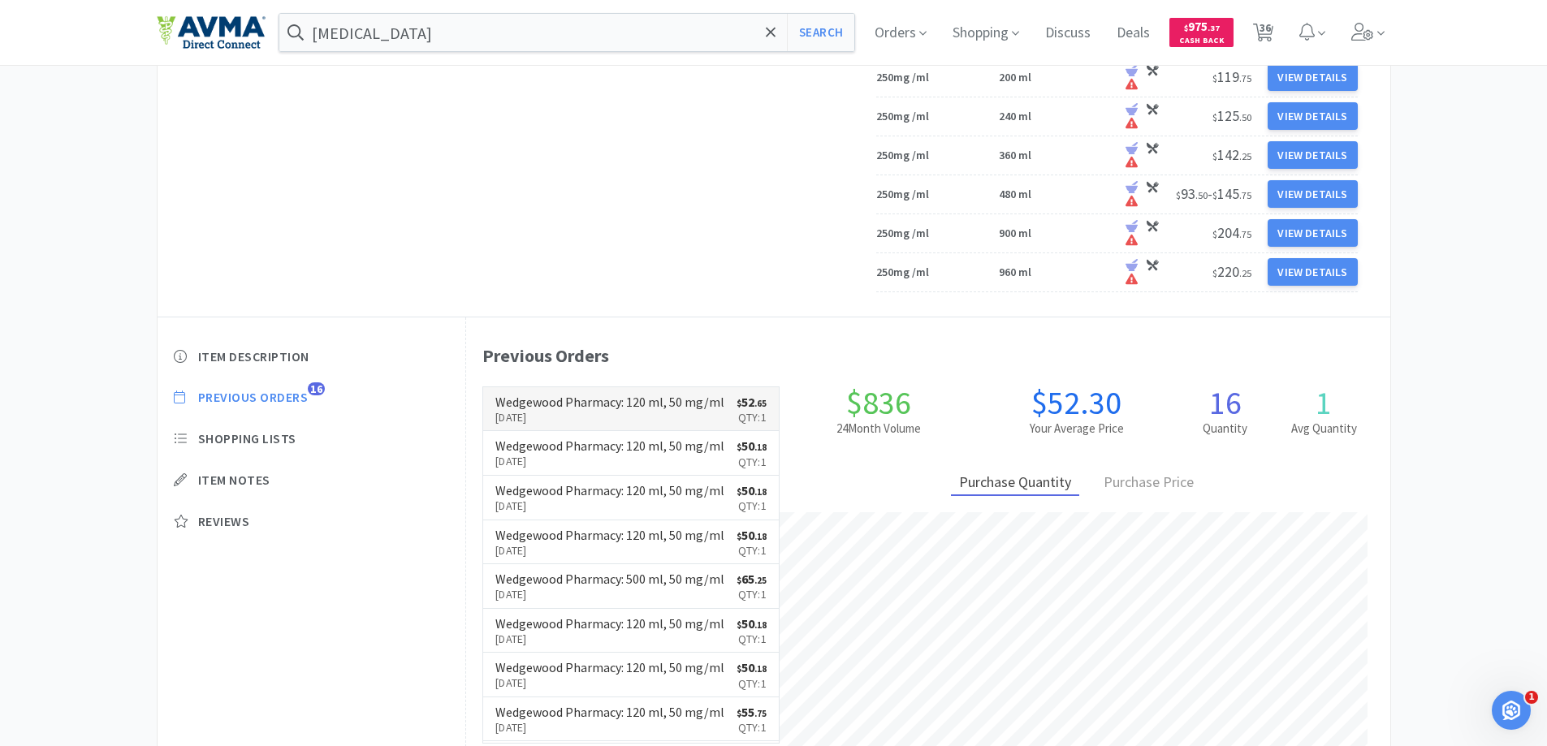
click at [643, 409] on h6 "Wedgewood Pharmacy : 120 ml, 50 mg/ml" at bounding box center [609, 402] width 229 height 13
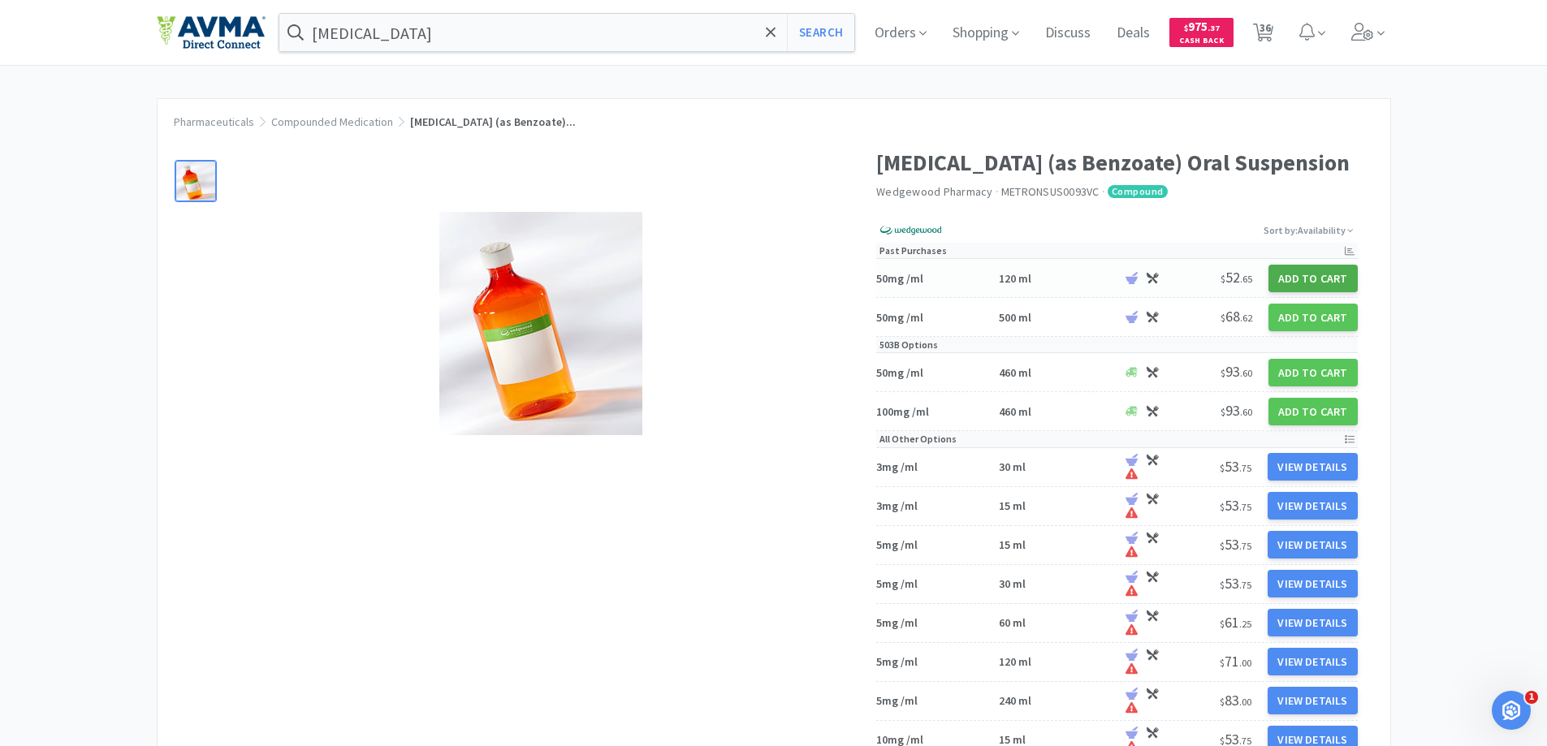
click at [1307, 287] on button "Add to Cart" at bounding box center [1313, 279] width 89 height 28
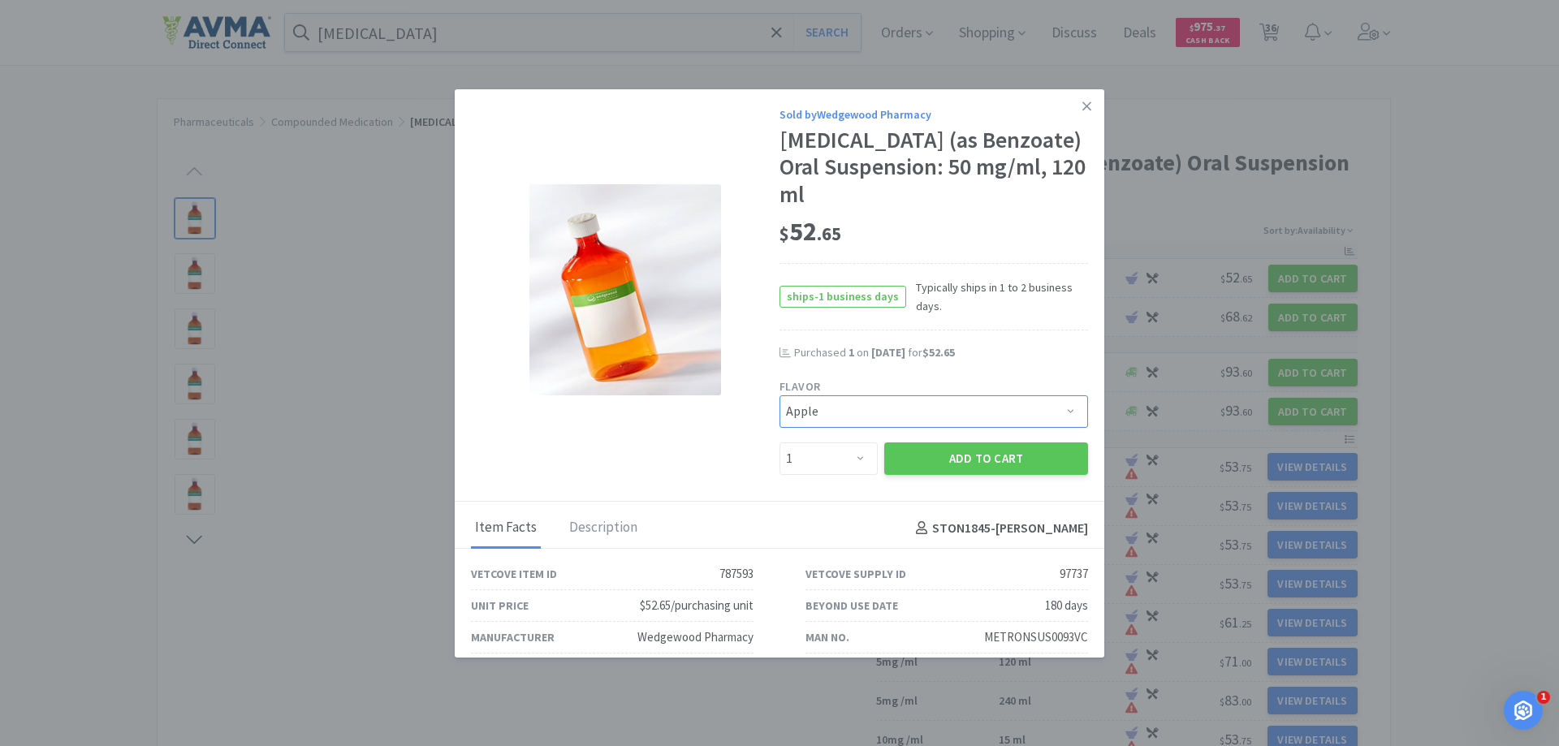
click at [941, 416] on select "Pick a Flavor Apple Apple-Molasses Apple/Marshmallow Banana Banana/Marshmallow …" at bounding box center [934, 412] width 309 height 32
click at [780, 396] on select "Pick a Flavor Apple Apple-Molasses Apple/Marshmallow Banana Banana/Marshmallow …" at bounding box center [934, 412] width 309 height 32
click at [972, 404] on select "Pick a Flavor Apple Apple-Molasses Apple/Marshmallow Banana Banana/Marshmallow …" at bounding box center [934, 412] width 309 height 32
click at [780, 396] on select "Pick a Flavor Apple Apple-Molasses Apple/Marshmallow Banana Banana/Marshmallow …" at bounding box center [934, 412] width 309 height 32
click at [988, 408] on select "Pick a Flavor Apple Apple-Molasses Apple/Marshmallow Banana Banana/Marshmallow …" at bounding box center [934, 412] width 309 height 32
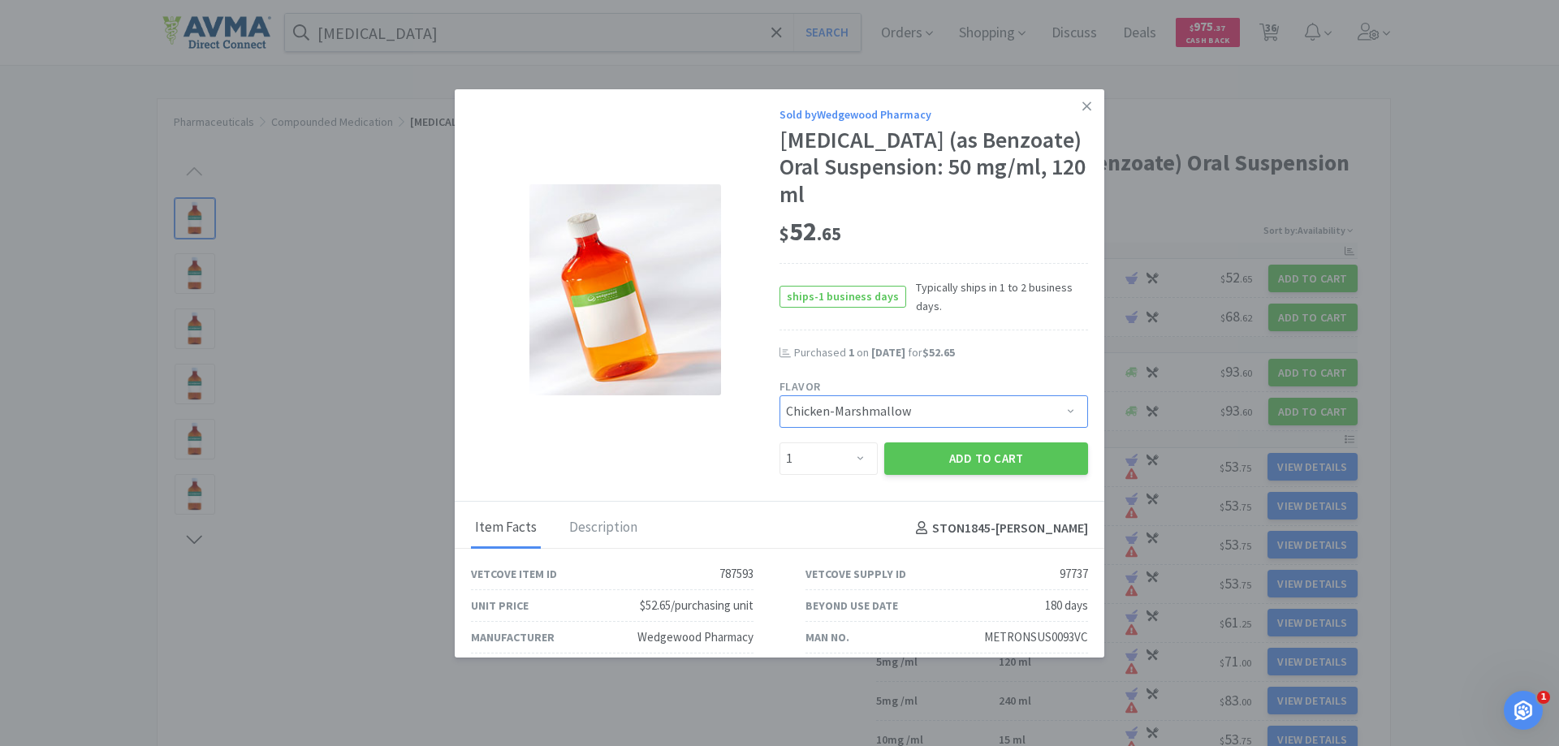
click at [780, 396] on select "Pick a Flavor Apple Apple-Molasses Apple/Marshmallow Banana Banana/Marshmallow …" at bounding box center [934, 412] width 309 height 32
click at [938, 454] on button "Add to Cart" at bounding box center [987, 459] width 204 height 32
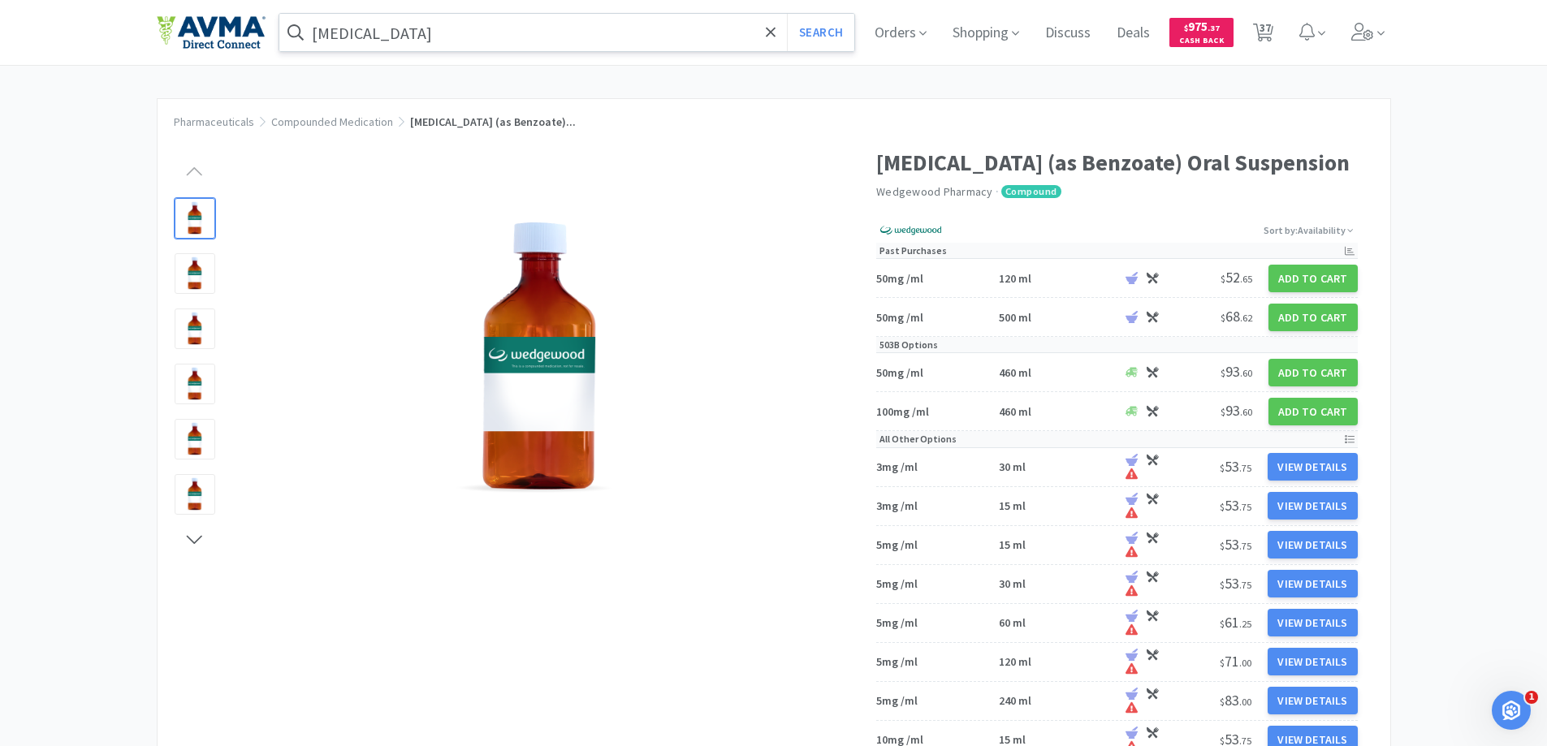
click at [441, 45] on input "[MEDICAL_DATA]" at bounding box center [567, 32] width 576 height 37
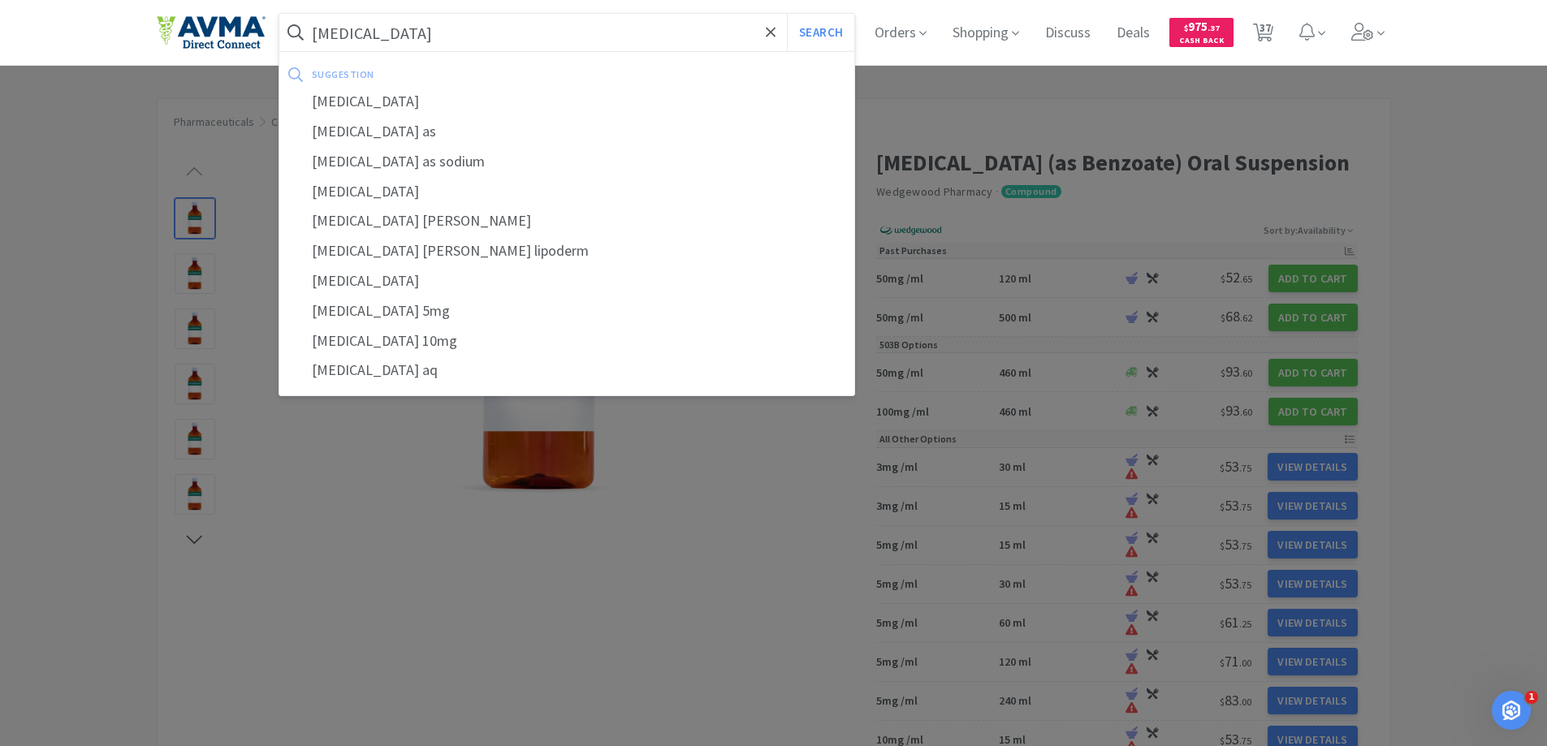
click at [787, 14] on button "Search" at bounding box center [820, 32] width 67 height 37
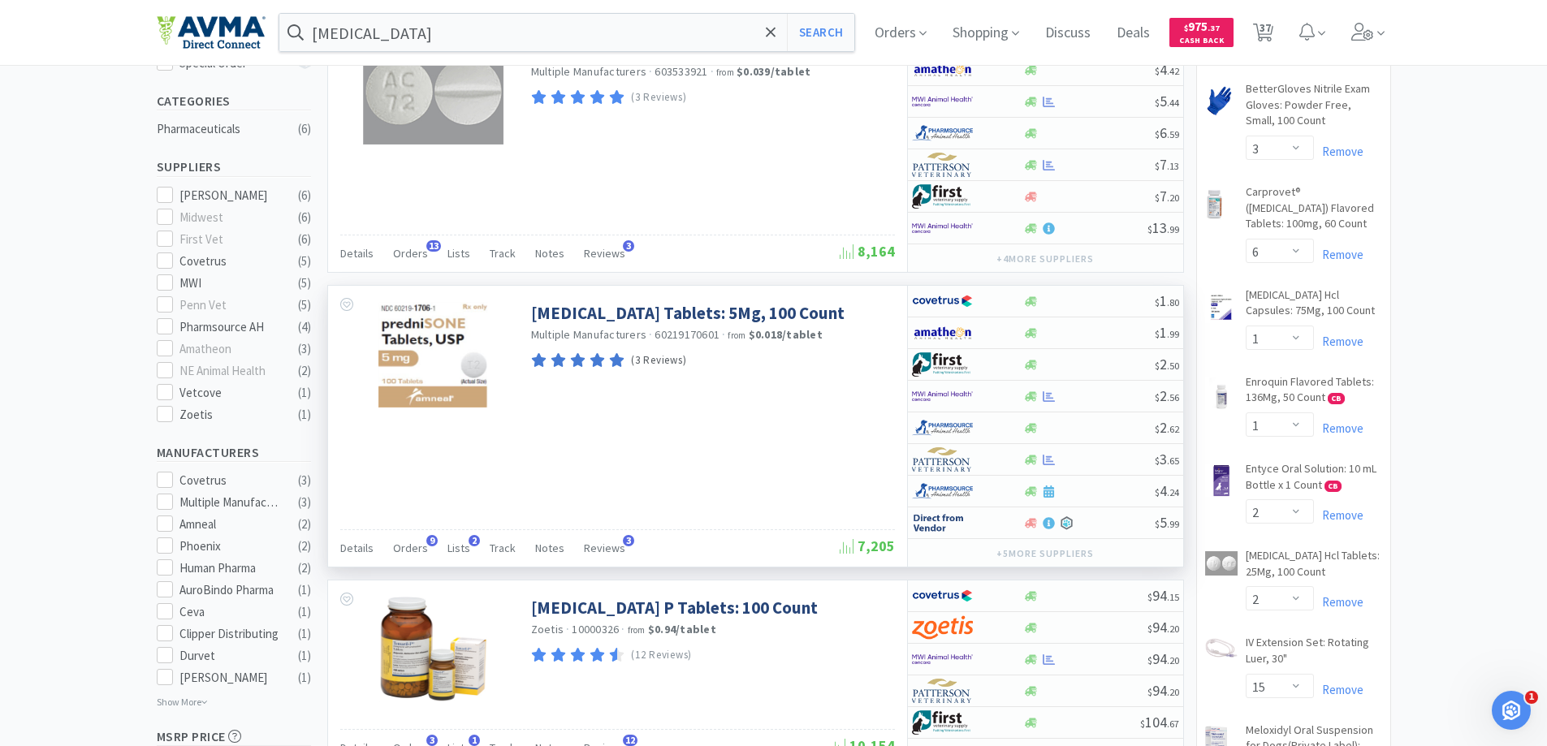
scroll to position [406, 0]
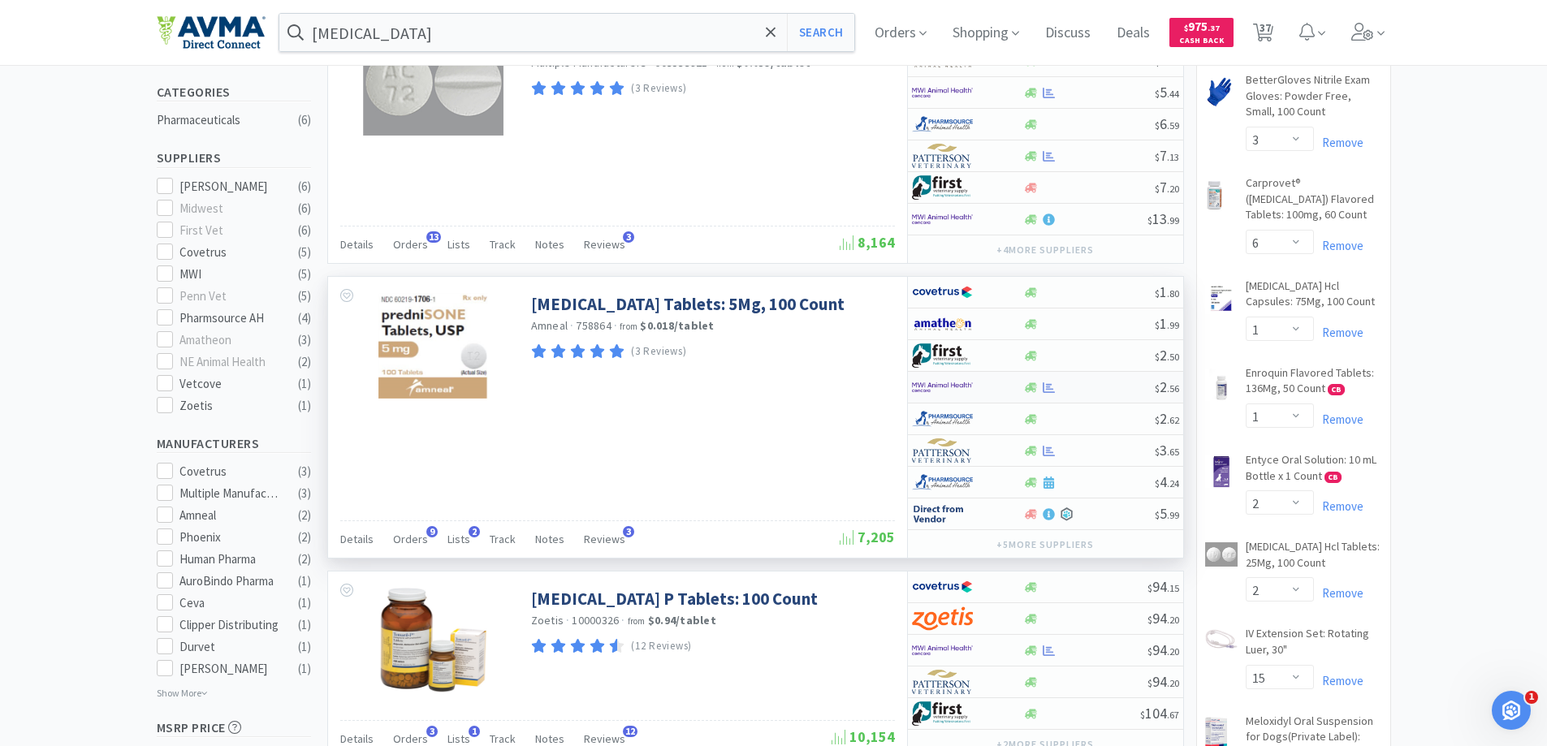
click at [937, 391] on img at bounding box center [942, 387] width 61 height 24
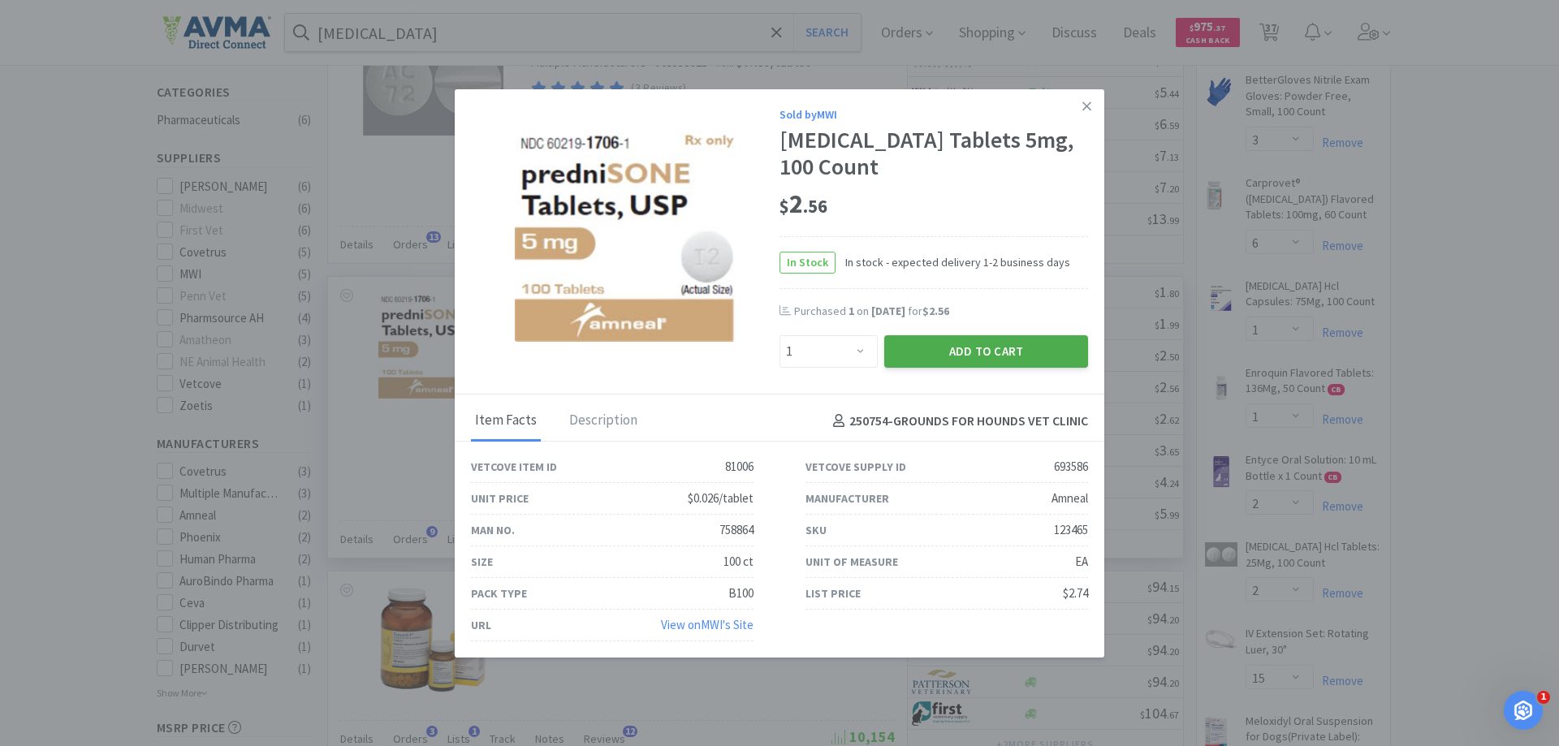
click at [918, 359] on button "Add to Cart" at bounding box center [987, 351] width 204 height 32
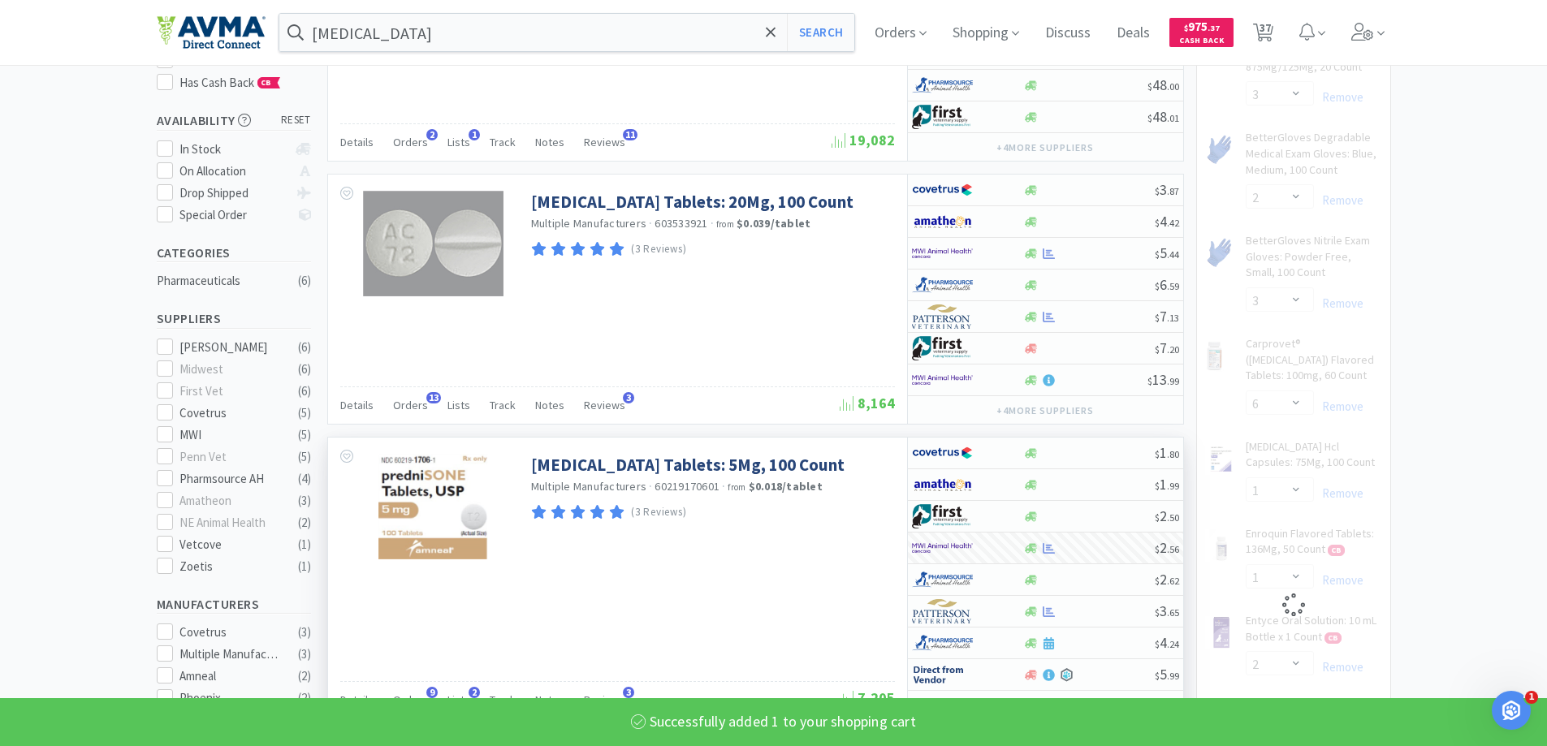
scroll to position [244, 0]
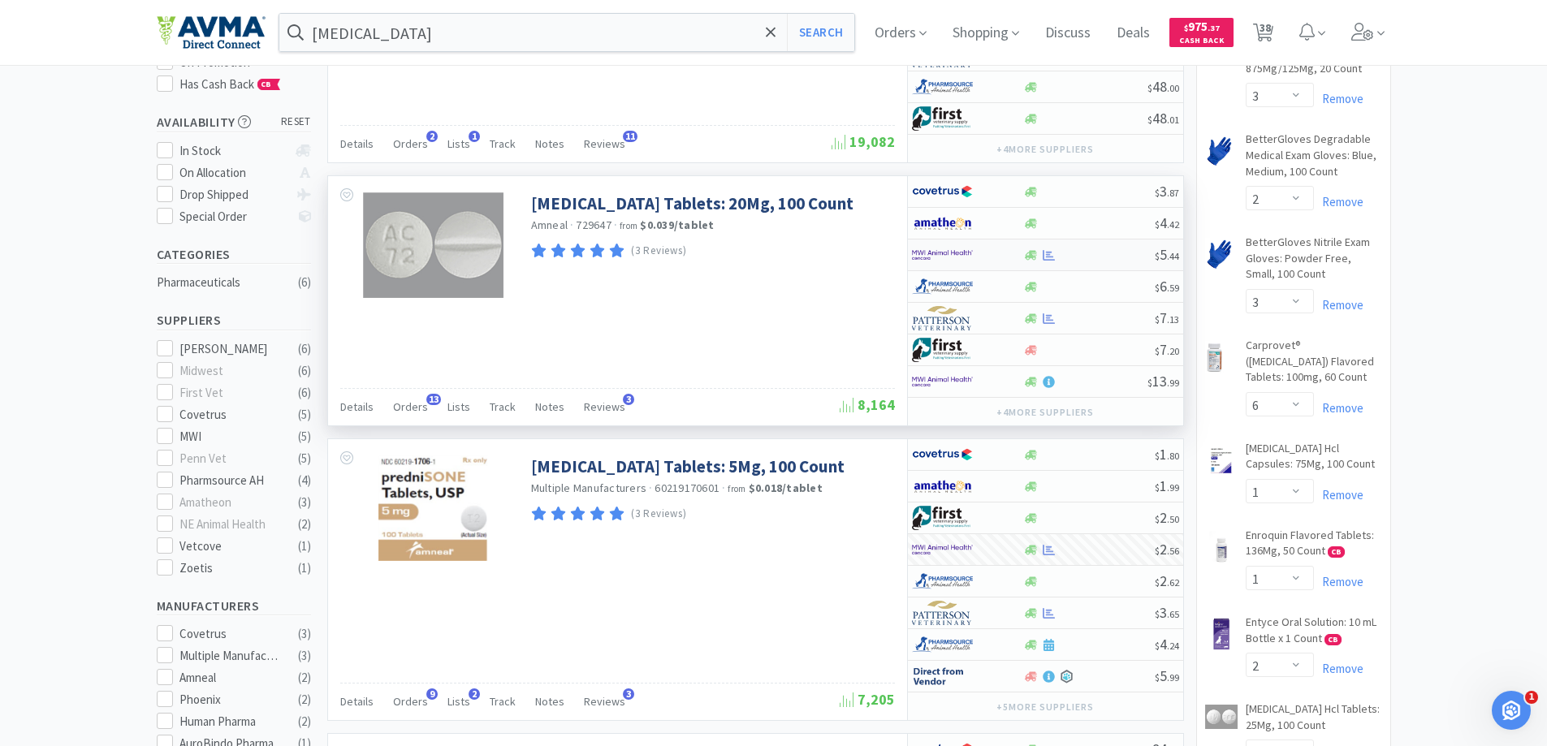
click at [942, 256] on img at bounding box center [942, 255] width 61 height 24
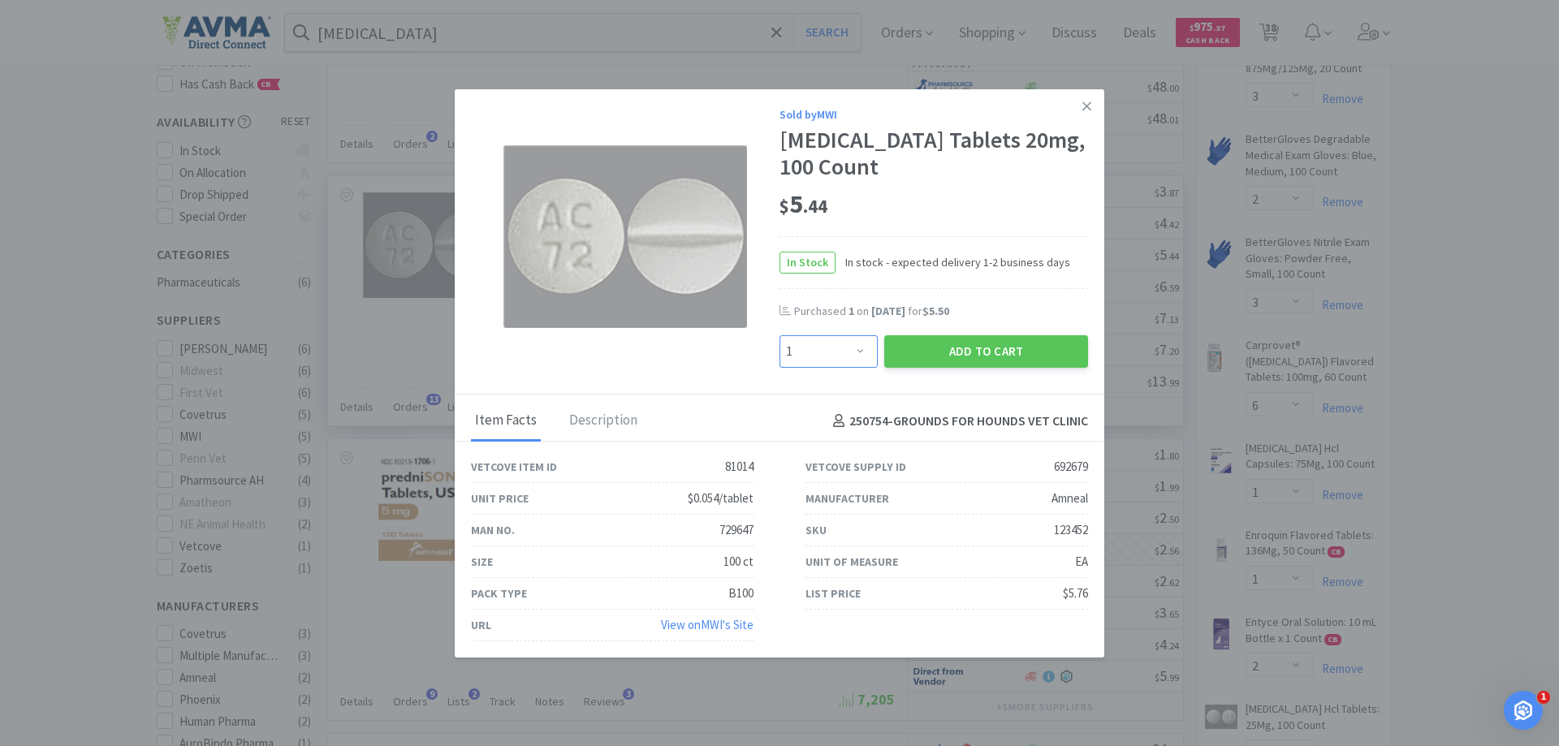
drag, startPoint x: 833, startPoint y: 361, endPoint x: 844, endPoint y: 361, distance: 11.4
click at [833, 361] on select "Enter Quantity 1 2 3 4 5 6 7 8 9 10 11 12 13 14 15 16 17 18 19 20 Enter Quantity" at bounding box center [829, 351] width 98 height 32
click at [780, 335] on select "Enter Quantity 1 2 3 4 5 6 7 8 9 10 11 12 13 14 15 16 17 18 19 20 Enter Quantity" at bounding box center [829, 351] width 98 height 32
click at [941, 356] on button "Add to Cart" at bounding box center [987, 351] width 204 height 32
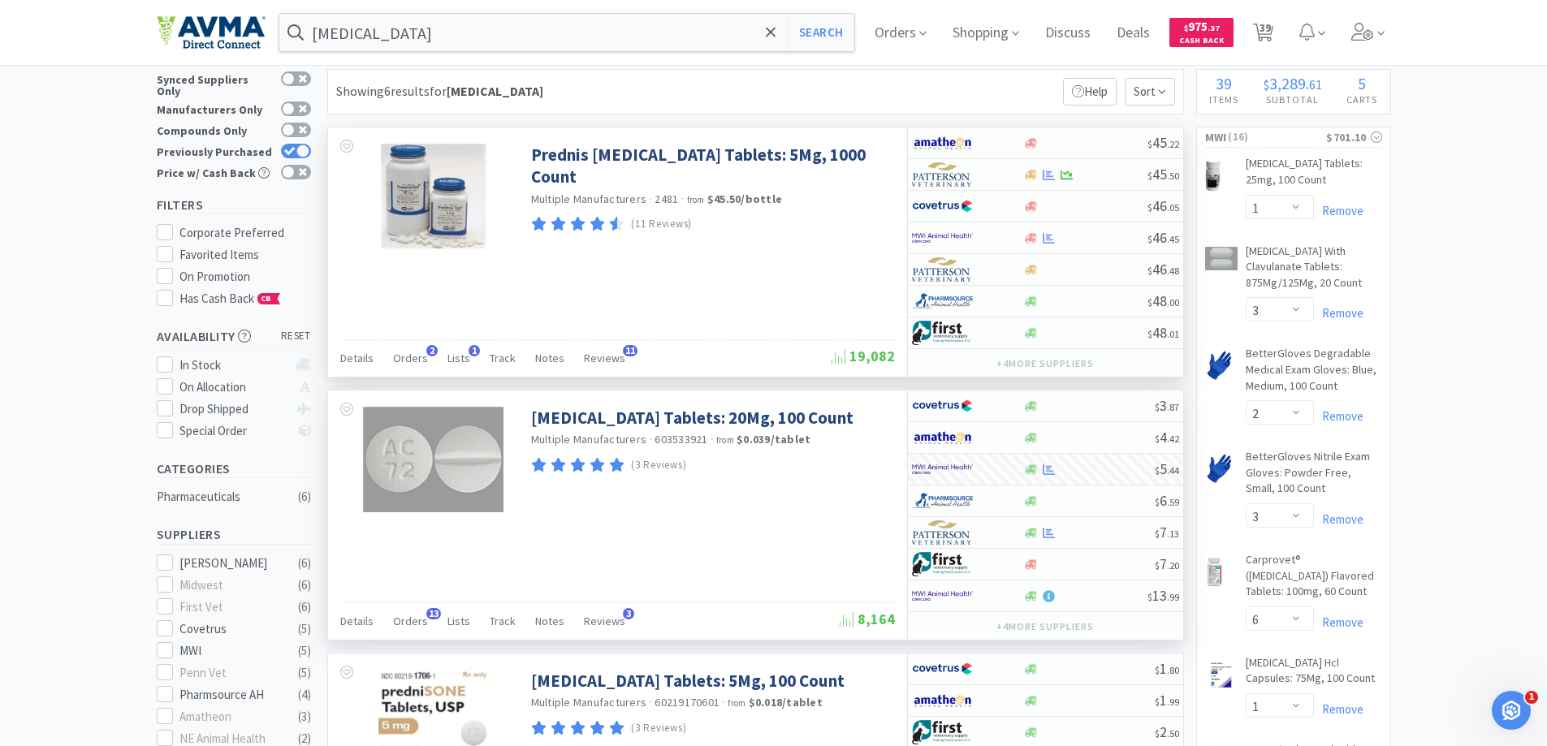
scroll to position [0, 0]
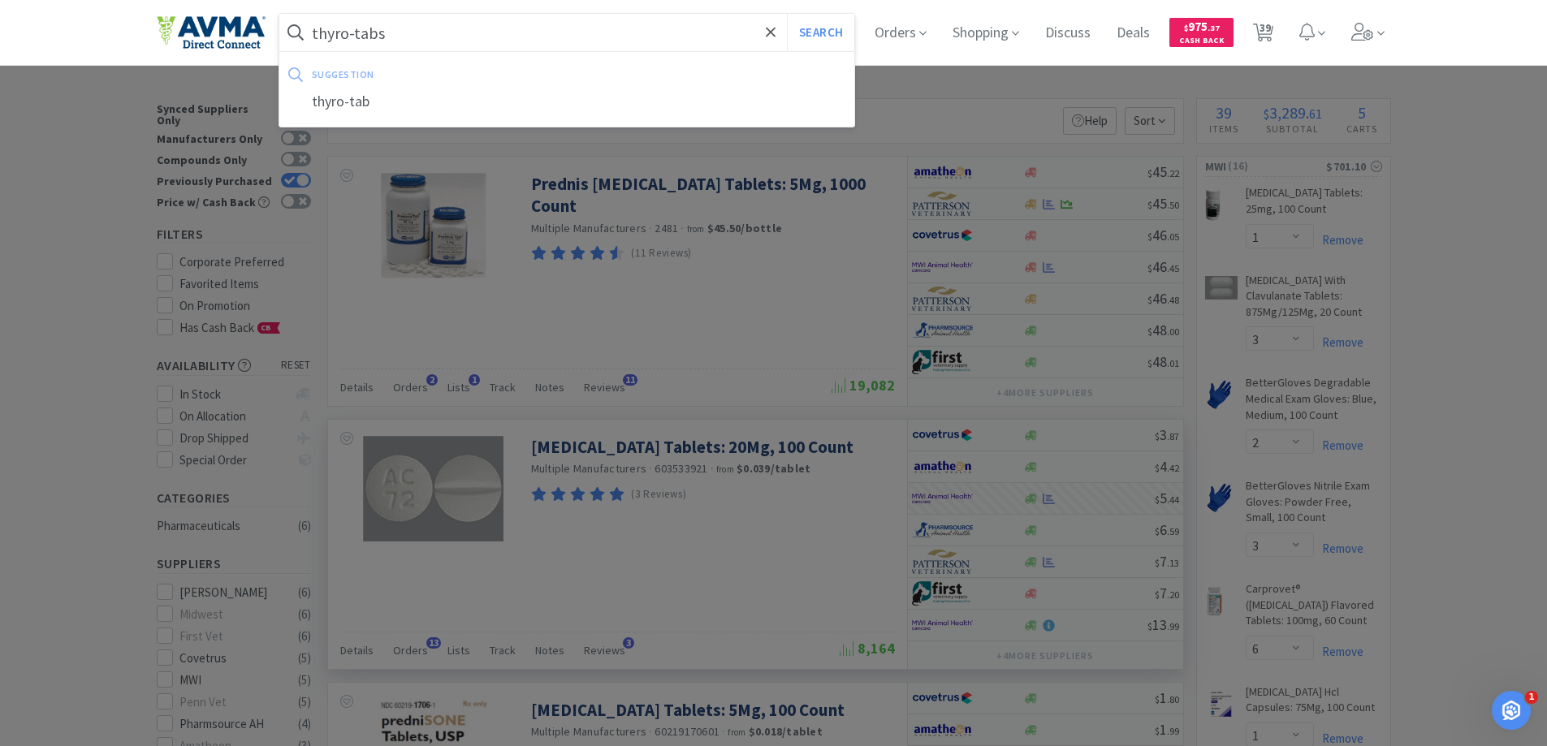
click at [787, 14] on button "Search" at bounding box center [820, 32] width 67 height 37
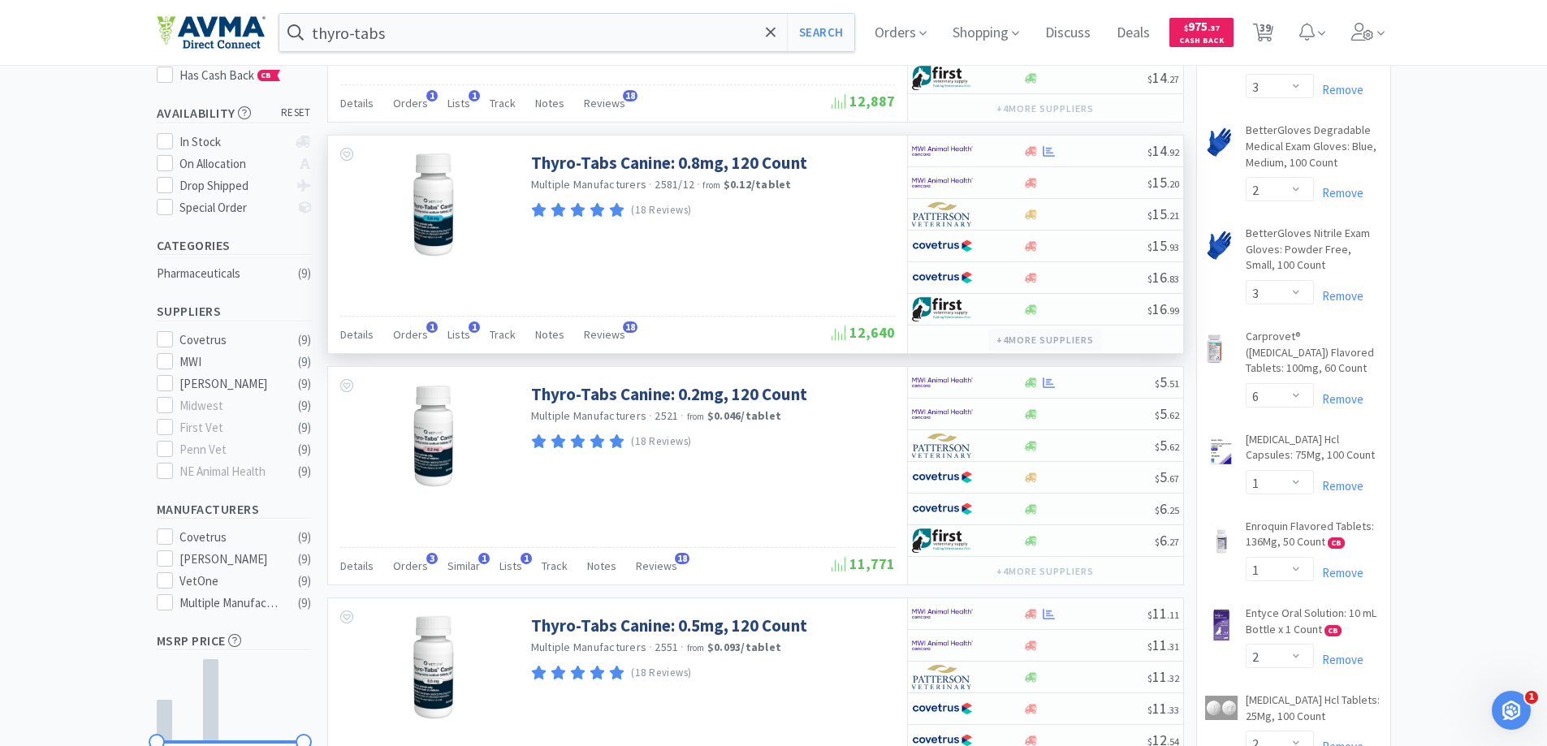
scroll to position [244, 0]
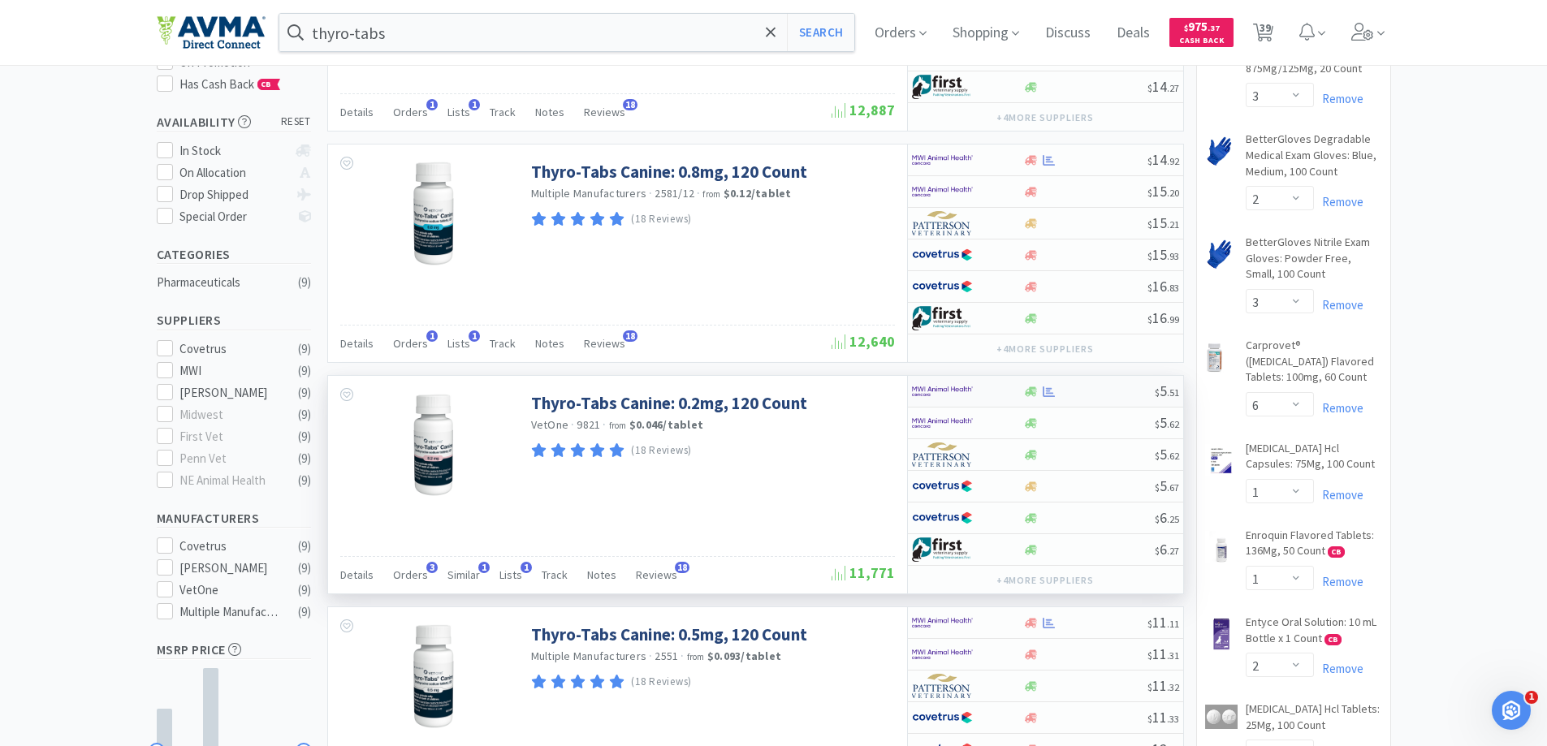
click at [962, 394] on img at bounding box center [942, 391] width 61 height 24
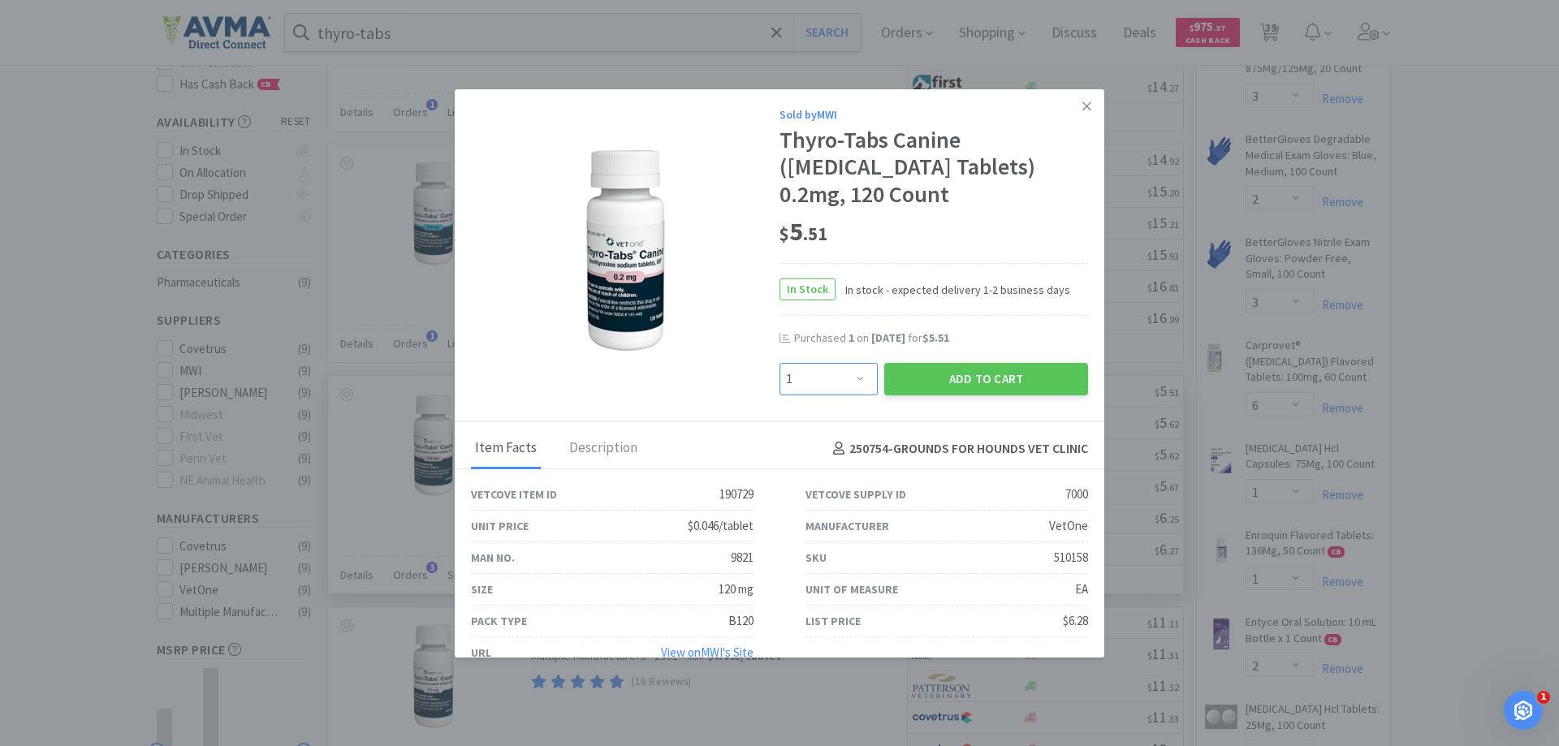
click at [848, 384] on select "Enter Quantity 1 2 3 4 5 6 7 8 9 10 11 12 13 14 15 16 17 18 19 20 Enter Quantity" at bounding box center [829, 379] width 98 height 32
click at [780, 363] on select "Enter Quantity 1 2 3 4 5 6 7 8 9 10 11 12 13 14 15 16 17 18 19 20 Enter Quantity" at bounding box center [829, 379] width 98 height 32
click at [820, 378] on select "Enter Quantity 1 2 3 4 5 6 7 8 9 10 11 12 13 14 15 16 17 18 19 20 Enter Quantity" at bounding box center [829, 379] width 98 height 32
click at [780, 363] on select "Enter Quantity 1 2 3 4 5 6 7 8 9 10 11 12 13 14 15 16 17 18 19 20 Enter Quantity" at bounding box center [829, 379] width 98 height 32
click at [889, 231] on div "$ 5 . 51" at bounding box center [934, 232] width 309 height 34
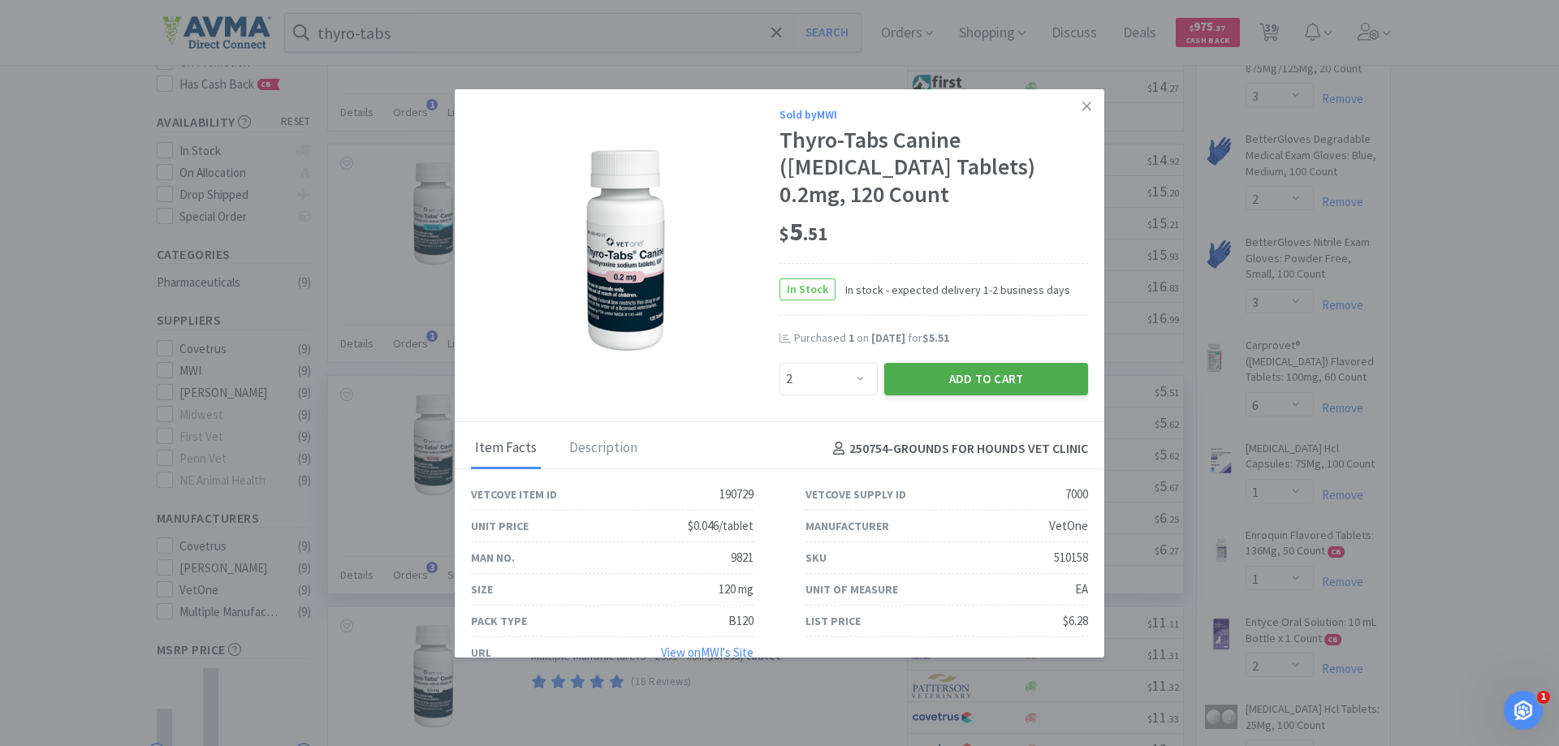
click at [936, 378] on button "Add to Cart" at bounding box center [987, 379] width 204 height 32
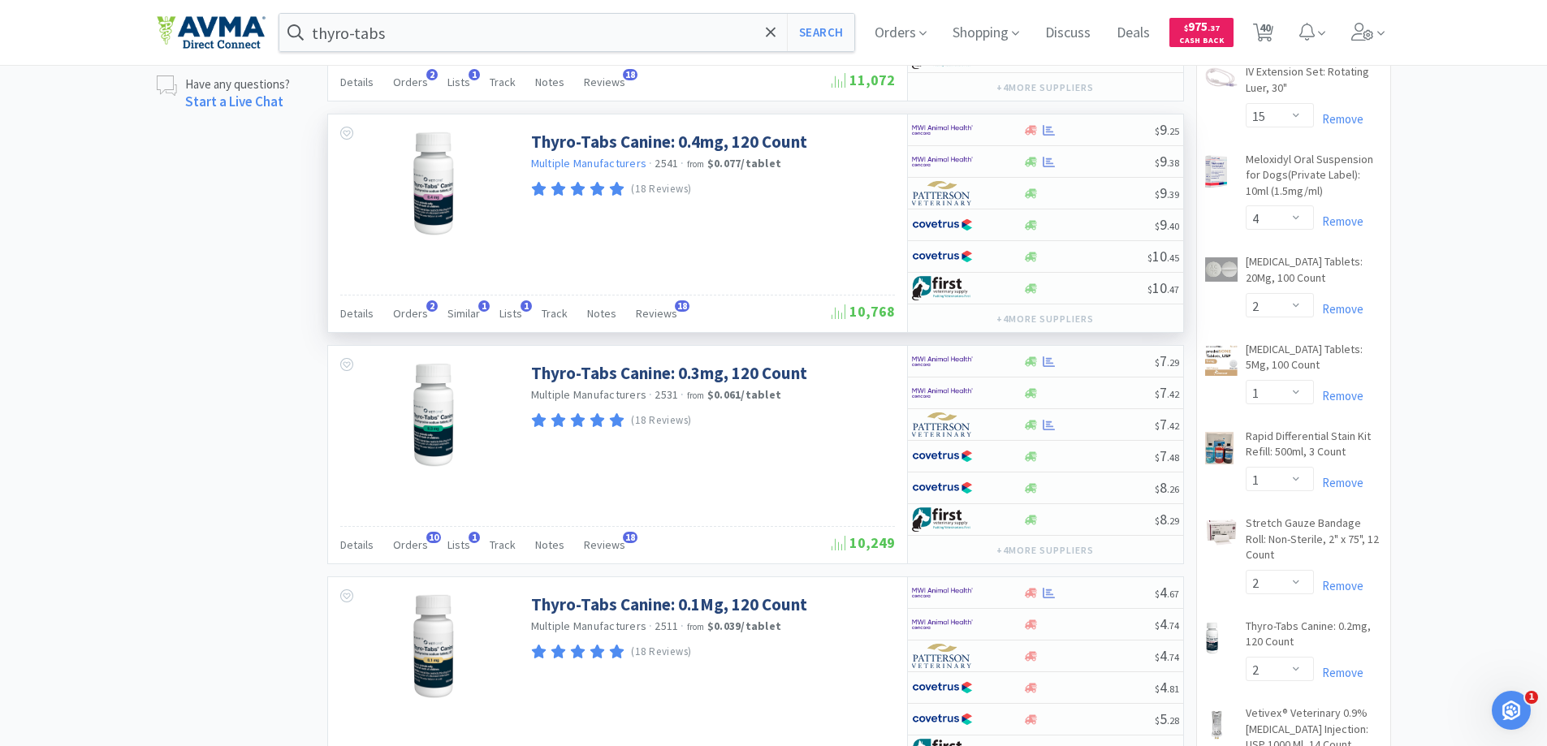
scroll to position [975, 0]
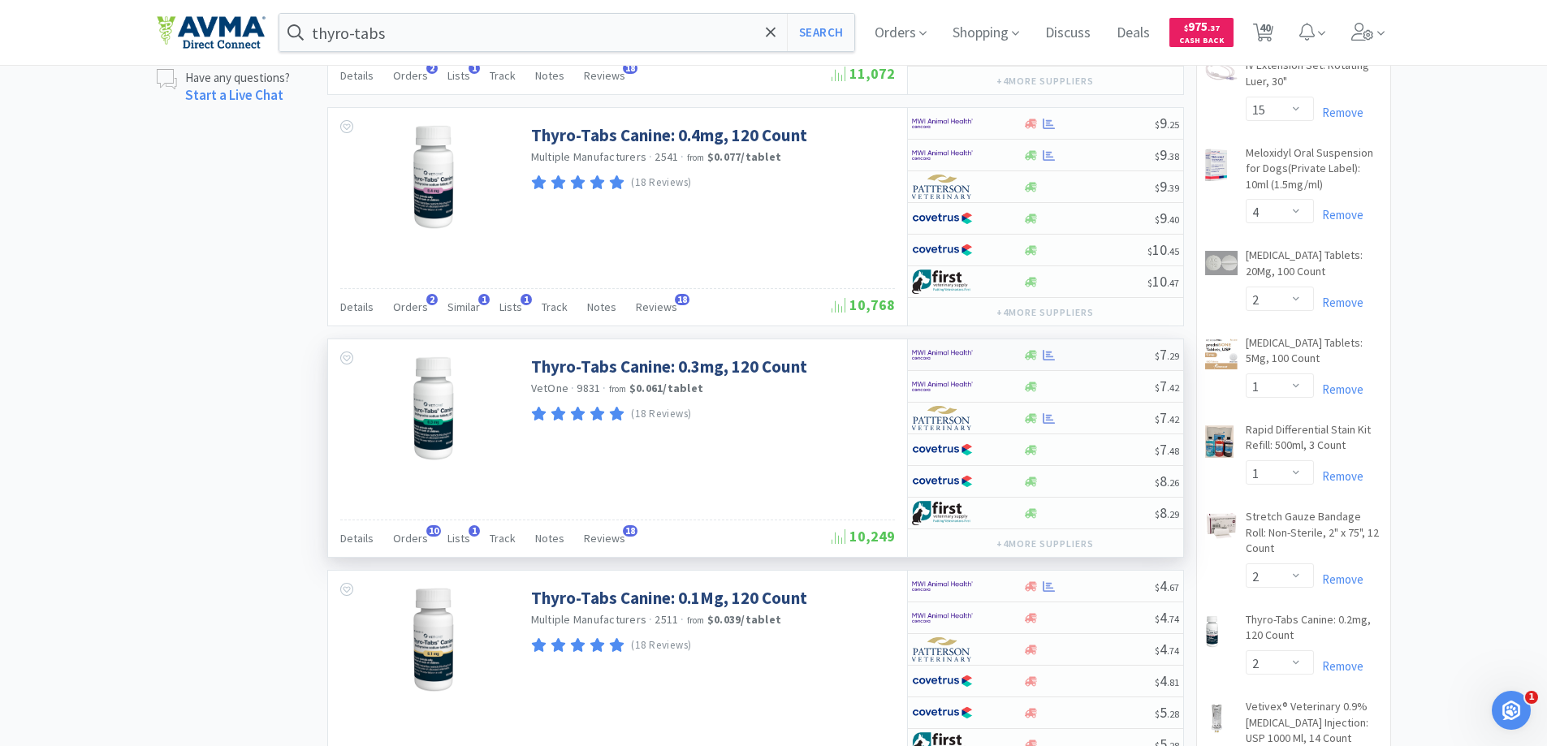
click at [945, 357] on img at bounding box center [942, 355] width 61 height 24
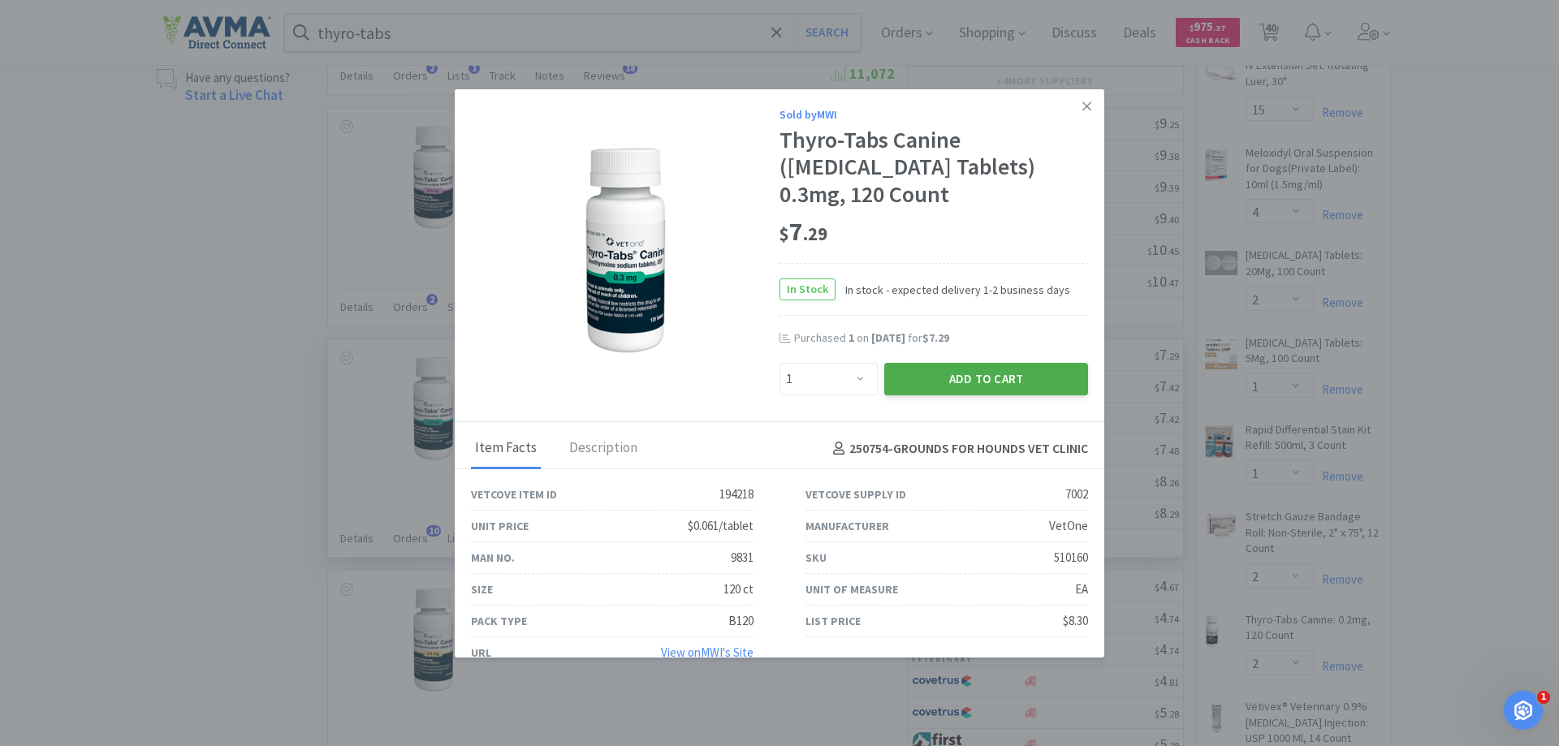
click at [905, 384] on button "Add to Cart" at bounding box center [987, 379] width 204 height 32
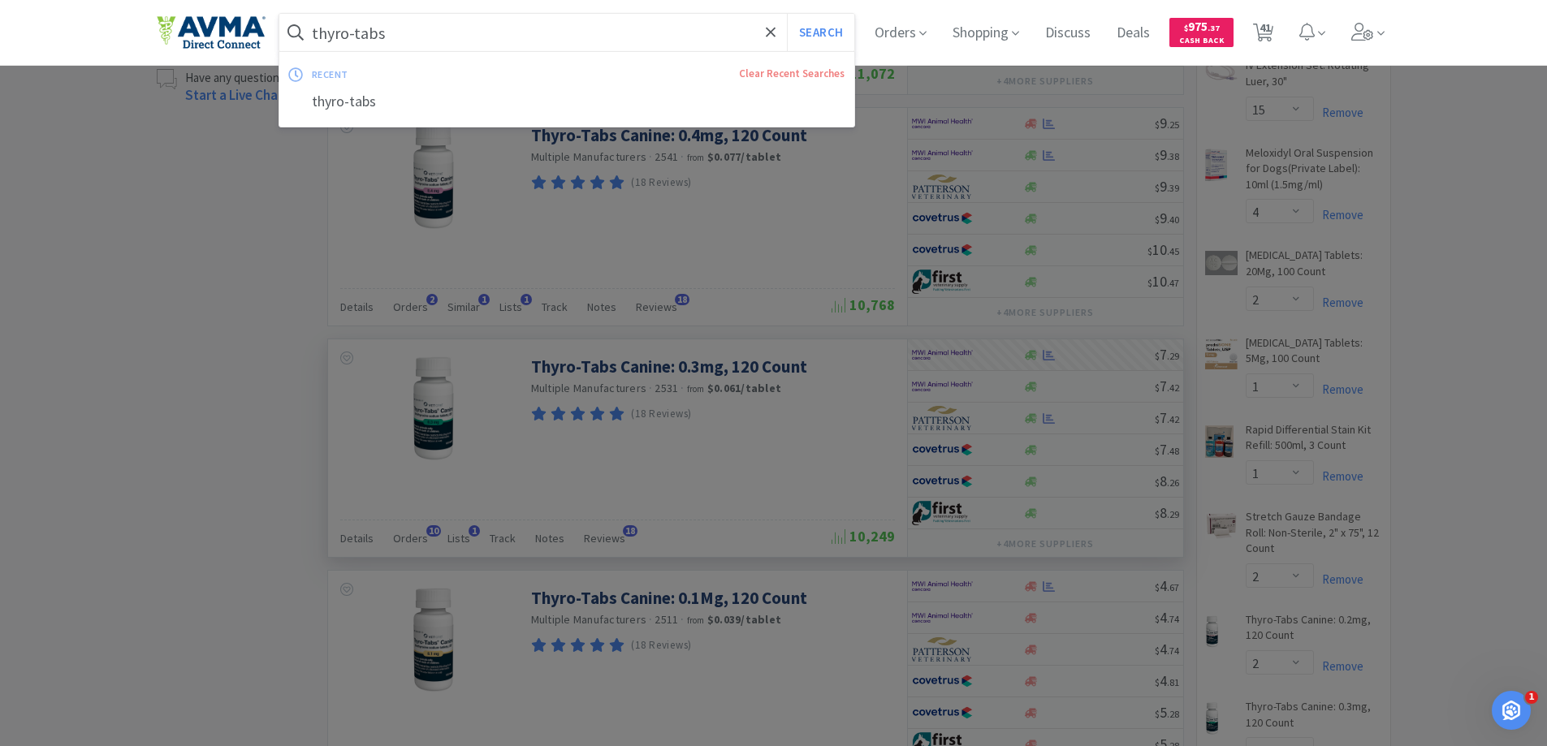
click at [416, 24] on input "thyro-tabs" at bounding box center [567, 32] width 576 height 37
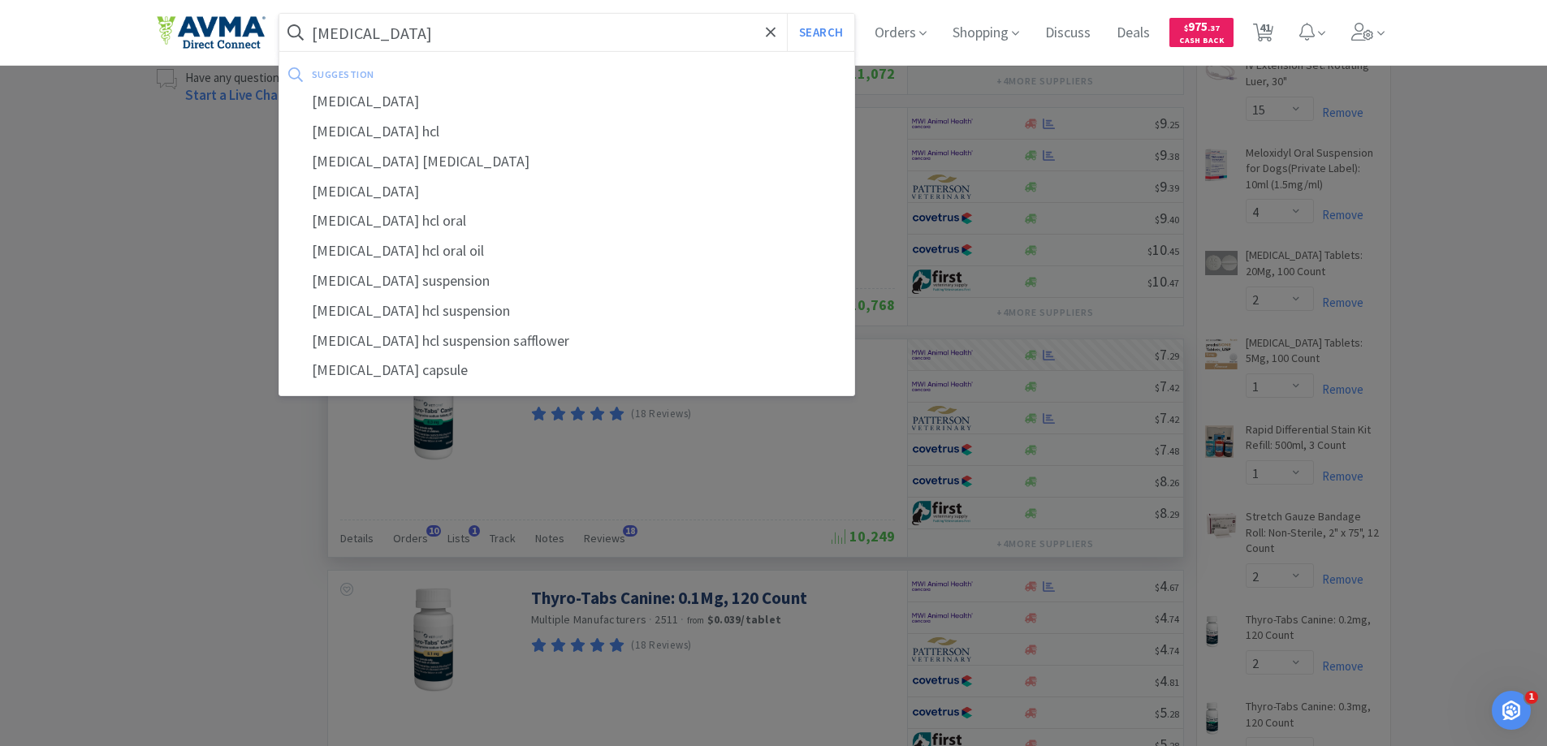
click at [787, 14] on button "Search" at bounding box center [820, 32] width 67 height 37
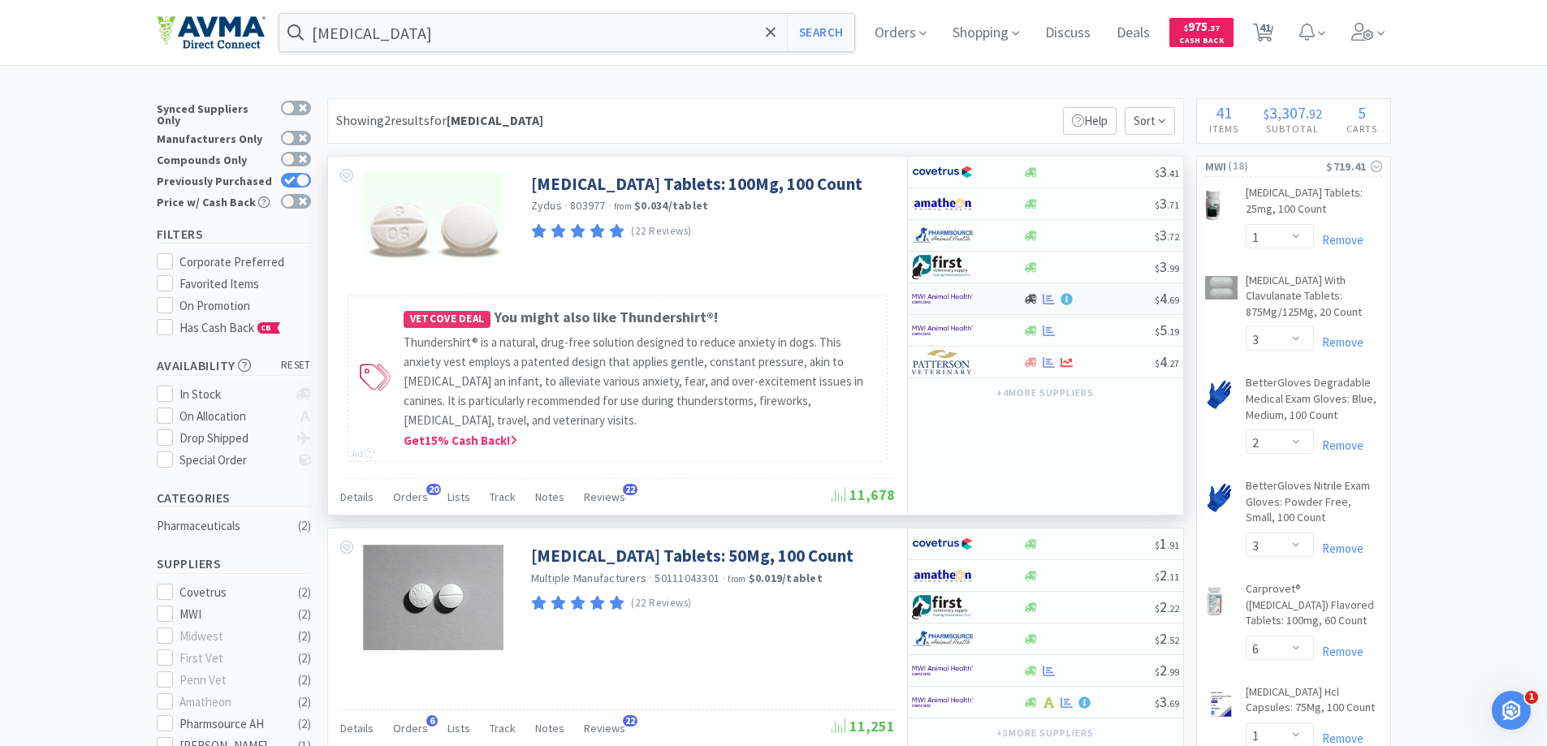
click at [945, 300] on img at bounding box center [942, 299] width 61 height 24
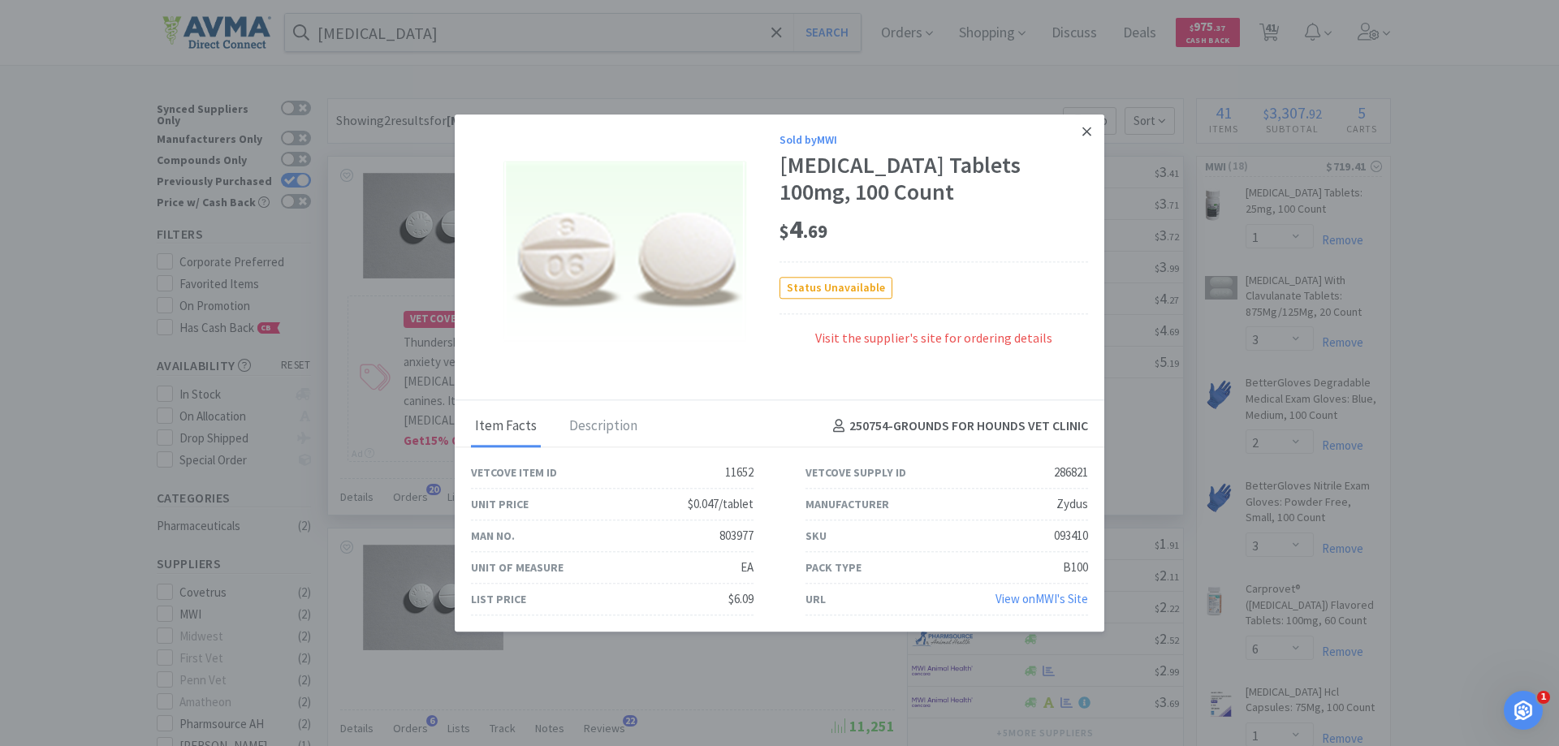
click at [1088, 134] on icon at bounding box center [1087, 131] width 9 height 15
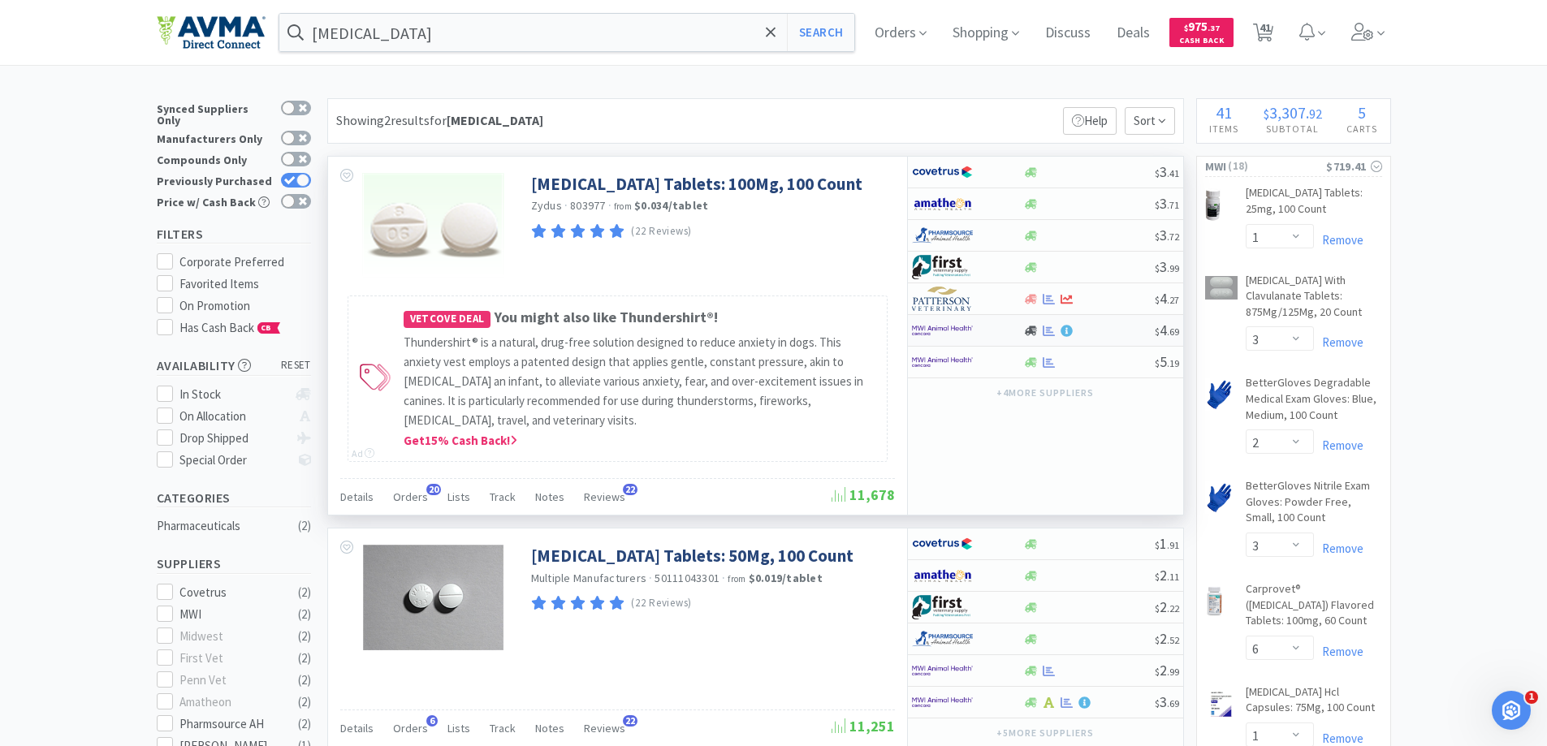
click at [960, 330] on img at bounding box center [942, 330] width 61 height 24
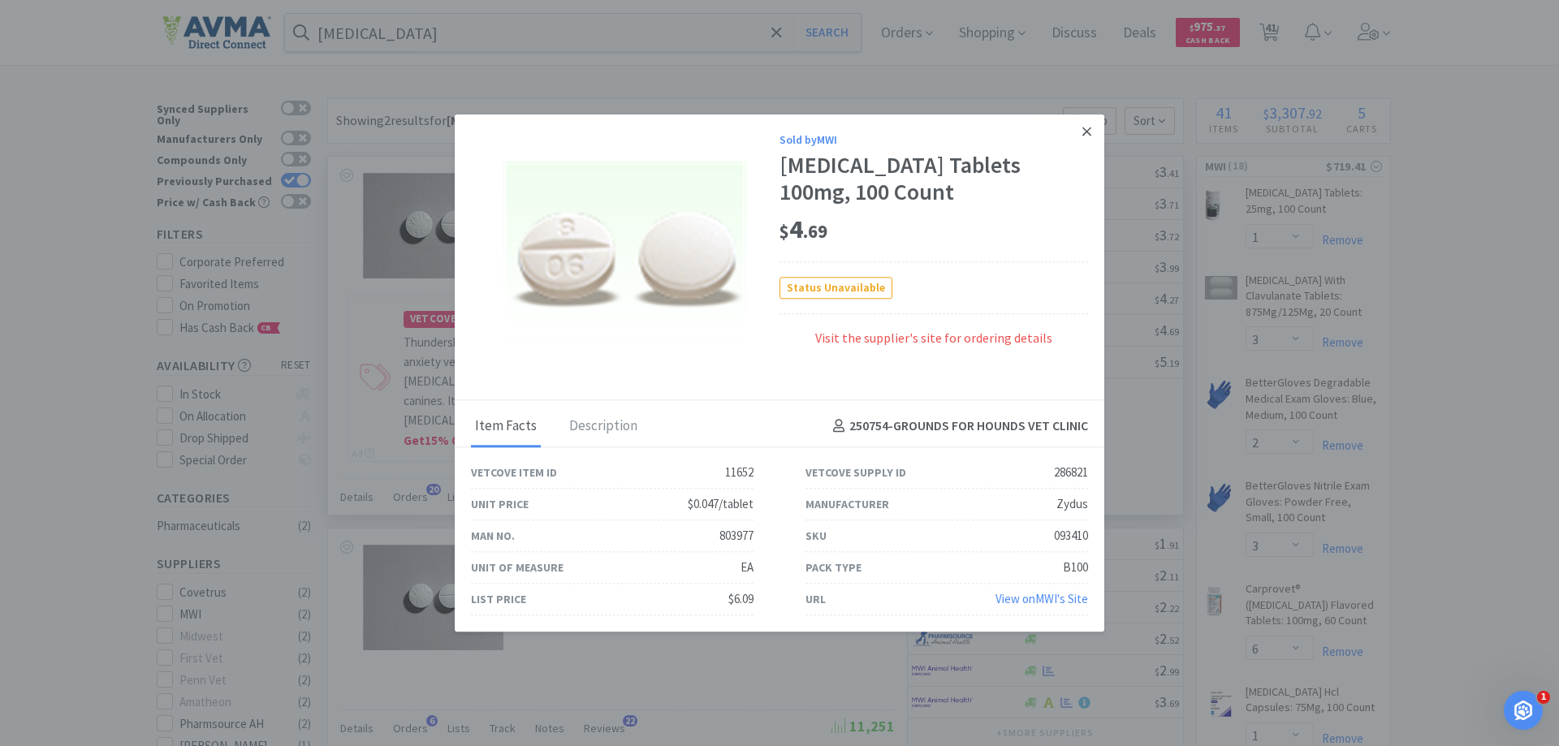
click at [1081, 136] on link at bounding box center [1087, 132] width 28 height 35
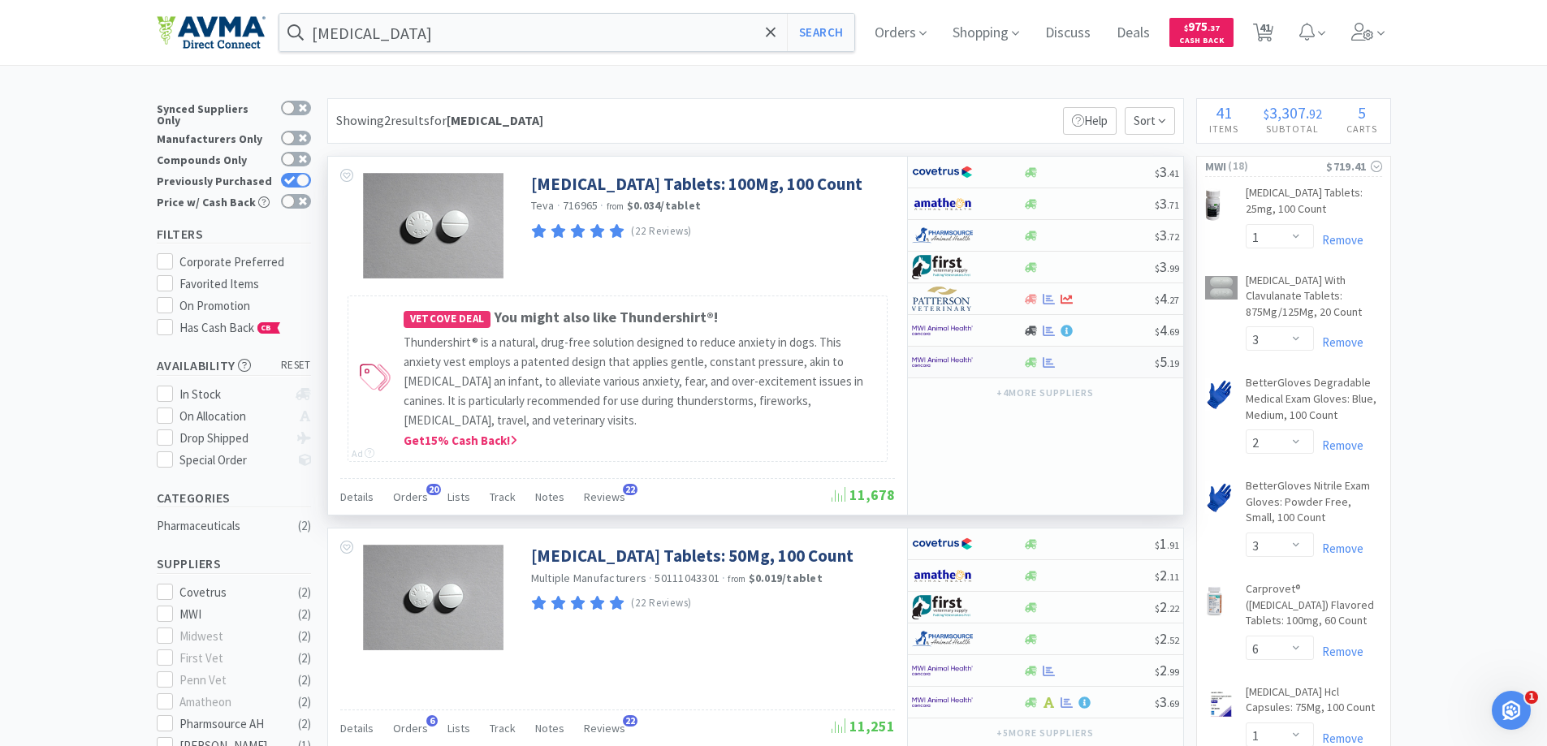
click at [955, 363] on img at bounding box center [942, 362] width 61 height 24
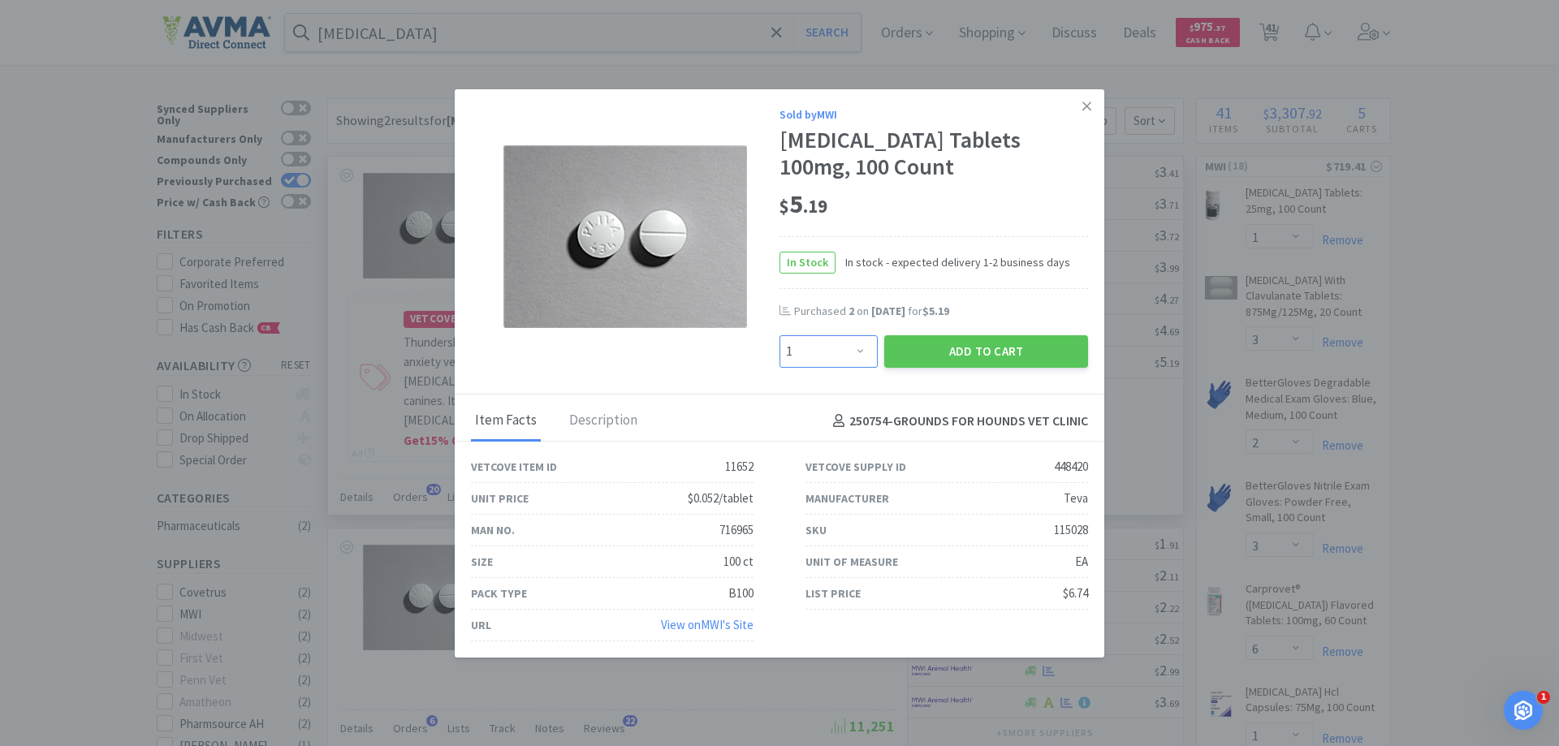
click at [845, 357] on select "Enter Quantity 1 2 3 4 5 6 7 8 9 10 11 12 13 14 15 16 17 18 19 20 Enter Quantity" at bounding box center [829, 351] width 98 height 32
click at [780, 335] on select "Enter Quantity 1 2 3 4 5 6 7 8 9 10 11 12 13 14 15 16 17 18 19 20 Enter Quantity" at bounding box center [829, 351] width 98 height 32
click at [974, 353] on button "Add to Cart" at bounding box center [987, 351] width 204 height 32
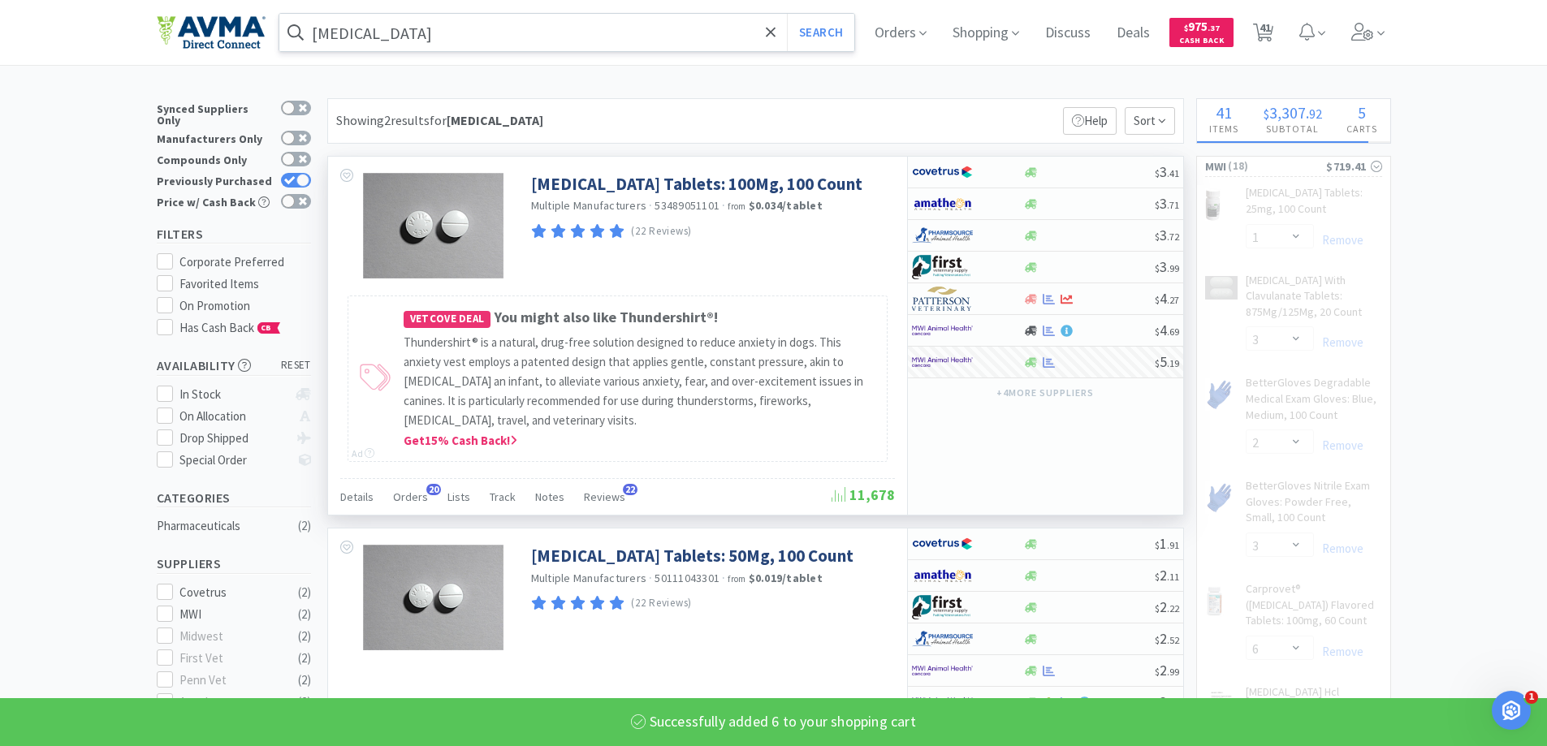
click at [565, 28] on input "[MEDICAL_DATA]" at bounding box center [567, 32] width 576 height 37
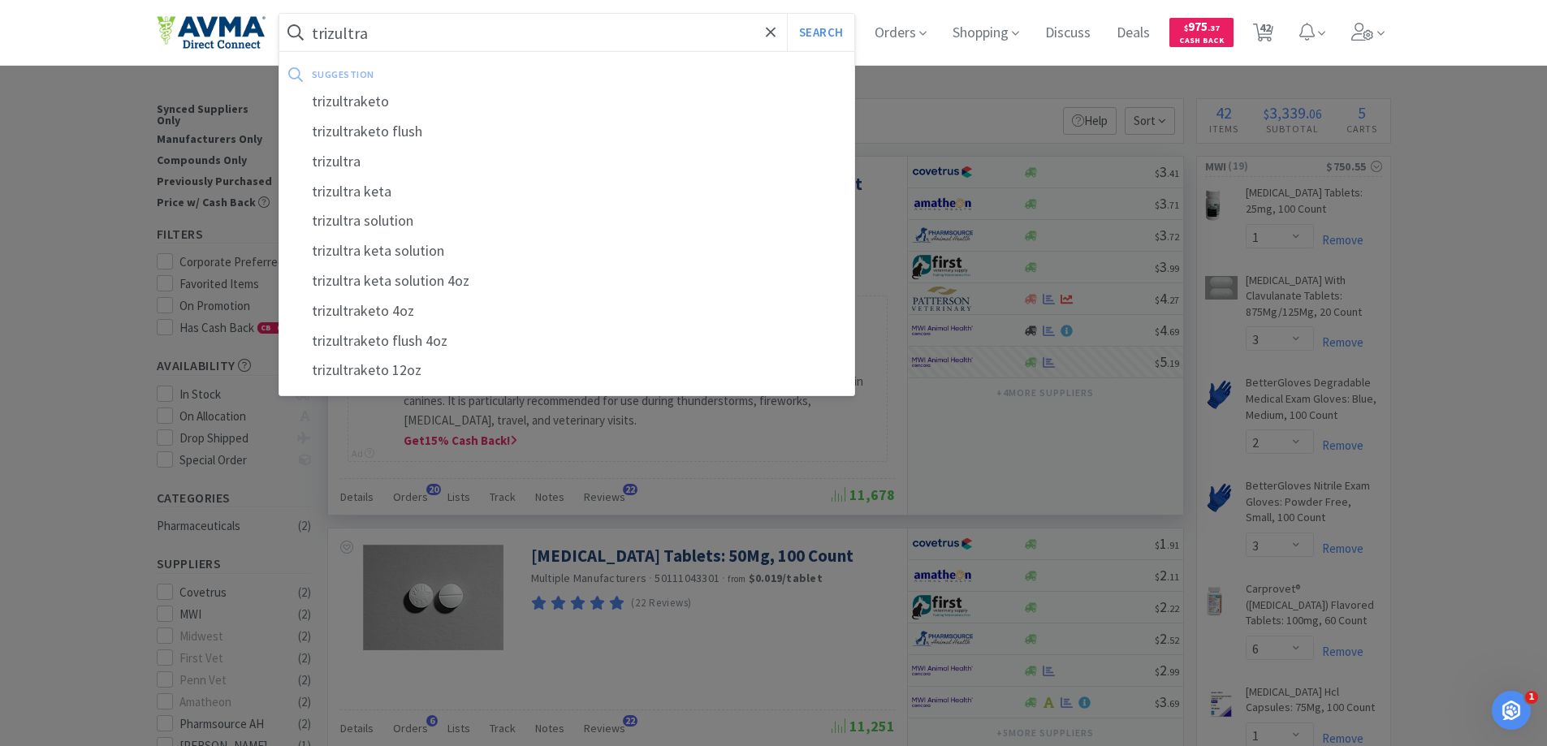
click at [787, 14] on button "Search" at bounding box center [820, 32] width 67 height 37
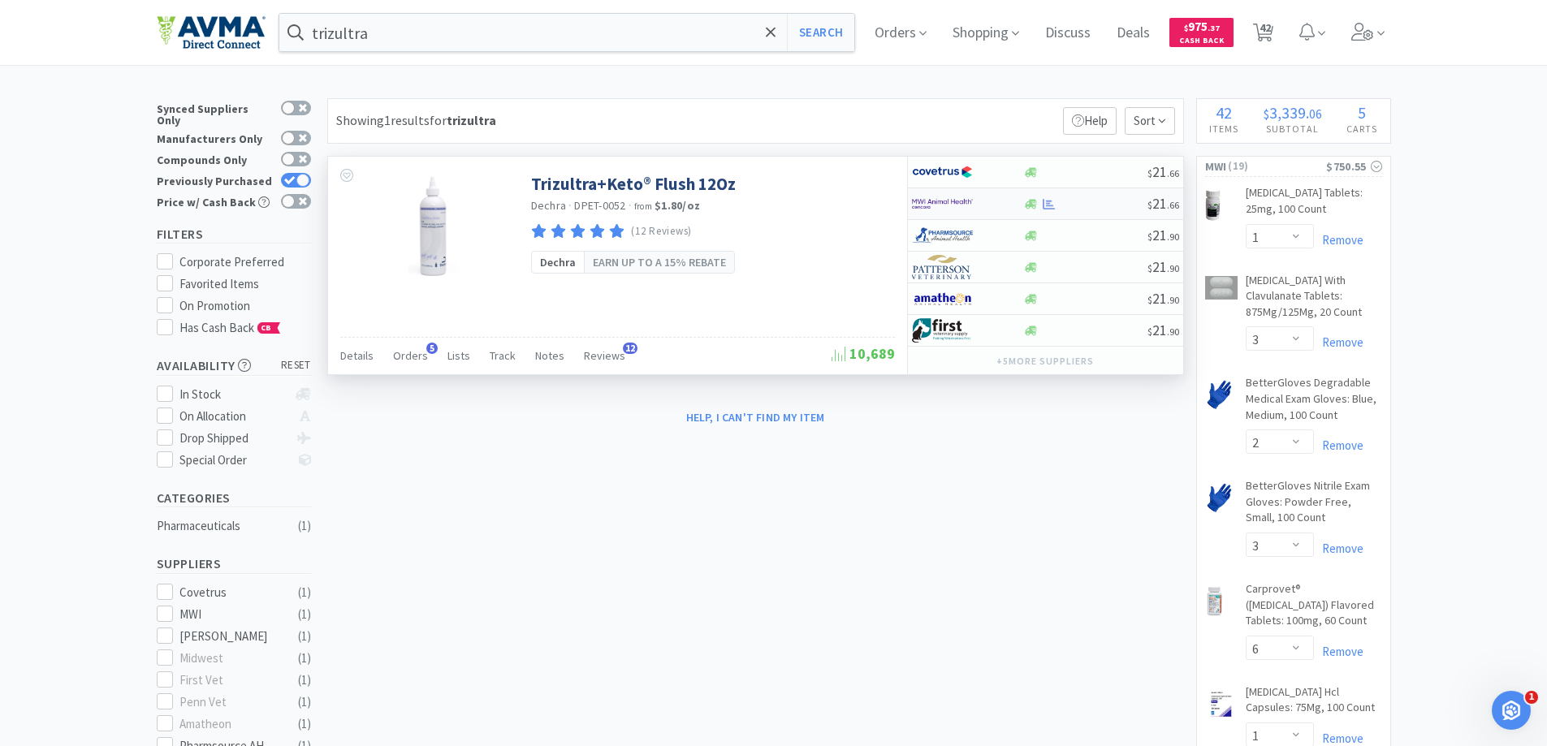
click at [935, 207] on img at bounding box center [942, 204] width 61 height 24
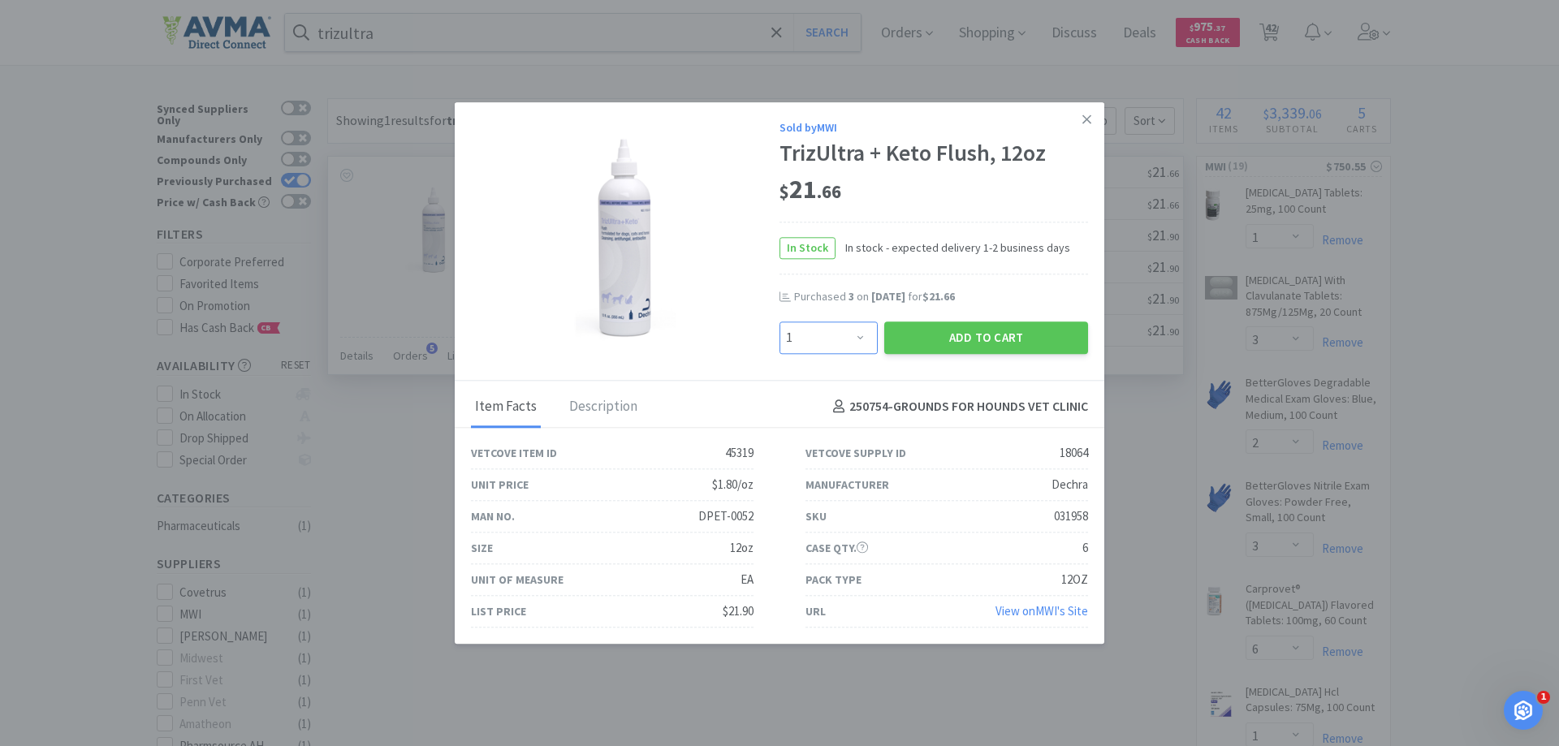
click at [828, 350] on select "Enter Quantity 1 2 3 4 5 6 7 8 9 10 11 12 13 14 15 16 17 18 19 20 Enter Quantity" at bounding box center [829, 338] width 98 height 32
click at [780, 322] on select "Enter Quantity 1 2 3 4 5 6 7 8 9 10 11 12 13 14 15 16 17 18 19 20 Enter Quantity" at bounding box center [829, 338] width 98 height 32
click at [981, 328] on button "Add to Cart" at bounding box center [987, 338] width 204 height 32
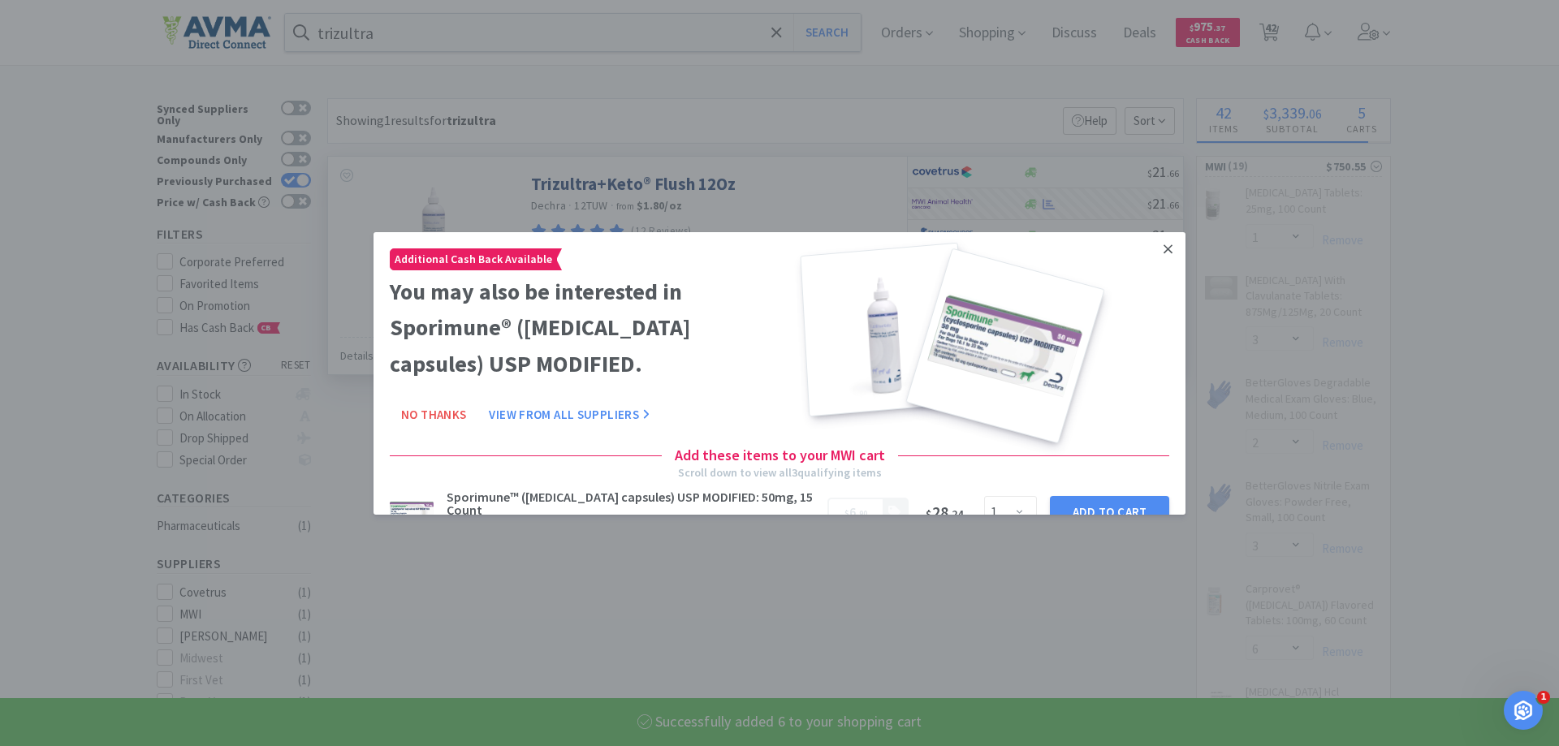
click at [1165, 255] on link at bounding box center [1168, 248] width 28 height 35
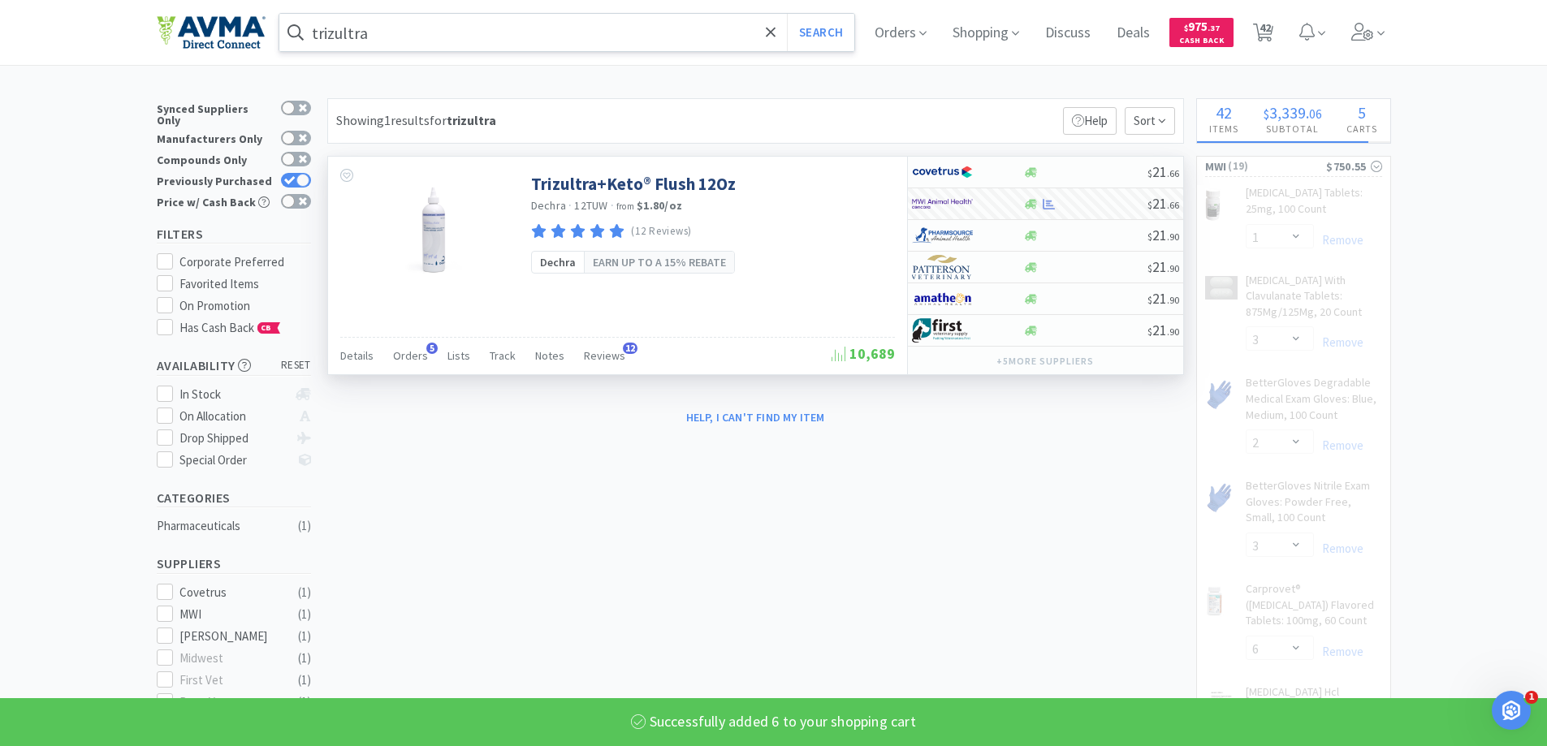
click at [565, 40] on input "trizultra" at bounding box center [567, 32] width 576 height 37
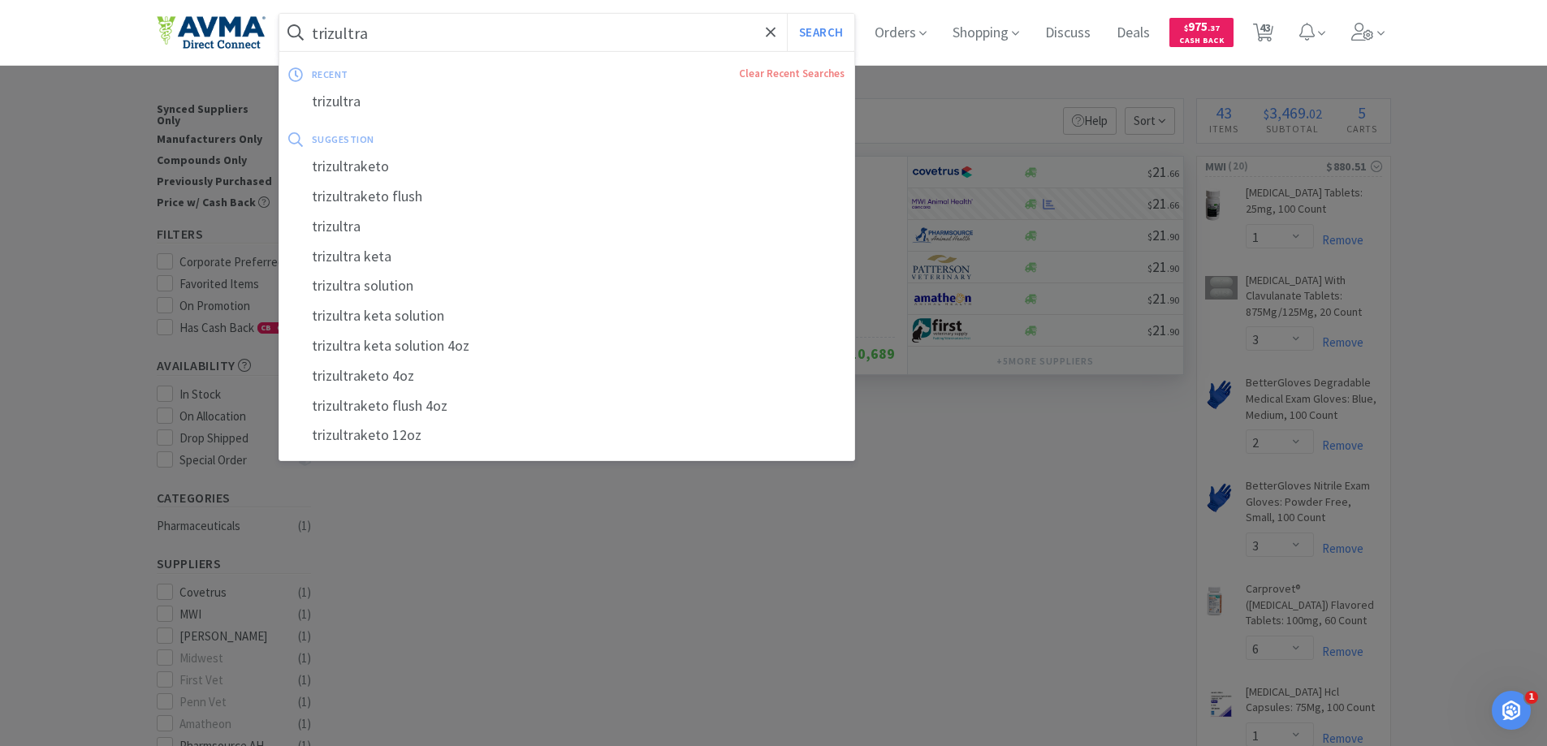
click at [490, 693] on div at bounding box center [773, 373] width 1547 height 746
click at [488, 39] on input "trizultra" at bounding box center [567, 32] width 576 height 37
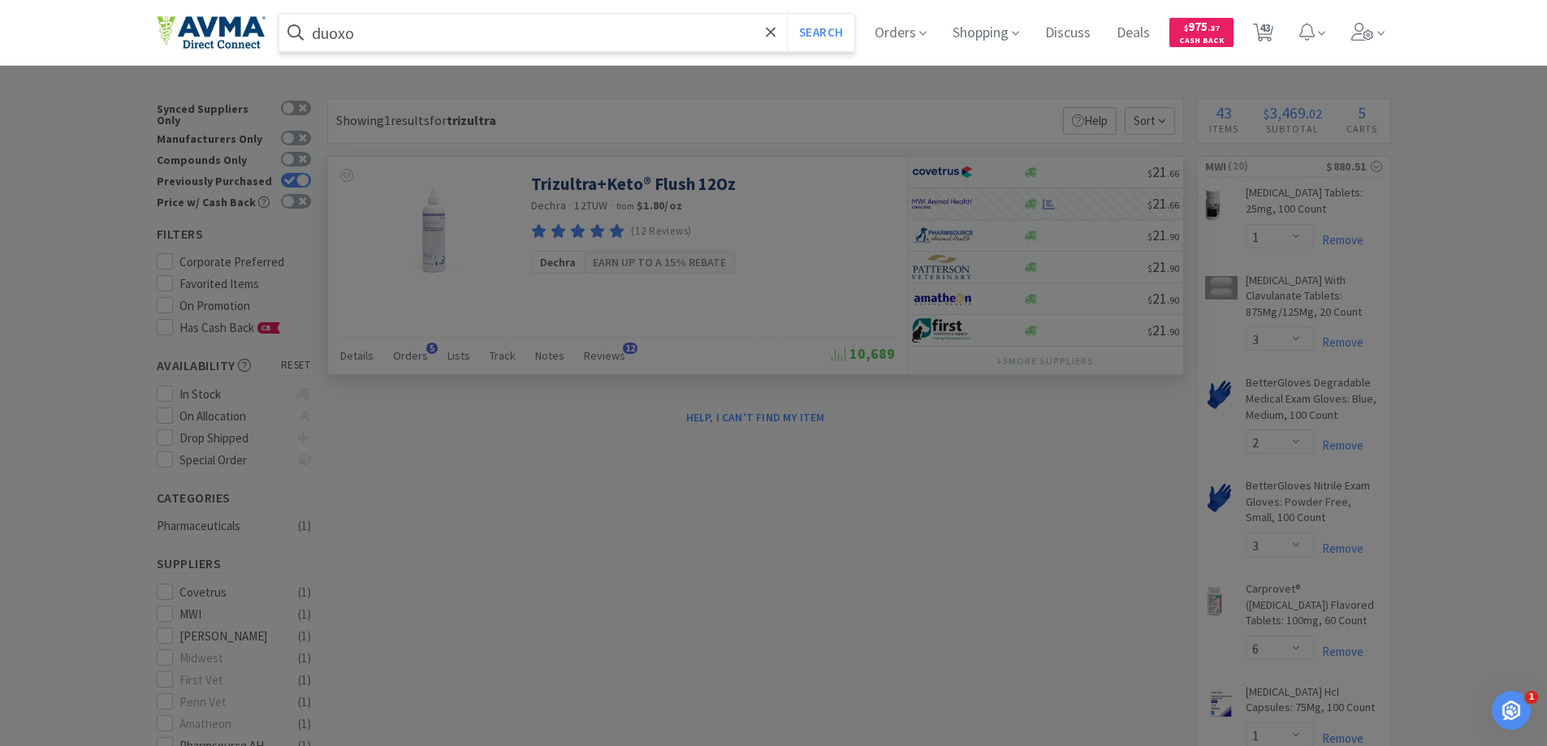
click at [787, 14] on button "Search" at bounding box center [820, 32] width 67 height 37
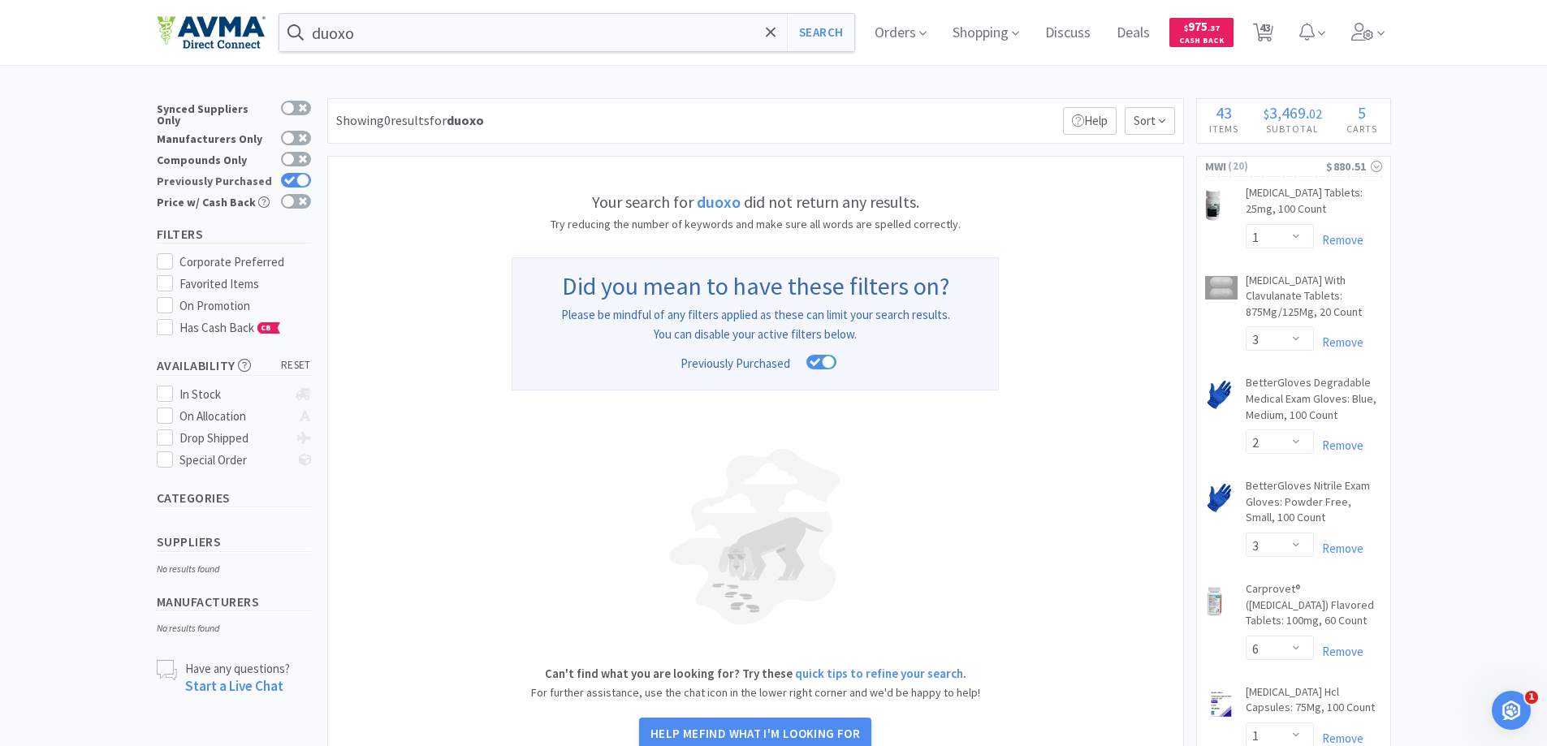
click at [305, 174] on div at bounding box center [302, 180] width 13 height 13
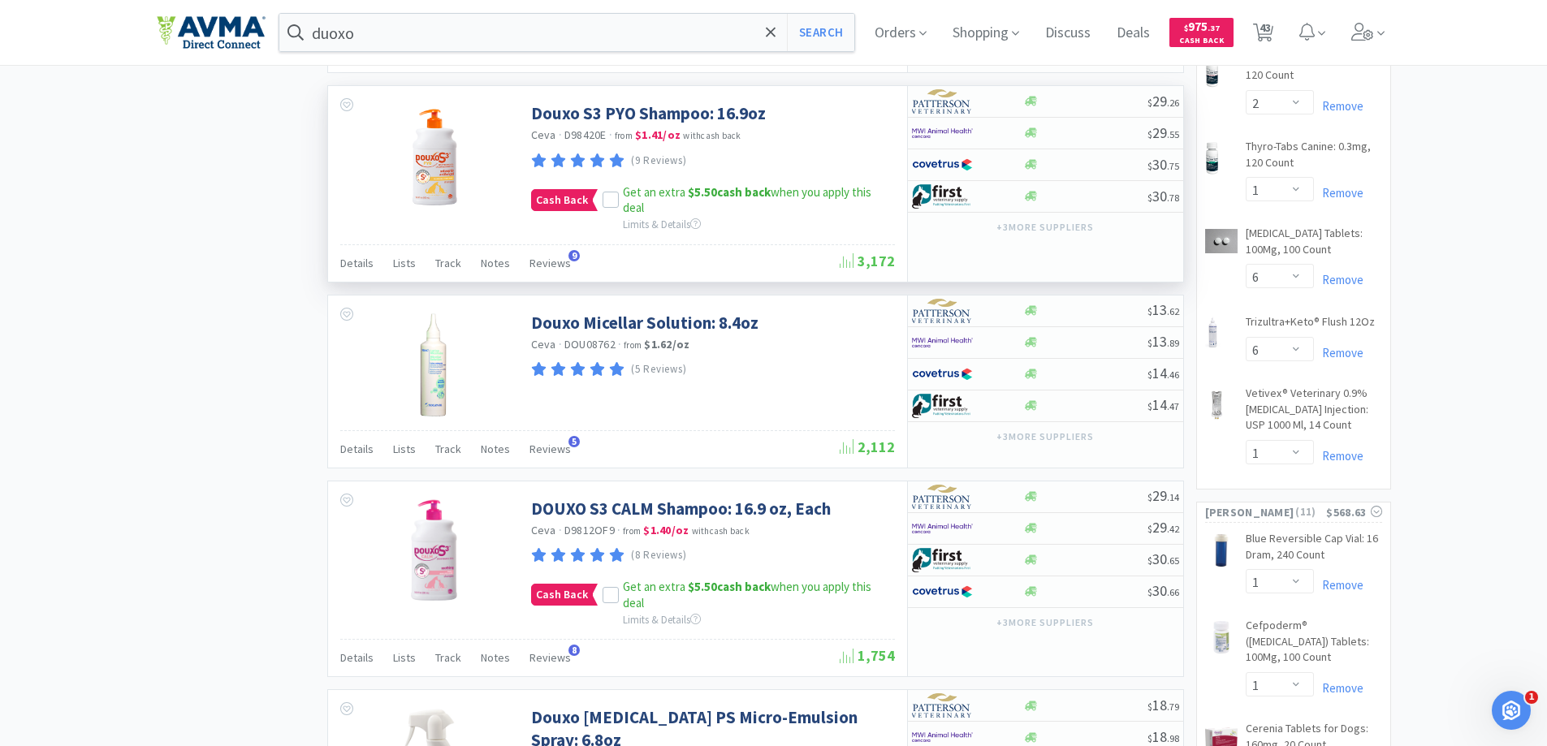
scroll to position [1543, 0]
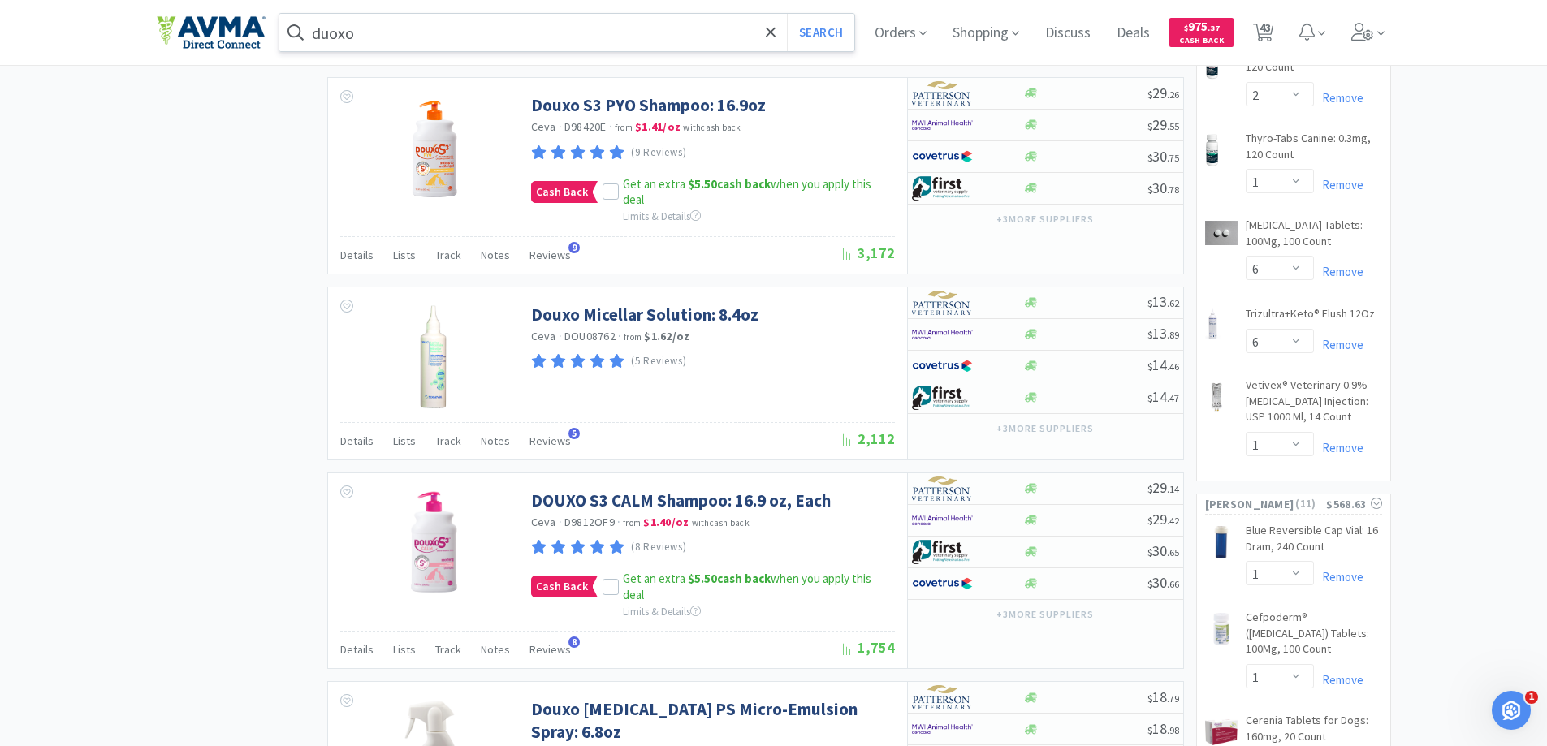
click at [460, 37] on input "duoxo" at bounding box center [567, 32] width 576 height 37
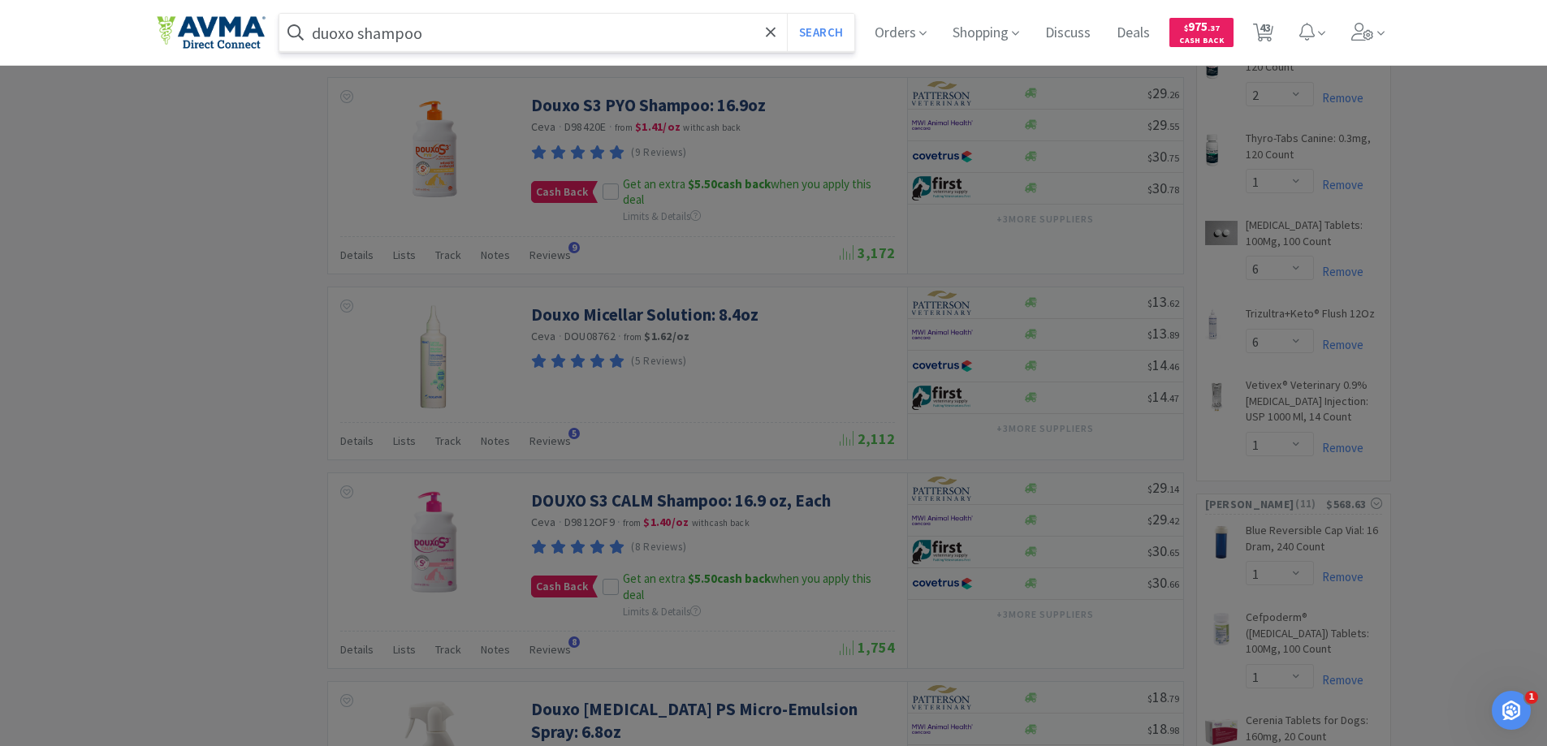
click at [787, 14] on button "Search" at bounding box center [820, 32] width 67 height 37
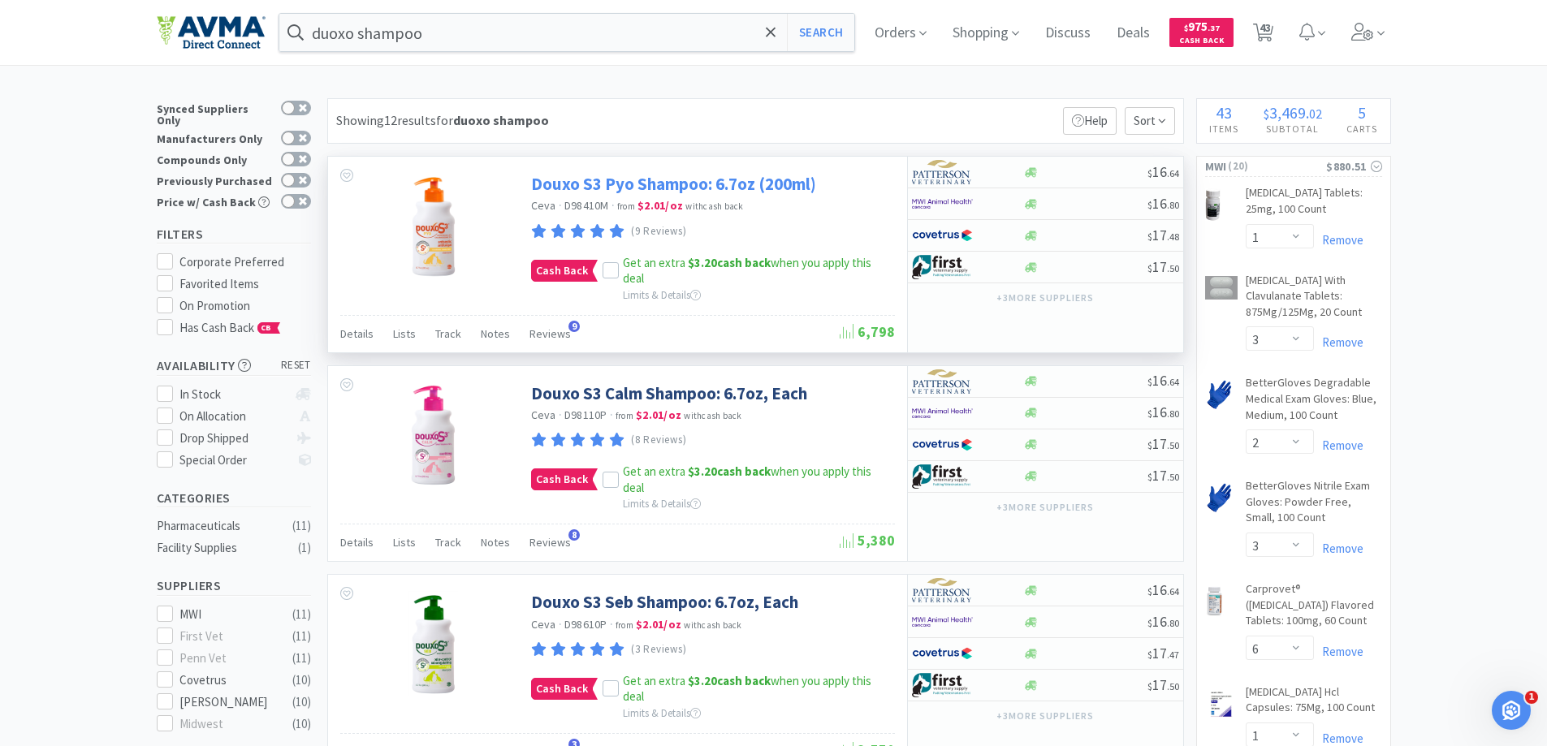
click at [613, 188] on link "Douxo S3 Pyo Shampoo: 6.7oz (200ml)" at bounding box center [673, 184] width 285 height 22
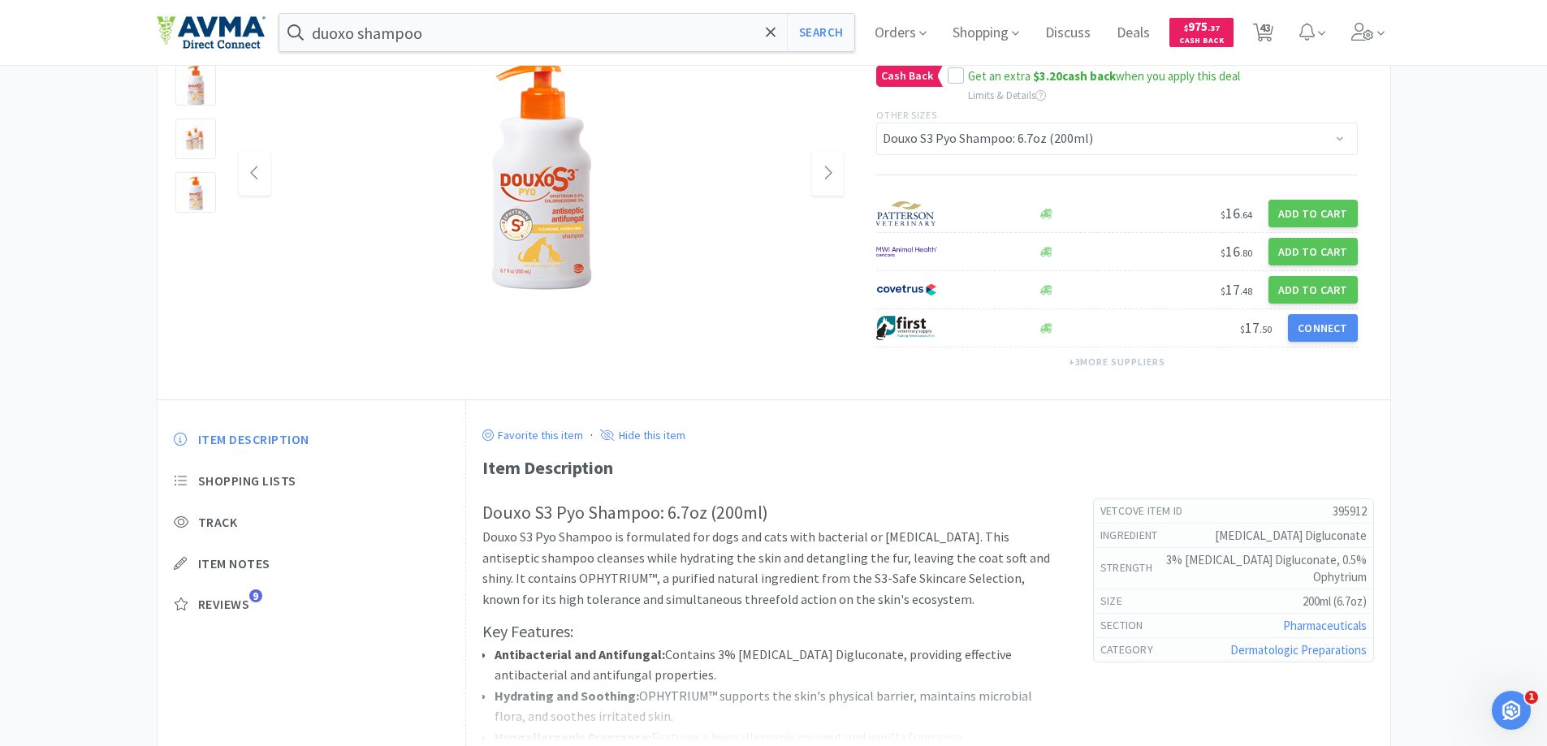
scroll to position [244, 0]
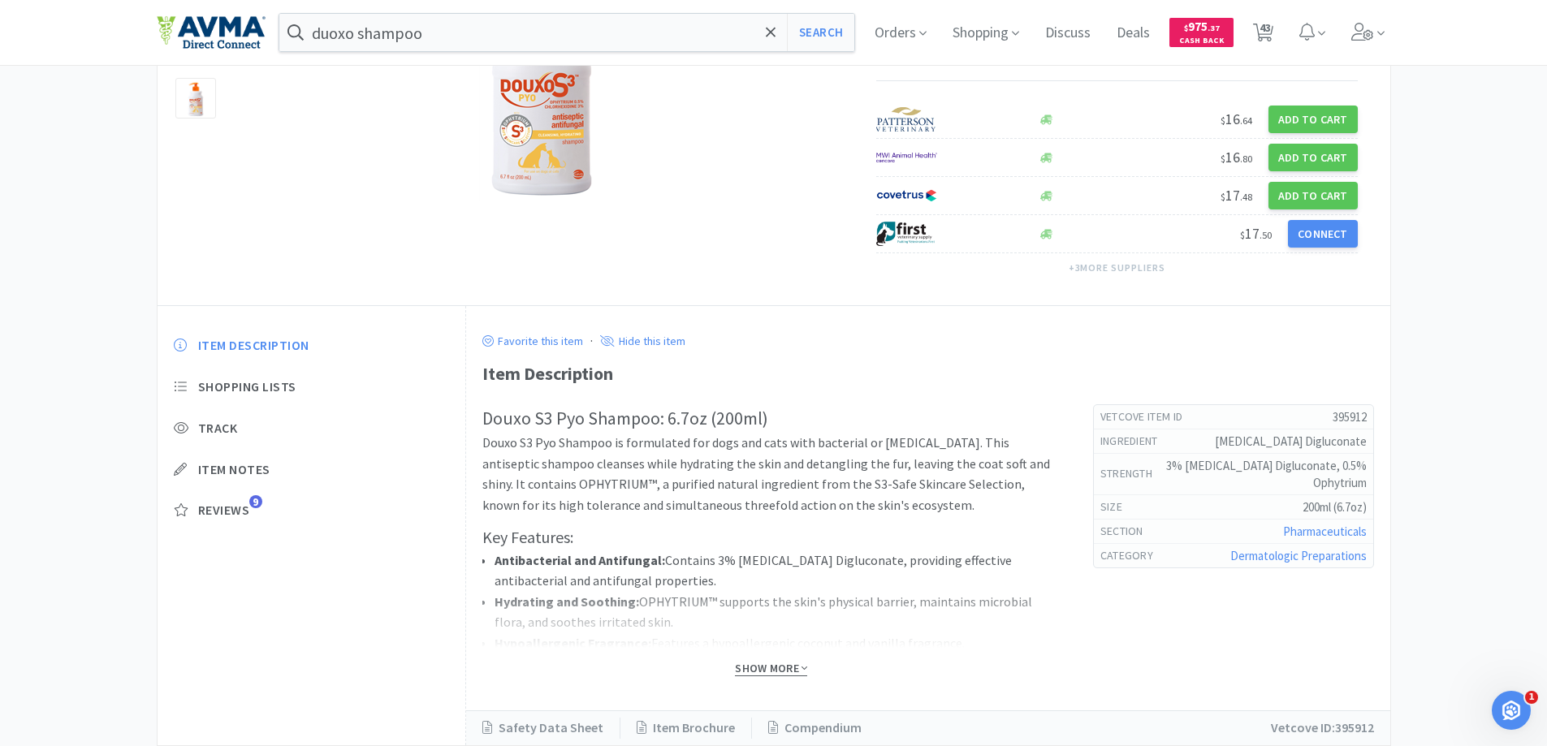
click at [782, 671] on span "Show More" at bounding box center [771, 668] width 72 height 15
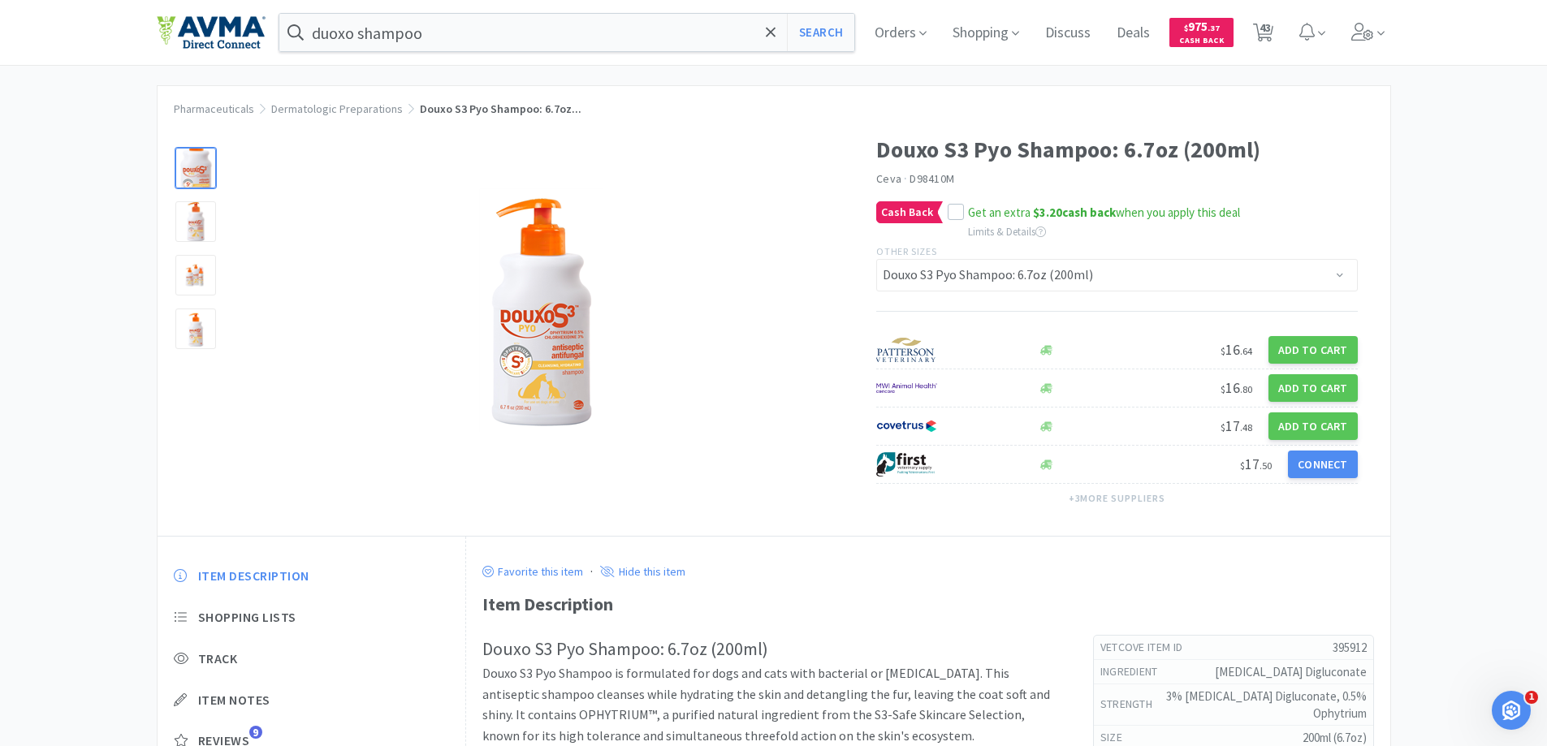
scroll to position [0, 0]
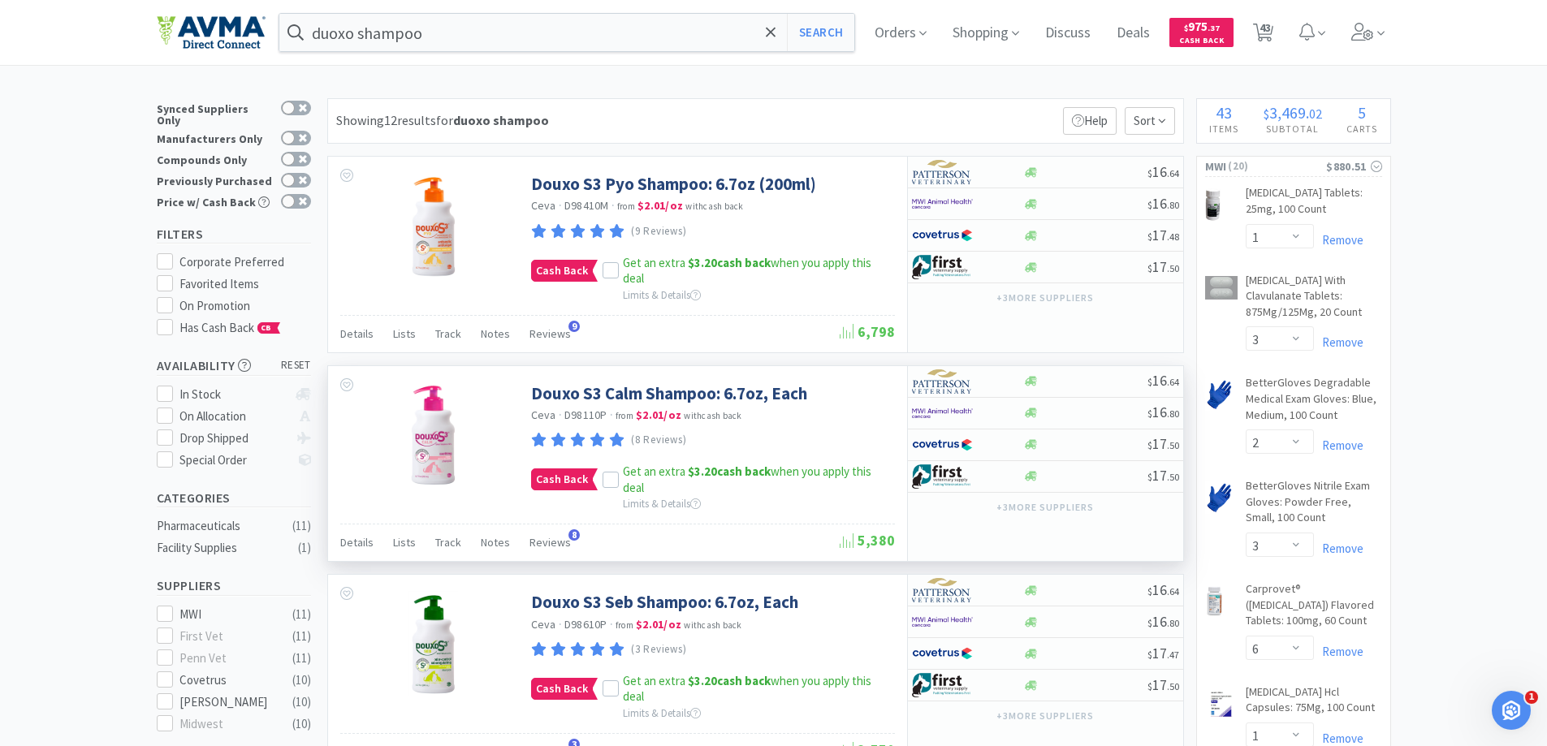
click at [606, 408] on span "D98110P" at bounding box center [585, 415] width 43 height 15
click at [605, 393] on link "Douxo S3 Calm Shampoo: 6.7oz, Each" at bounding box center [669, 394] width 276 height 22
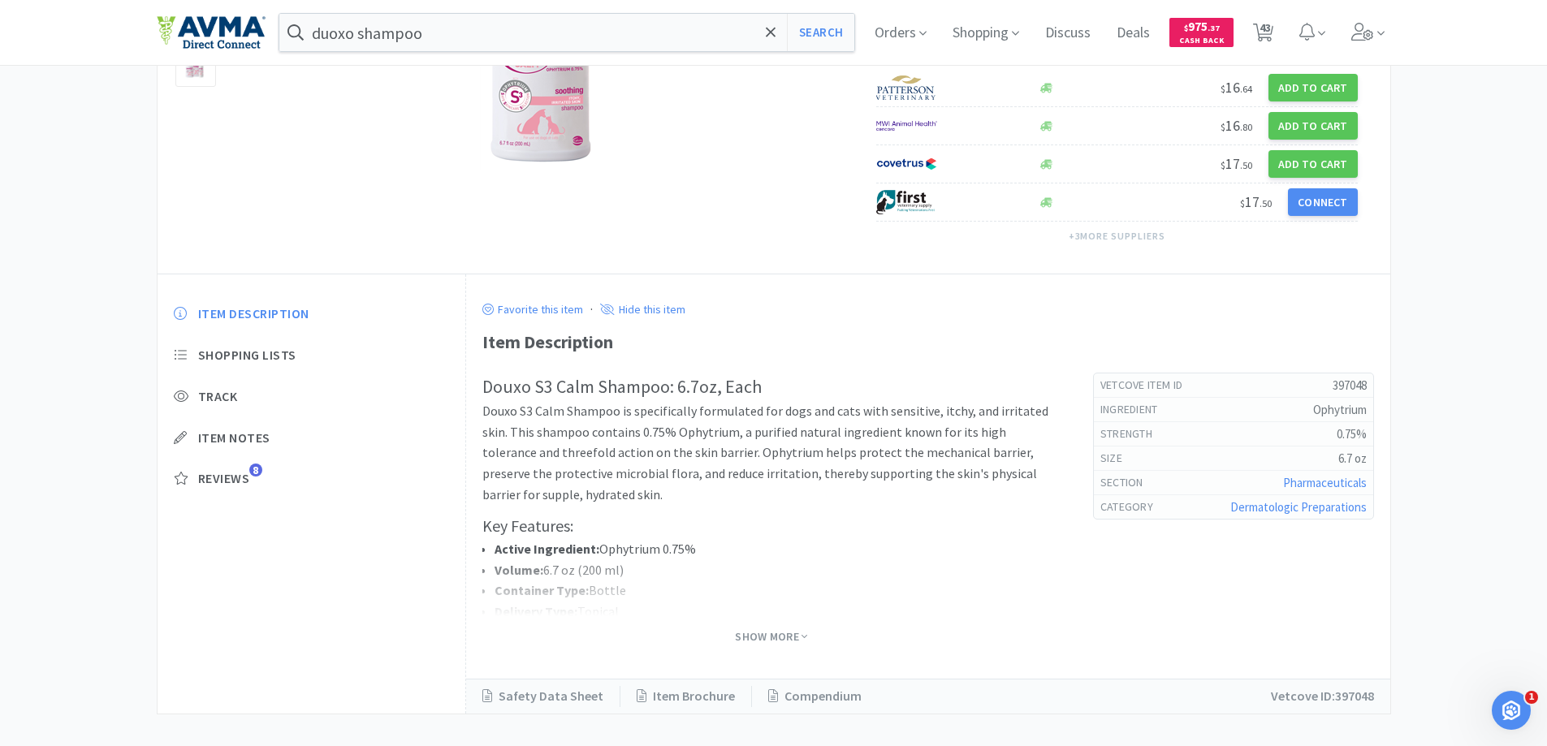
scroll to position [292, 0]
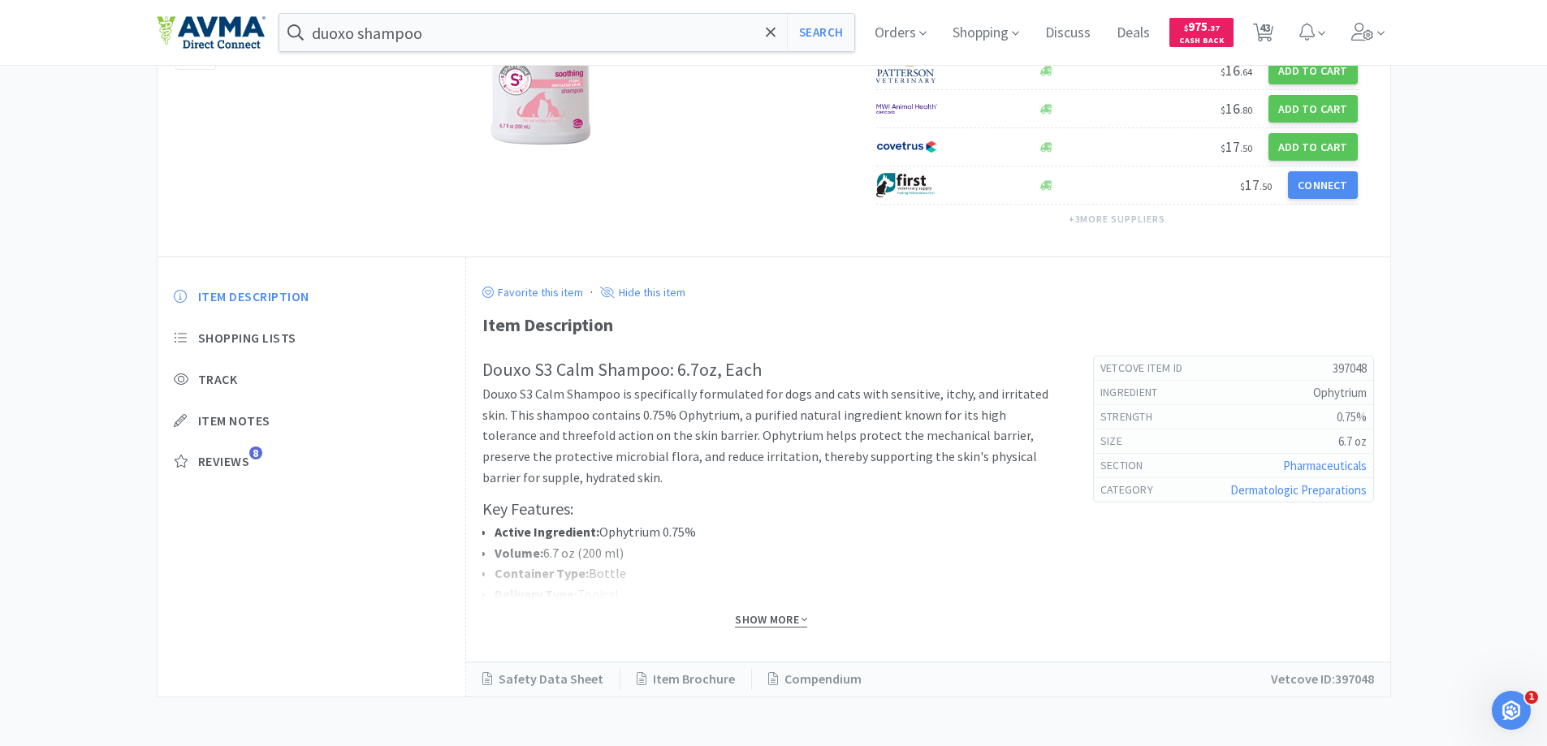
click at [794, 616] on span "Show More" at bounding box center [771, 619] width 72 height 15
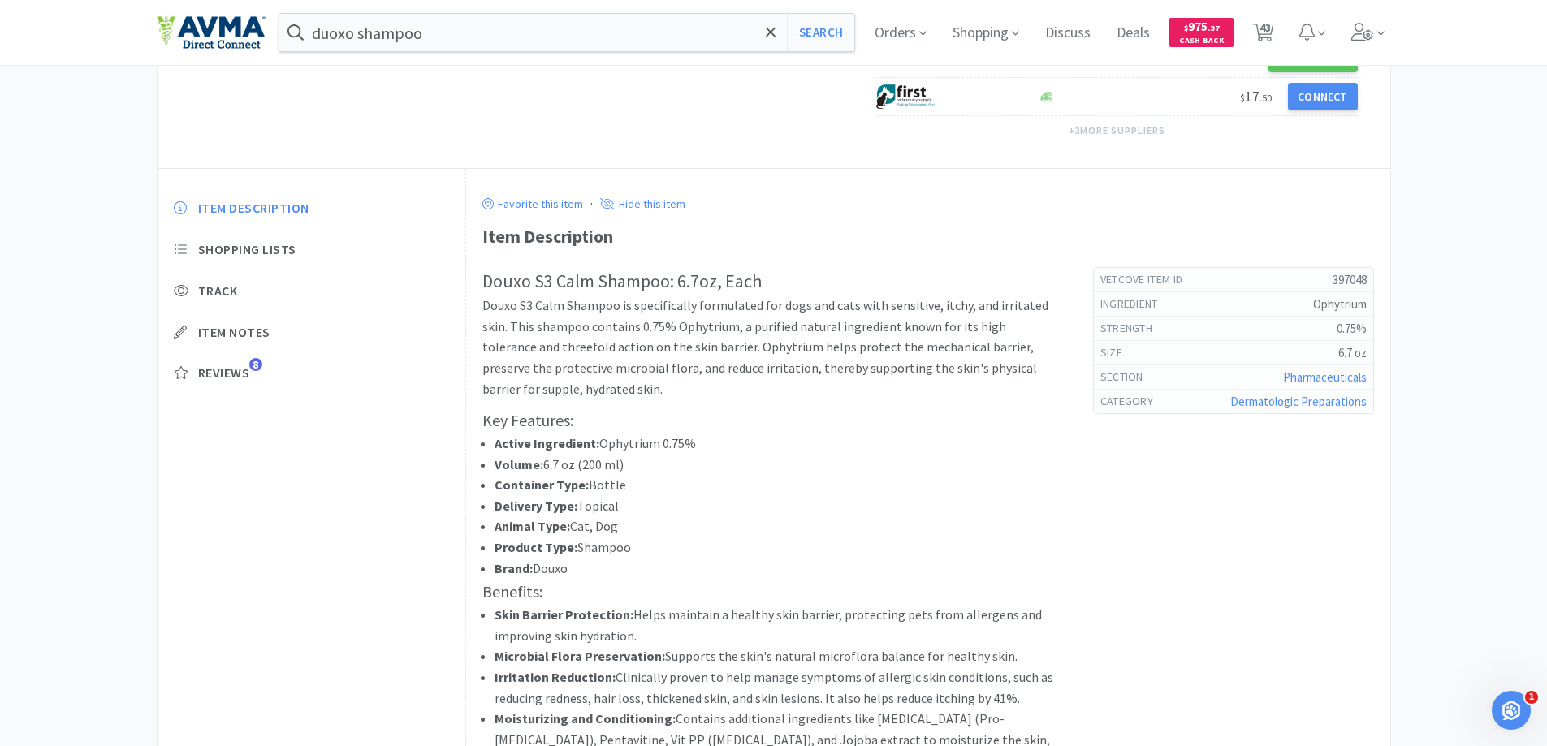
scroll to position [305, 0]
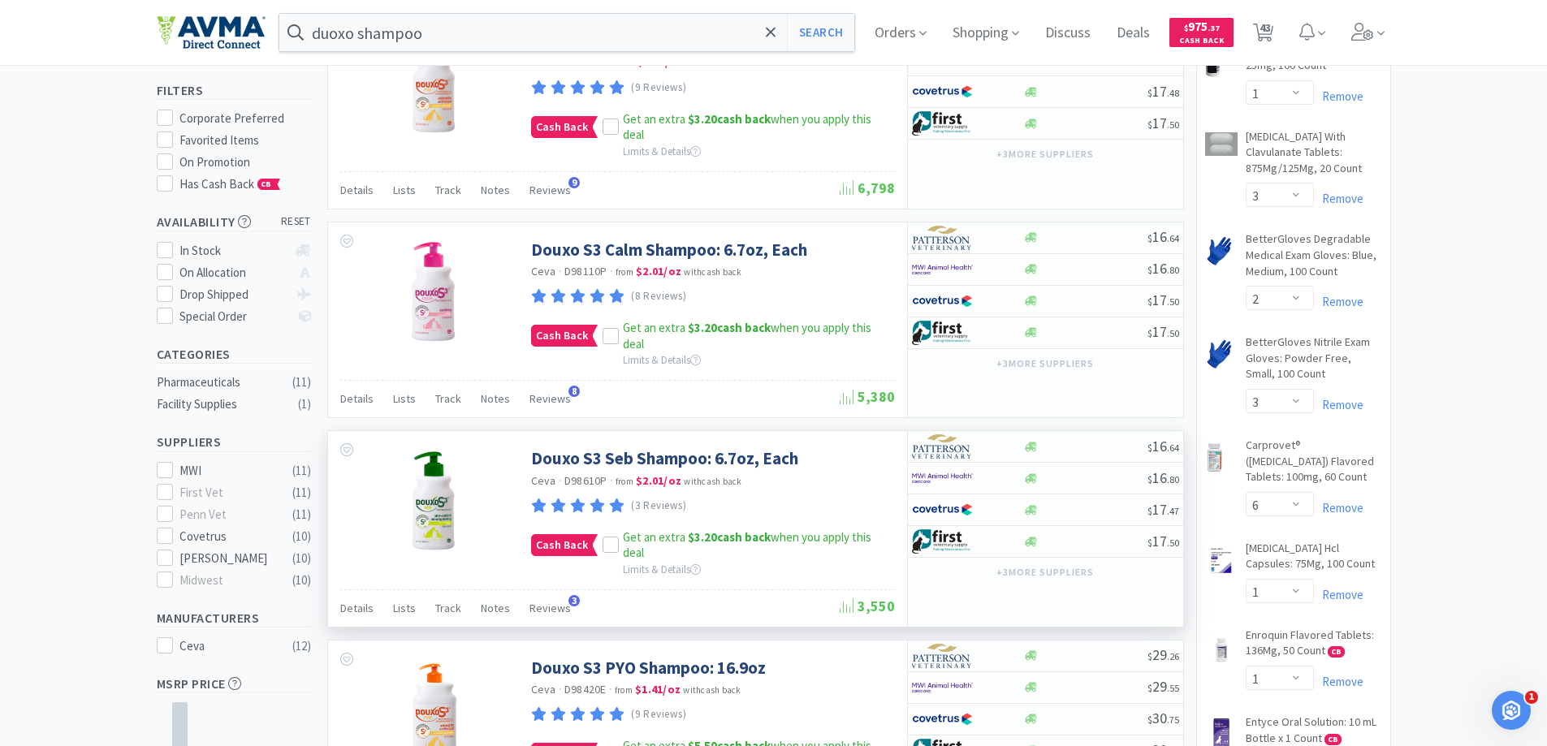
scroll to position [162, 0]
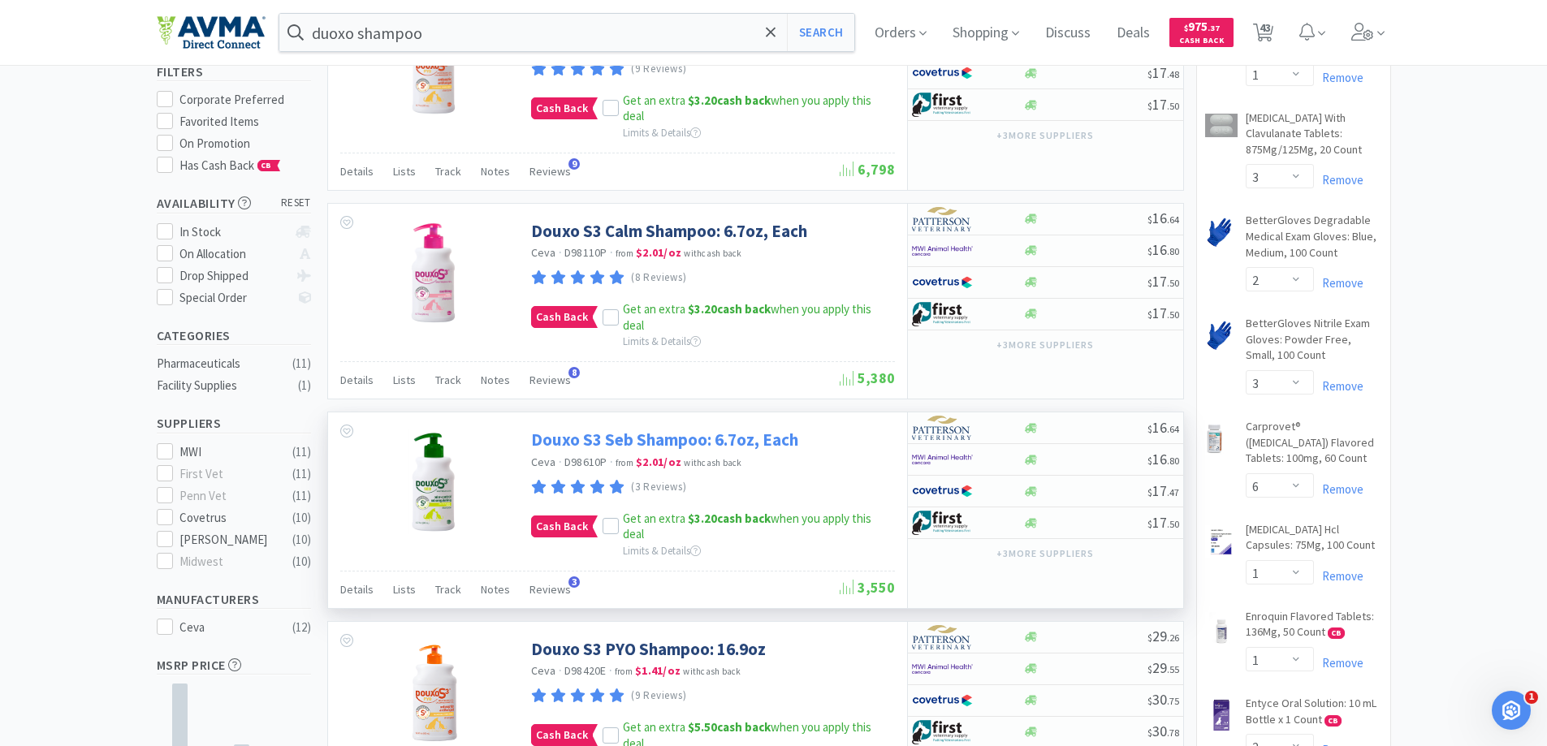
click at [615, 443] on link "Douxo S3 Seb Shampoo: 6.7oz, Each" at bounding box center [664, 440] width 267 height 22
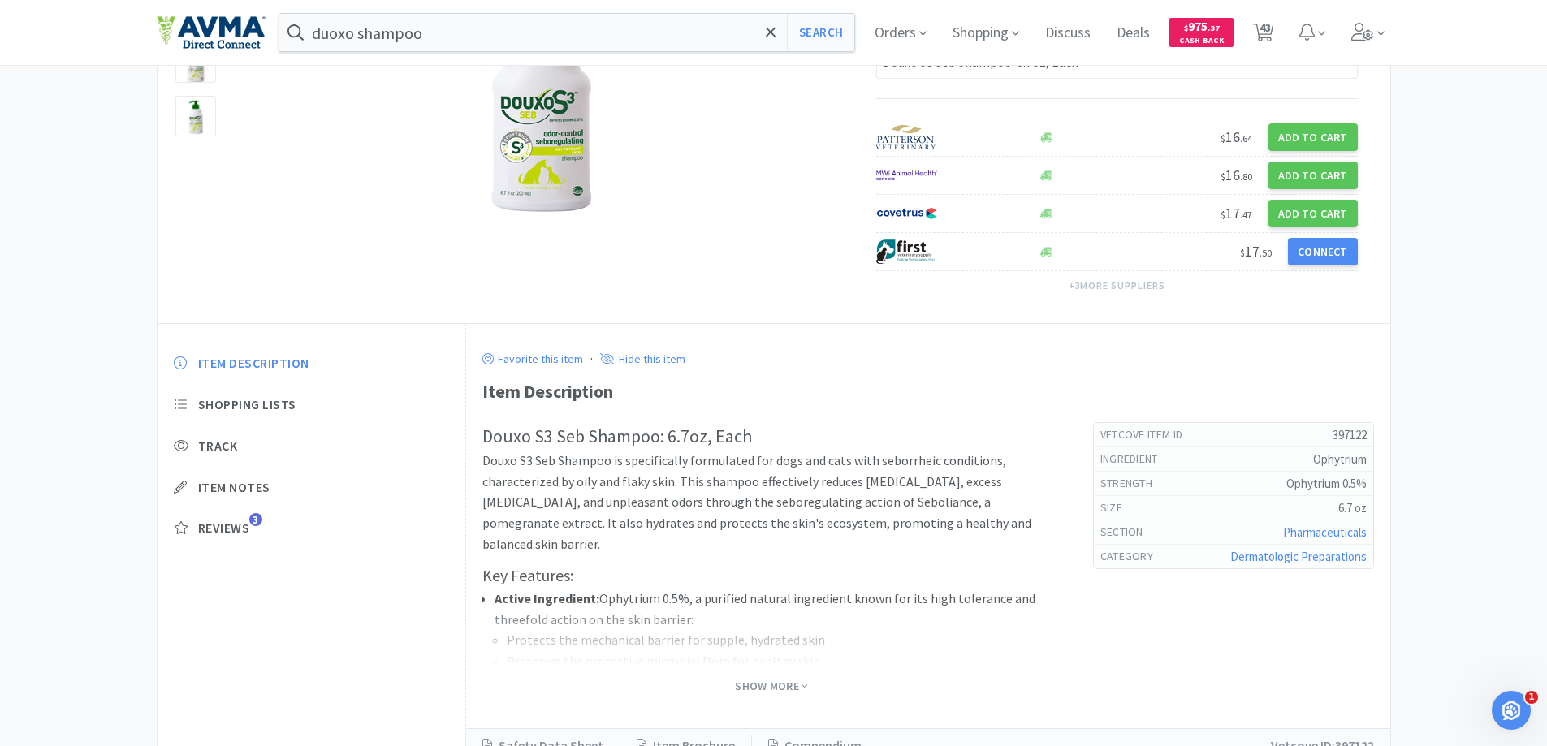
scroll to position [292, 0]
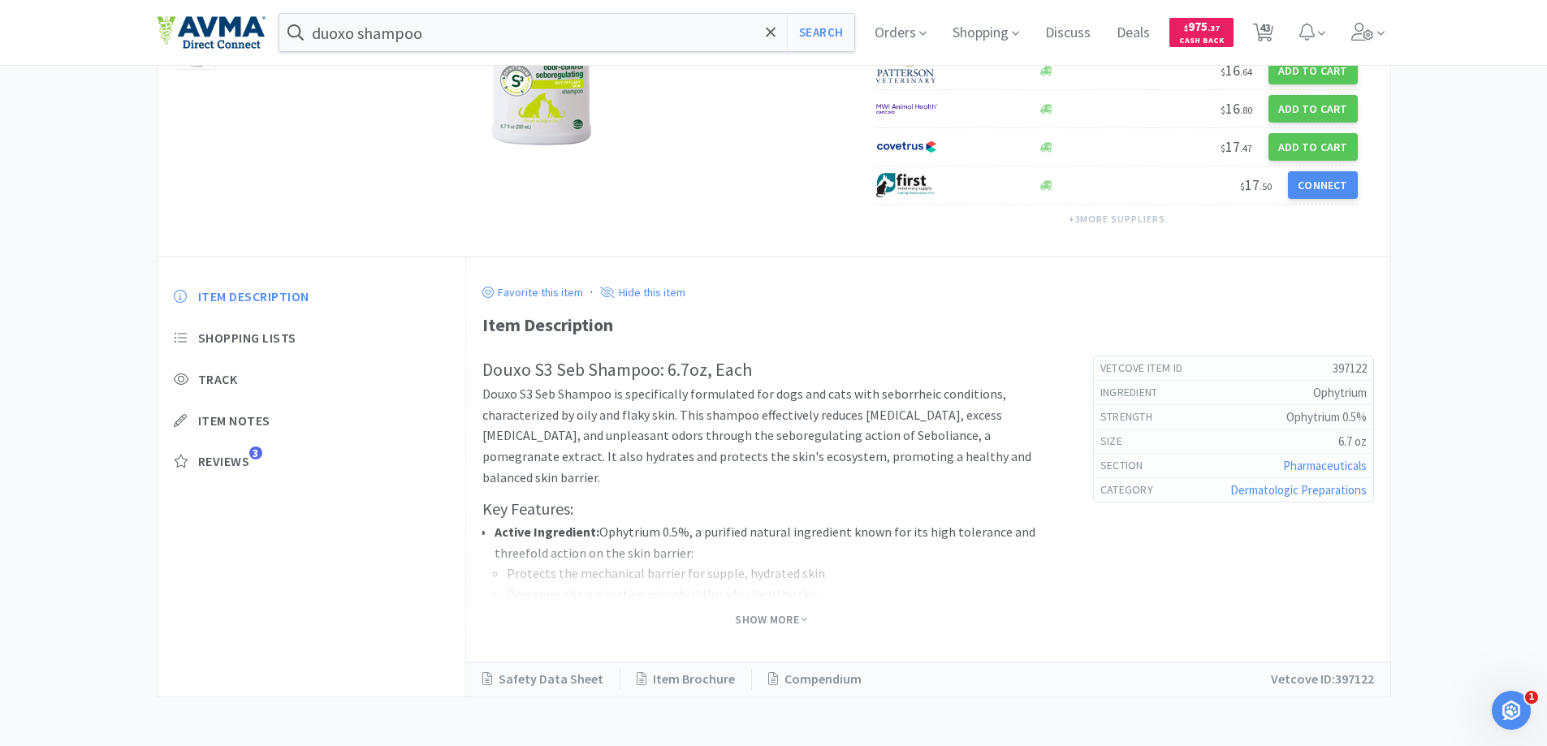
click at [746, 603] on div "Show More" at bounding box center [771, 614] width 578 height 31
click at [755, 616] on span "Show More" at bounding box center [771, 619] width 72 height 15
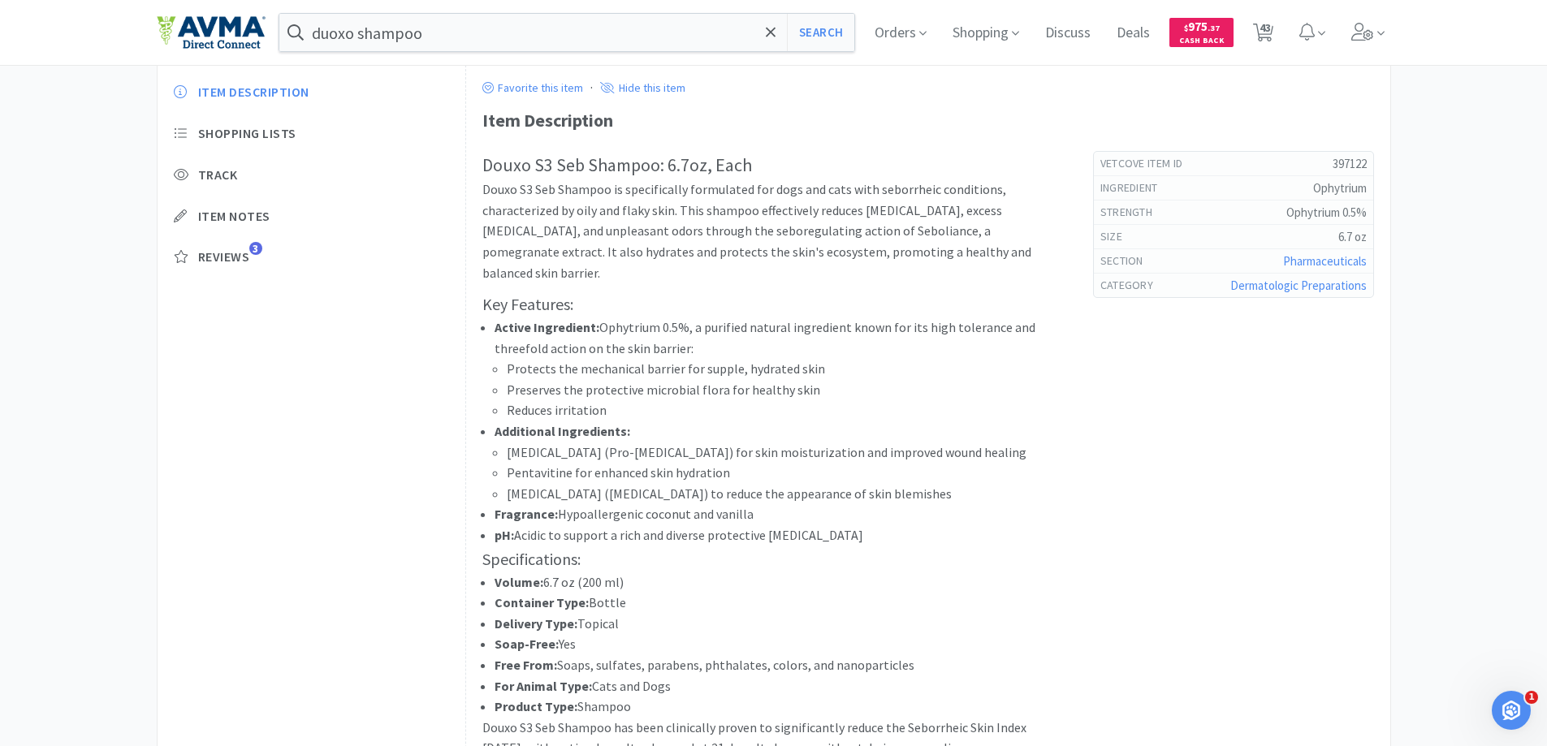
scroll to position [455, 0]
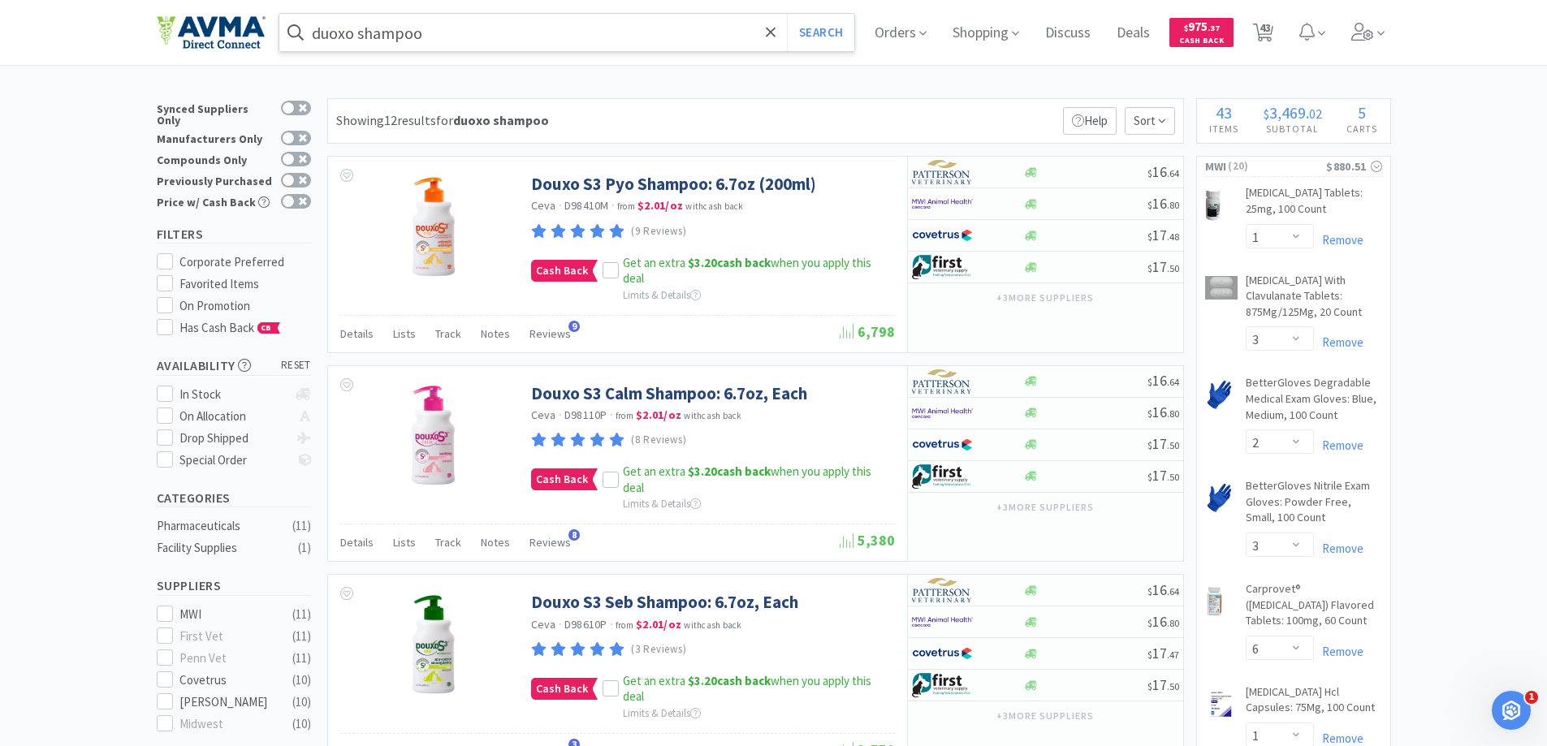
click at [358, 39] on input "duoxo shampoo" at bounding box center [567, 32] width 576 height 37
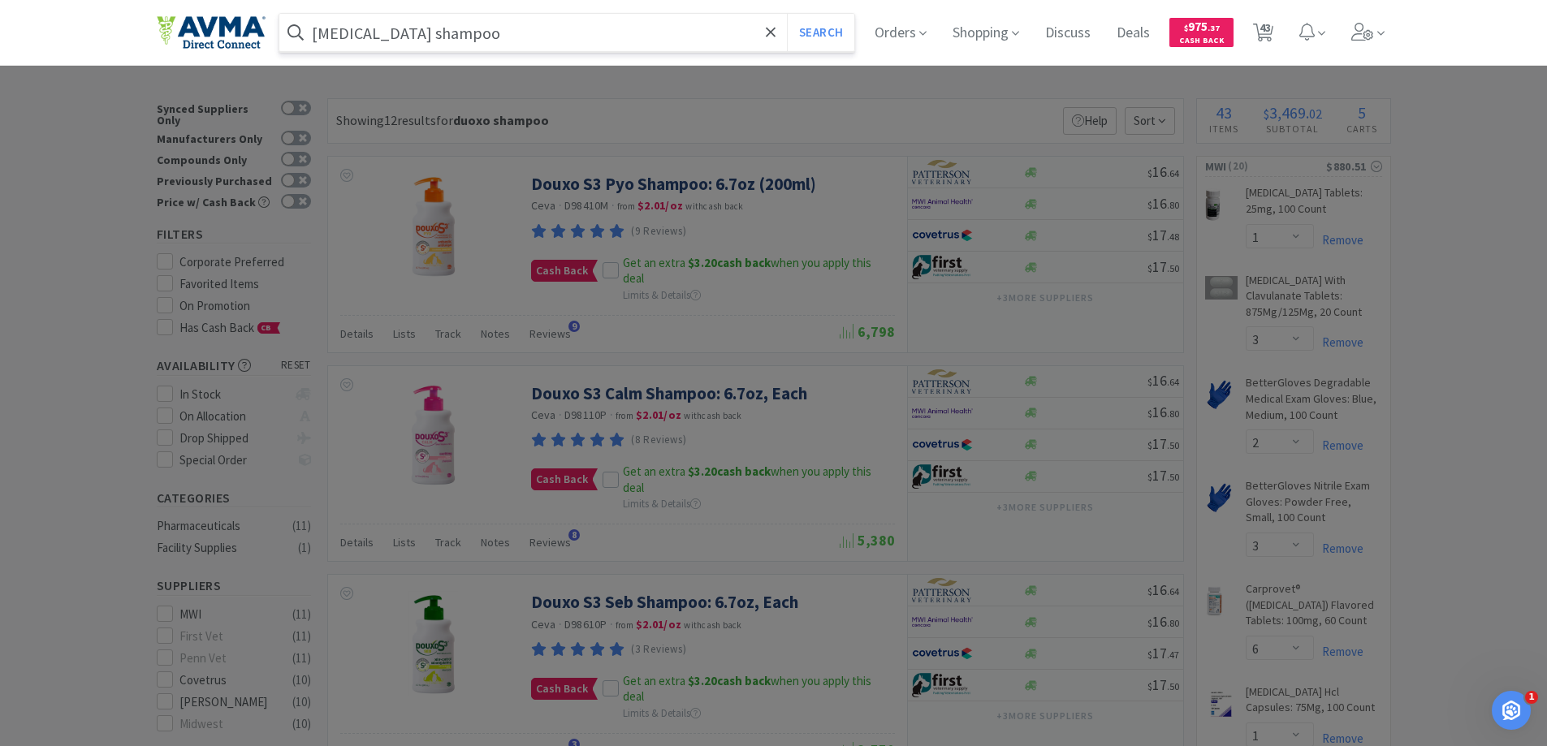
click at [787, 14] on button "Search" at bounding box center [820, 32] width 67 height 37
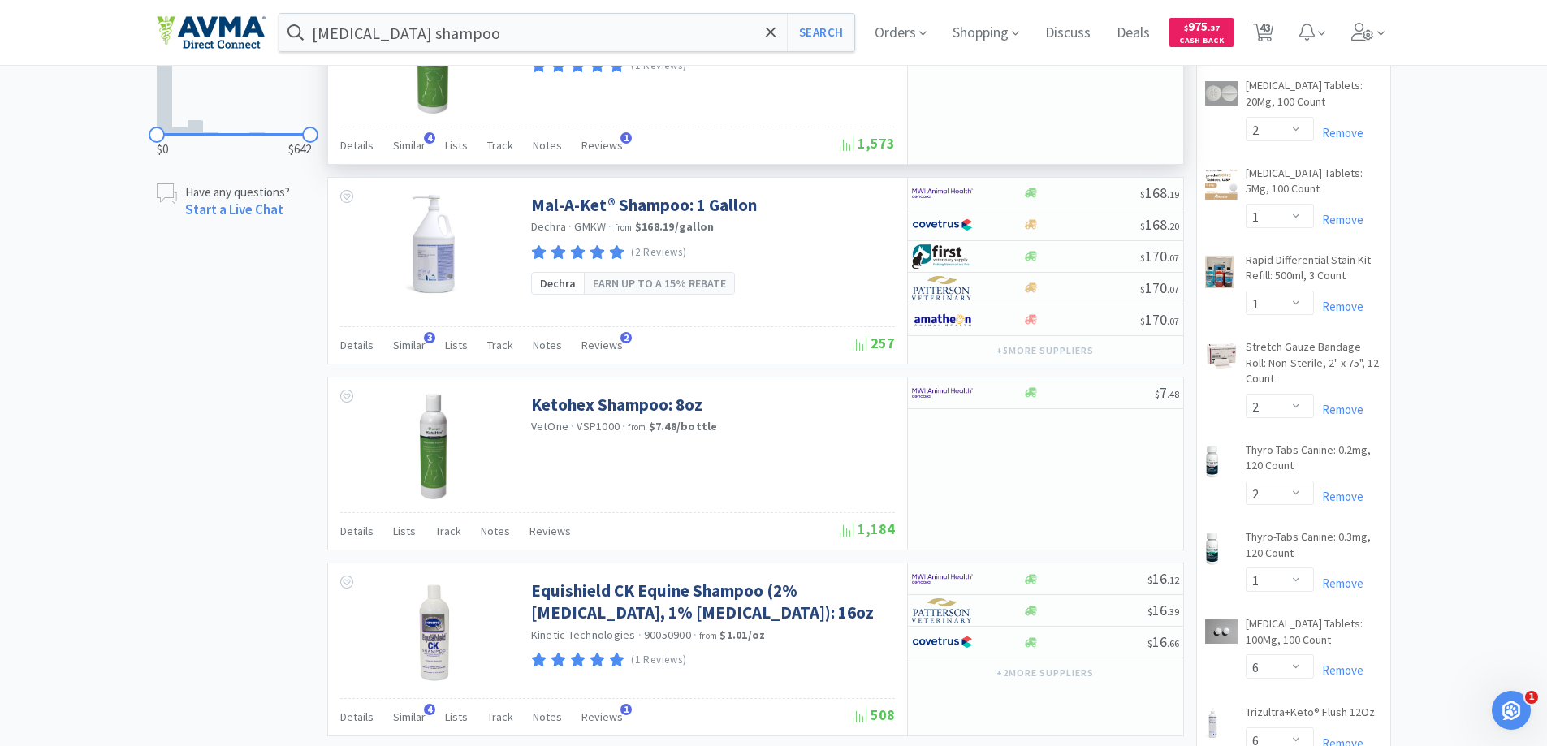
scroll to position [812, 0]
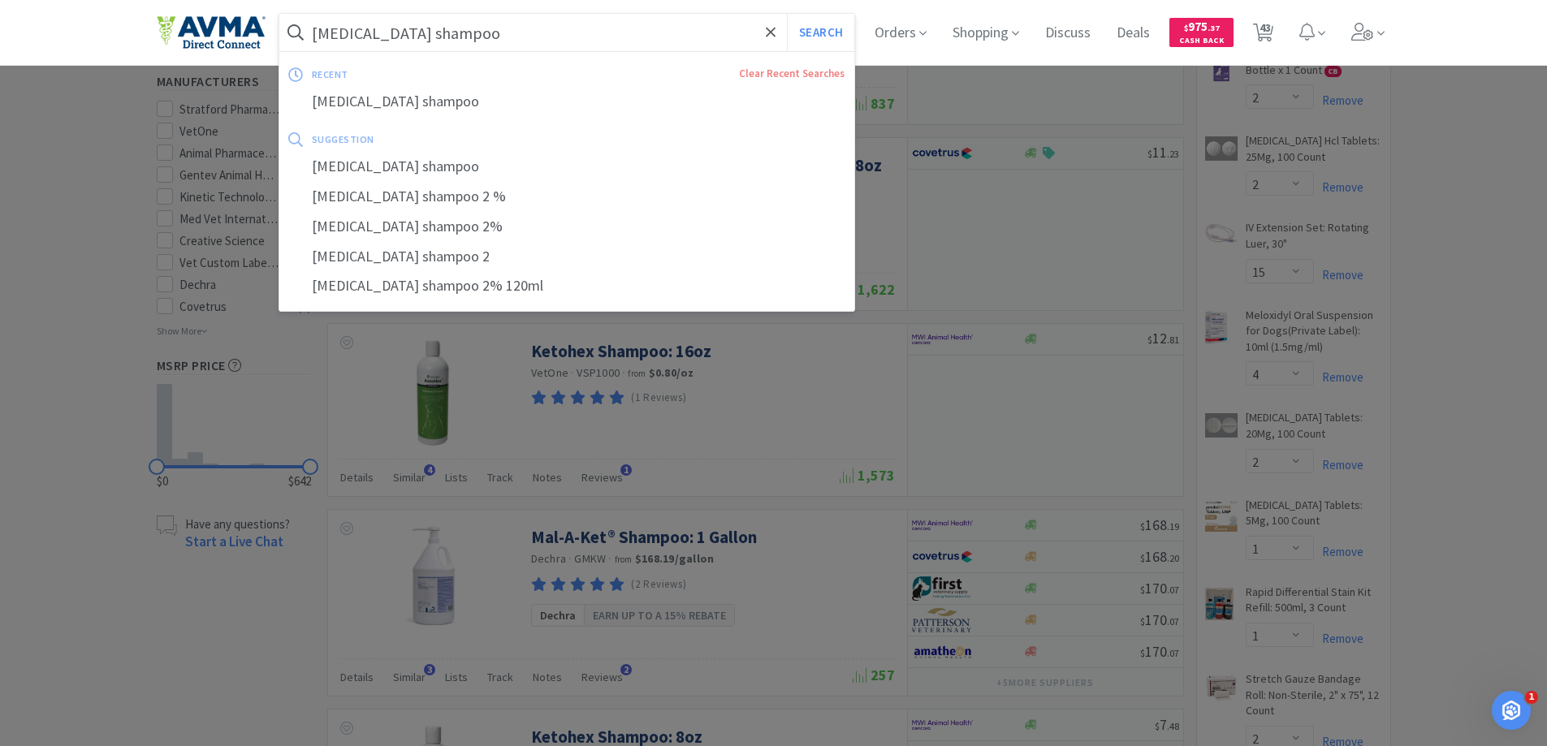
click at [540, 31] on input "[MEDICAL_DATA] shampoo" at bounding box center [567, 32] width 576 height 37
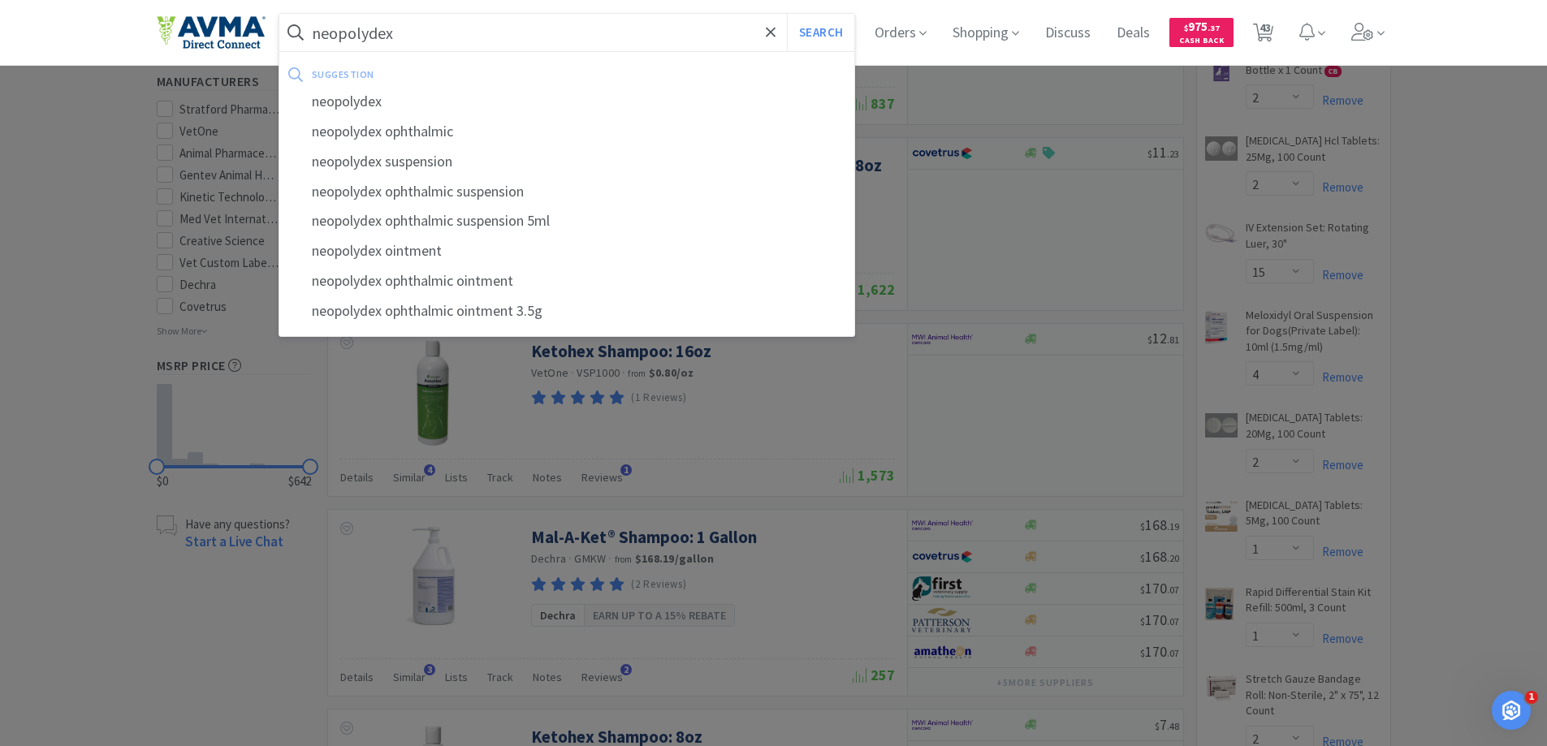
click at [787, 14] on button "Search" at bounding box center [820, 32] width 67 height 37
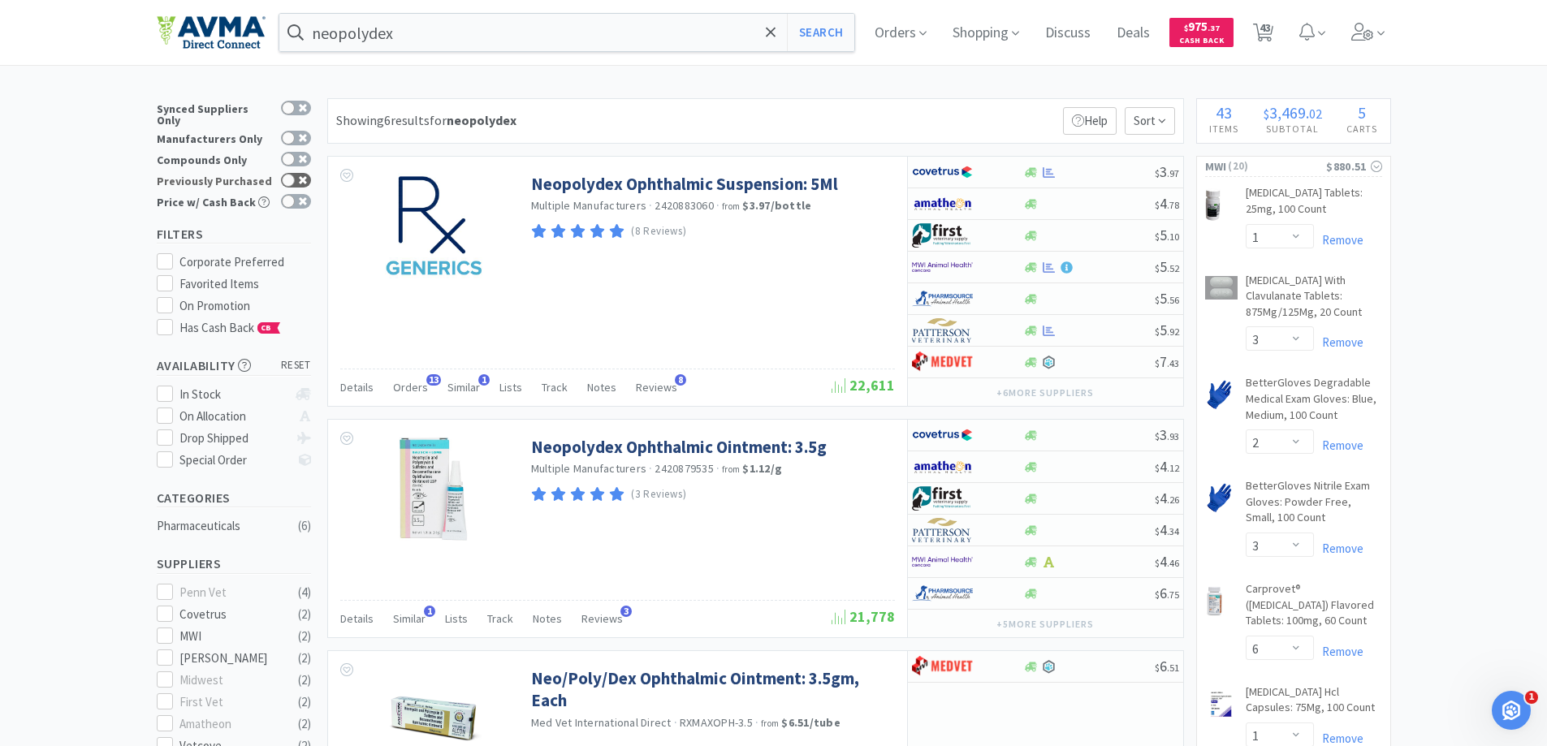
click at [283, 174] on div at bounding box center [288, 180] width 13 height 13
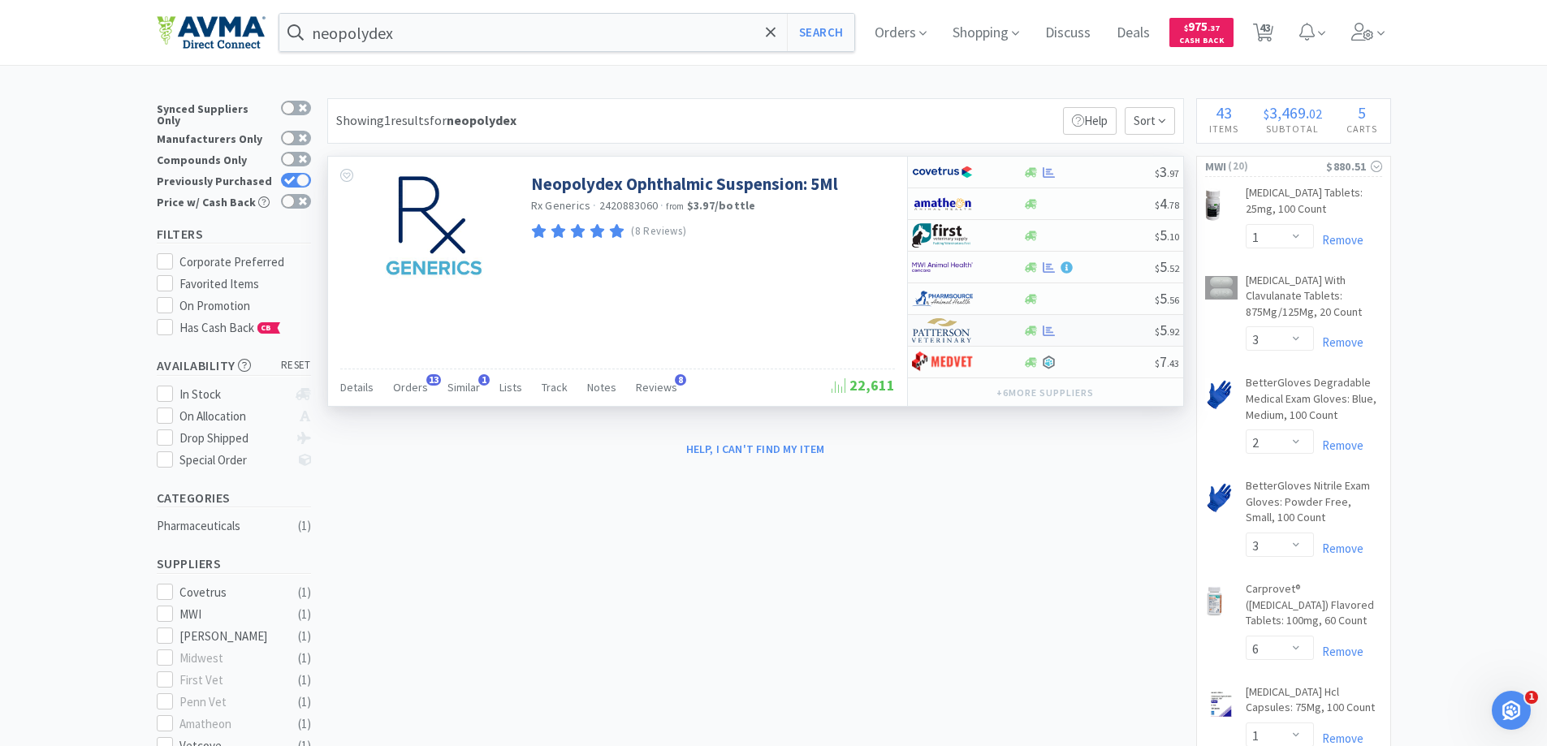
click at [930, 331] on img at bounding box center [942, 330] width 61 height 24
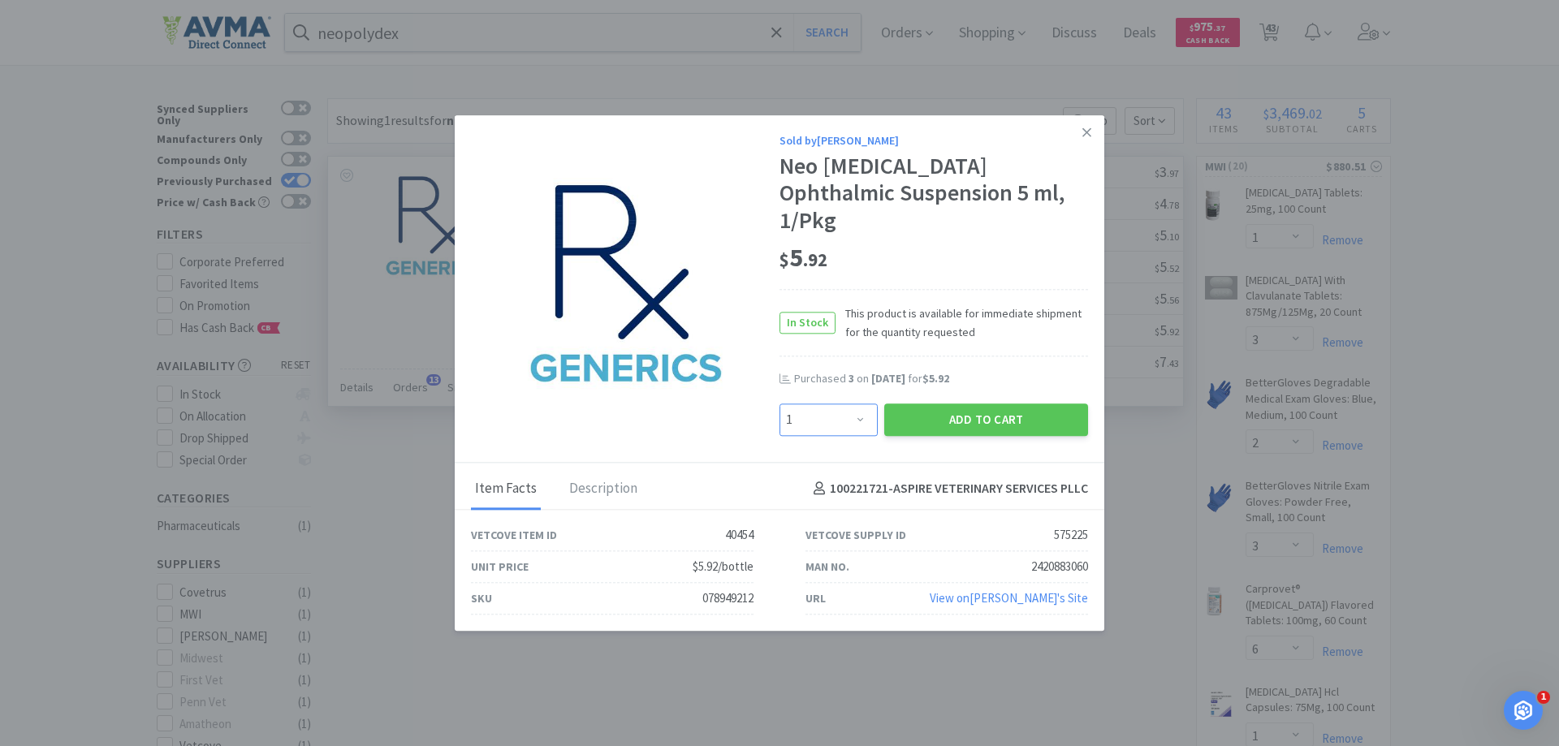
click at [854, 404] on select "Enter Quantity 1 2 3 4 5 6 7 8 9 10 11 12 13 14 15 16 17 18 19 20 Enter Quantity" at bounding box center [829, 420] width 98 height 32
click at [780, 404] on select "Enter Quantity 1 2 3 4 5 6 7 8 9 10 11 12 13 14 15 16 17 18 19 20 Enter Quantity" at bounding box center [829, 420] width 98 height 32
click at [993, 404] on button "Add to Cart" at bounding box center [987, 420] width 204 height 32
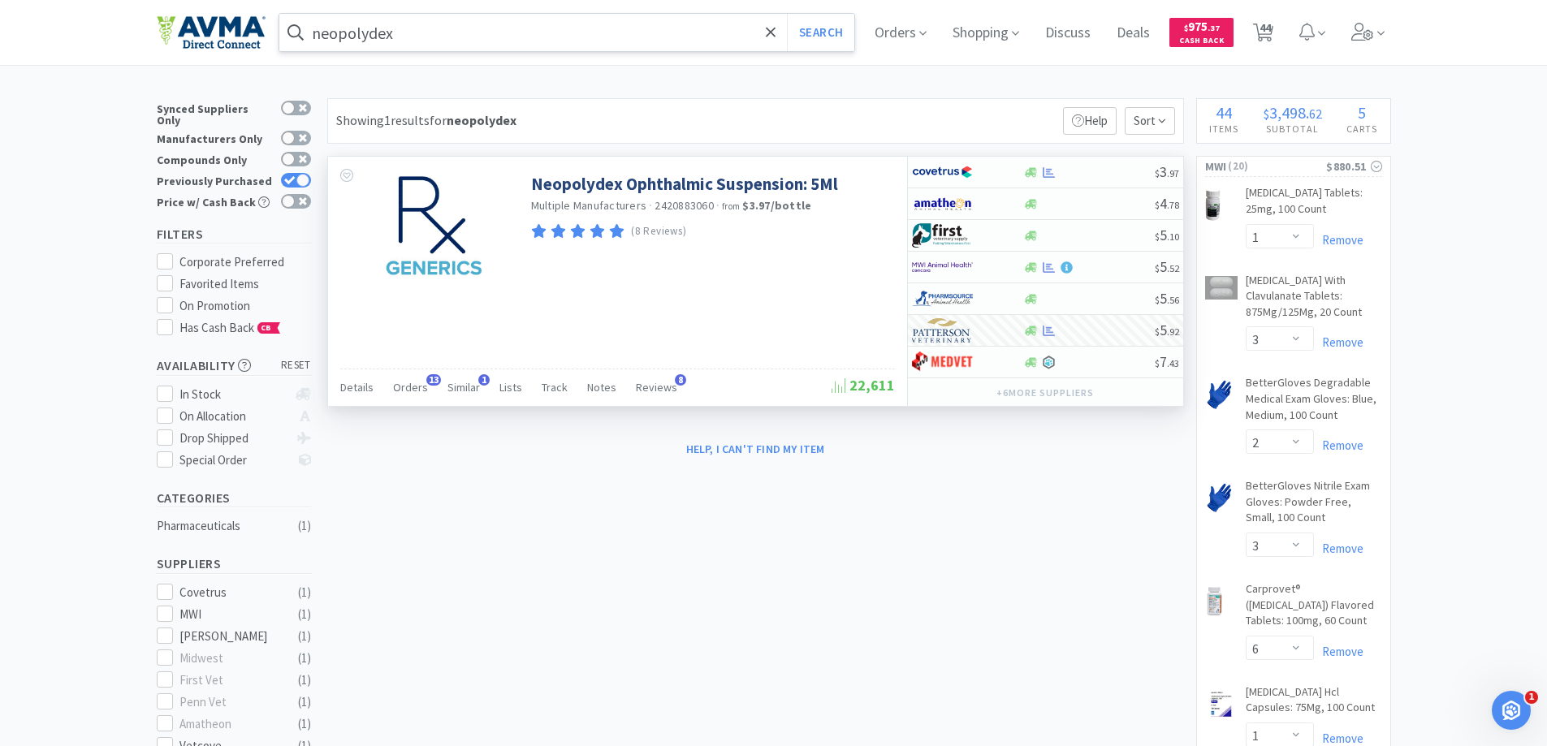
click at [558, 32] on input "neopolydex" at bounding box center [567, 32] width 576 height 37
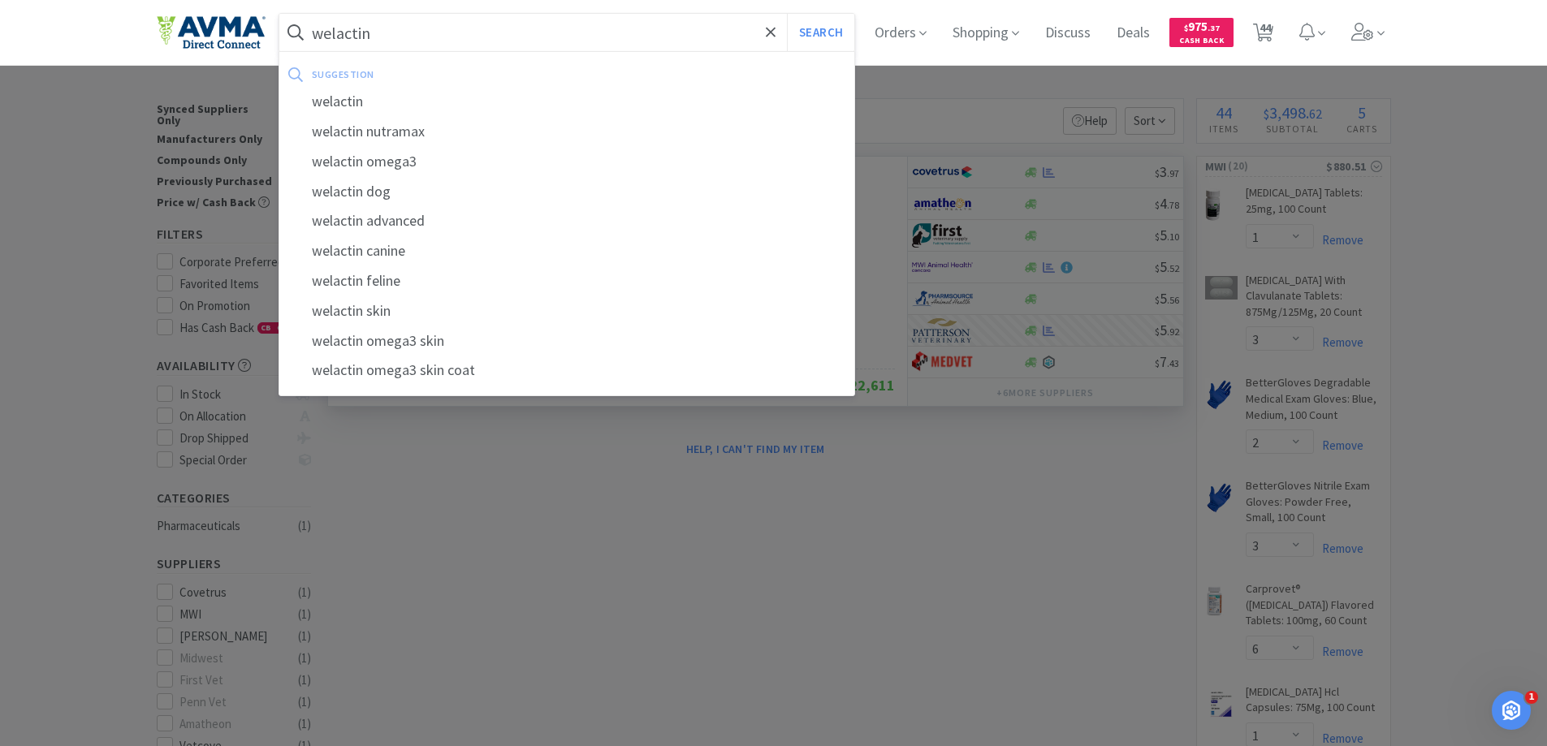
click at [787, 14] on button "Search" at bounding box center [820, 32] width 67 height 37
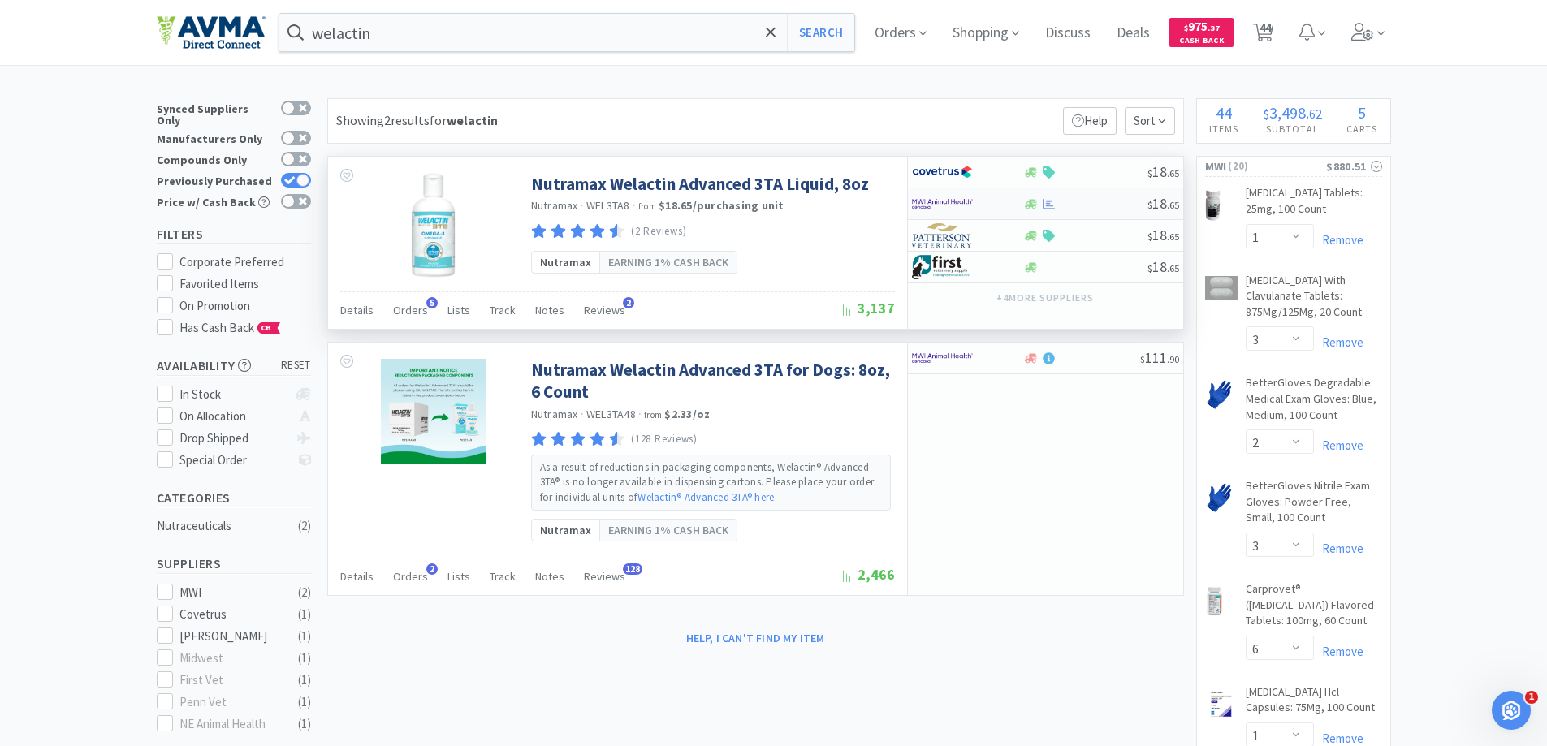
click at [956, 197] on img at bounding box center [942, 204] width 61 height 24
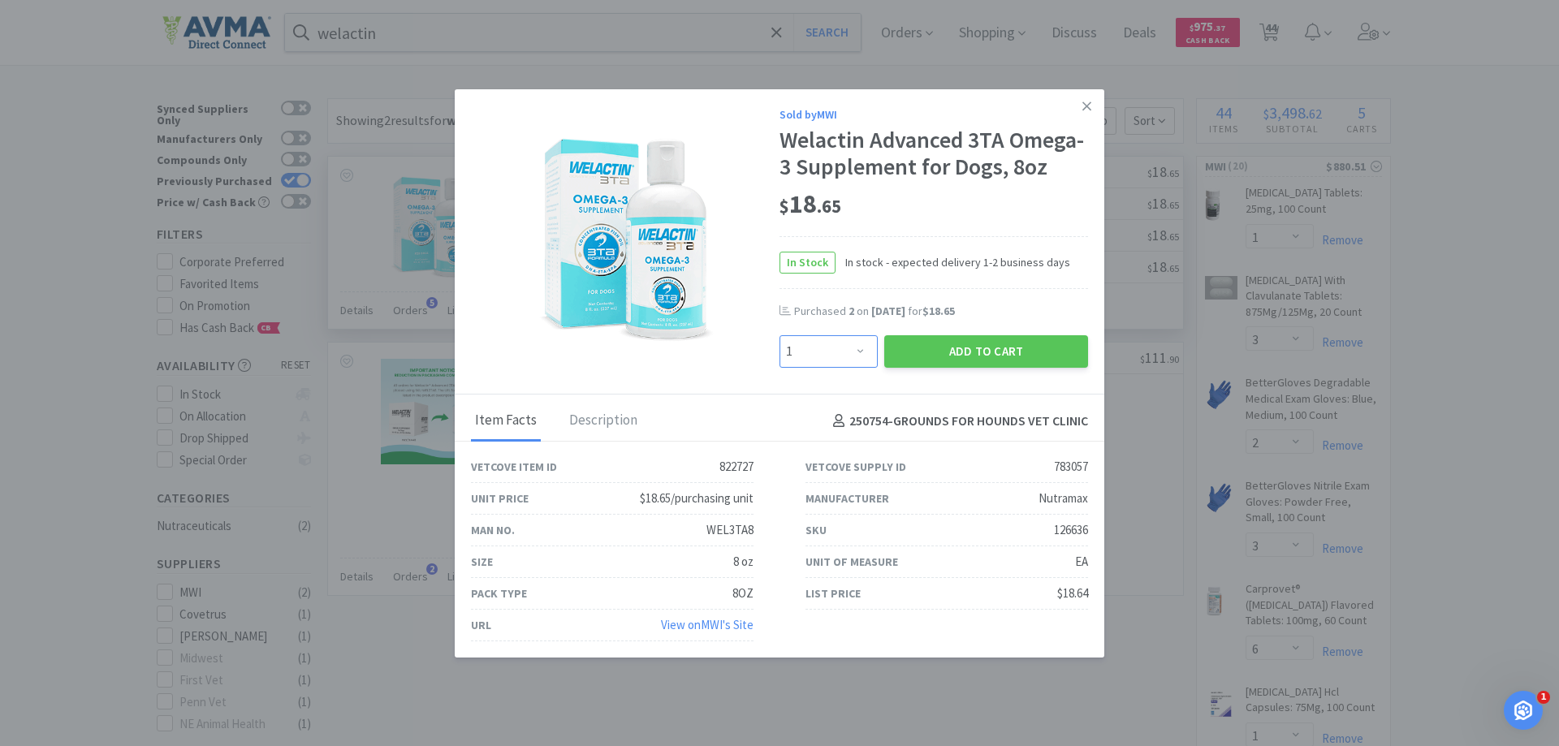
click at [844, 368] on select "Enter Quantity 1 2 3 4 5 6 7 8 9 10 11 12 13 14 15 16 17 18 19 20 Enter Quantity" at bounding box center [829, 351] width 98 height 32
click at [780, 362] on select "Enter Quantity 1 2 3 4 5 6 7 8 9 10 11 12 13 14 15 16 17 18 19 20 Enter Quantity" at bounding box center [829, 351] width 98 height 32
click at [958, 368] on button "Add to Cart" at bounding box center [987, 351] width 204 height 32
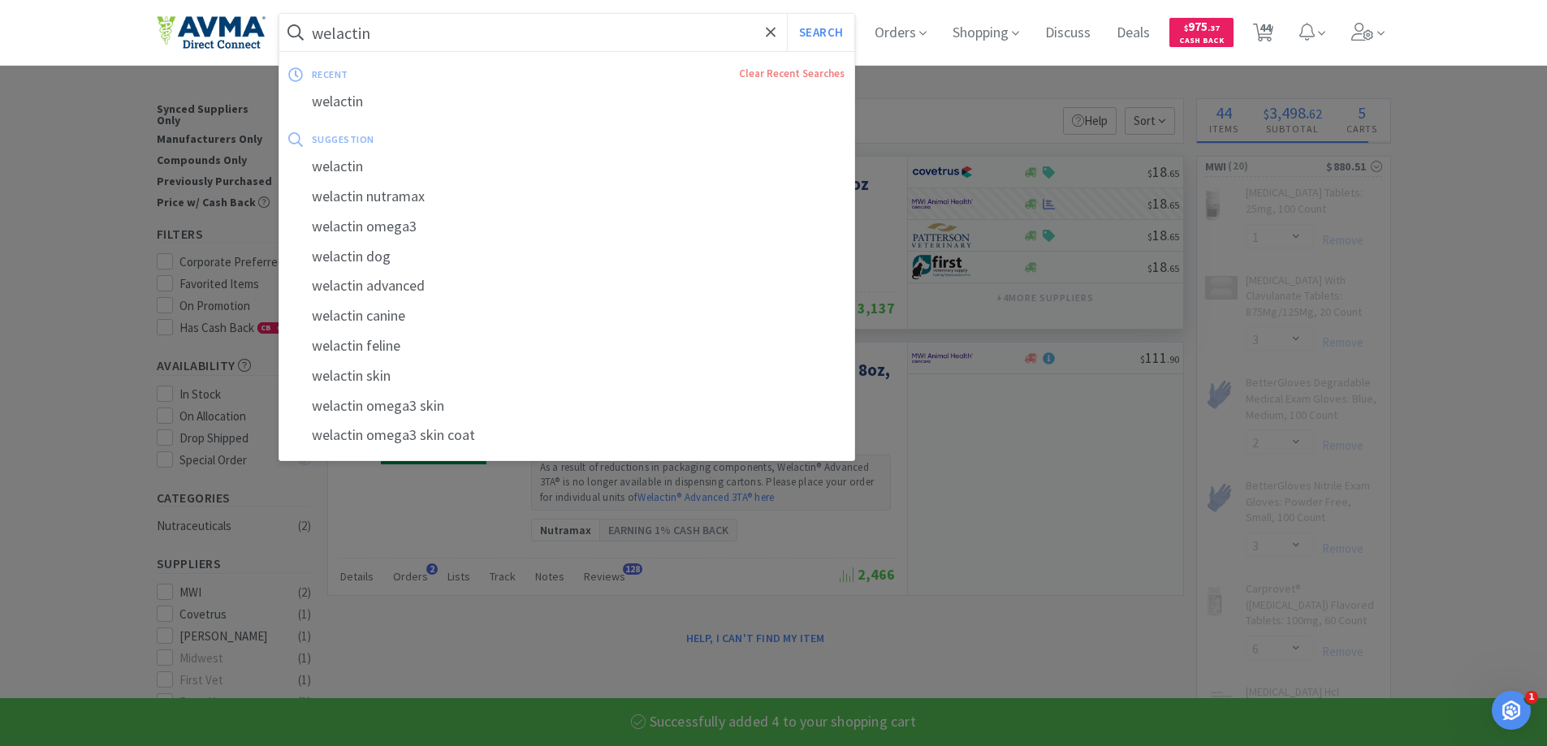
click at [582, 35] on input "welactin" at bounding box center [567, 32] width 576 height 37
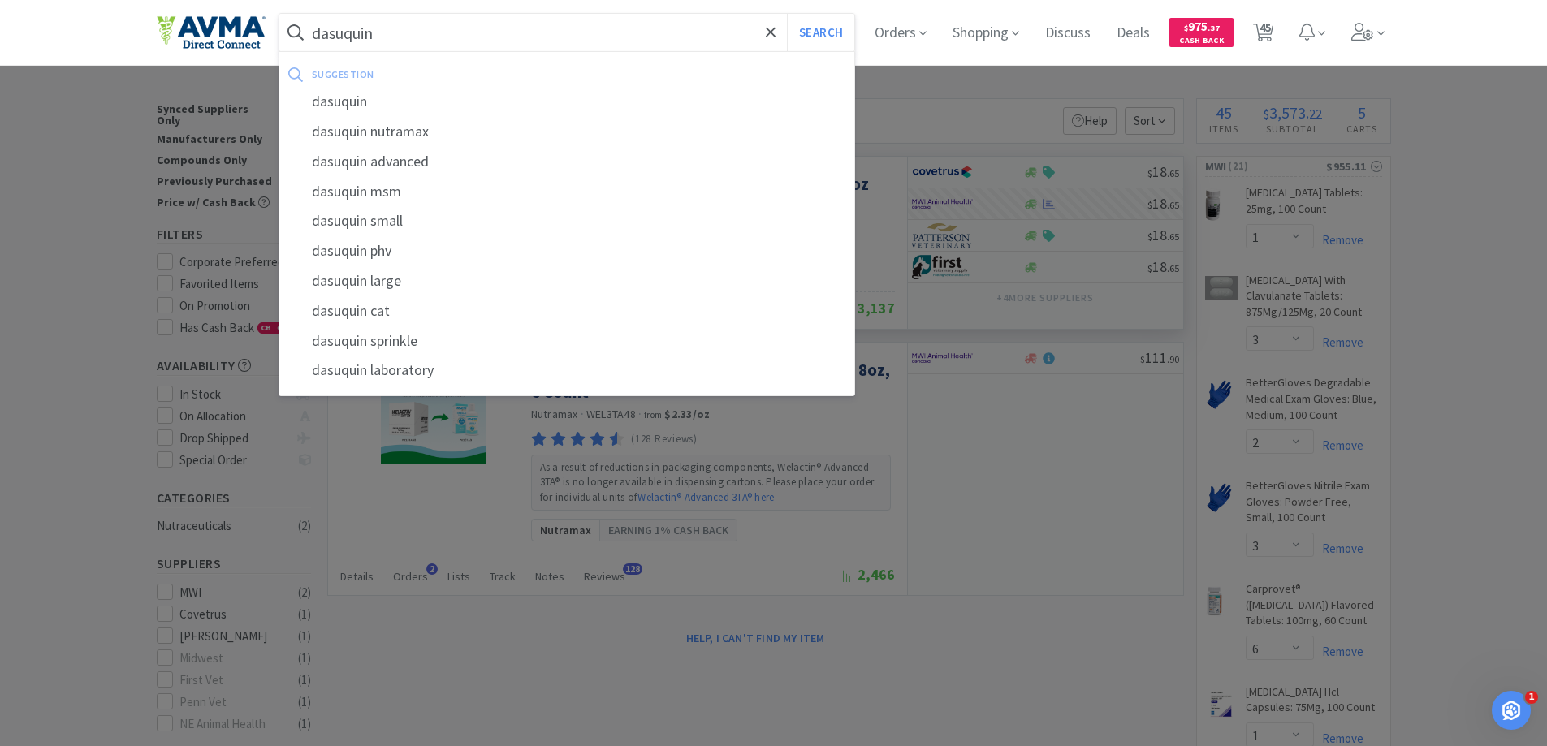
click at [787, 14] on button "Search" at bounding box center [820, 32] width 67 height 37
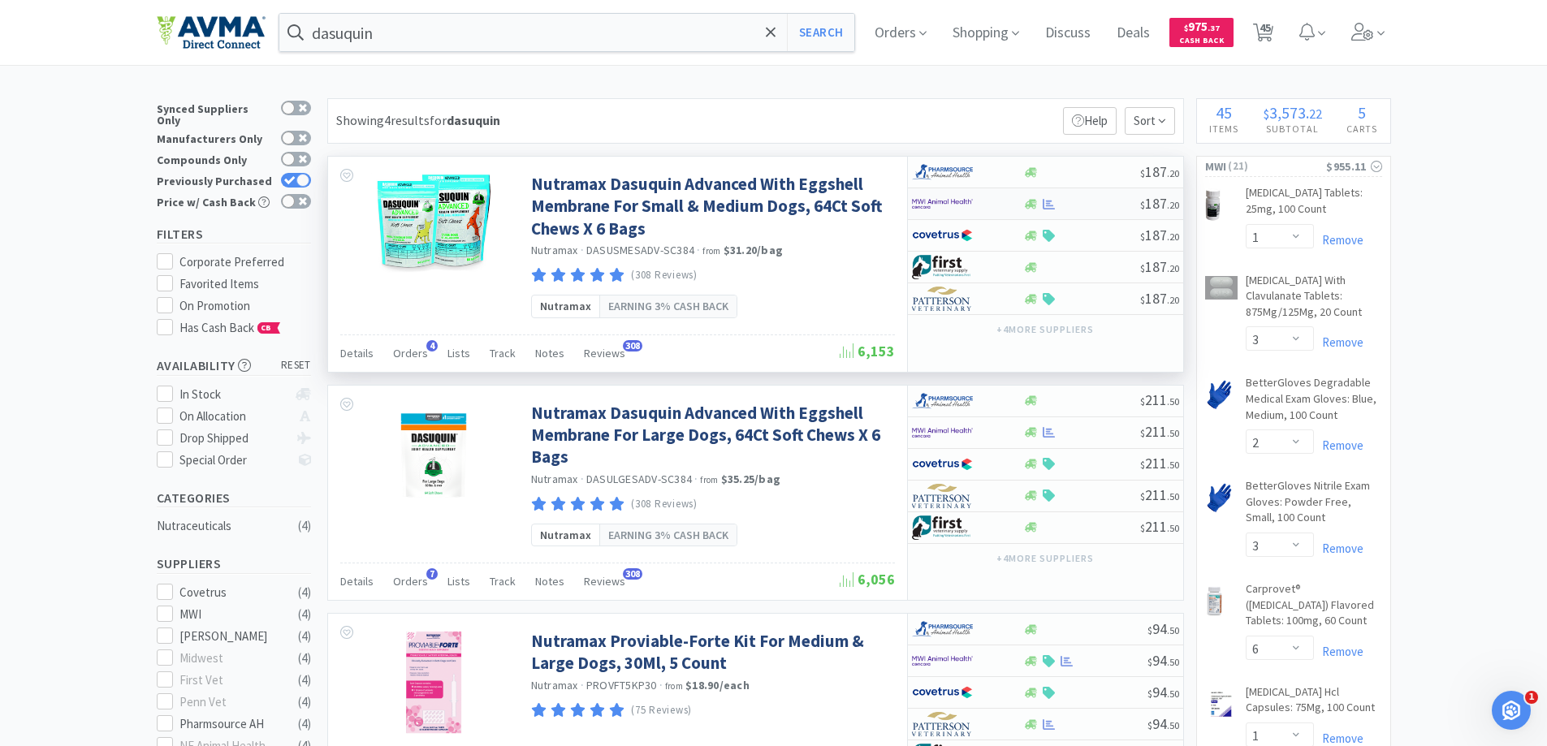
click at [947, 205] on img at bounding box center [942, 204] width 61 height 24
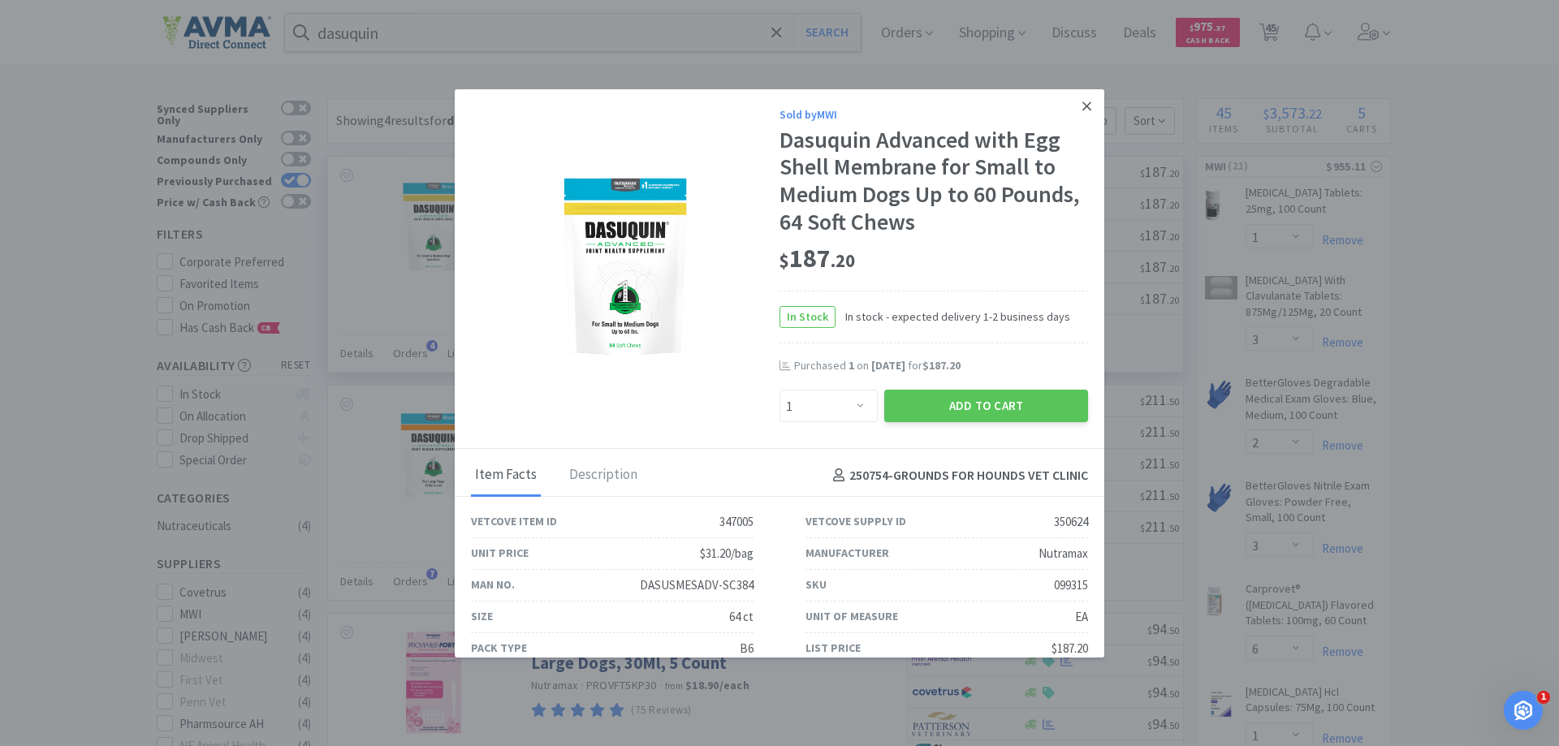
click at [1083, 109] on icon at bounding box center [1087, 106] width 9 height 15
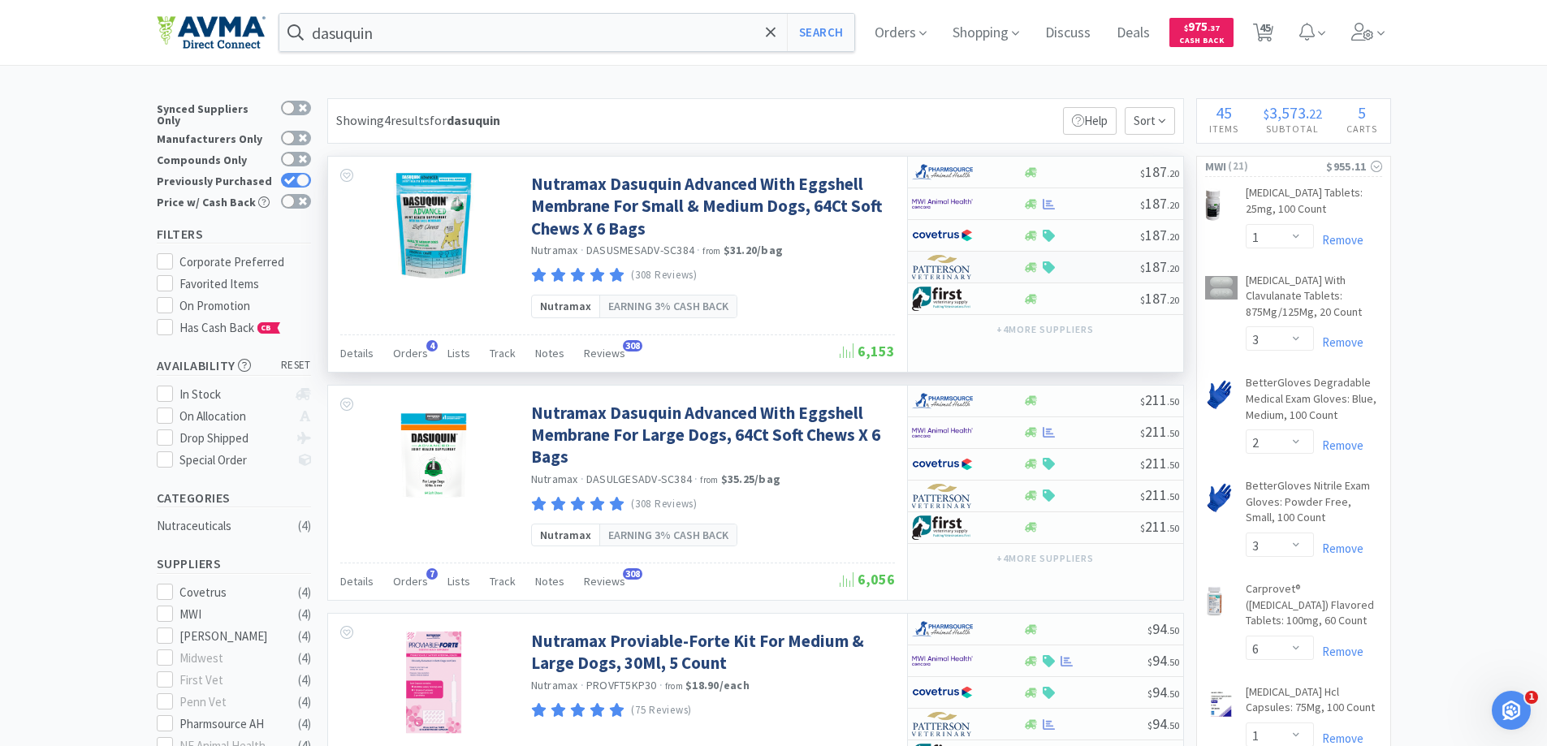
click at [958, 277] on img at bounding box center [942, 267] width 61 height 24
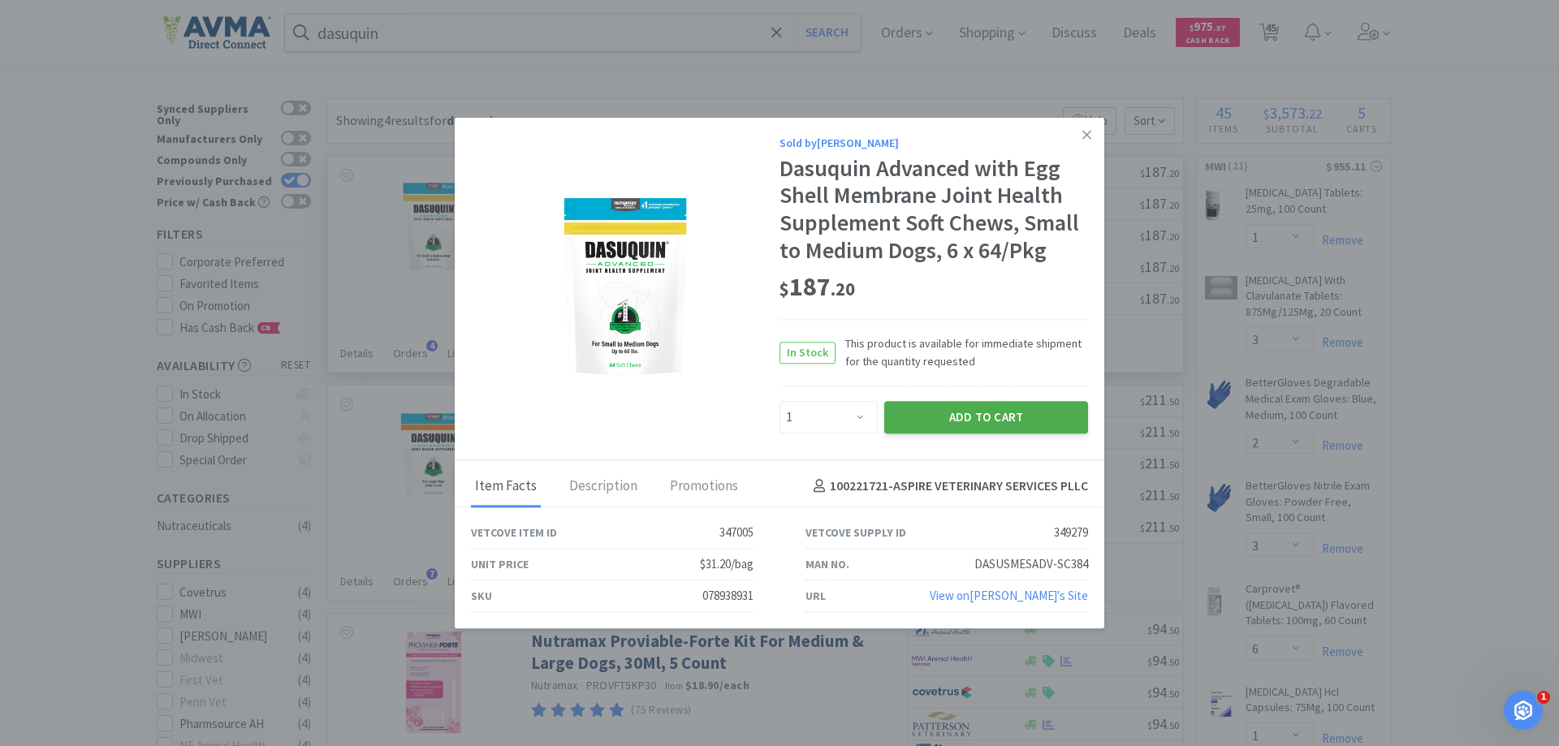
click at [928, 404] on button "Add to Cart" at bounding box center [987, 417] width 204 height 32
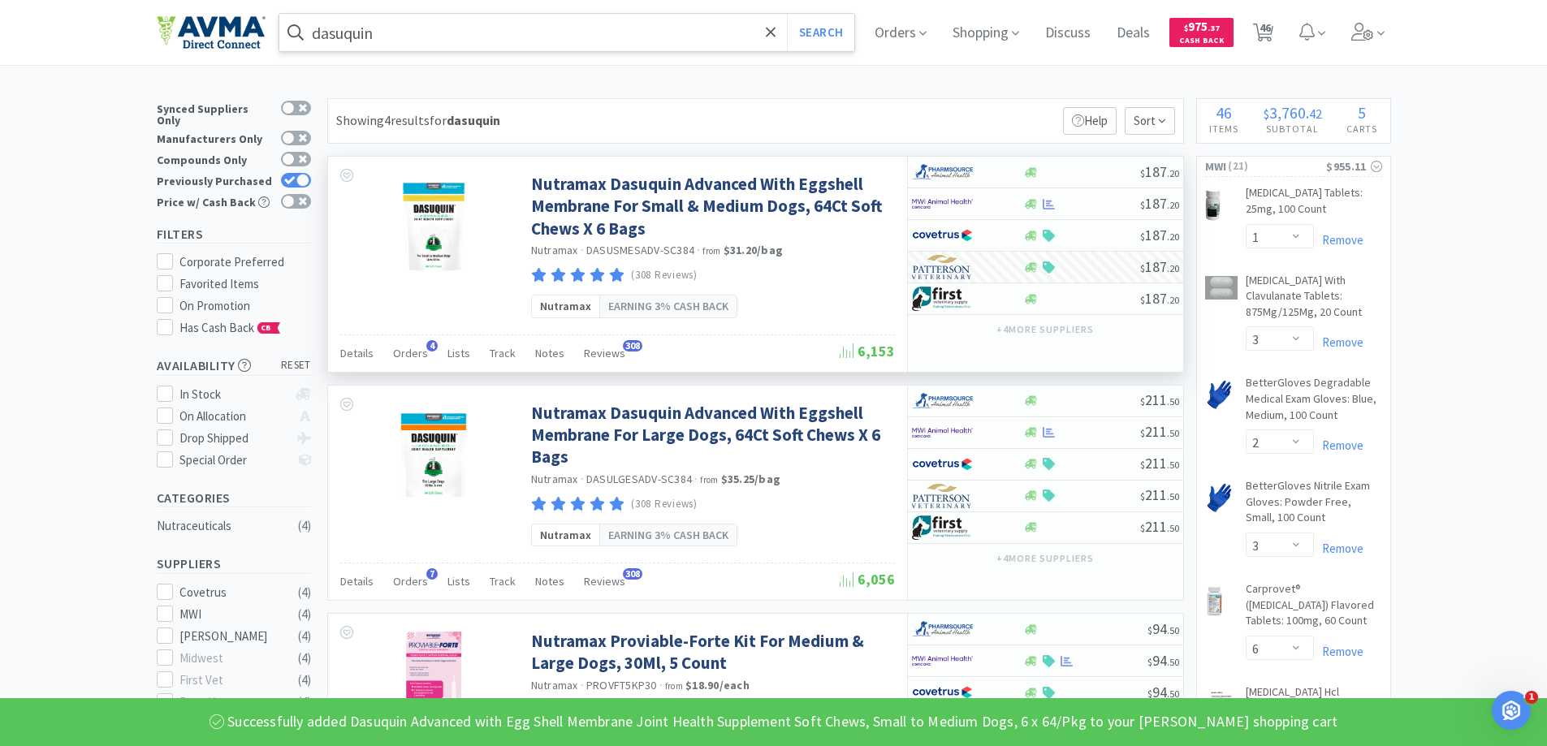
click at [599, 38] on input "dasuquin" at bounding box center [567, 32] width 576 height 37
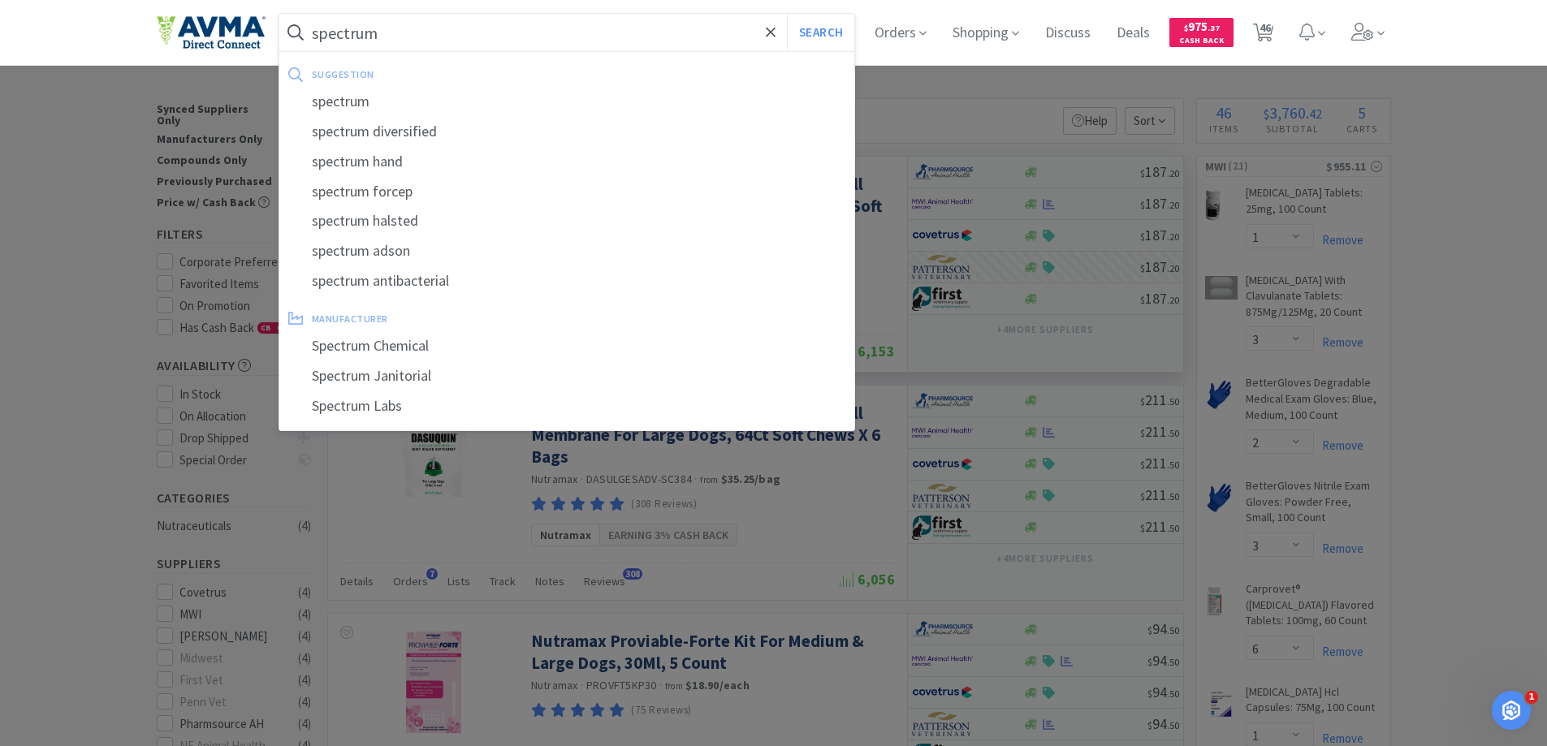
click at [787, 14] on button "Search" at bounding box center [820, 32] width 67 height 37
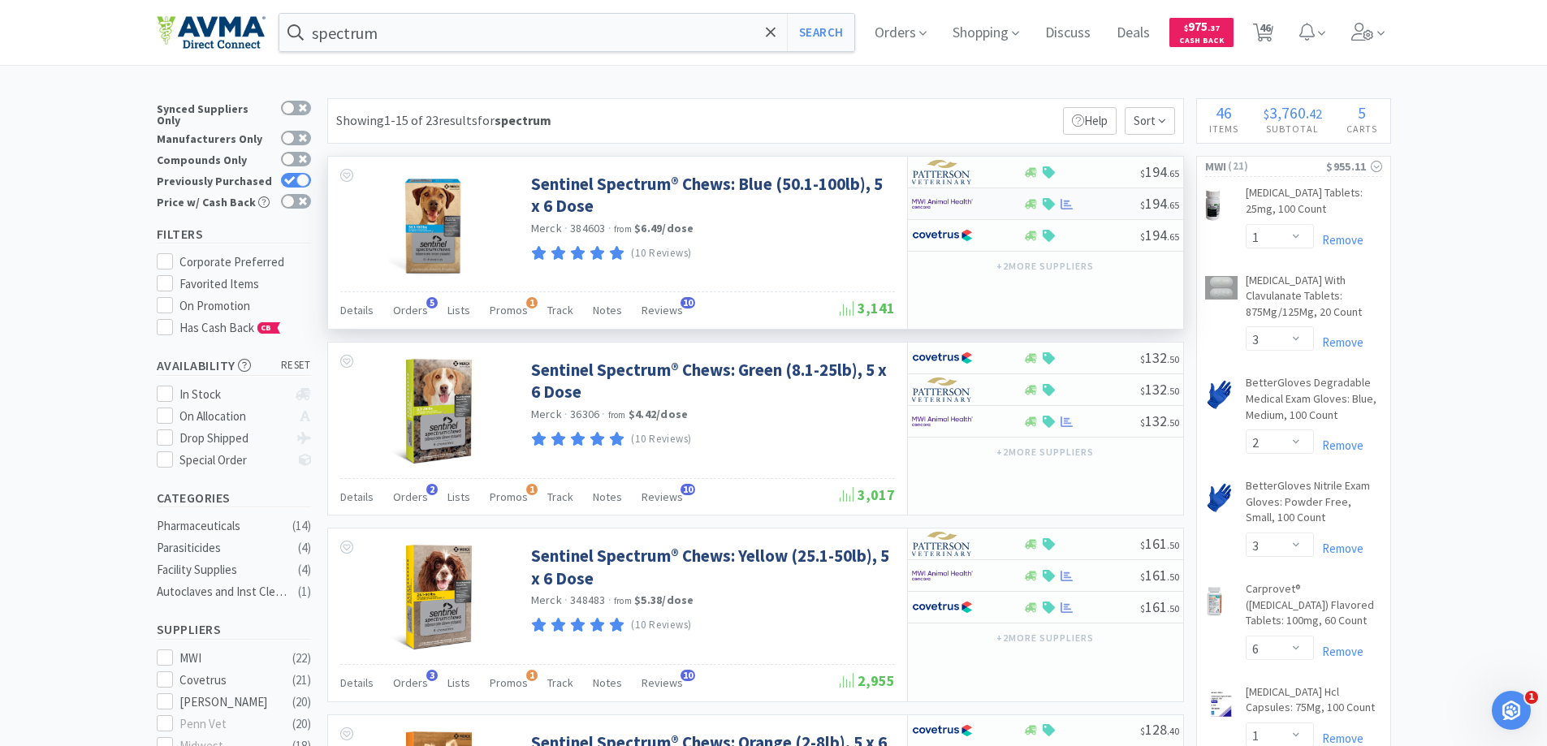
click at [988, 208] on div at bounding box center [956, 204] width 89 height 28
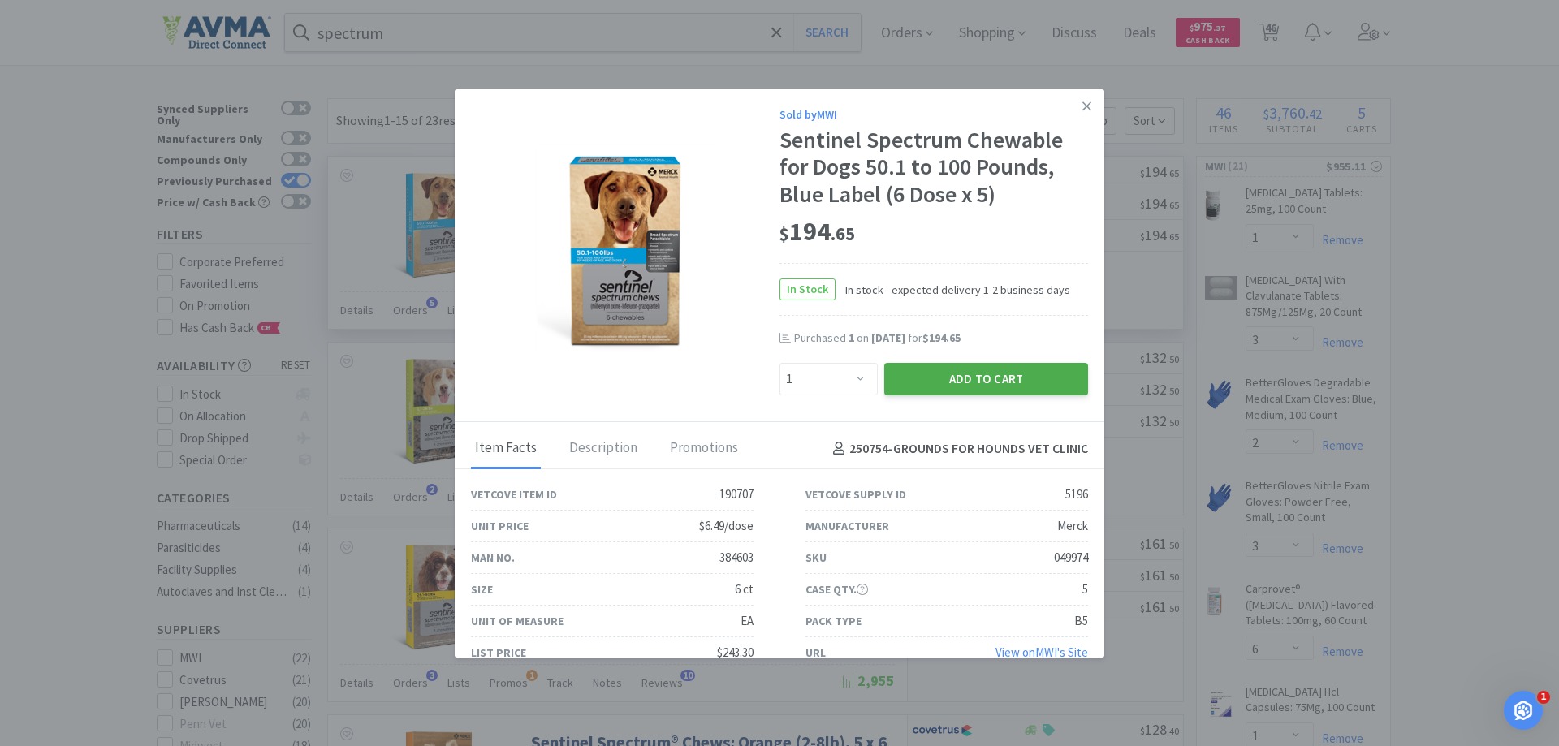
click at [976, 391] on button "Add to Cart" at bounding box center [987, 379] width 204 height 32
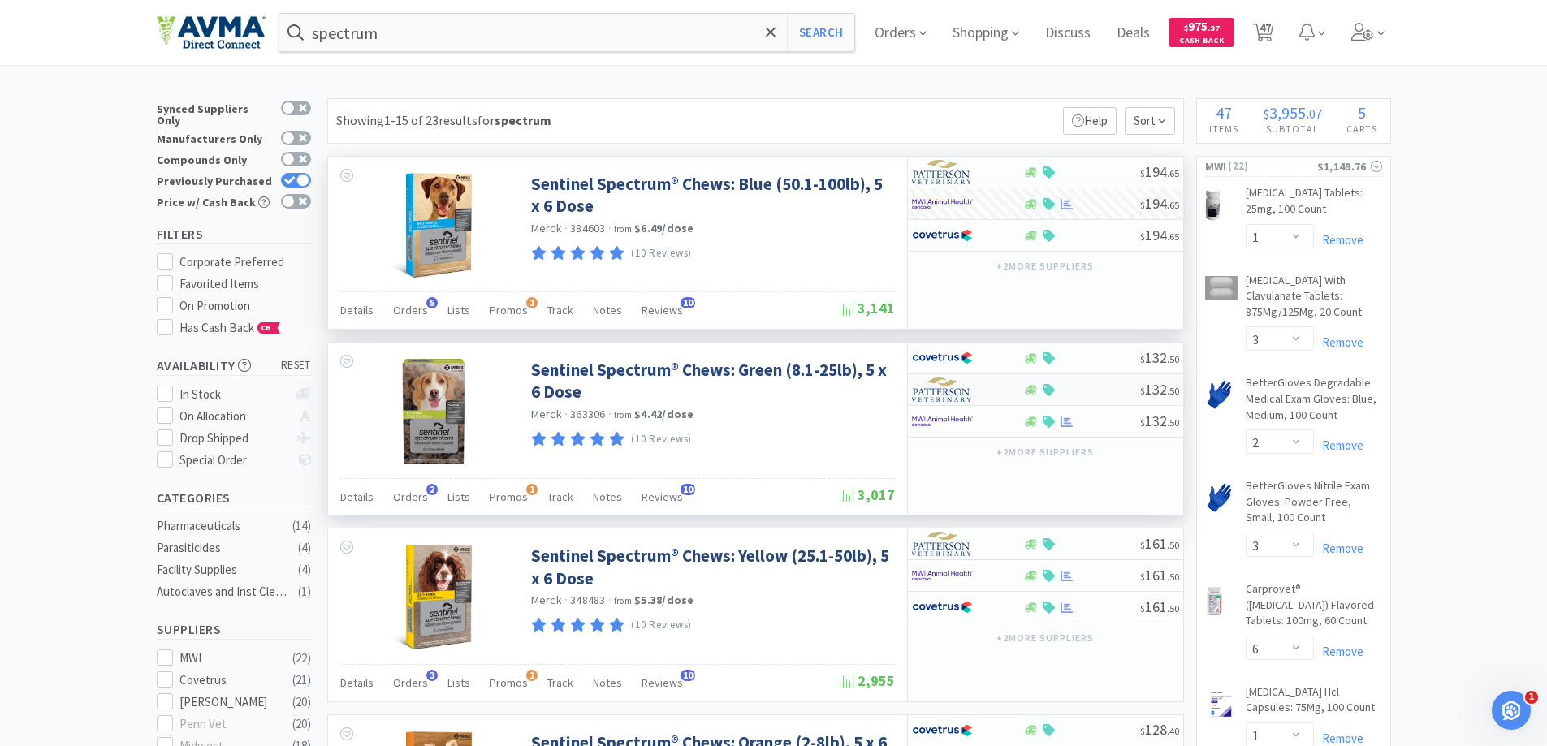
click at [991, 378] on div at bounding box center [956, 390] width 89 height 28
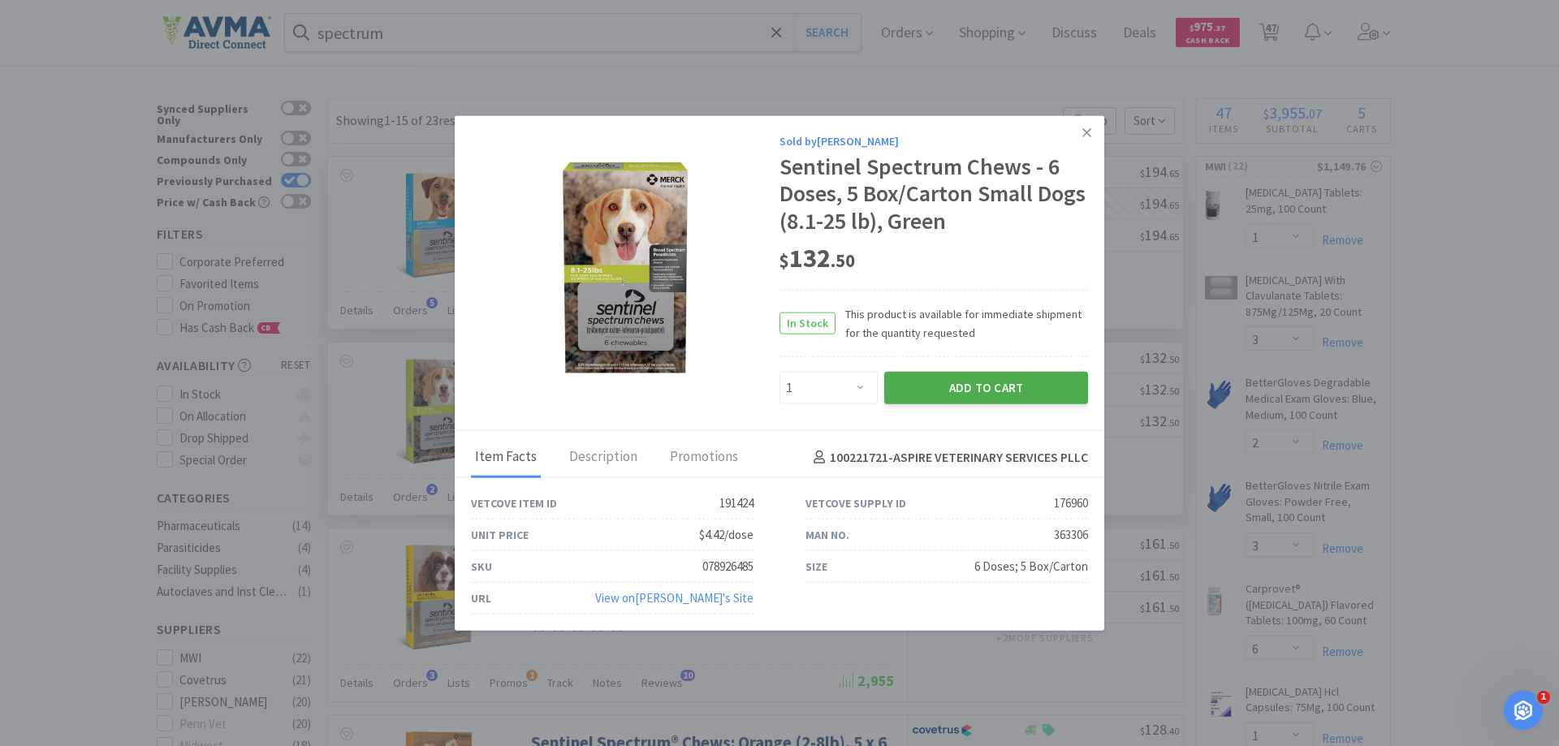
click at [970, 391] on button "Add to Cart" at bounding box center [987, 388] width 204 height 32
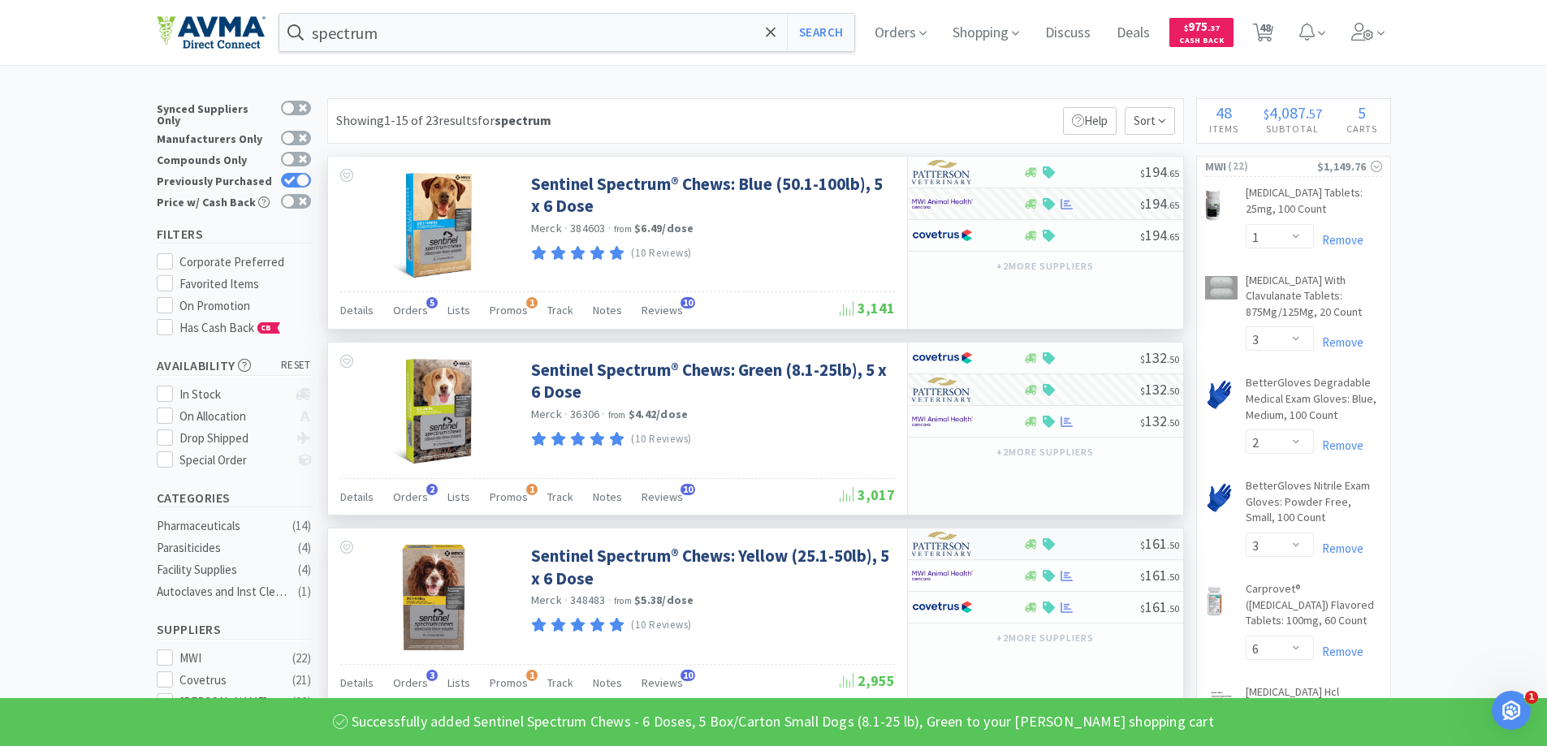
click at [941, 548] on img at bounding box center [942, 544] width 61 height 24
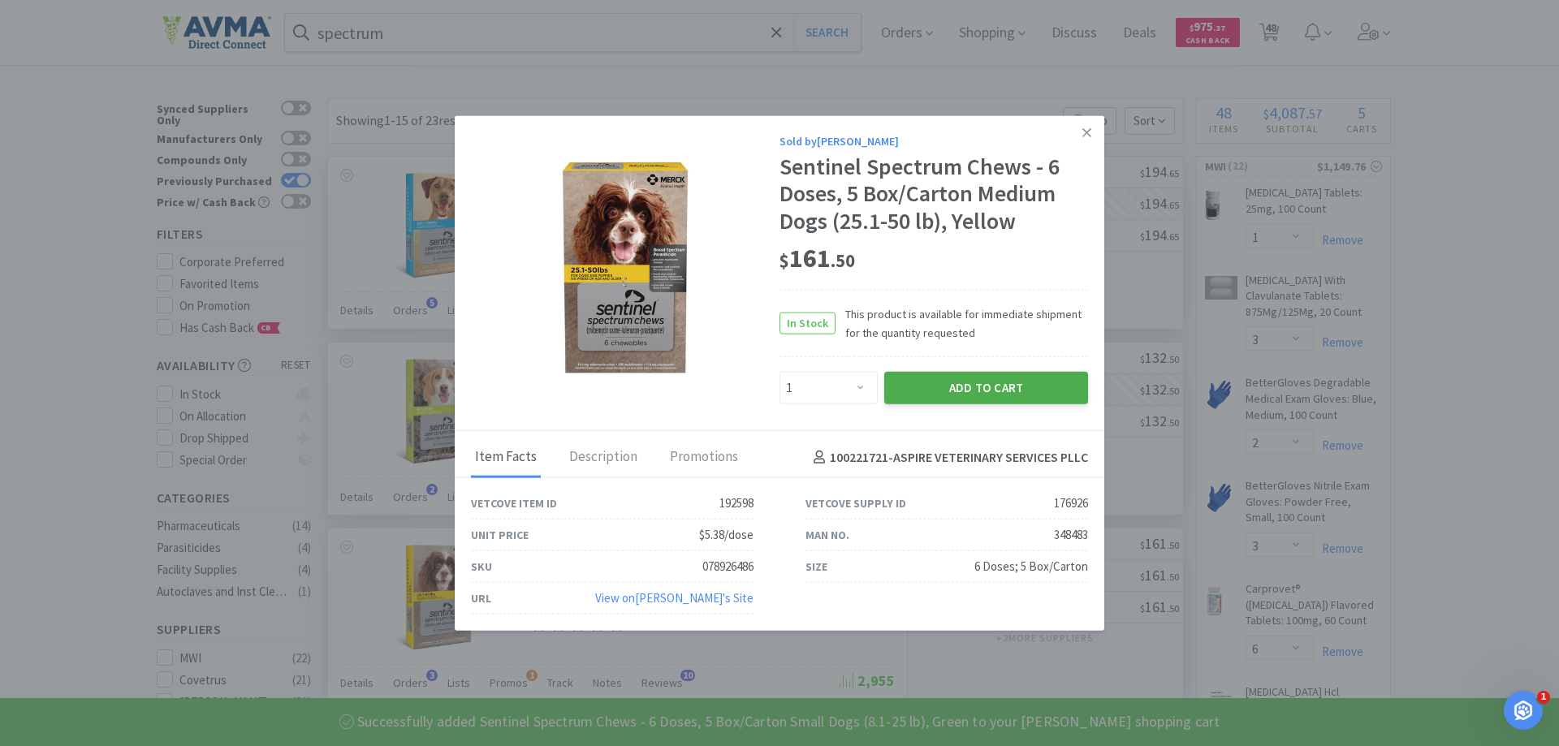
click at [933, 397] on button "Add to Cart" at bounding box center [987, 388] width 204 height 32
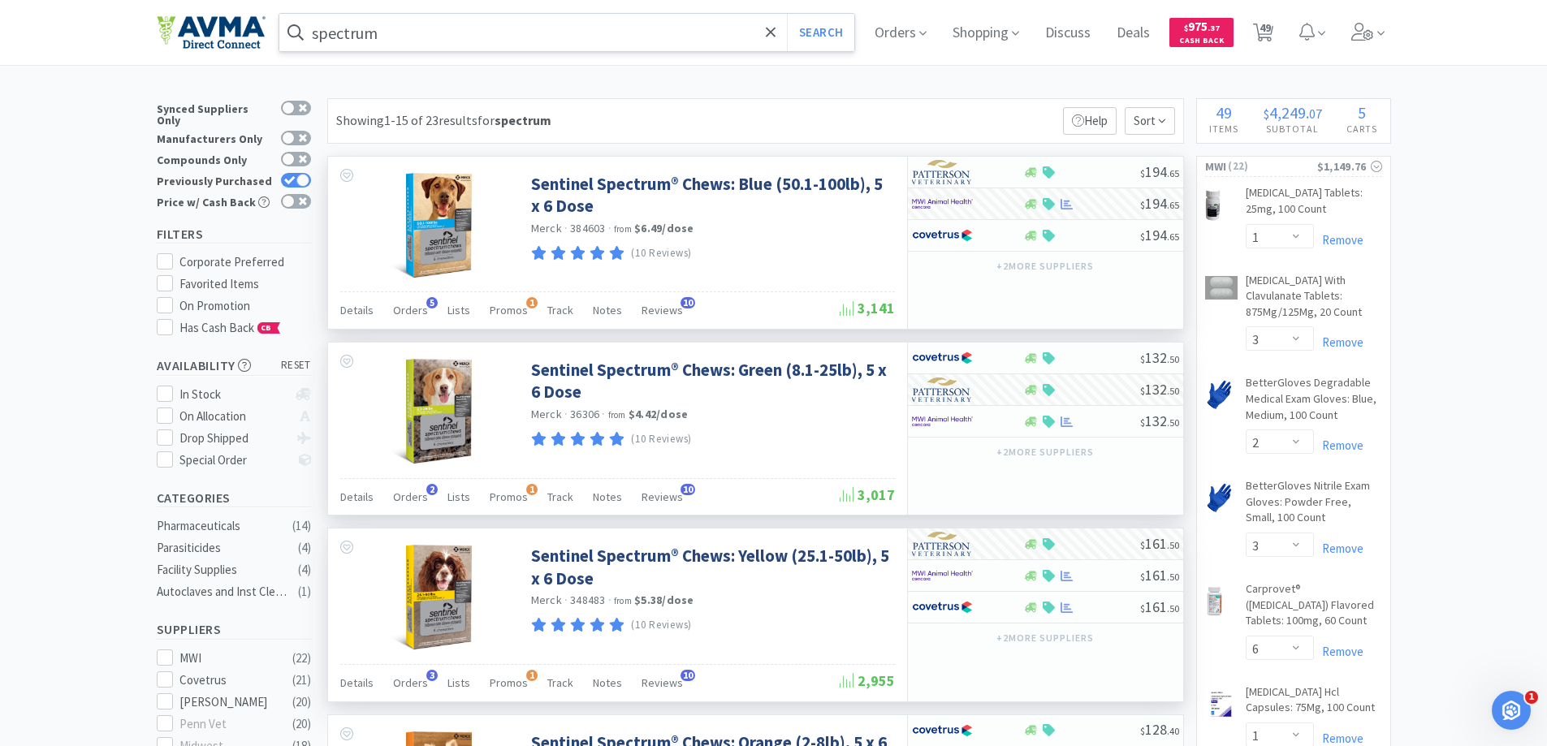
click at [570, 41] on input "spectrum" at bounding box center [567, 32] width 576 height 37
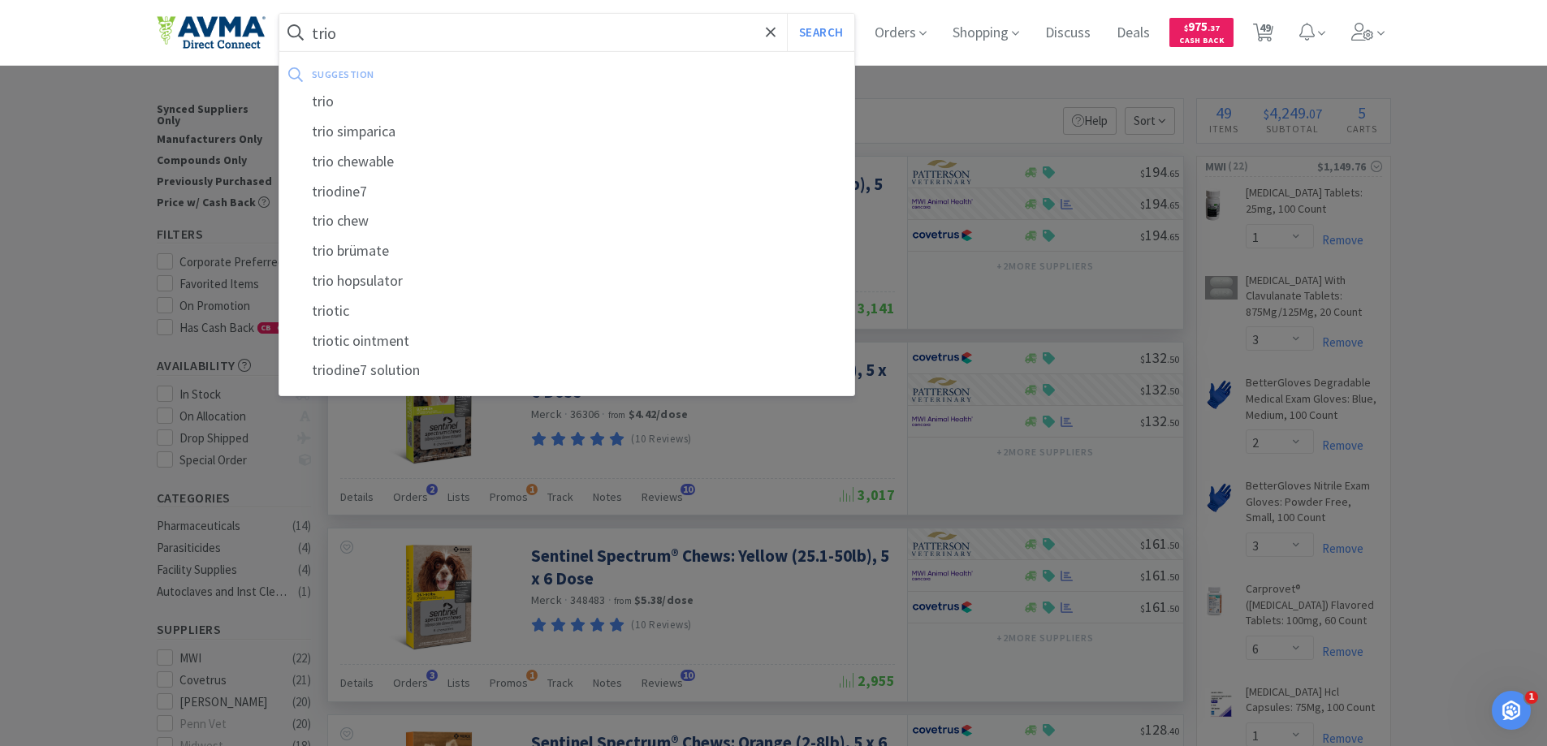
click at [787, 14] on button "Search" at bounding box center [820, 32] width 67 height 37
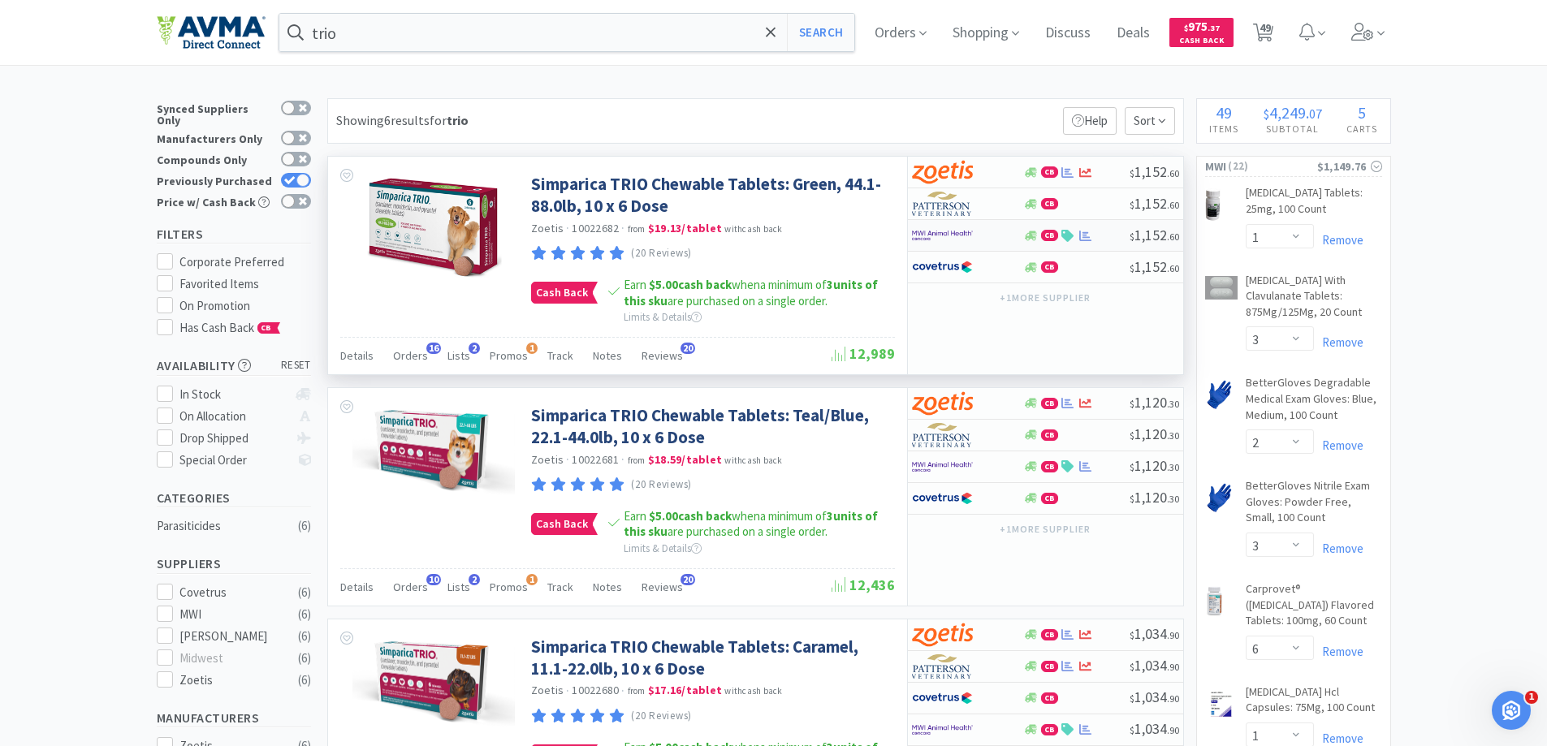
click at [927, 234] on img at bounding box center [942, 235] width 61 height 24
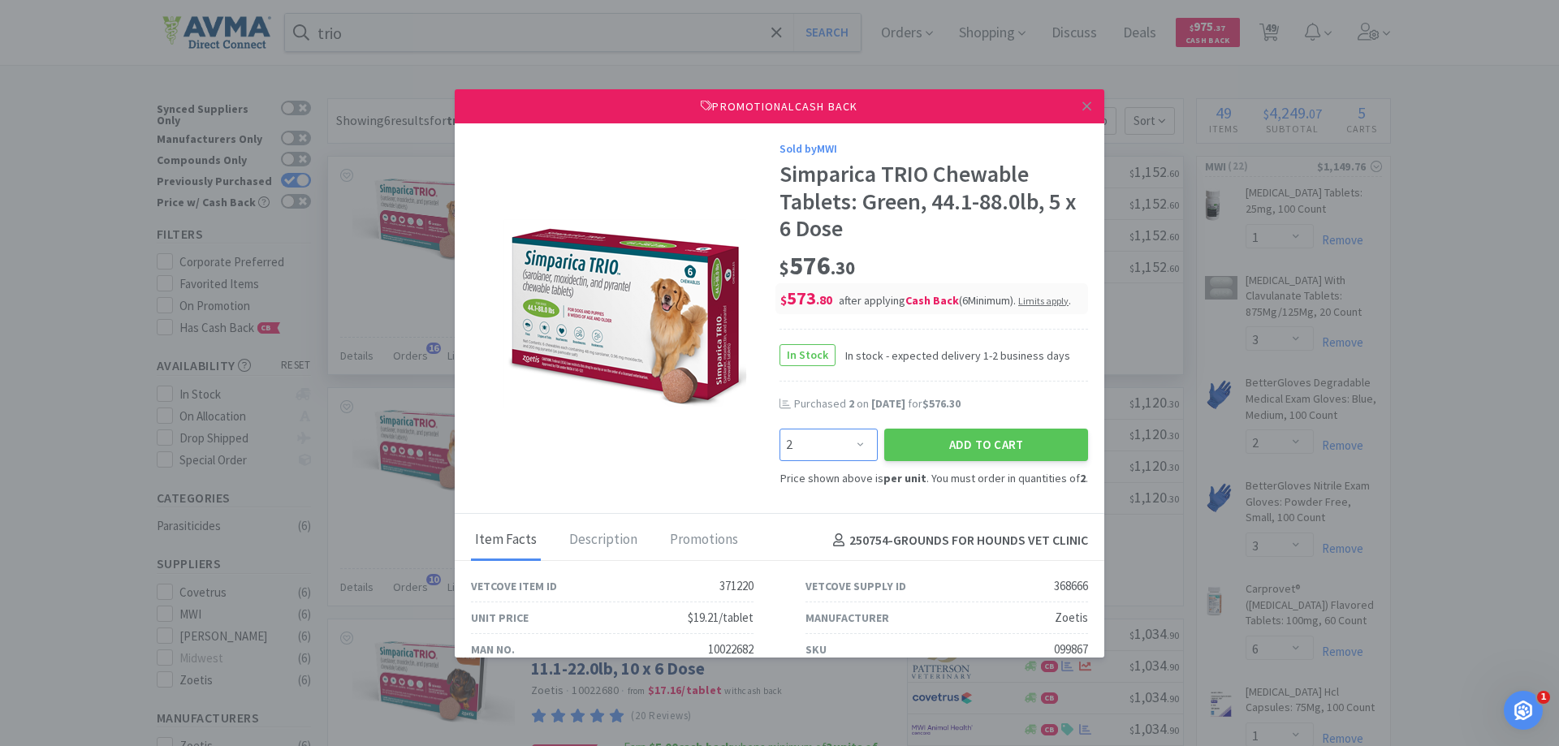
click at [841, 435] on select "Enter Quantity 2 4 6 8 10 12 14 16 18 20 22 24 26 28 30 32 34 36 38 40 Enter Qu…" at bounding box center [829, 445] width 98 height 32
click at [965, 443] on button "Add to Cart" at bounding box center [987, 445] width 204 height 32
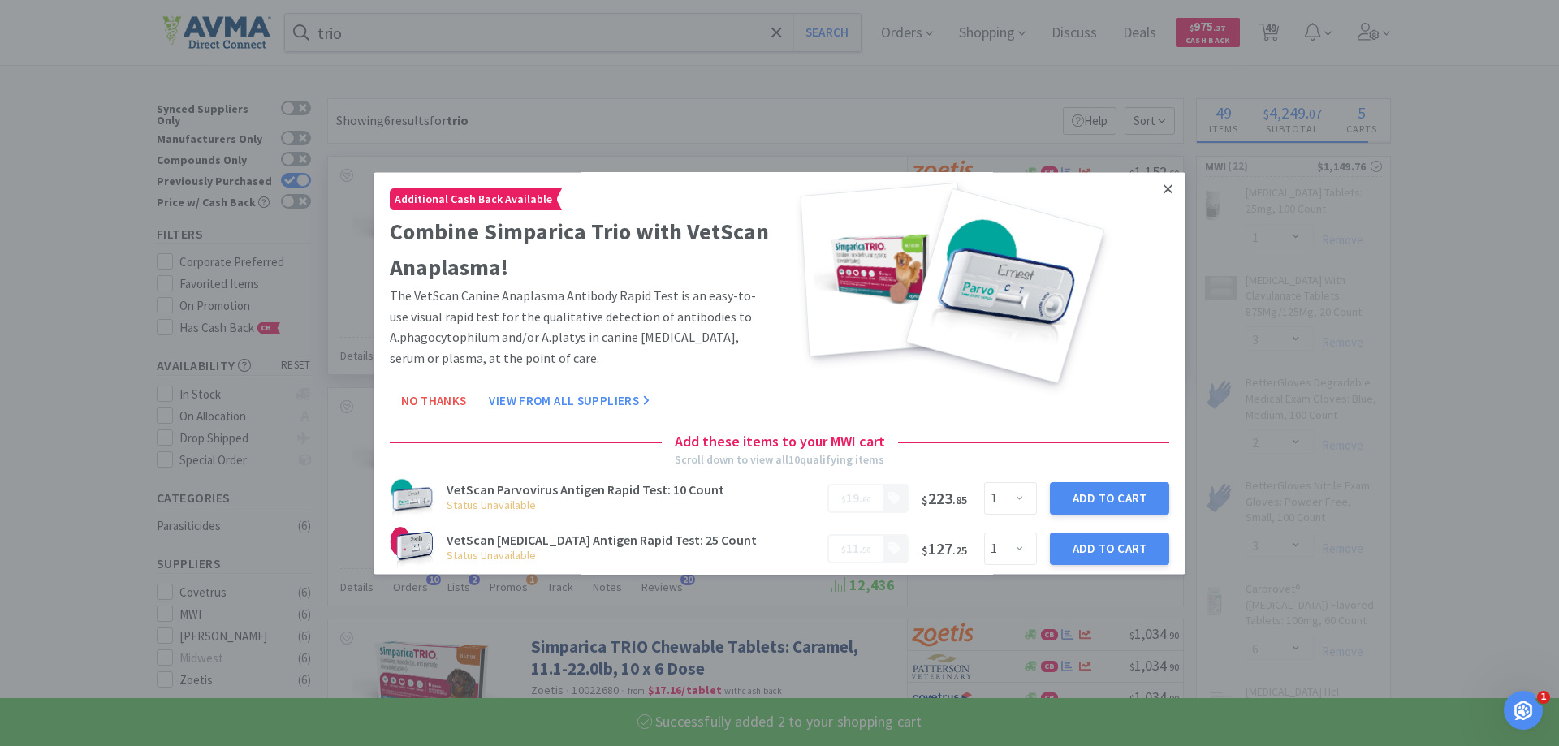
click at [1164, 196] on icon at bounding box center [1168, 189] width 9 height 15
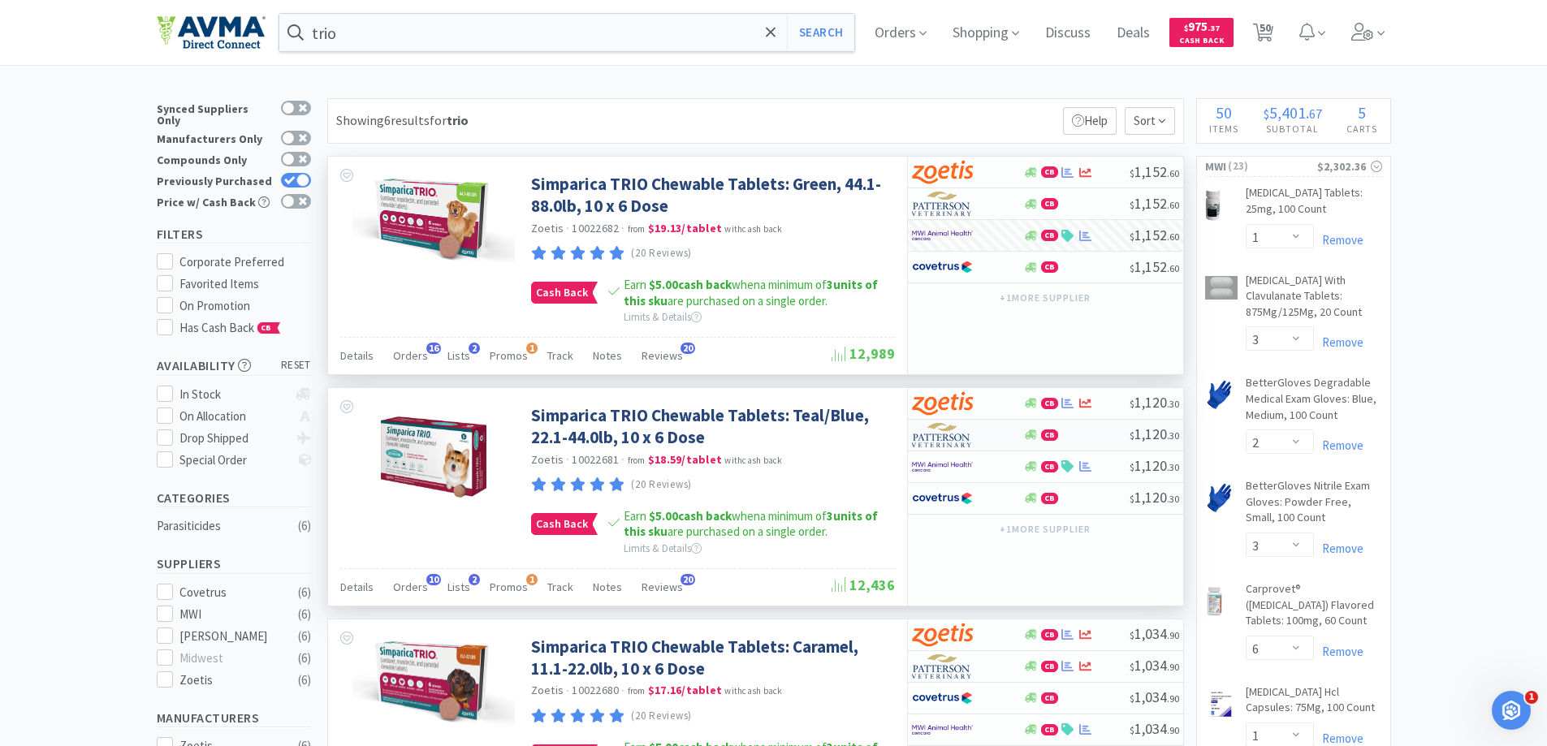
click at [954, 439] on img at bounding box center [942, 435] width 61 height 24
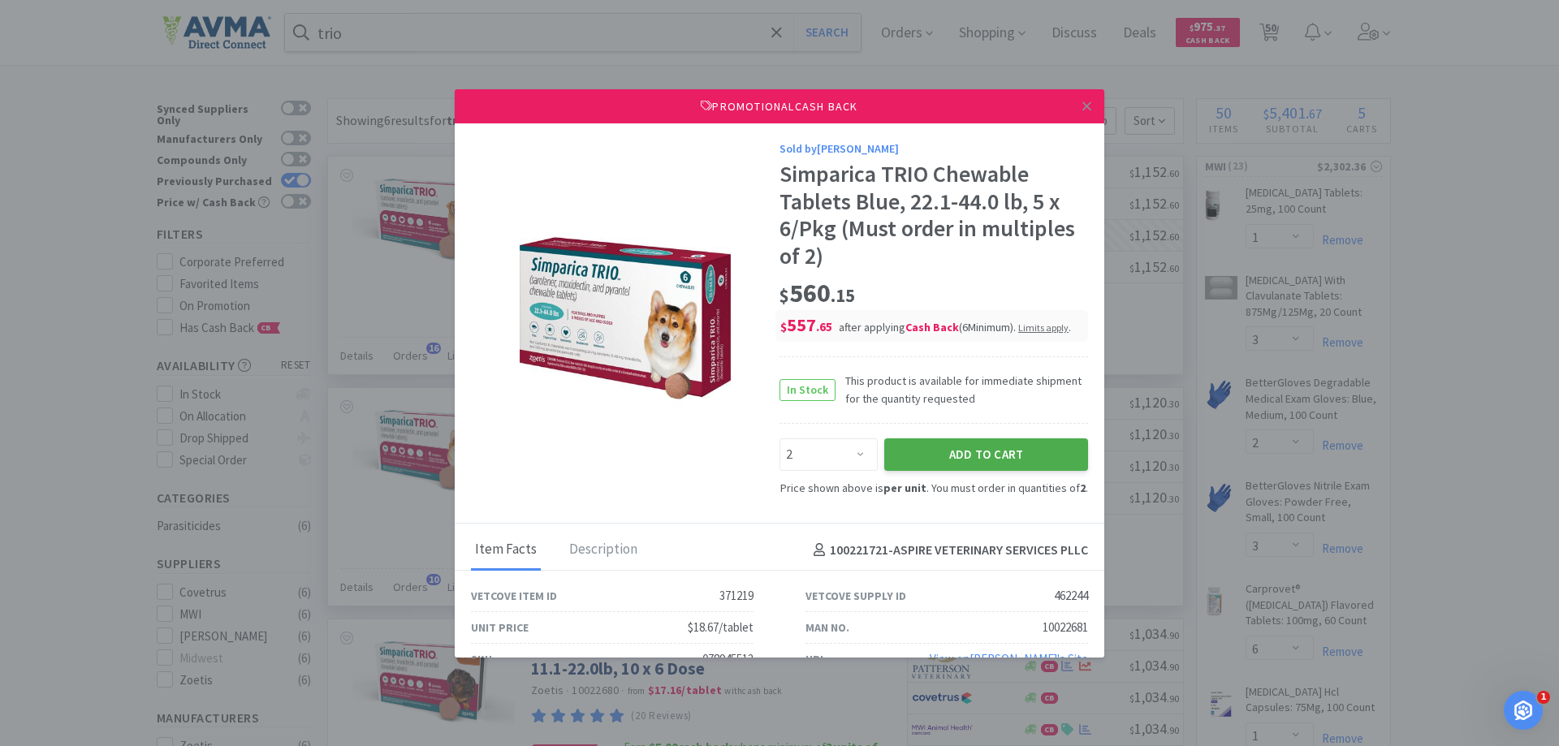
click at [974, 449] on button "Add to Cart" at bounding box center [987, 455] width 204 height 32
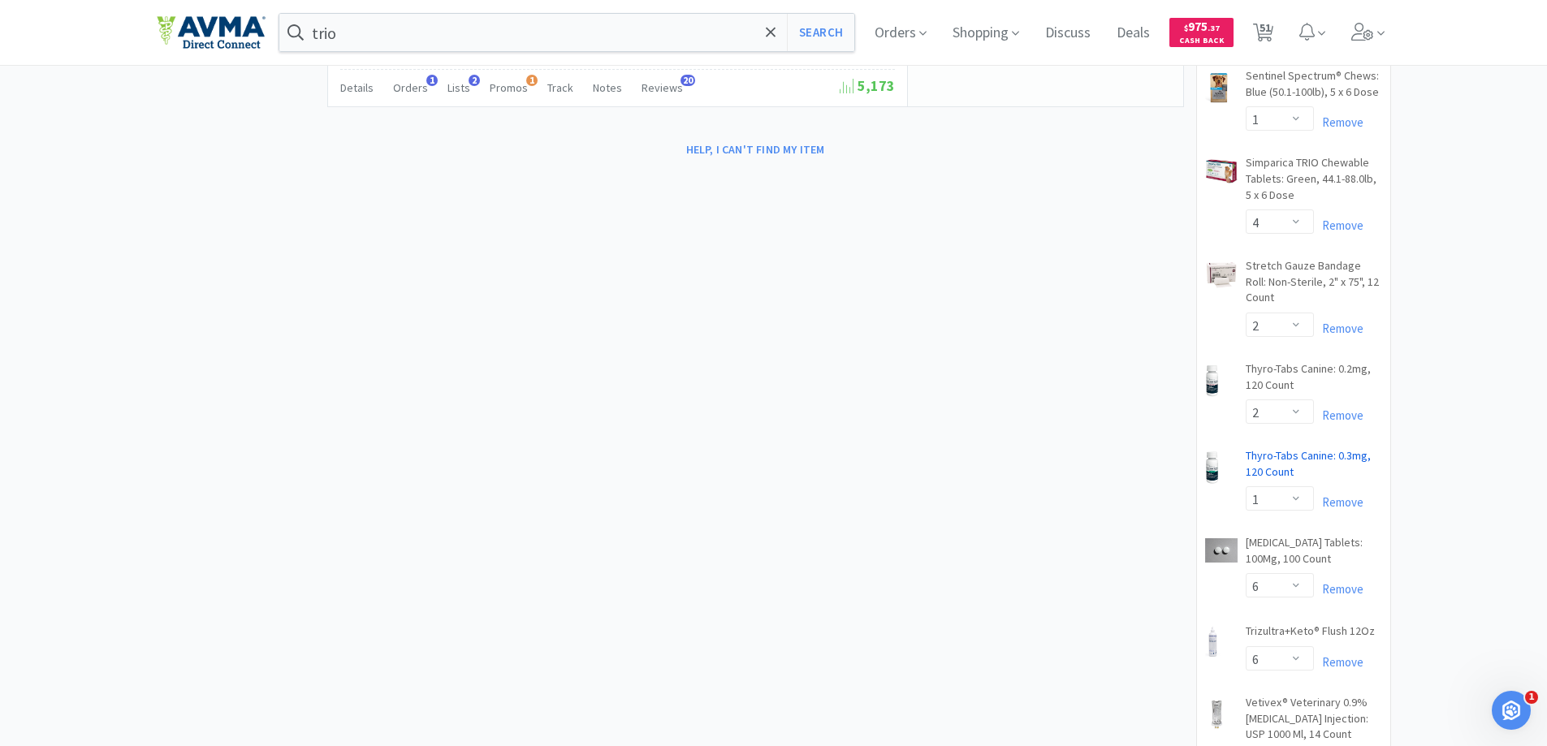
scroll to position [1543, 0]
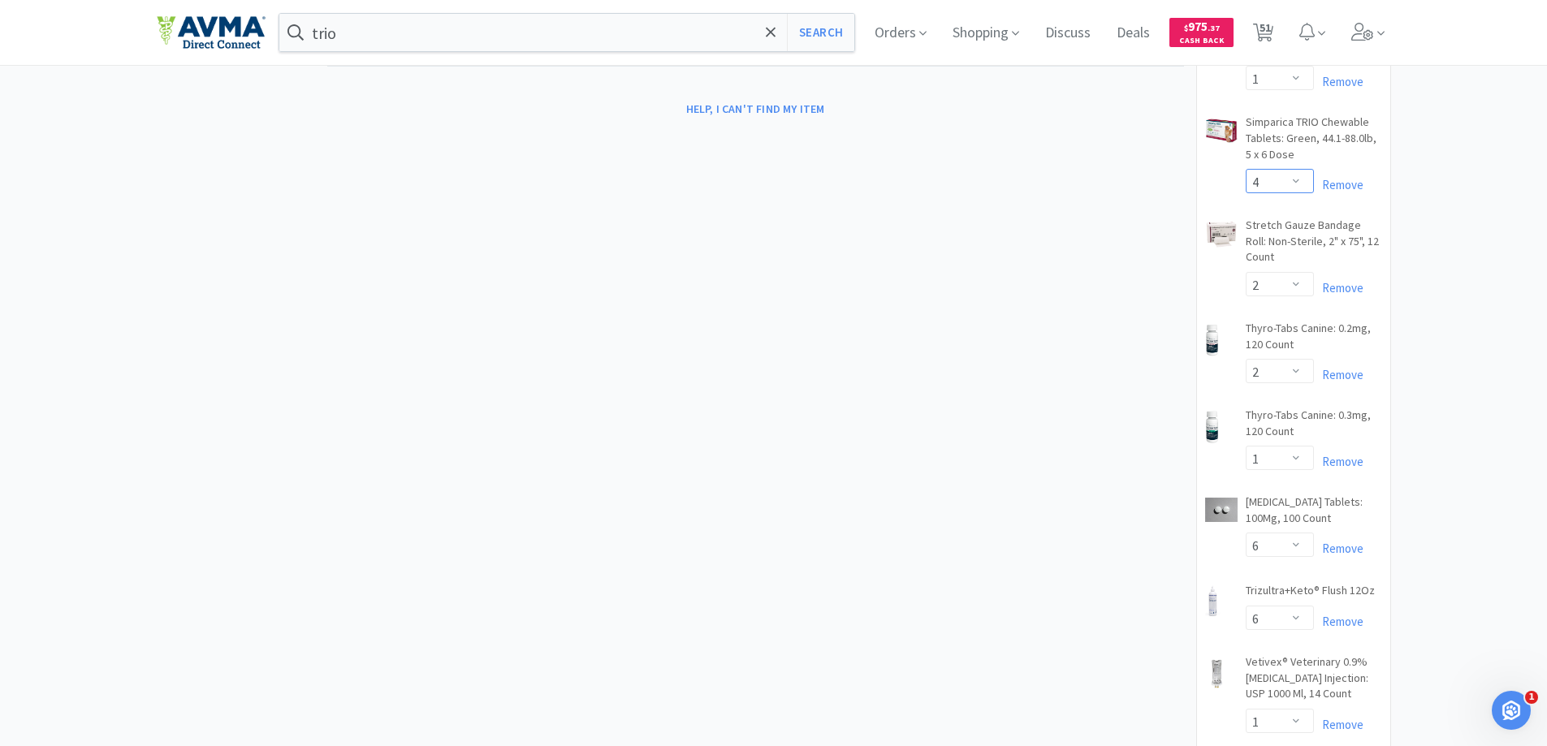
click at [1297, 184] on select "Enter Quantity 2 4 6 8 10 12 14 16 18 20 22 24 26 28 30 32 34 36 38 40 Enter Qu…" at bounding box center [1280, 181] width 68 height 24
click at [1246, 169] on select "Enter Quantity 2 4 6 8 10 12 14 16 18 20 22 24 26 28 30 32 34 36 38 40 Enter Qu…" at bounding box center [1280, 181] width 68 height 24
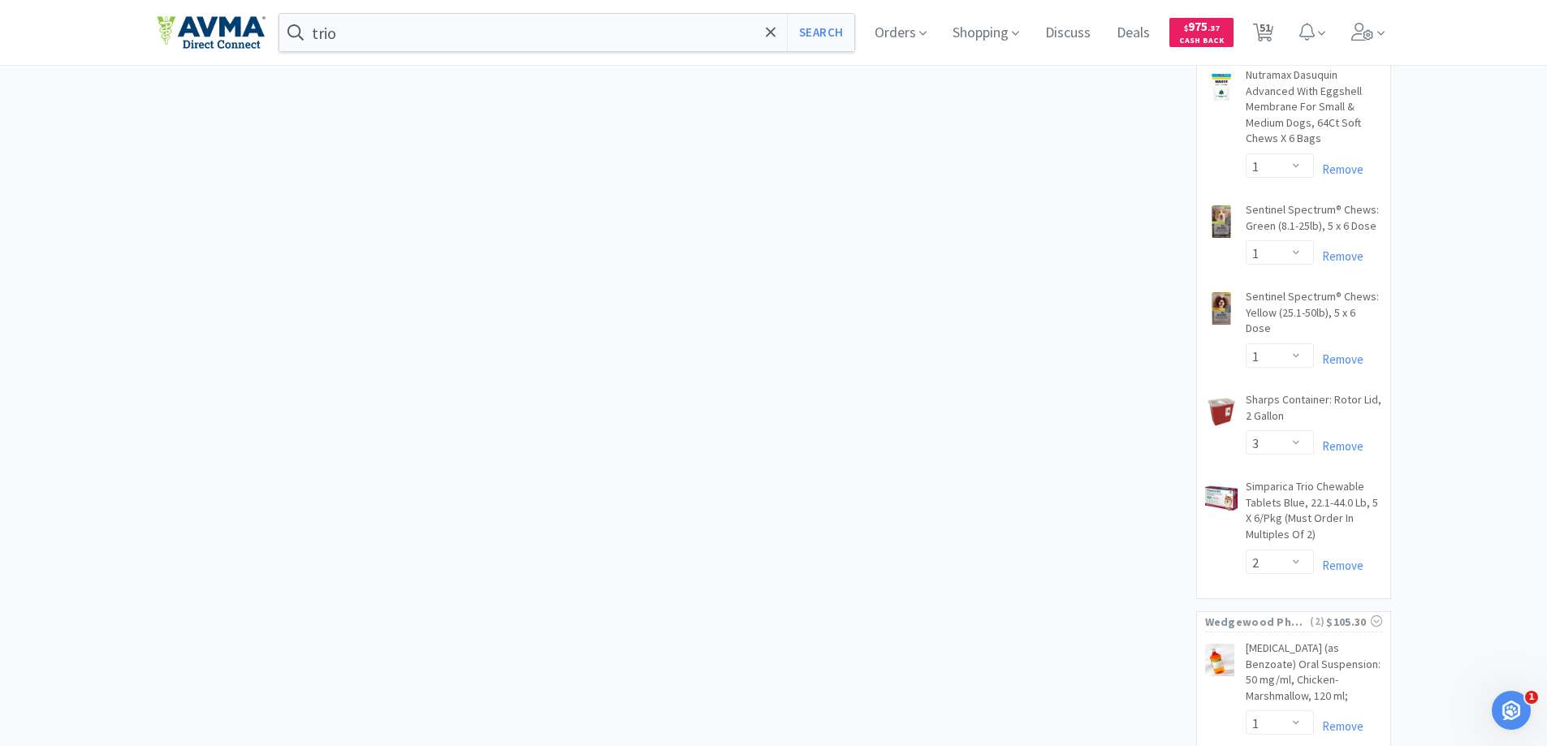
scroll to position [3330, 0]
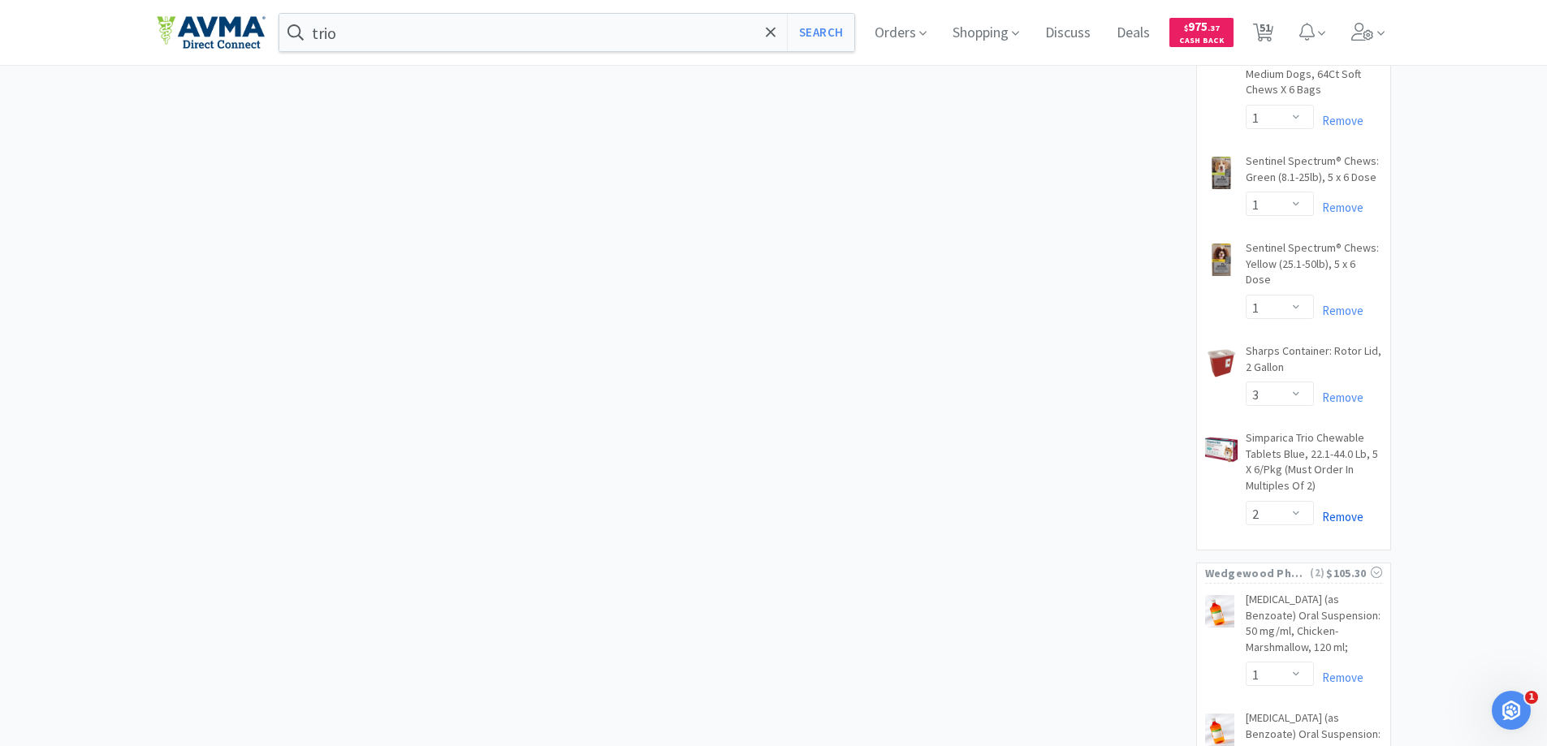
click at [1351, 509] on link "Remove" at bounding box center [1339, 516] width 50 height 15
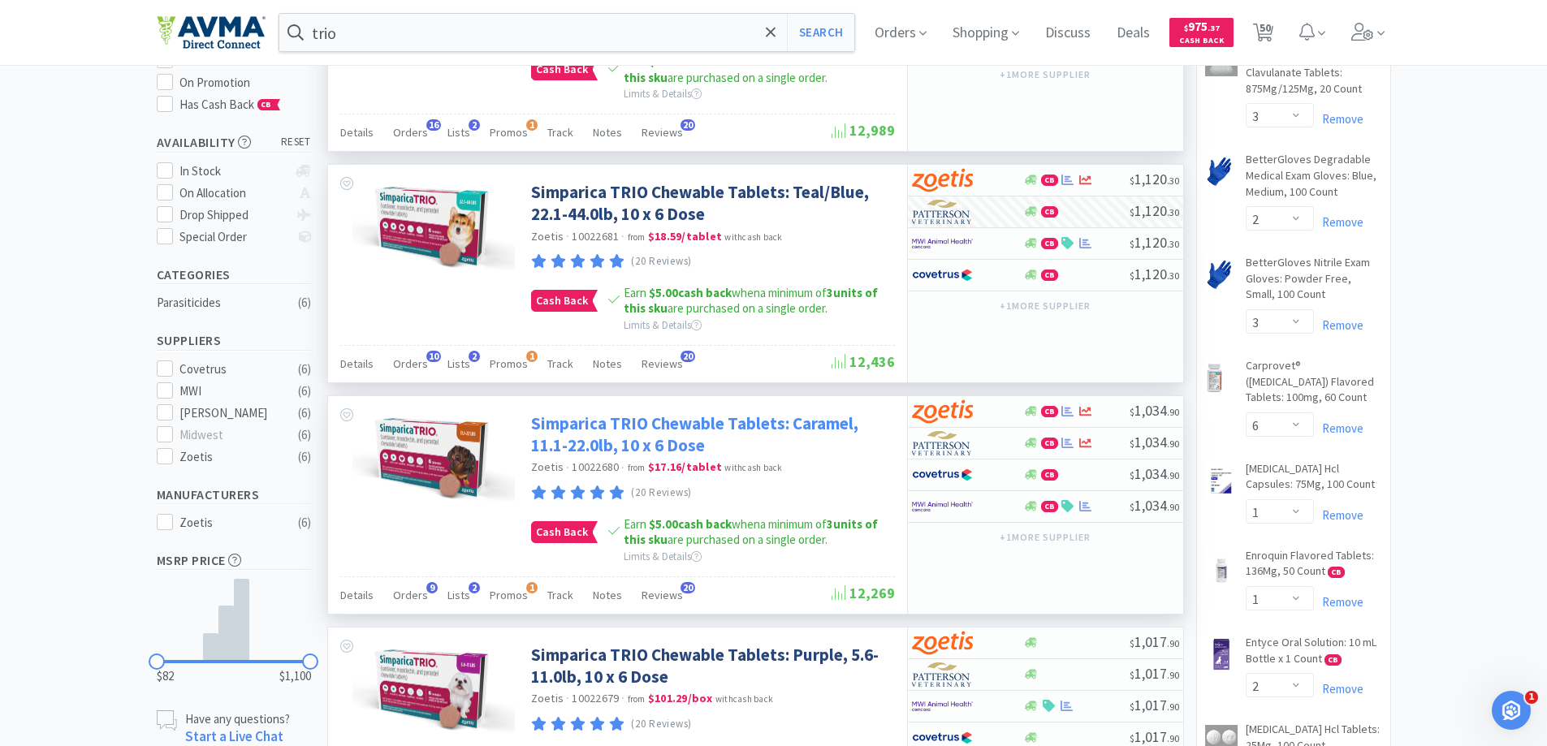
scroll to position [244, 0]
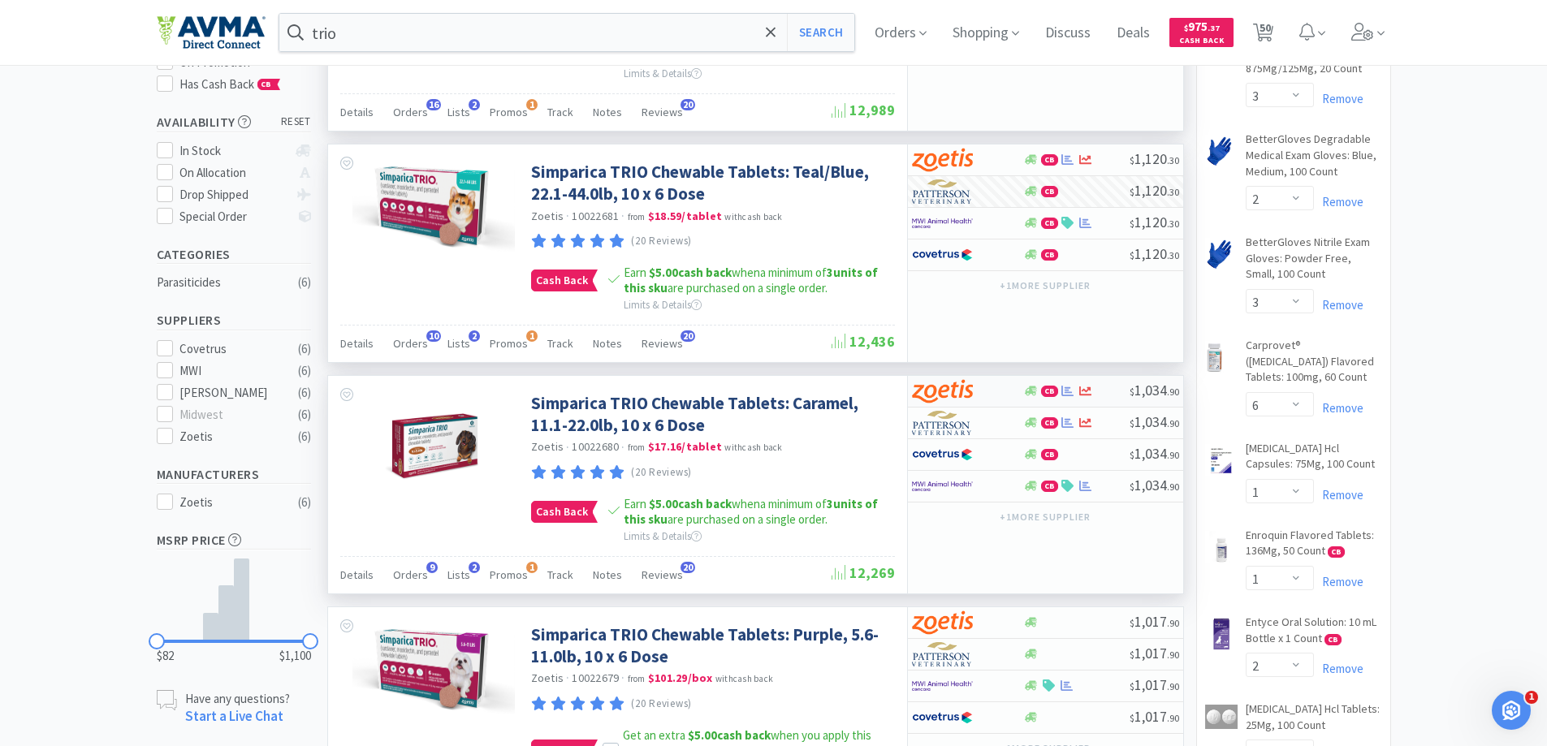
click at [952, 392] on img at bounding box center [942, 391] width 61 height 24
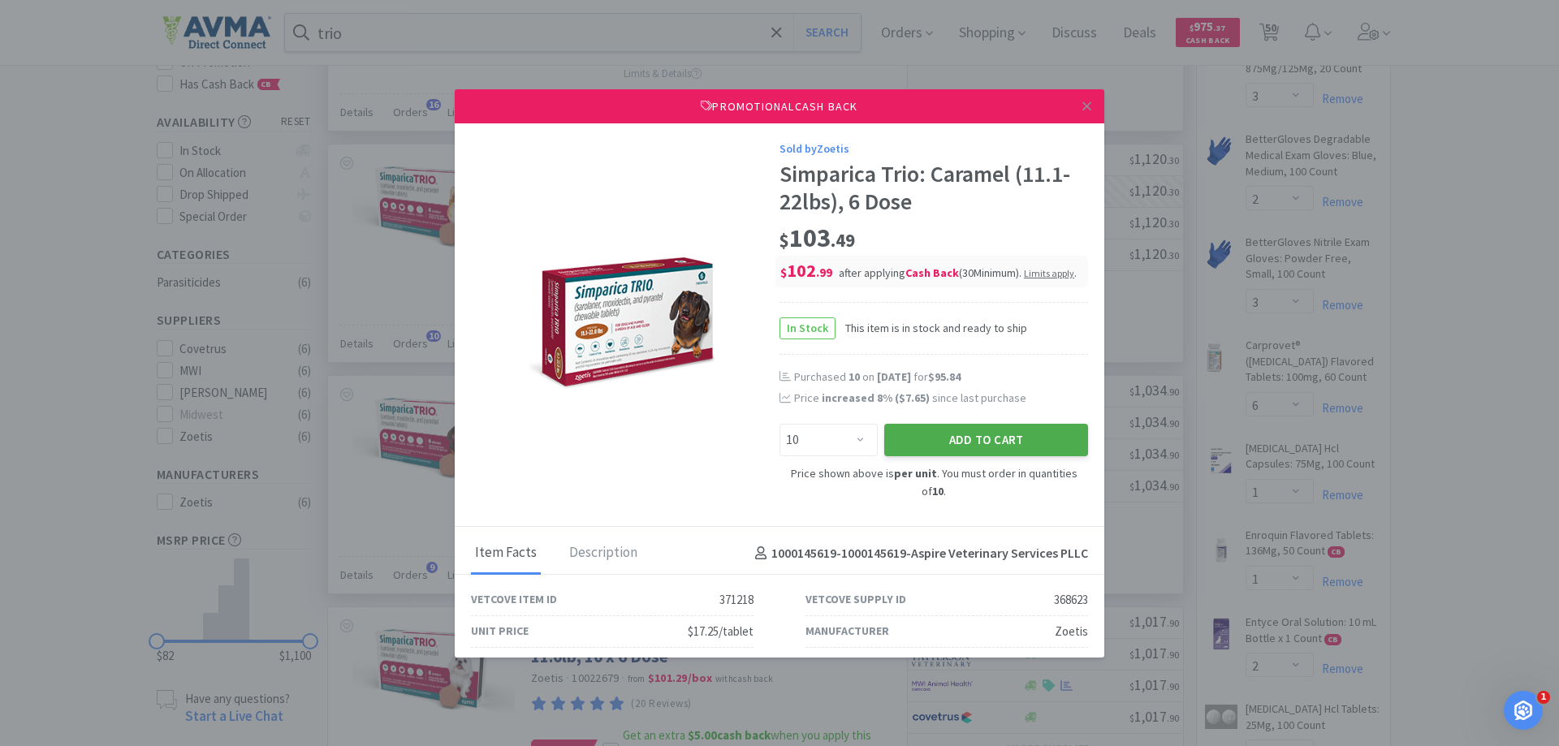
click at [933, 456] on button "Add to Cart" at bounding box center [987, 440] width 204 height 32
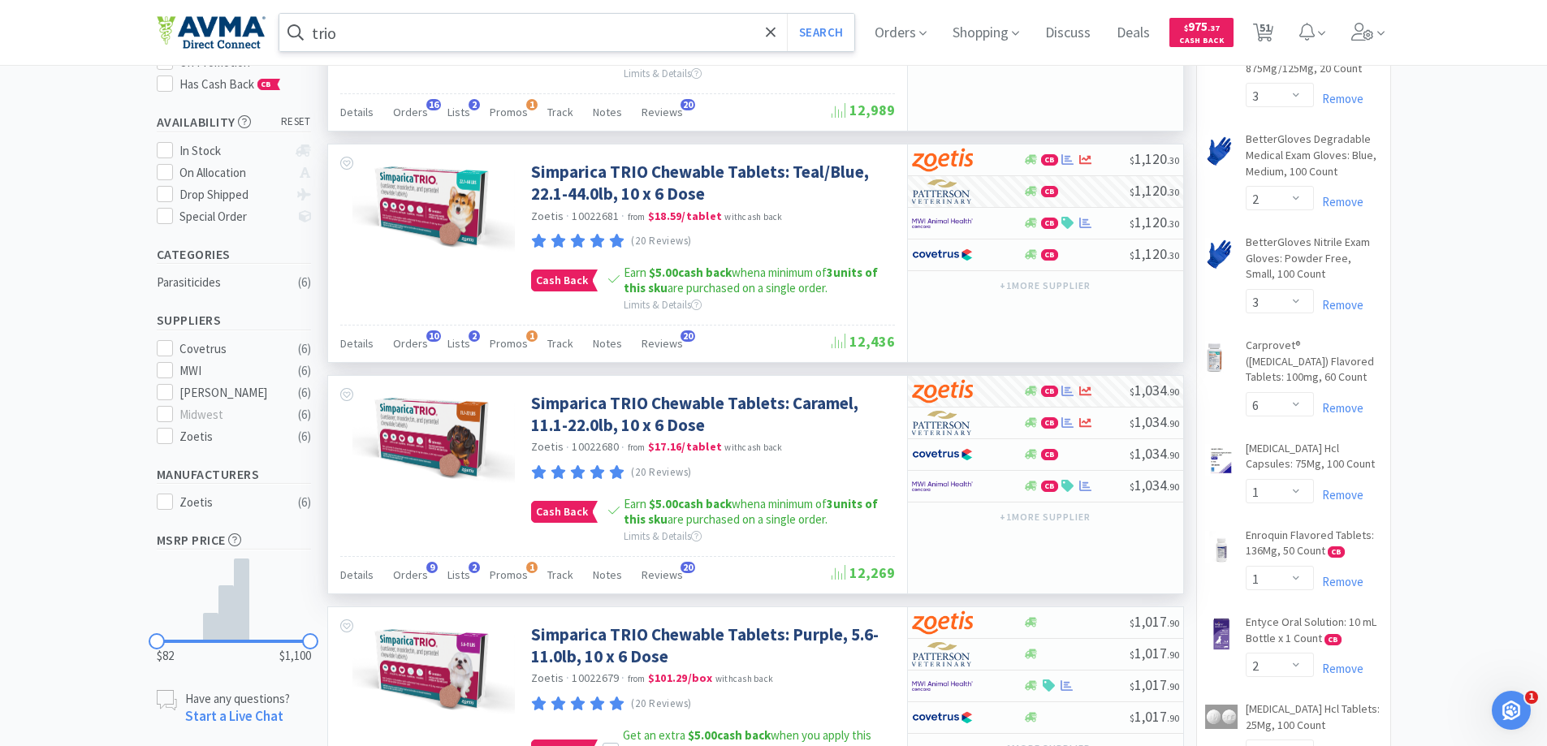
click at [452, 28] on input "trio" at bounding box center [567, 32] width 576 height 37
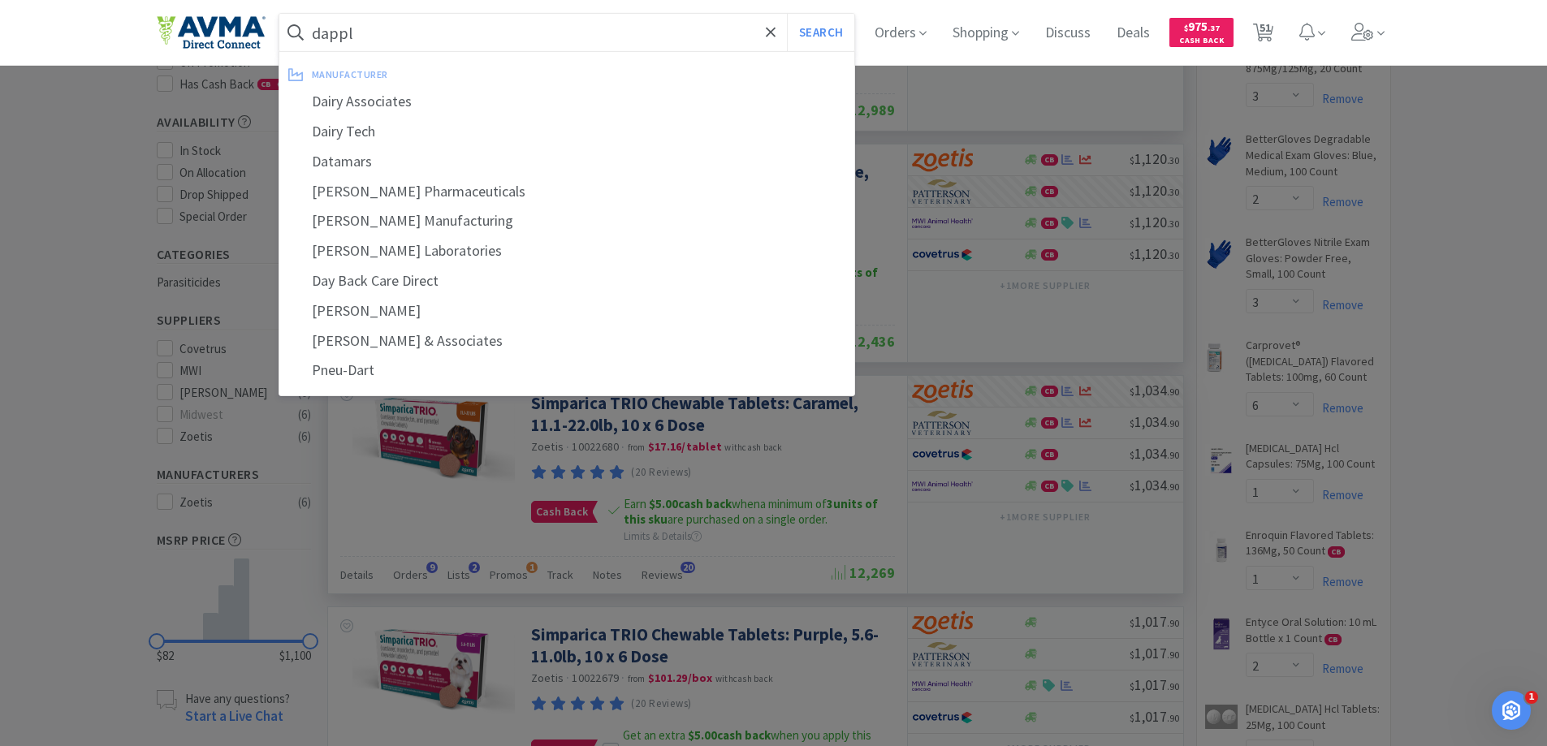
click at [787, 14] on button "Search" at bounding box center [820, 32] width 67 height 37
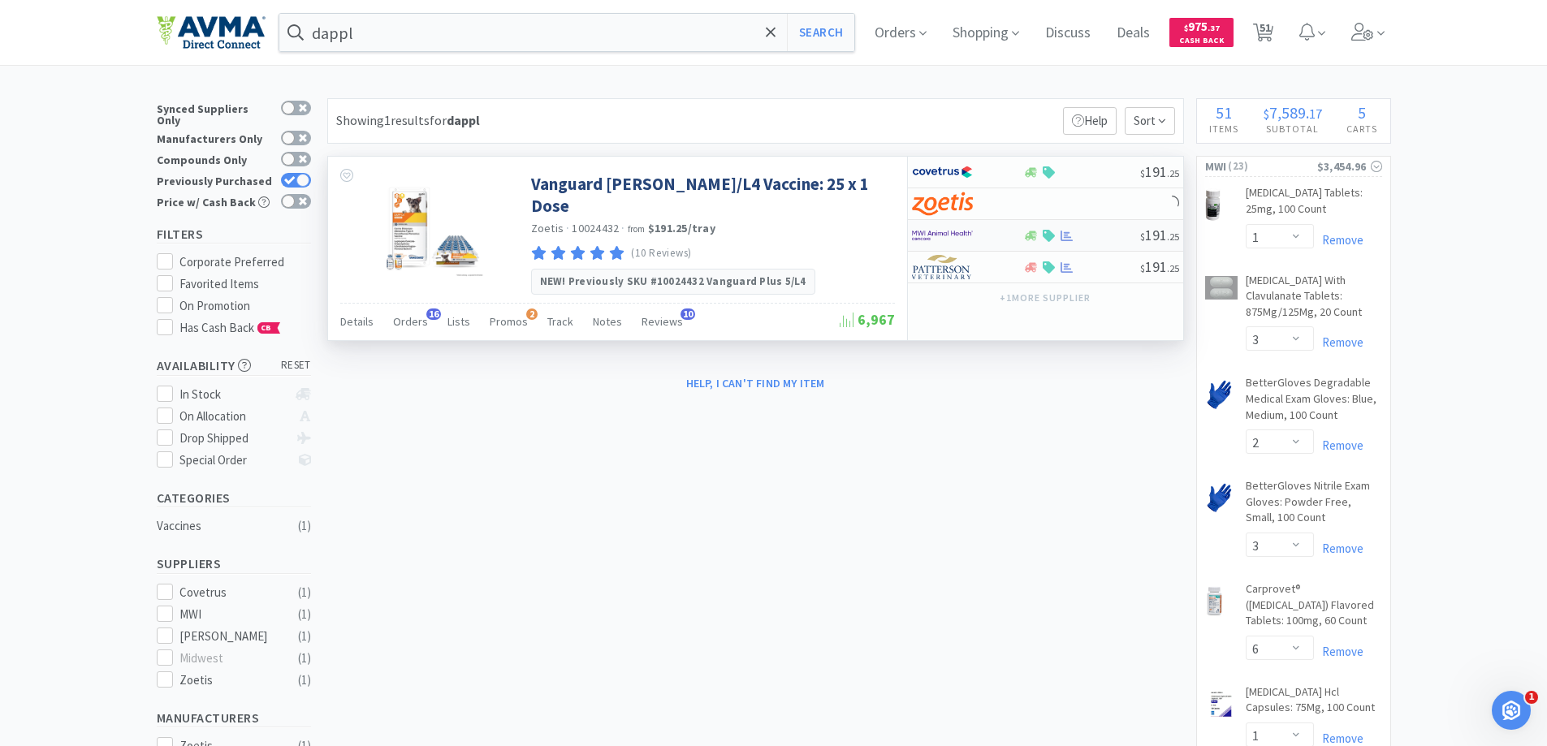
click at [945, 240] on img at bounding box center [942, 235] width 61 height 24
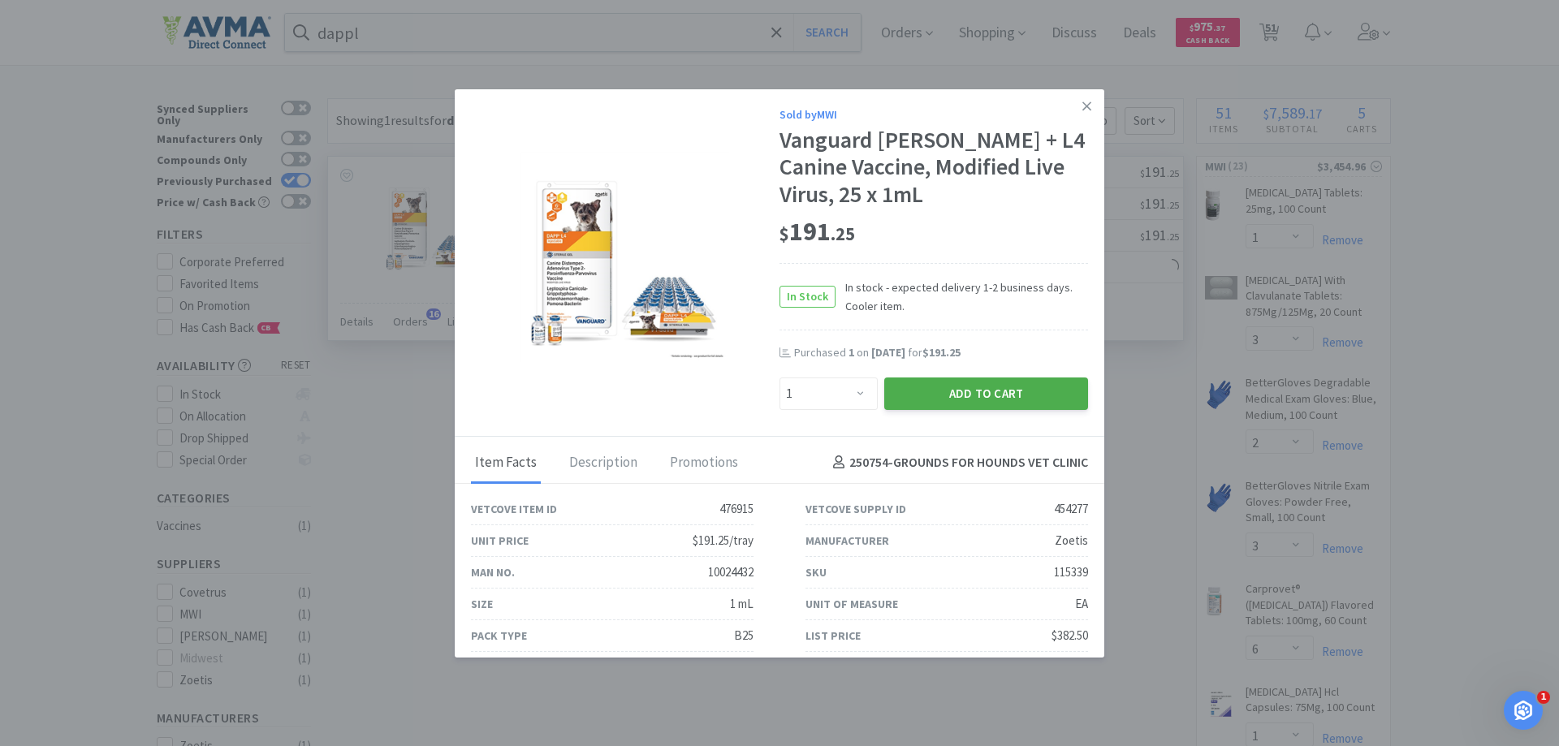
click at [964, 396] on button "Add to Cart" at bounding box center [987, 394] width 204 height 32
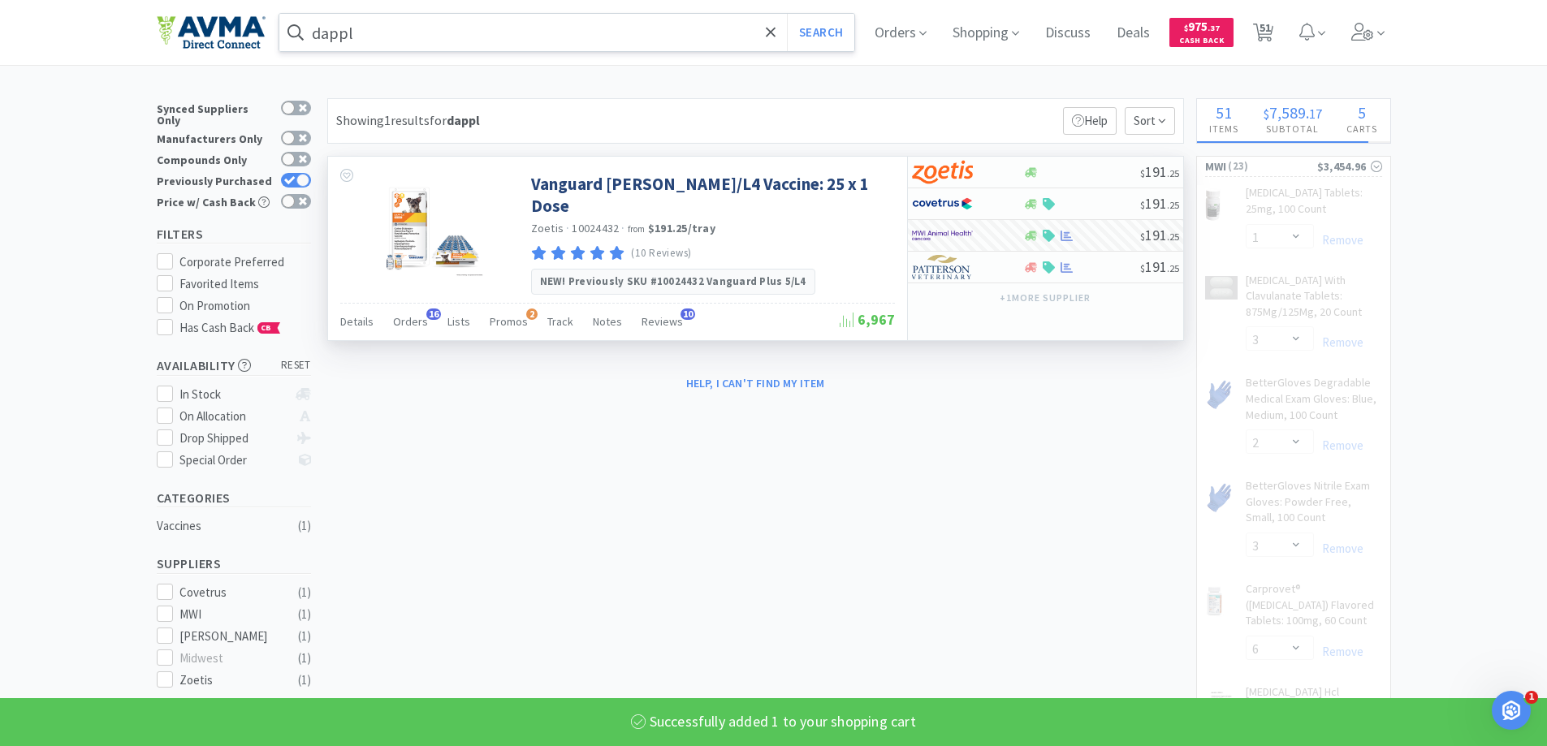
click at [500, 33] on input "dappl" at bounding box center [567, 32] width 576 height 37
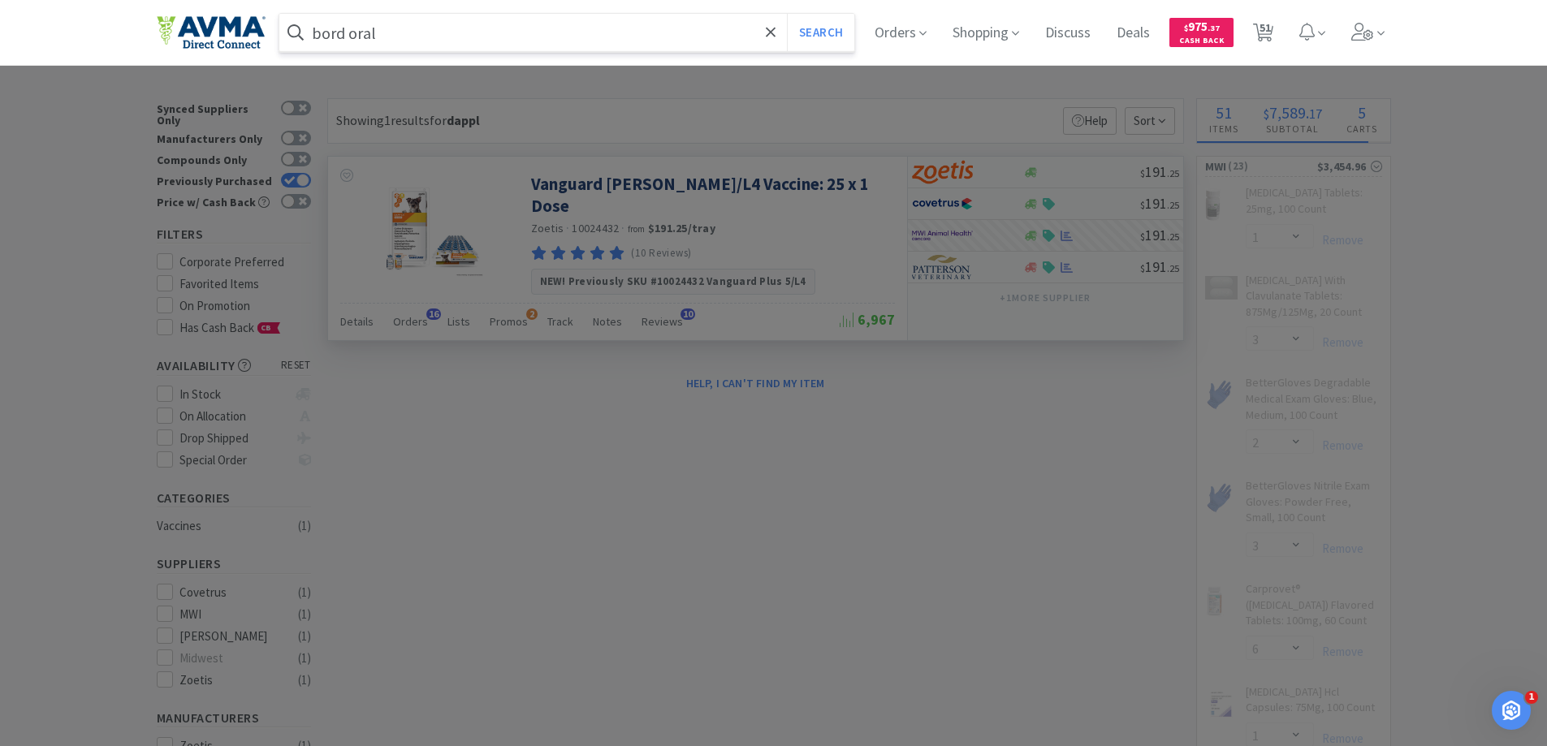
click at [787, 14] on button "Search" at bounding box center [820, 32] width 67 height 37
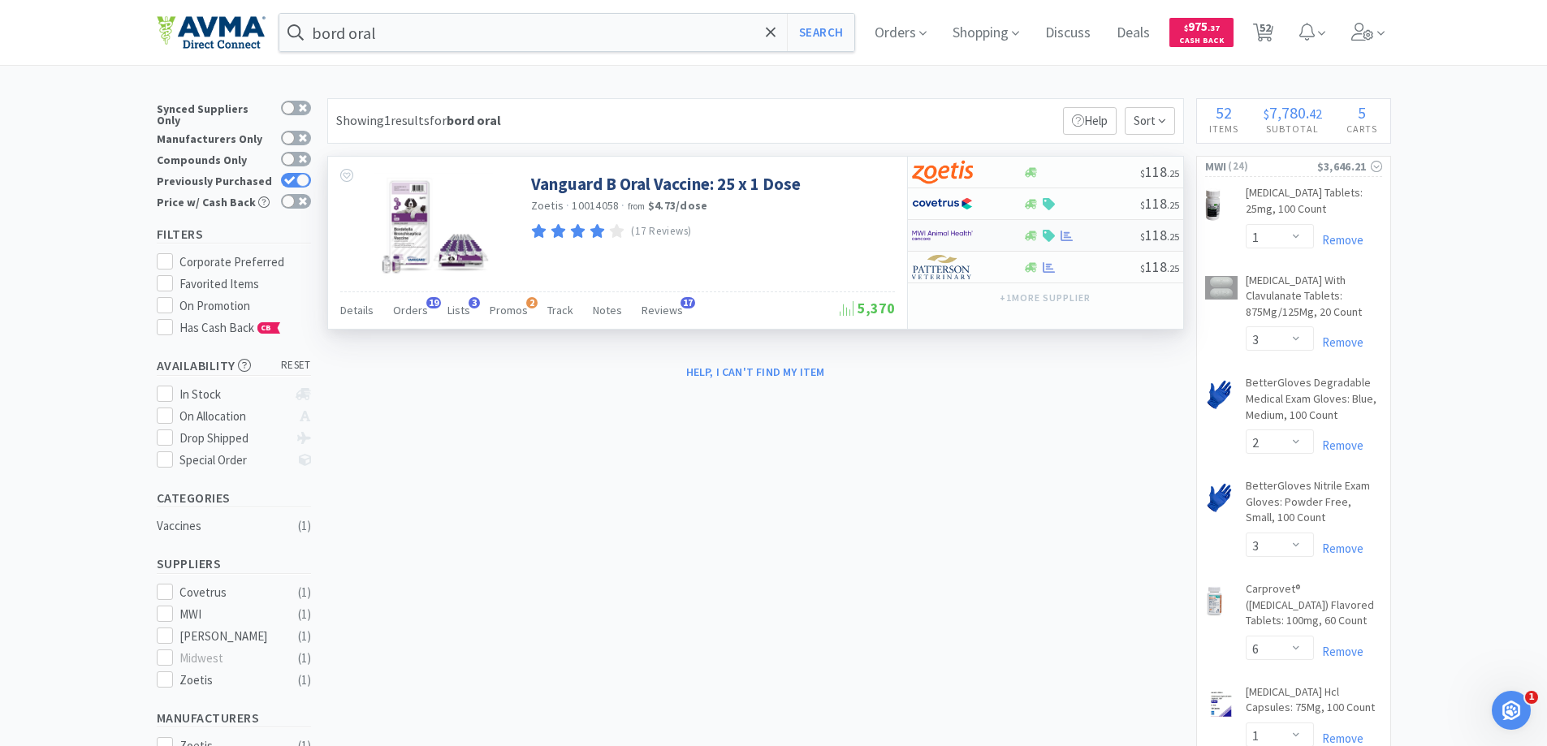
click at [932, 237] on img at bounding box center [942, 235] width 61 height 24
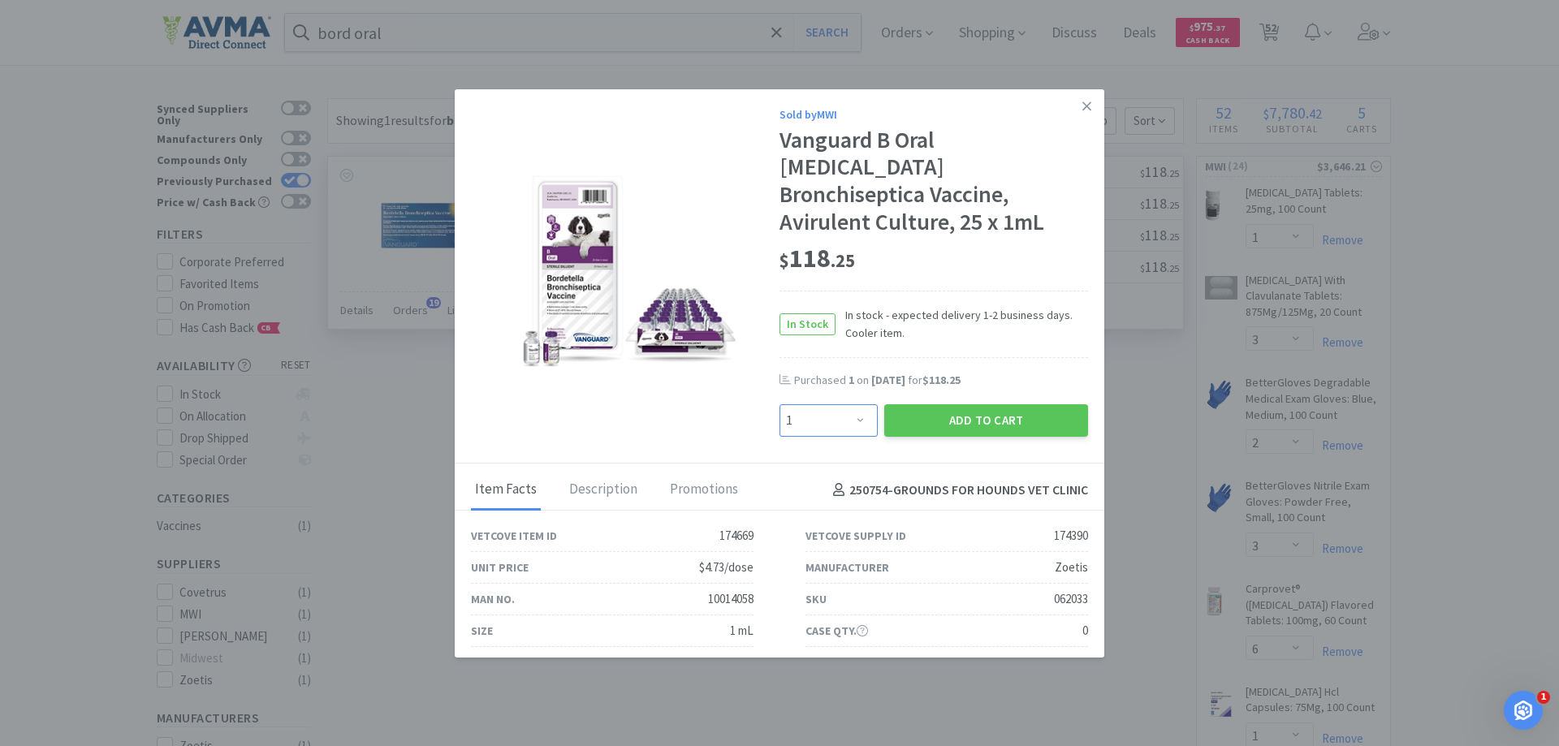
click at [816, 404] on select "Enter Quantity 1 2 3 4 5 6 7 8 9 10 11 12 13 14 15 16 17 18 19 20 Enter Quantity" at bounding box center [829, 420] width 98 height 32
click at [780, 404] on select "Enter Quantity 1 2 3 4 5 6 7 8 9 10 11 12 13 14 15 16 17 18 19 20 Enter Quantity" at bounding box center [829, 420] width 98 height 32
click at [925, 404] on button "Add to Cart" at bounding box center [987, 420] width 204 height 32
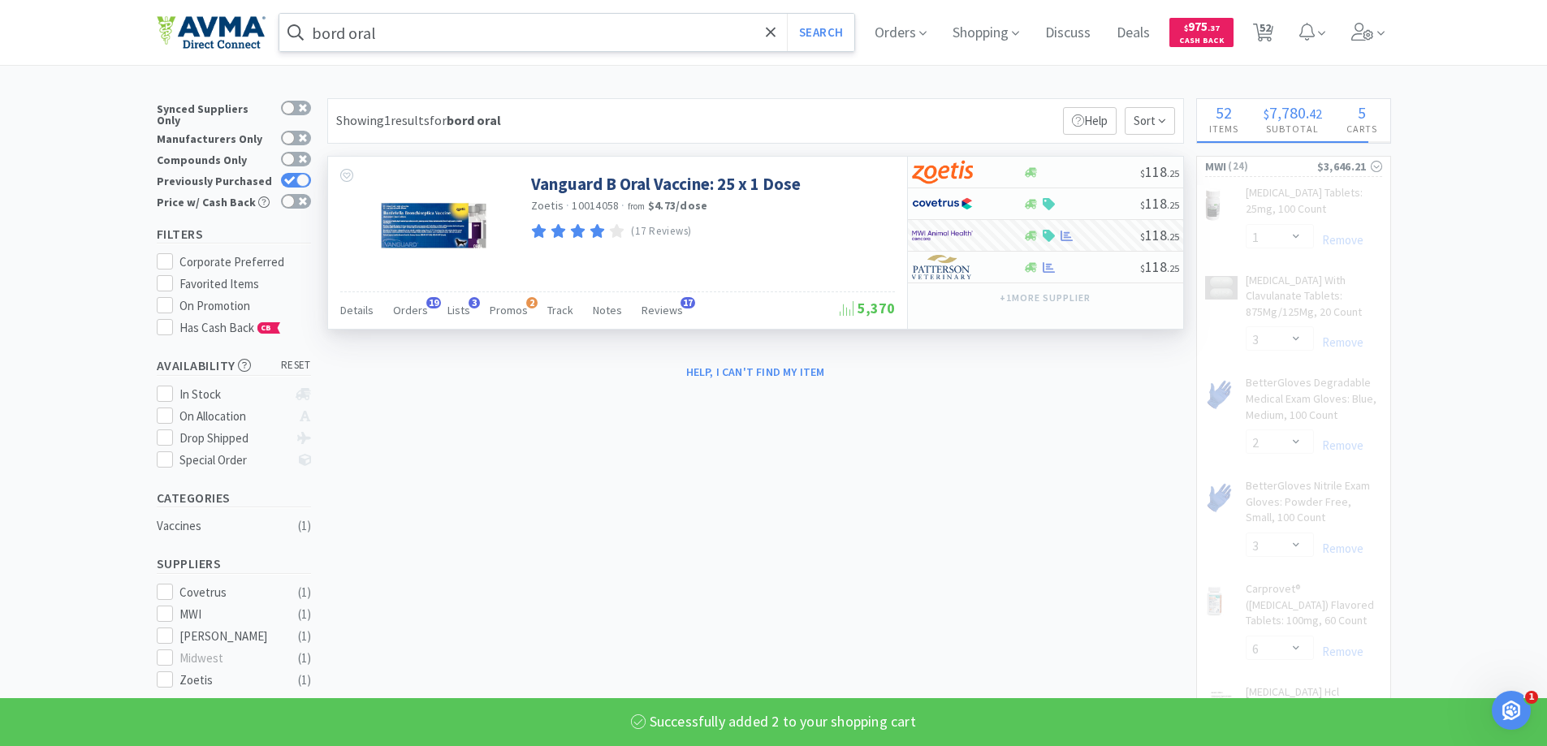
click at [424, 45] on input "bord oral" at bounding box center [567, 32] width 576 height 37
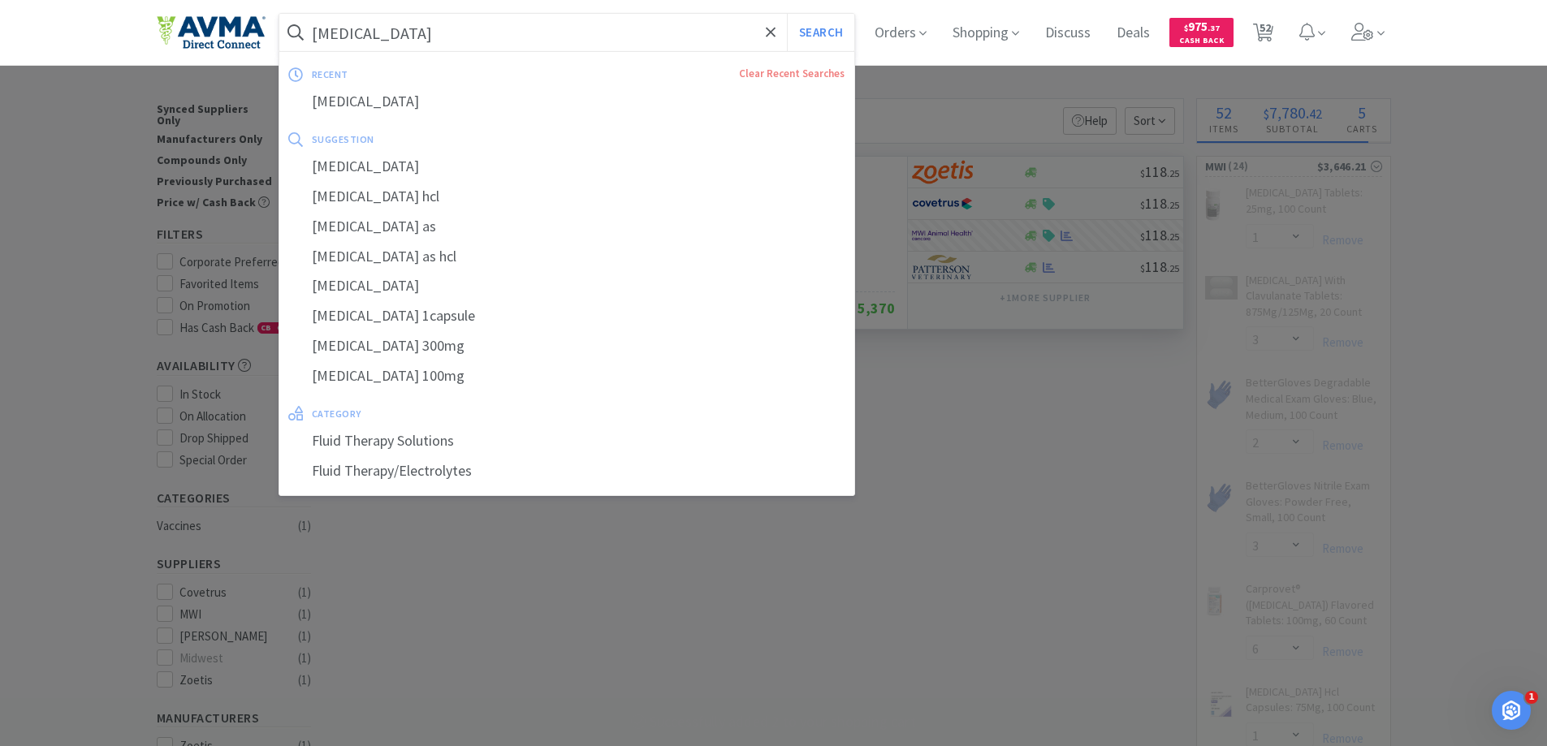
click at [787, 14] on button "Search" at bounding box center [820, 32] width 67 height 37
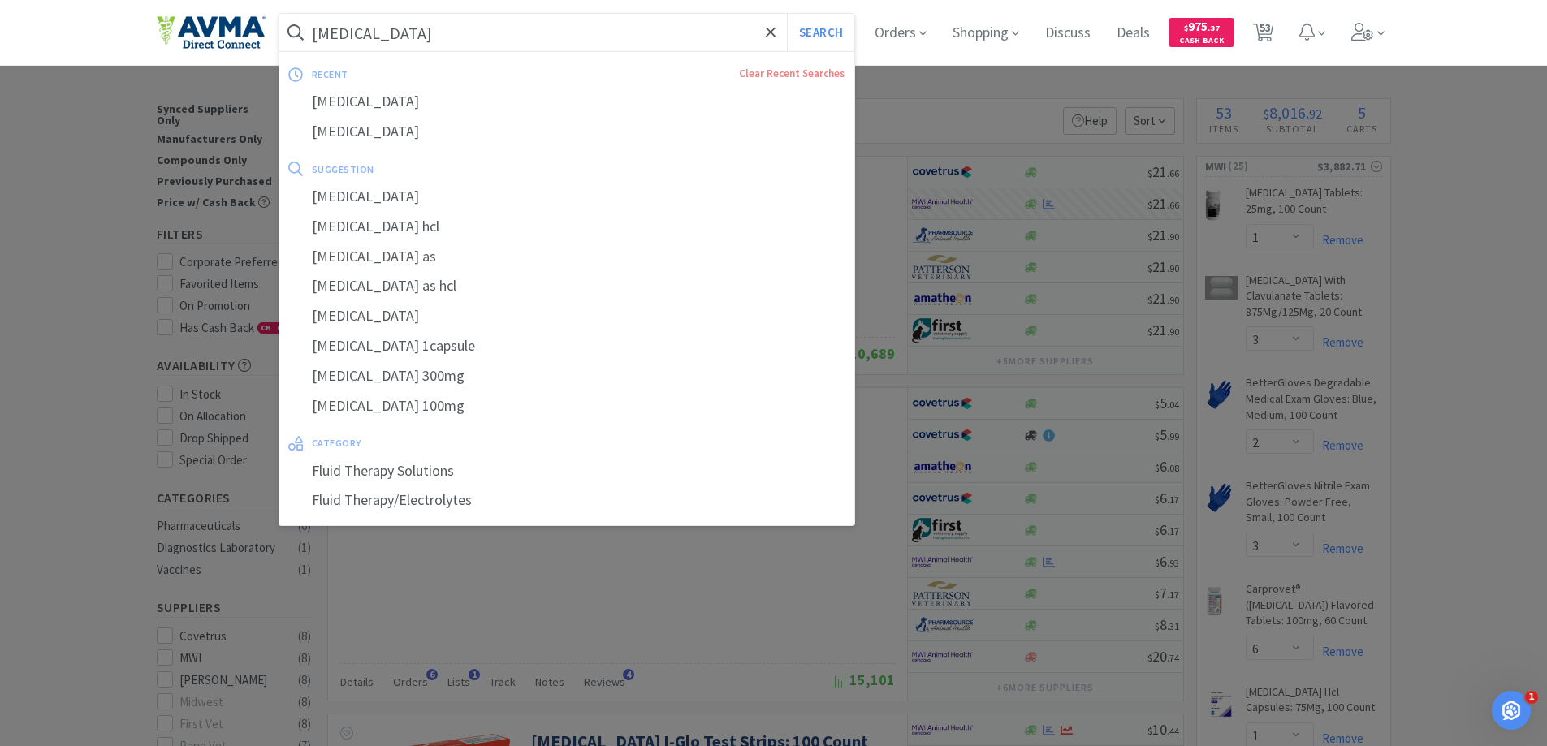
click at [461, 37] on input "[MEDICAL_DATA]" at bounding box center [567, 32] width 576 height 37
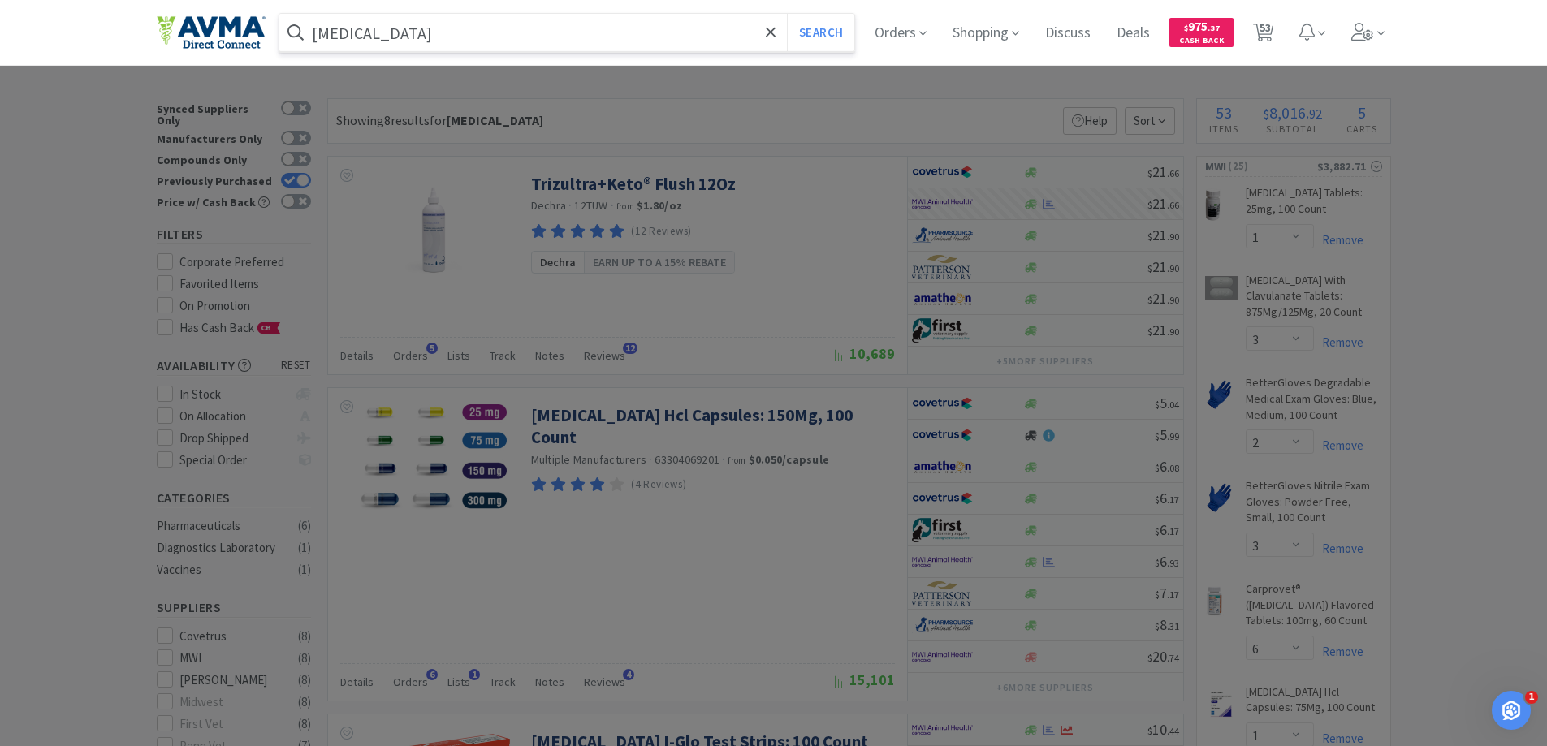
click at [787, 14] on button "Search" at bounding box center [820, 32] width 67 height 37
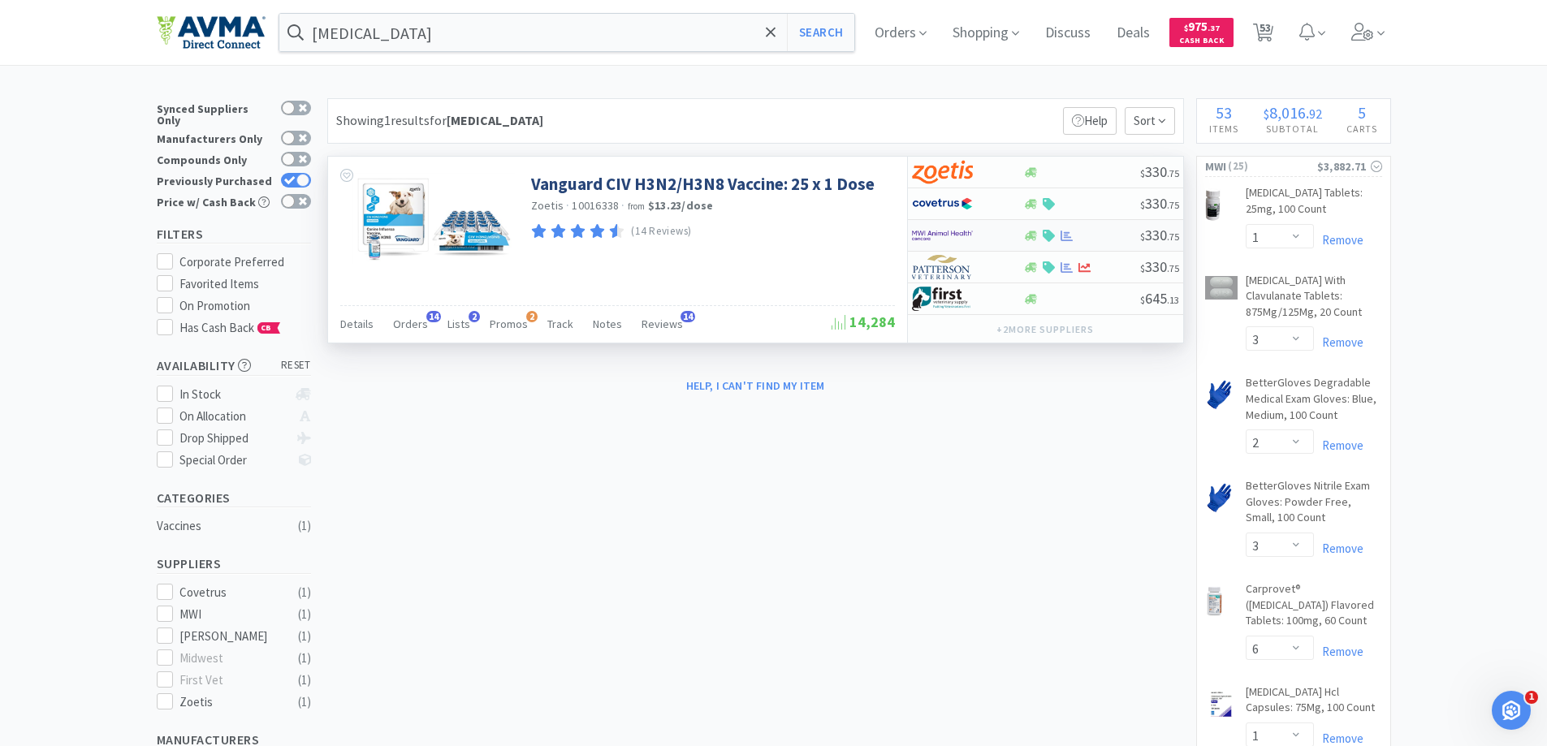
click at [945, 231] on img at bounding box center [942, 235] width 61 height 24
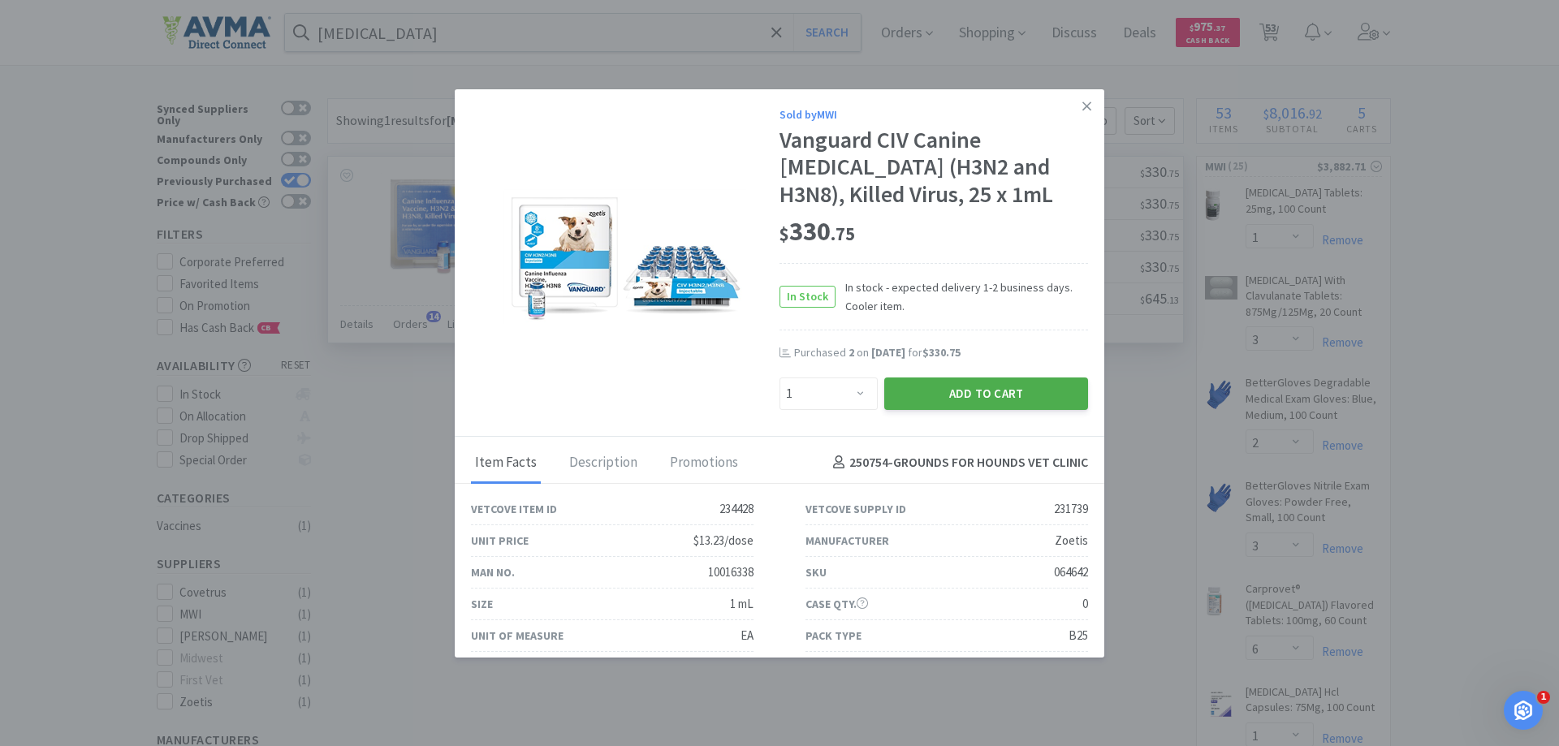
click at [922, 385] on button "Add to Cart" at bounding box center [987, 394] width 204 height 32
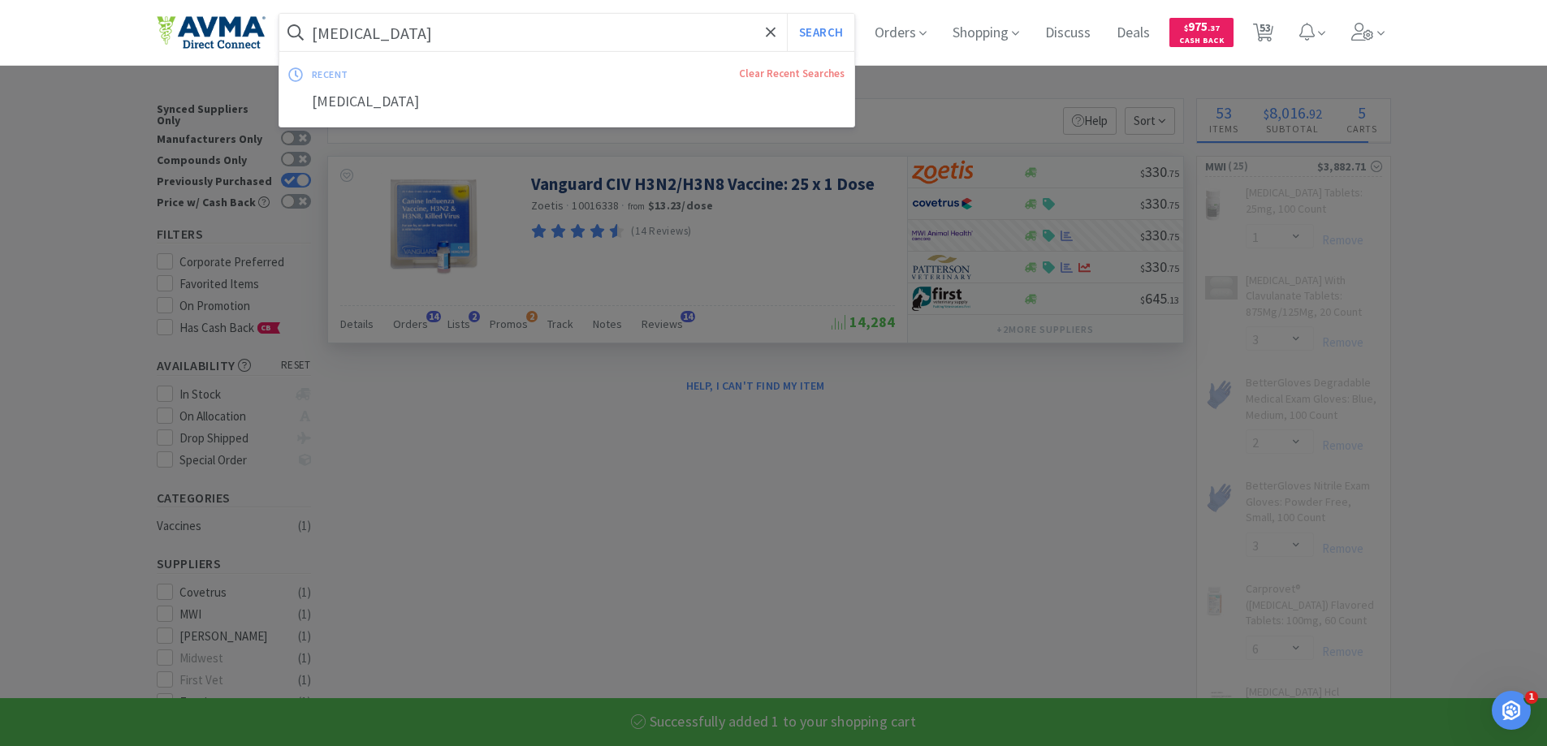
click at [481, 28] on input "[MEDICAL_DATA]" at bounding box center [567, 32] width 576 height 37
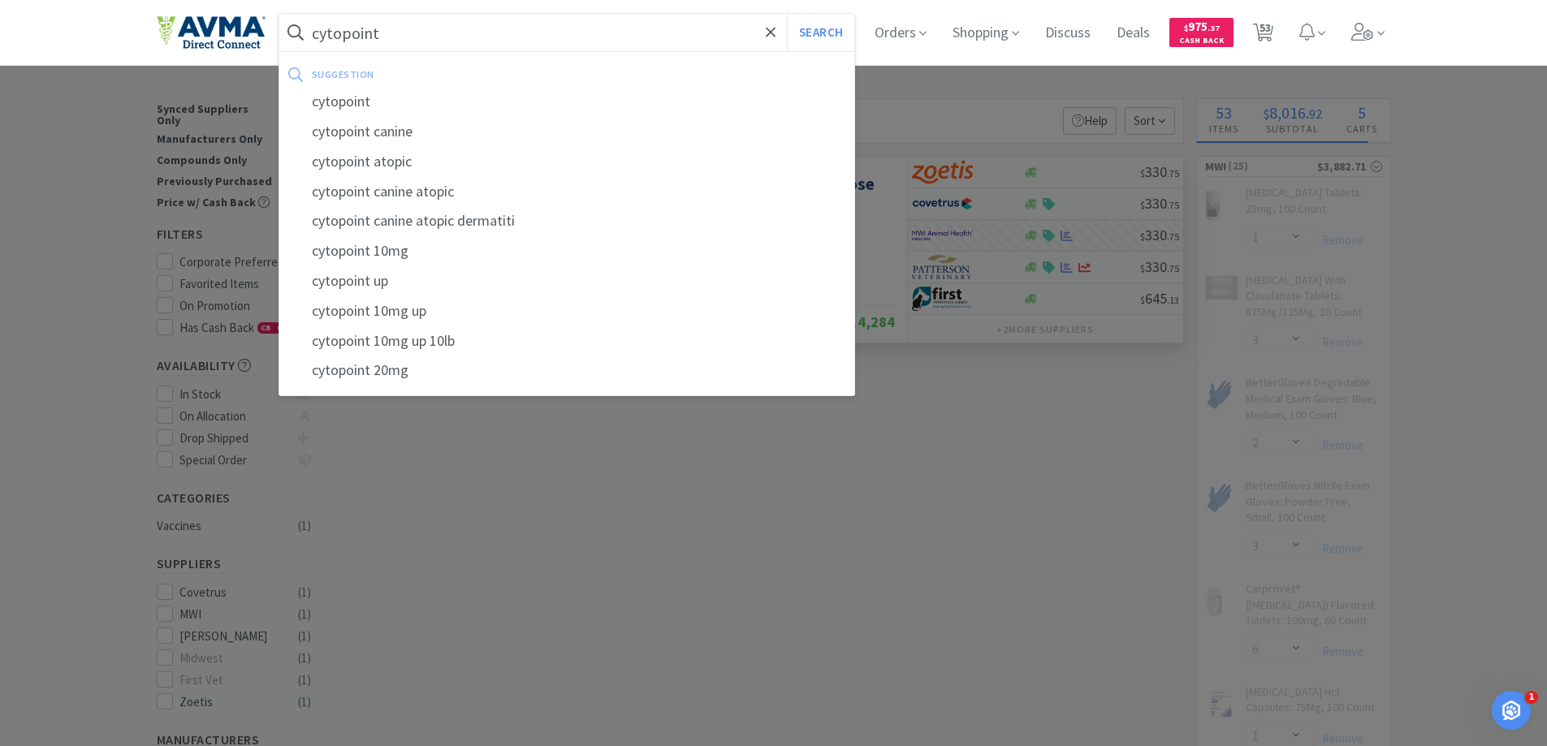
click at [787, 14] on button "Search" at bounding box center [820, 32] width 67 height 37
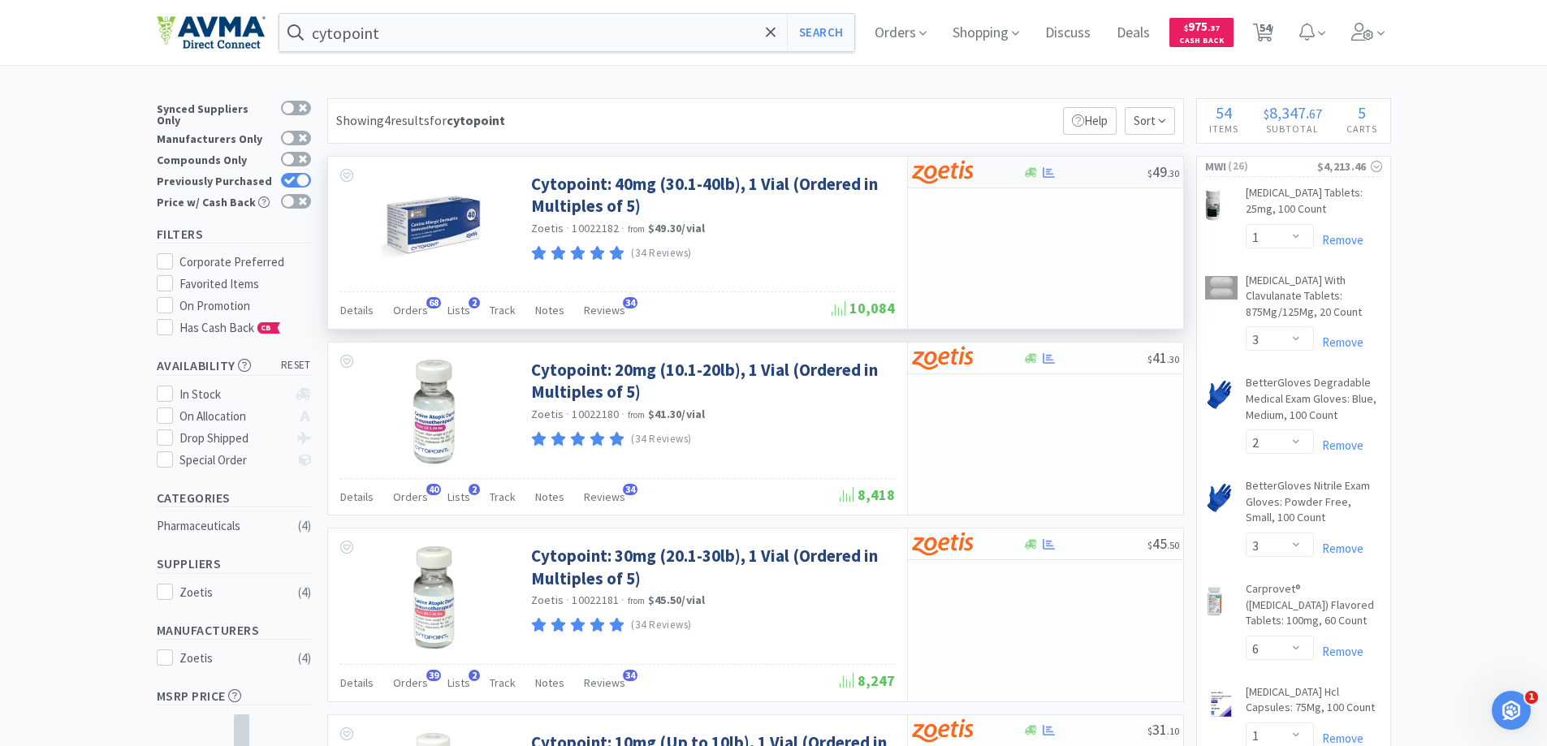
click at [936, 178] on img at bounding box center [942, 172] width 61 height 24
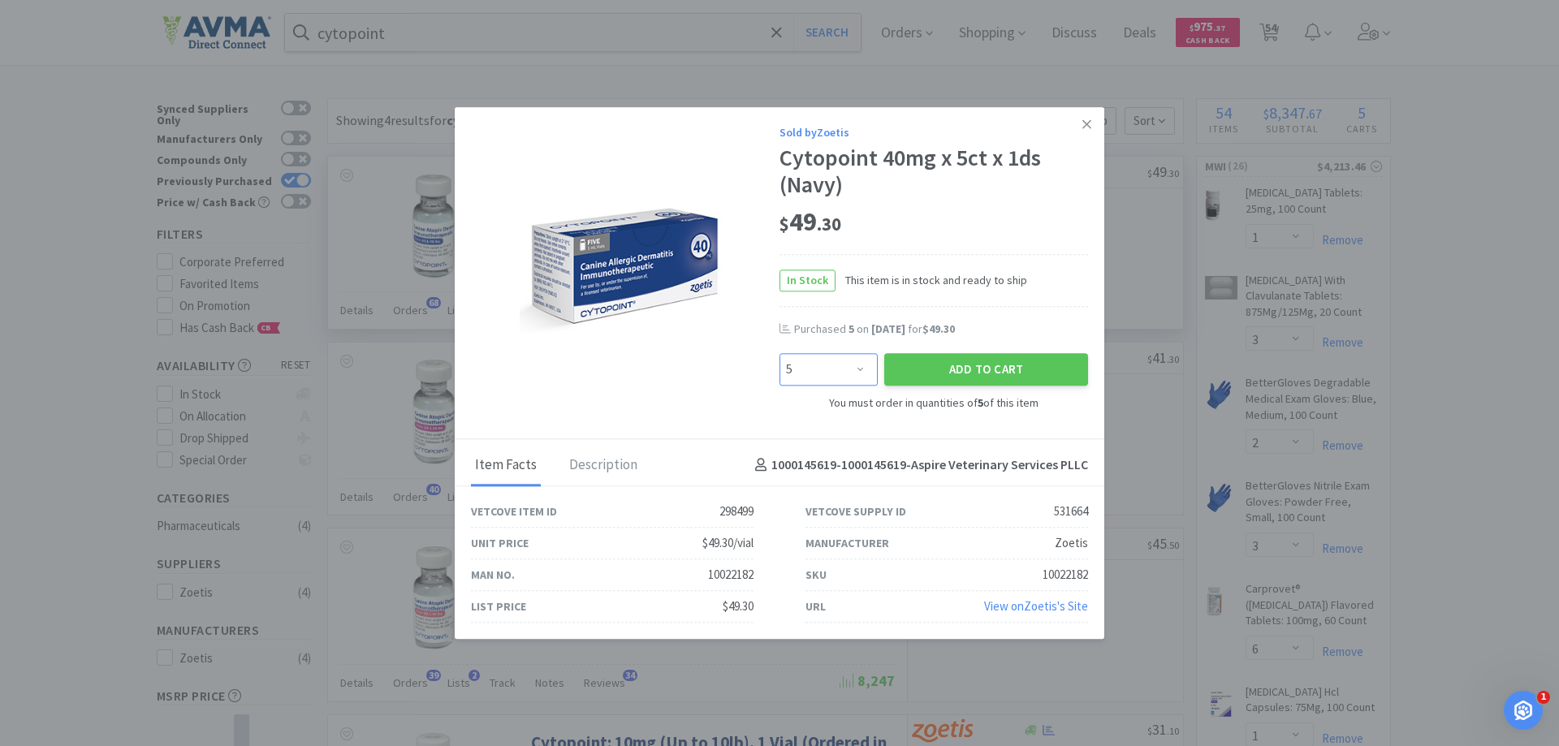
click at [816, 373] on select "Enter Quantity 5 10 15 20 25 30 35 40 45 50 55 60 65 70 75 80 85 90 95 100 Ente…" at bounding box center [829, 370] width 98 height 32
click at [780, 354] on select "Enter Quantity 5 10 15 20 25 30 35 40 45 50 55 60 65 70 75 80 85 90 95 100 Ente…" at bounding box center [829, 370] width 98 height 32
click at [912, 369] on button "Add to Cart" at bounding box center [987, 370] width 204 height 32
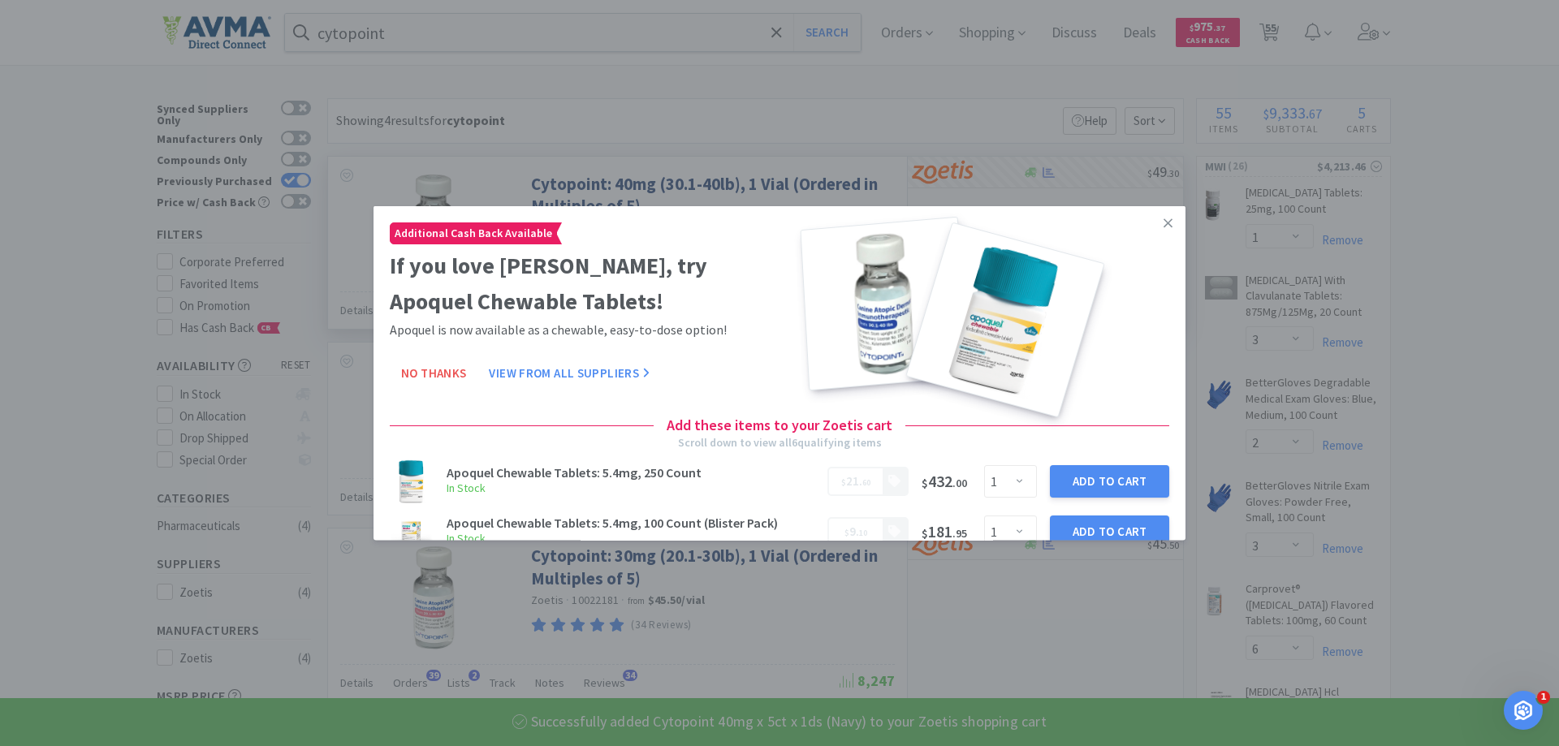
click at [1164, 224] on icon at bounding box center [1168, 222] width 9 height 15
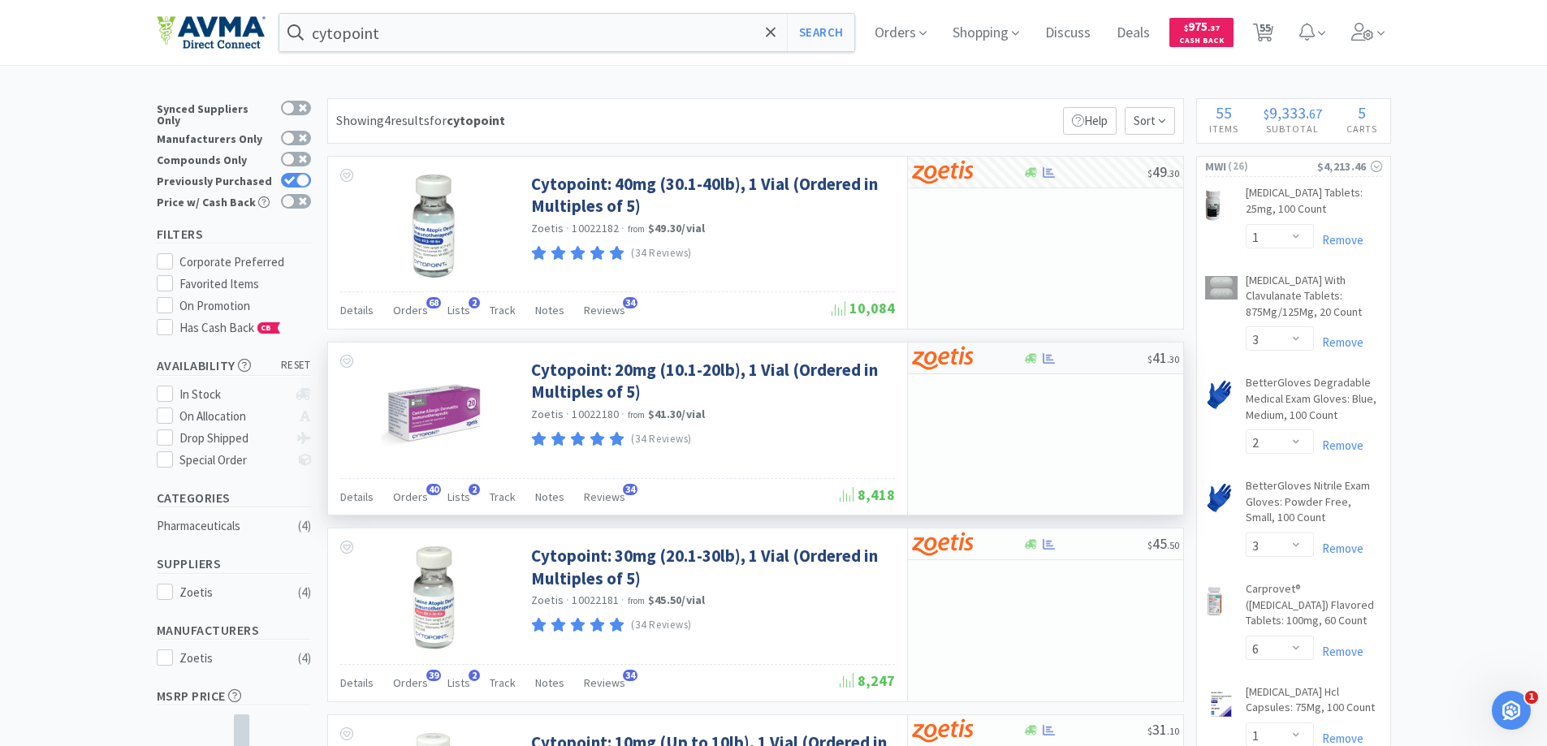
click at [944, 358] on img at bounding box center [942, 358] width 61 height 24
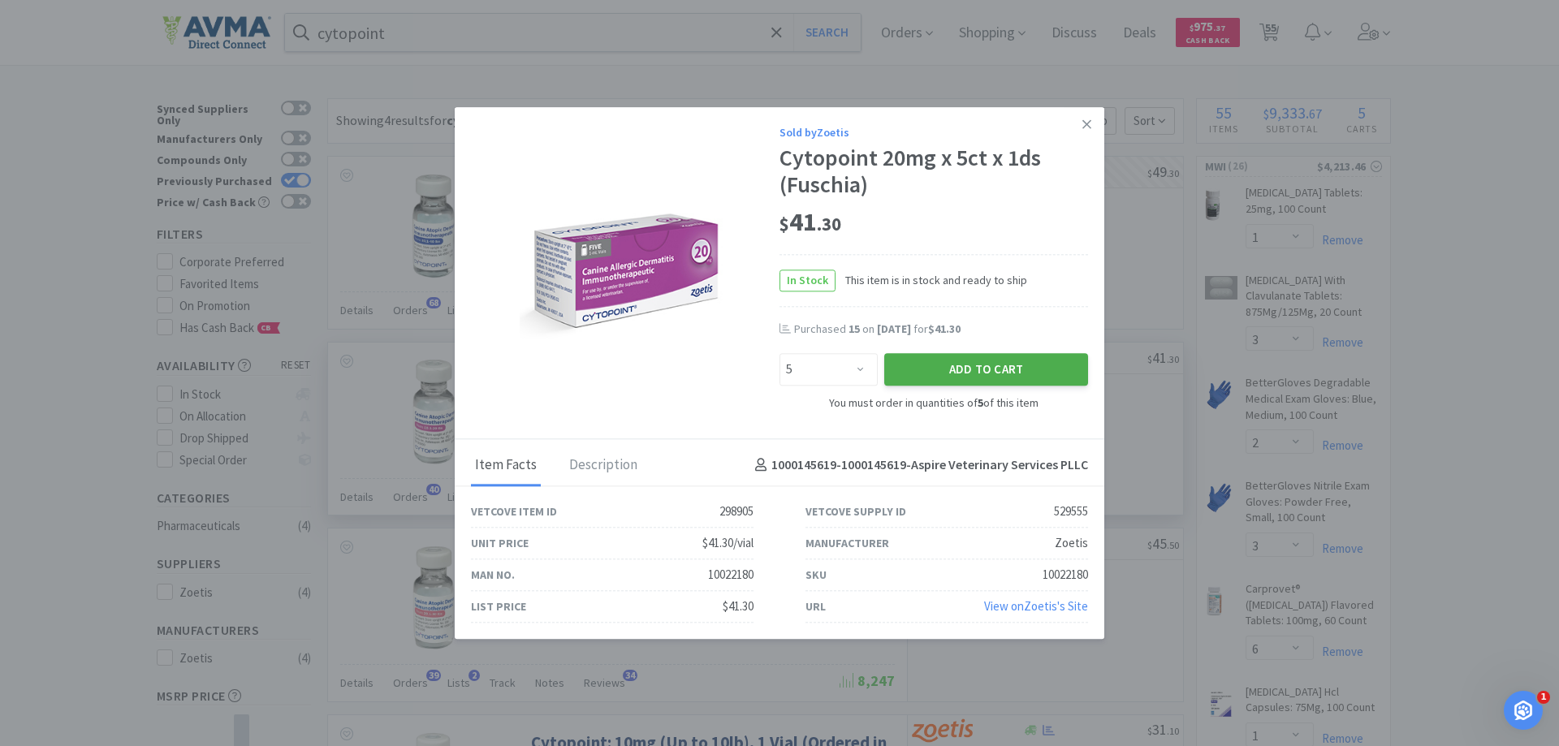
click at [936, 366] on button "Add to Cart" at bounding box center [987, 370] width 204 height 32
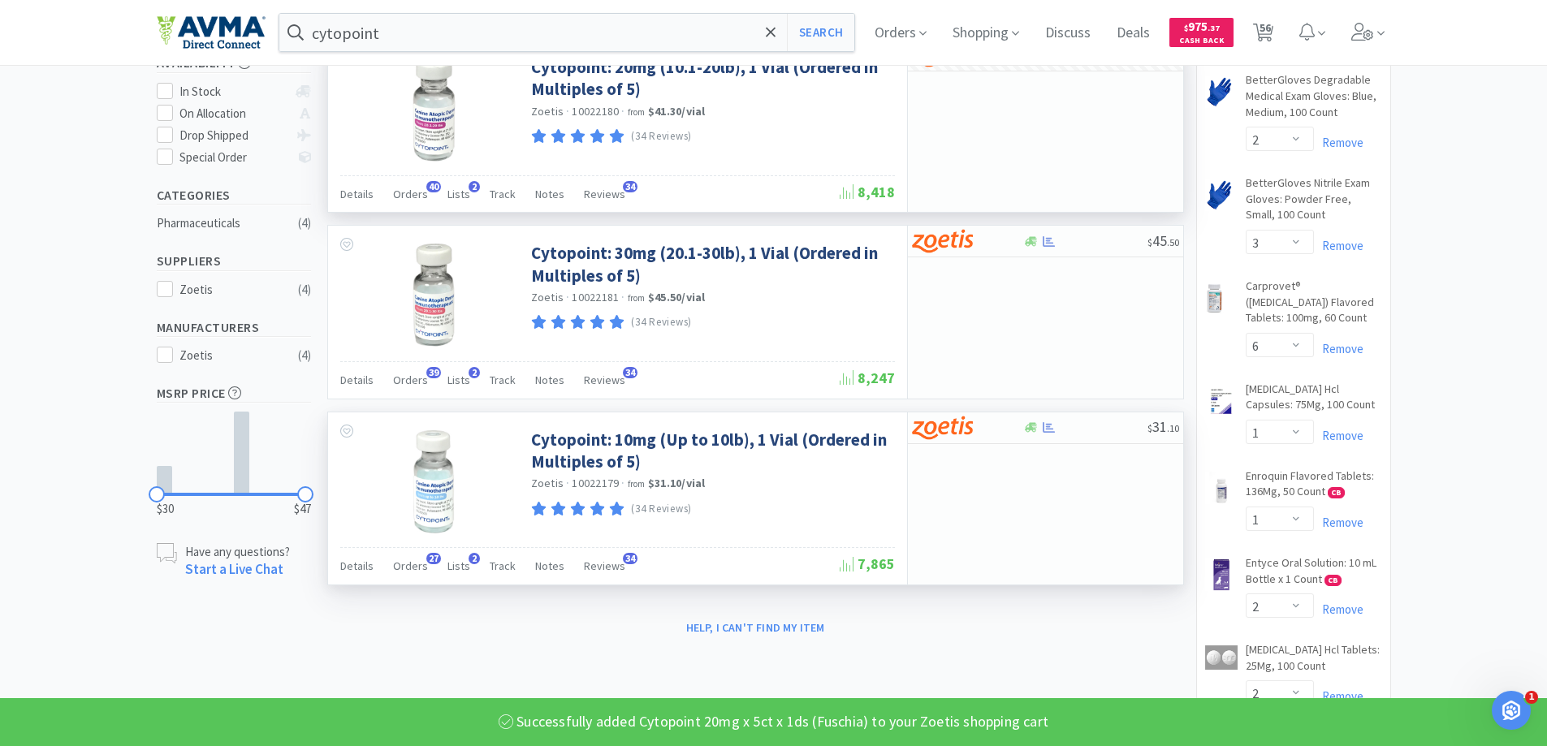
scroll to position [325, 0]
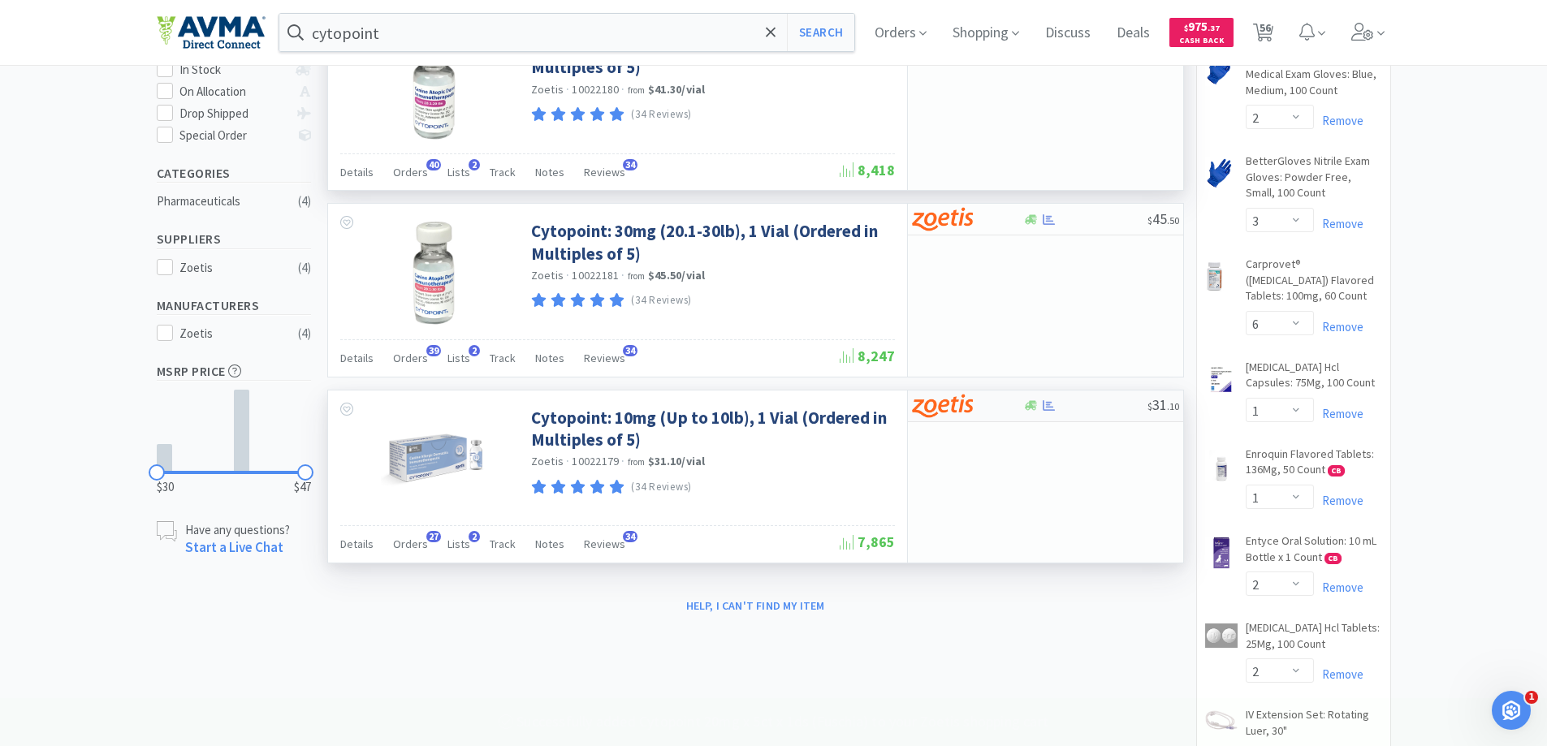
click at [949, 411] on img at bounding box center [942, 406] width 61 height 24
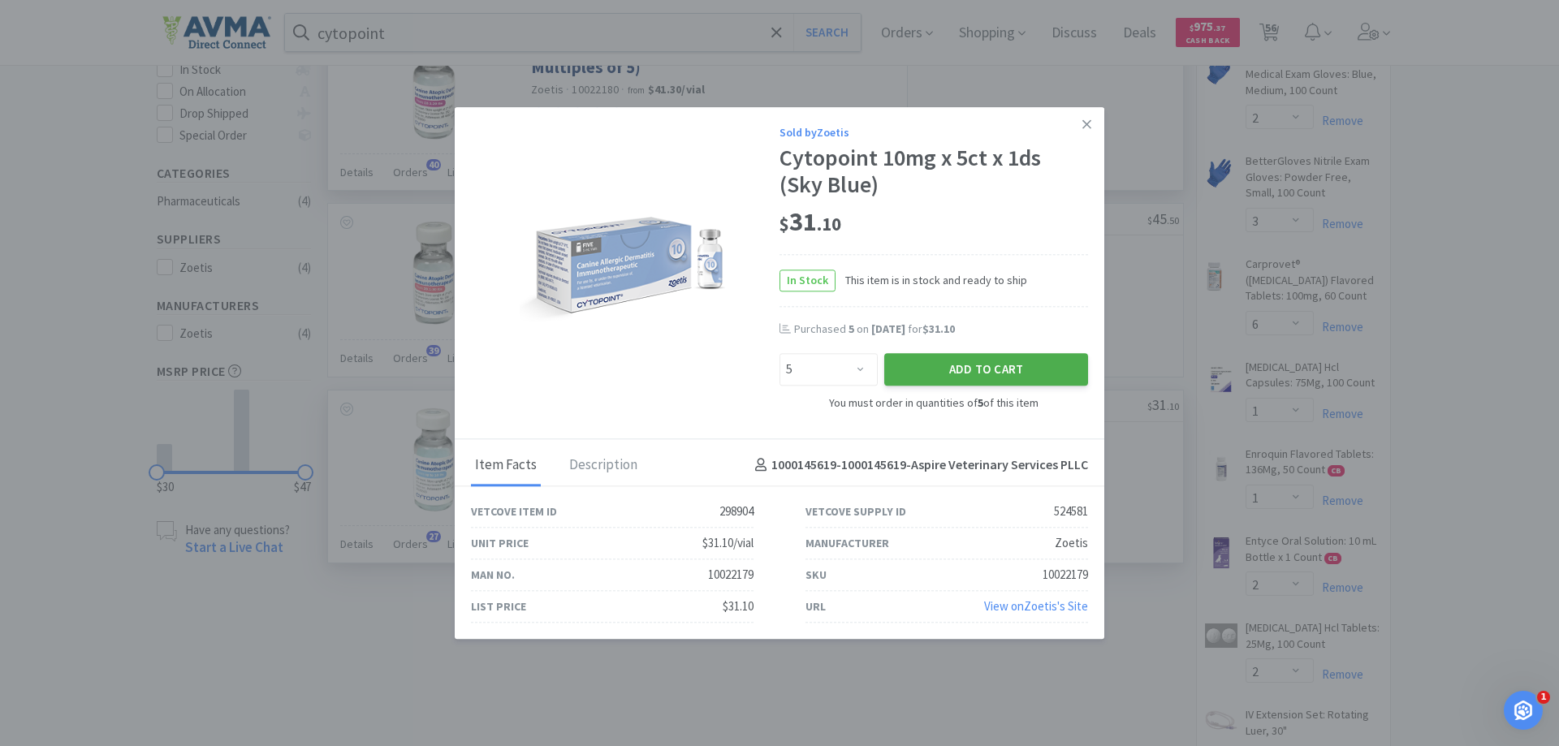
click at [951, 370] on button "Add to Cart" at bounding box center [987, 370] width 204 height 32
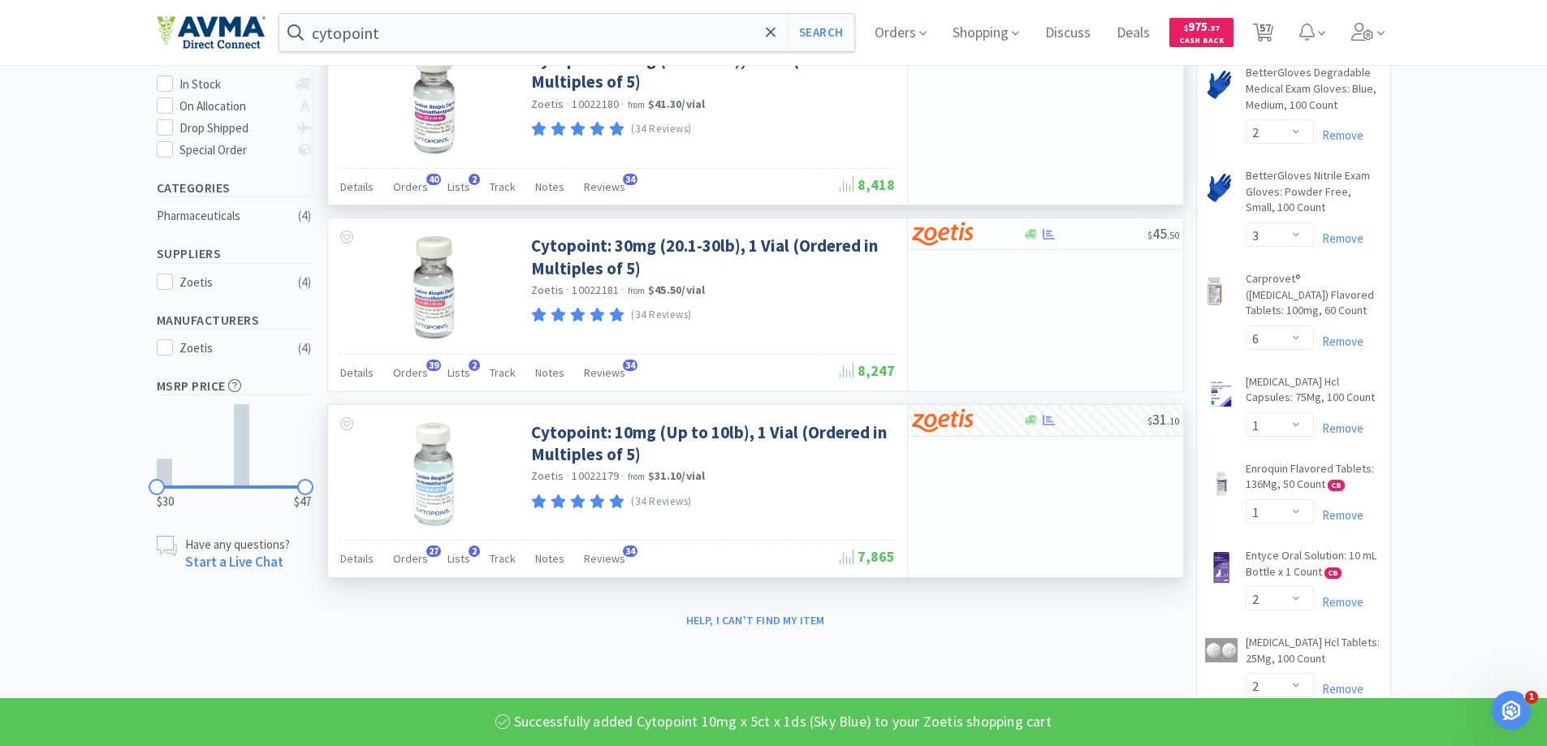
scroll to position [0, 0]
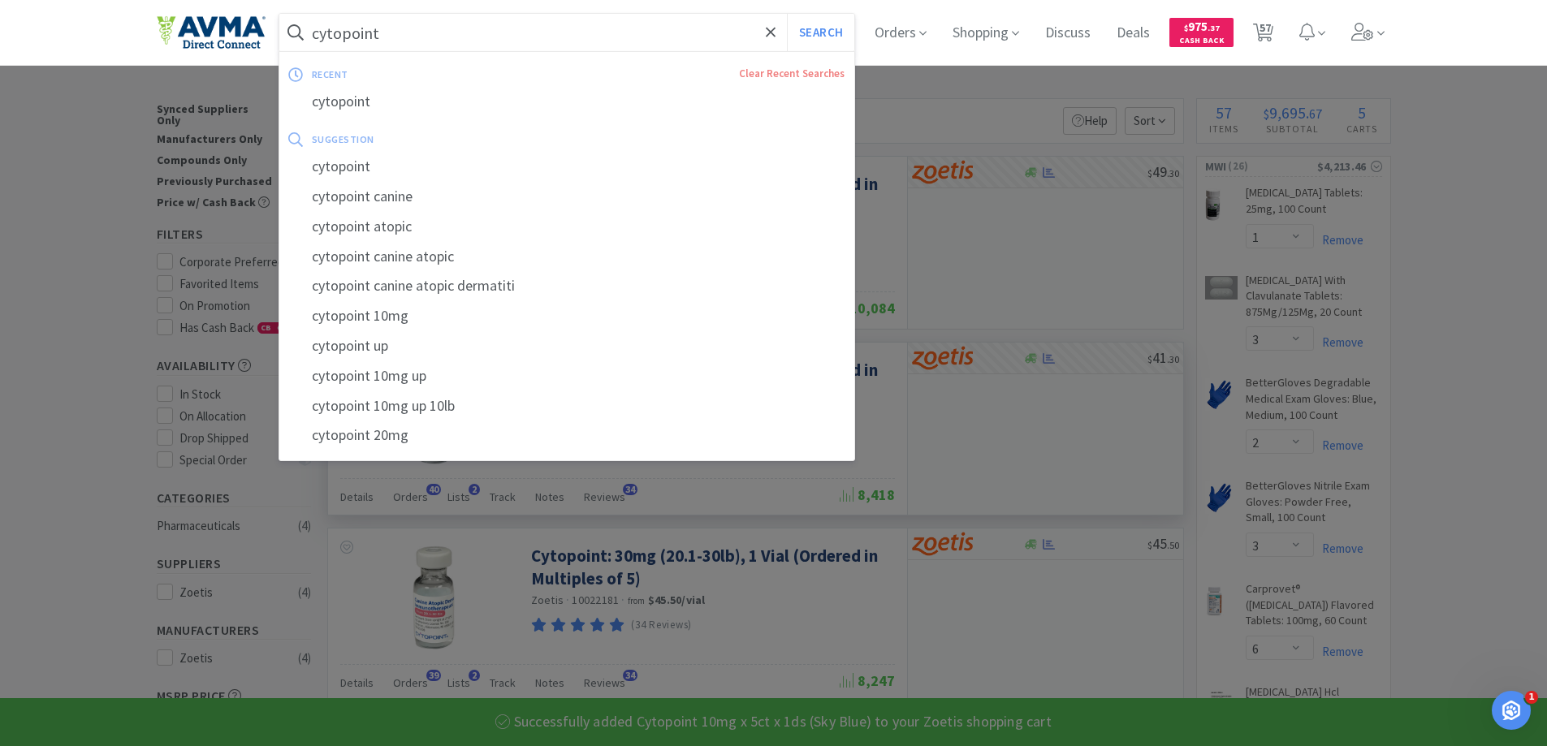
click at [495, 45] on input "cytopoint" at bounding box center [567, 32] width 576 height 37
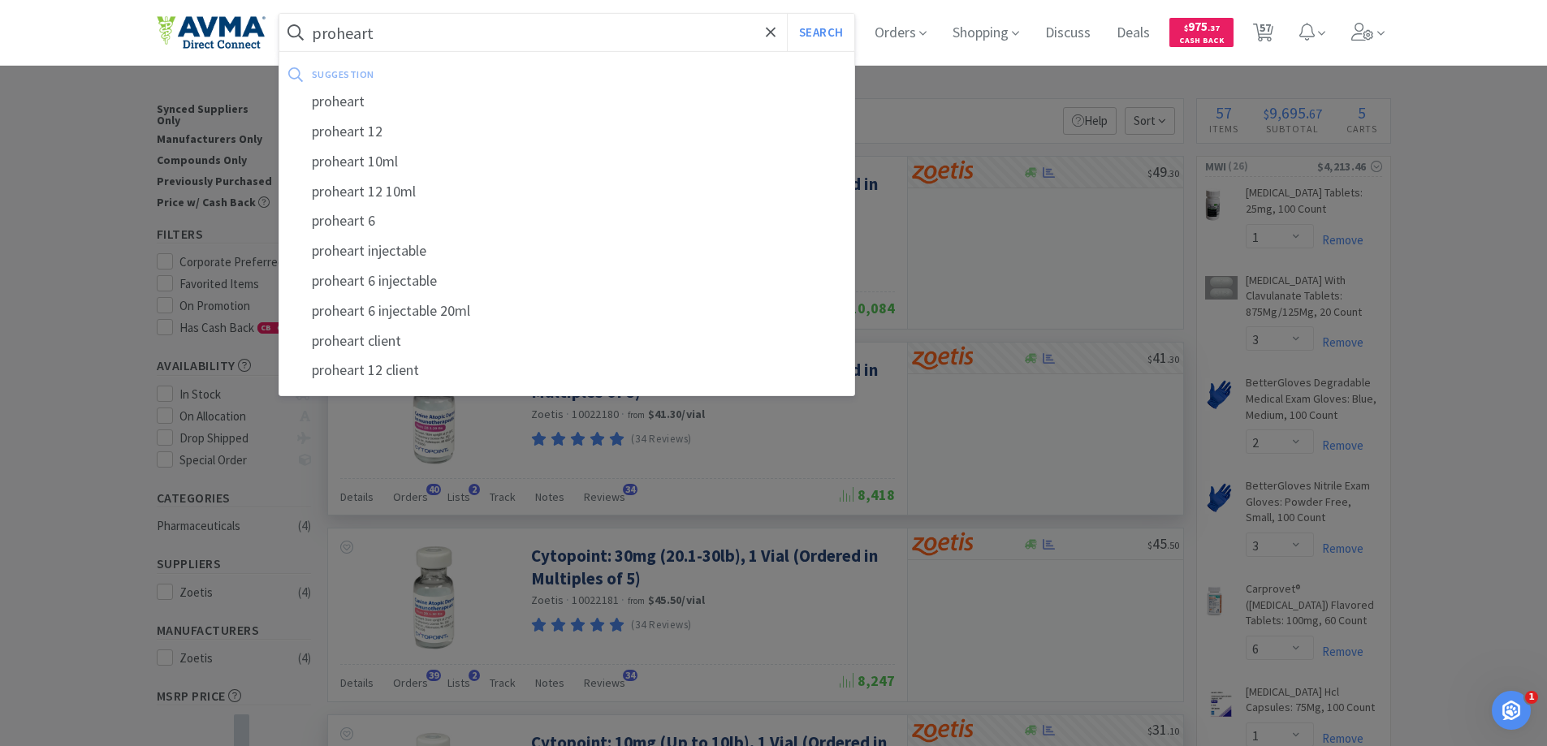
click at [787, 14] on button "Search" at bounding box center [820, 32] width 67 height 37
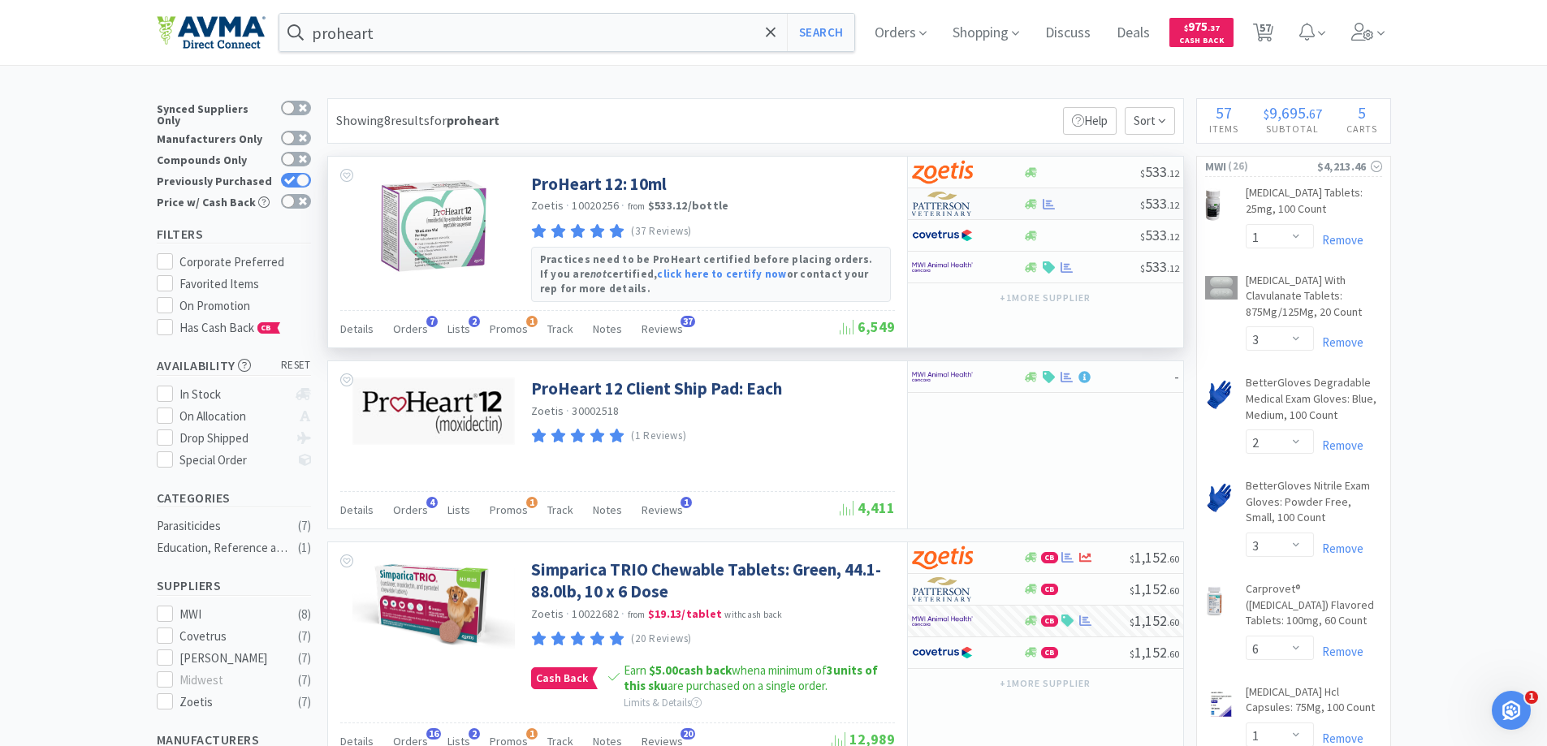
click at [946, 210] on img at bounding box center [942, 204] width 61 height 24
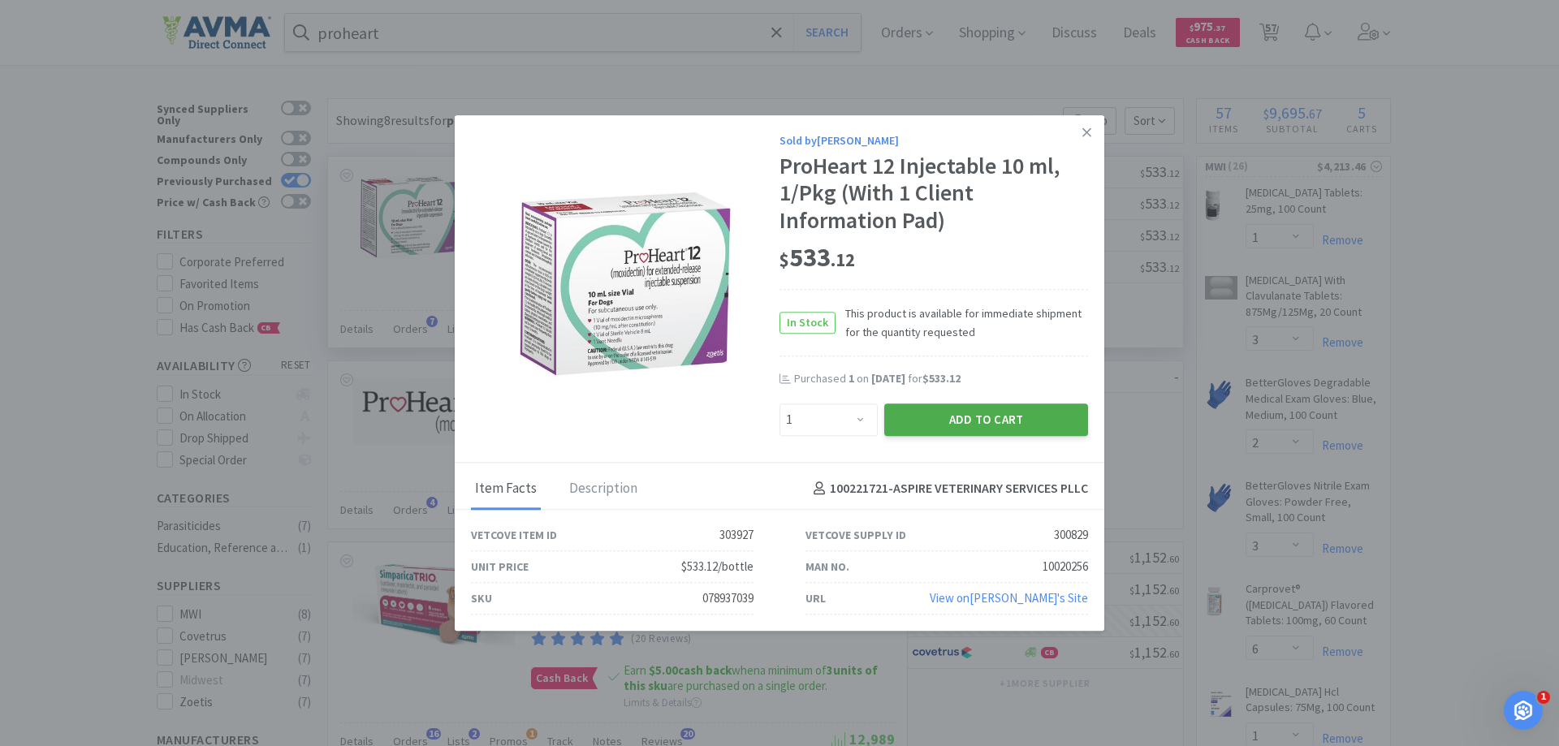
click at [970, 420] on button "Add to Cart" at bounding box center [987, 420] width 204 height 32
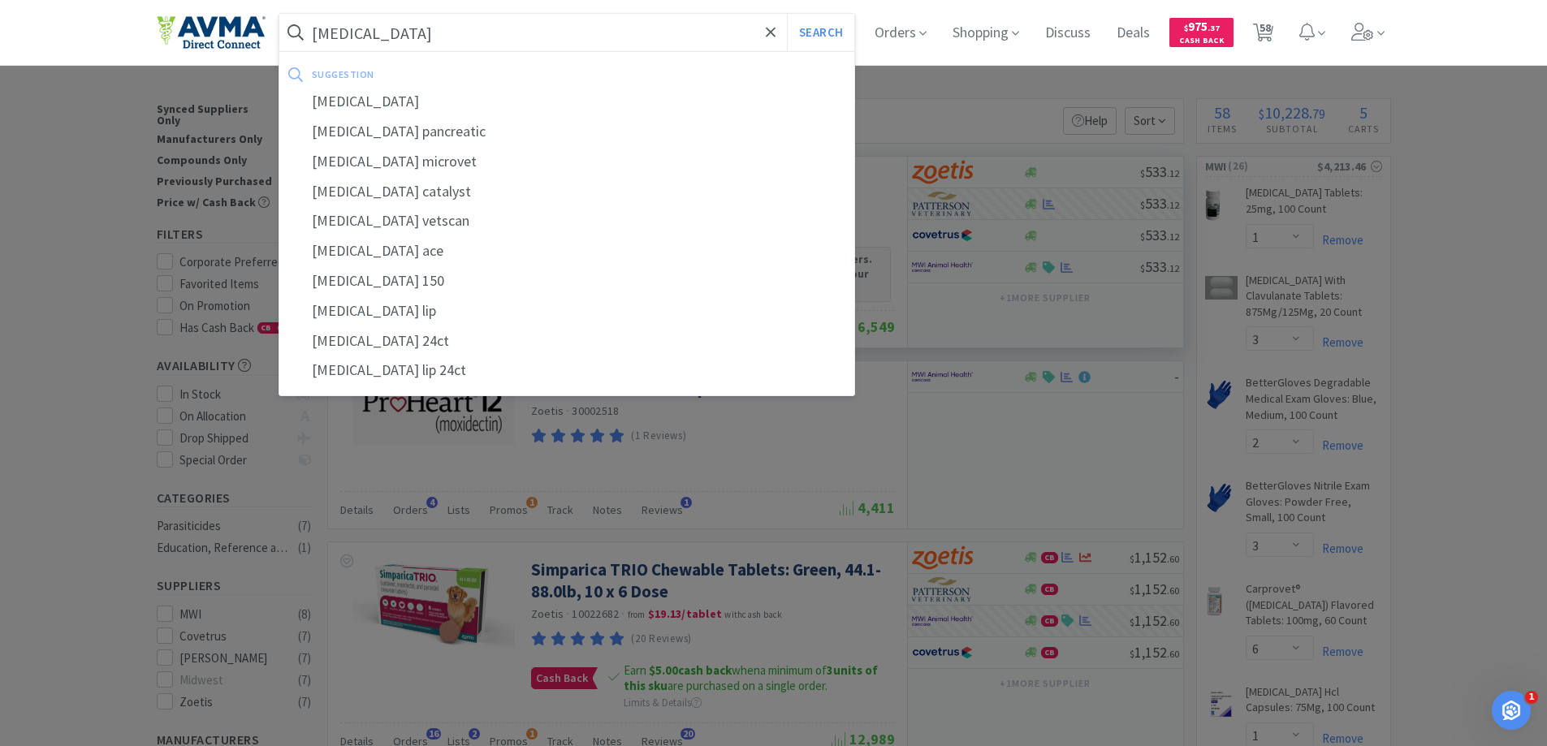
click at [787, 14] on button "Search" at bounding box center [820, 32] width 67 height 37
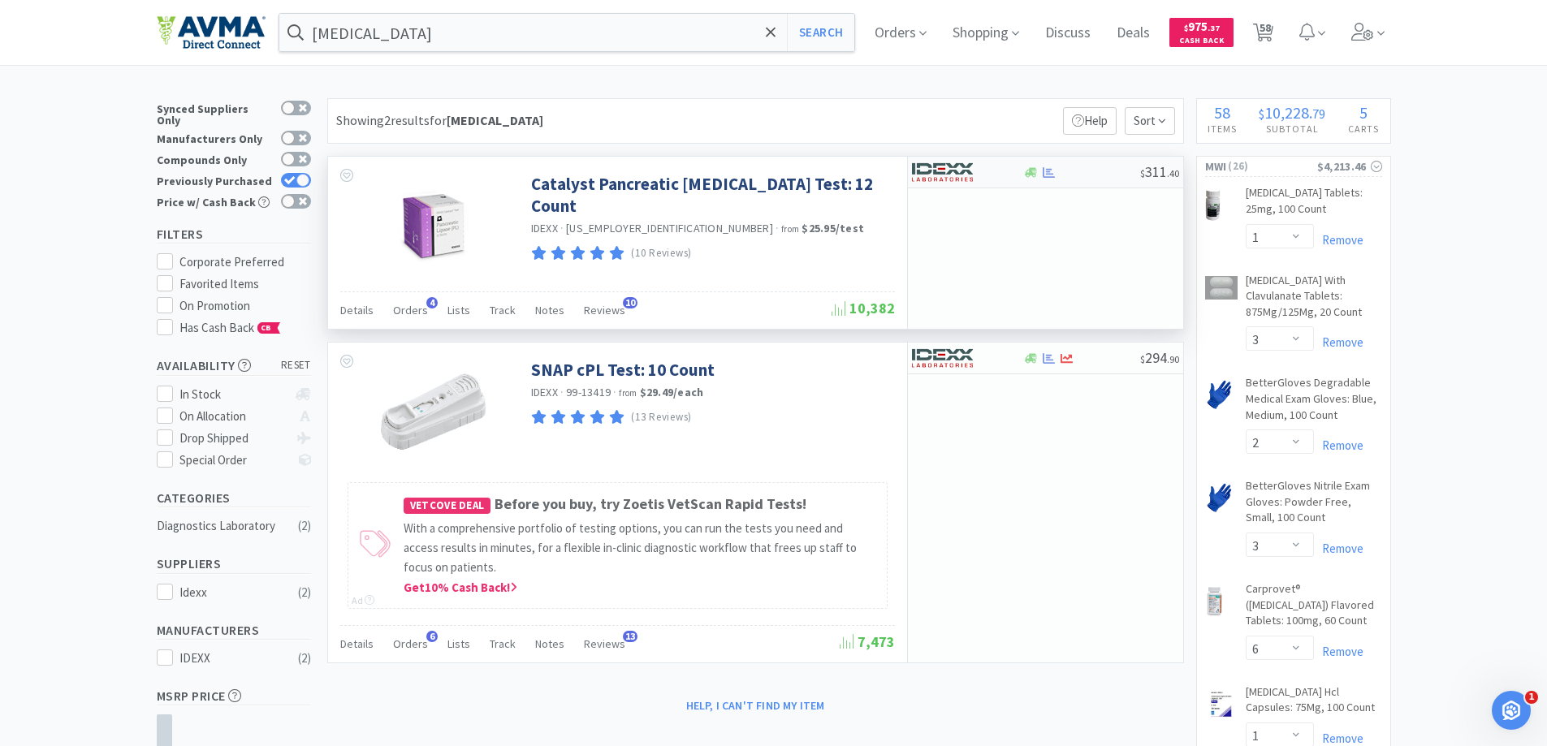
click at [958, 170] on img at bounding box center [942, 172] width 61 height 24
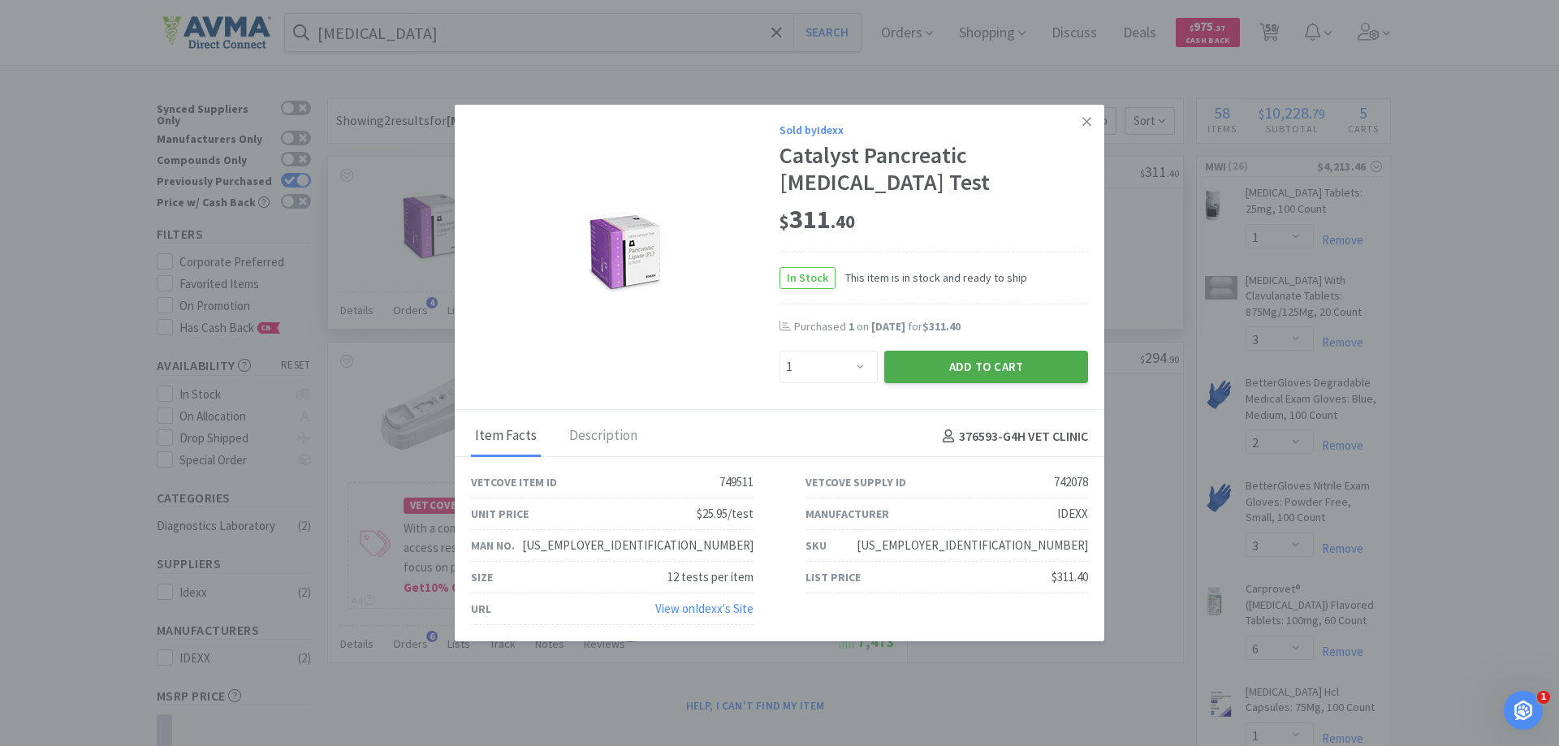
click at [939, 367] on button "Add to Cart" at bounding box center [987, 367] width 204 height 32
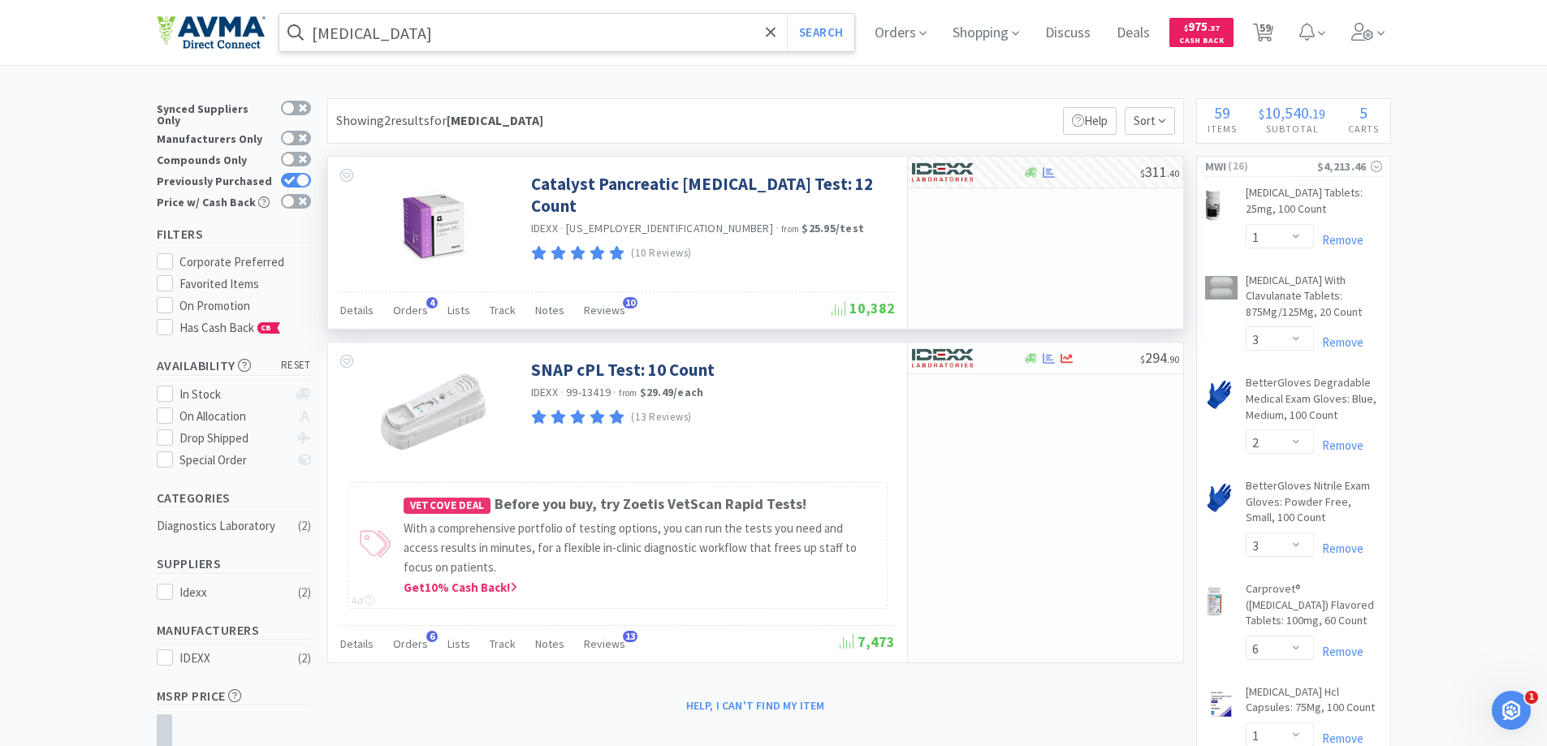
click at [491, 41] on input "[MEDICAL_DATA]" at bounding box center [567, 32] width 576 height 37
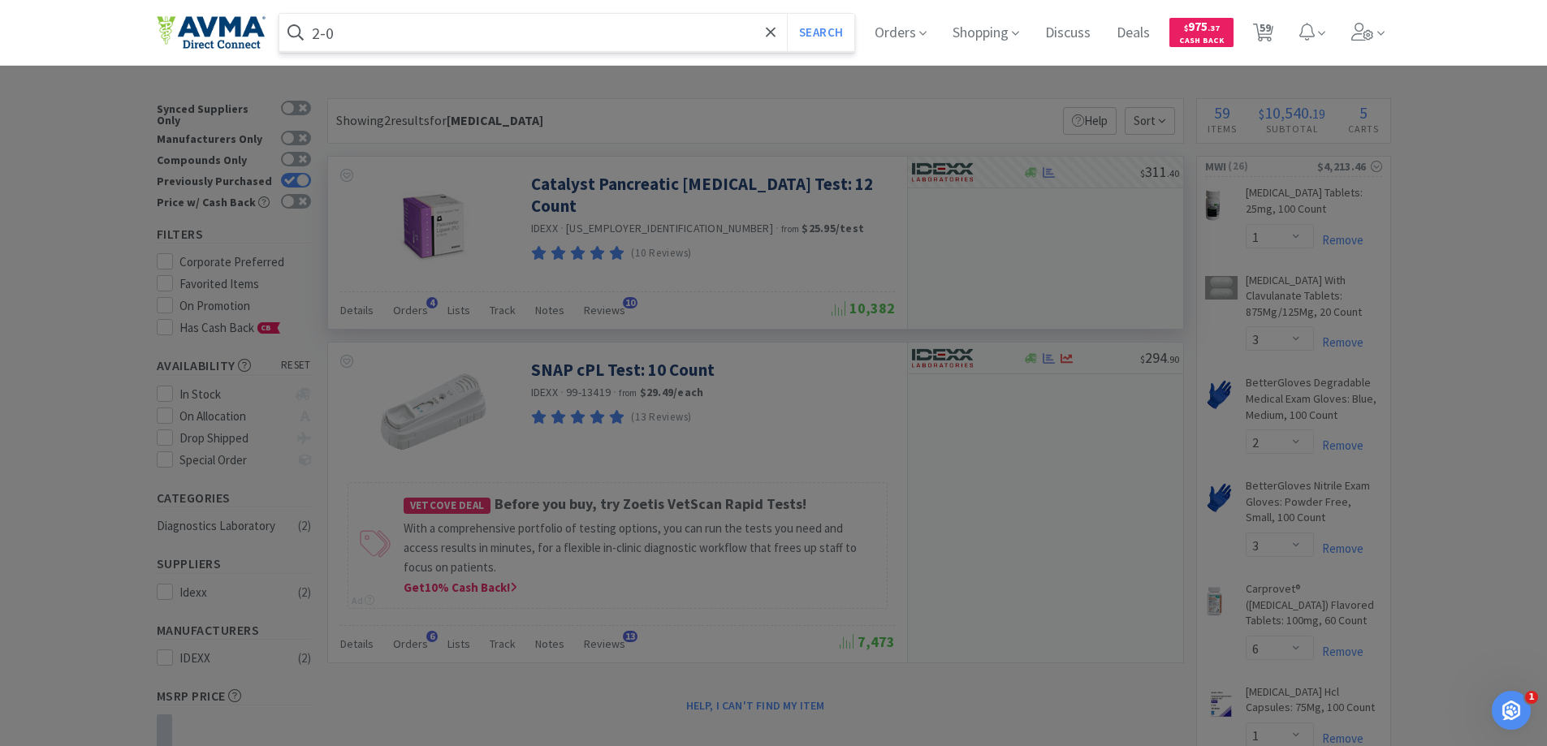
click at [787, 14] on button "Search" at bounding box center [820, 32] width 67 height 37
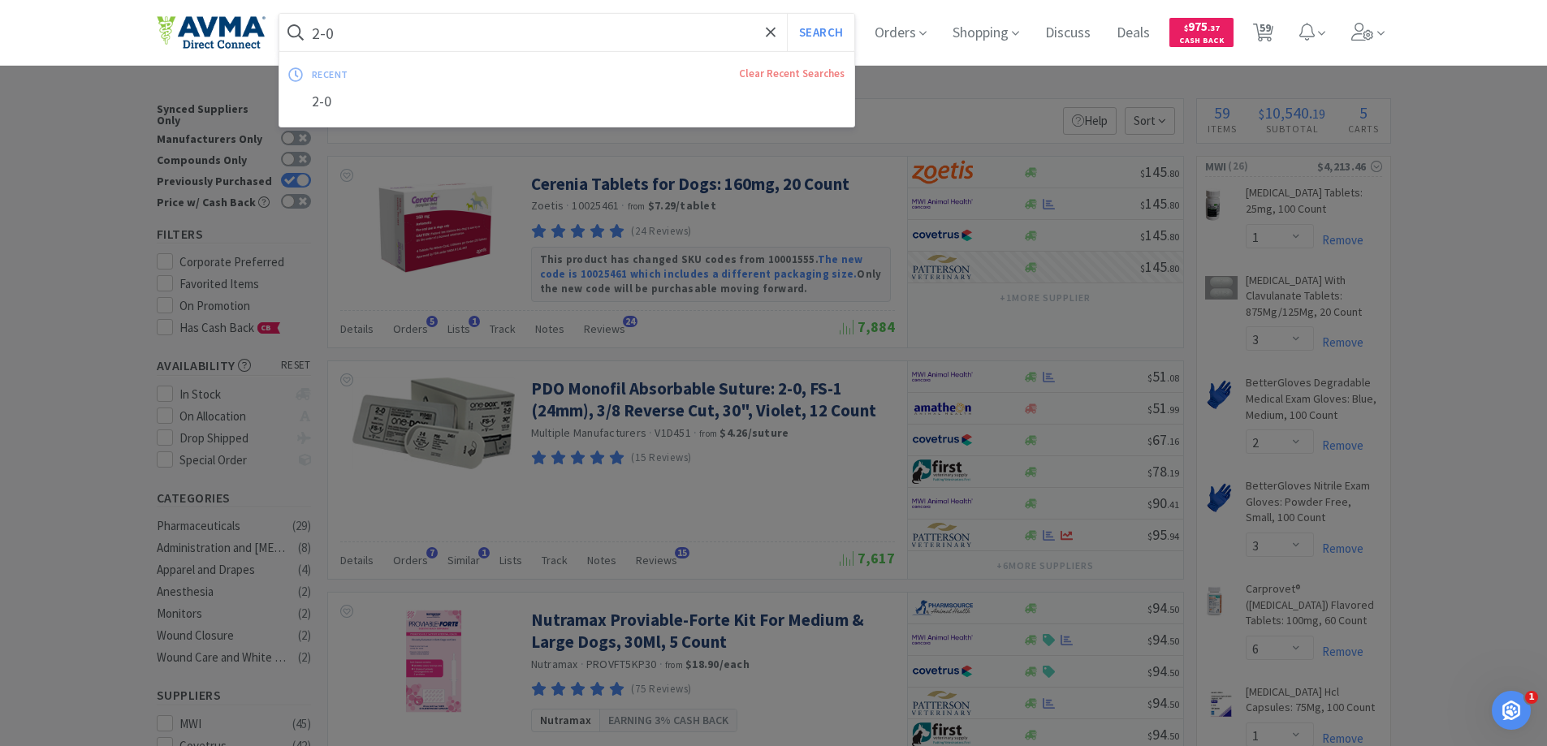
click at [452, 24] on input "2-0" at bounding box center [567, 32] width 576 height 37
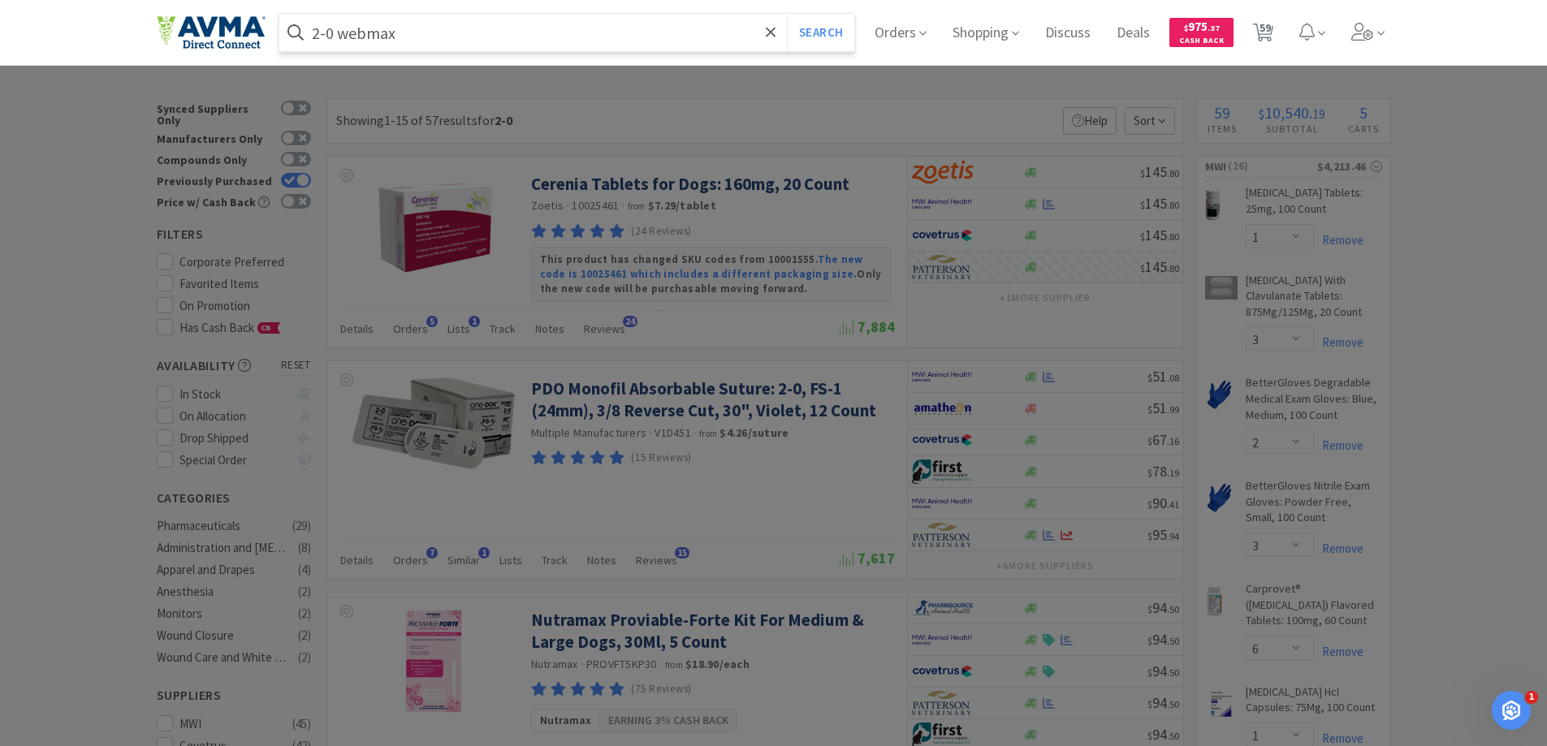
click at [787, 14] on button "Search" at bounding box center [820, 32] width 67 height 37
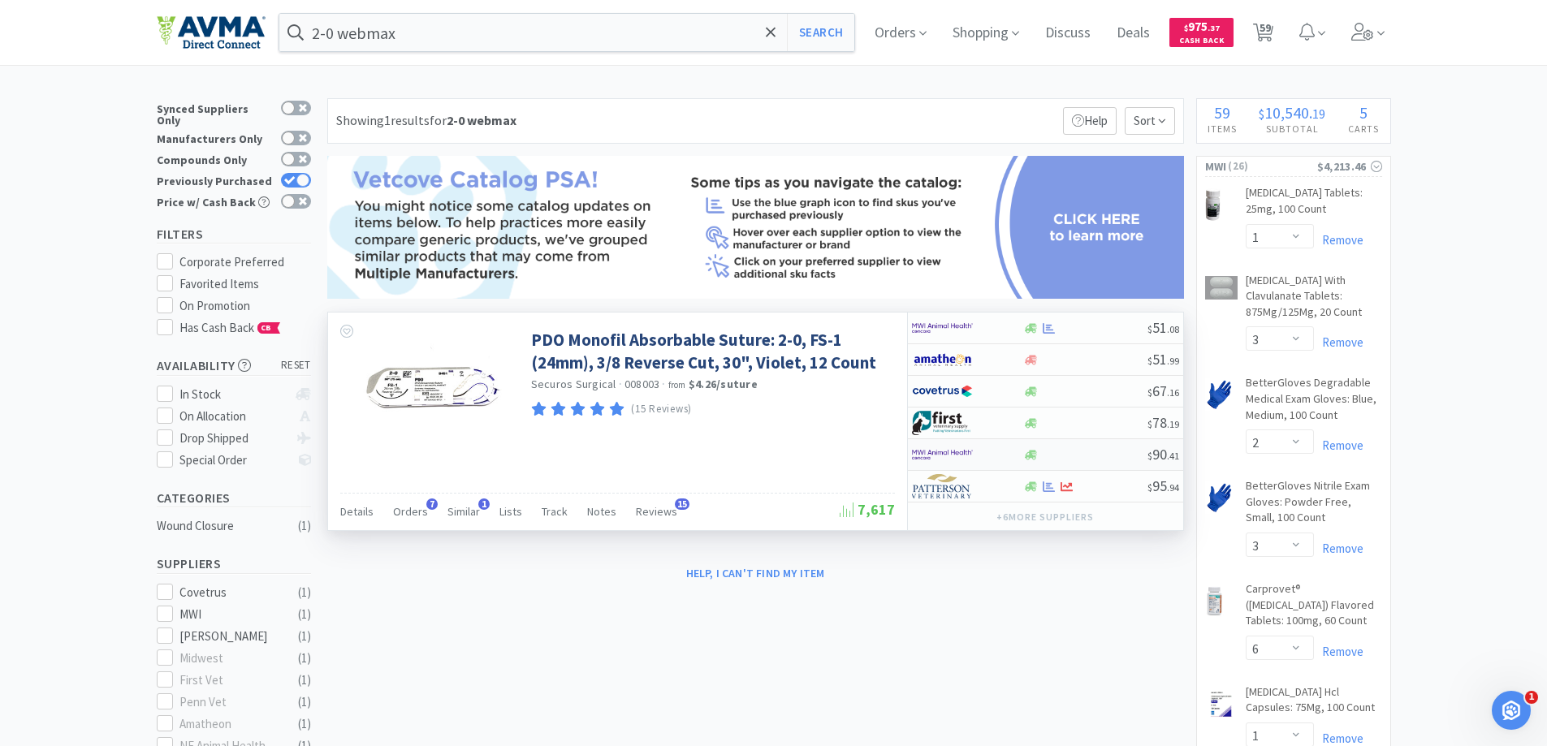
click at [959, 450] on img at bounding box center [942, 455] width 61 height 24
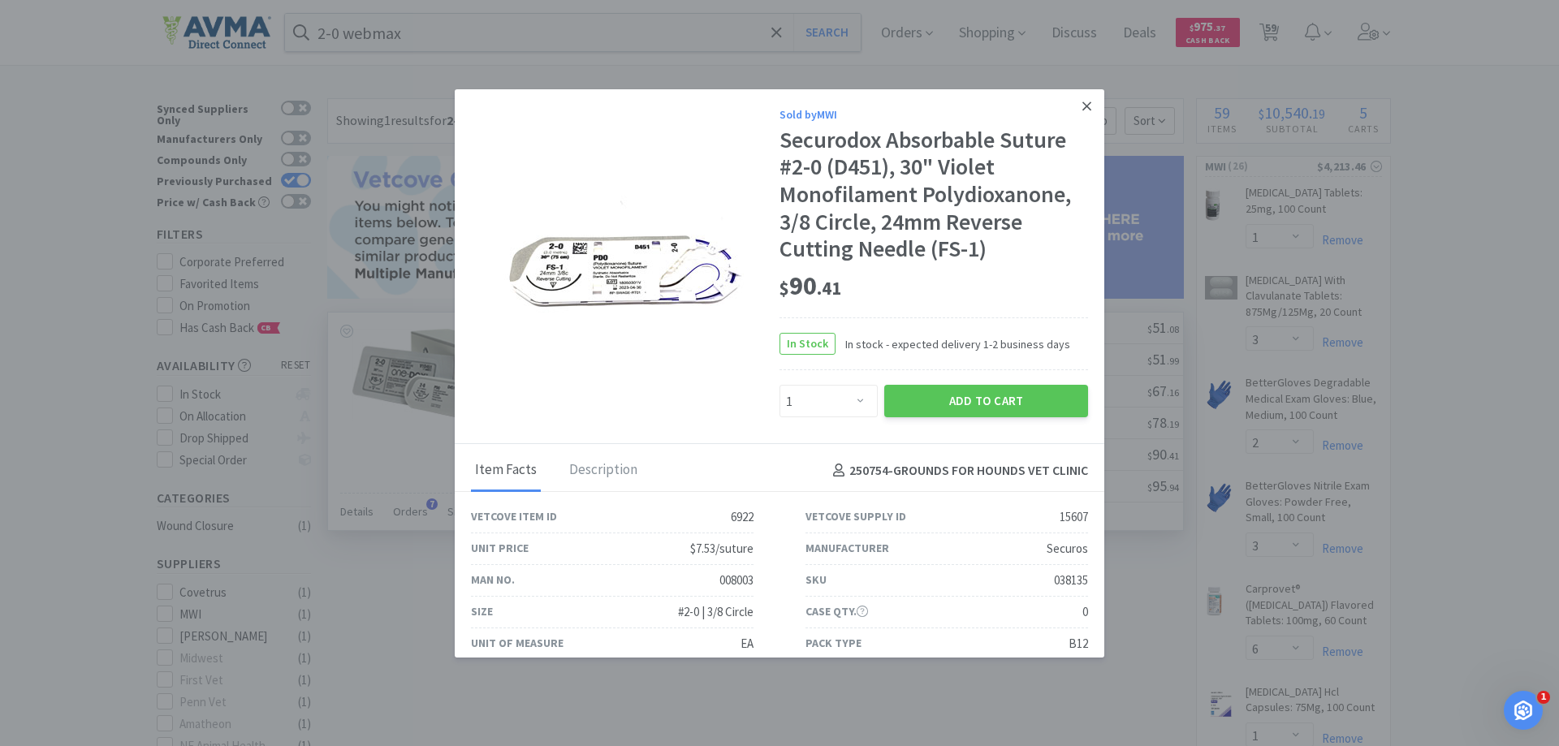
click at [1083, 110] on icon at bounding box center [1087, 106] width 9 height 15
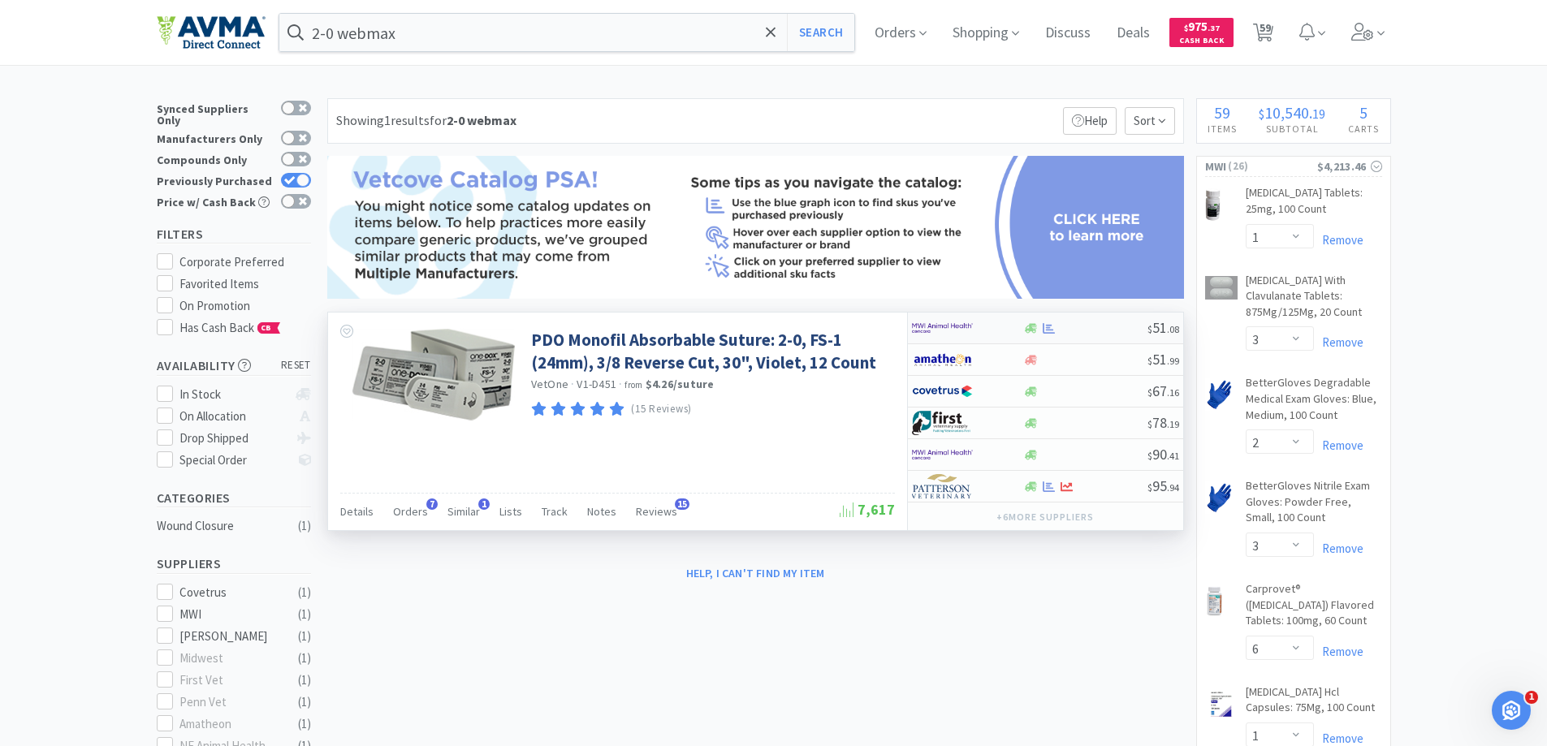
click at [975, 326] on div at bounding box center [956, 328] width 89 height 28
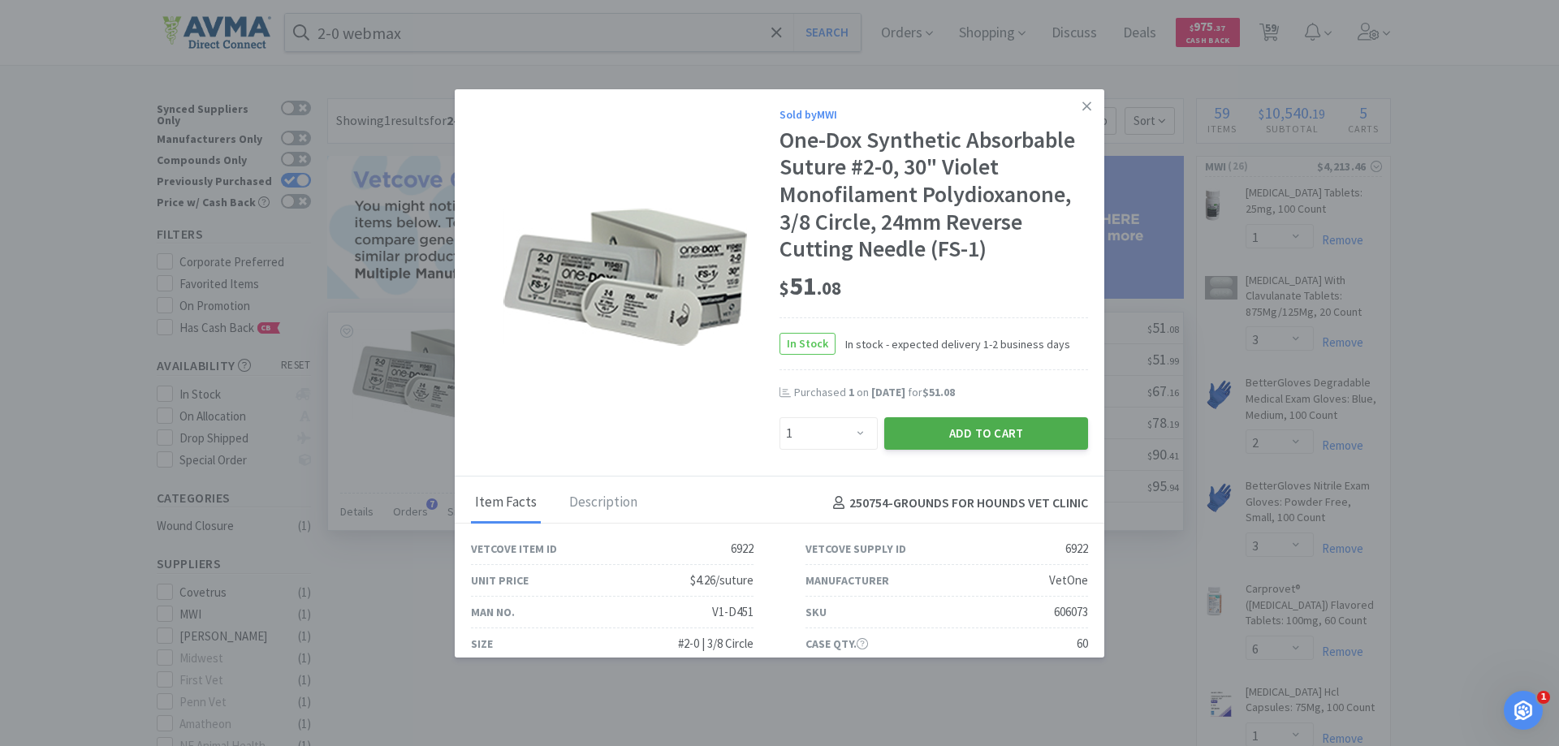
click at [918, 425] on button "Add to Cart" at bounding box center [987, 433] width 204 height 32
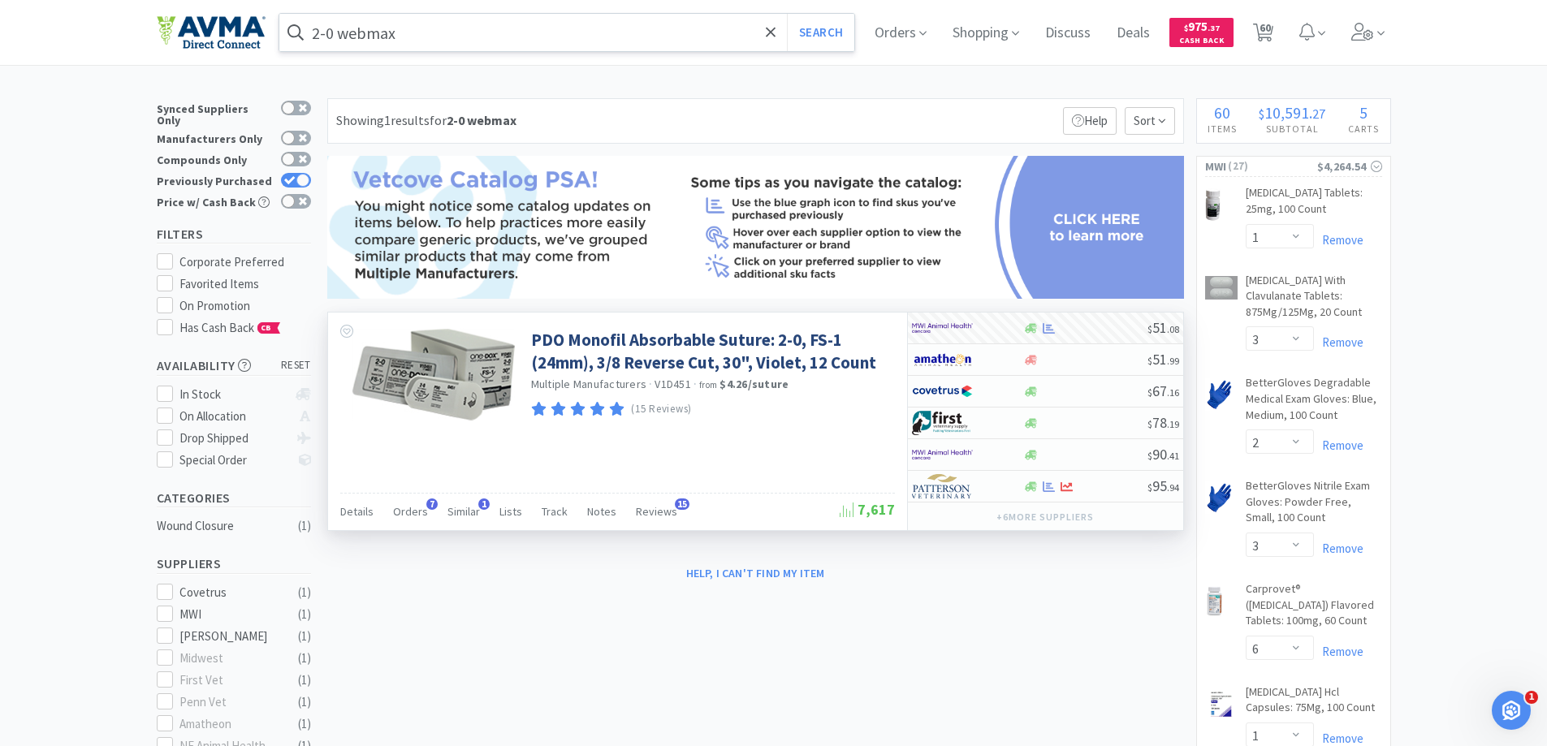
click at [534, 31] on input "2-0 webmax" at bounding box center [567, 32] width 576 height 37
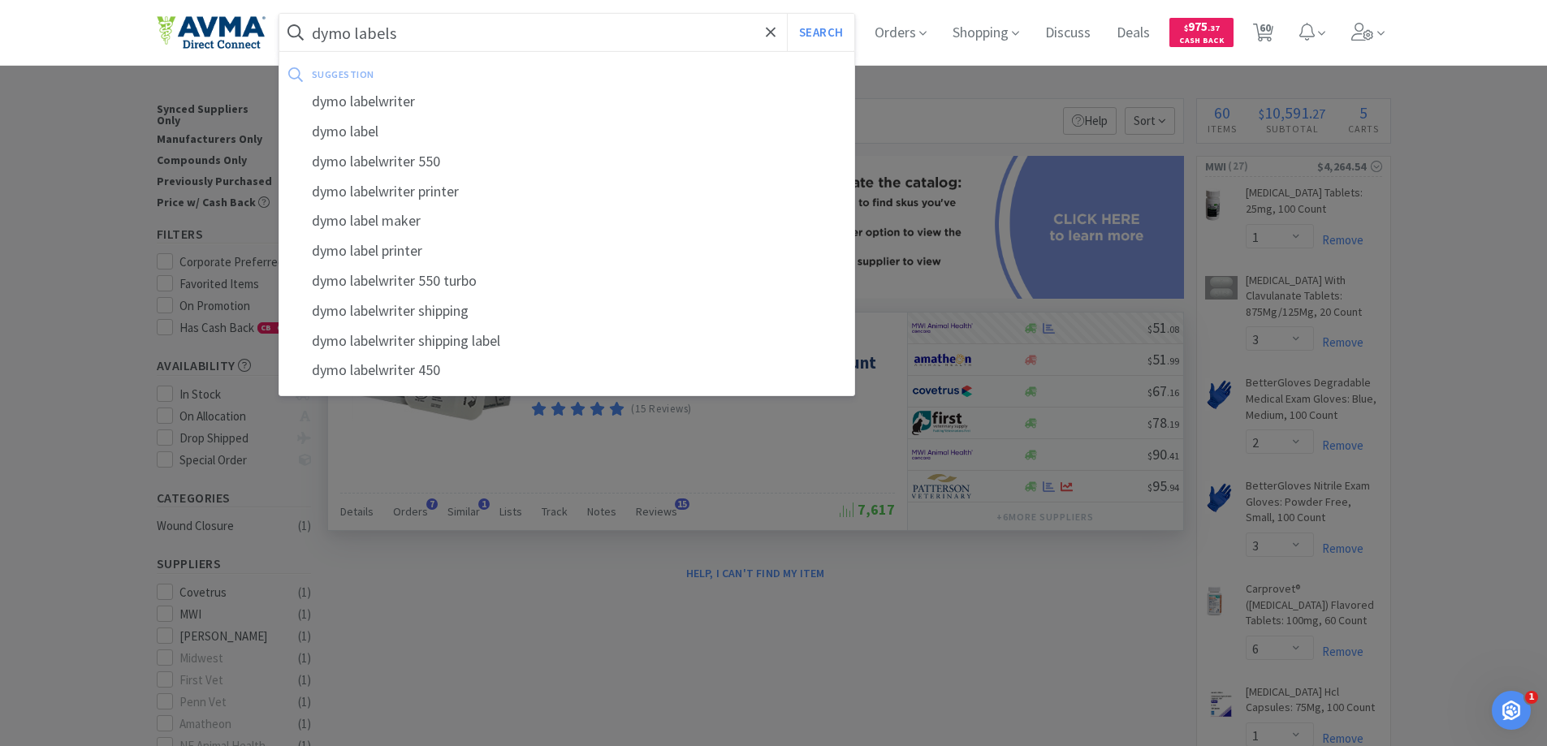
click at [787, 14] on button "Search" at bounding box center [820, 32] width 67 height 37
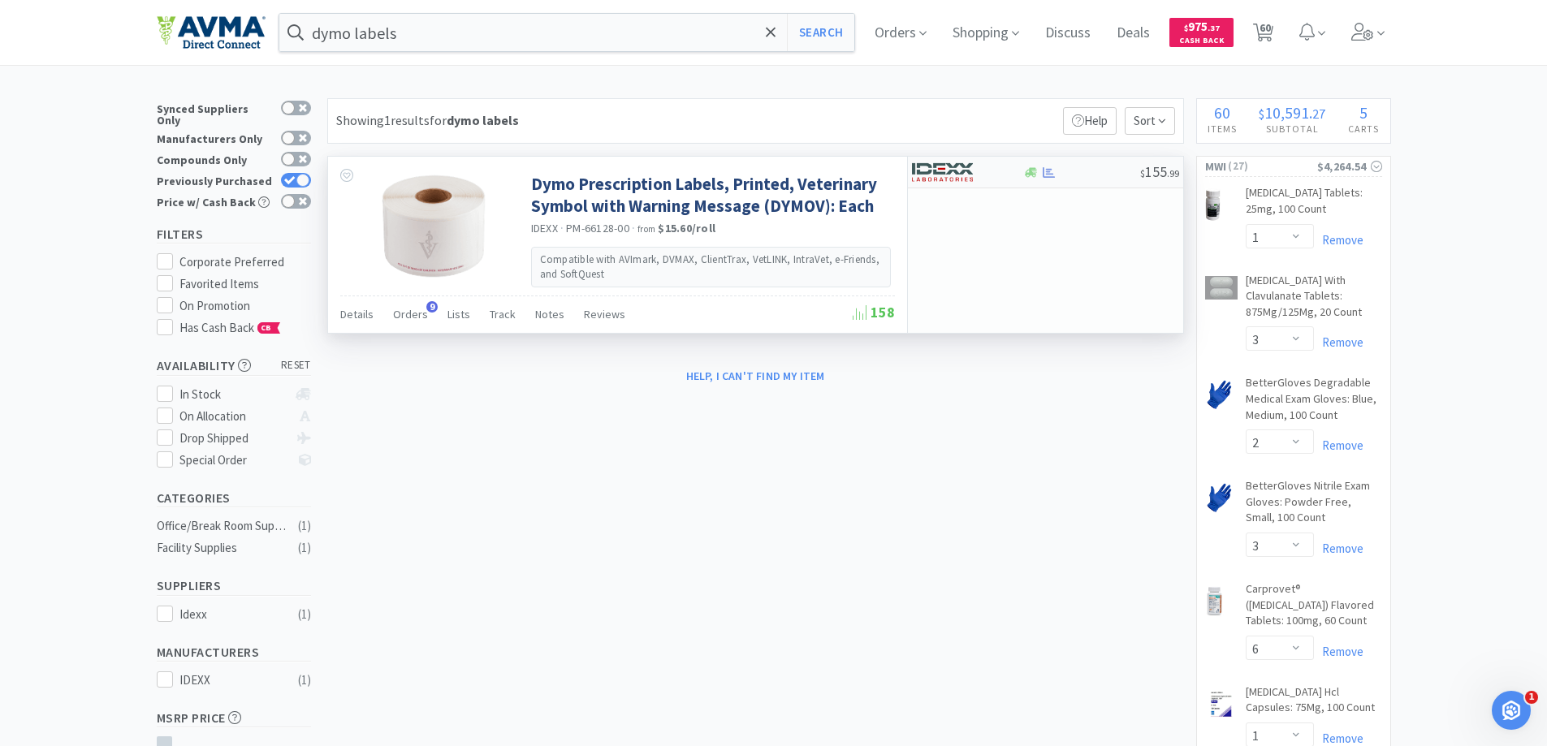
click at [932, 177] on img at bounding box center [942, 172] width 61 height 24
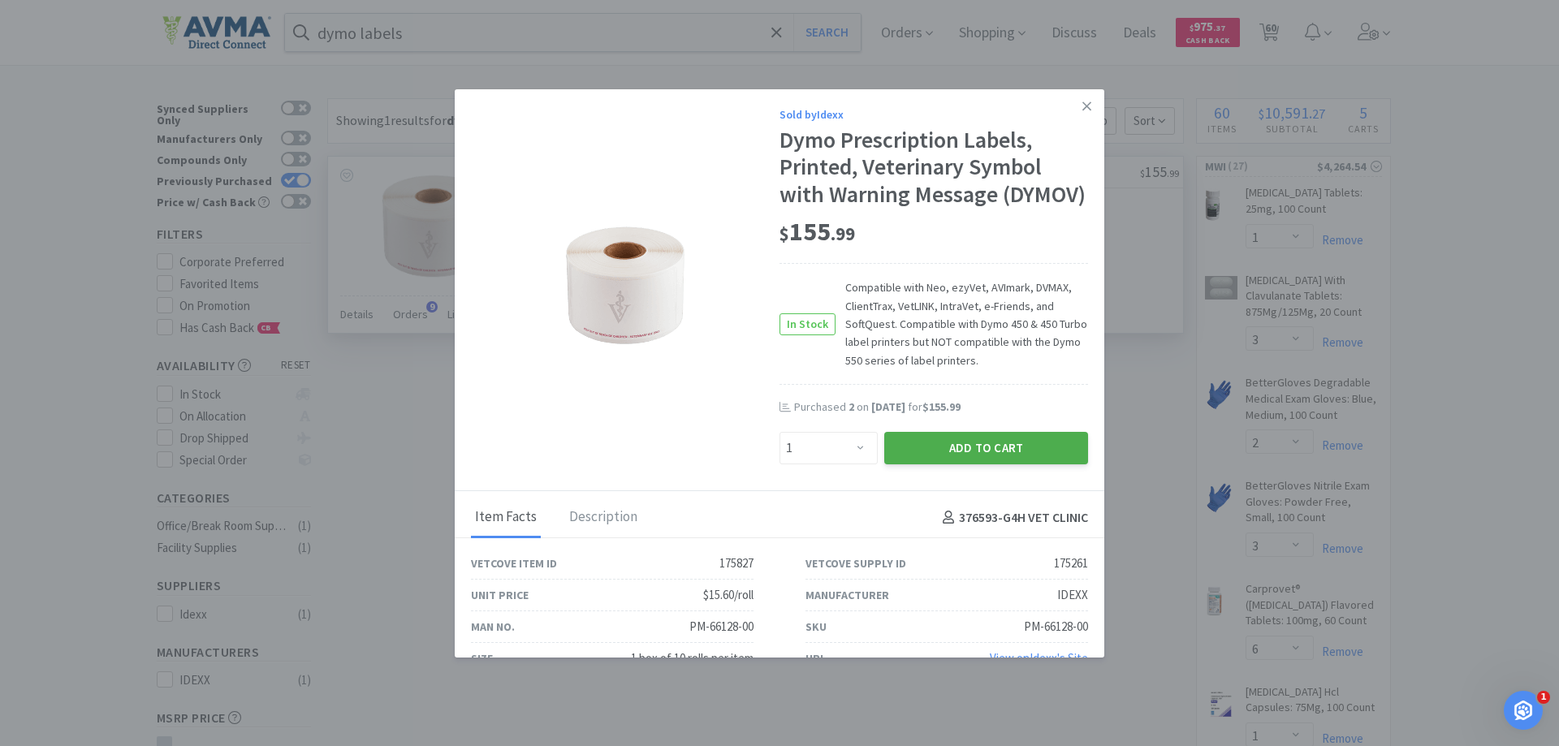
click at [946, 465] on button "Add to Cart" at bounding box center [987, 448] width 204 height 32
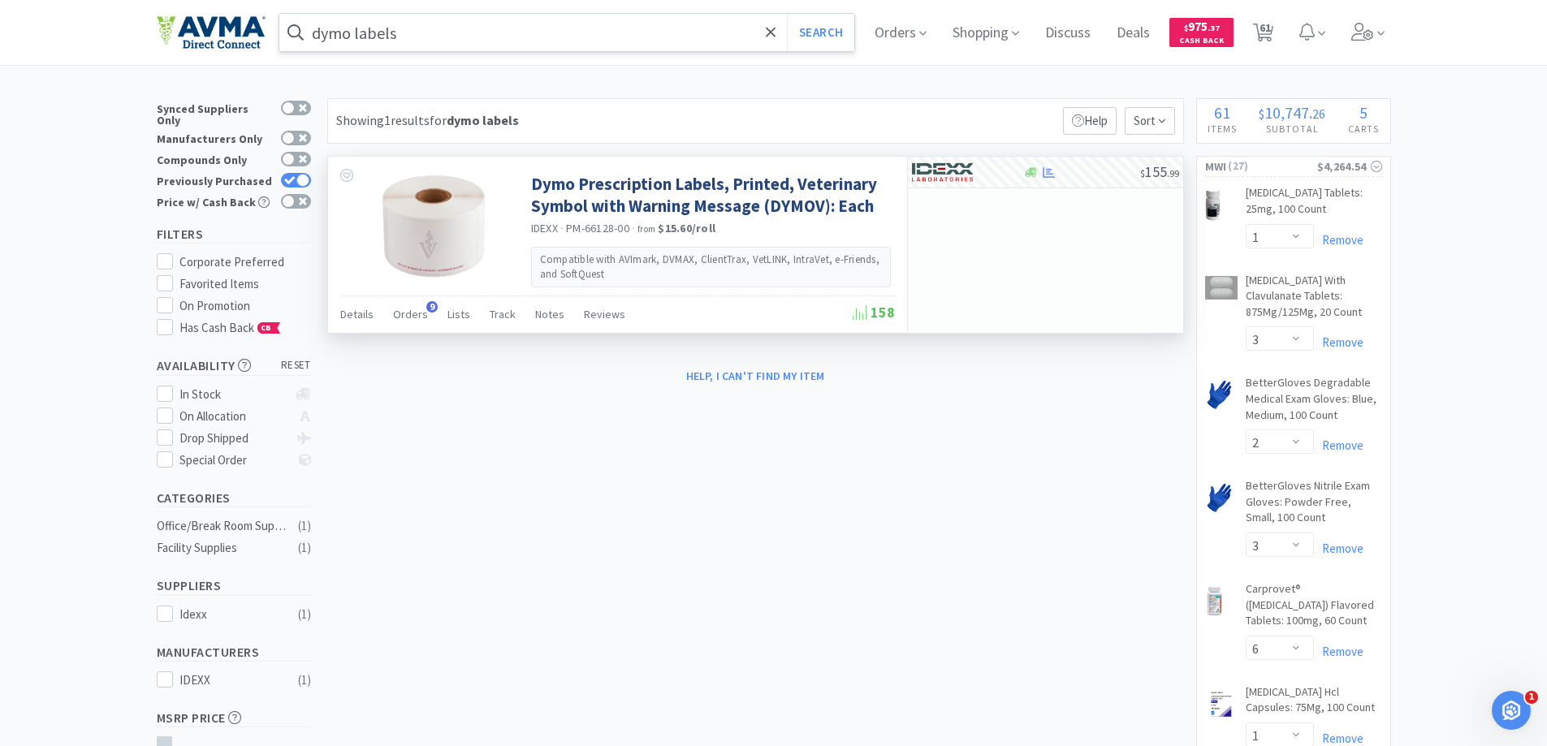
click at [442, 39] on input "dymo labels" at bounding box center [567, 32] width 576 height 37
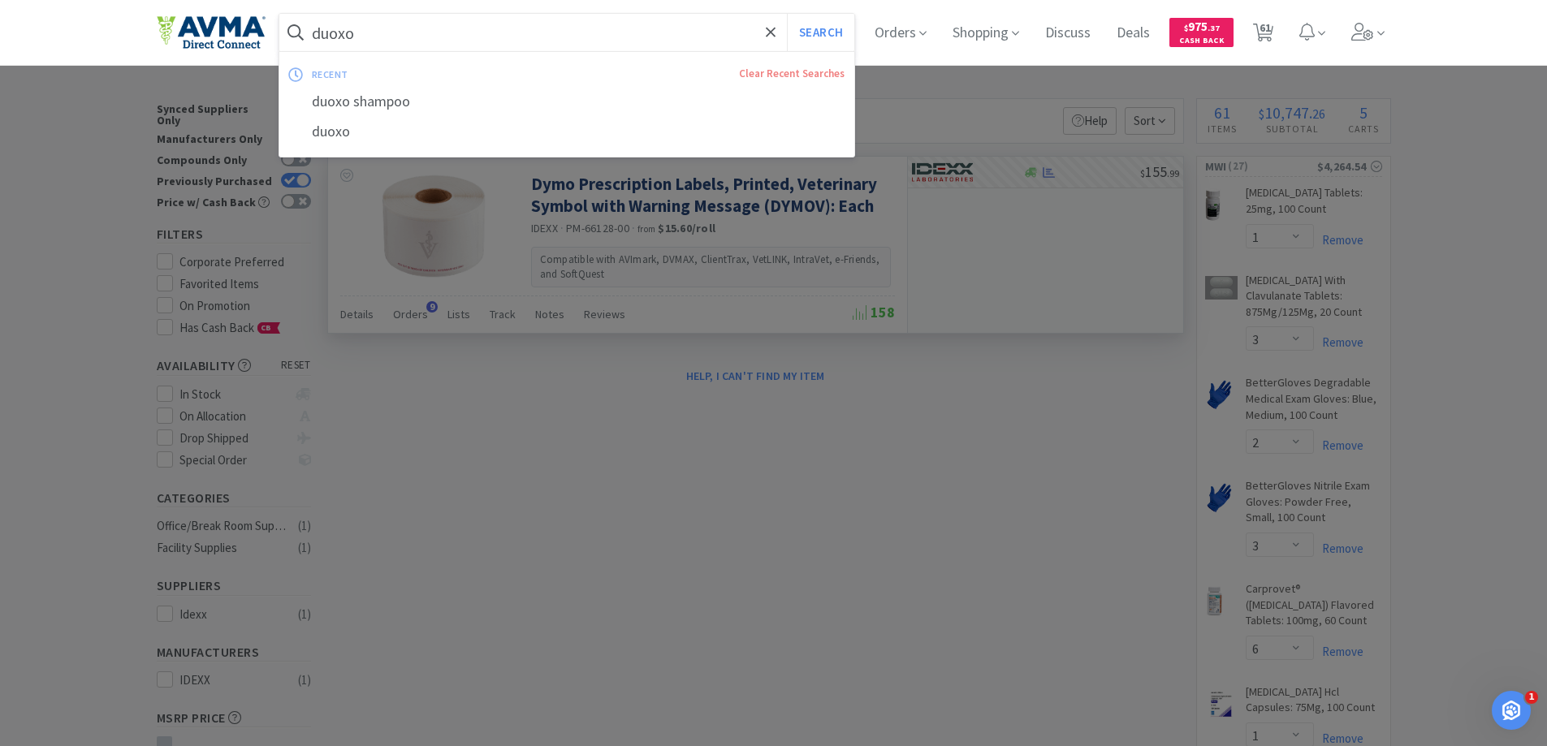
click at [787, 14] on button "Search" at bounding box center [820, 32] width 67 height 37
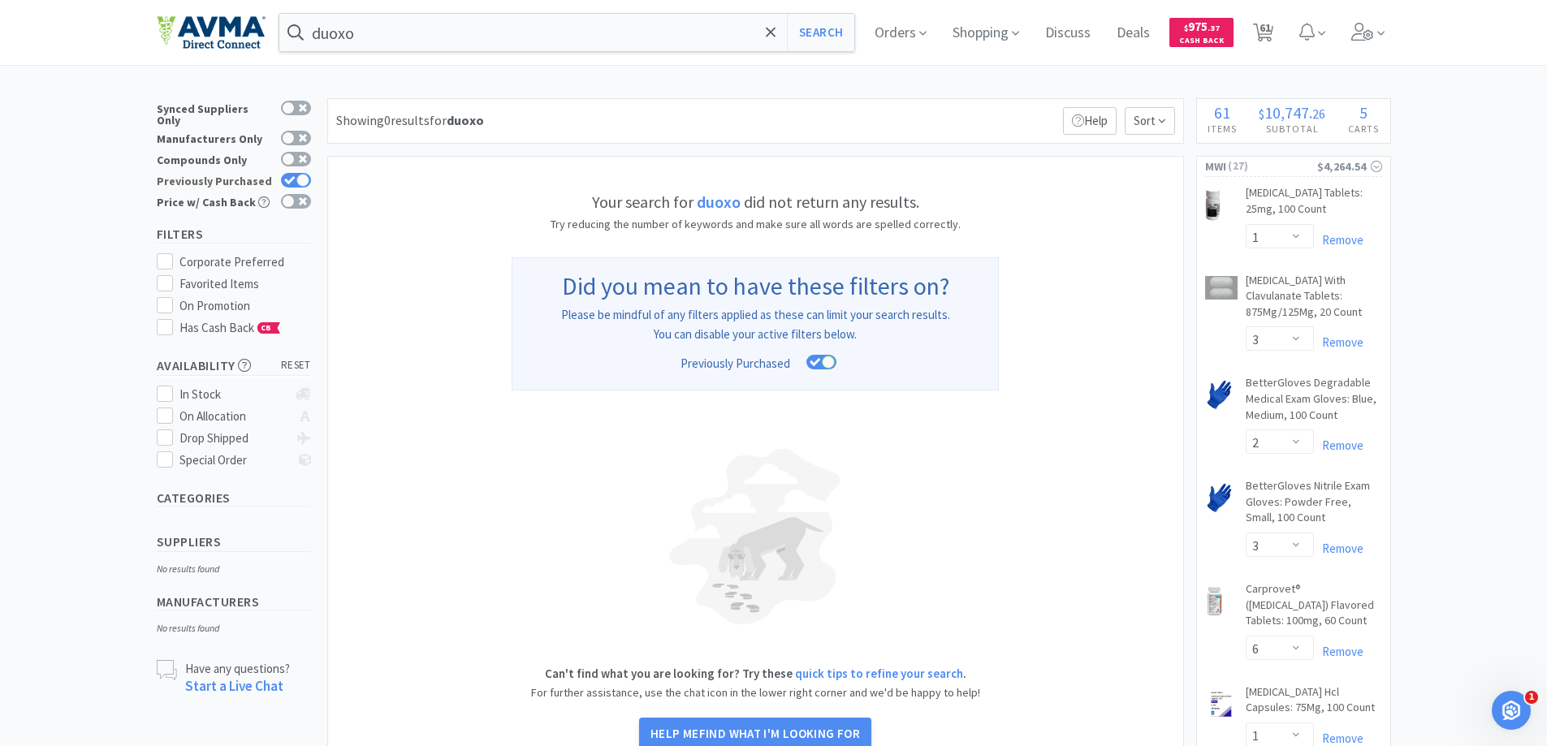
click at [288, 176] on icon at bounding box center [289, 180] width 11 height 8
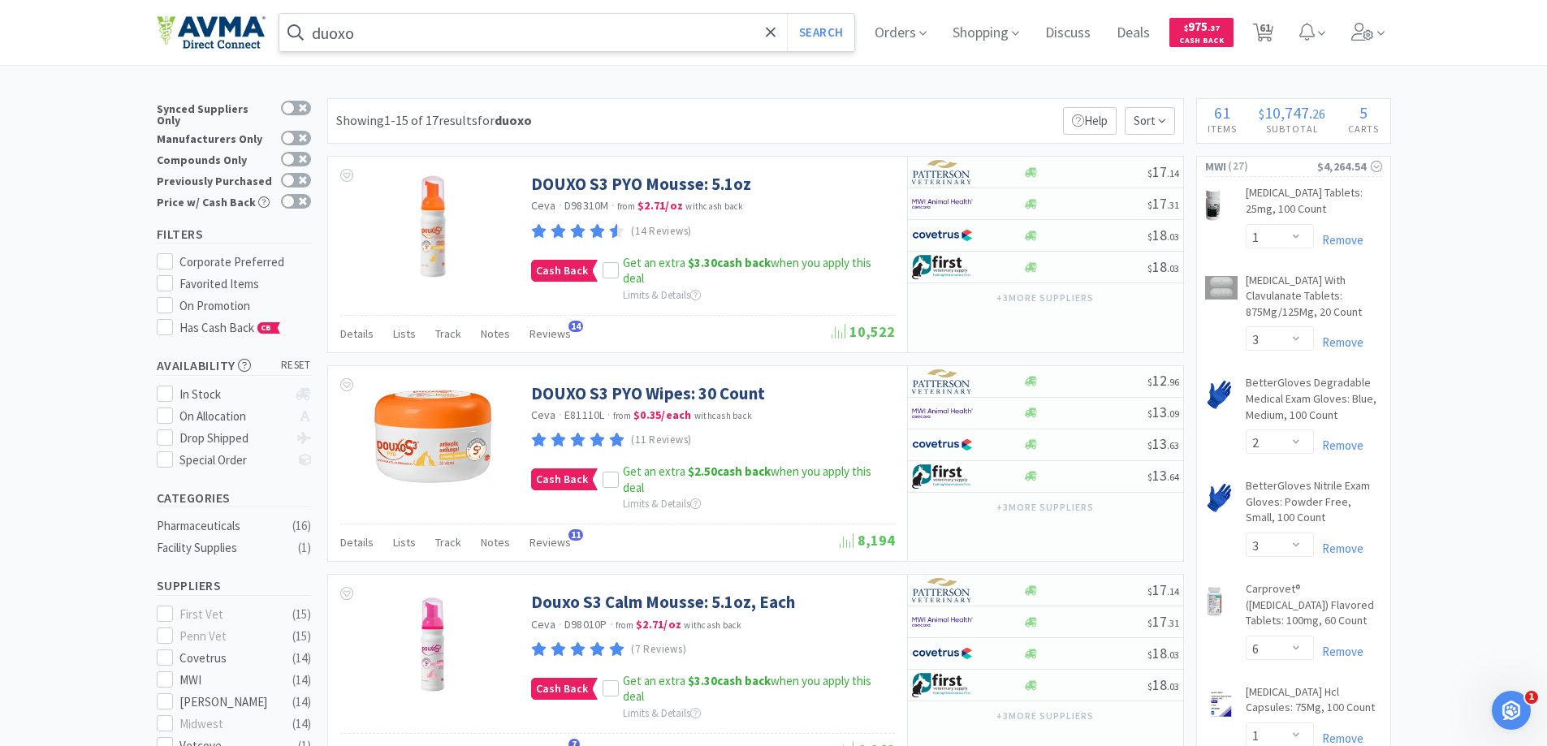
click at [454, 37] on input "duoxo" at bounding box center [567, 32] width 576 height 37
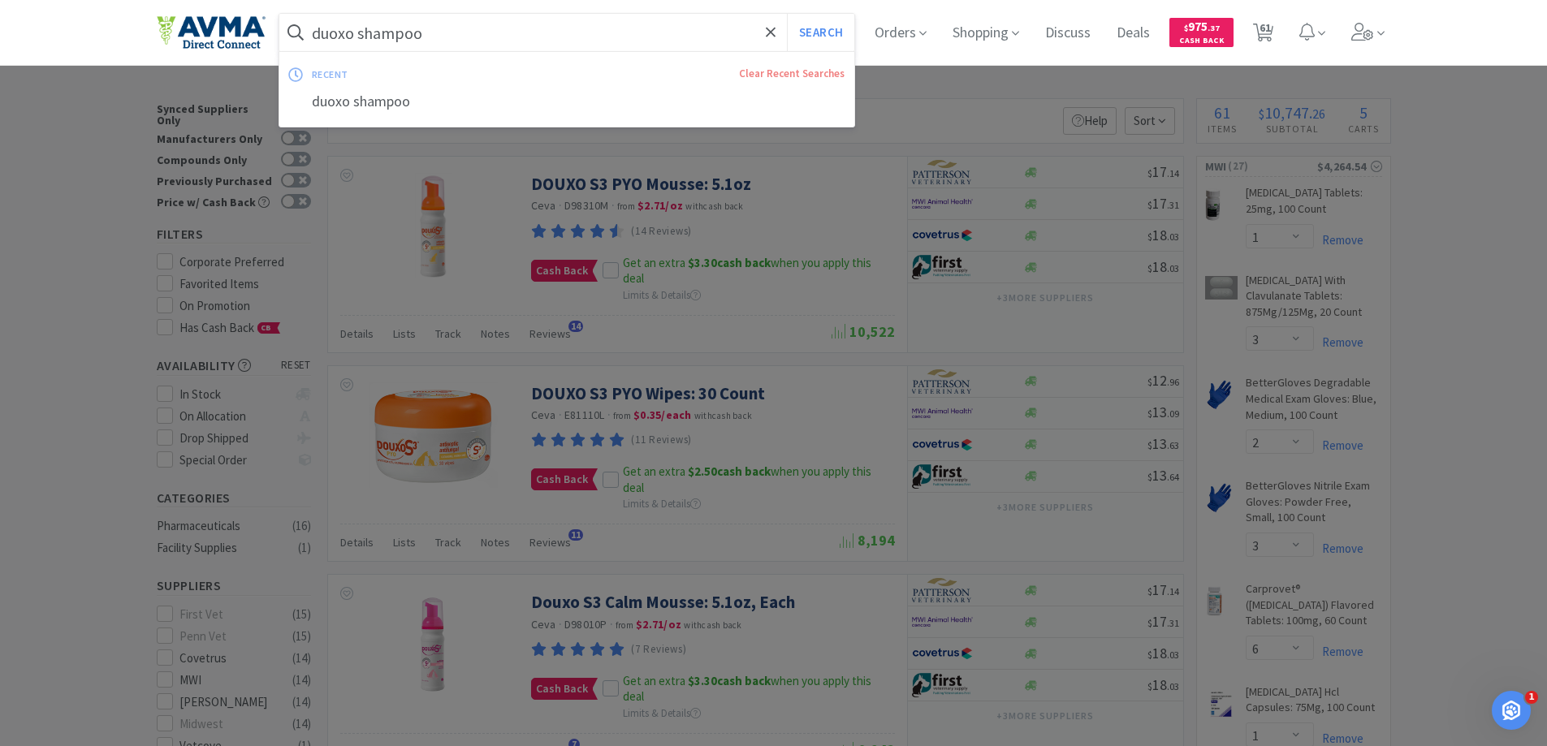
click at [787, 14] on button "Search" at bounding box center [820, 32] width 67 height 37
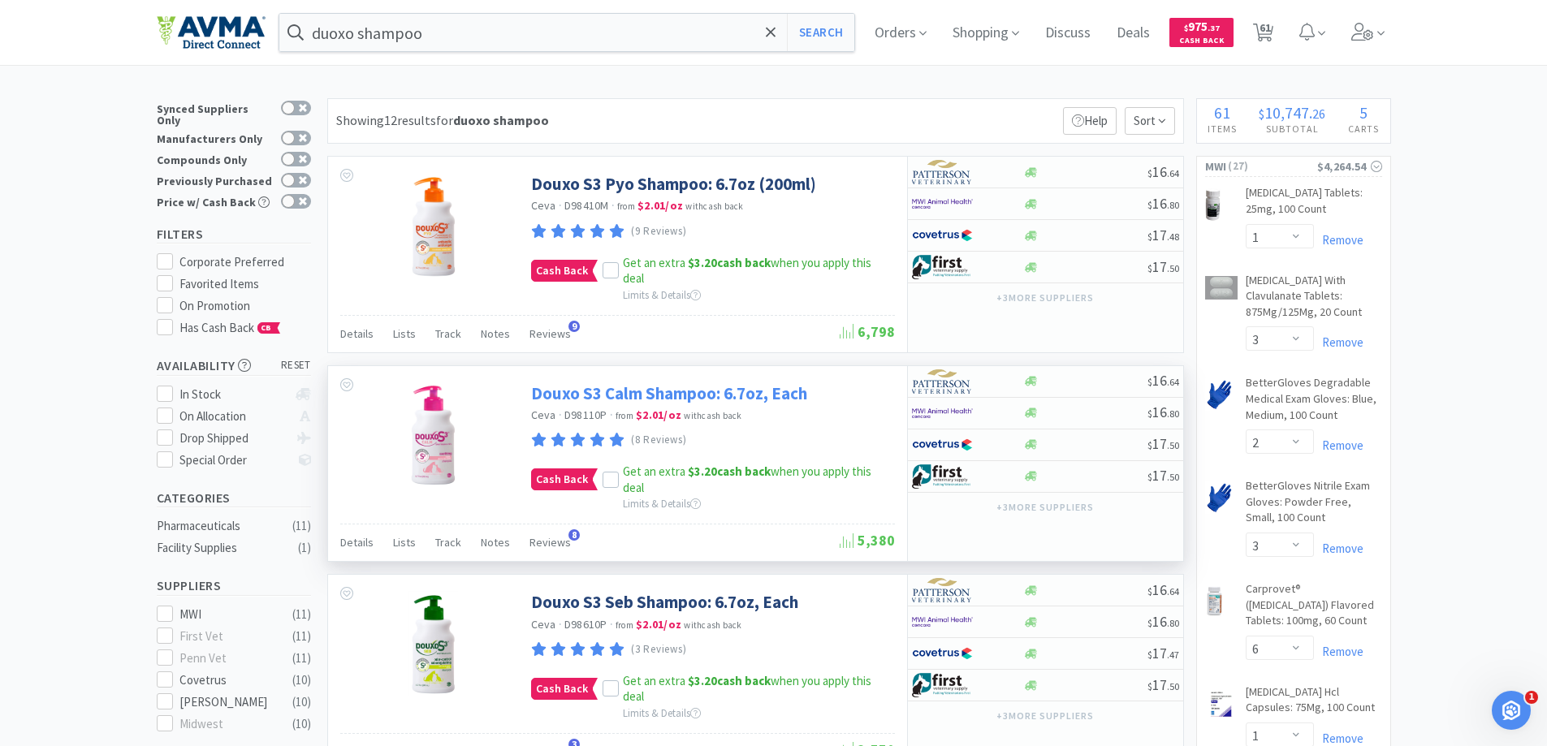
click at [680, 396] on link "Douxo S3 Calm Shampoo: 6.7oz, Each" at bounding box center [669, 394] width 276 height 22
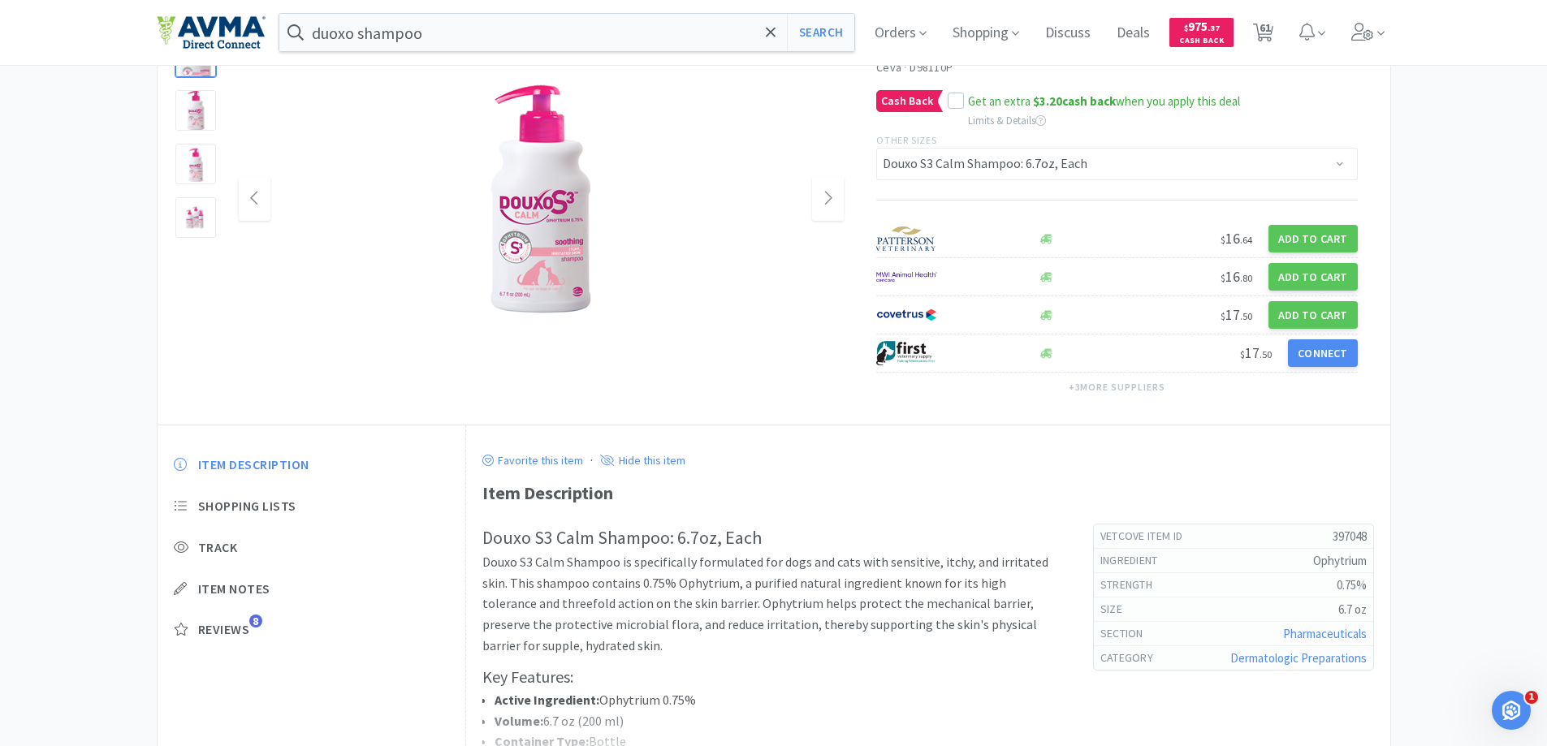
scroll to position [292, 0]
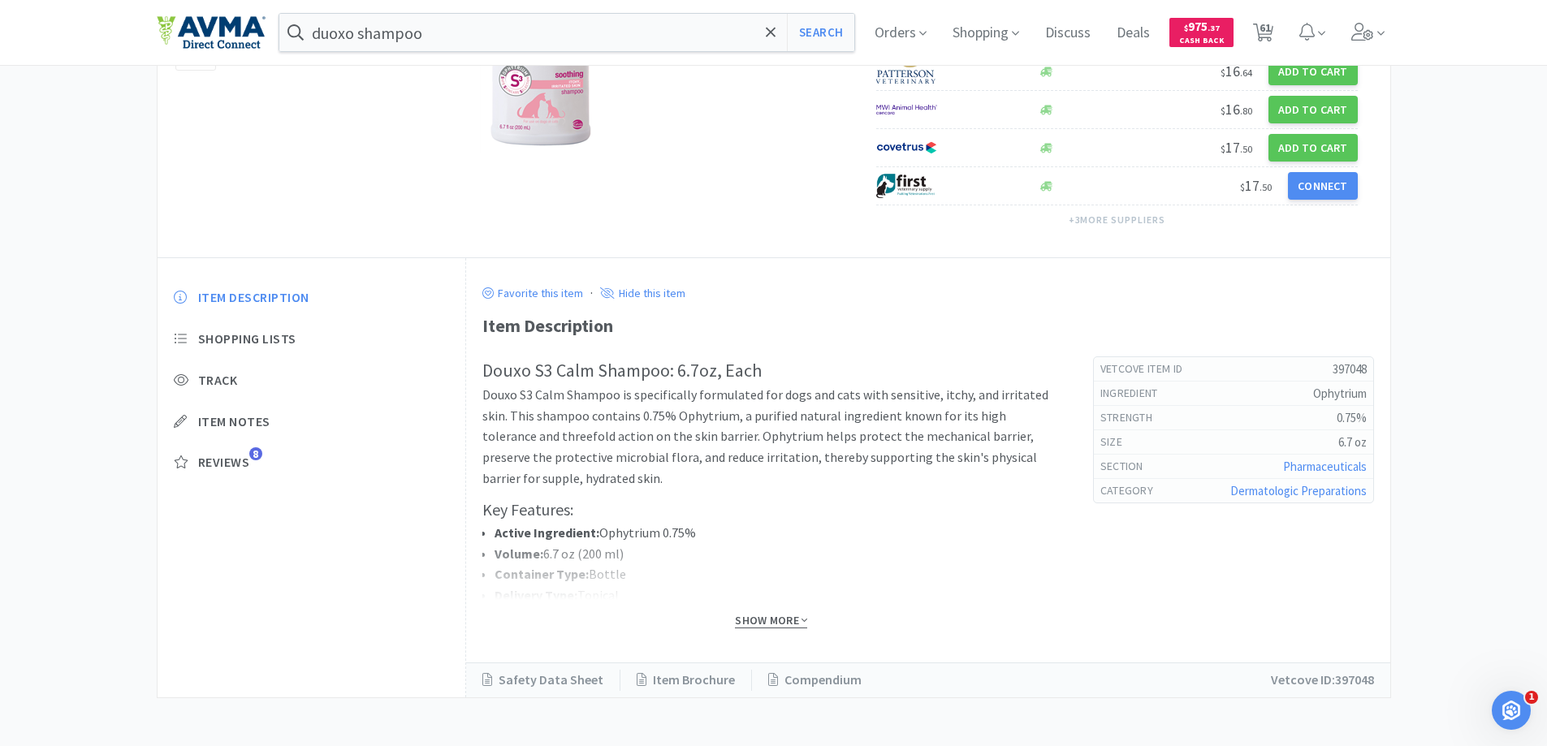
click at [763, 624] on span "Show More" at bounding box center [771, 620] width 72 height 15
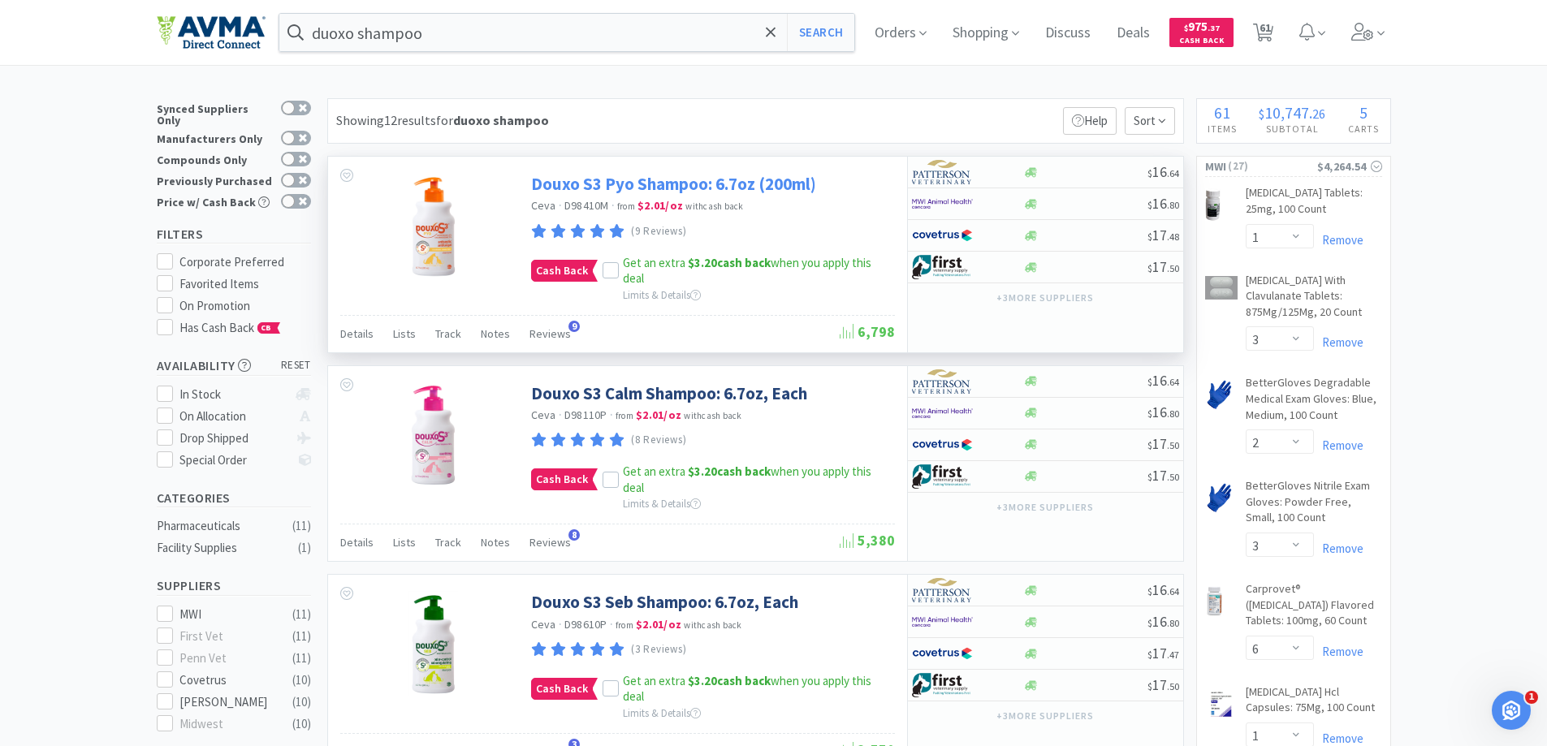
click at [629, 191] on link "Douxo S3 Pyo Shampoo: 6.7oz (200ml)" at bounding box center [673, 184] width 285 height 22
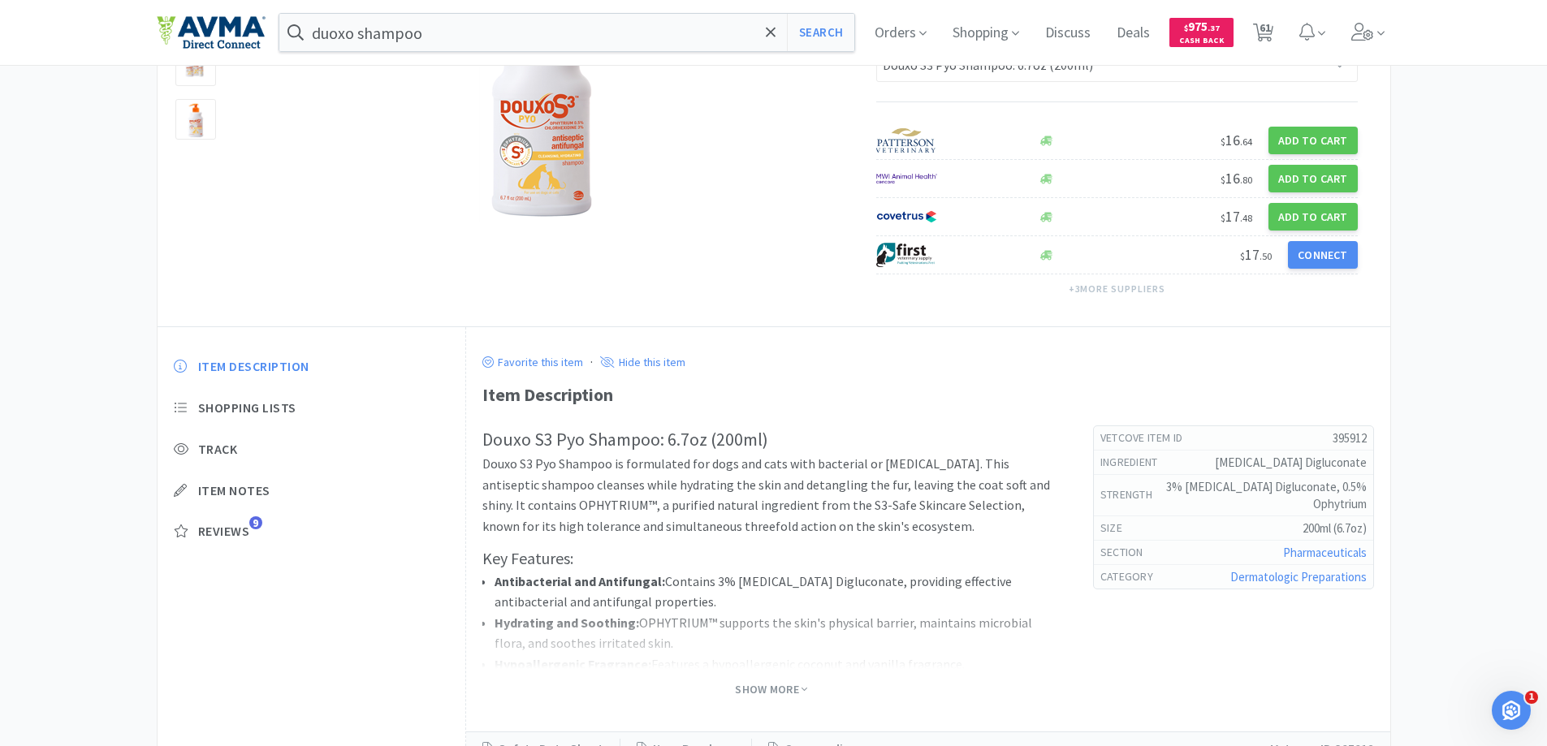
scroll to position [292, 0]
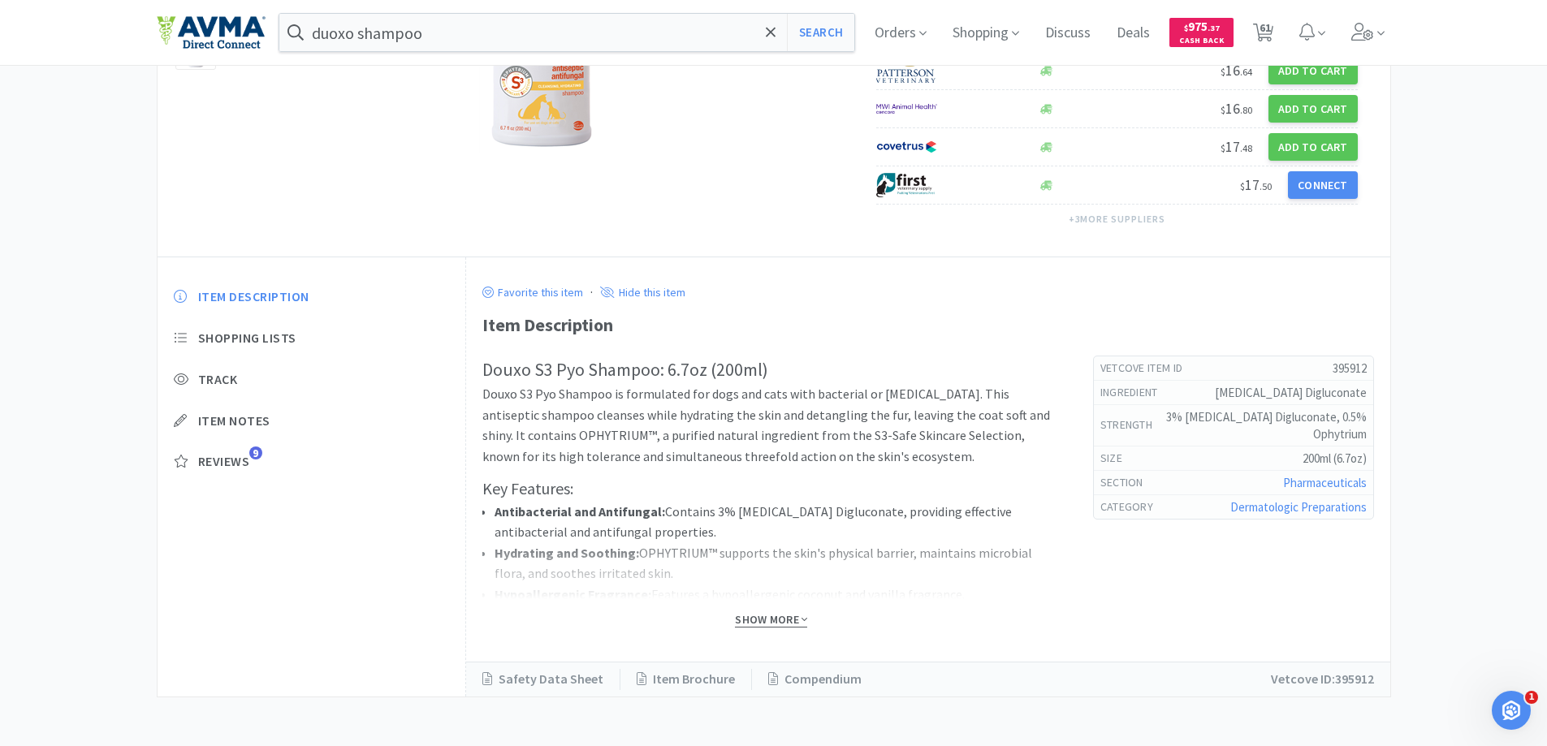
click at [781, 616] on span "Show More" at bounding box center [771, 619] width 72 height 15
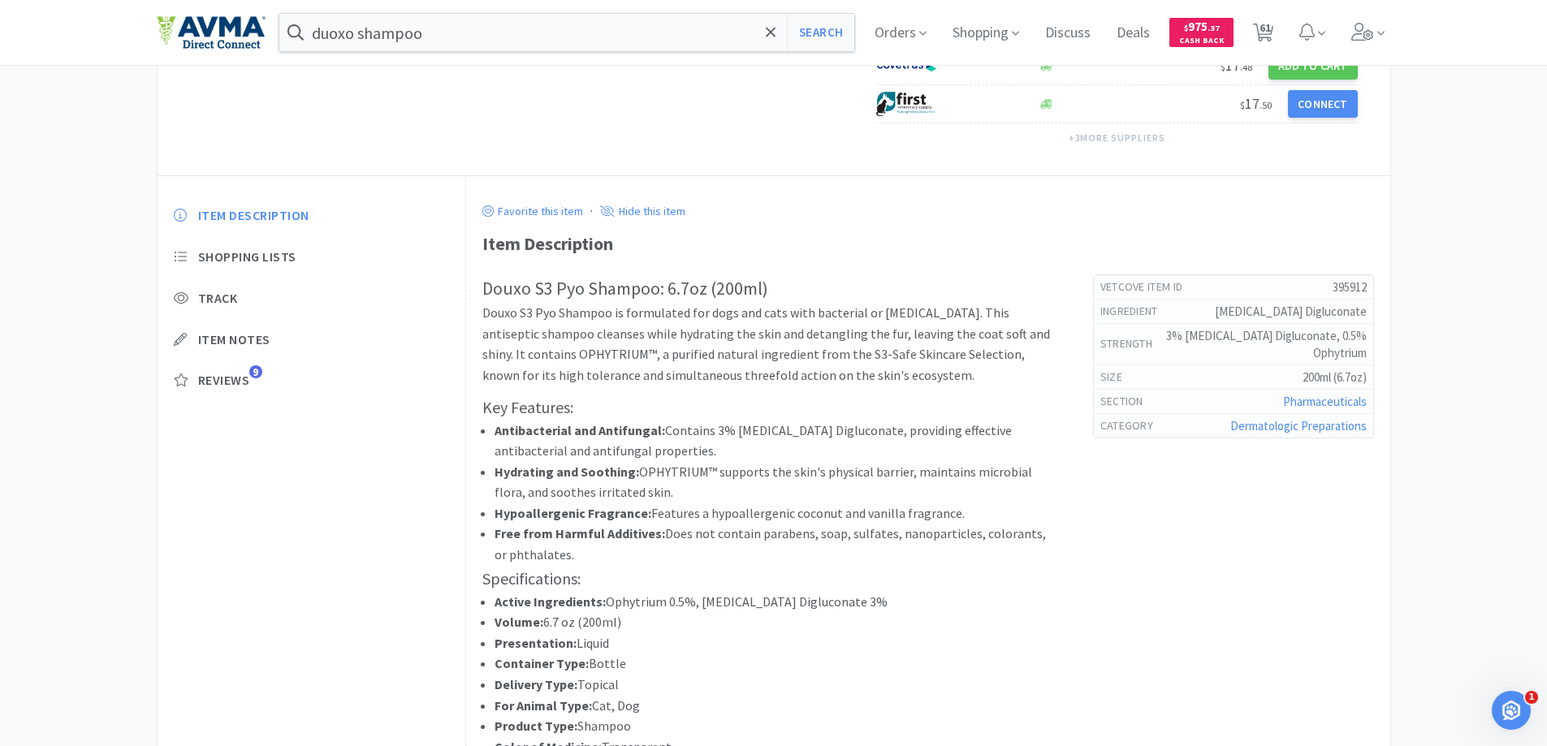
scroll to position [0, 0]
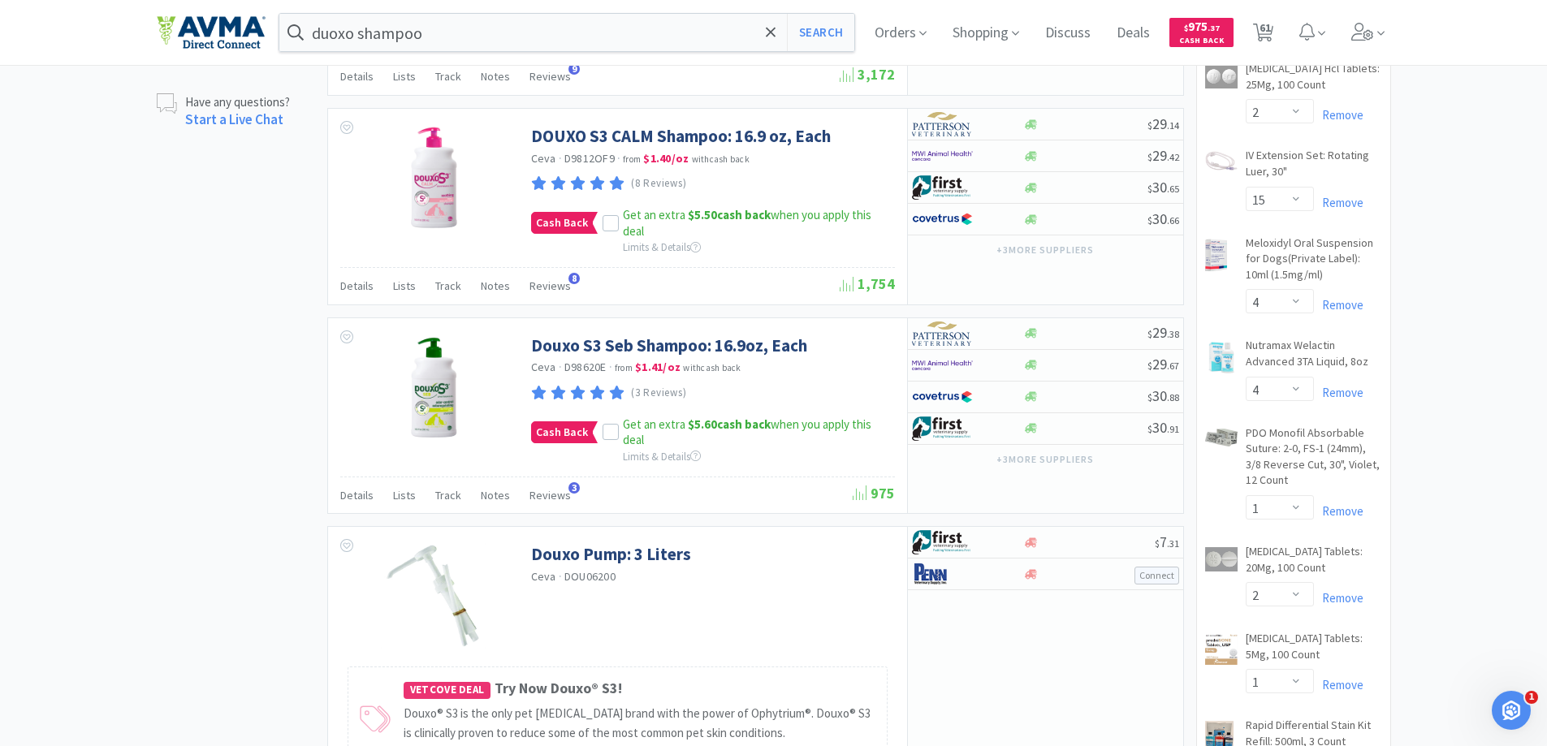
scroll to position [650, 0]
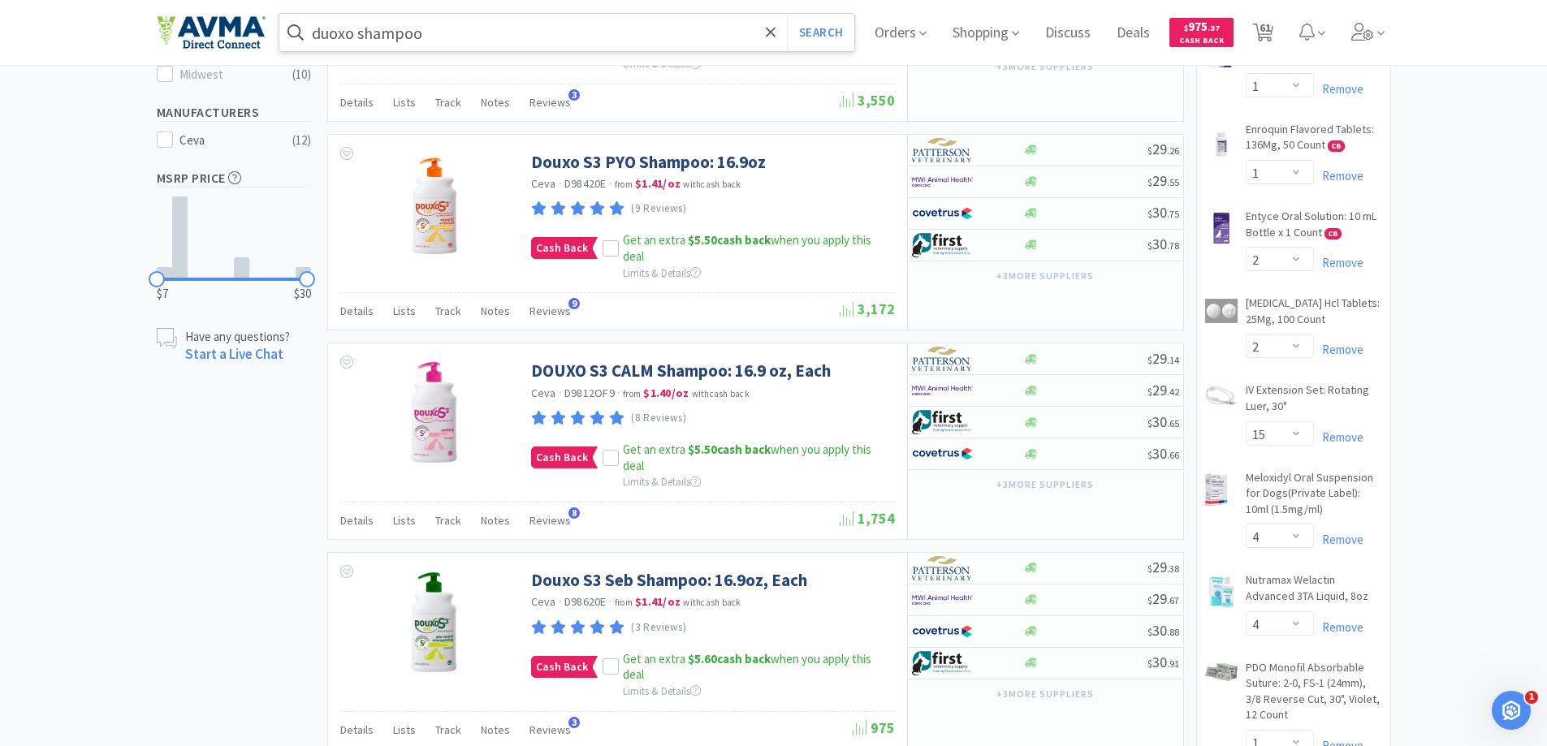
click at [612, 31] on input "duoxo shampoo" at bounding box center [567, 32] width 576 height 37
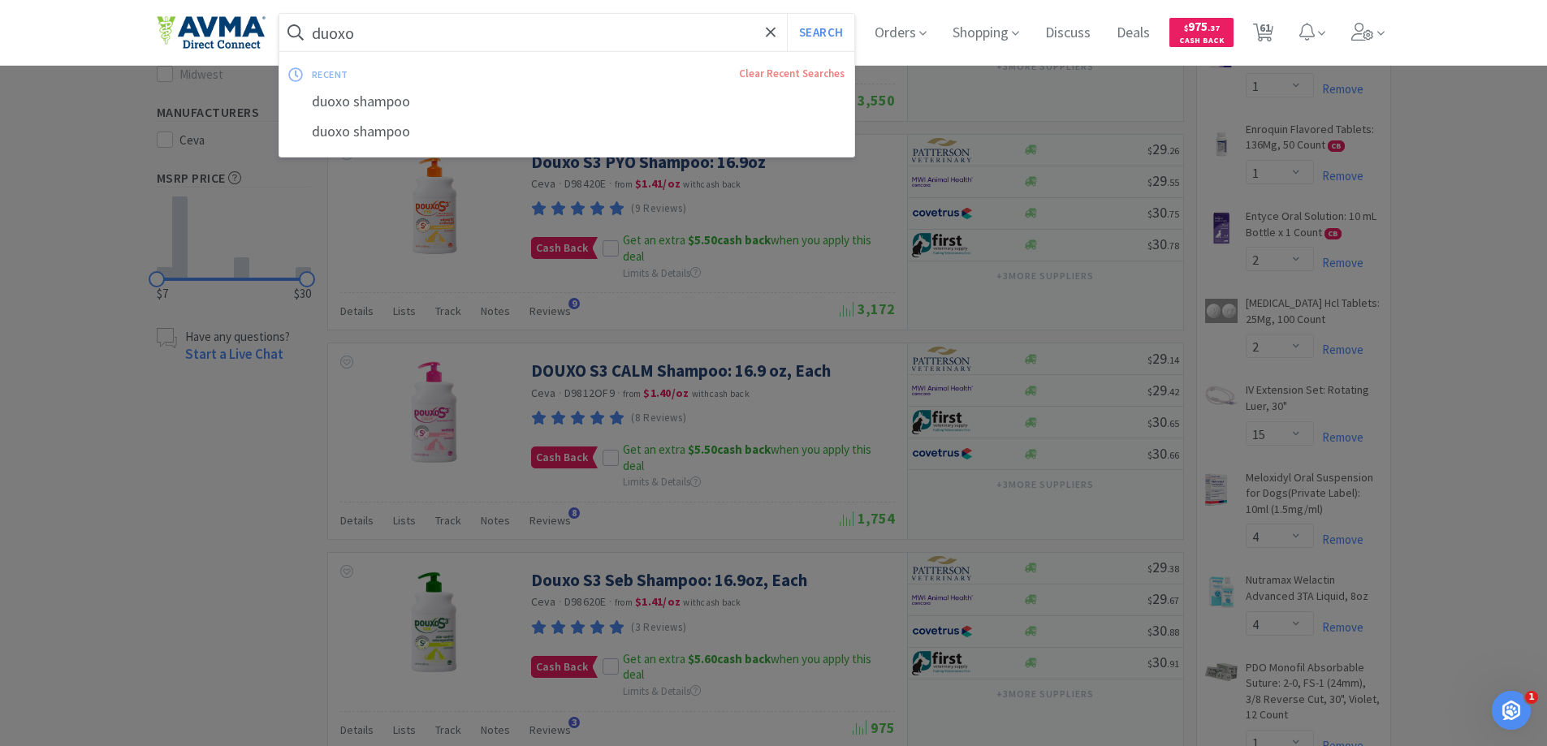
click at [787, 14] on button "Search" at bounding box center [820, 32] width 67 height 37
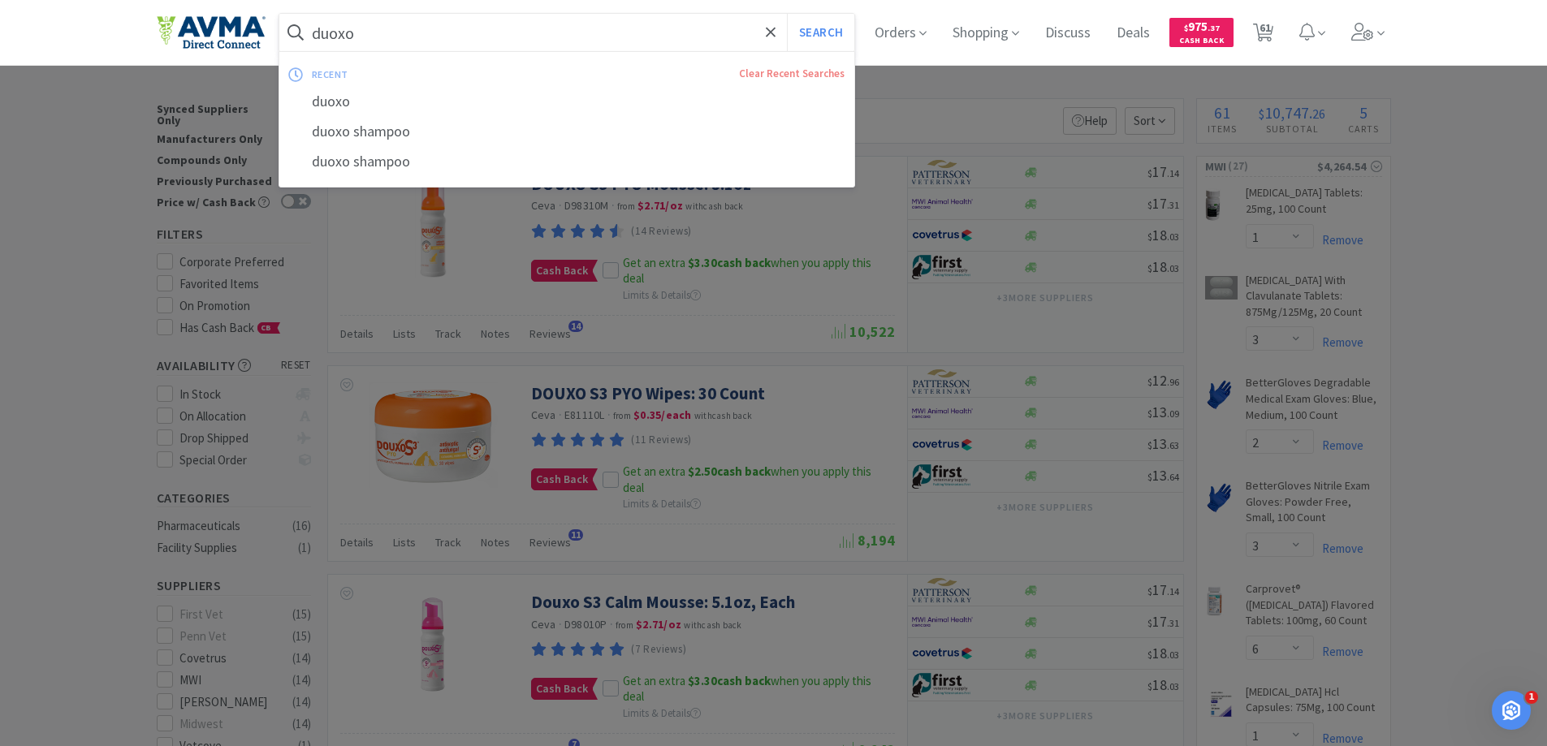
click at [469, 47] on input "duoxo" at bounding box center [567, 32] width 576 height 37
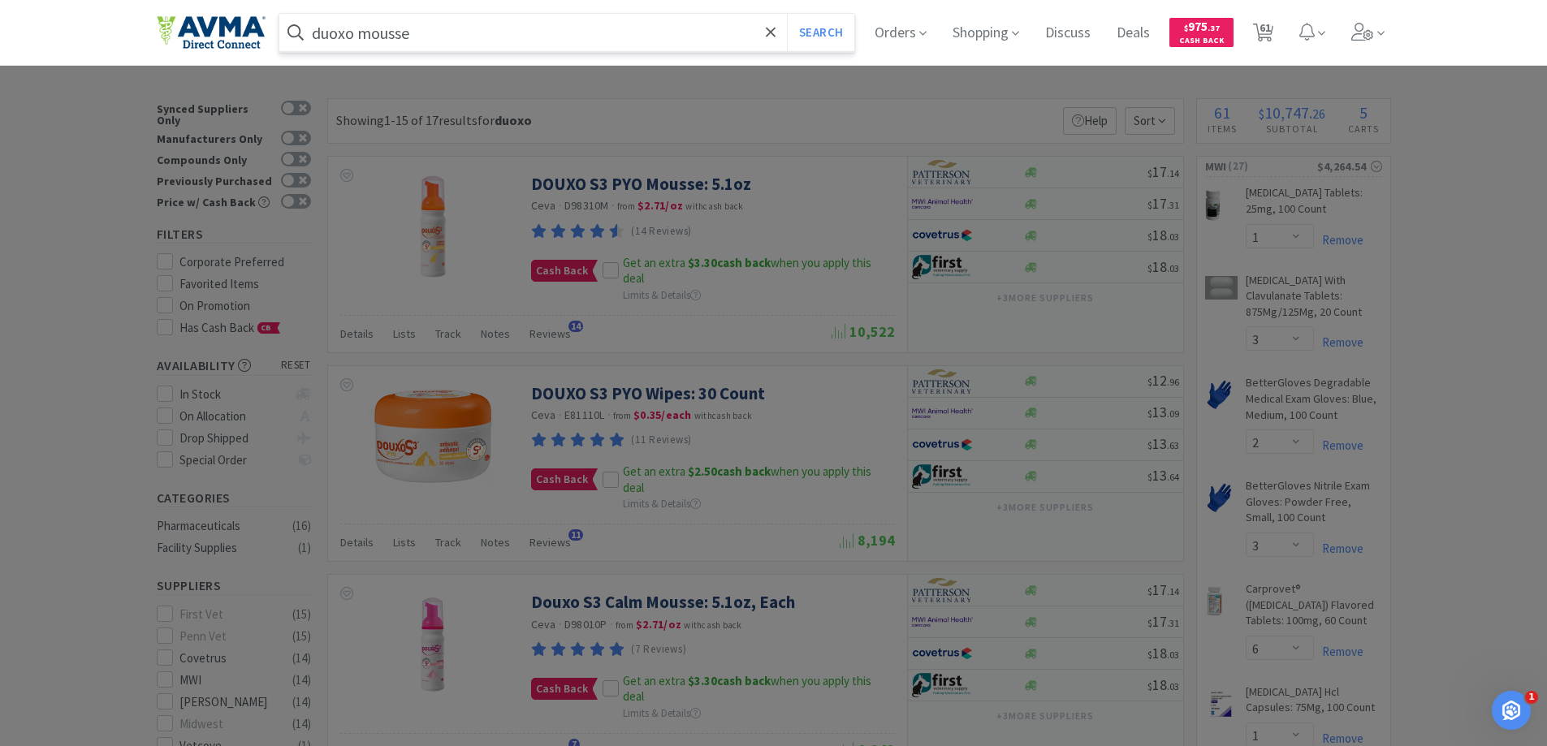
click at [787, 14] on button "Search" at bounding box center [820, 32] width 67 height 37
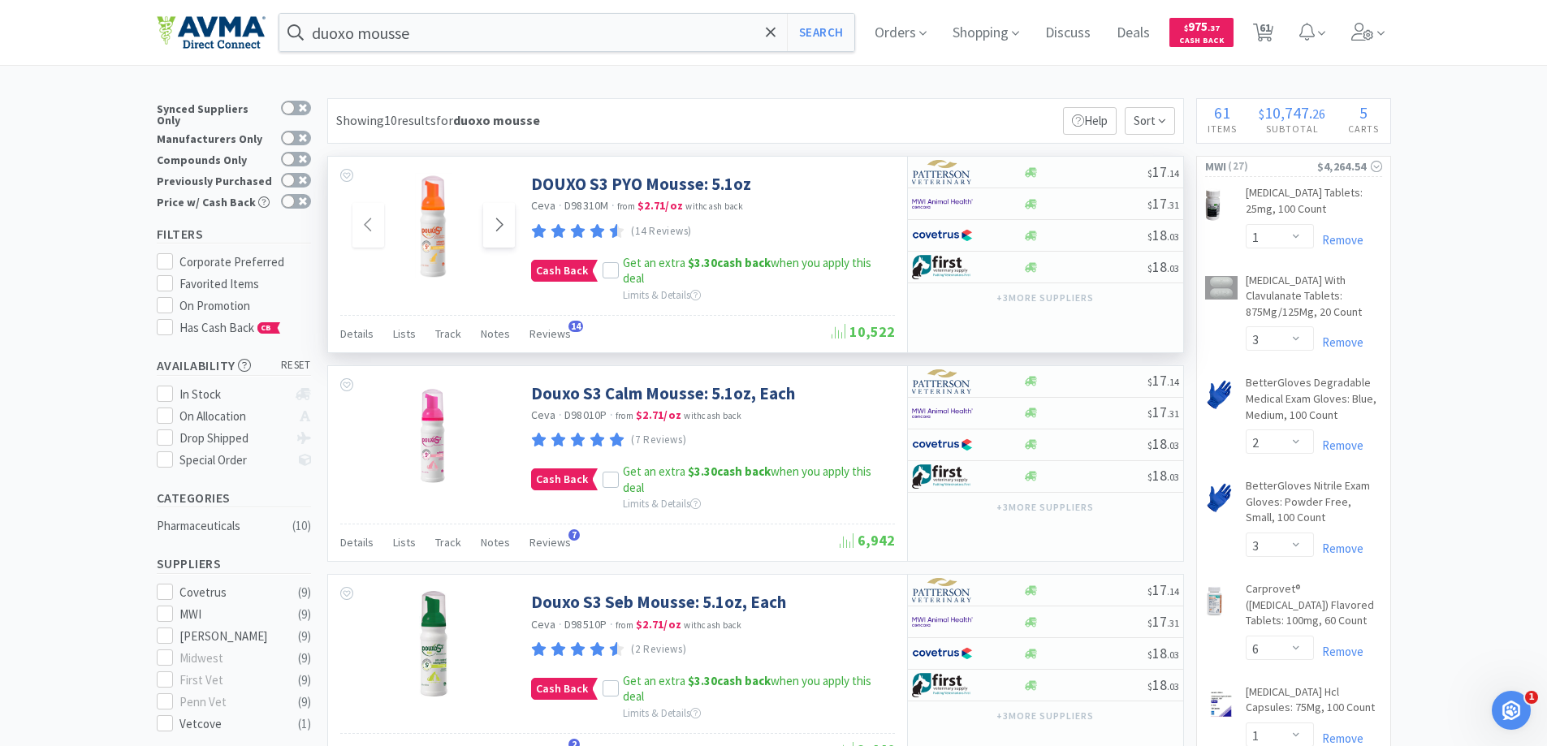
click at [507, 224] on span at bounding box center [499, 225] width 32 height 45
click at [612, 270] on icon at bounding box center [610, 271] width 11 height 11
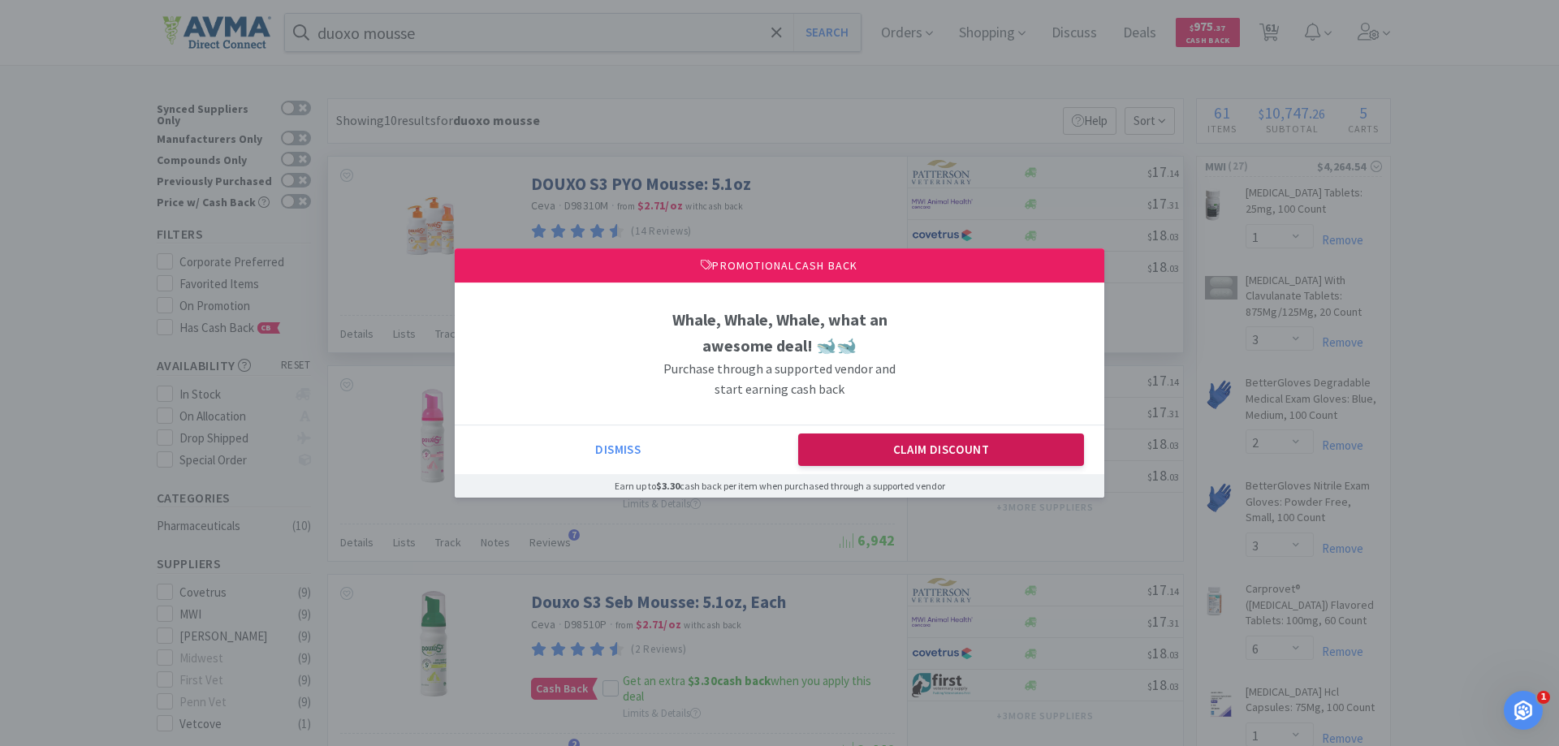
click at [906, 446] on button "Claim Discount" at bounding box center [941, 450] width 287 height 32
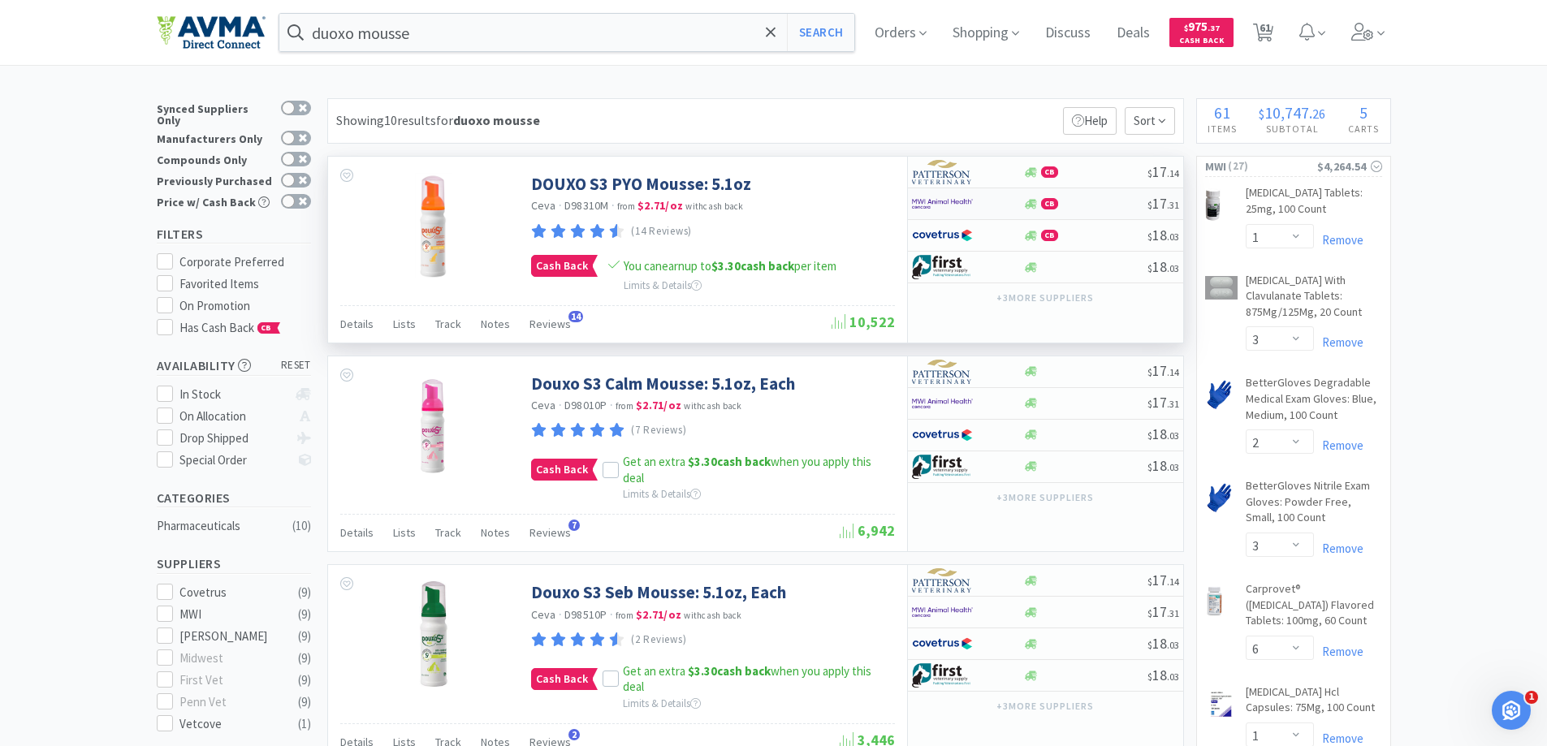
click at [934, 205] on img at bounding box center [942, 204] width 61 height 24
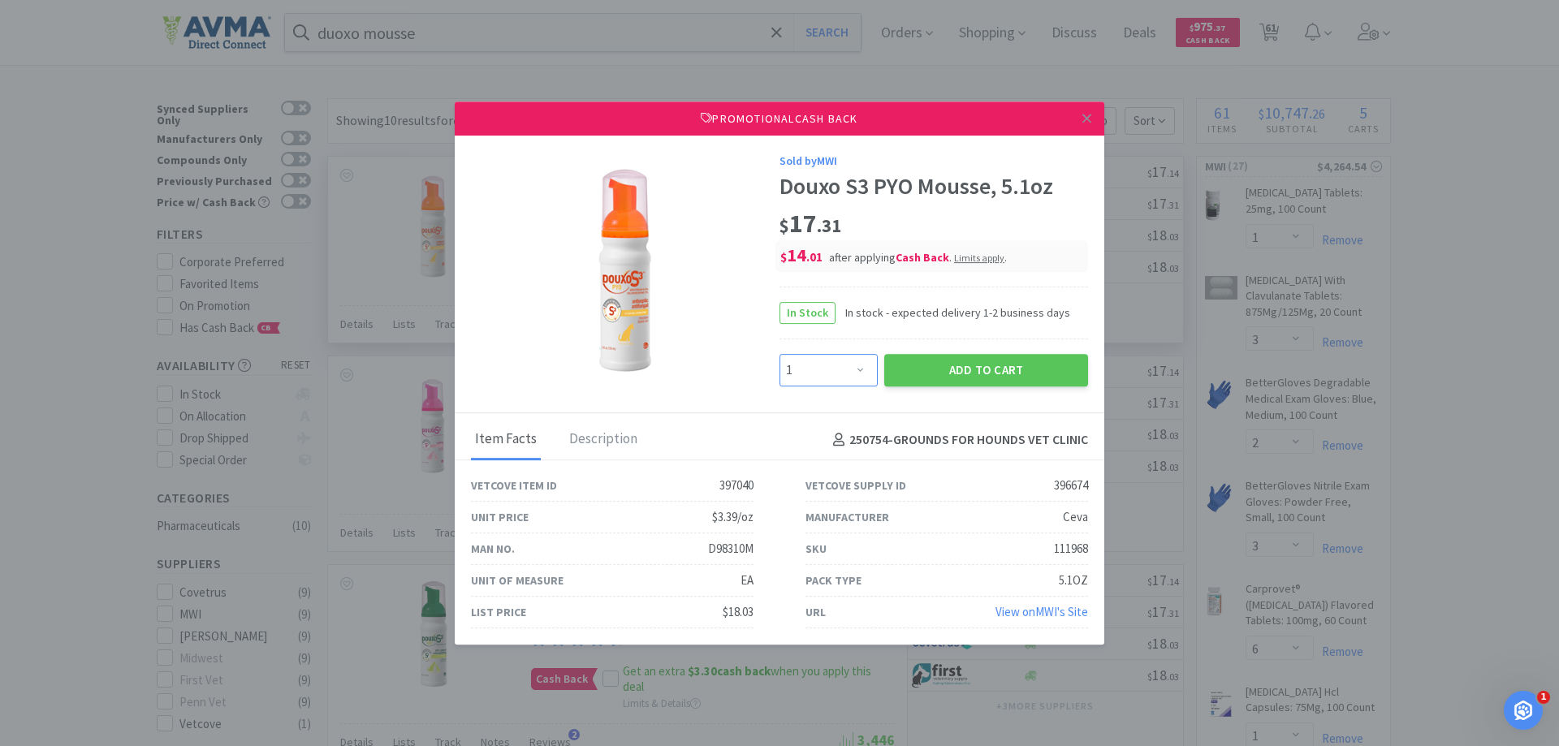
click at [847, 374] on select "Enter Quantity 1 2 3 4 5 6 7 8 9 10 11 12 13 14 15 16 17 18 19 20 Enter Quantity" at bounding box center [829, 370] width 98 height 32
click at [780, 354] on select "Enter Quantity 1 2 3 4 5 6 7 8 9 10 11 12 13 14 15 16 17 18 19 20 Enter Quantity" at bounding box center [829, 370] width 98 height 32
click at [953, 360] on button "Add to Cart" at bounding box center [987, 370] width 204 height 32
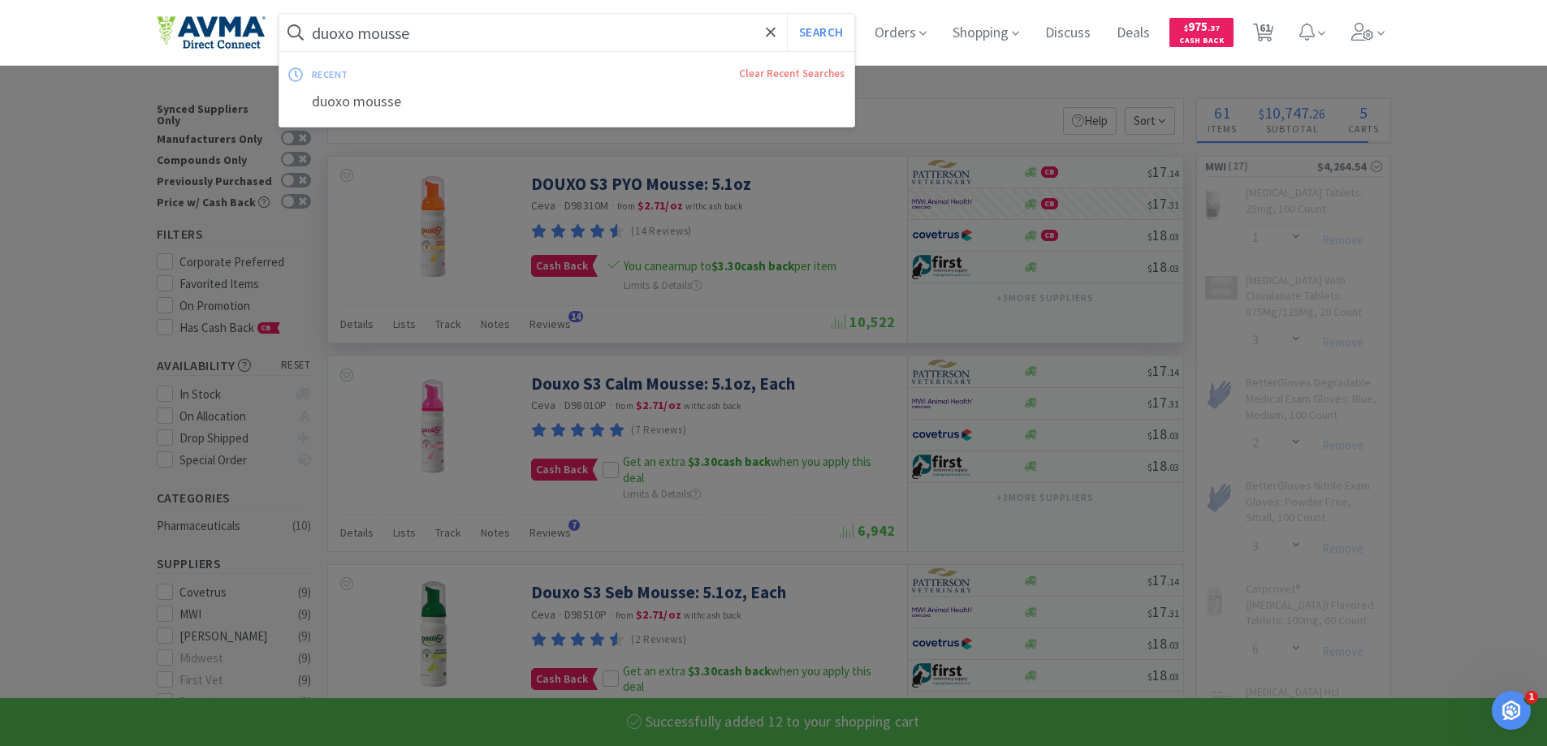
click at [436, 26] on input "duoxo mousse" at bounding box center [567, 32] width 576 height 37
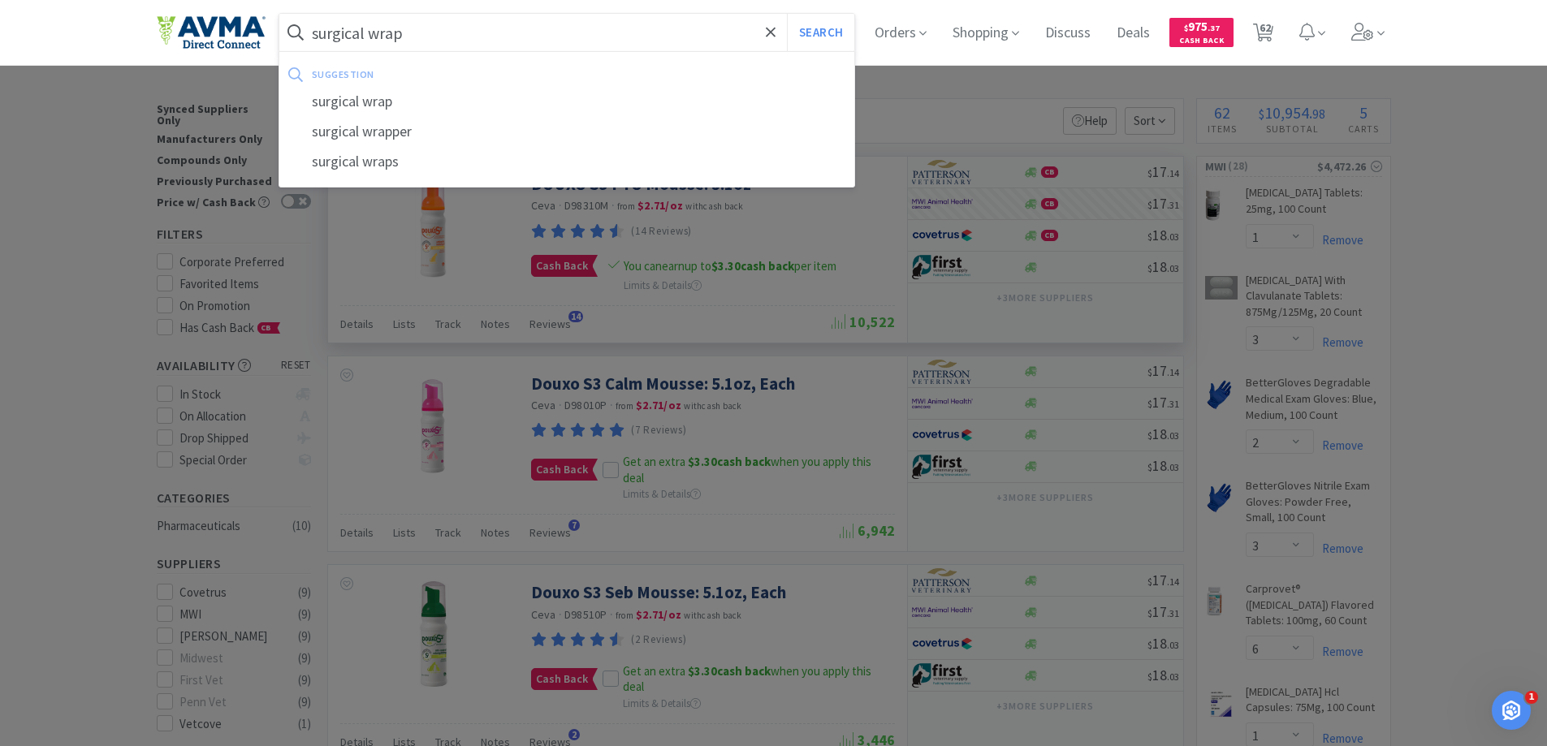
click at [787, 14] on button "Search" at bounding box center [820, 32] width 67 height 37
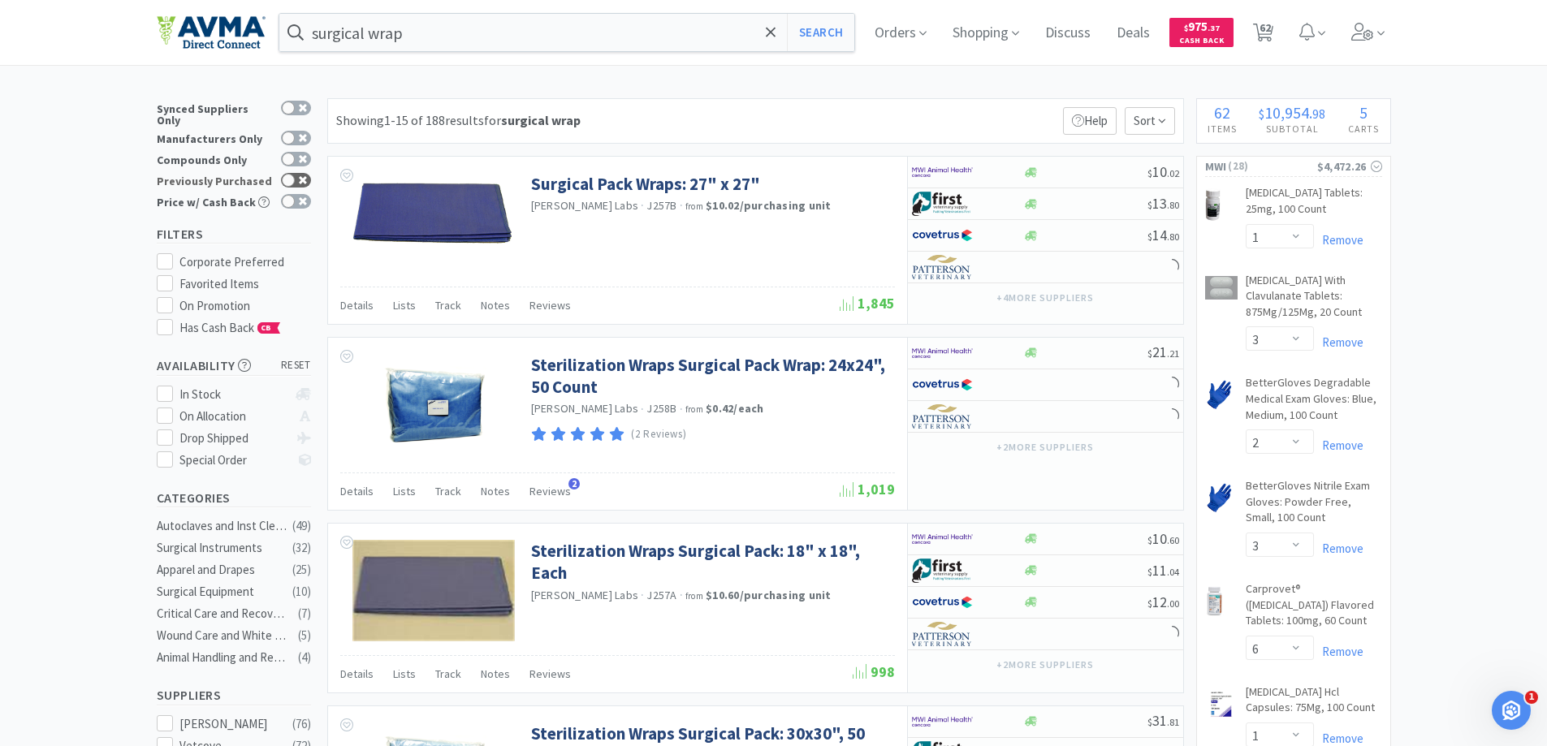
click at [288, 174] on div at bounding box center [288, 180] width 13 height 13
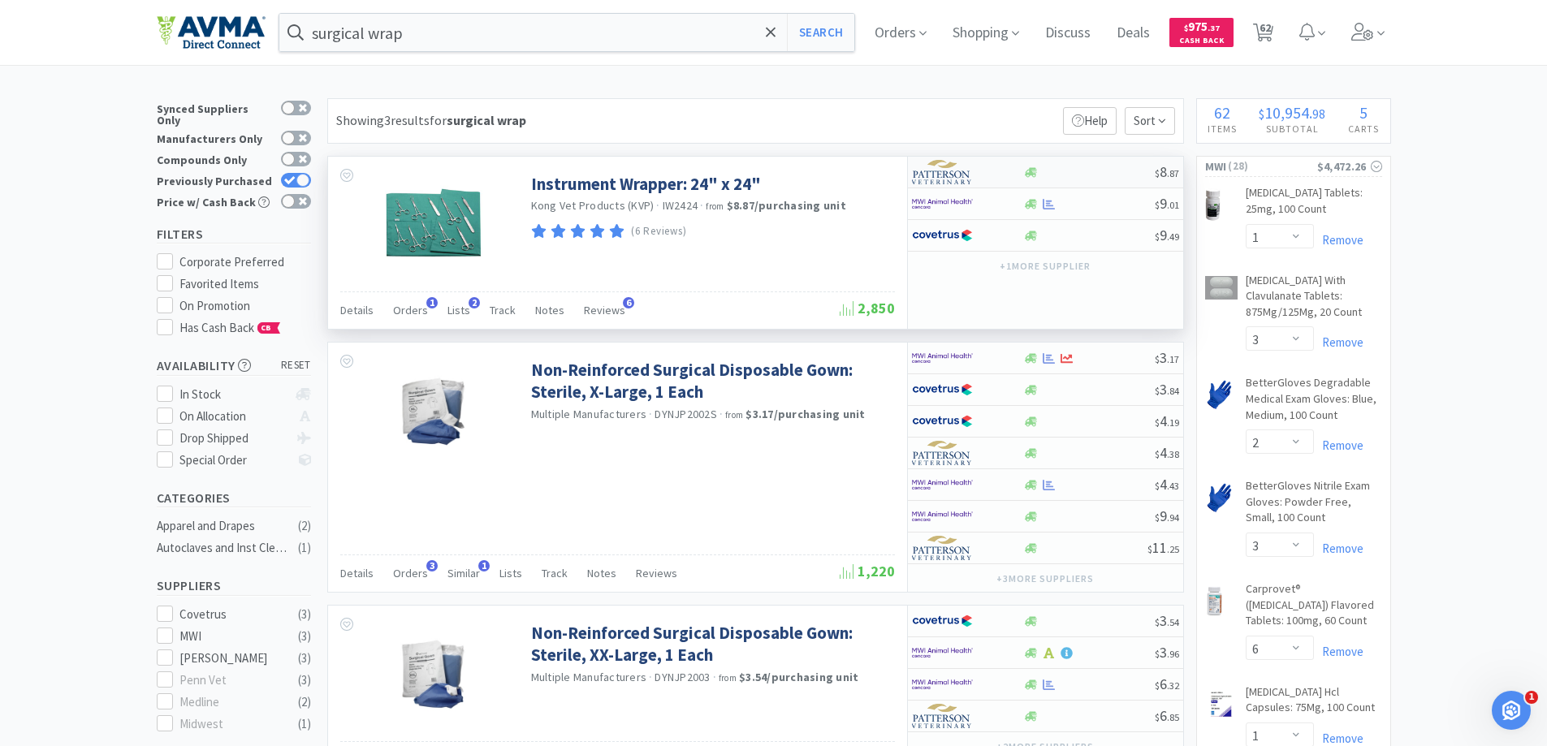
click at [932, 172] on img at bounding box center [942, 172] width 61 height 24
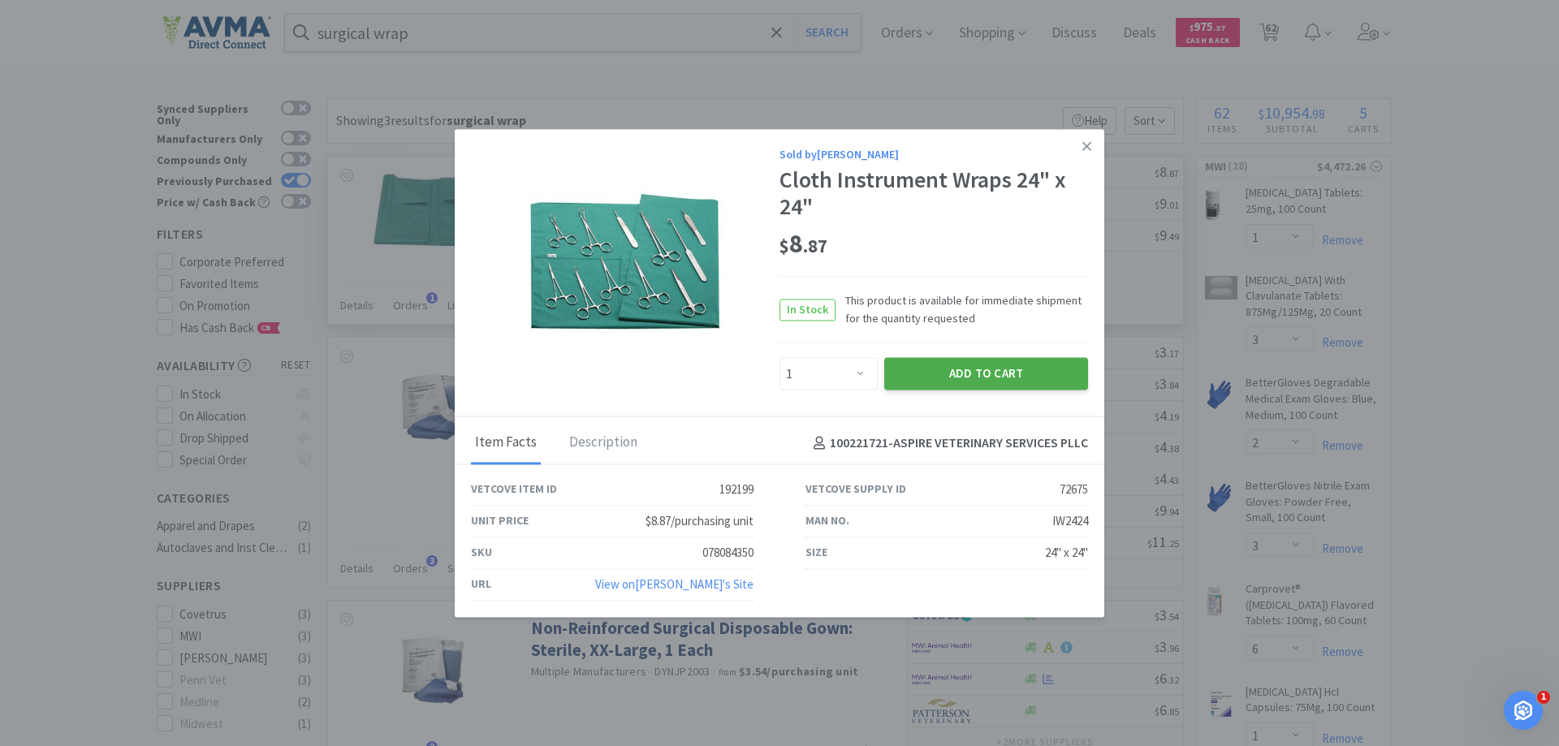
click at [946, 371] on button "Add to Cart" at bounding box center [987, 374] width 204 height 32
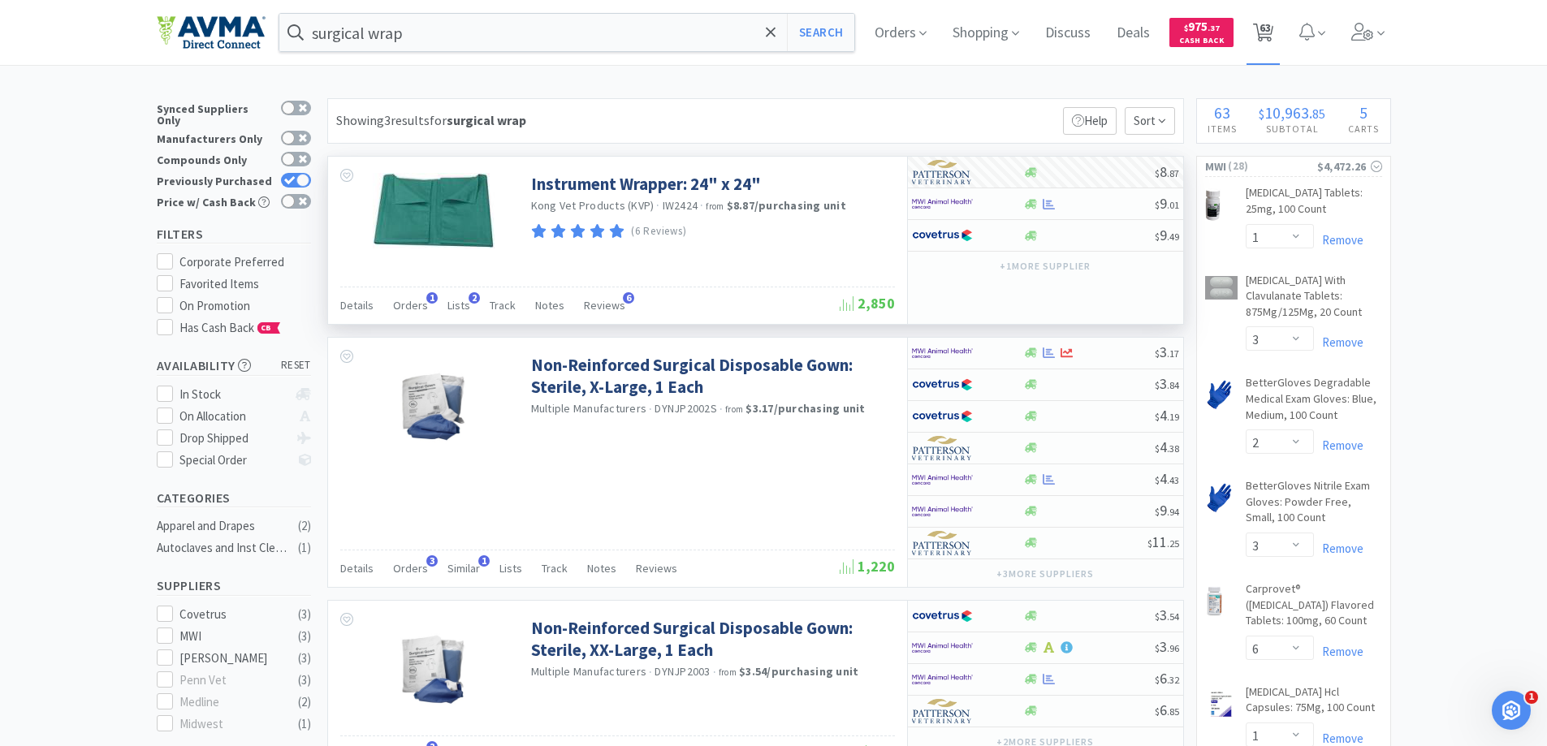
click at [1271, 37] on span "63" at bounding box center [1265, 27] width 11 height 65
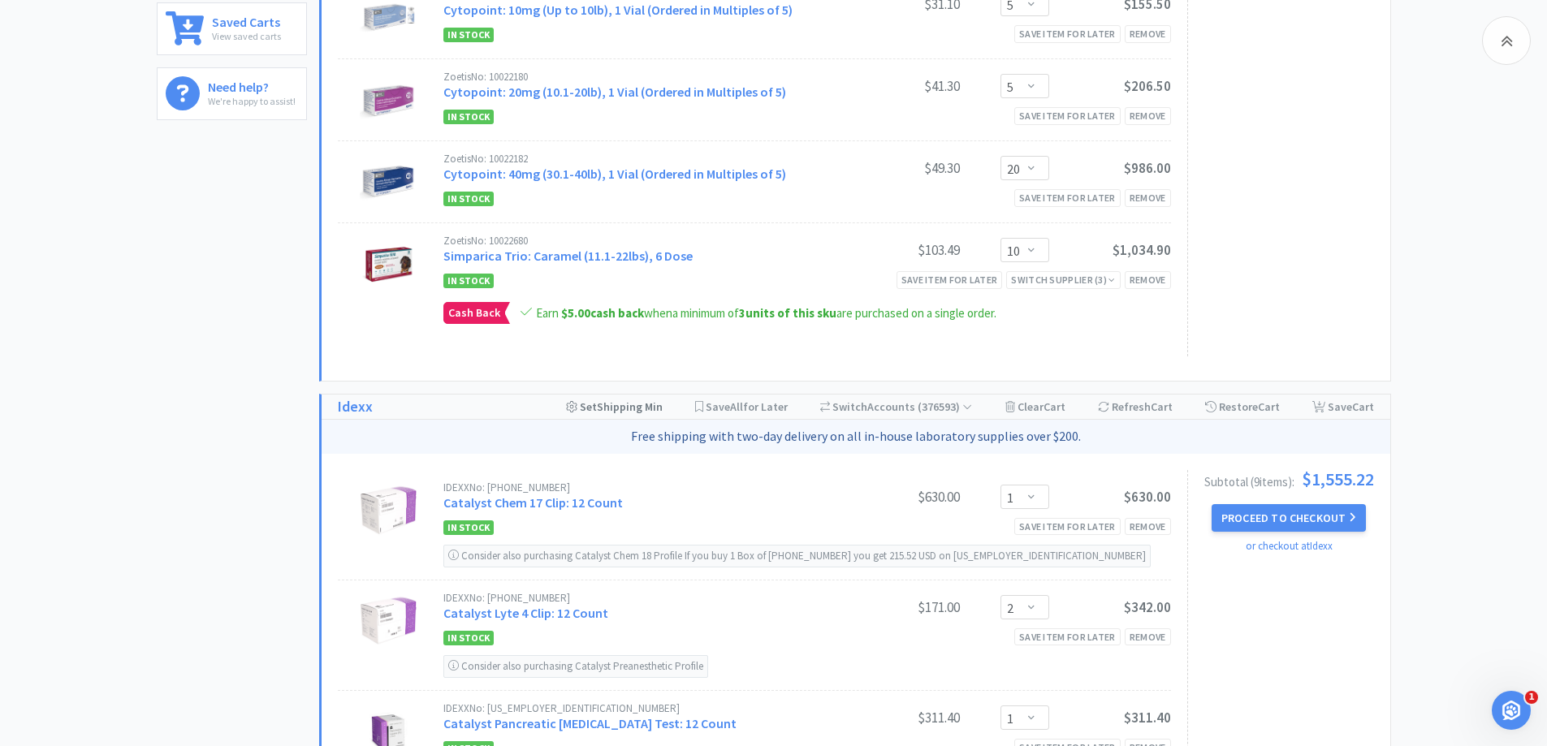
scroll to position [569, 0]
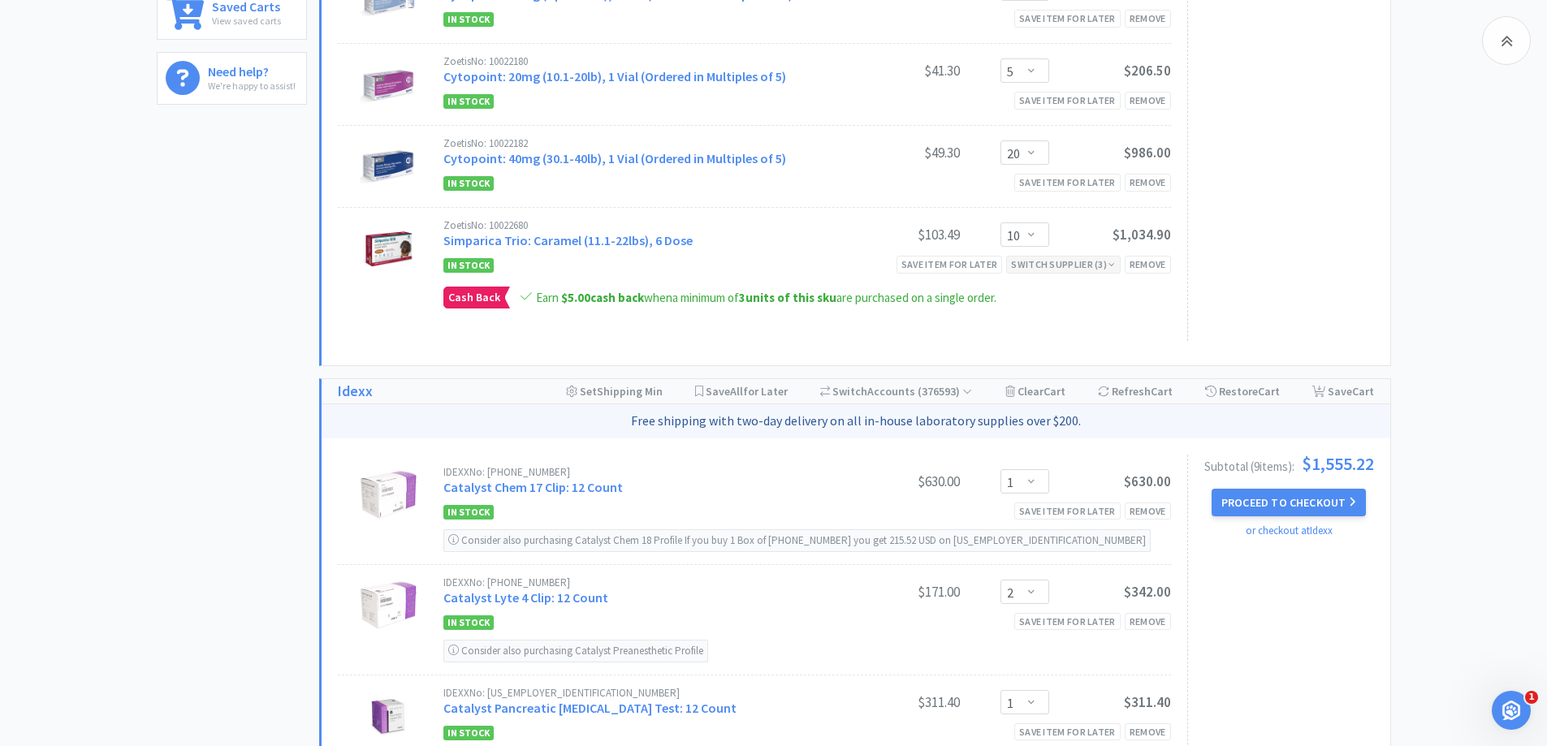
click at [1071, 266] on div "Switch Supplier ( 3 )" at bounding box center [1063, 264] width 104 height 15
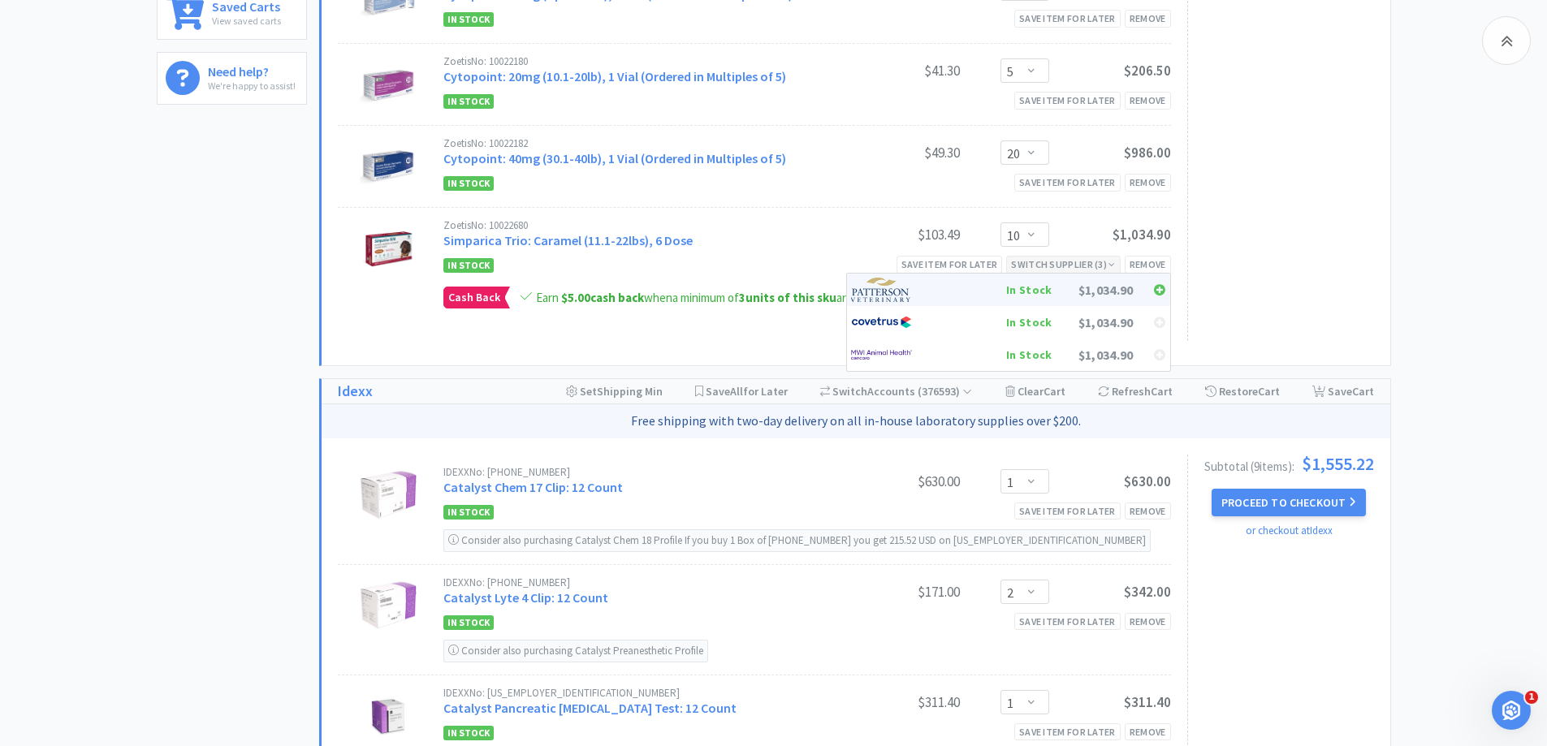
click at [892, 289] on img at bounding box center [881, 290] width 61 height 24
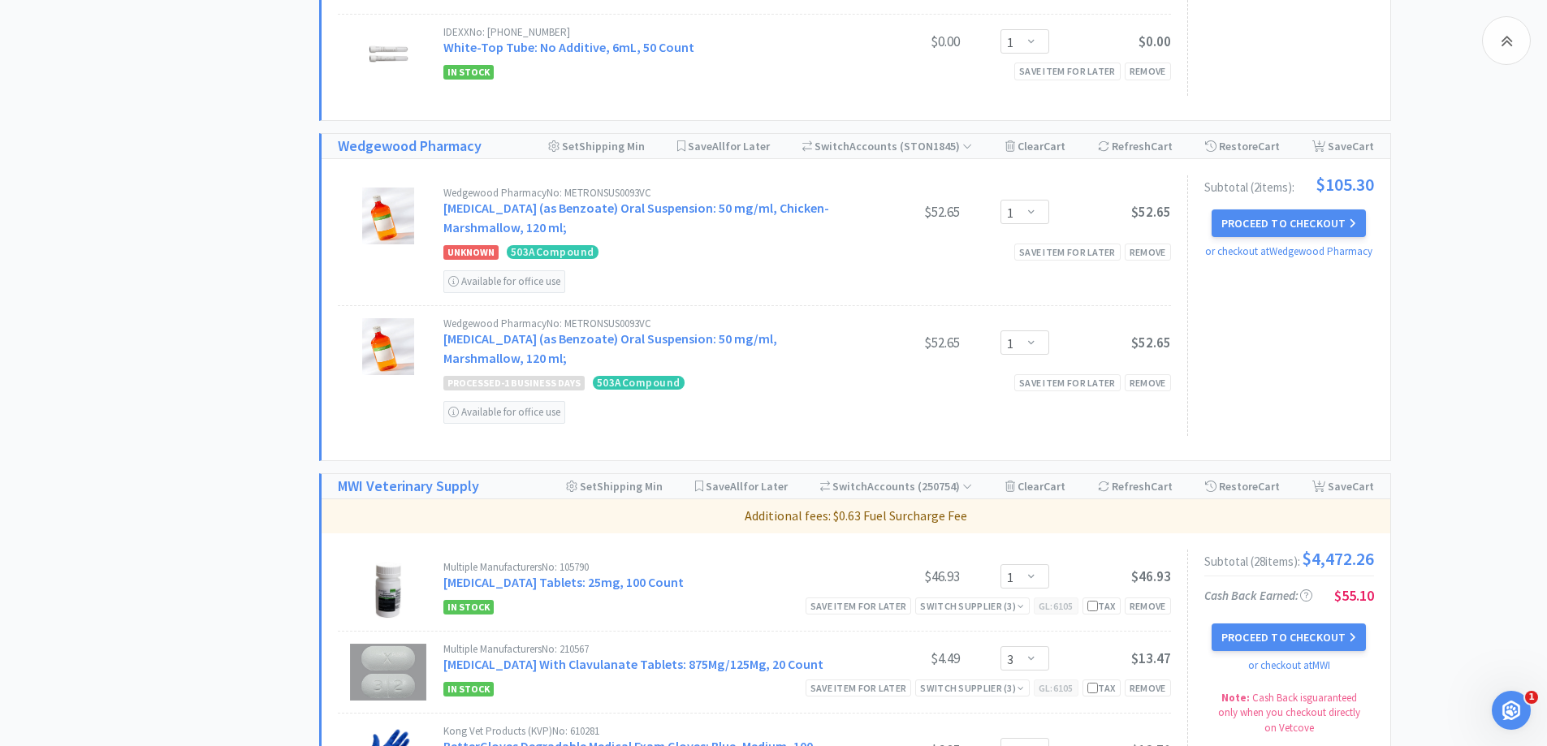
scroll to position [1706, 0]
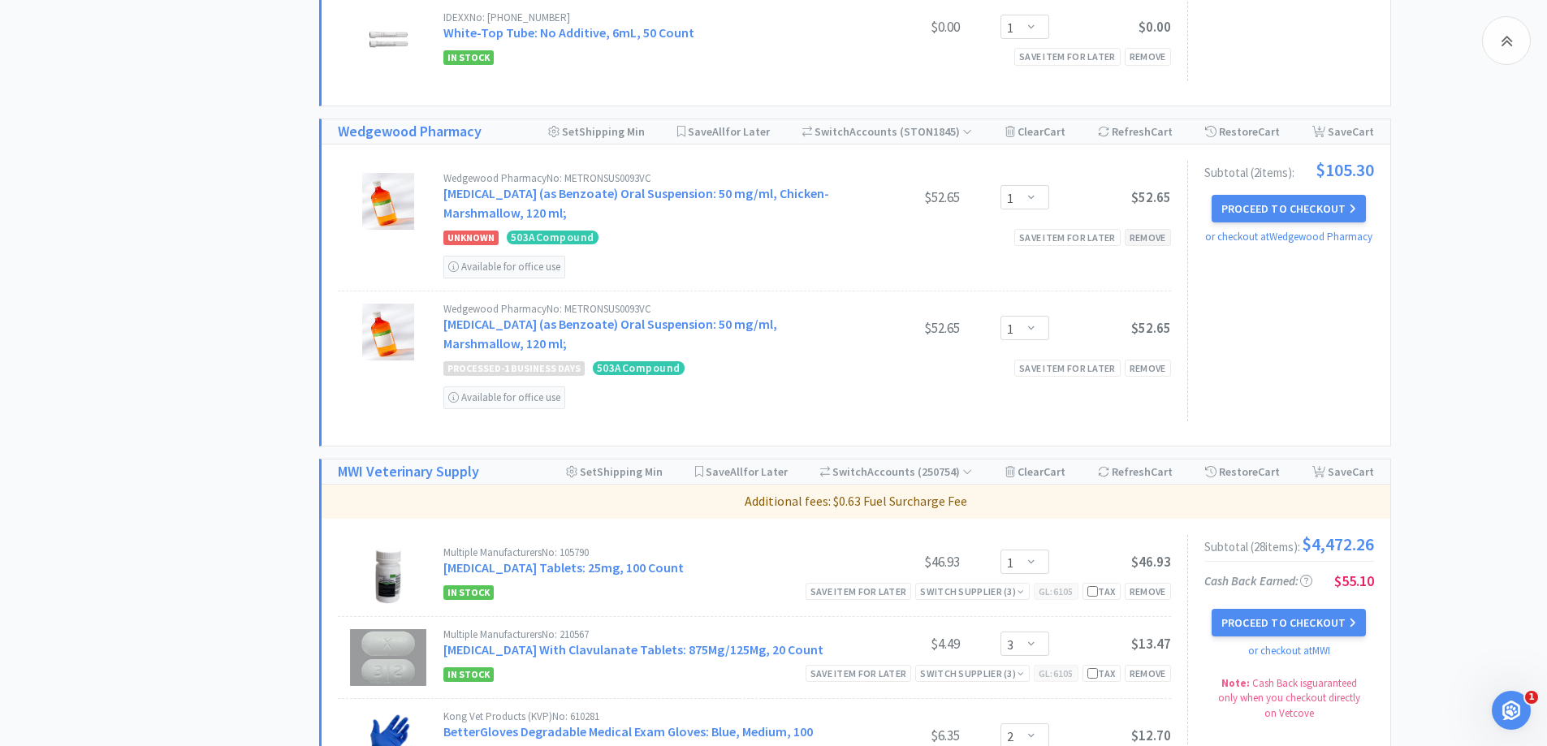
click at [1148, 239] on div "Remove" at bounding box center [1148, 237] width 46 height 17
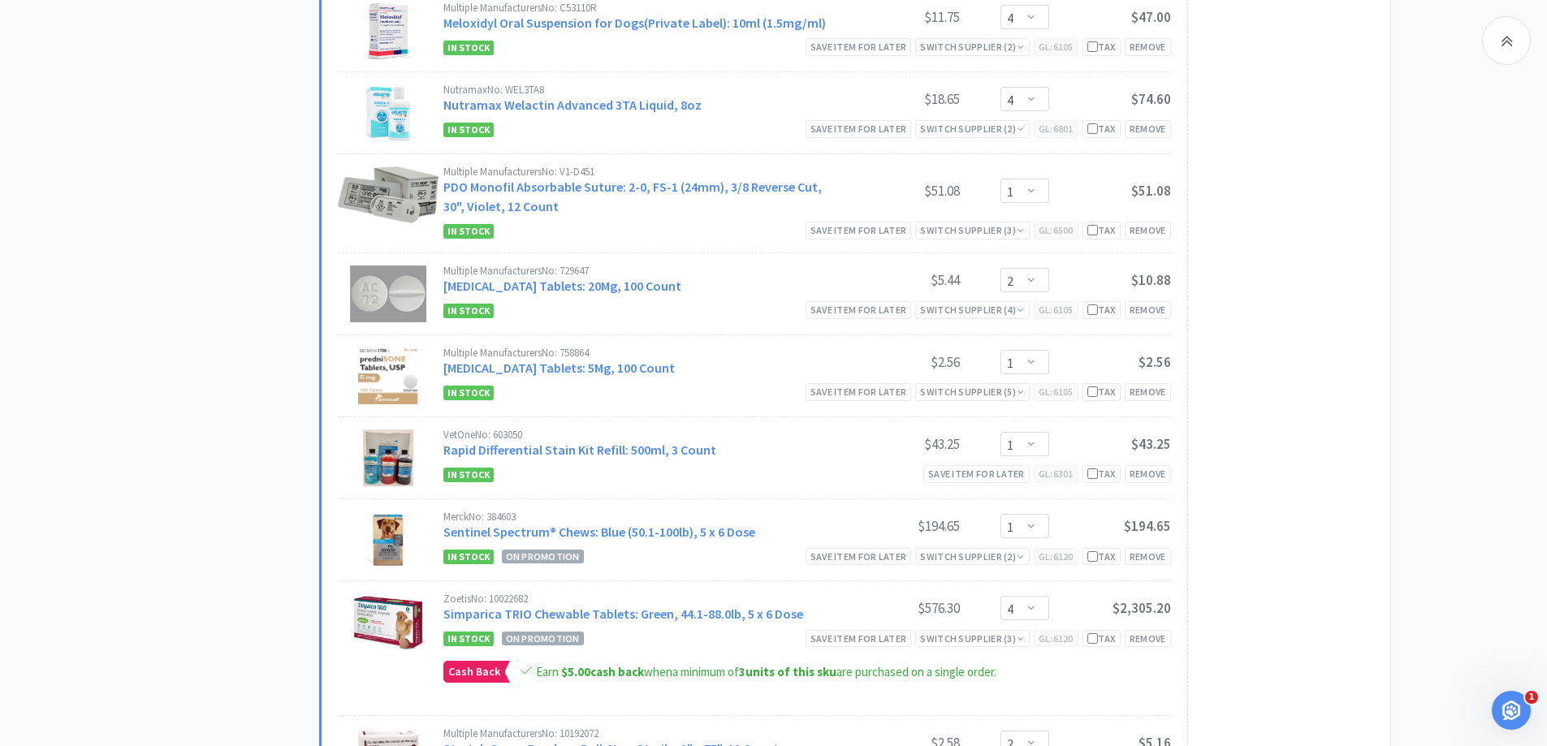
scroll to position [3249, 0]
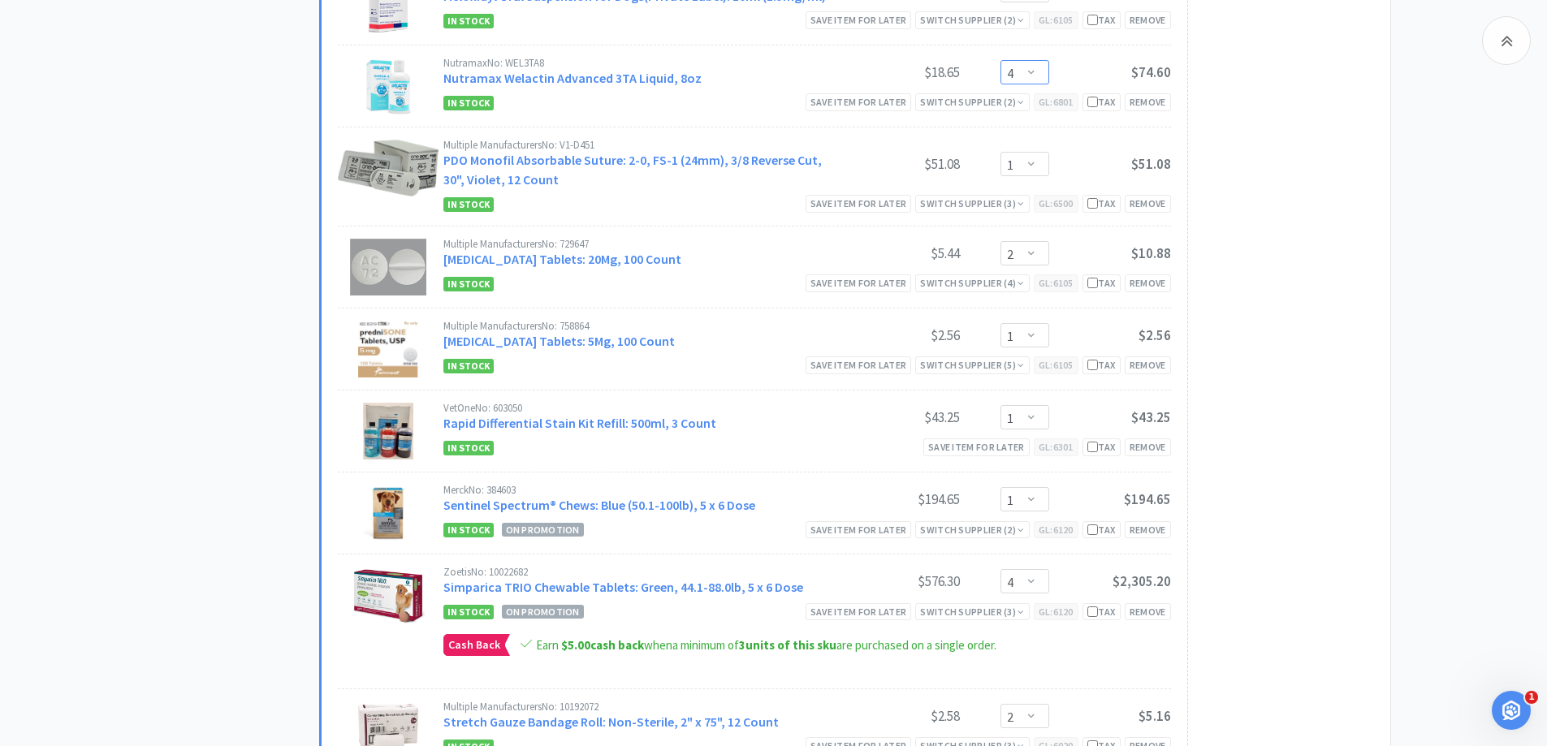
click at [1025, 68] on select "Enter Quantity 1 2 3 4 5 6 7 8 9 10 11 12 13 14 15 16 17 18 19 20 Enter Quantity" at bounding box center [1025, 72] width 49 height 24
click at [1001, 60] on select "Enter Quantity 1 2 3 4 5 6 7 8 9 10 11 12 13 14 15 16 17 18 19 20 Enter Quantity" at bounding box center [1025, 72] width 49 height 24
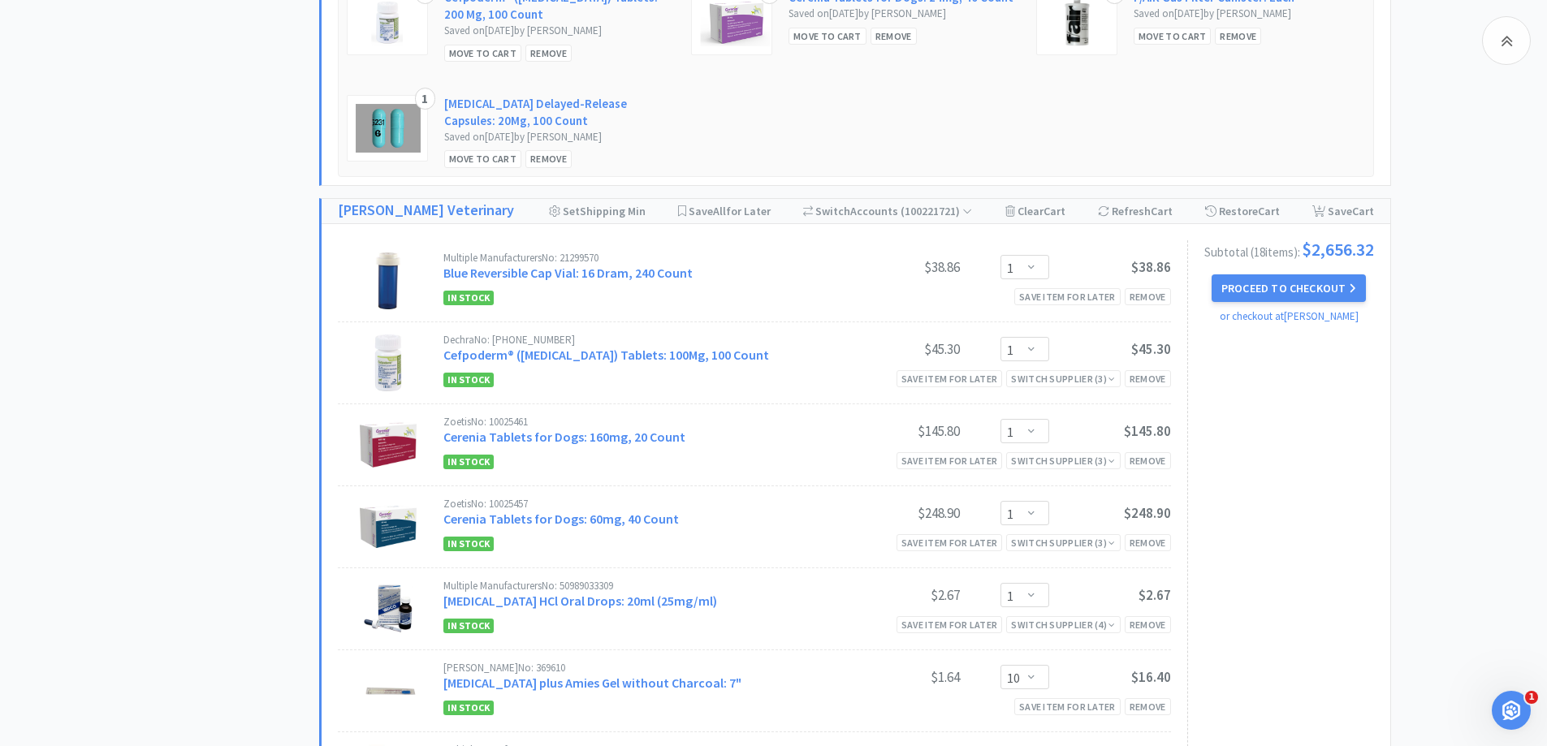
scroll to position [5279, 0]
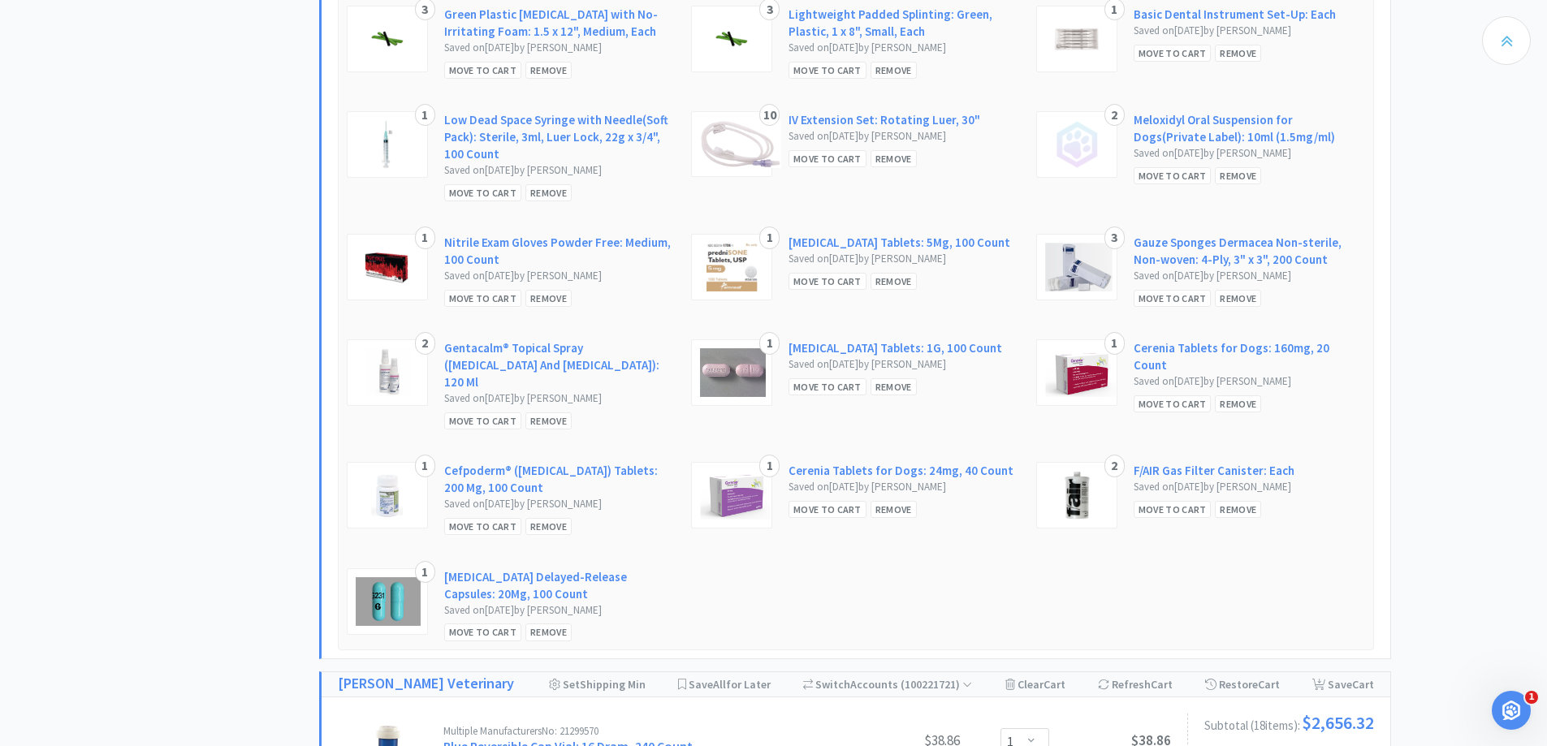
click at [1517, 38] on div at bounding box center [1506, 40] width 49 height 49
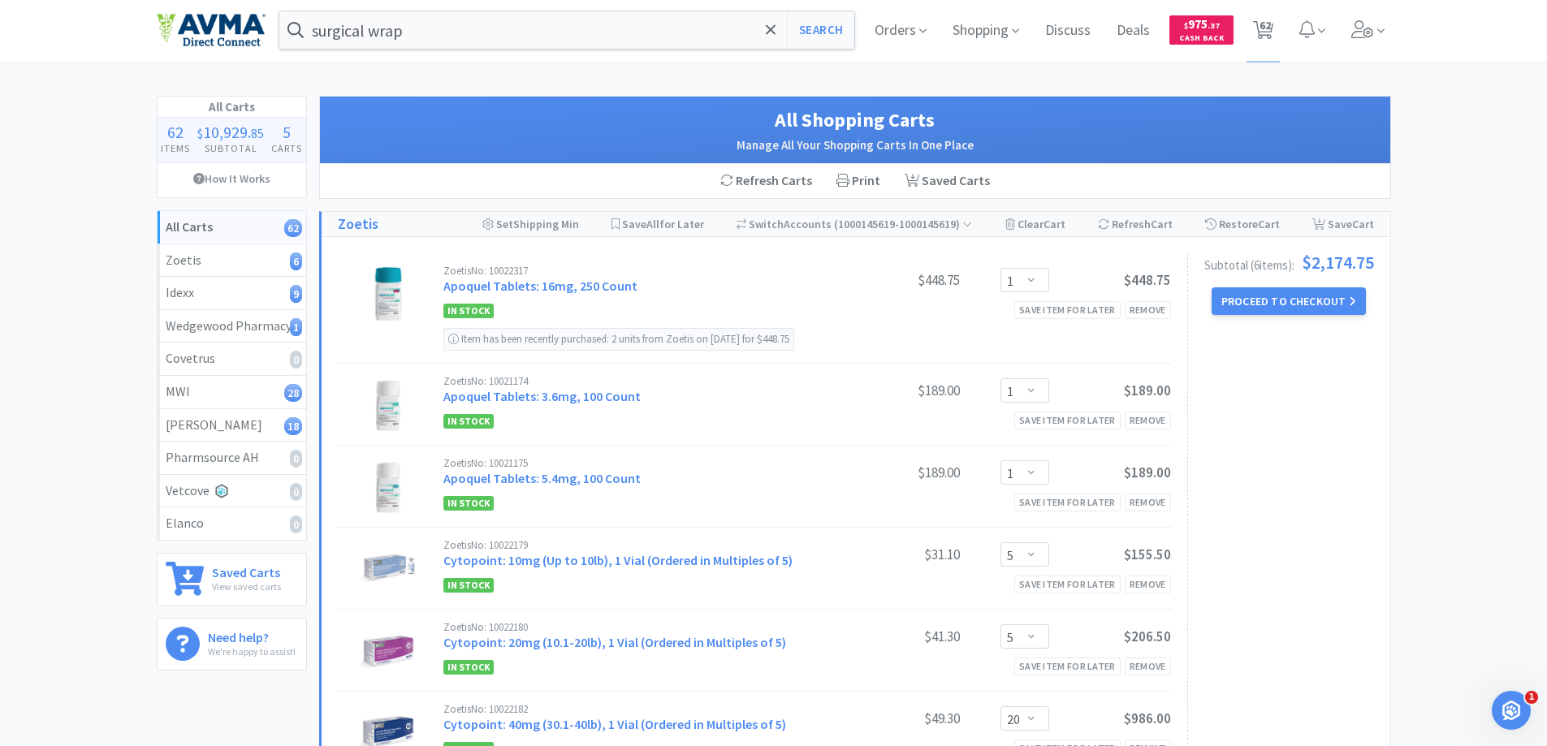
scroll to position [0, 0]
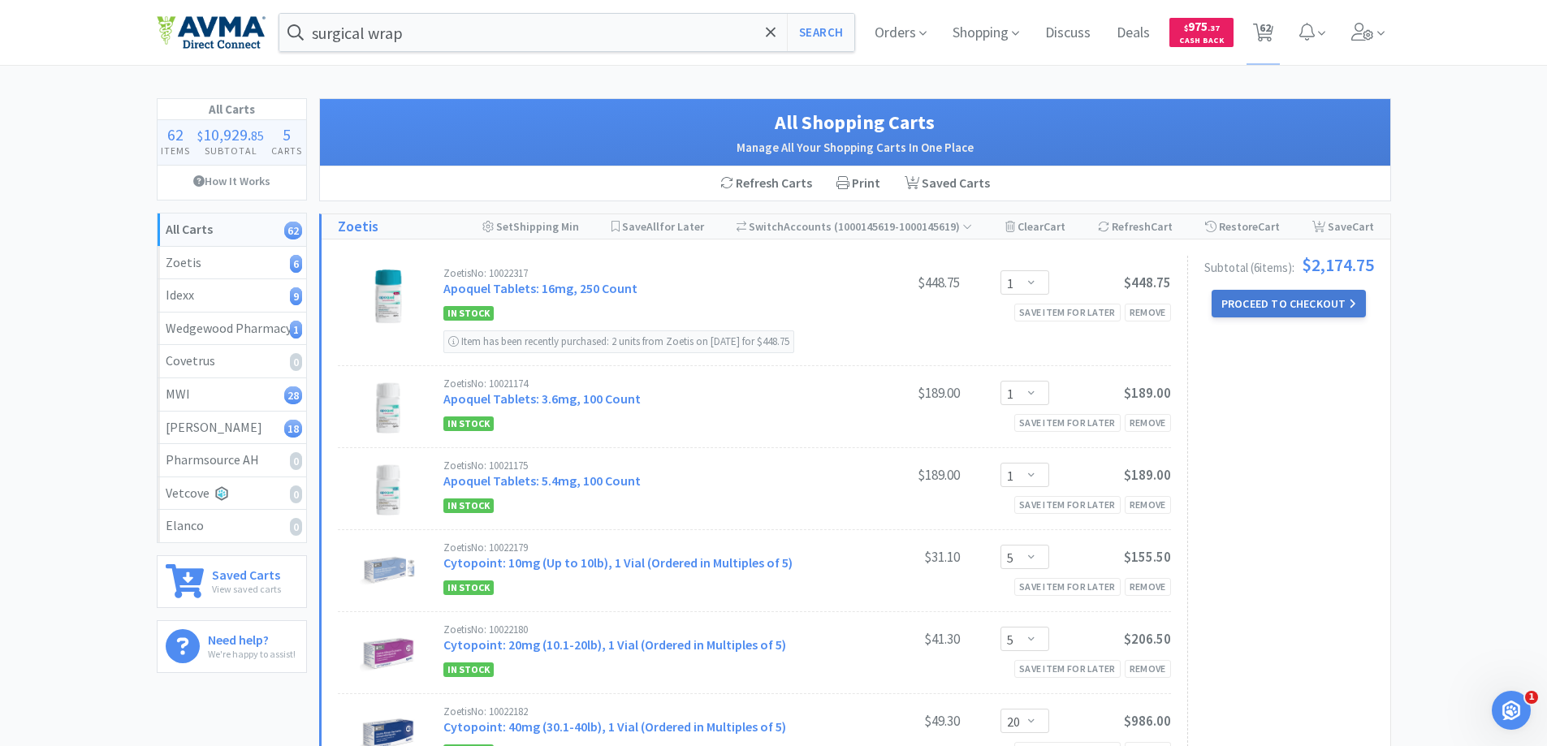
click at [1324, 309] on button "Proceed to Checkout" at bounding box center [1289, 304] width 154 height 28
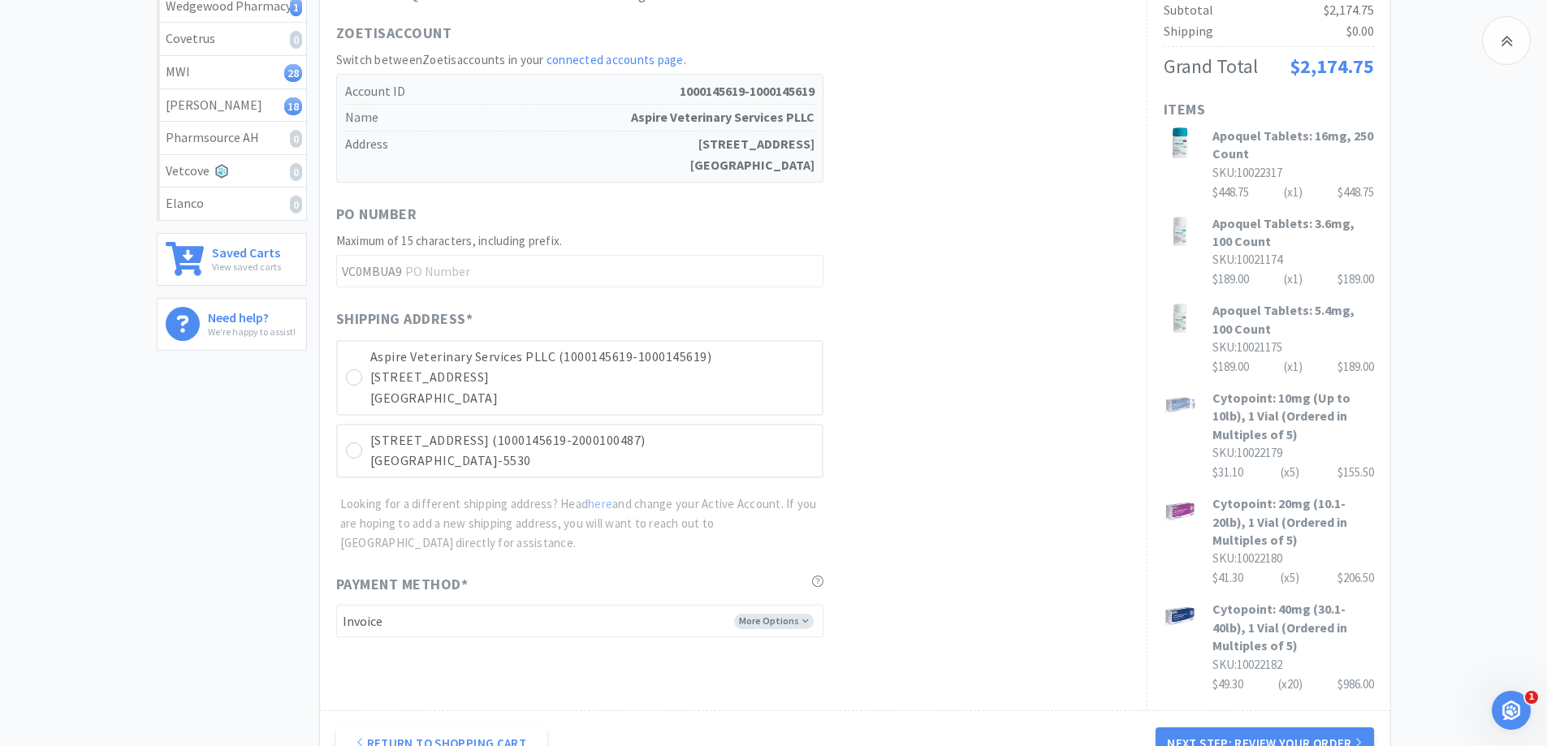
scroll to position [325, 0]
click at [439, 386] on p "[GEOGRAPHIC_DATA]" at bounding box center [591, 396] width 443 height 21
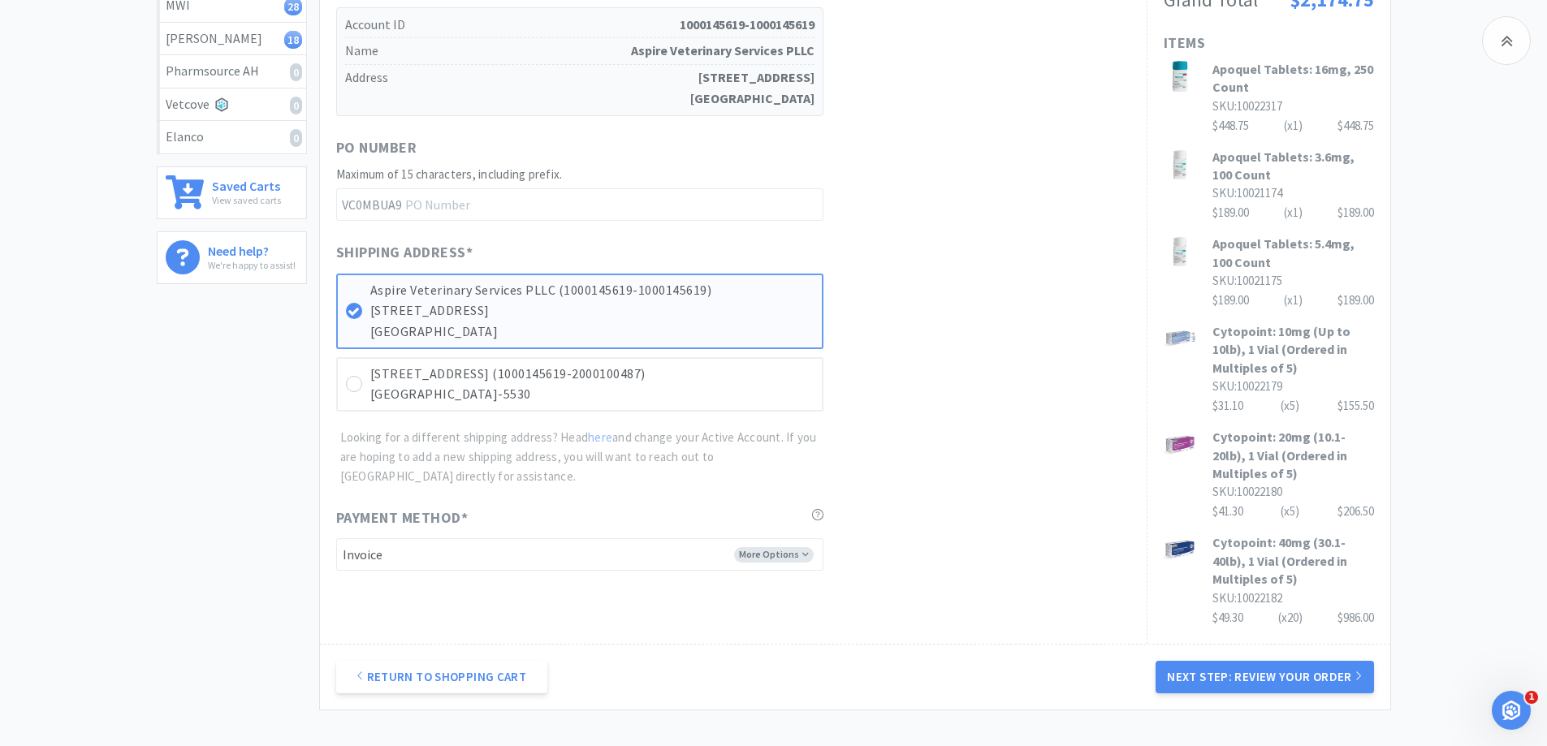
scroll to position [520, 0]
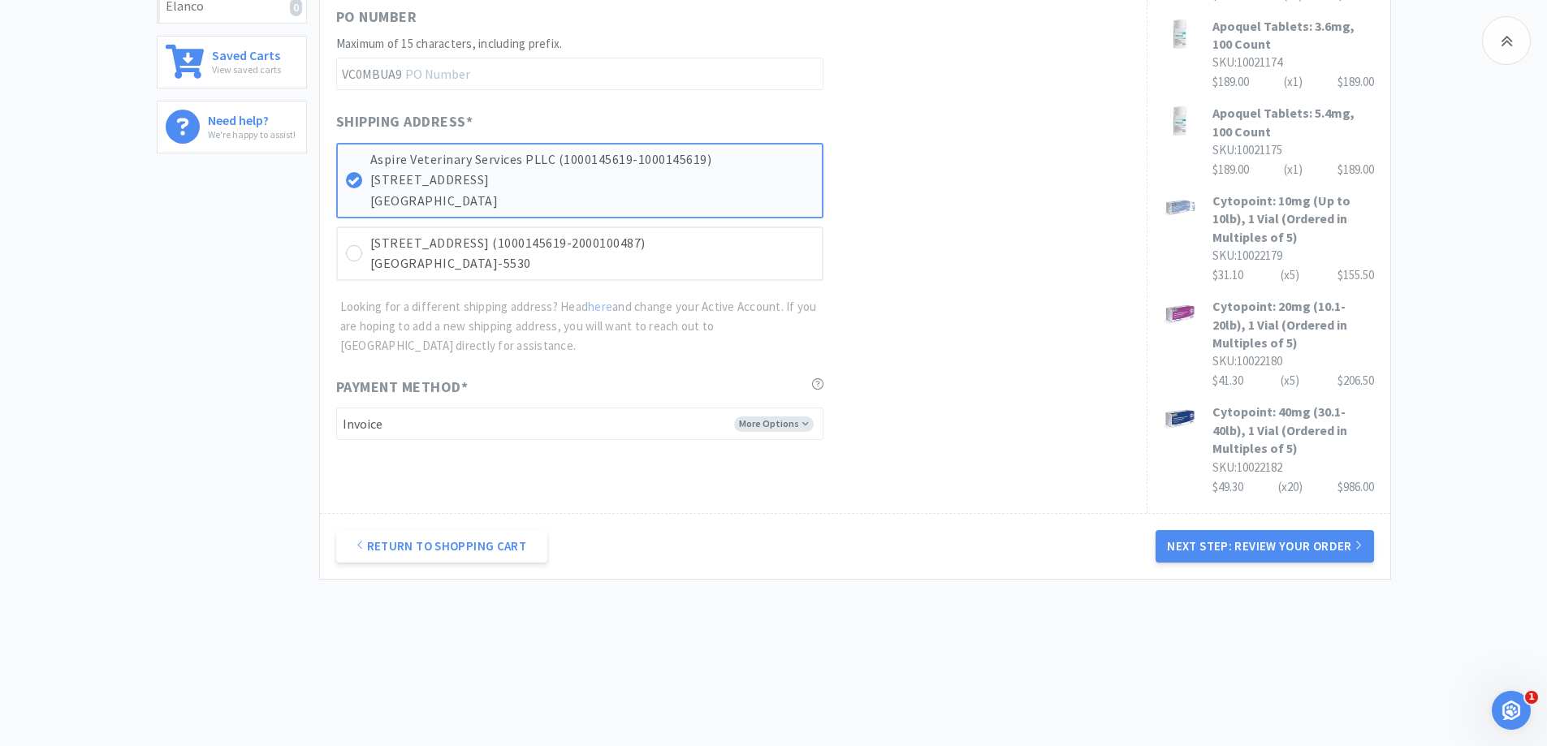
click at [1222, 568] on div "Return to Shopping Cart Next Step: Review Your Order" at bounding box center [855, 546] width 1071 height 66
click at [1228, 557] on button "Next Step: Review Your Order" at bounding box center [1265, 546] width 218 height 32
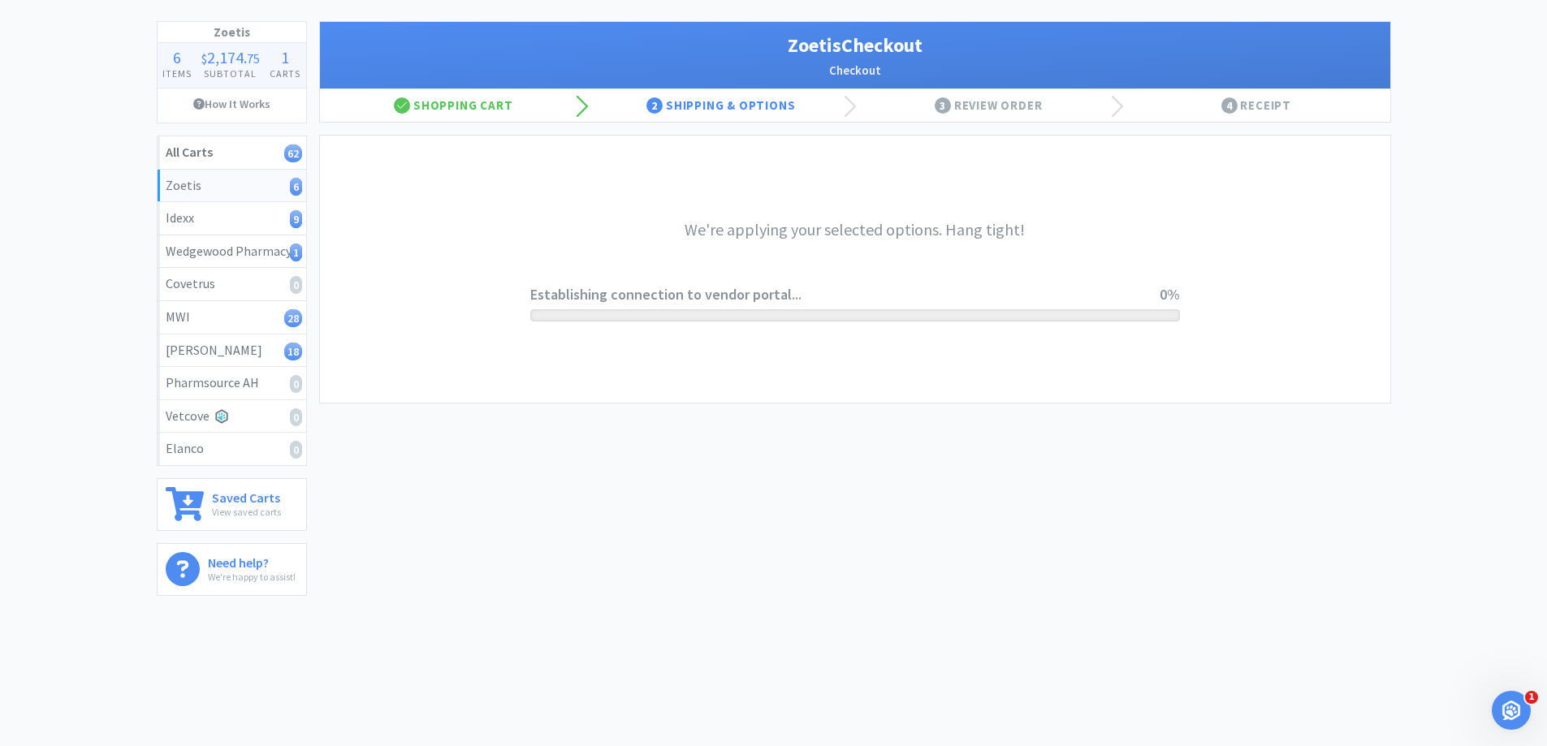
scroll to position [0, 0]
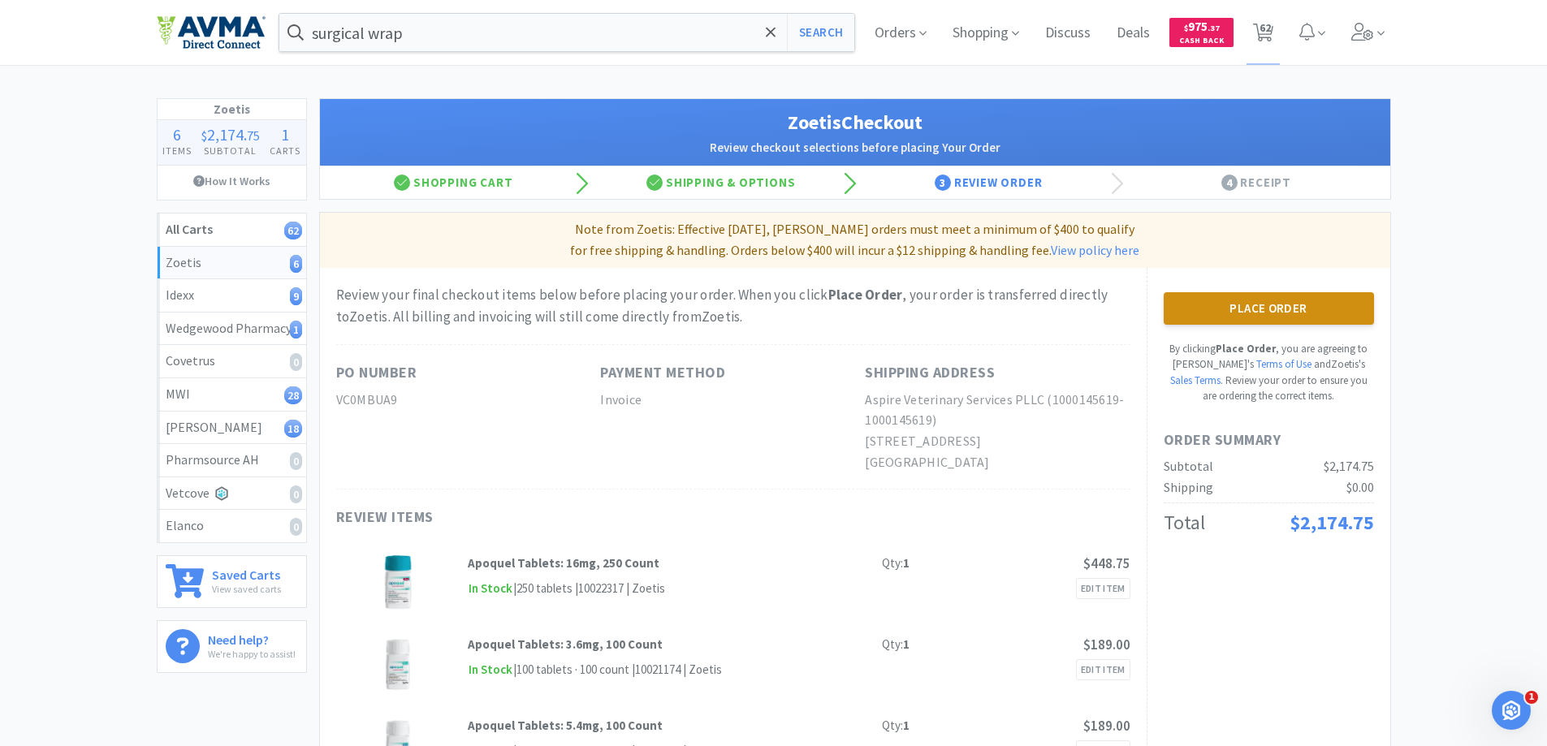
click at [1251, 305] on button "Place Order" at bounding box center [1269, 308] width 210 height 32
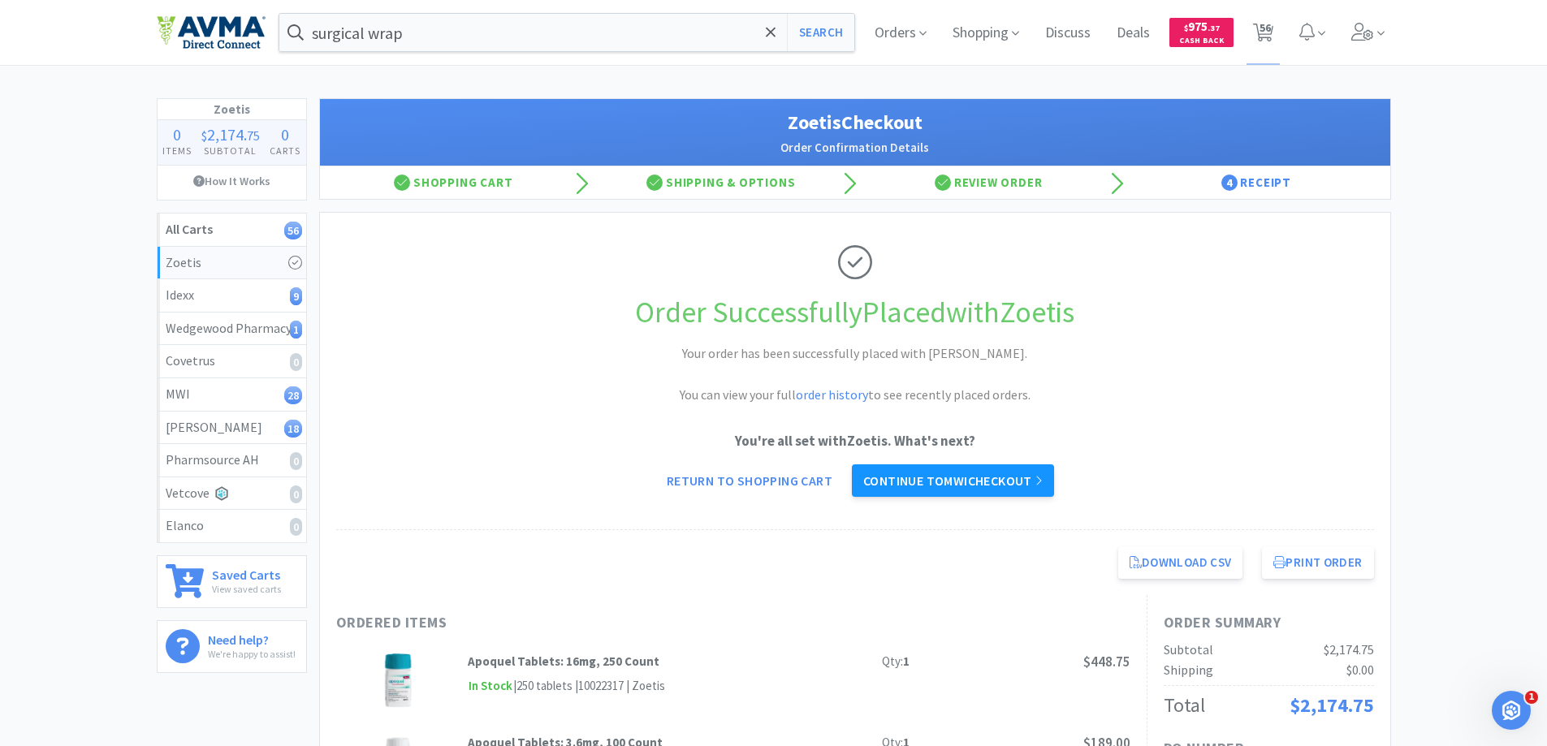
click at [921, 479] on link "Continue to MWI checkout" at bounding box center [953, 481] width 202 height 32
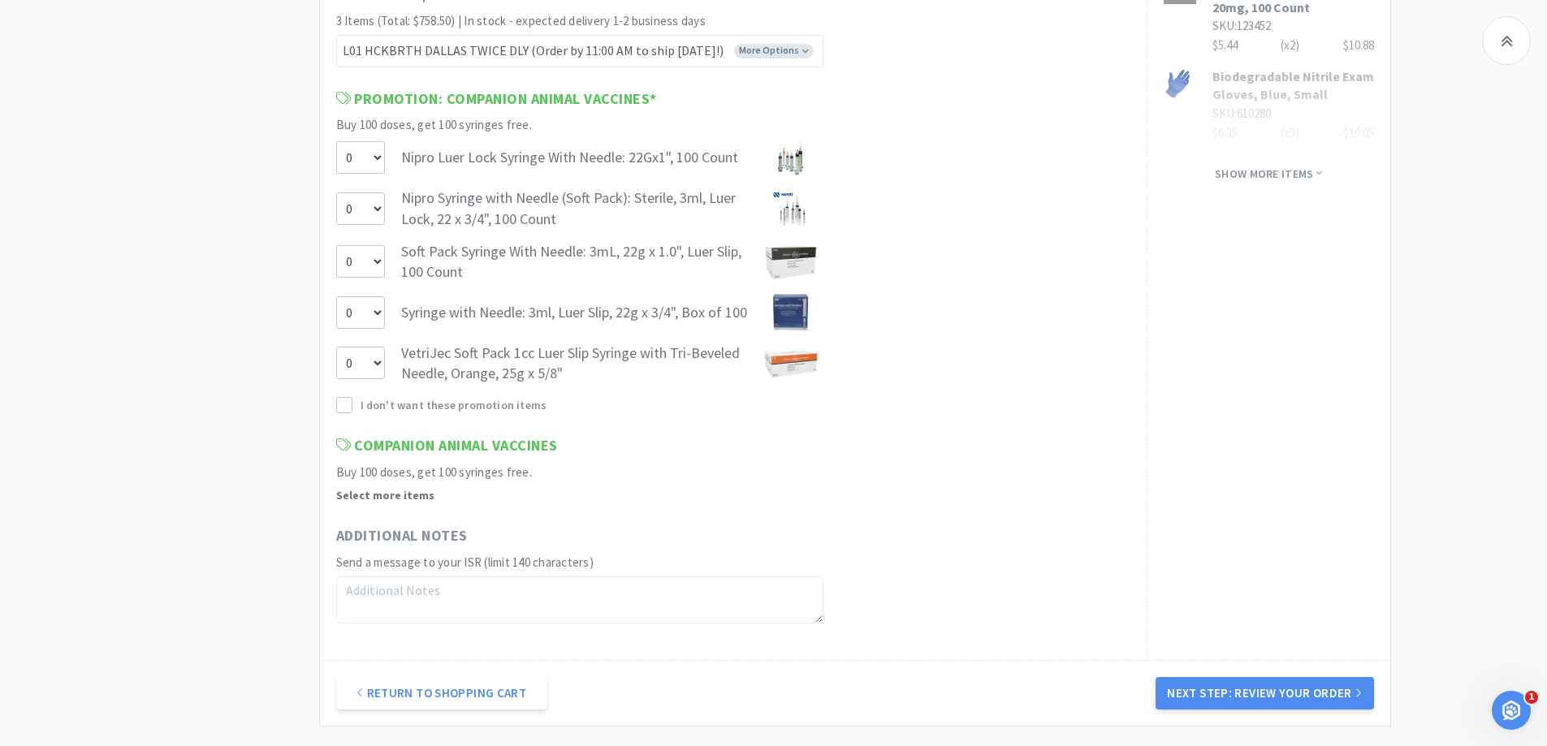
scroll to position [1526, 0]
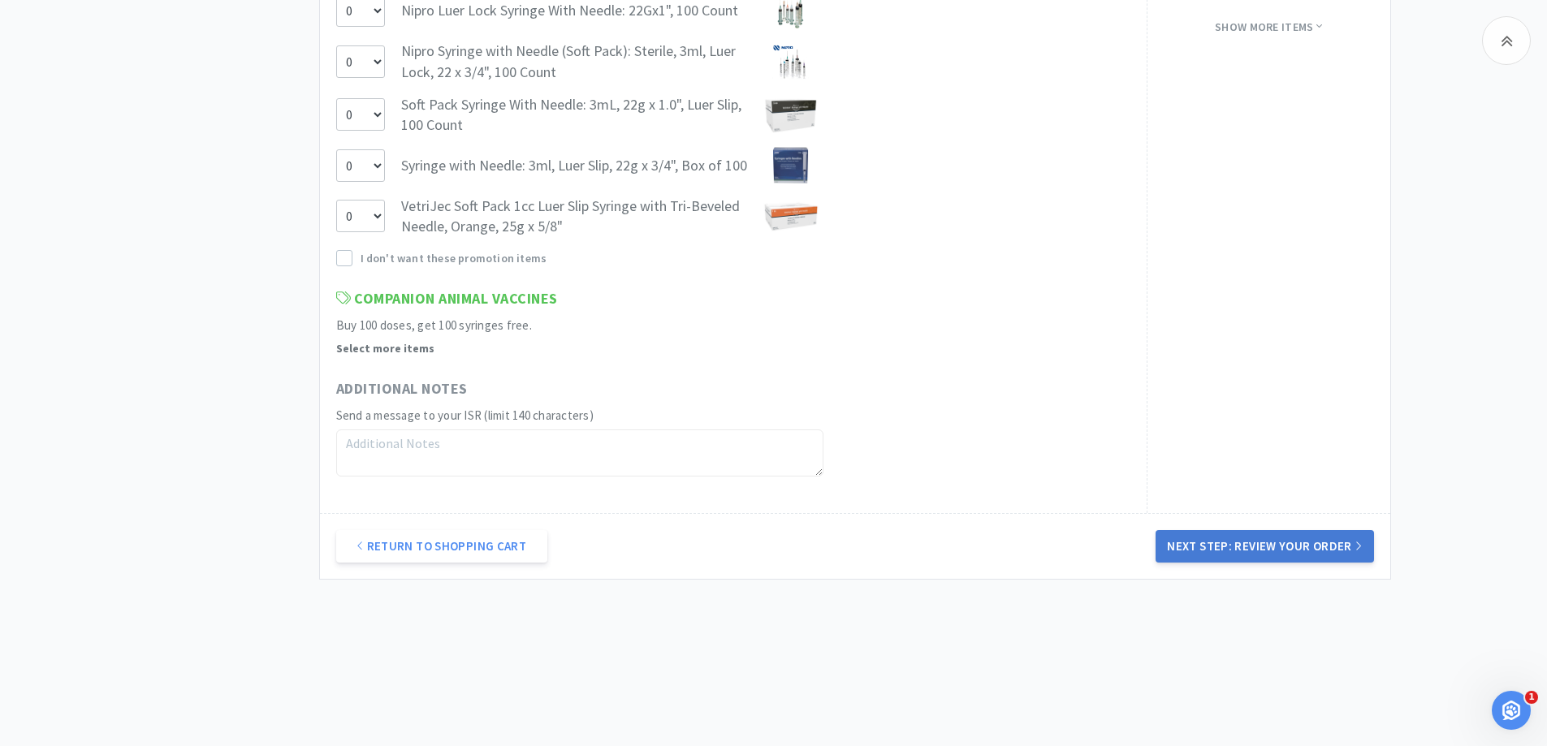
click at [1200, 548] on button "Next Step: Review Your Order" at bounding box center [1265, 546] width 218 height 32
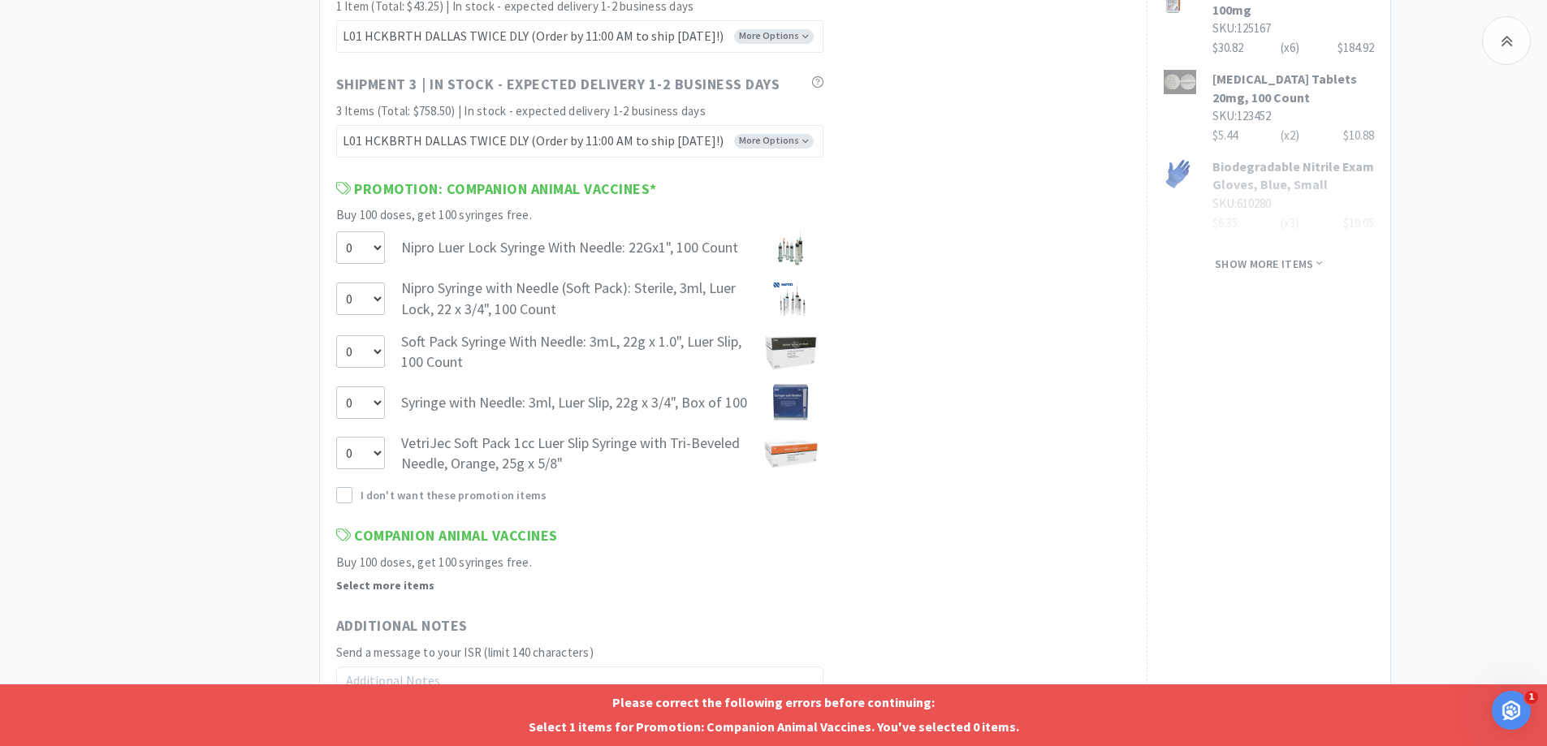
scroll to position [1282, 0]
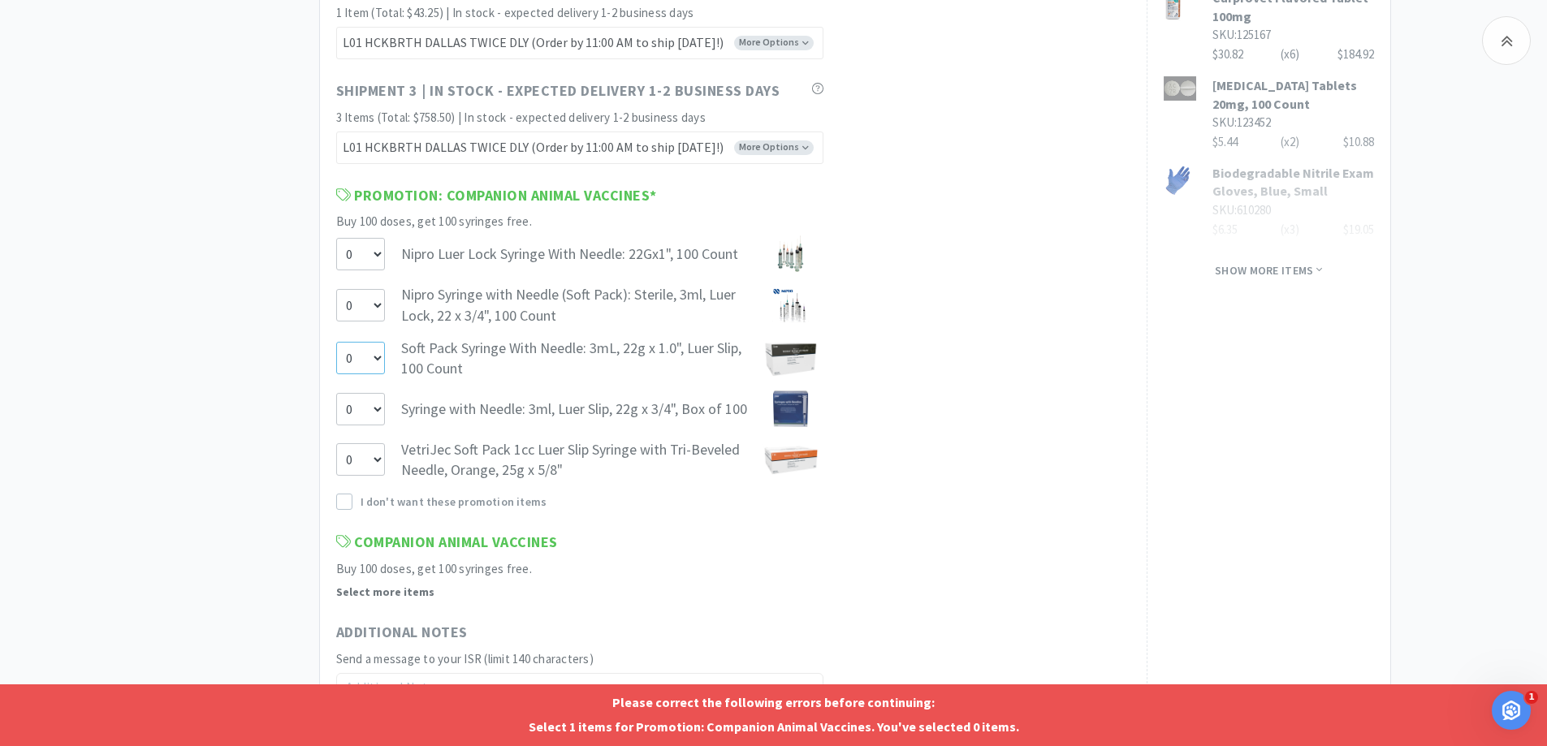
click at [374, 356] on select "0 1" at bounding box center [360, 358] width 49 height 32
click at [336, 342] on select "0 1" at bounding box center [360, 358] width 49 height 32
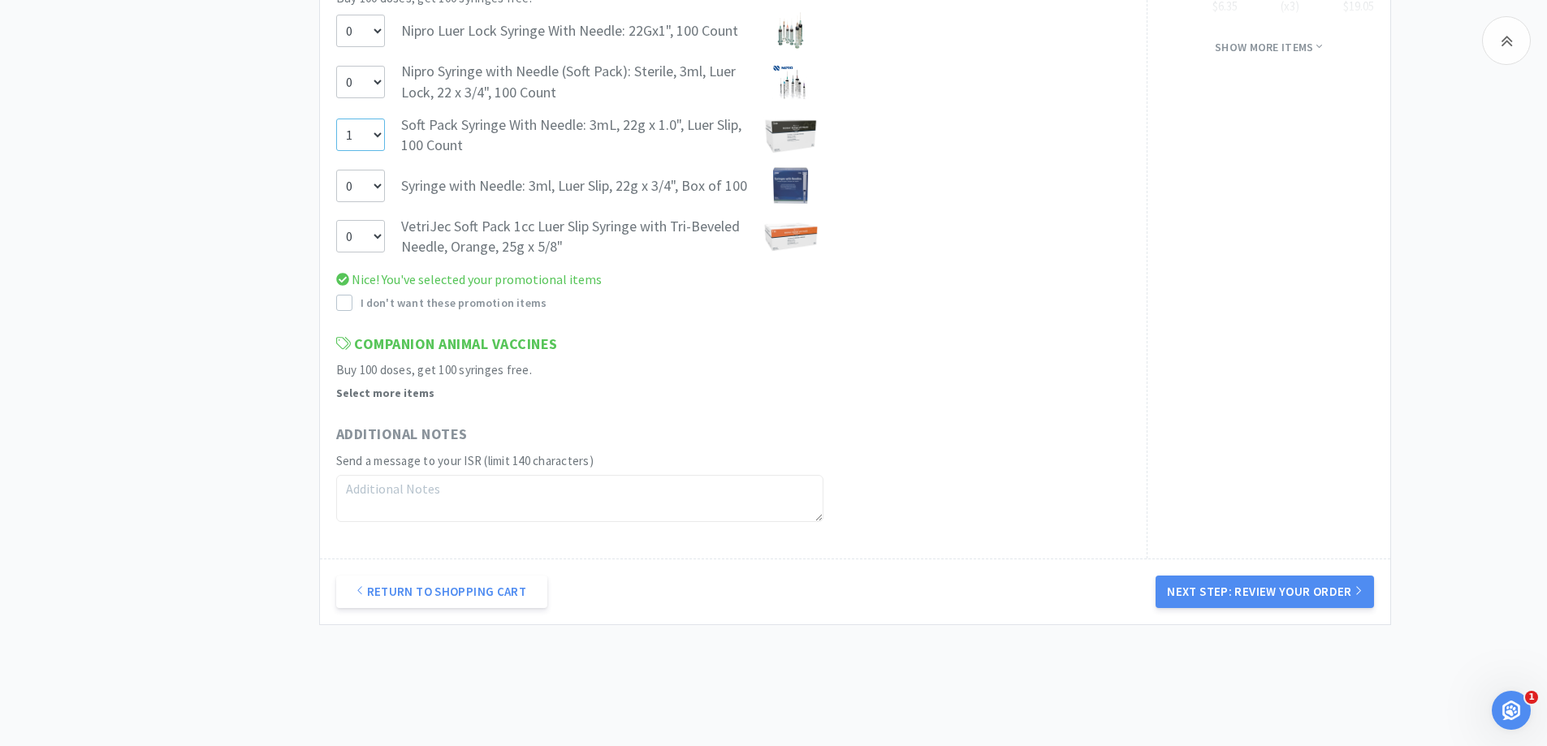
scroll to position [1551, 0]
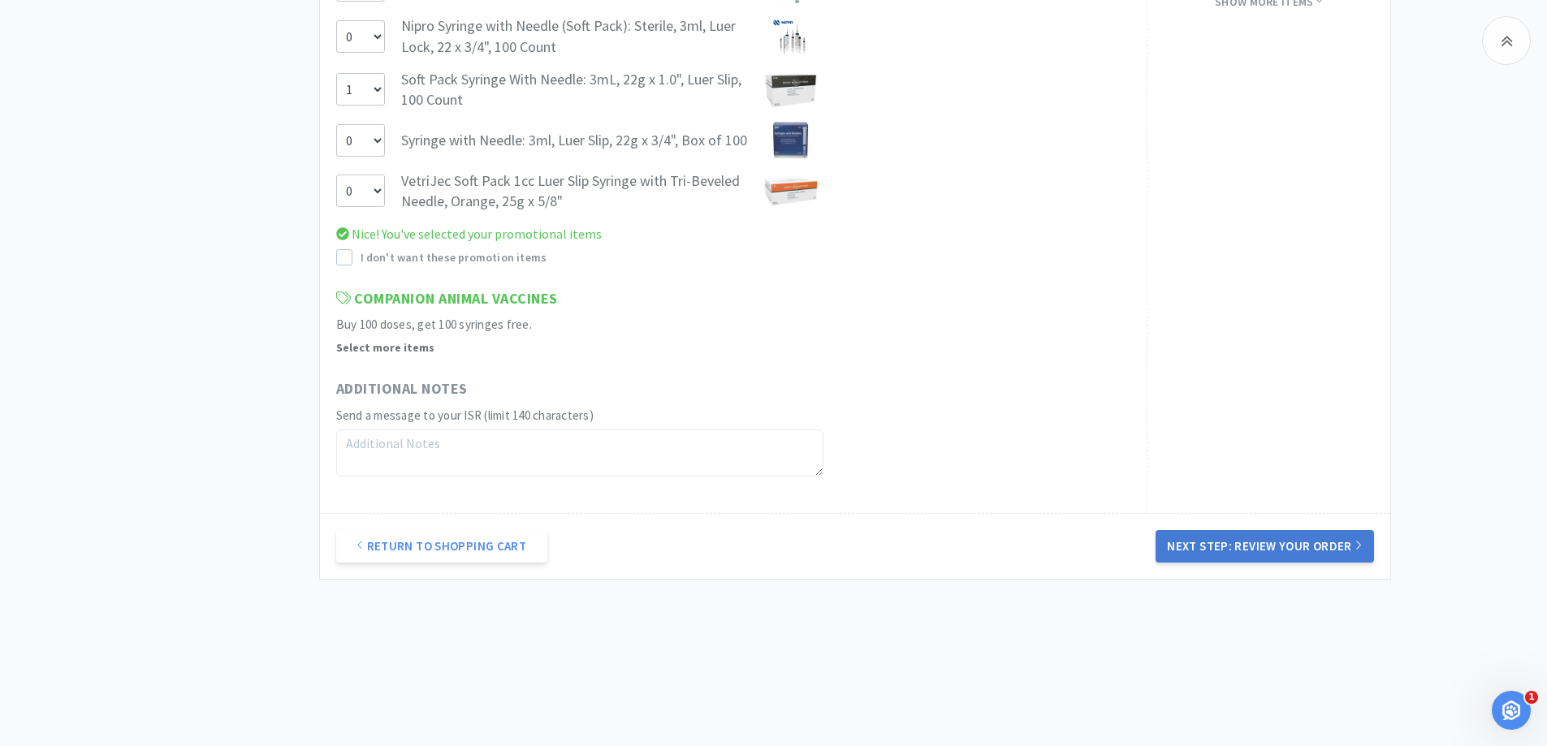
click at [1280, 546] on button "Next Step: Review Your Order" at bounding box center [1265, 546] width 218 height 32
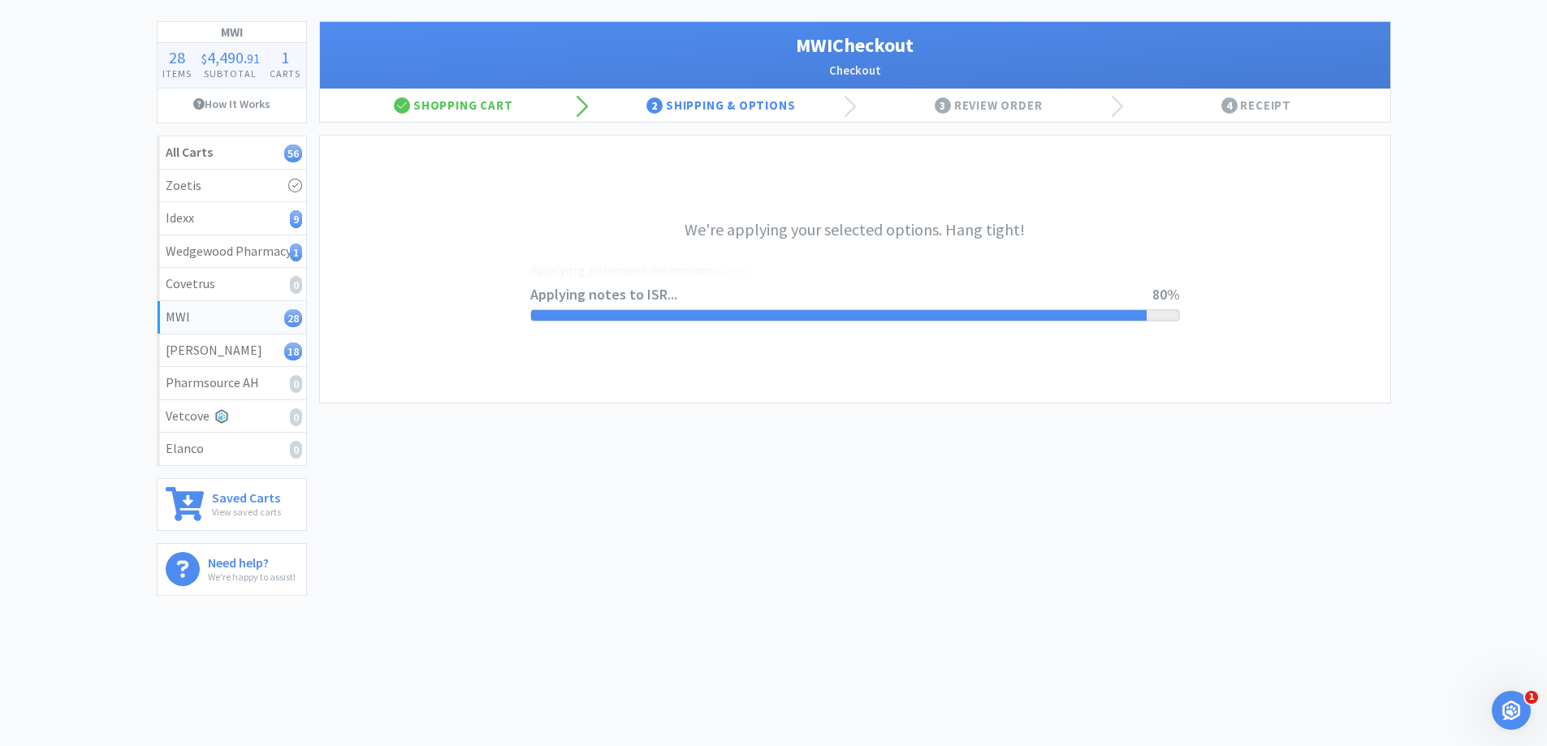
scroll to position [0, 0]
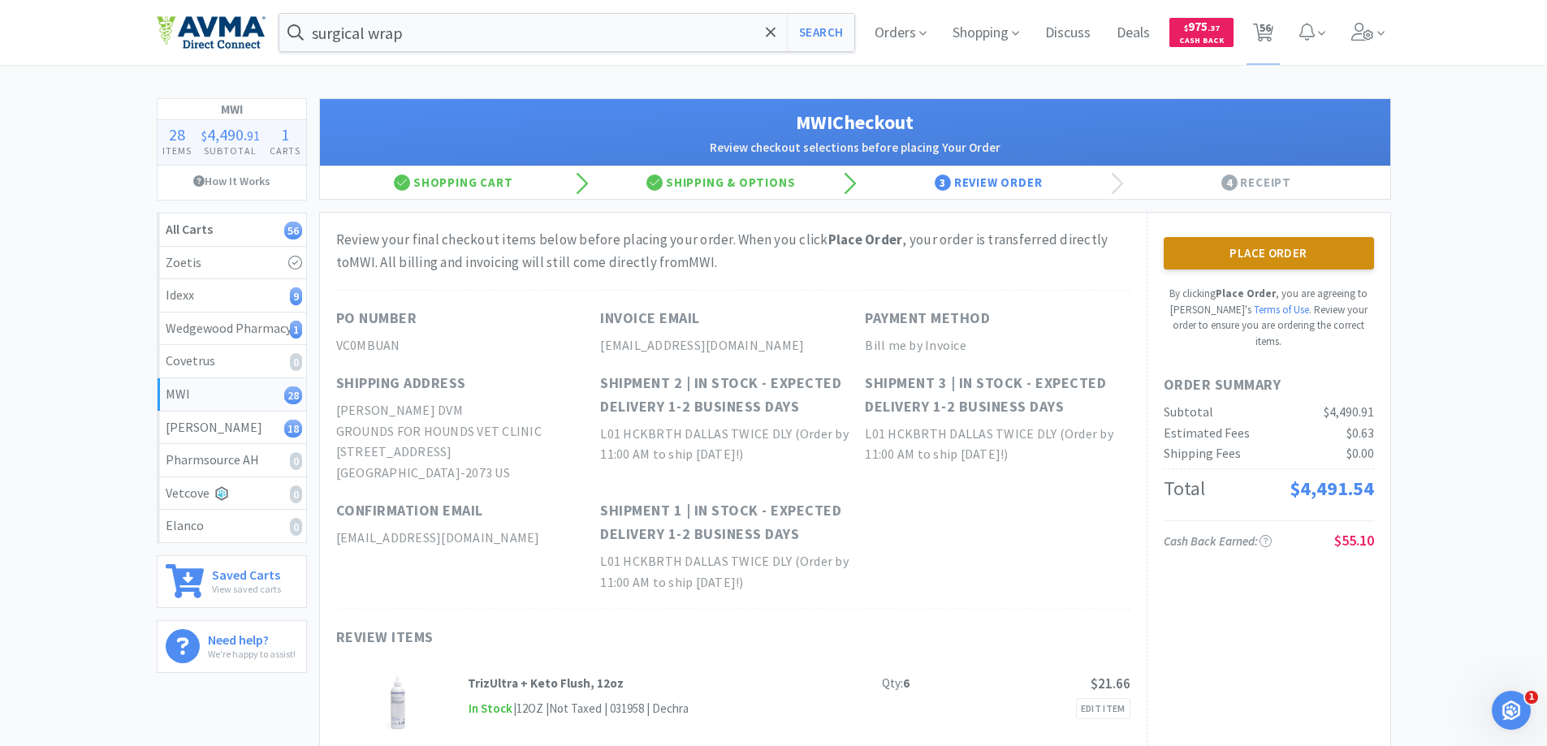
click at [1286, 264] on button "Place Order" at bounding box center [1269, 253] width 210 height 32
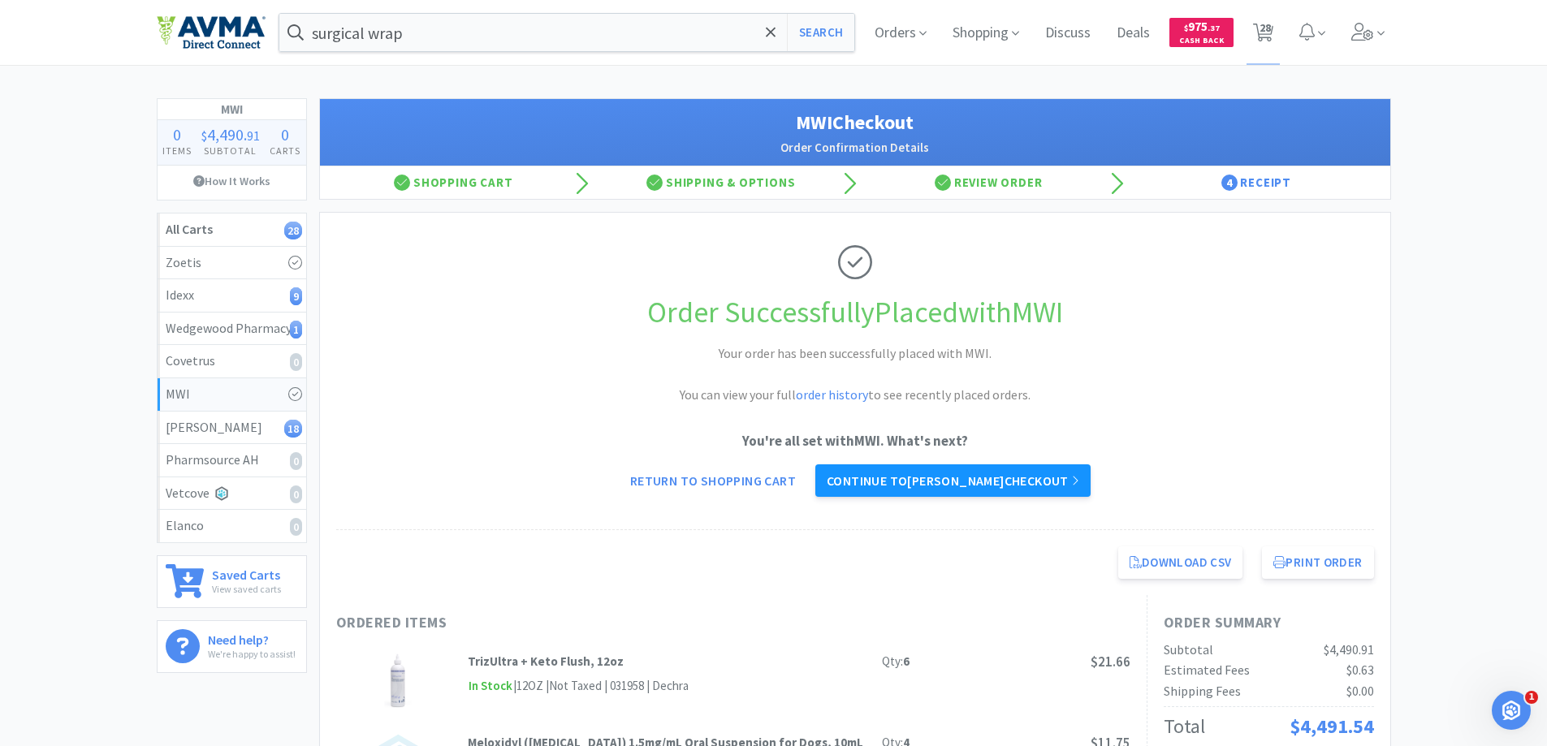
click at [988, 477] on link "Continue to [PERSON_NAME] checkout" at bounding box center [952, 481] width 275 height 32
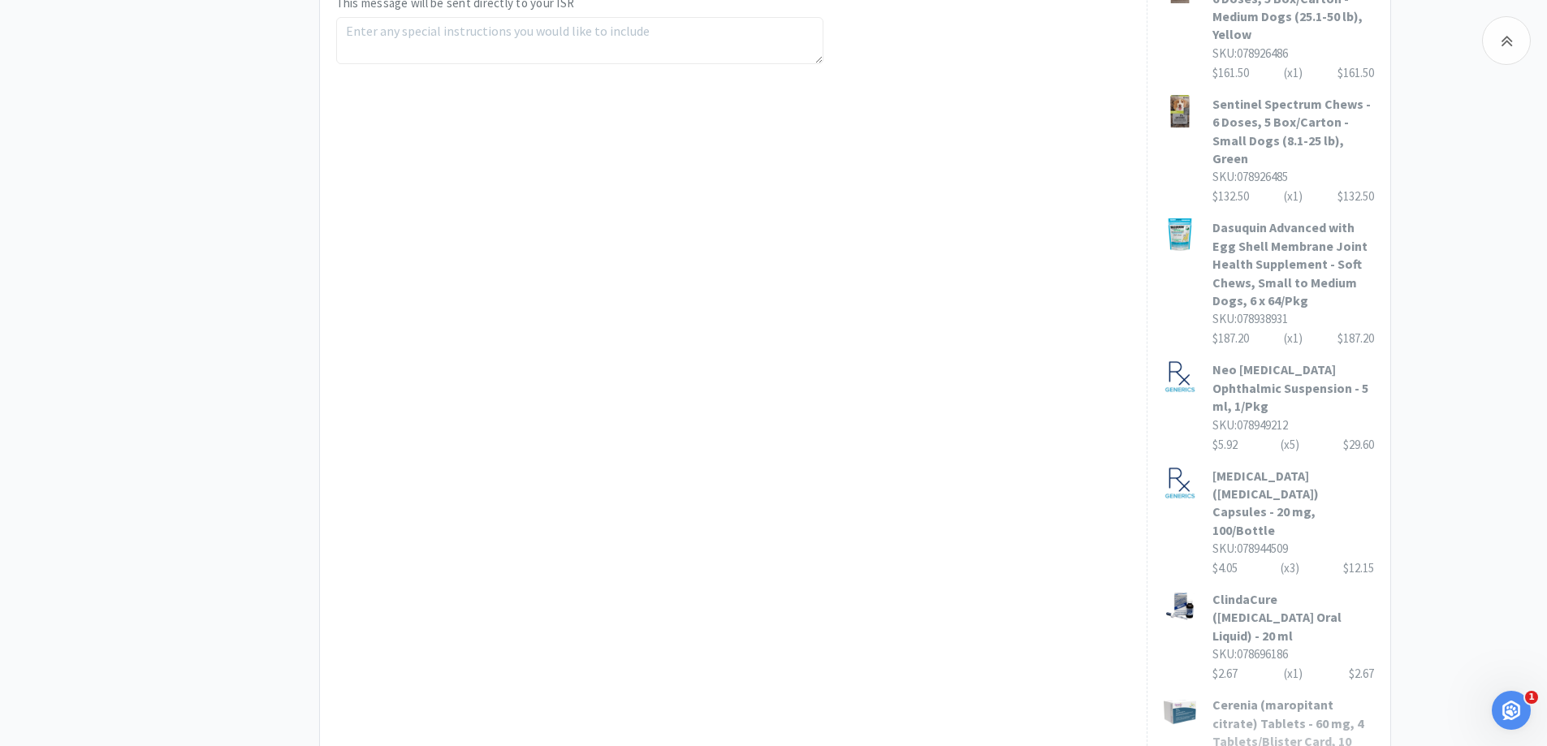
scroll to position [1191, 0]
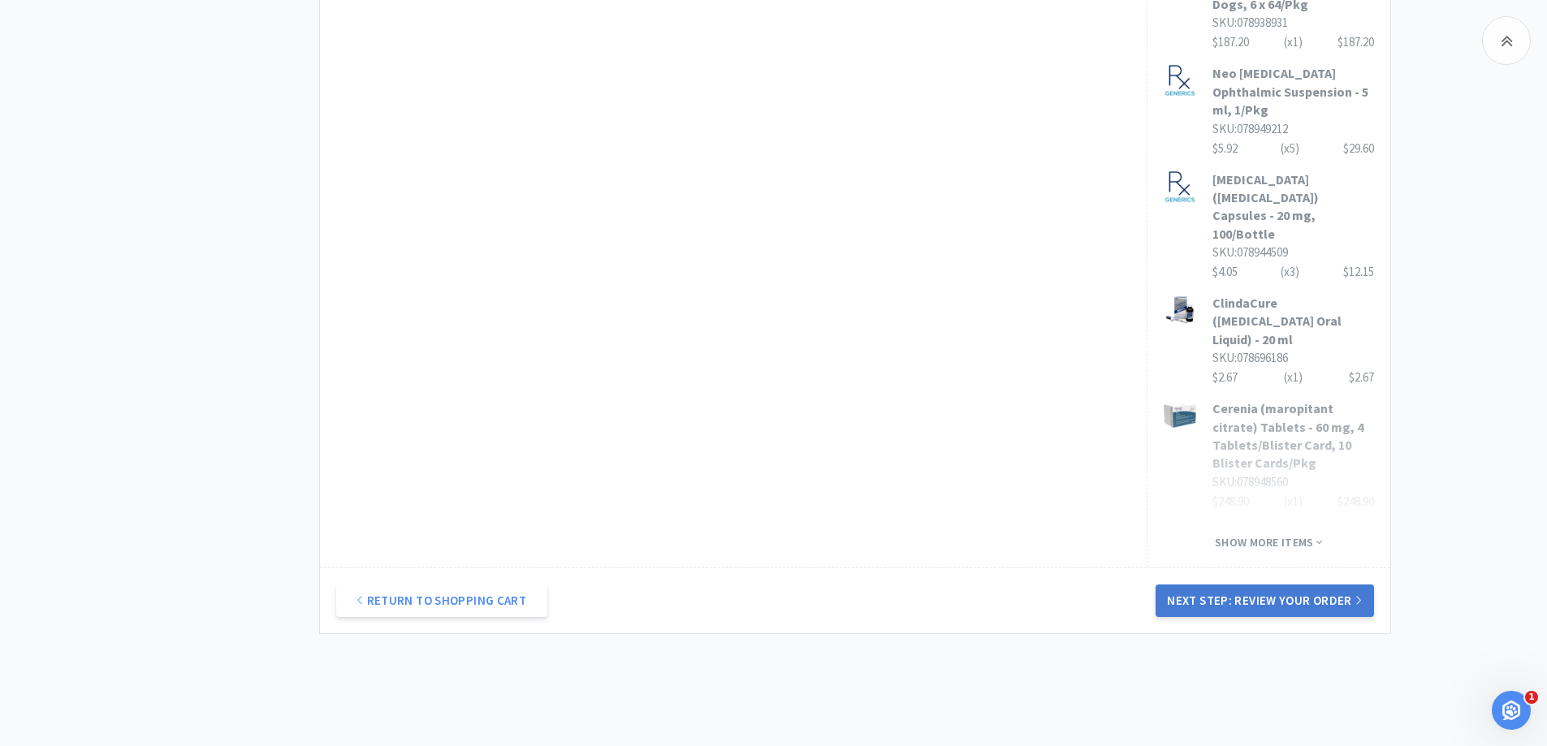
click at [1250, 585] on button "Next Step: Review Your Order" at bounding box center [1265, 601] width 218 height 32
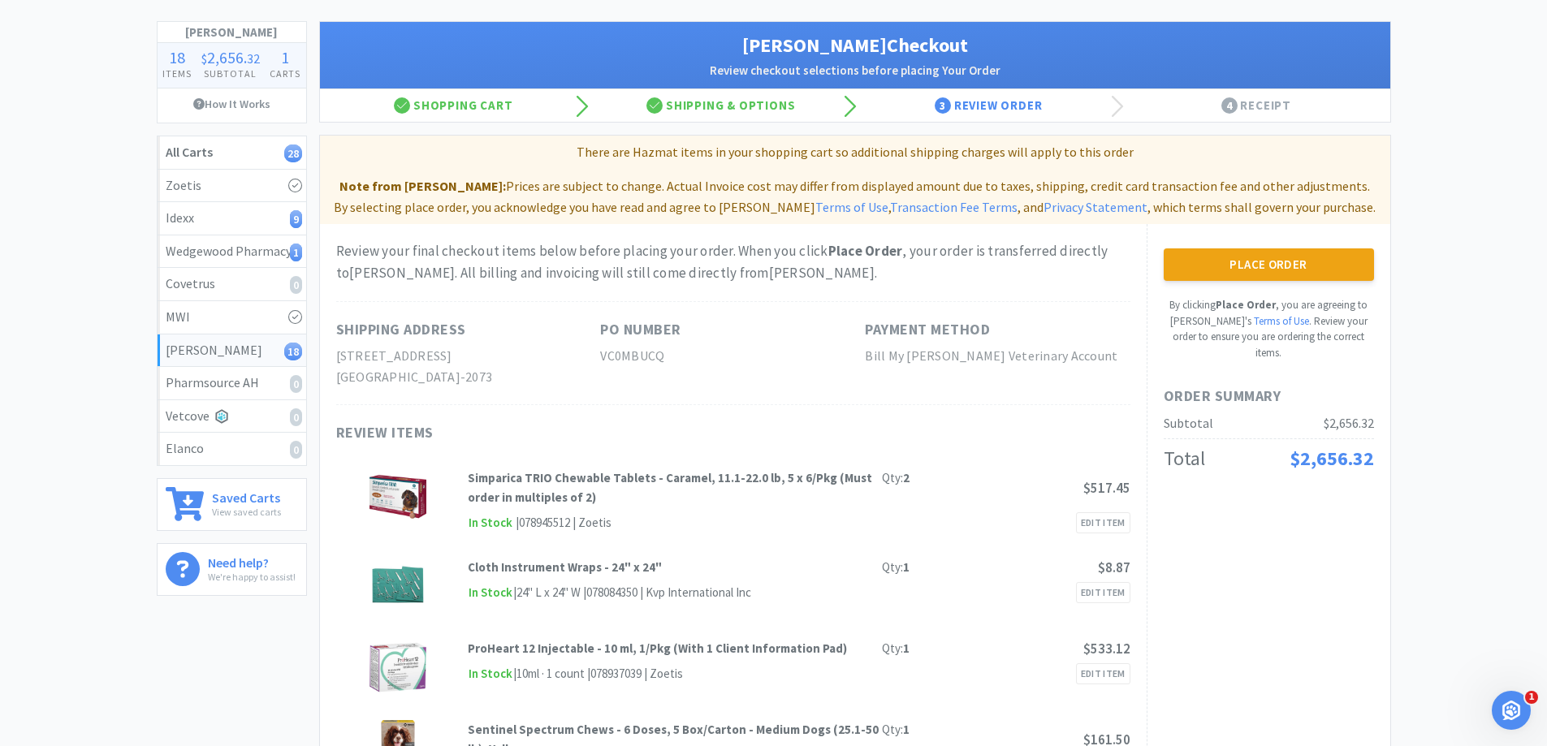
scroll to position [0, 0]
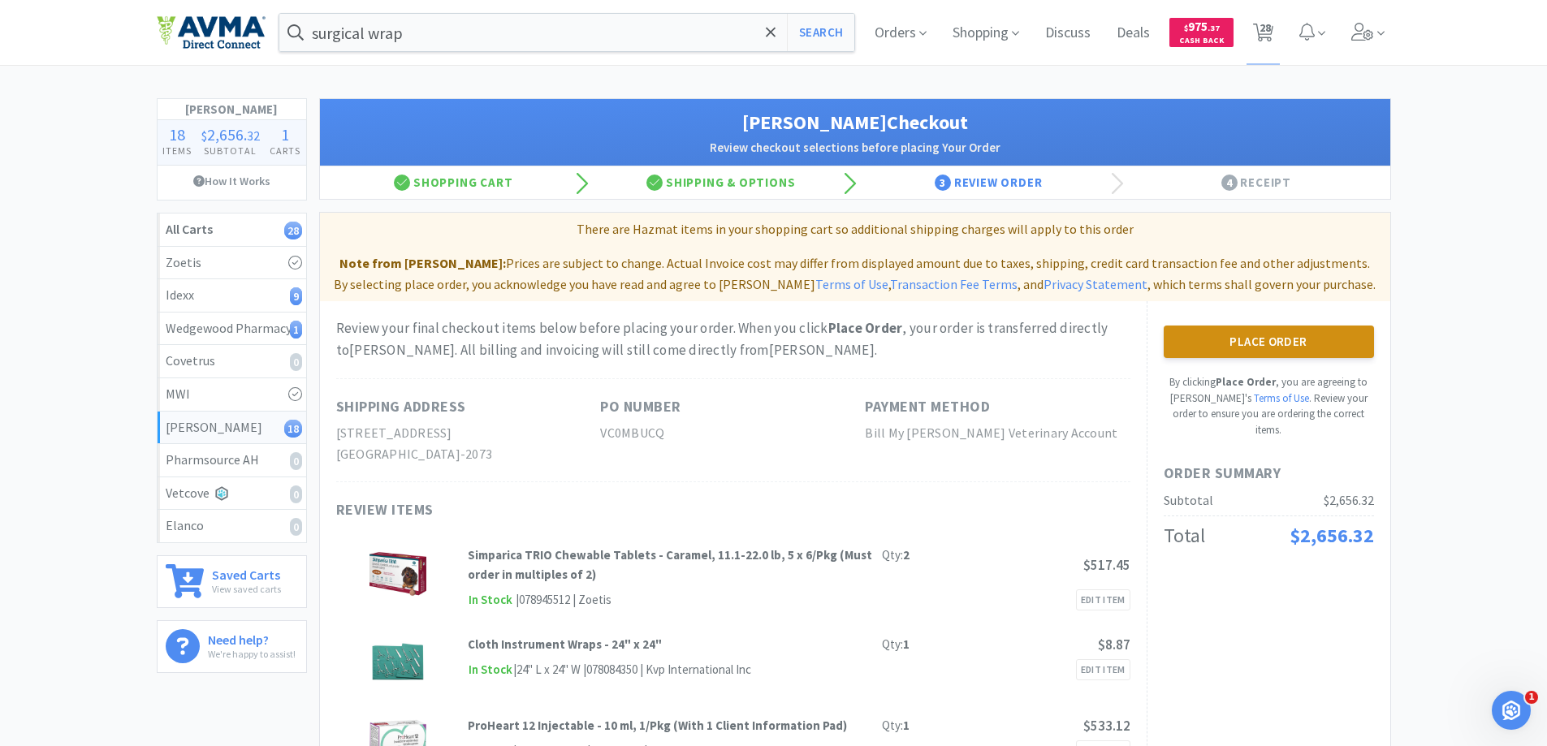
click at [1223, 338] on button "Place Order" at bounding box center [1269, 342] width 210 height 32
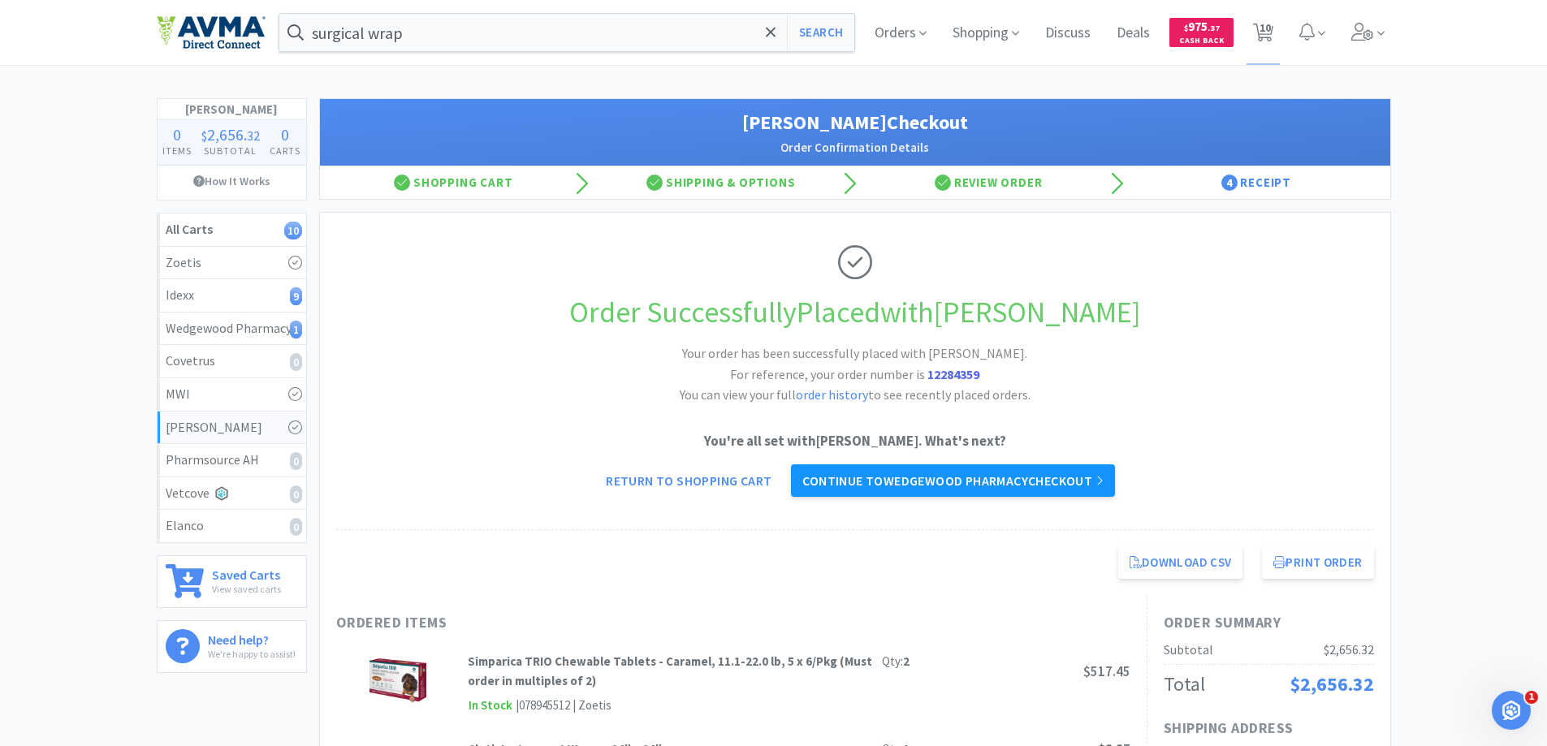
click at [949, 481] on link "Continue to Wedgewood Pharmacy checkout" at bounding box center [952, 481] width 323 height 32
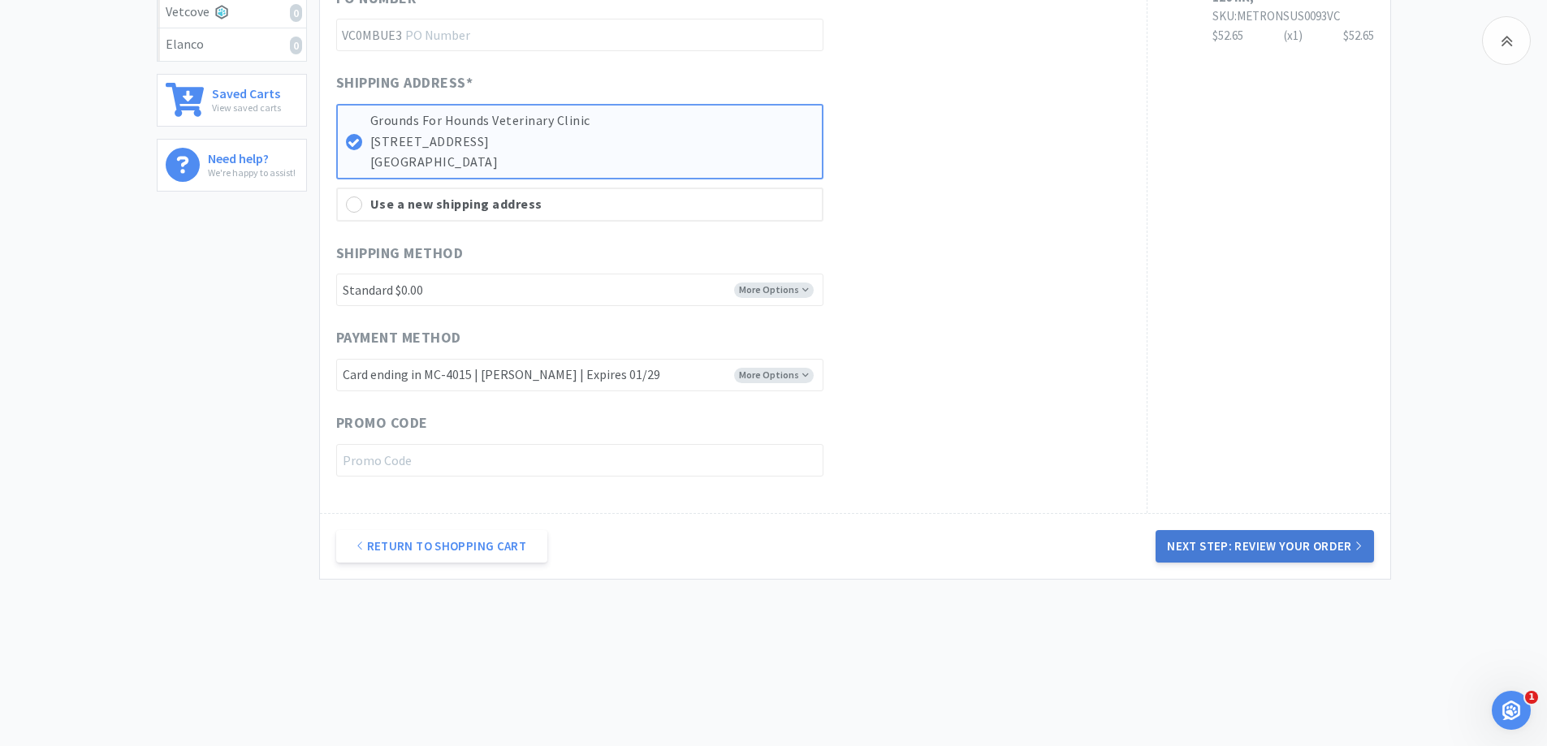
click at [1233, 551] on button "Next Step: Review Your Order" at bounding box center [1265, 546] width 218 height 32
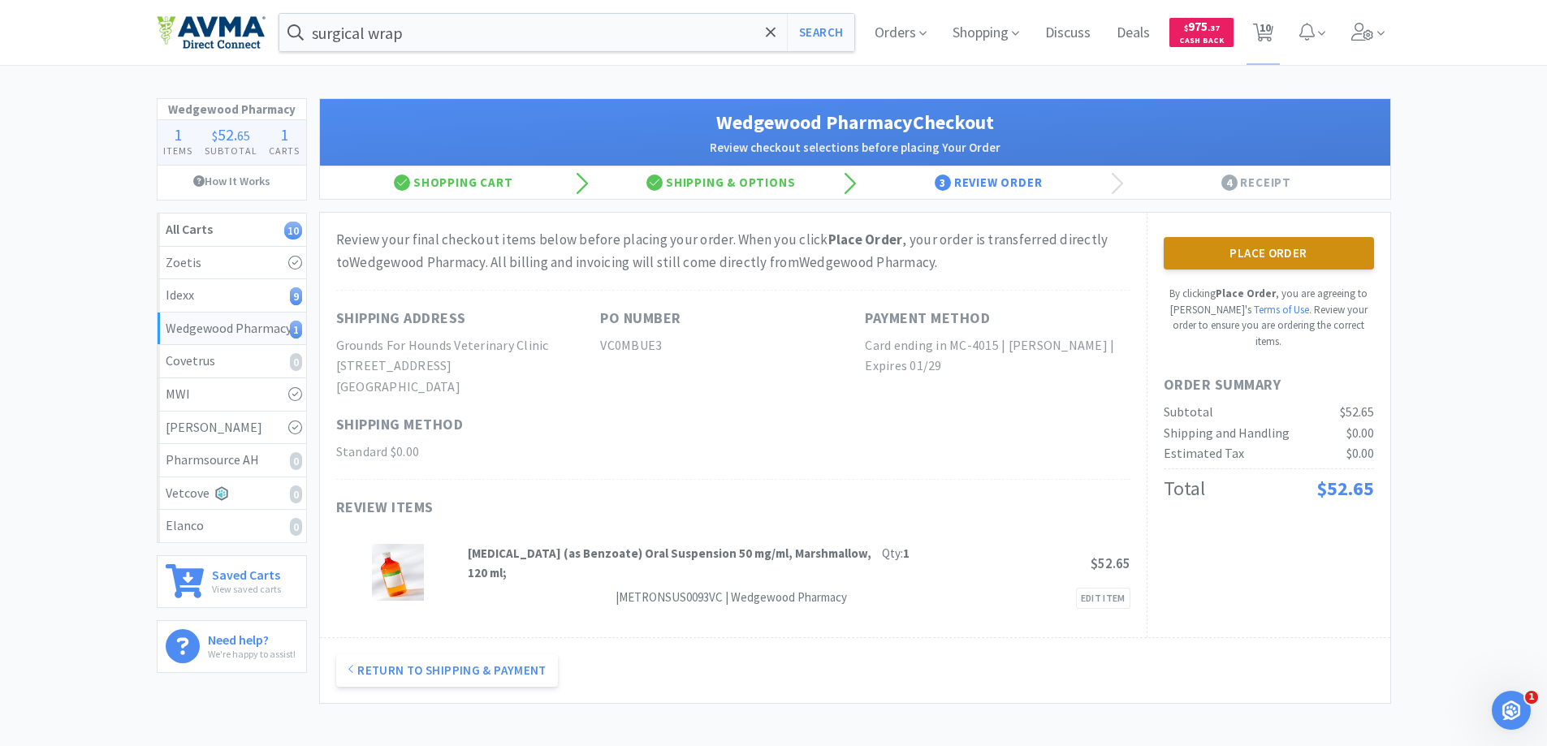
click at [1215, 256] on button "Place Order" at bounding box center [1269, 253] width 210 height 32
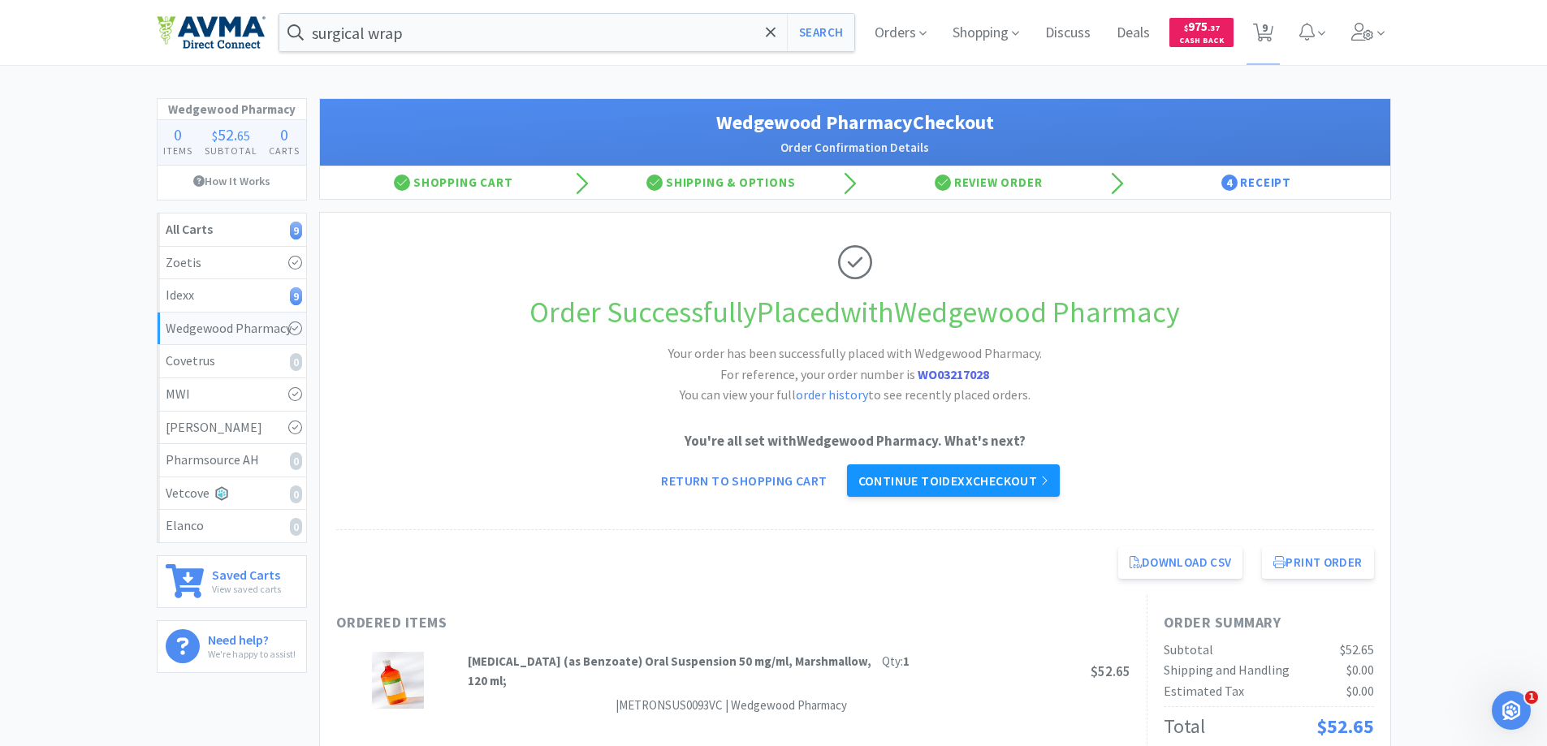
click at [988, 485] on link "Continue to Idexx checkout" at bounding box center [953, 481] width 213 height 32
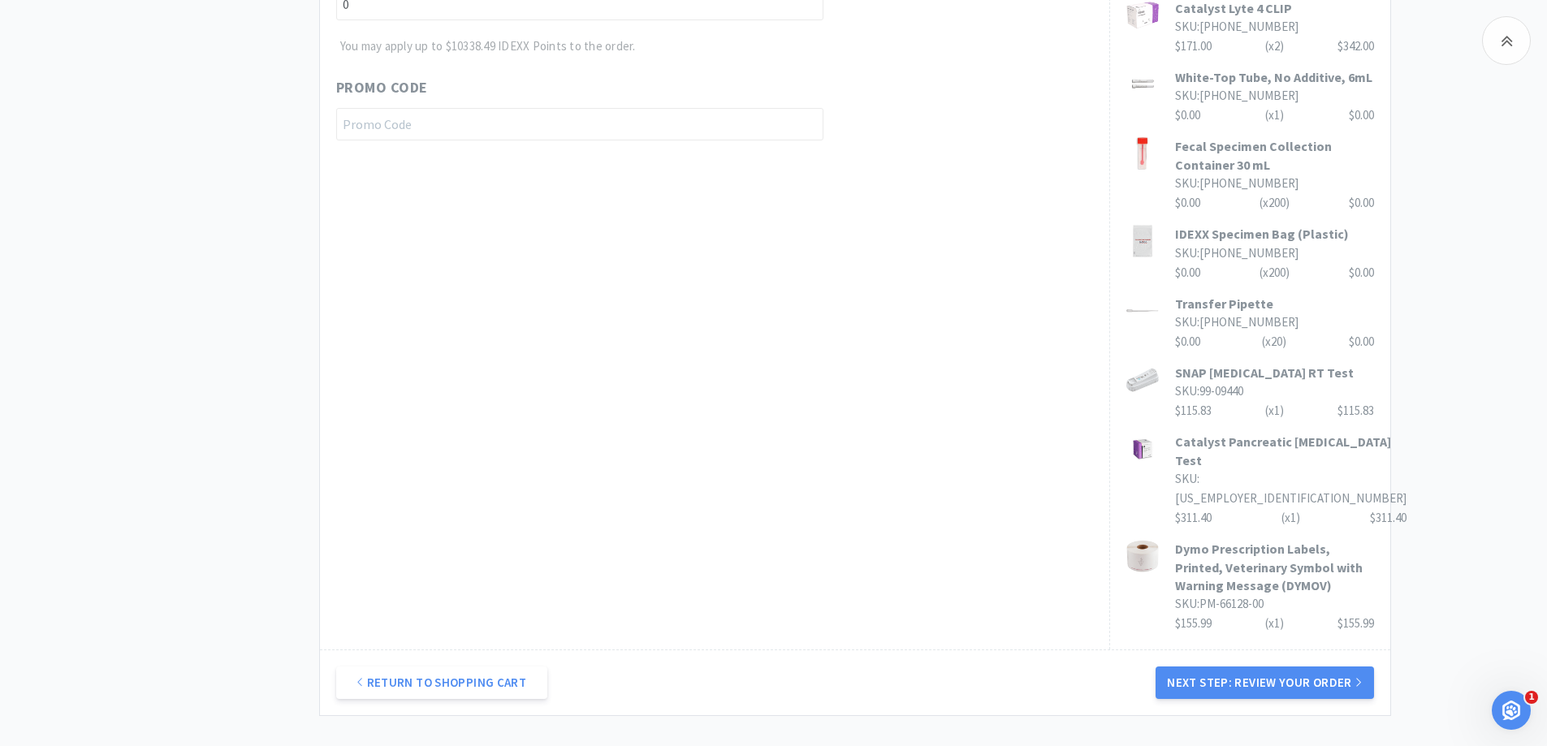
scroll to position [1044, 0]
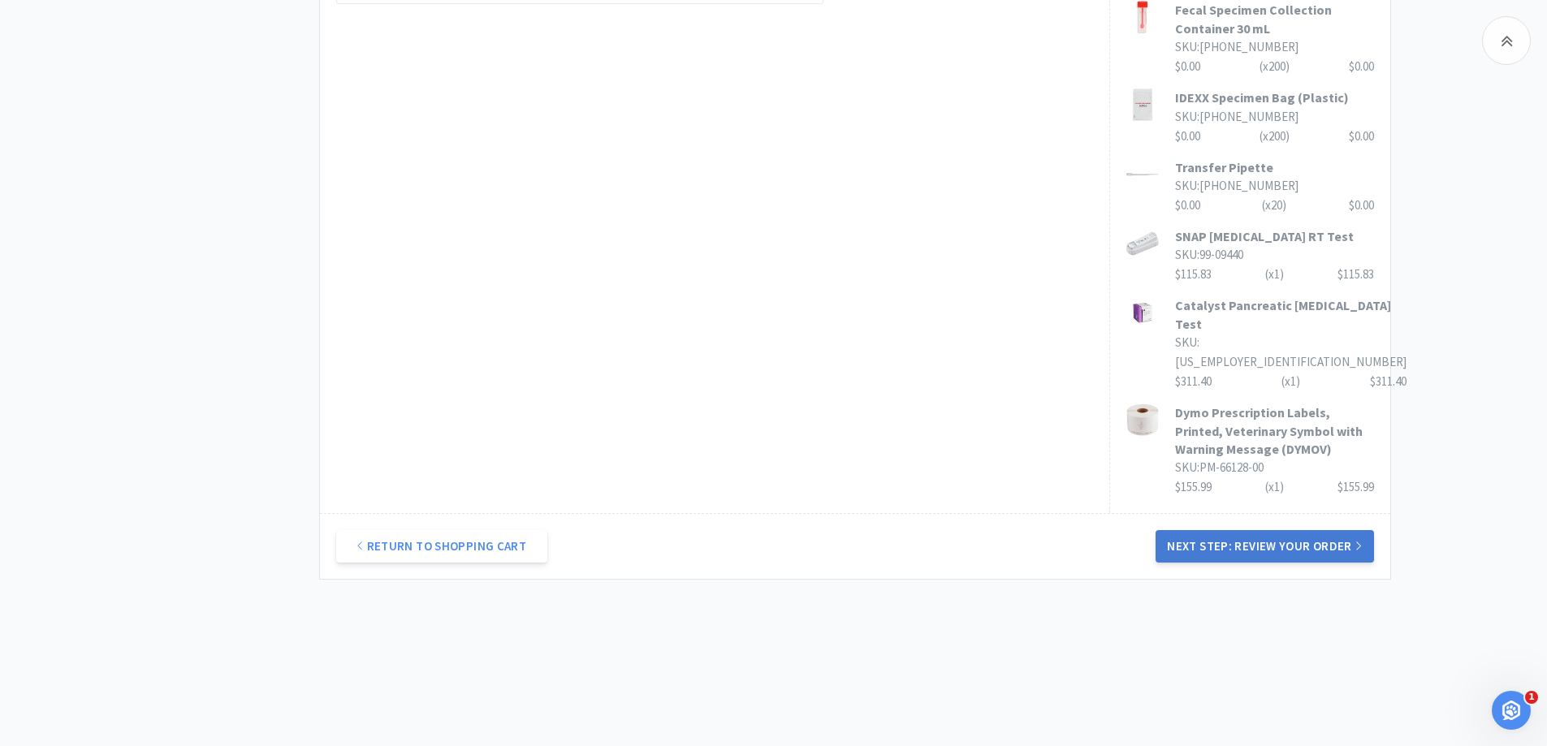
click at [1184, 548] on button "Next Step: Review Your Order" at bounding box center [1265, 546] width 218 height 32
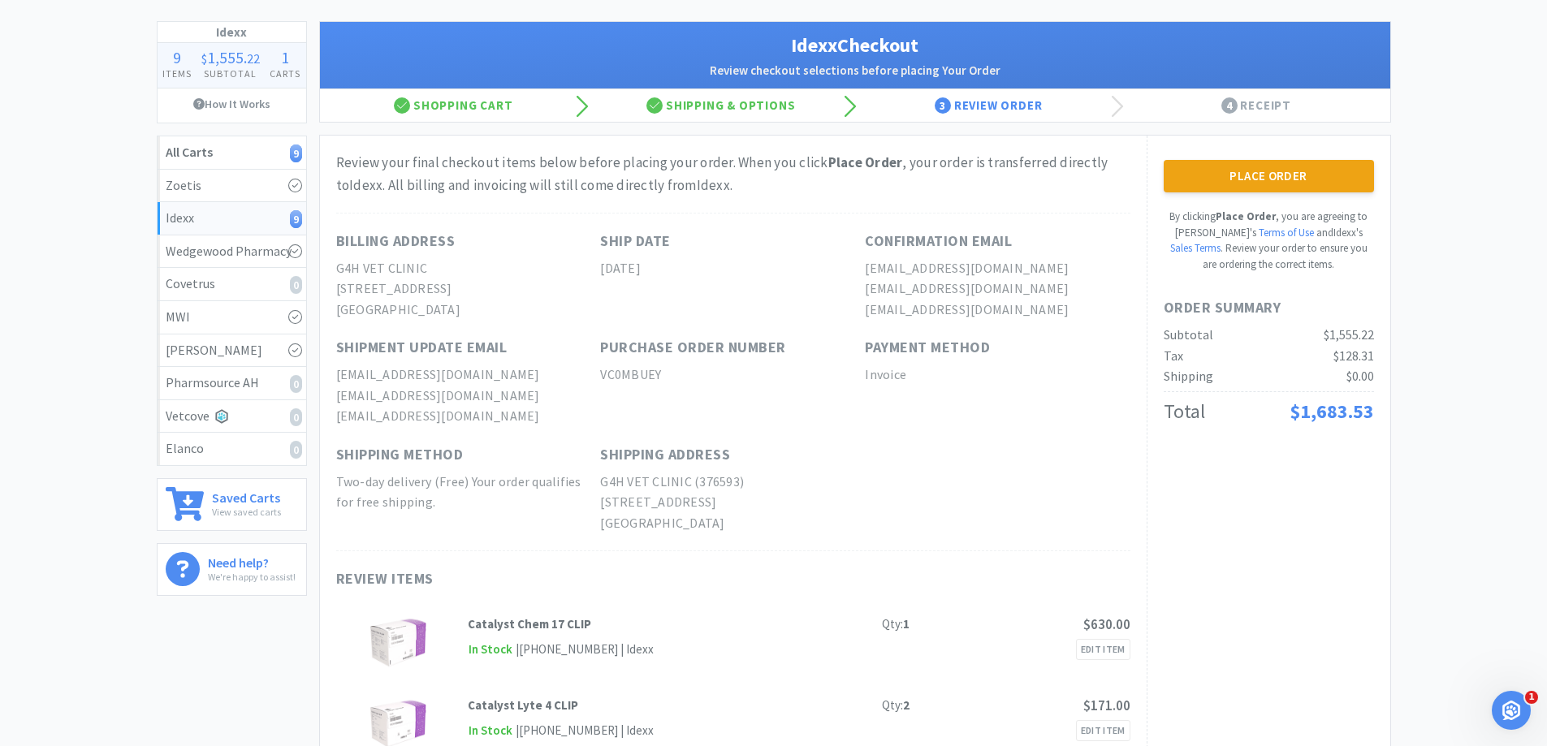
scroll to position [0, 0]
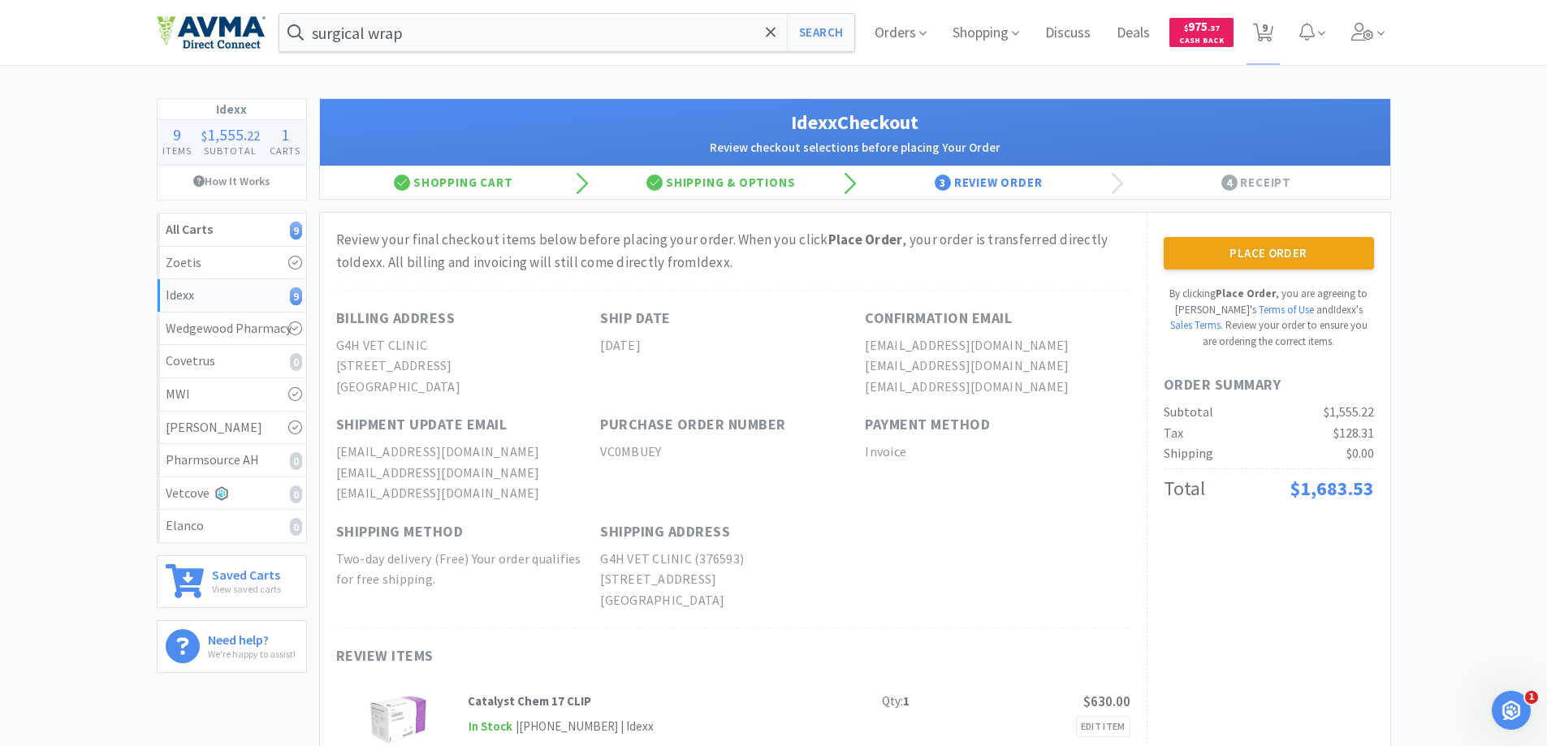
click at [1265, 244] on button "Place Order" at bounding box center [1269, 253] width 210 height 32
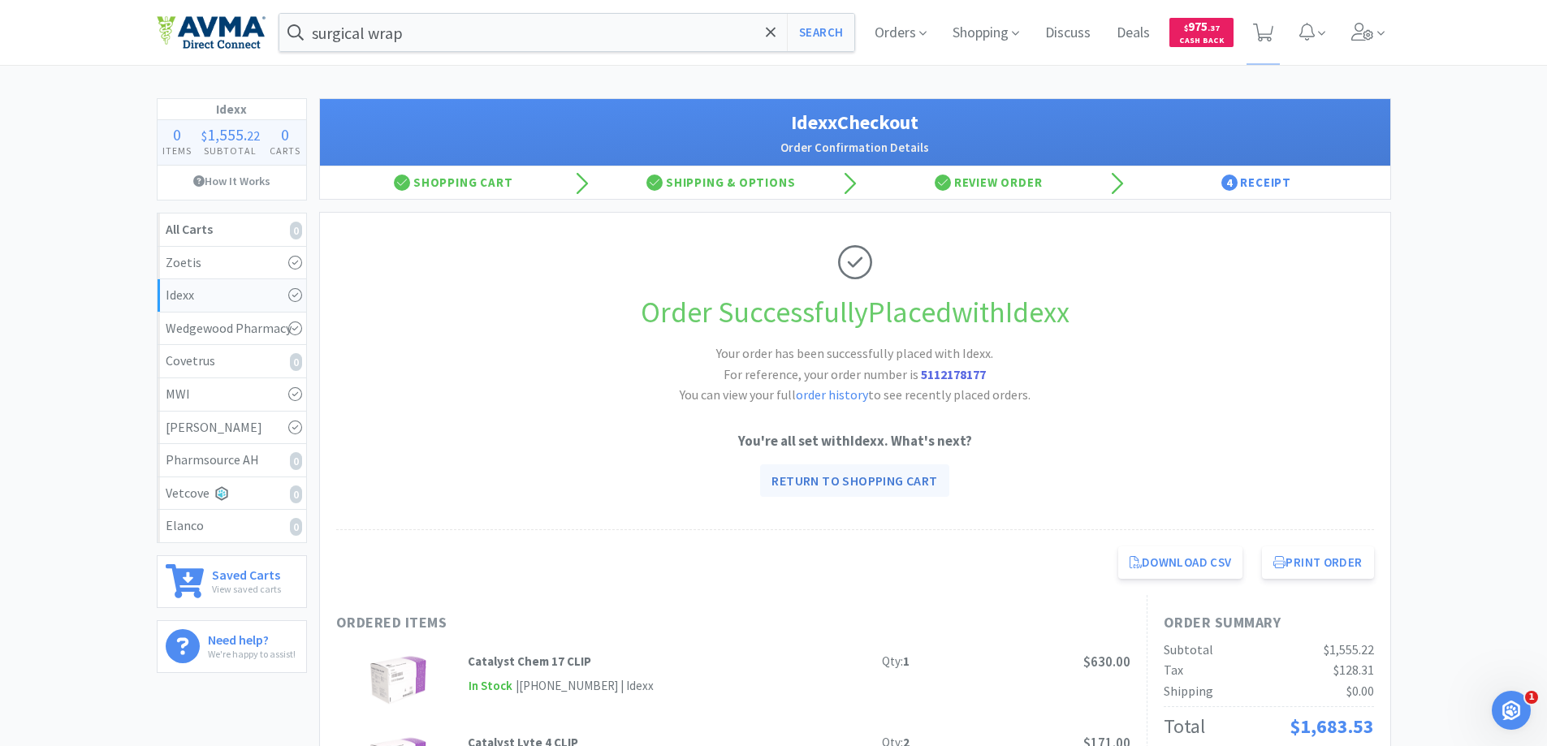
click at [914, 478] on link "Return to Shopping Cart" at bounding box center [854, 481] width 188 height 32
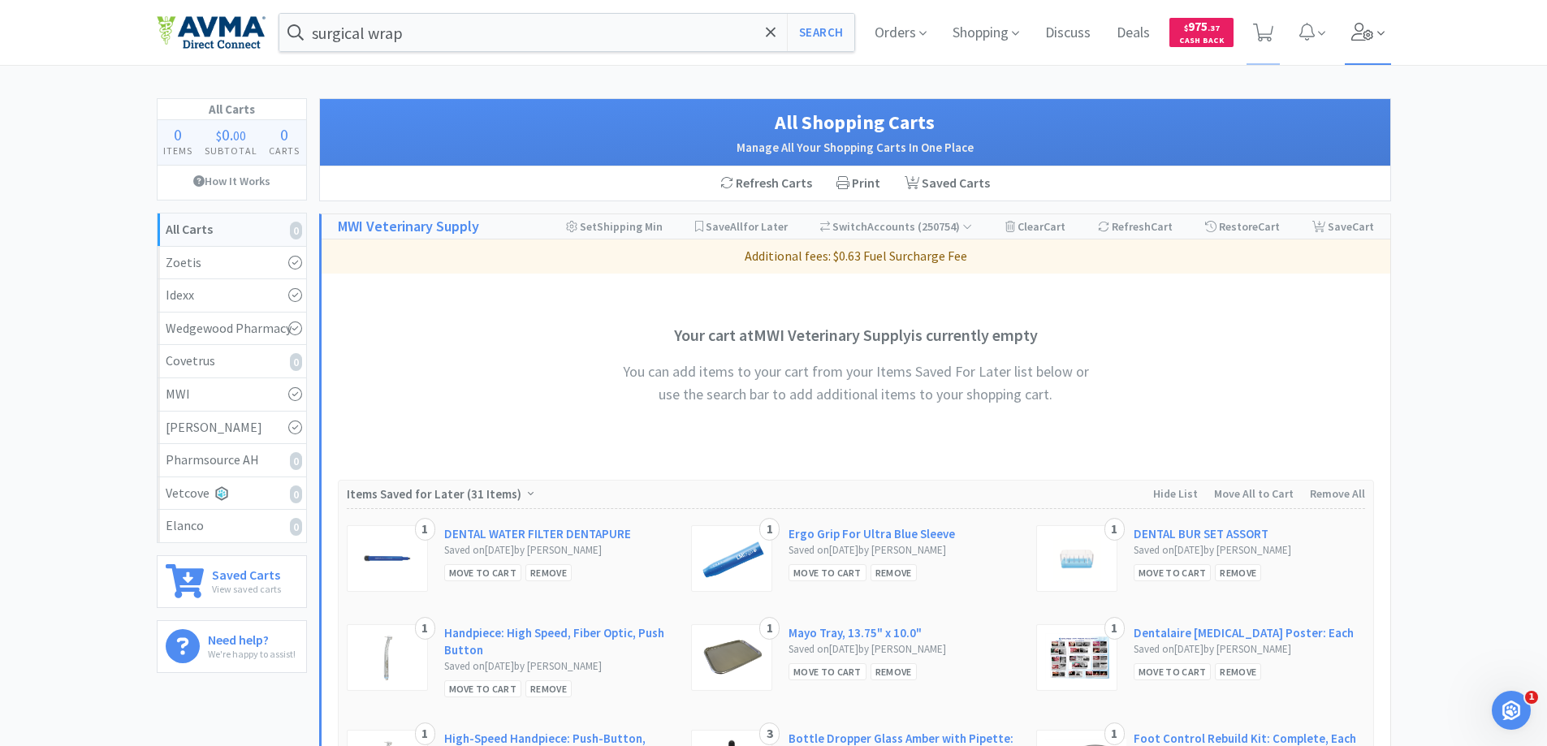
click at [1359, 33] on icon at bounding box center [1363, 32] width 23 height 18
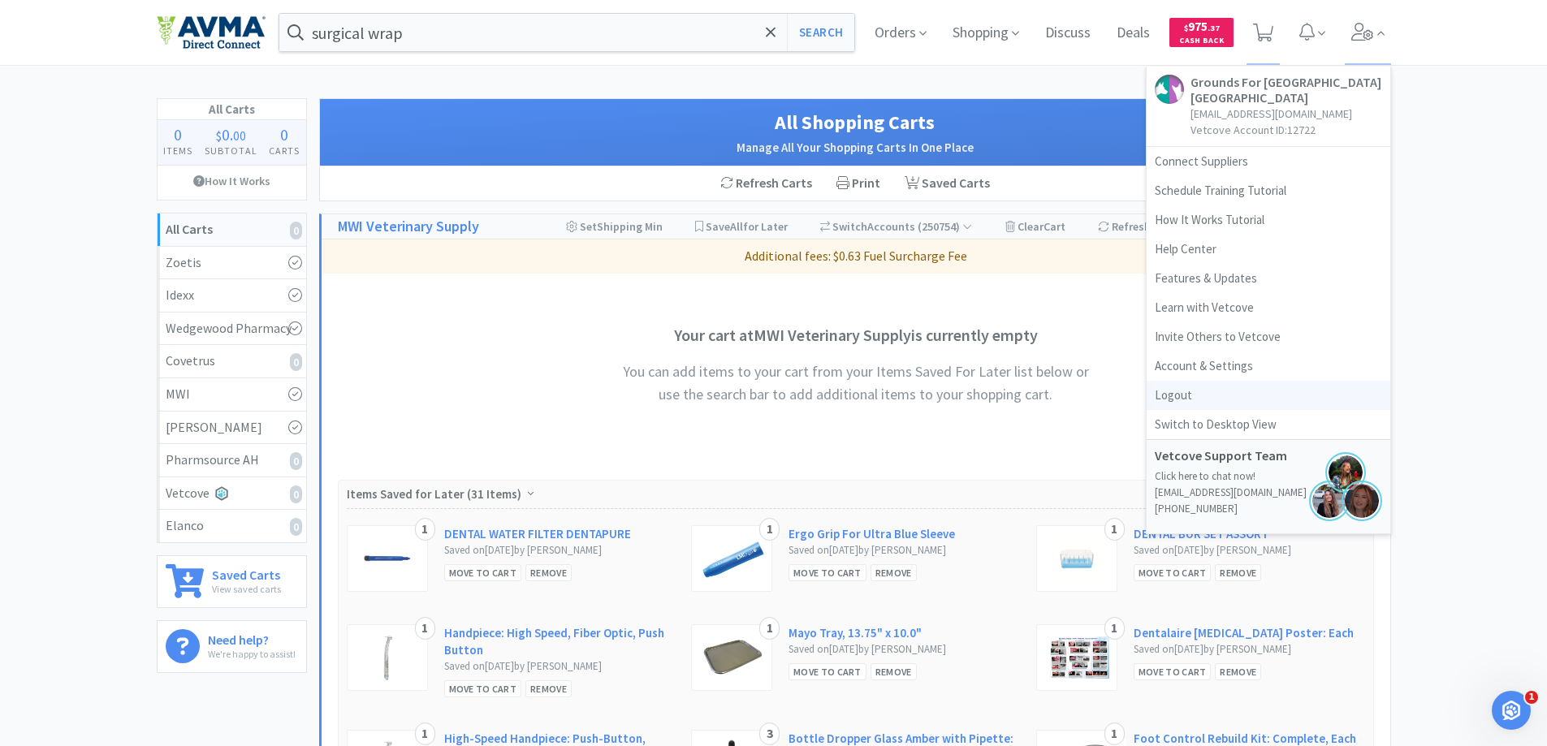
click at [1188, 394] on link "Logout" at bounding box center [1269, 395] width 244 height 29
